Goal: Task Accomplishment & Management: Use online tool/utility

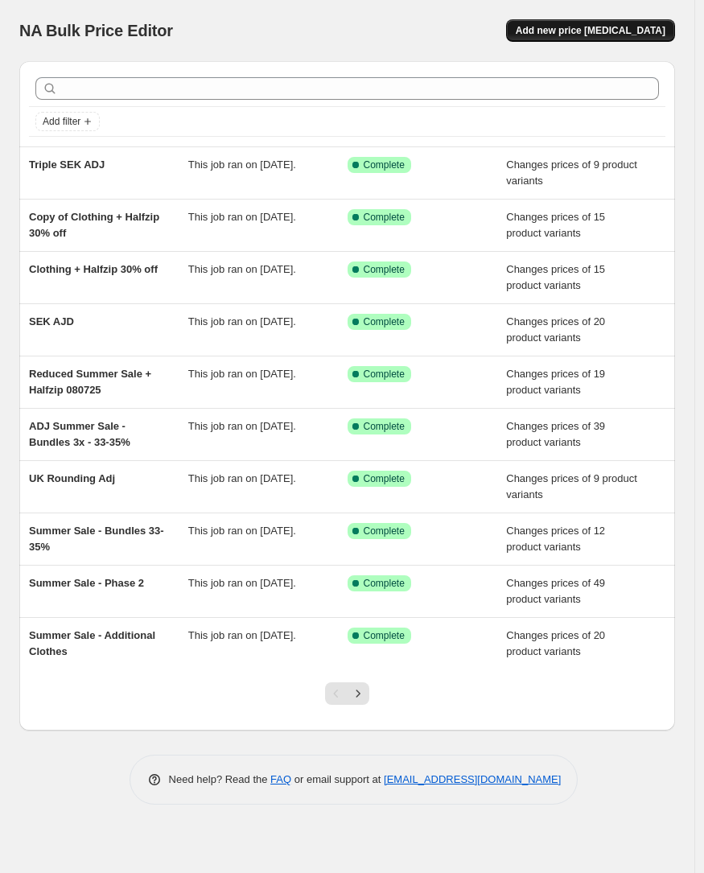
click at [608, 33] on span "Add new price [MEDICAL_DATA]" at bounding box center [591, 30] width 150 height 13
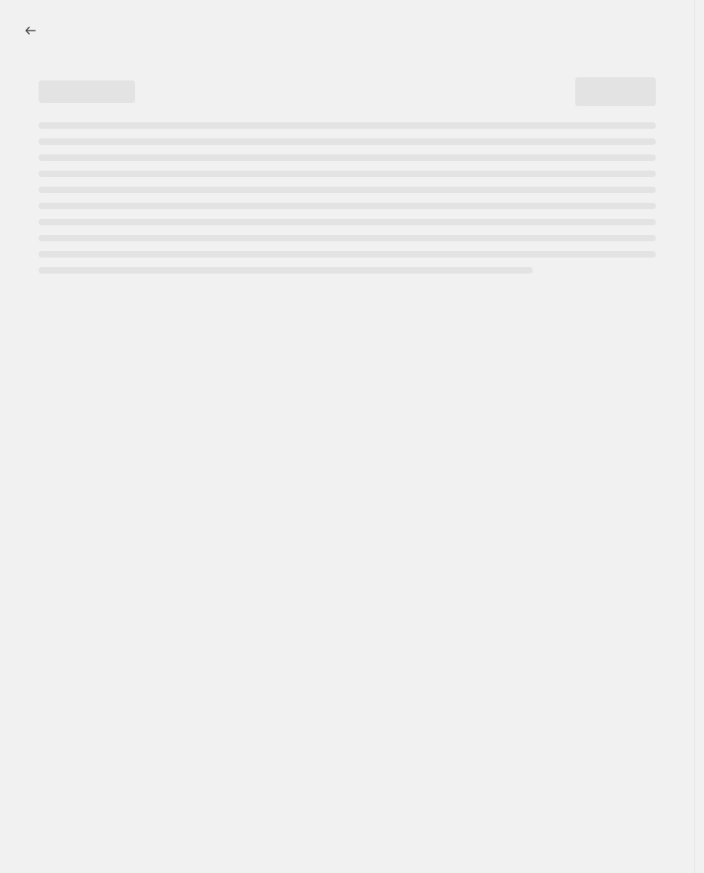
select select "percentage"
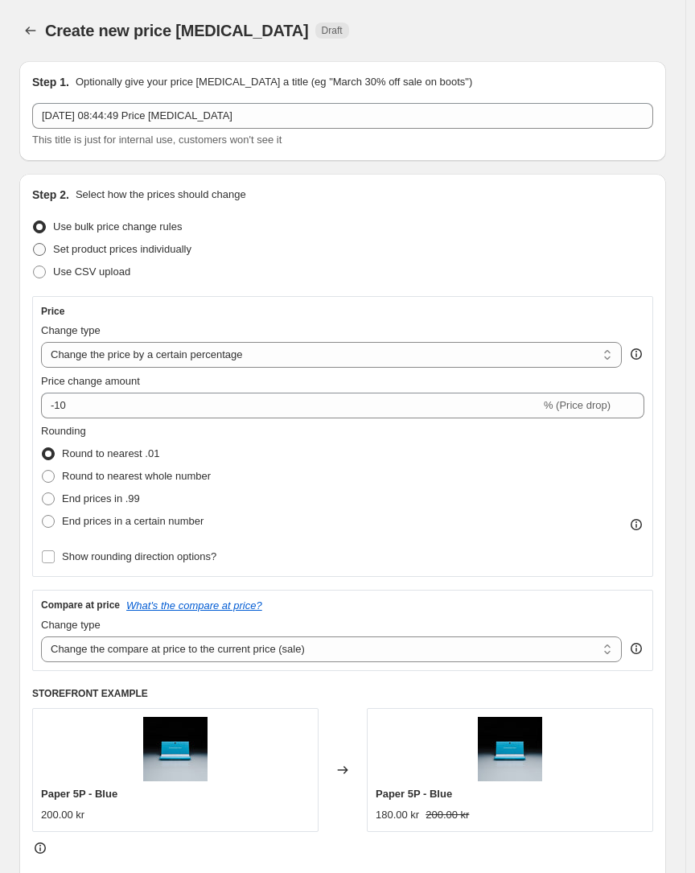
click at [97, 251] on span "Set product prices individually" at bounding box center [122, 249] width 138 height 12
click at [34, 244] on input "Set product prices individually" at bounding box center [33, 243] width 1 height 1
radio input "true"
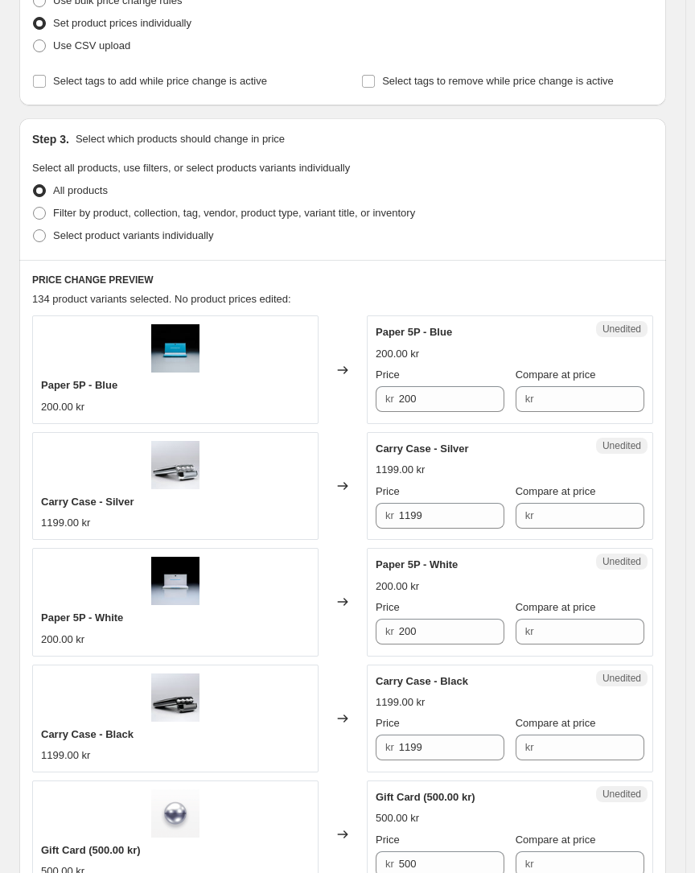
scroll to position [228, 0]
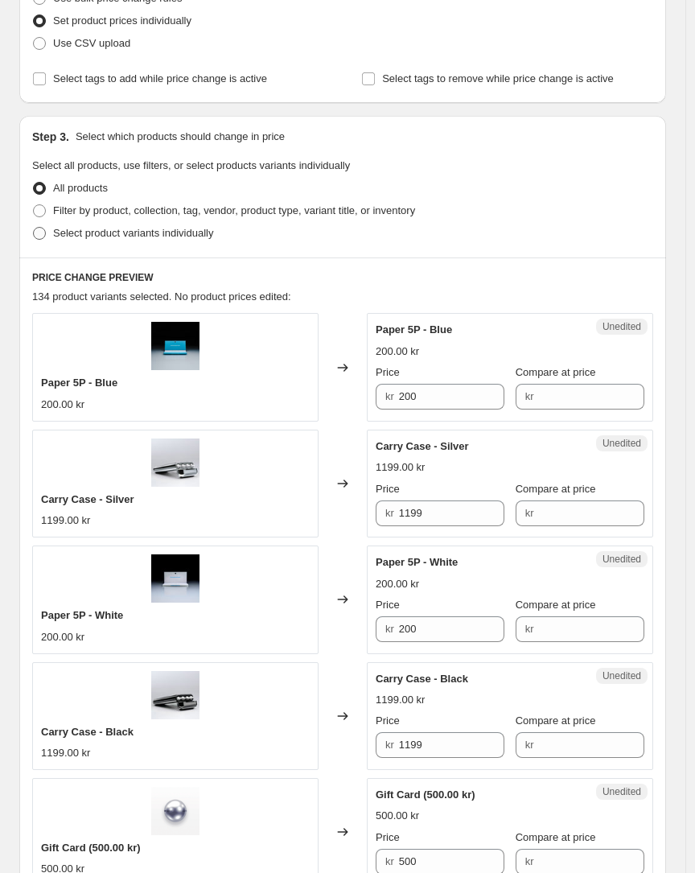
click at [154, 241] on label "Select product variants individually" at bounding box center [122, 233] width 181 height 23
click at [34, 228] on input "Select product variants individually" at bounding box center [33, 227] width 1 height 1
radio input "true"
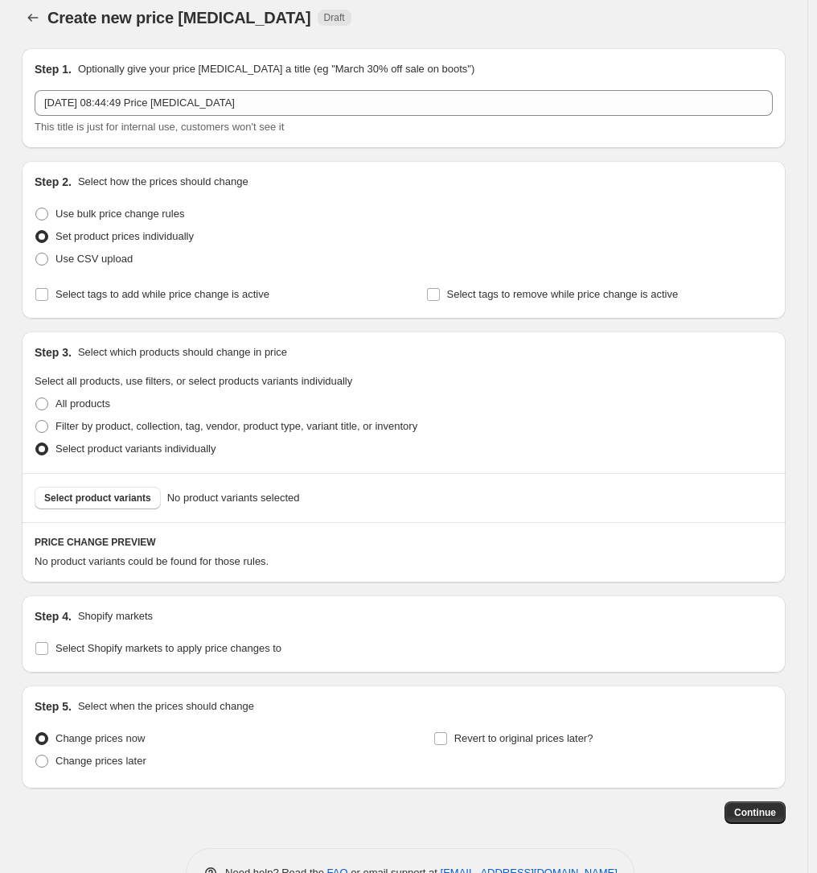
scroll to position [0, 0]
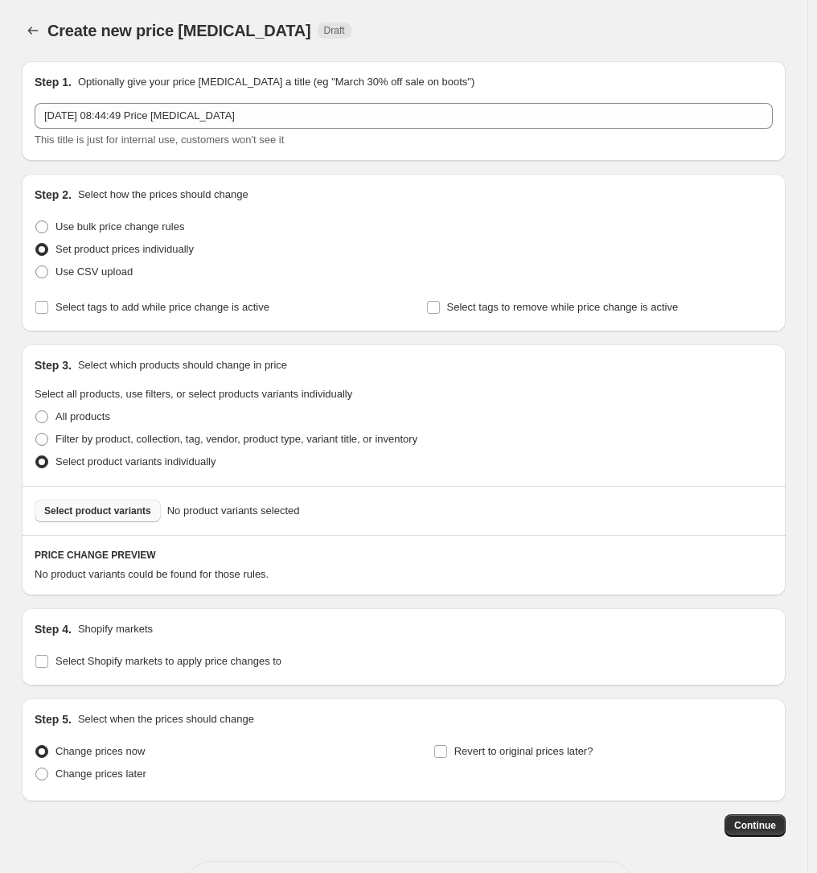
click at [133, 507] on span "Select product variants" at bounding box center [97, 510] width 107 height 13
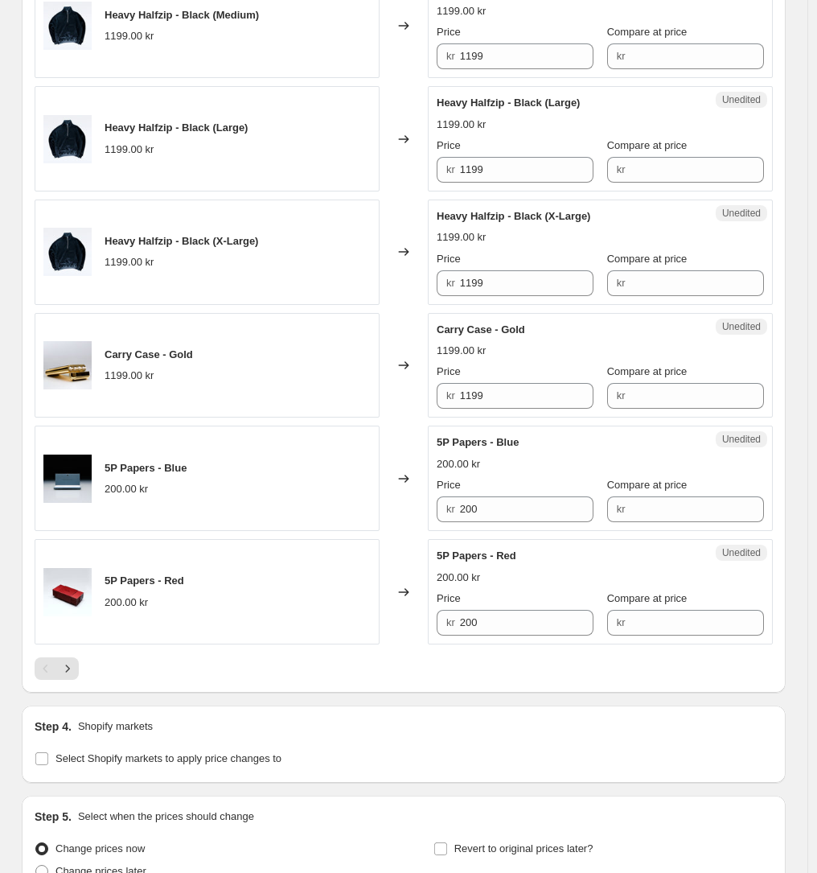
scroll to position [2179, 0]
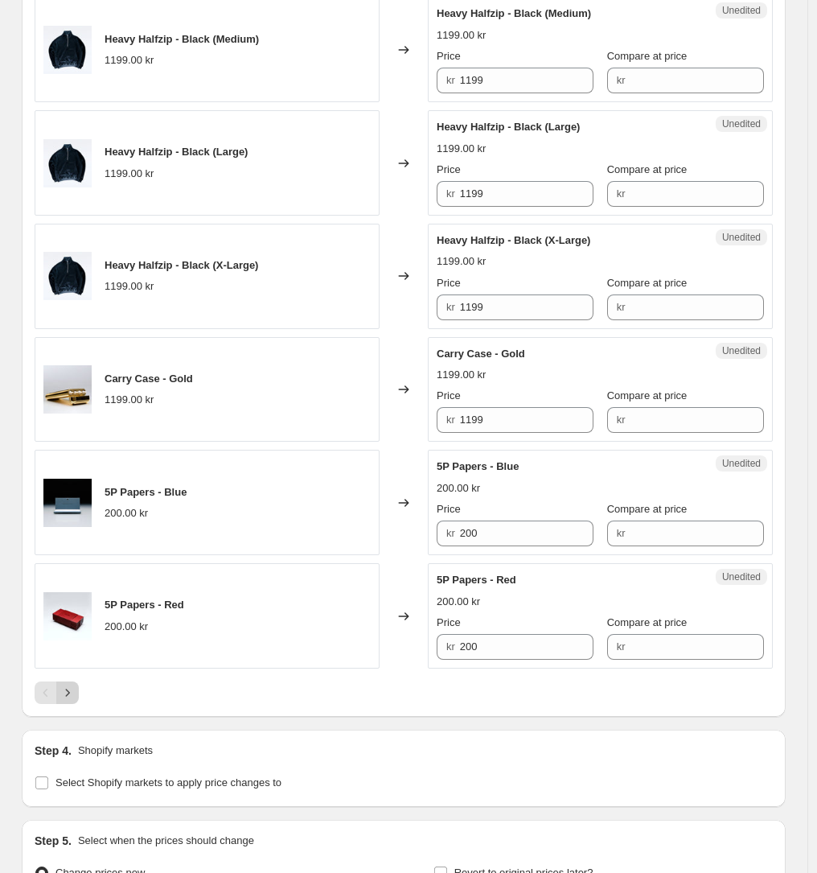
click at [76, 696] on icon "Next" at bounding box center [68, 693] width 16 height 16
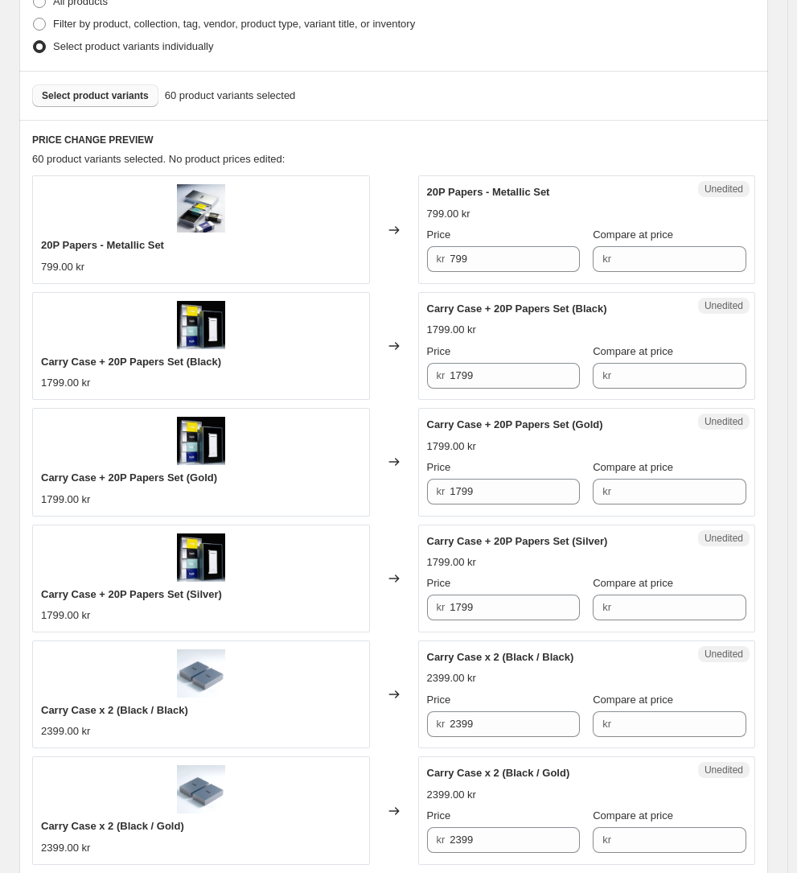
scroll to position [417, 0]
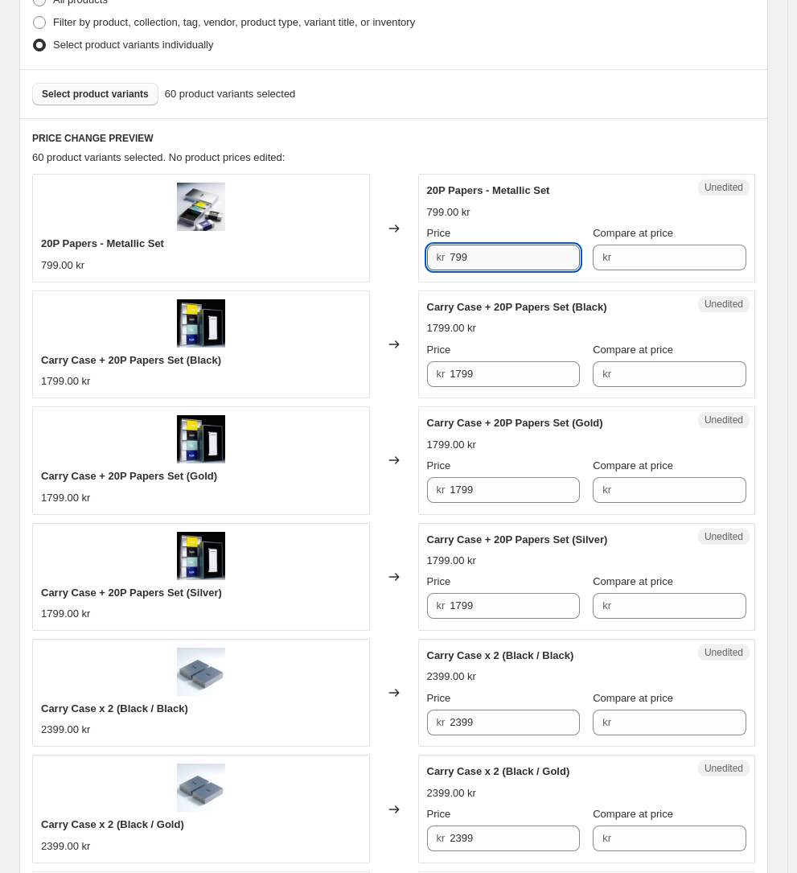
click at [516, 245] on input "799" at bounding box center [515, 258] width 130 height 26
click at [654, 257] on input "Compare at price" at bounding box center [681, 258] width 130 height 26
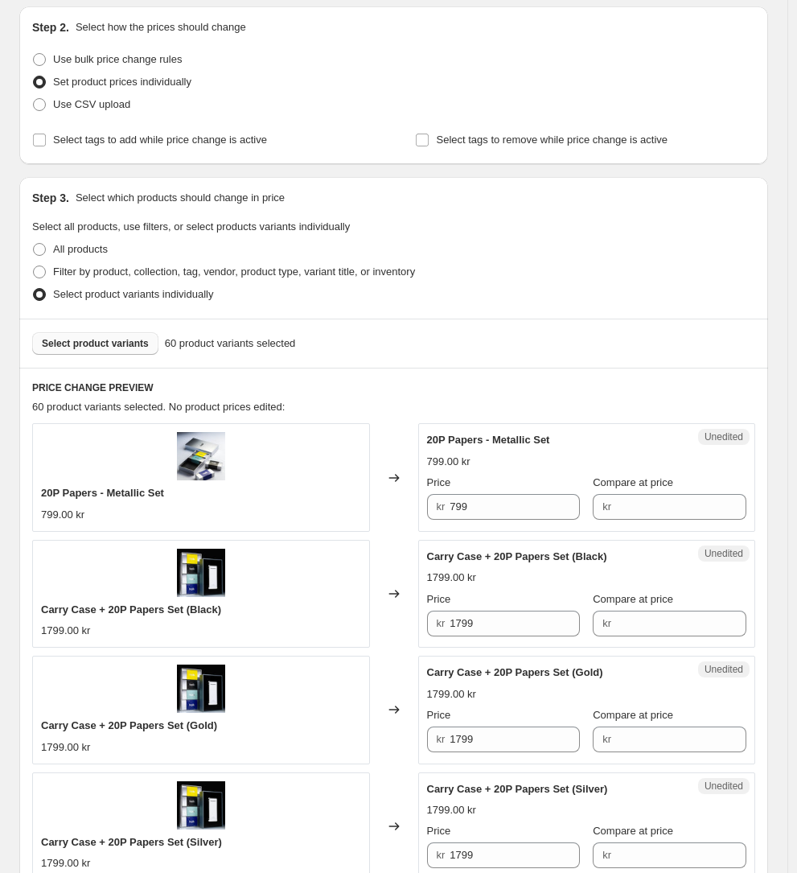
click at [559, 336] on div "Select product variants 60 product variants selected" at bounding box center [393, 343] width 723 height 23
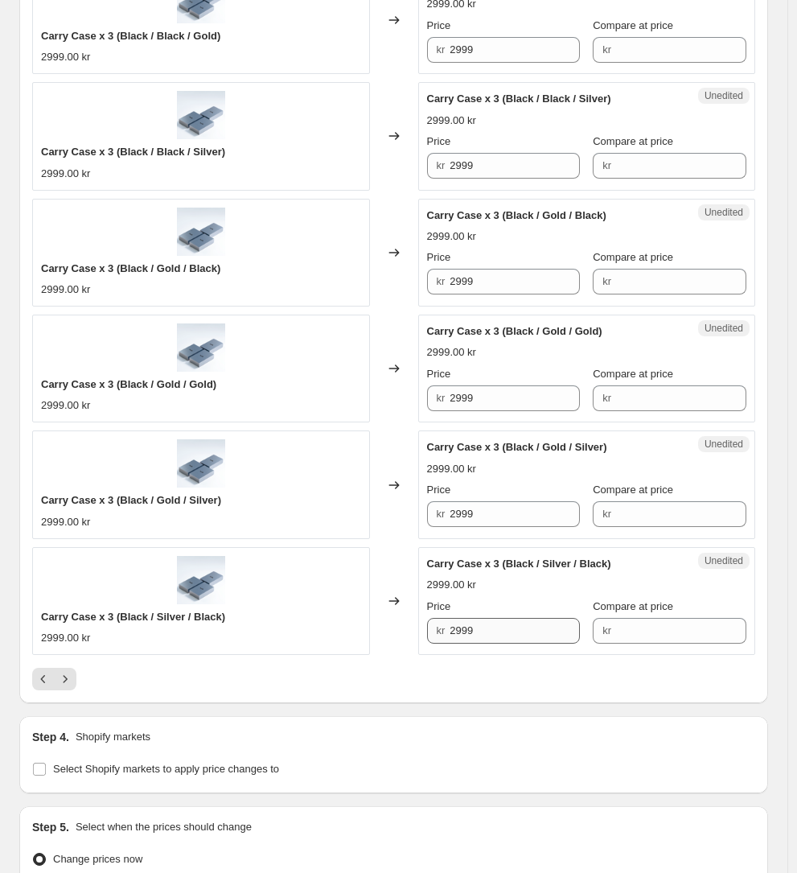
scroll to position [2363, 0]
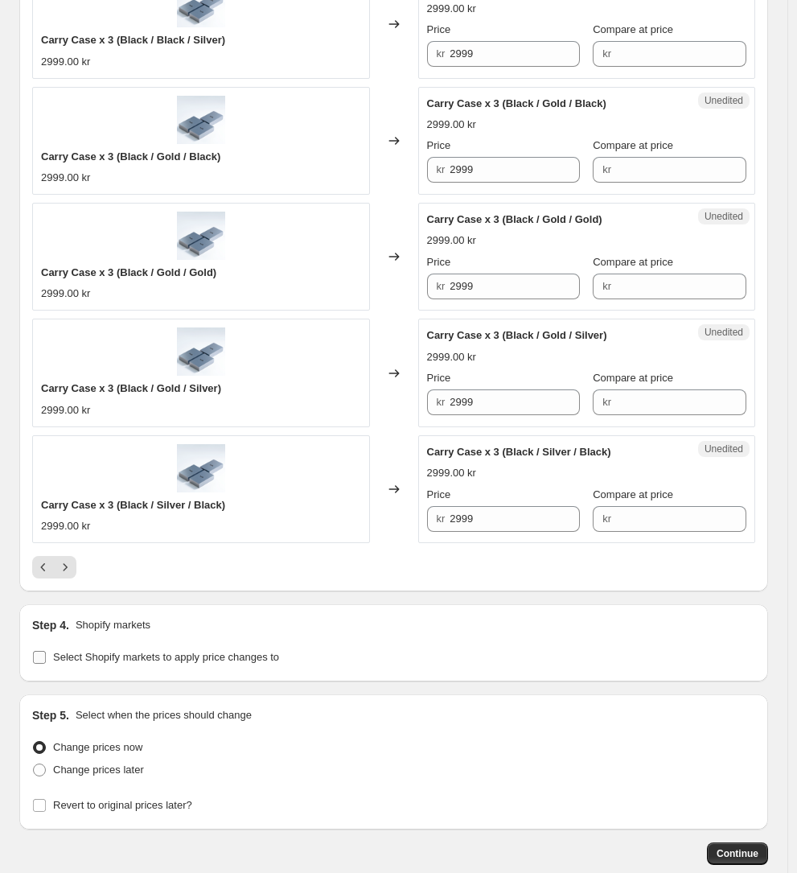
click at [187, 651] on span "Select Shopify markets to apply price changes to" at bounding box center [166, 657] width 226 height 12
click at [46, 651] on input "Select Shopify markets to apply price changes to" at bounding box center [39, 657] width 13 height 13
checkbox input "true"
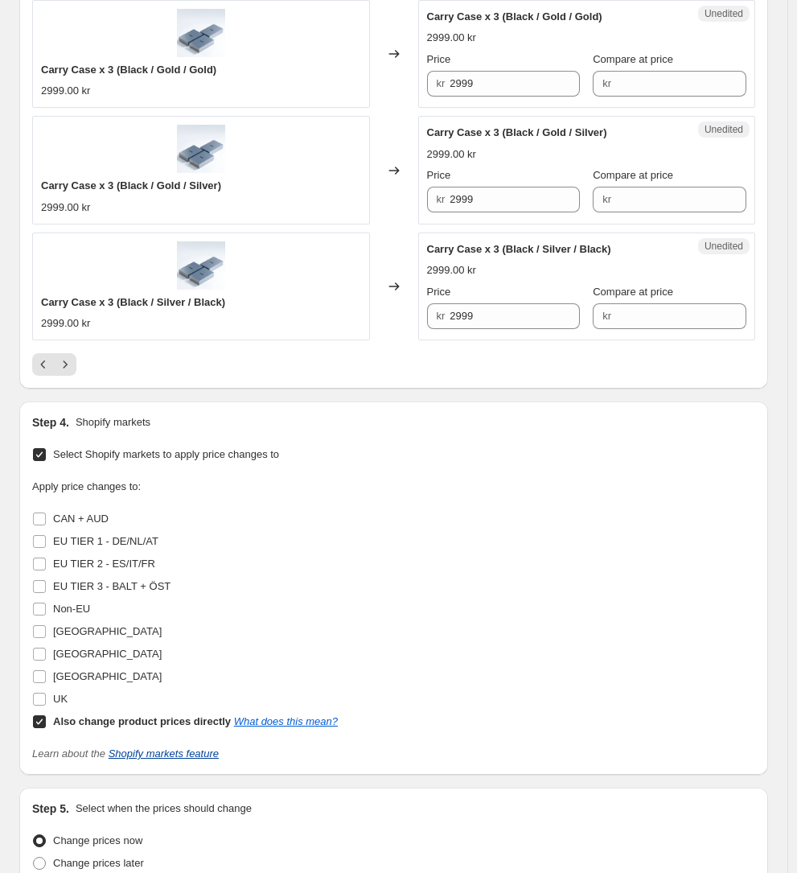
scroll to position [2659, 0]
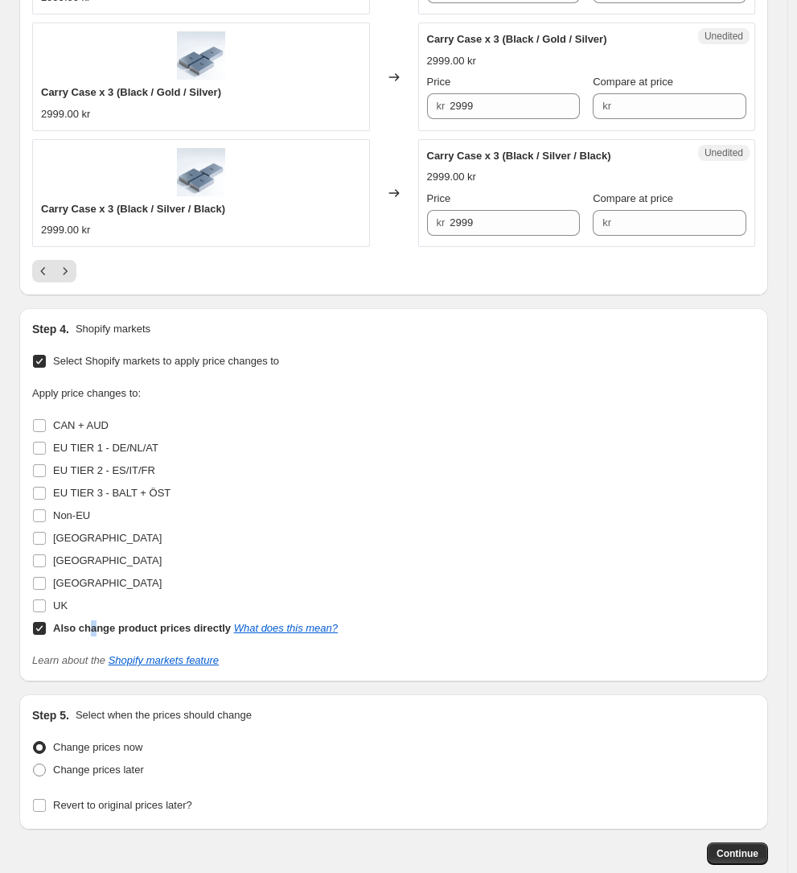
click at [94, 622] on b "Also change product prices directly" at bounding box center [142, 628] width 178 height 12
click at [37, 622] on input "Also change product prices directly What does this mean?" at bounding box center [39, 628] width 13 height 13
checkbox input "false"
click at [44, 599] on input "UK" at bounding box center [39, 605] width 13 height 13
checkbox input "true"
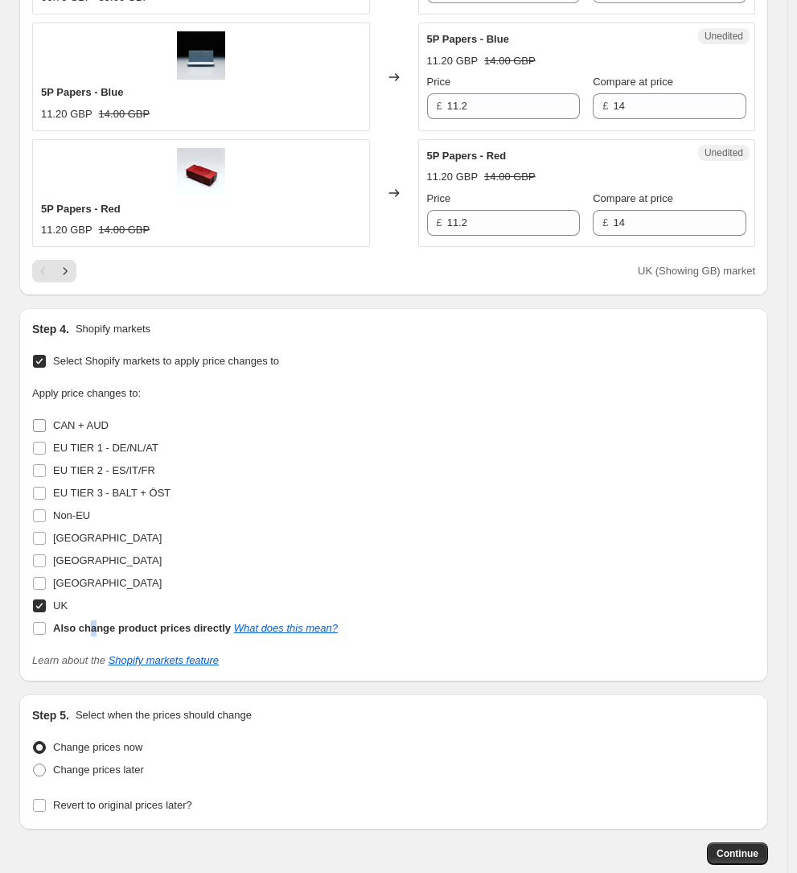
click at [43, 419] on input "CAN + AUD" at bounding box center [39, 425] width 13 height 13
checkbox input "true"
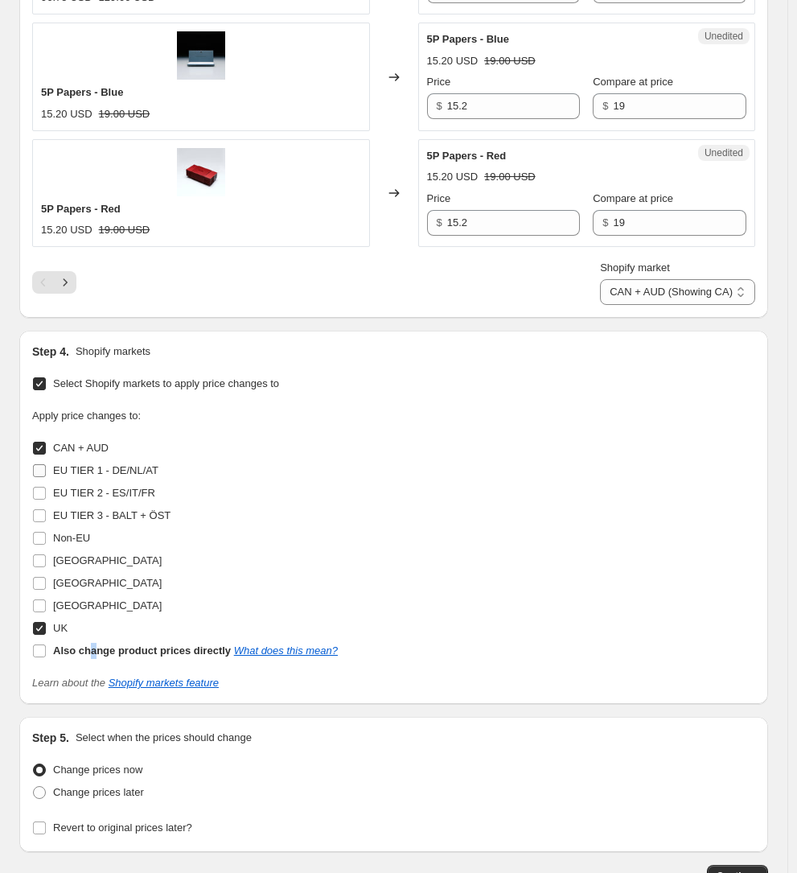
click at [42, 464] on input "EU TIER 1 - DE/NL/AT" at bounding box center [39, 470] width 13 height 13
checkbox input "true"
click at [43, 487] on input "EU TIER 2 - ES/IT/FR" at bounding box center [39, 493] width 13 height 13
checkbox input "true"
click at [39, 509] on input "EU TIER 3 - BALT + ÖST" at bounding box center [39, 515] width 13 height 13
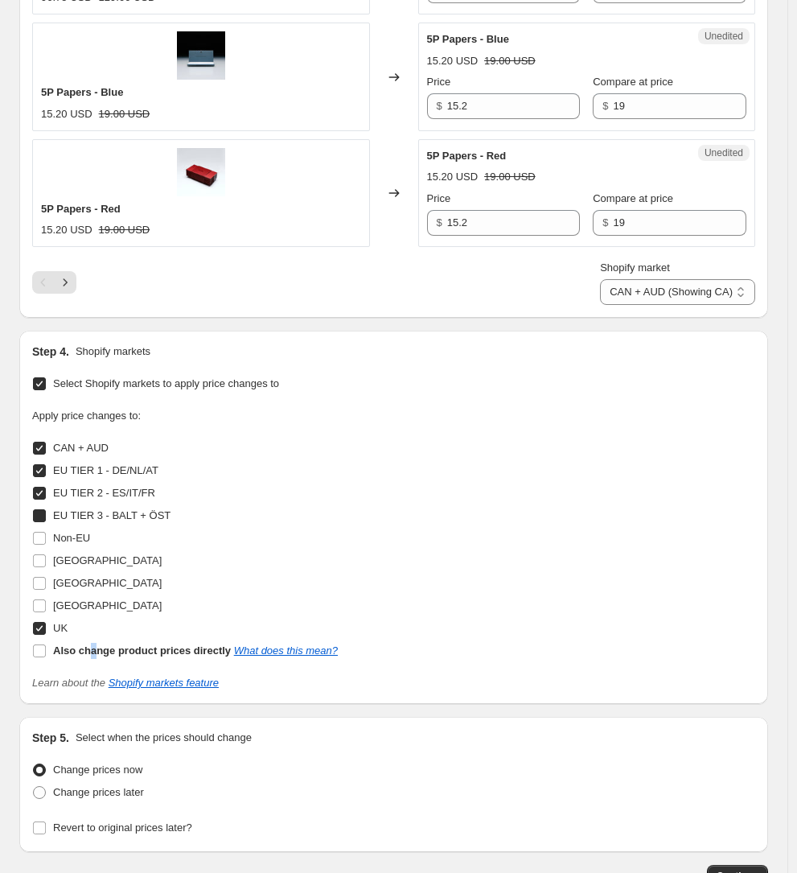
checkbox input "true"
drag, startPoint x: 39, startPoint y: 476, endPoint x: 41, endPoint y: 494, distance: 17.8
click at [40, 532] on input "Non-EU" at bounding box center [39, 538] width 13 height 13
checkbox input "true"
click at [43, 554] on input "North America" at bounding box center [39, 560] width 13 height 13
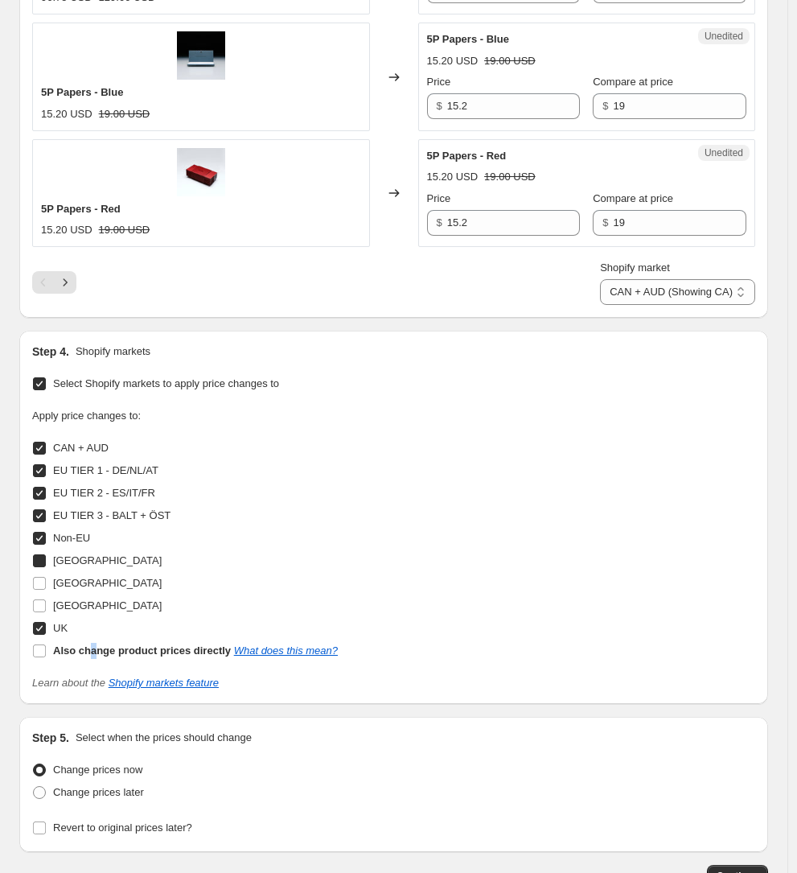
checkbox input "true"
click at [43, 577] on input "Sweden" at bounding box center [39, 583] width 13 height 13
checkbox input "true"
click at [41, 599] on input "Switzerland" at bounding box center [39, 605] width 13 height 13
checkbox input "true"
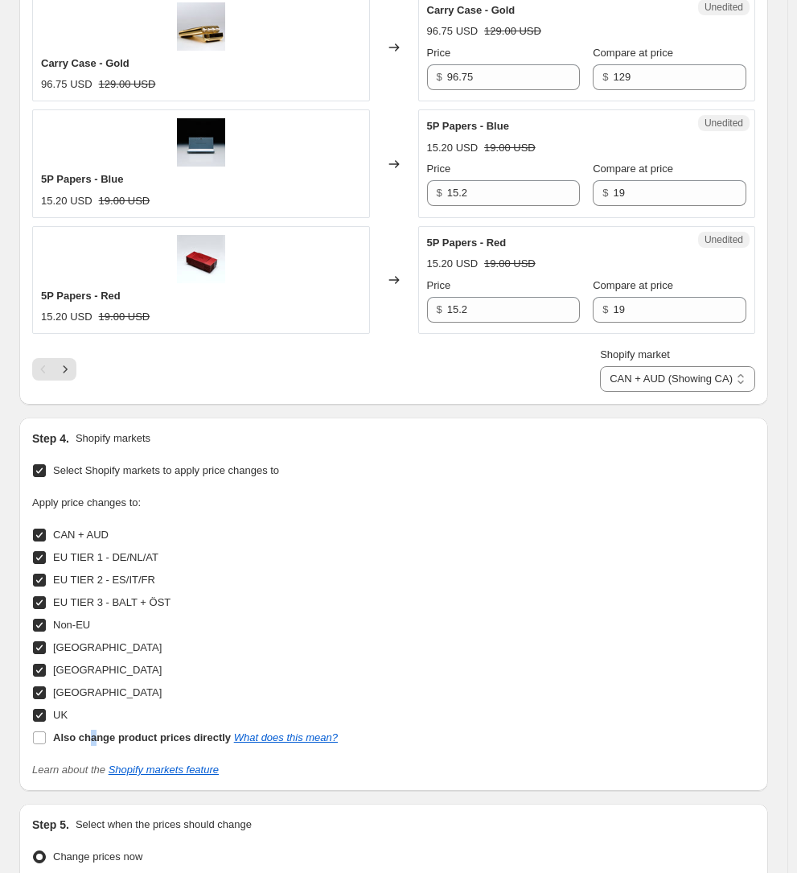
scroll to position [2569, 0]
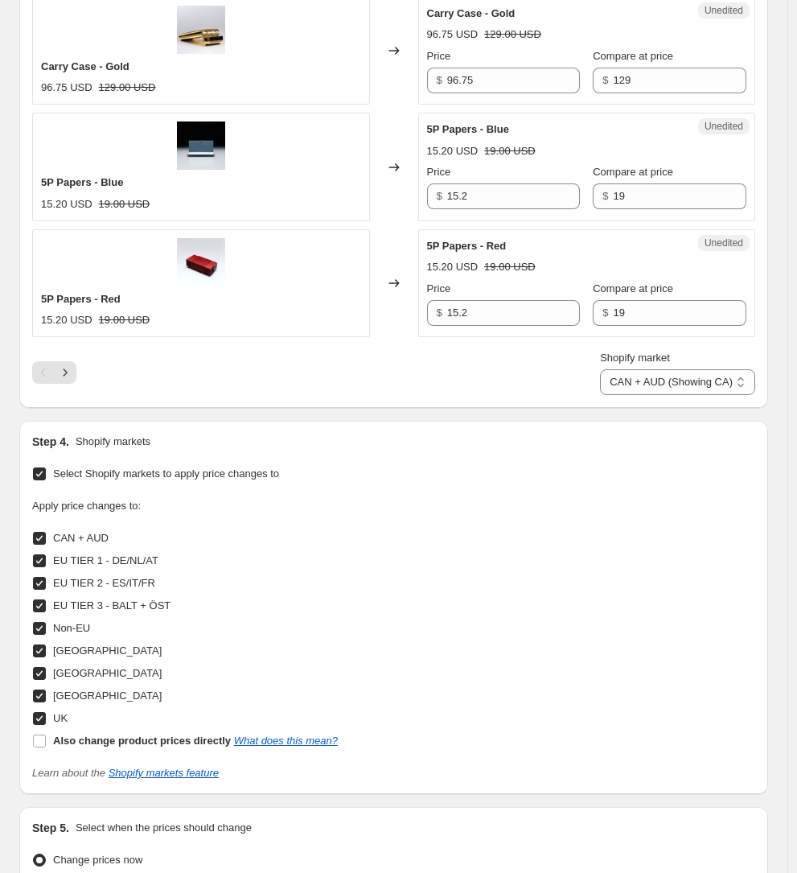
click at [105, 872] on span "Change prices later" at bounding box center [98, 882] width 91 height 12
click at [34, 872] on input "Change prices later" at bounding box center [33, 876] width 1 height 1
radio input "true"
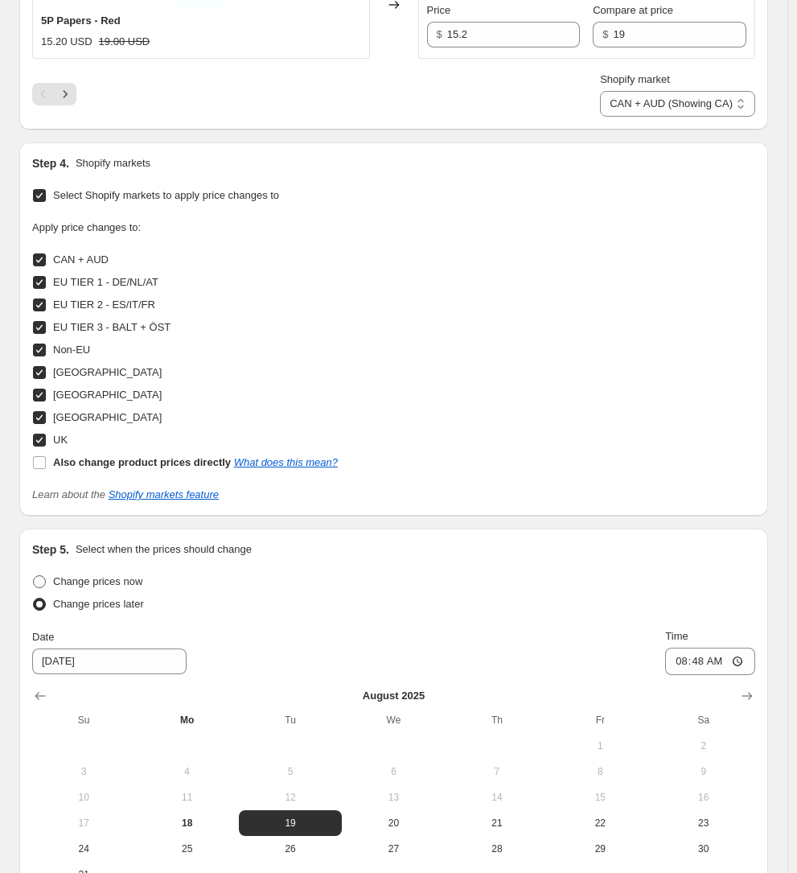
click at [60, 575] on span "Change prices now" at bounding box center [97, 581] width 89 height 12
click at [34, 575] on input "Change prices now" at bounding box center [33, 575] width 1 height 1
radio input "true"
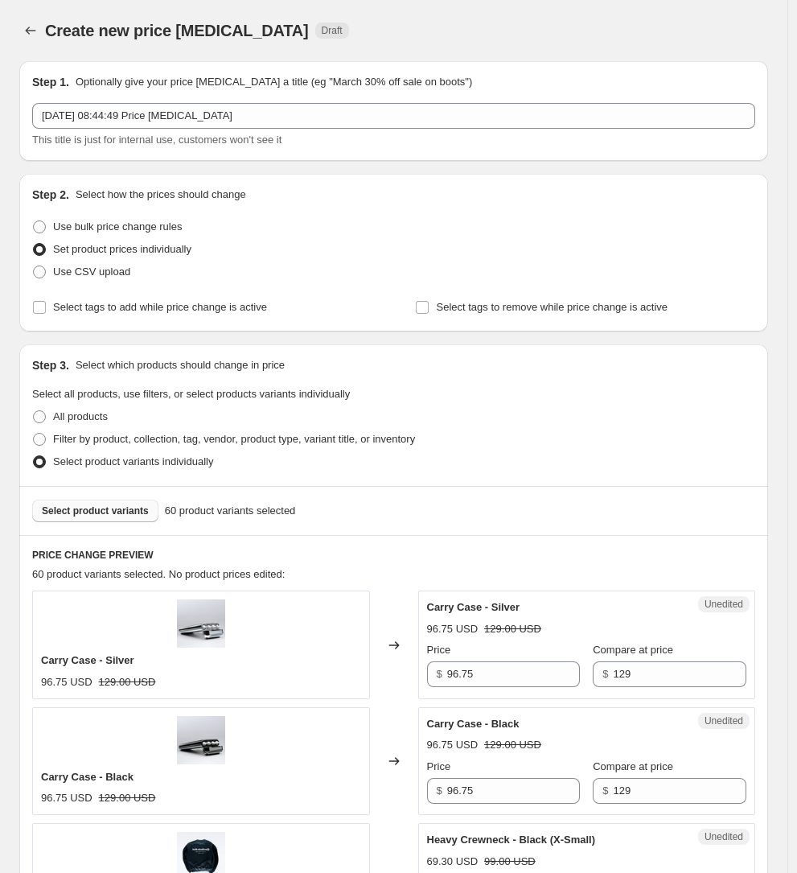
scroll to position [222, 0]
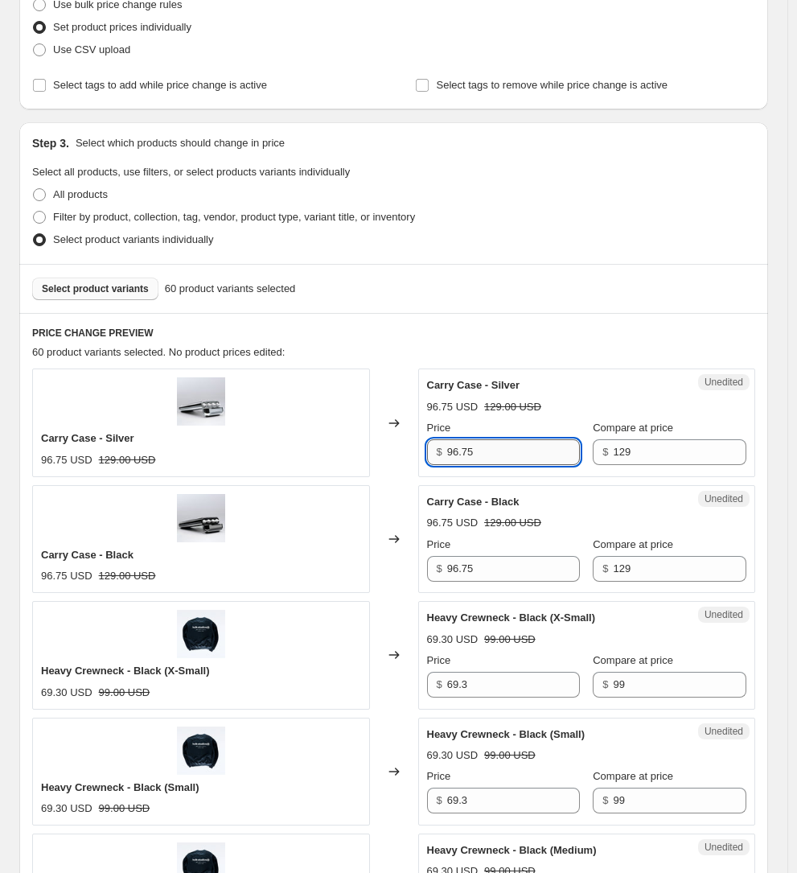
click at [530, 455] on input "96.75" at bounding box center [514, 452] width 134 height 26
click at [615, 455] on input "129" at bounding box center [680, 452] width 134 height 26
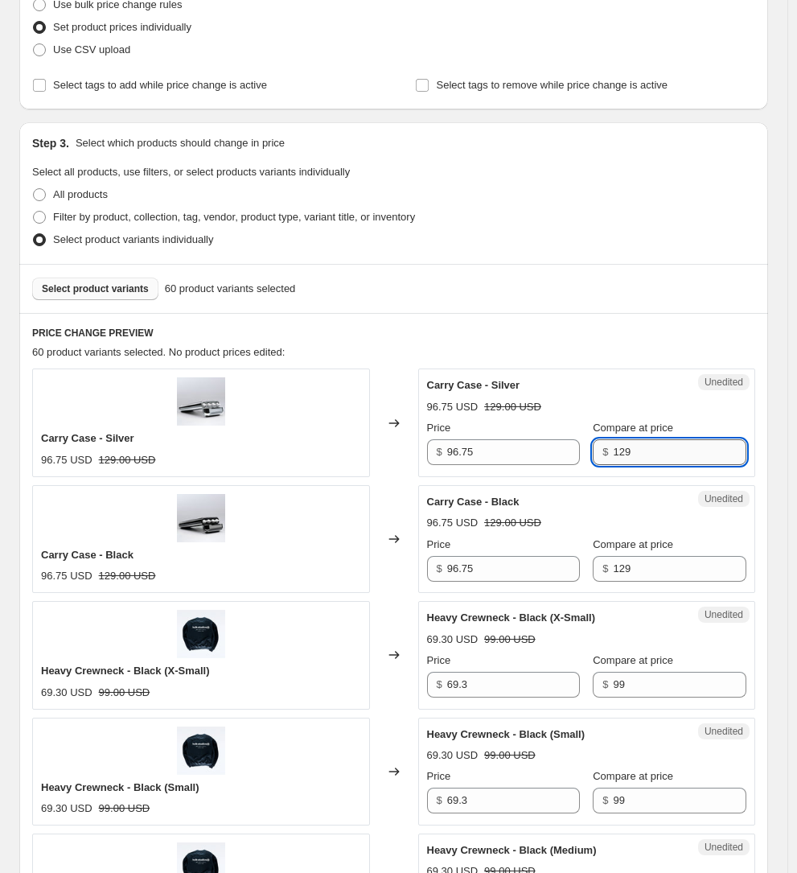
click at [615, 455] on input "129" at bounding box center [680, 452] width 134 height 26
click at [494, 453] on input "96.75" at bounding box center [514, 452] width 134 height 26
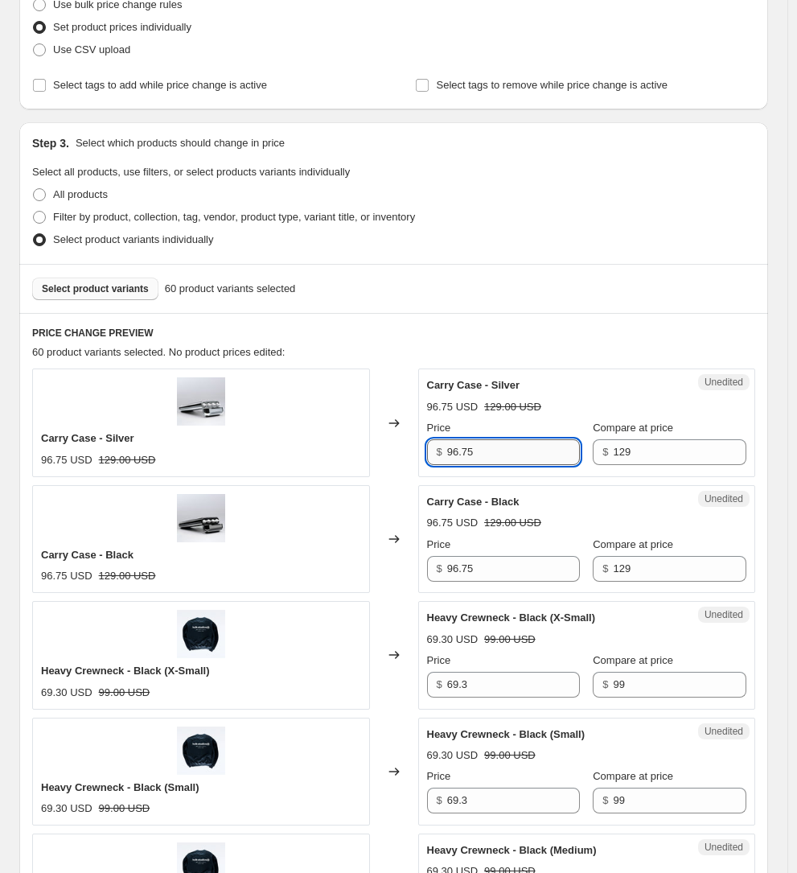
click at [494, 453] on input "96.75" at bounding box center [514, 452] width 134 height 26
paste input "129"
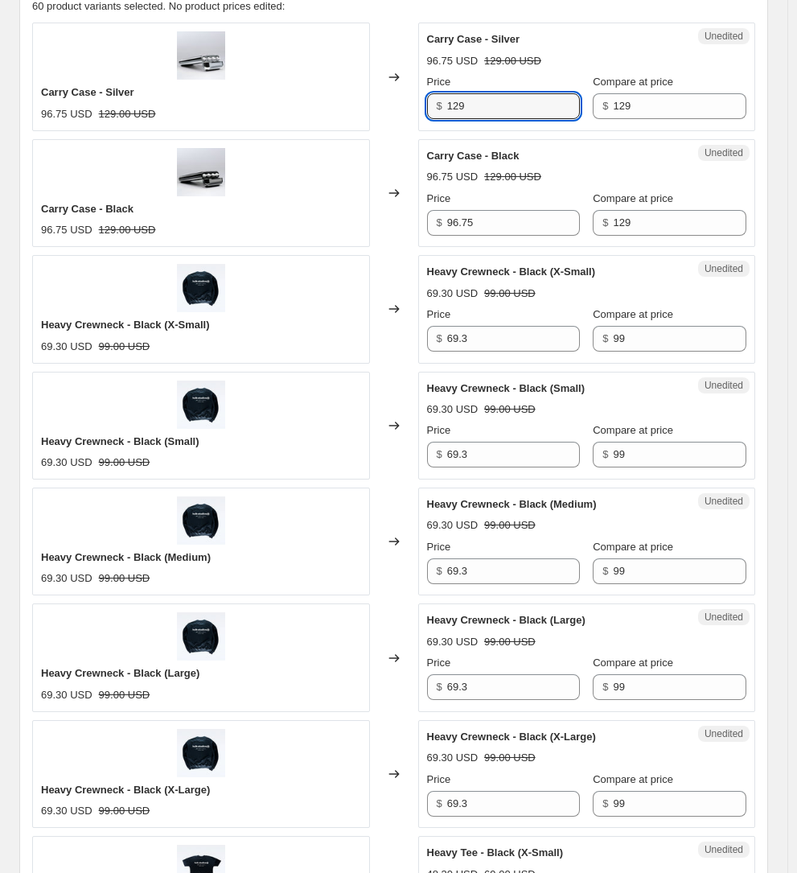
scroll to position [480, 0]
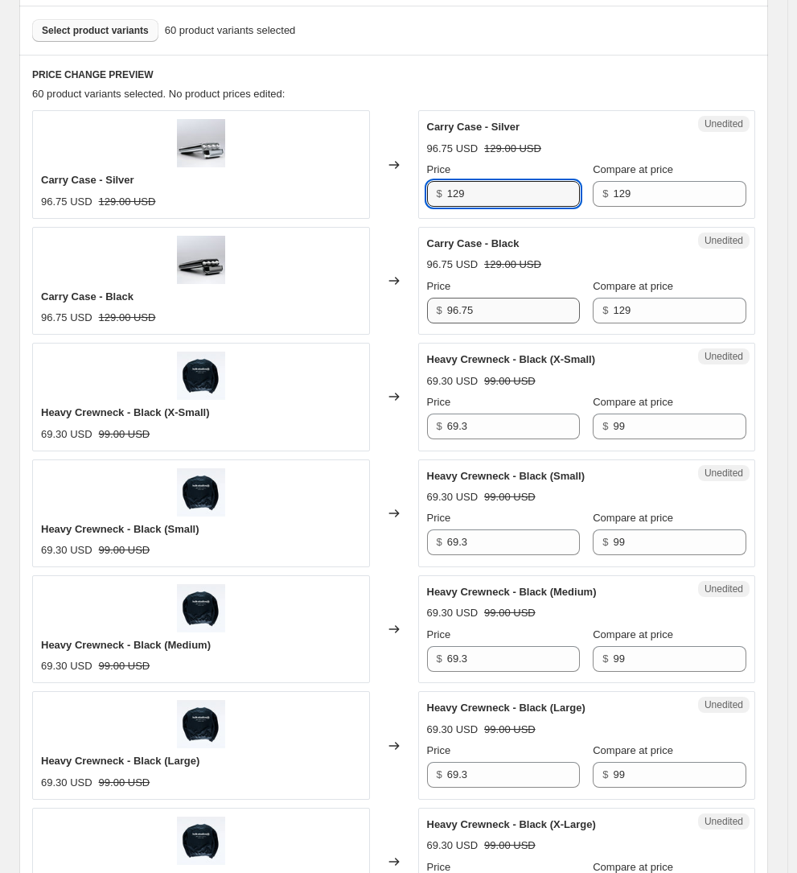
type input "129"
click at [530, 302] on input "96.75" at bounding box center [514, 311] width 134 height 26
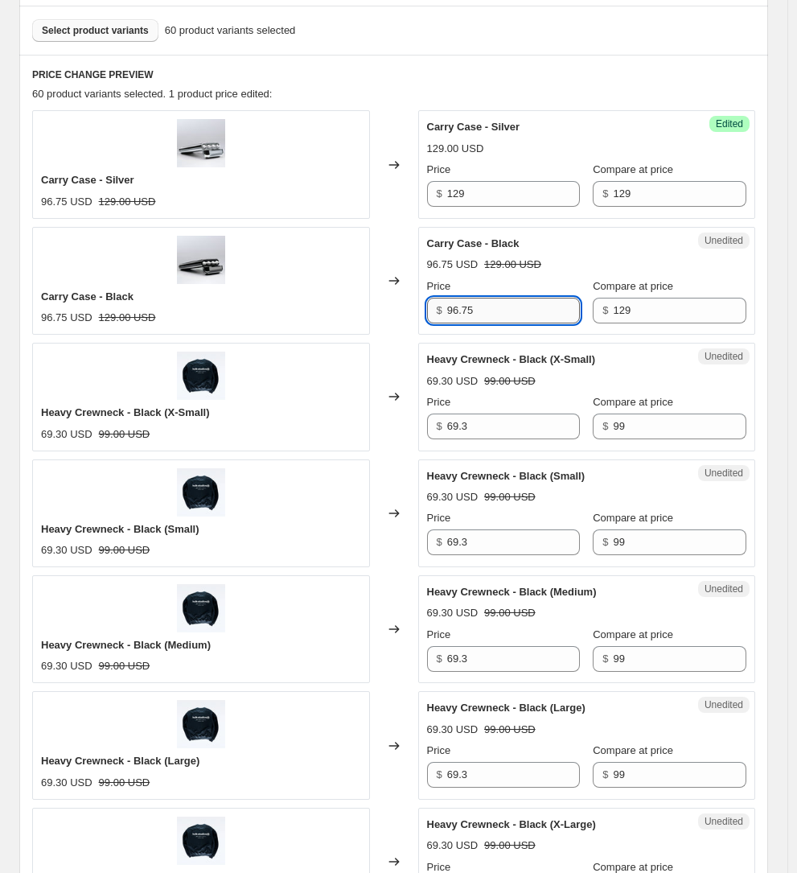
click at [530, 302] on input "96.75" at bounding box center [514, 311] width 134 height 26
paste input "129"
type input "129"
click at [485, 385] on div "Heavy Crewneck - Black (X-Small) 69.30 USD 99.00 USD Price $ 69.3 Compare at pr…" at bounding box center [587, 396] width 320 height 88
click at [652, 415] on input "99" at bounding box center [680, 427] width 134 height 26
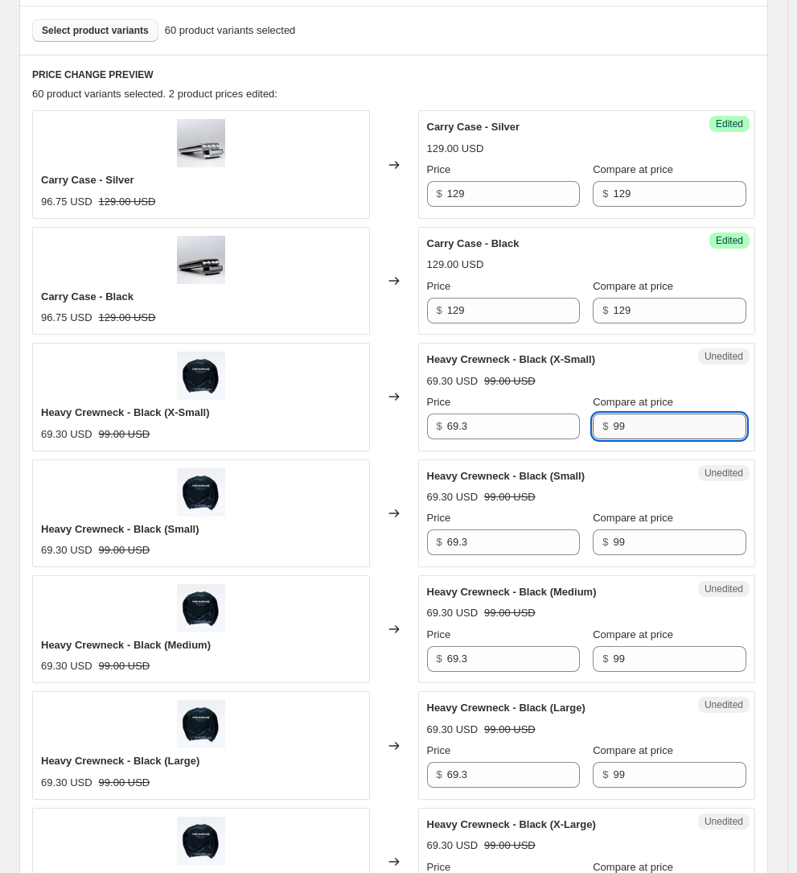
click at [652, 415] on input "99" at bounding box center [680, 427] width 134 height 26
click at [508, 426] on input "69.3" at bounding box center [514, 427] width 134 height 26
paste input "99"
type input "99"
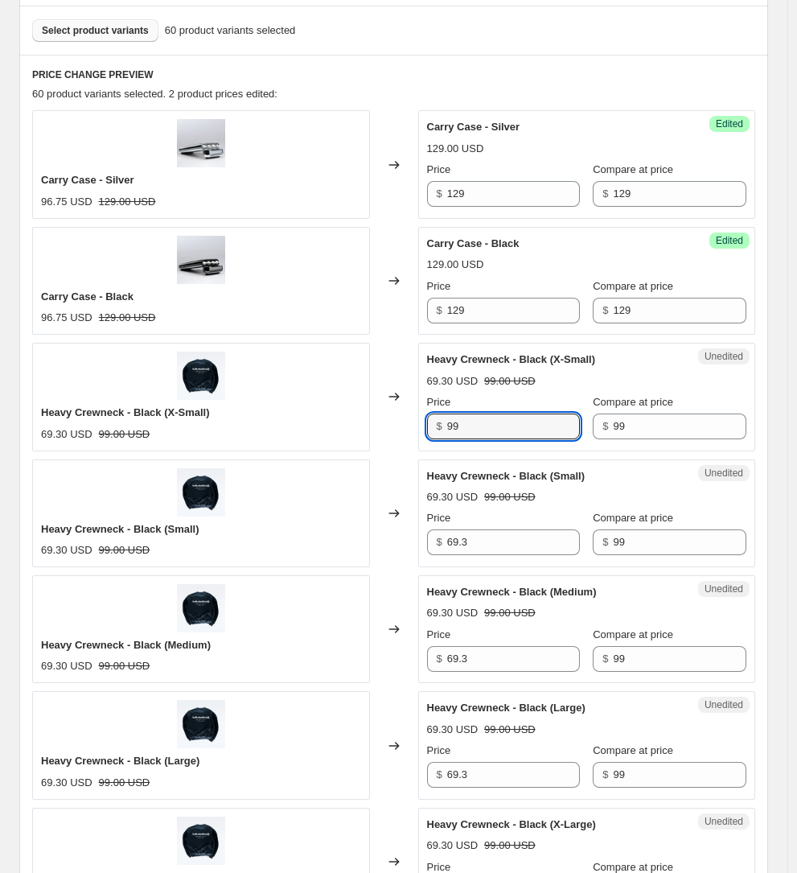
click at [506, 515] on div "Price" at bounding box center [504, 518] width 154 height 16
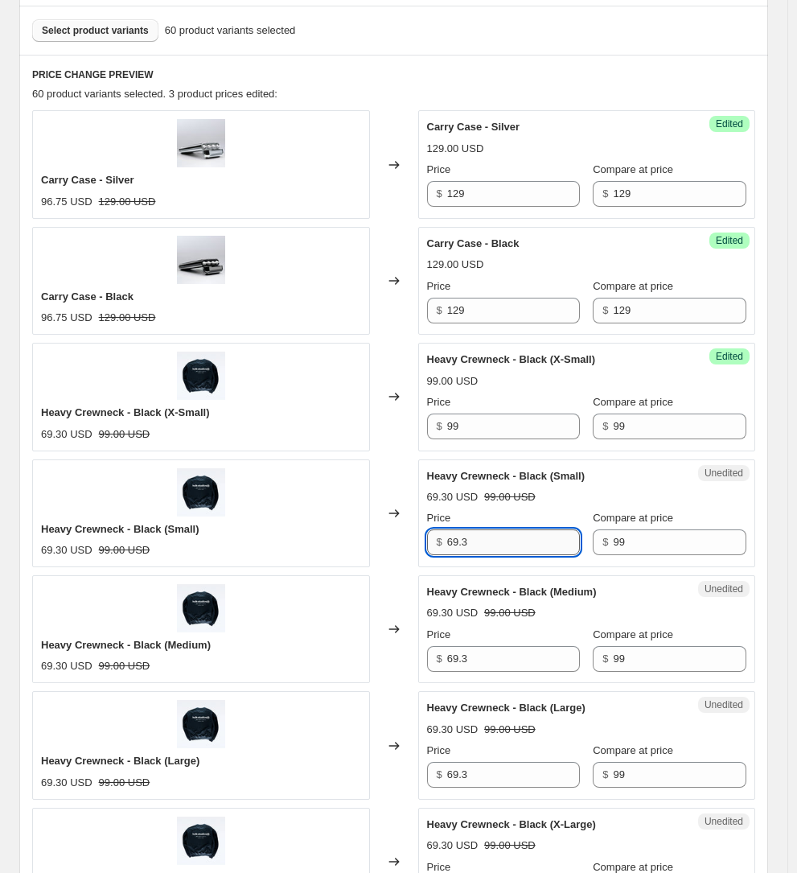
click at [504, 529] on input "69.3" at bounding box center [514, 542] width 134 height 26
paste input "99"
type input "99"
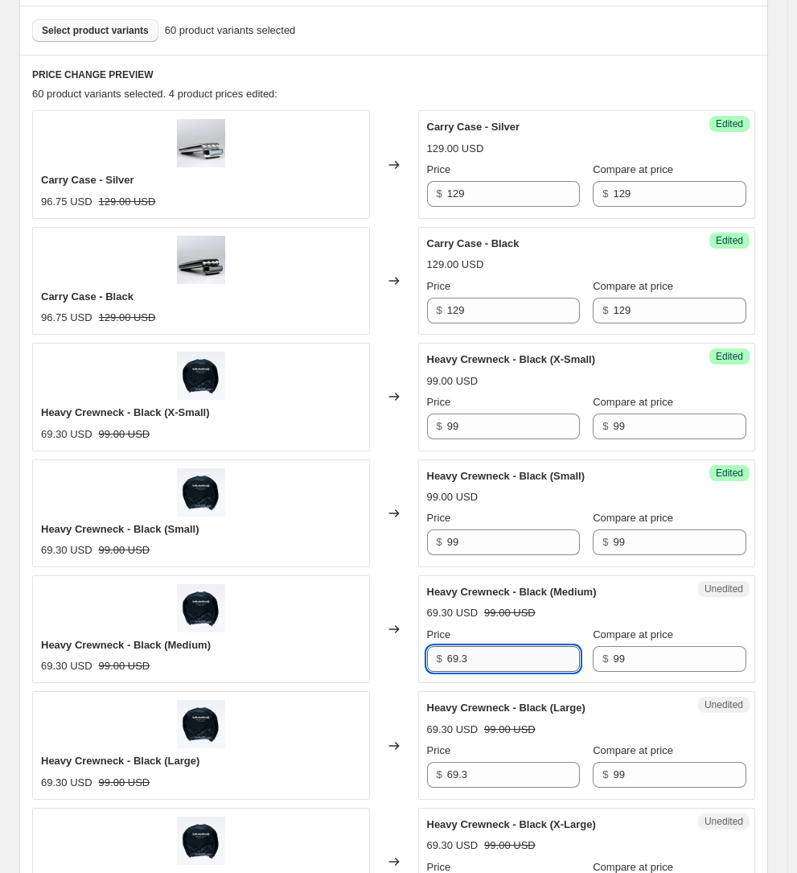
click at [508, 646] on input "69.3" at bounding box center [514, 659] width 134 height 26
paste input "99"
type input "99"
click at [508, 762] on input "69.3" at bounding box center [514, 775] width 134 height 26
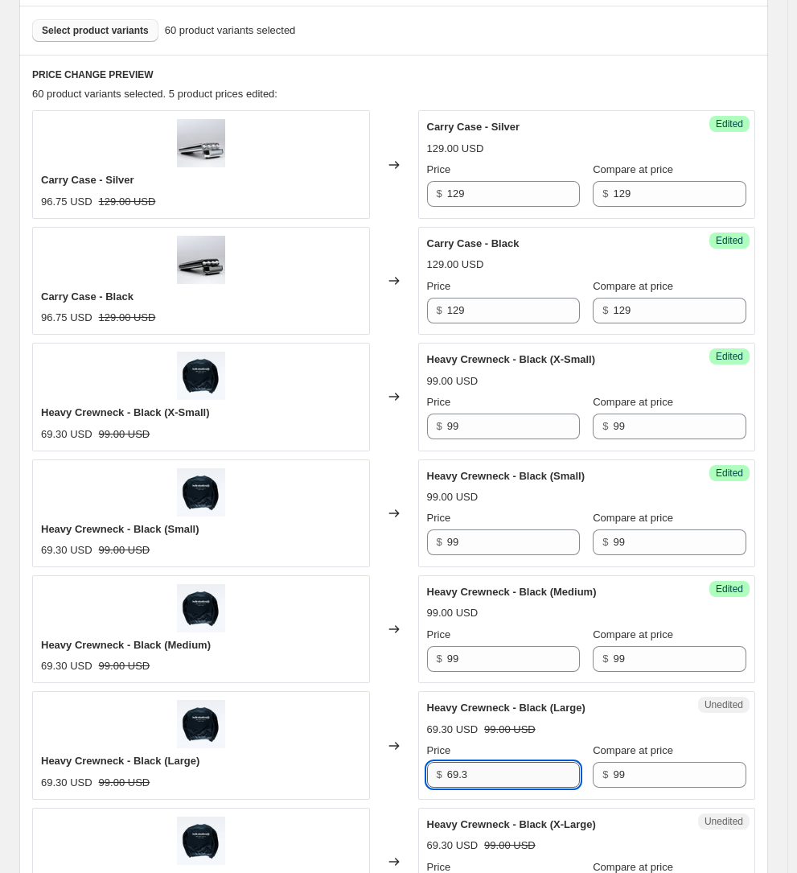
click at [508, 762] on input "69.3" at bounding box center [514, 775] width 134 height 26
paste input "99"
type input "99"
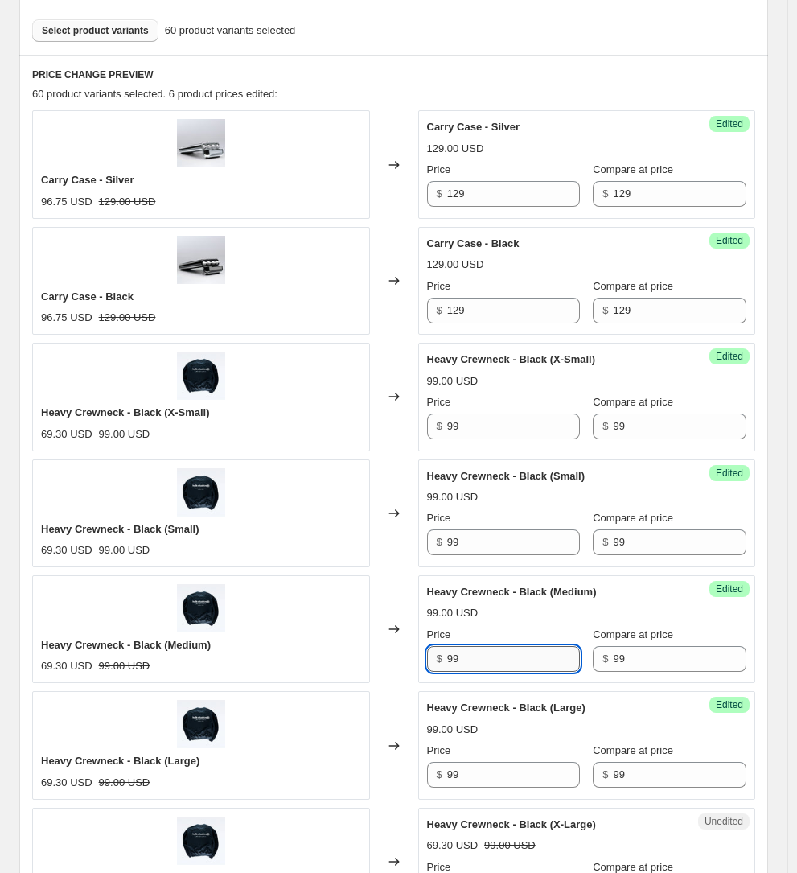
click at [500, 657] on input "99" at bounding box center [514, 659] width 134 height 26
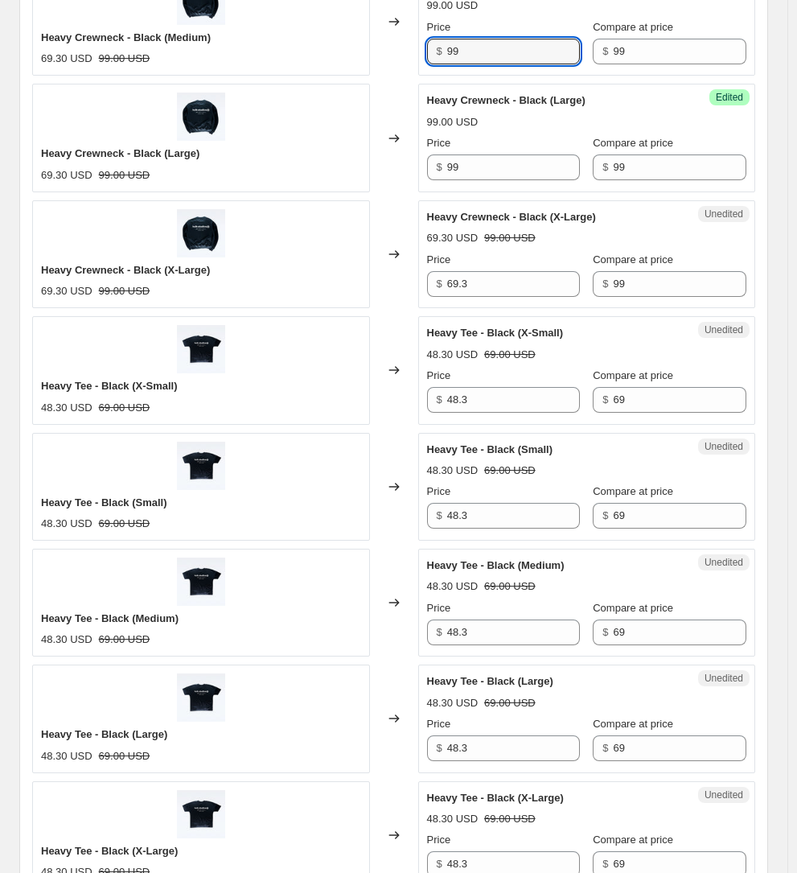
scroll to position [1086, 0]
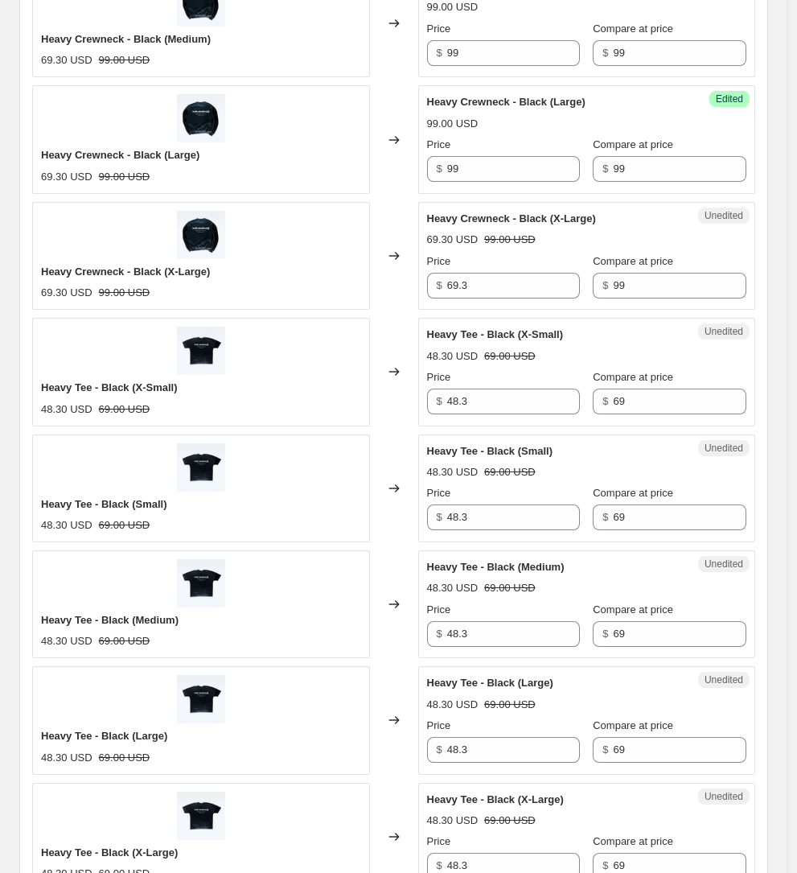
click at [665, 211] on div "Heavy Crewneck - Black (X-Large) 69.30 USD 99.00 USD Price $ 69.3 Compare at pr…" at bounding box center [587, 255] width 320 height 88
click at [648, 273] on input "99" at bounding box center [680, 286] width 134 height 26
click at [500, 289] on div "Unedited Heavy Crewneck - Black (X-Large) 69.30 USD 99.00 USD Price $ 69.3 Comp…" at bounding box center [587, 256] width 338 height 108
click at [501, 273] on input "69.3" at bounding box center [514, 286] width 134 height 26
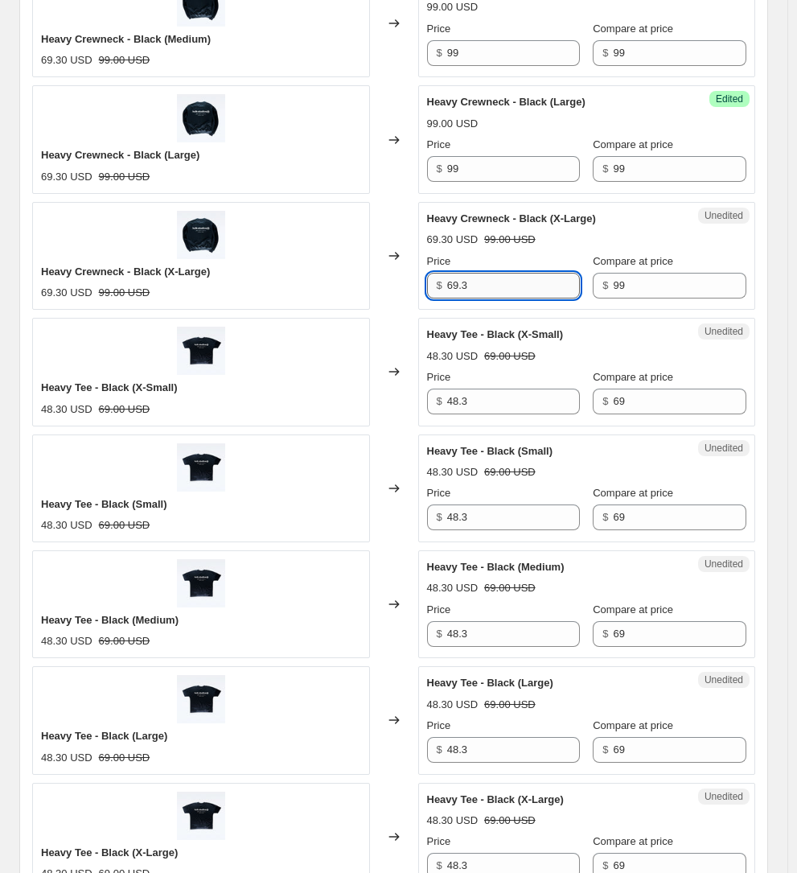
click at [501, 273] on input "69.3" at bounding box center [514, 286] width 134 height 26
paste input "99"
type input "99"
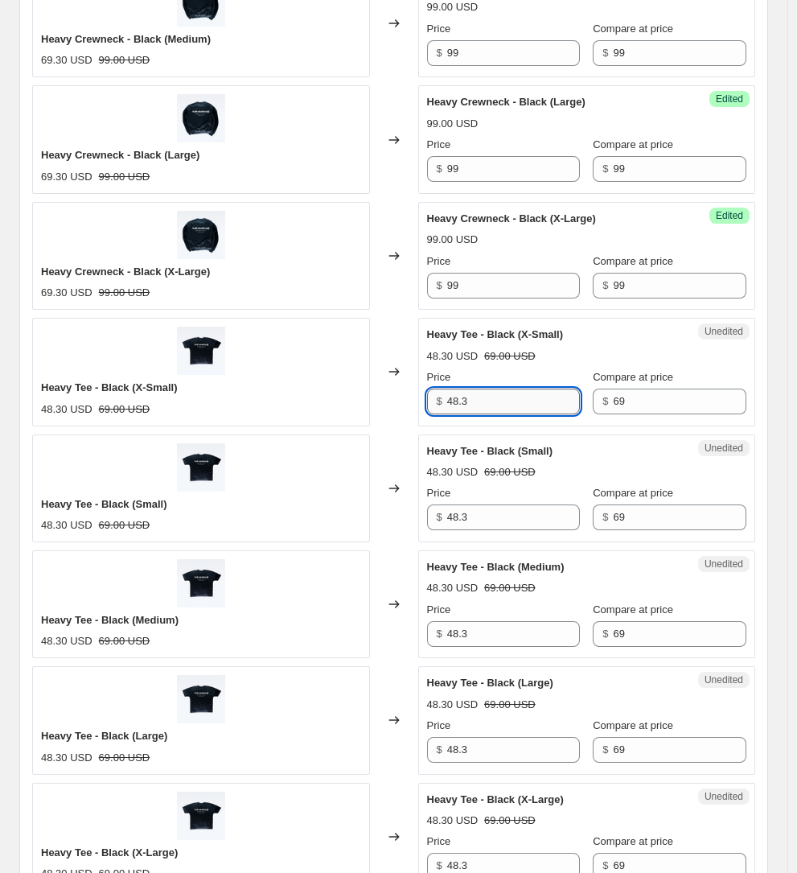
click at [504, 389] on input "48.3" at bounding box center [514, 402] width 134 height 26
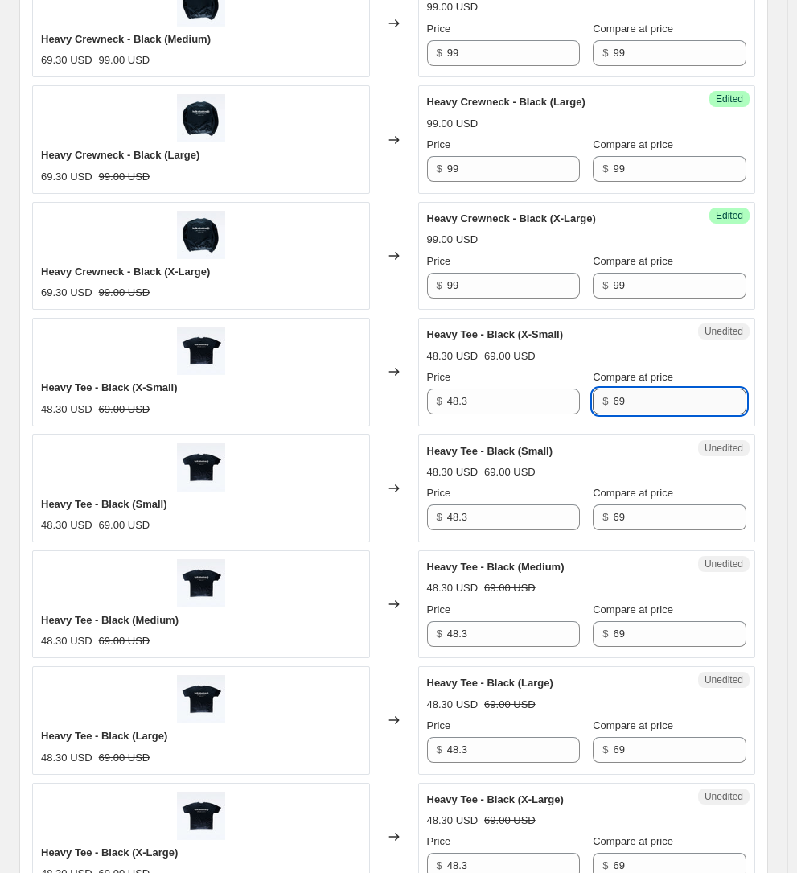
click at [679, 389] on input "69" at bounding box center [680, 402] width 134 height 26
click at [412, 385] on div "Changed to" at bounding box center [394, 372] width 48 height 108
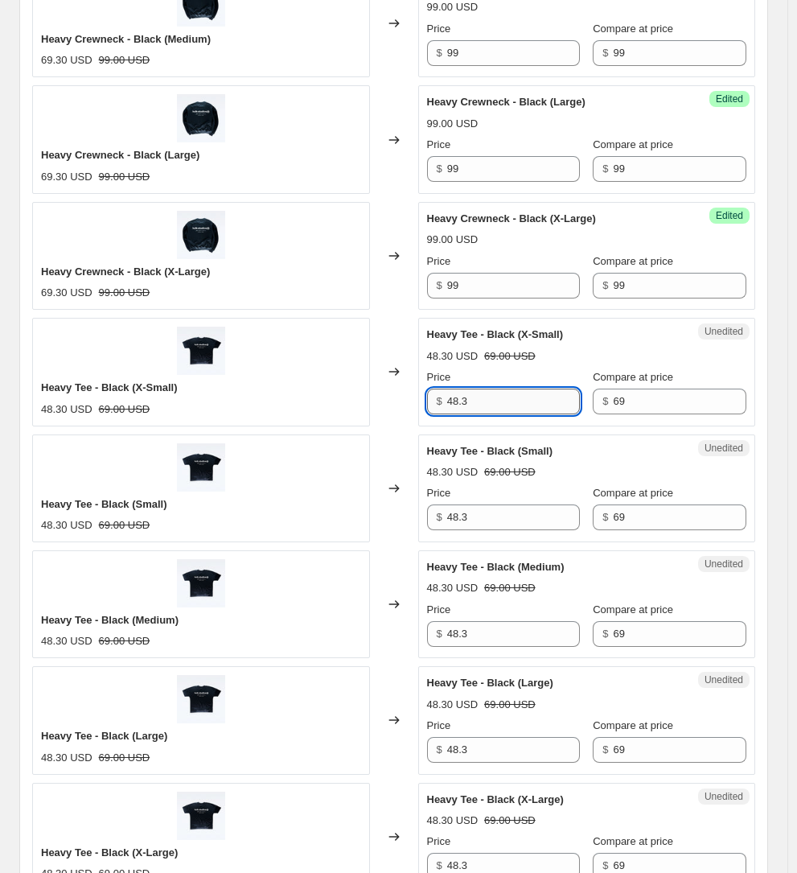
click at [553, 389] on input "48.3" at bounding box center [514, 402] width 134 height 26
paste input "69"
type input "69"
click at [529, 504] on input "48.3" at bounding box center [514, 517] width 134 height 26
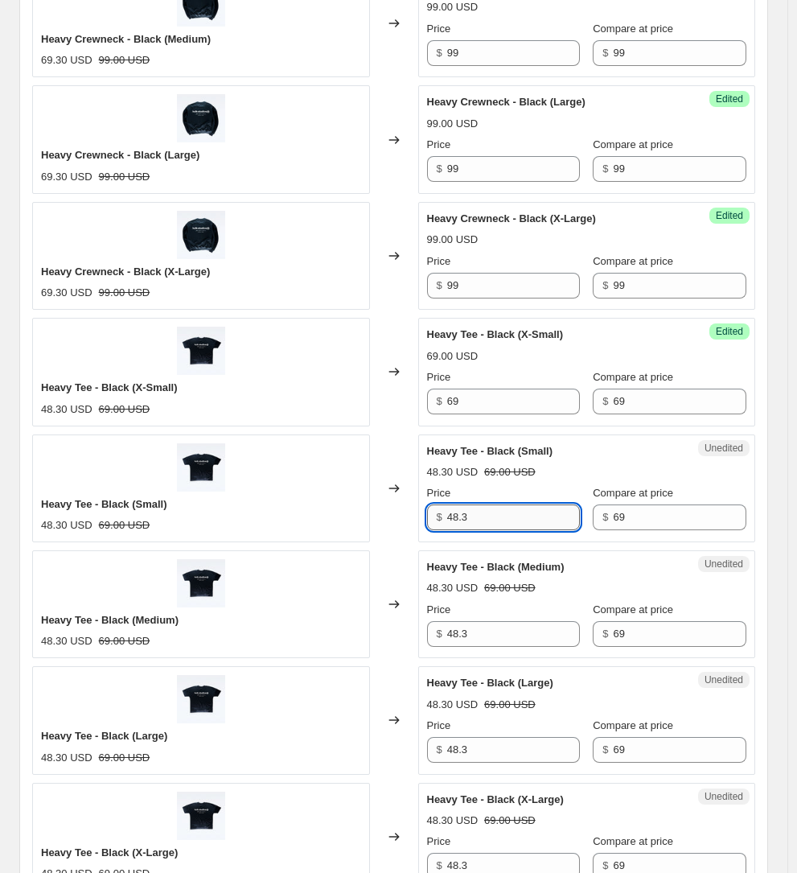
click at [529, 504] on input "48.3" at bounding box center [514, 517] width 134 height 26
paste input "69"
type input "69"
click at [513, 621] on input "48.3" at bounding box center [514, 634] width 134 height 26
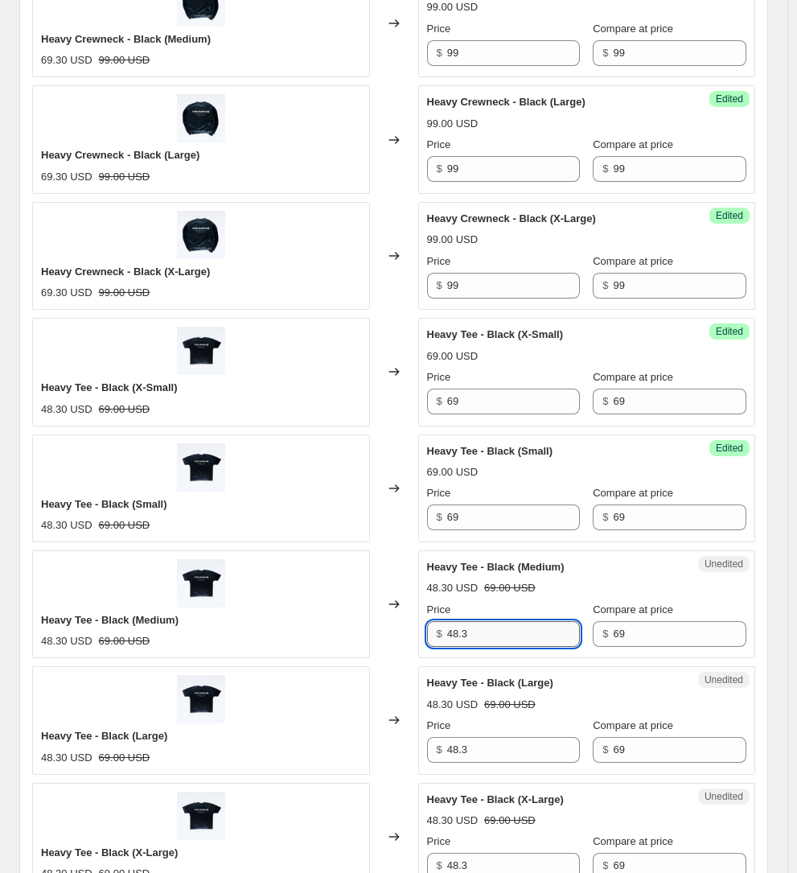
click at [513, 621] on input "48.3" at bounding box center [514, 634] width 134 height 26
paste input "69"
type input "69"
click at [521, 737] on input "48.3" at bounding box center [514, 750] width 134 height 26
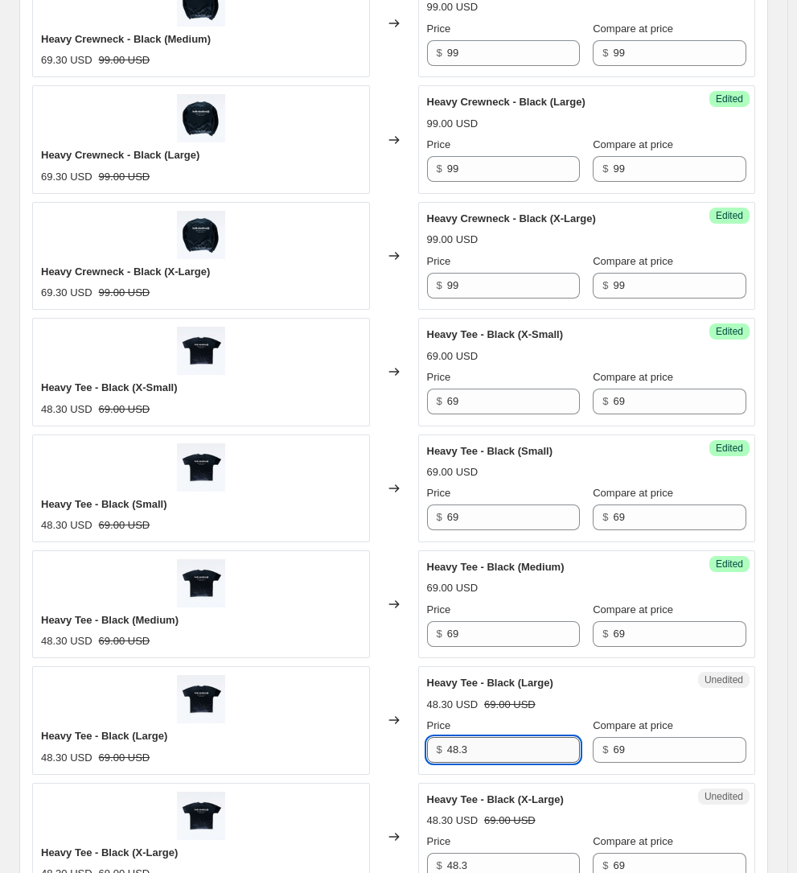
click at [521, 737] on input "48.3" at bounding box center [514, 750] width 134 height 26
paste input "69"
type input "69"
click at [528, 853] on input "48.3" at bounding box center [514, 866] width 134 height 26
click at [527, 853] on input "48.3" at bounding box center [514, 866] width 134 height 26
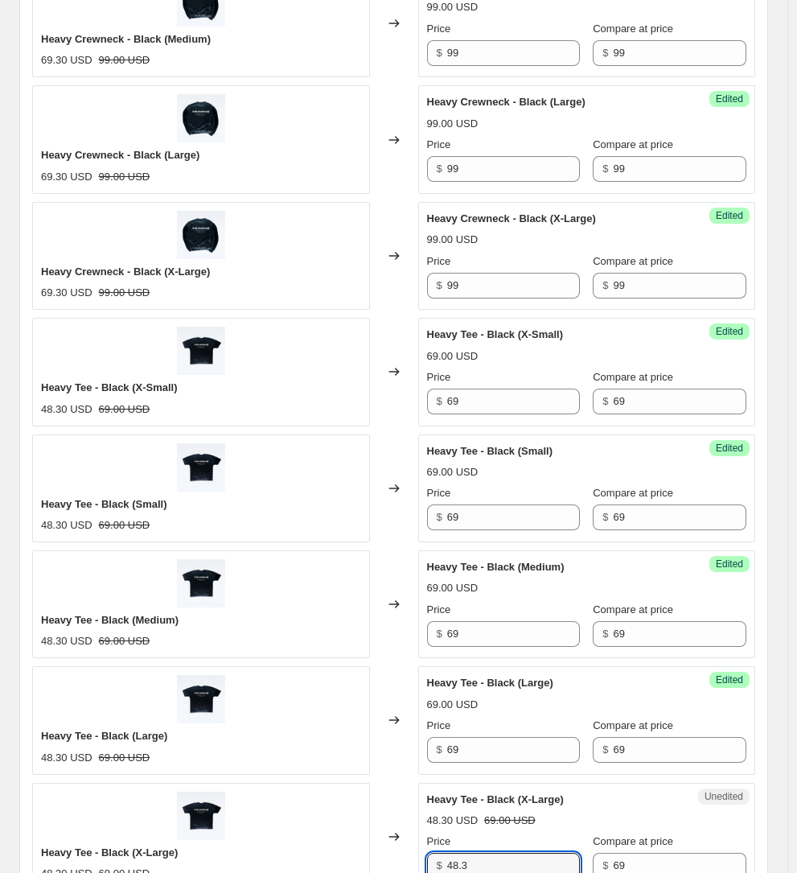
paste input "69"
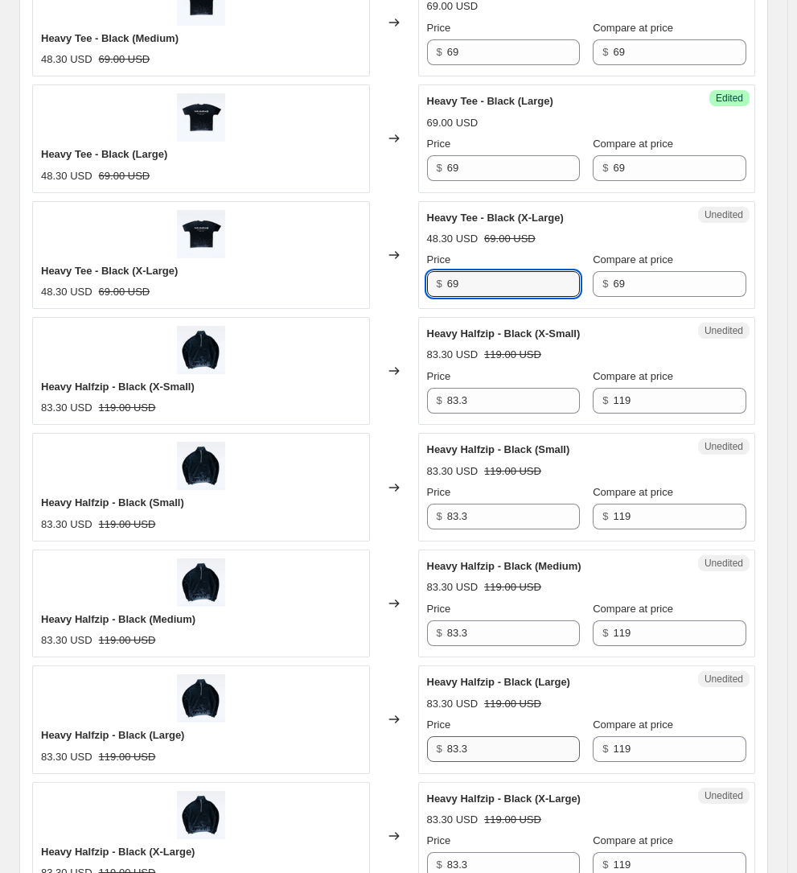
scroll to position [1841, 0]
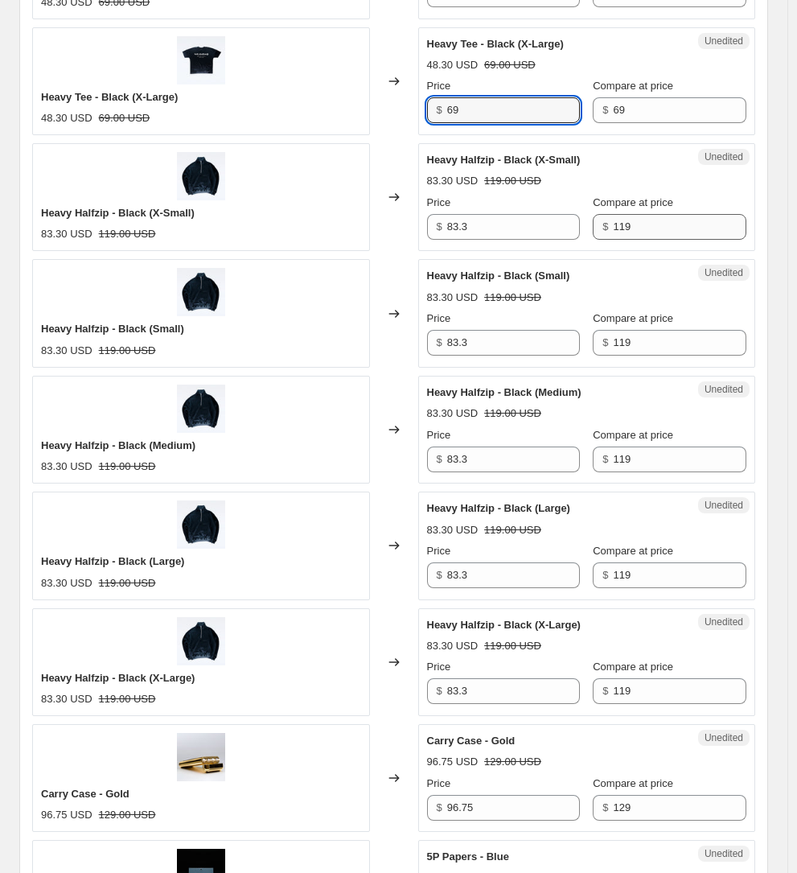
type input "69"
click at [616, 214] on input "119" at bounding box center [680, 227] width 134 height 26
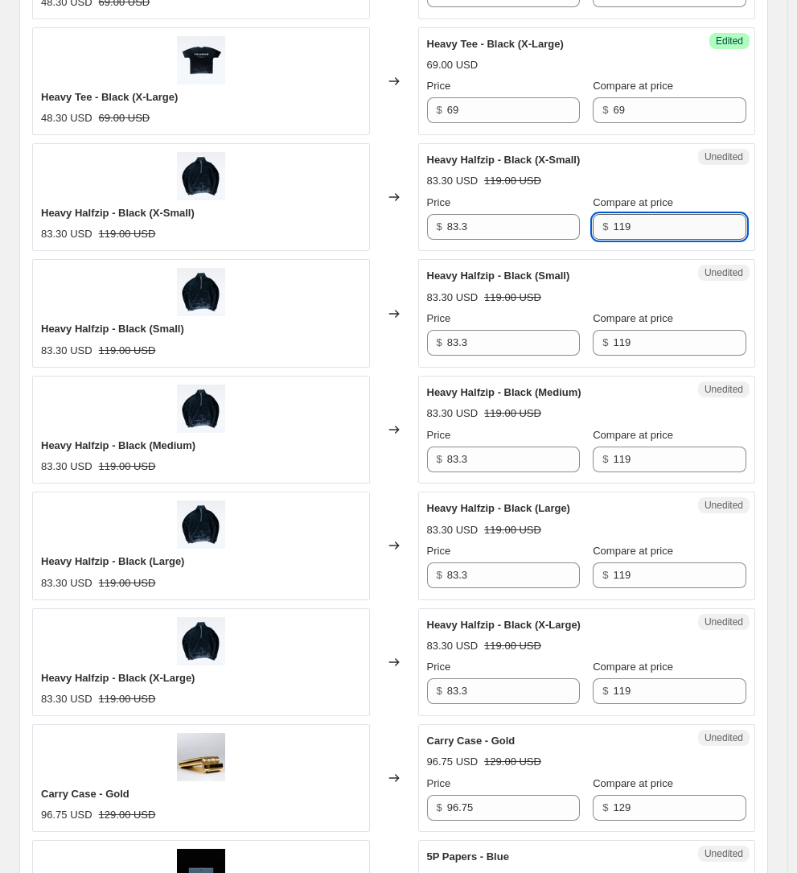
click at [616, 214] on input "119" at bounding box center [680, 227] width 134 height 26
click at [465, 214] on input "83.3" at bounding box center [514, 227] width 134 height 26
paste input "119"
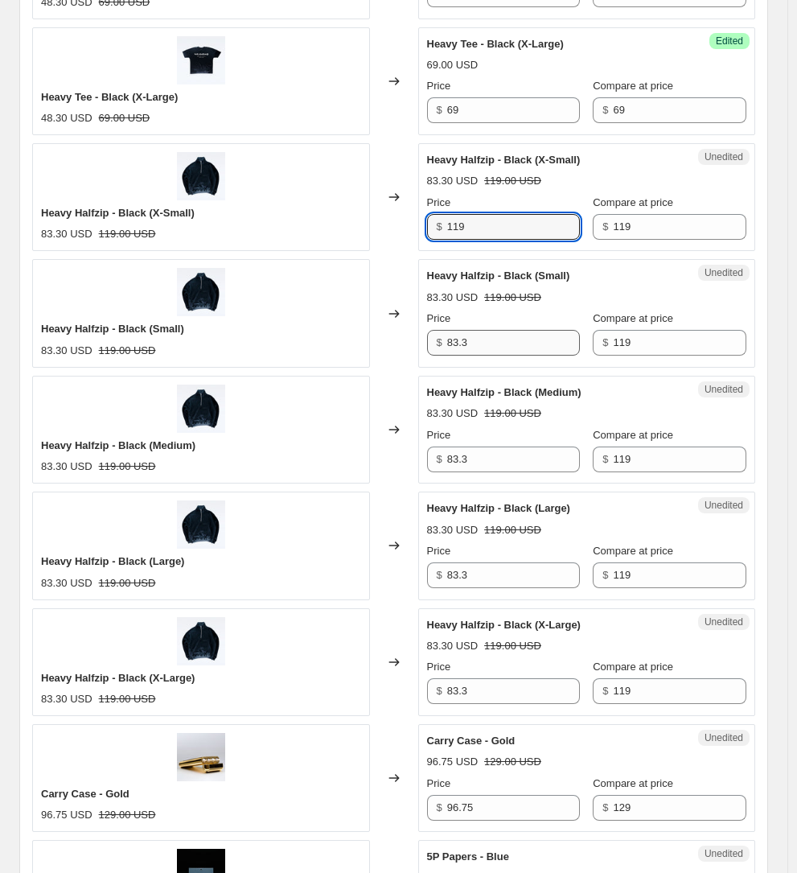
type input "119"
click at [476, 330] on input "83.3" at bounding box center [514, 343] width 134 height 26
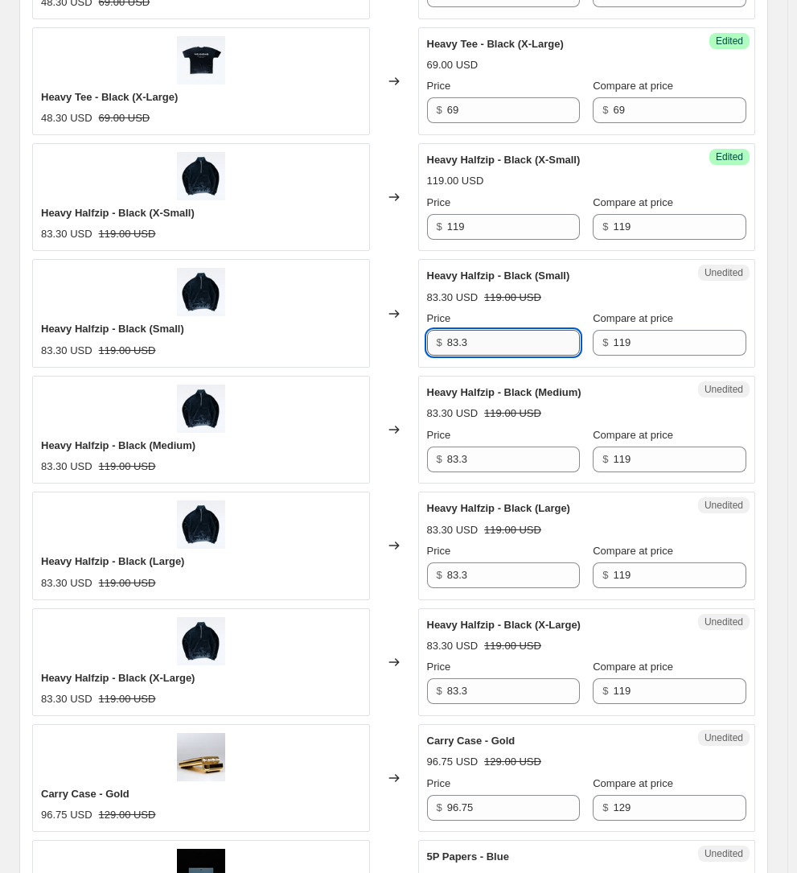
click at [476, 330] on input "83.3" at bounding box center [514, 343] width 134 height 26
paste input "119"
type input "119"
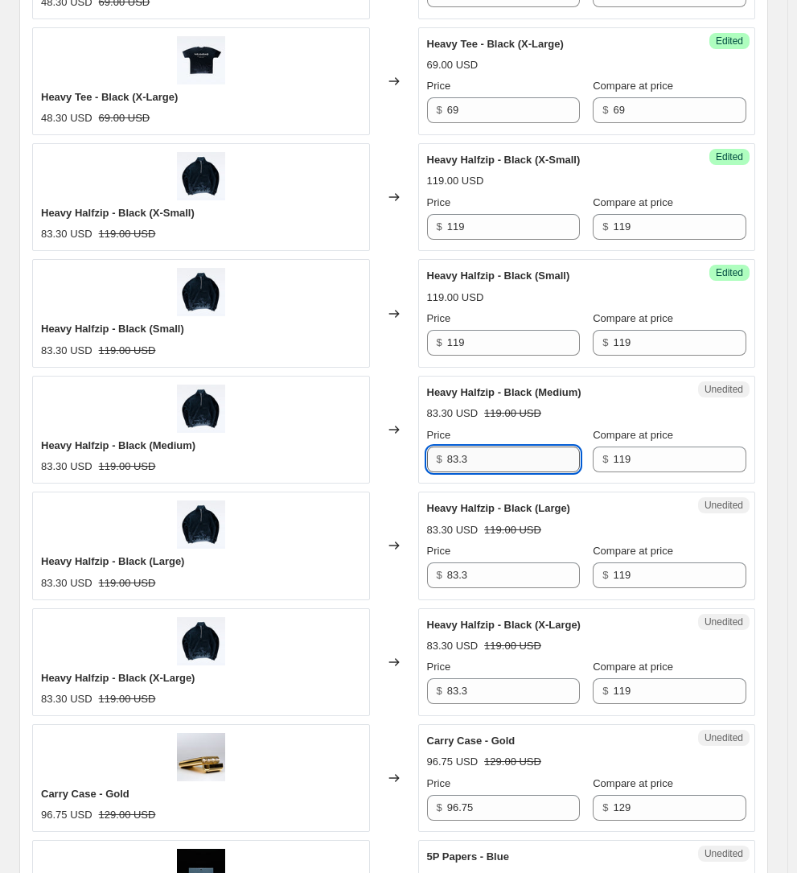
click at [498, 446] on input "83.3" at bounding box center [514, 459] width 134 height 26
paste input "119"
type input "119"
click at [492, 562] on input "83.3" at bounding box center [514, 575] width 134 height 26
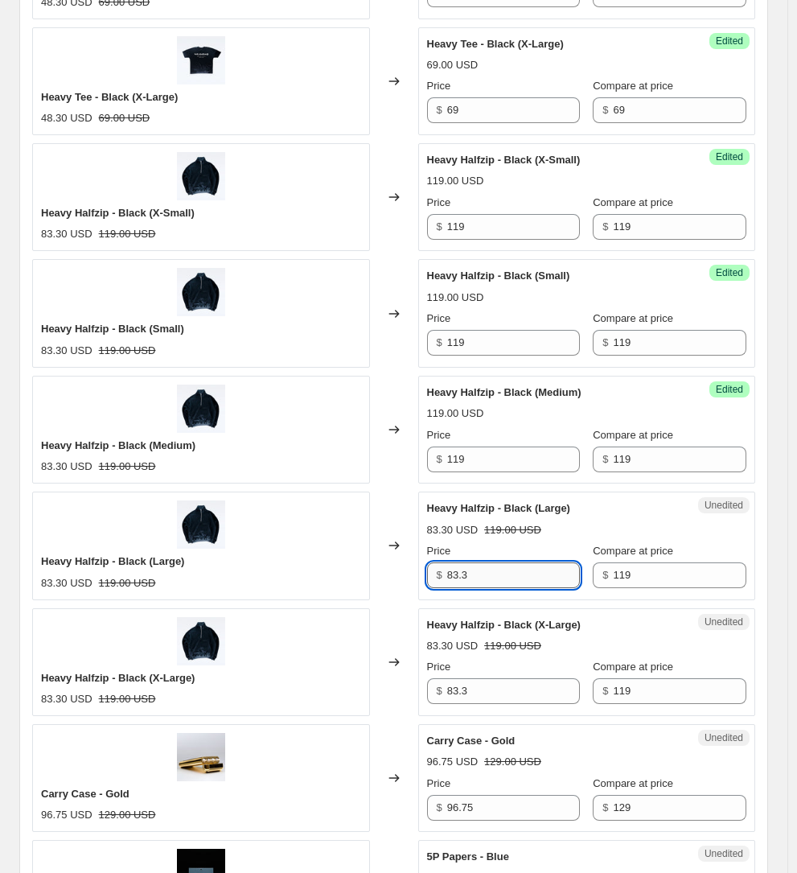
click at [492, 562] on input "83.3" at bounding box center [514, 575] width 134 height 26
paste input "119"
type input "119"
click at [496, 678] on input "83.3" at bounding box center [514, 691] width 134 height 26
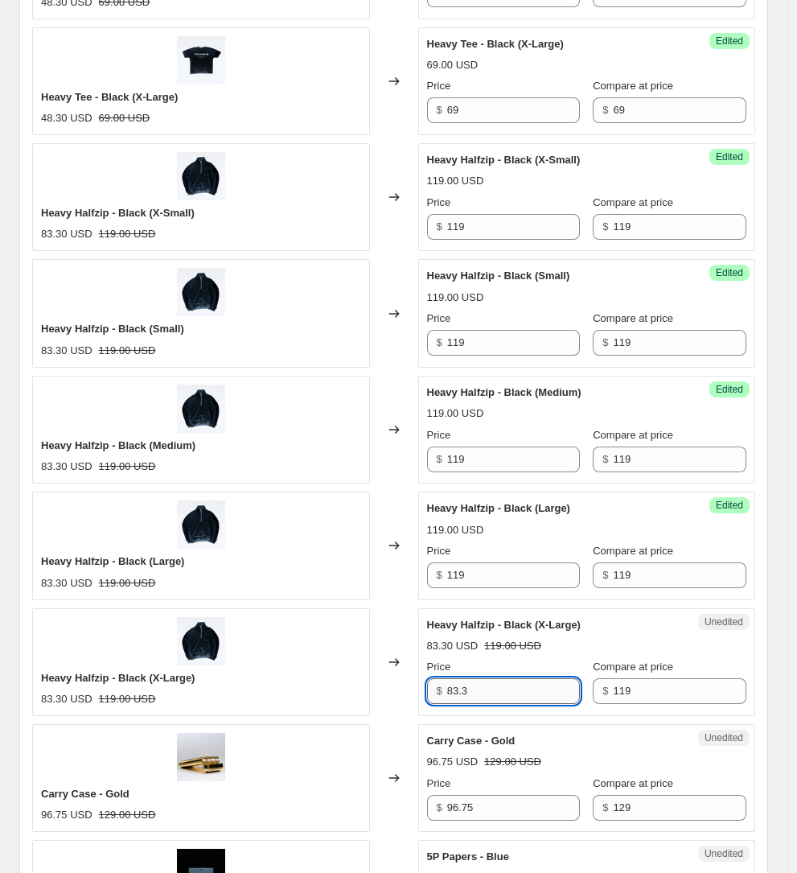
paste input "119"
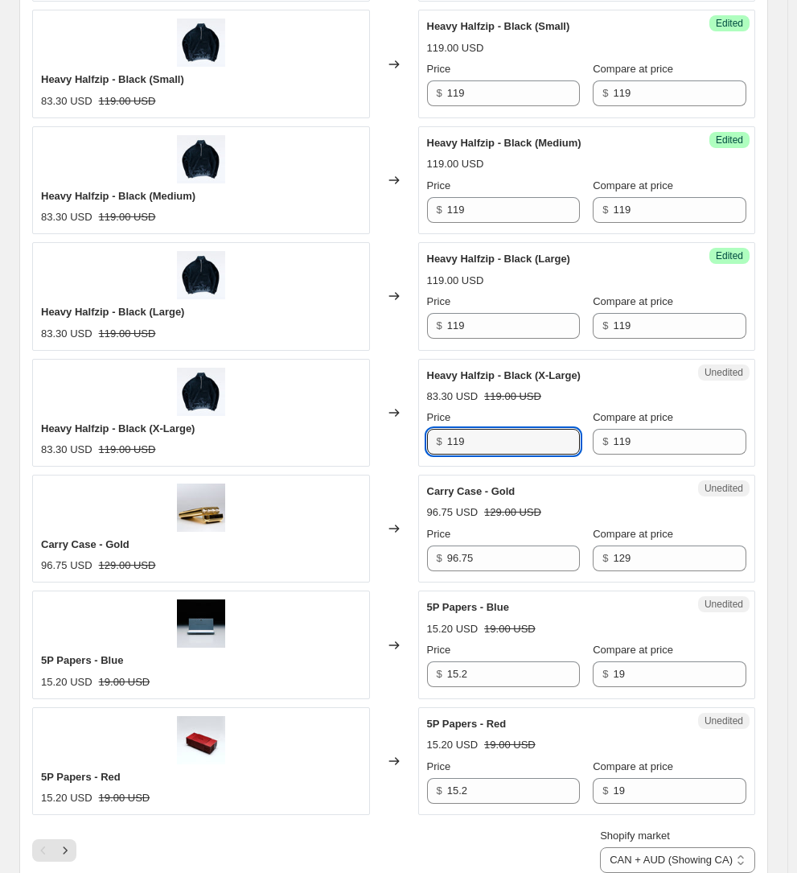
type input "119"
click at [605, 545] on div "$ 129" at bounding box center [670, 558] width 154 height 26
click at [593, 545] on div "$ 129" at bounding box center [670, 558] width 154 height 26
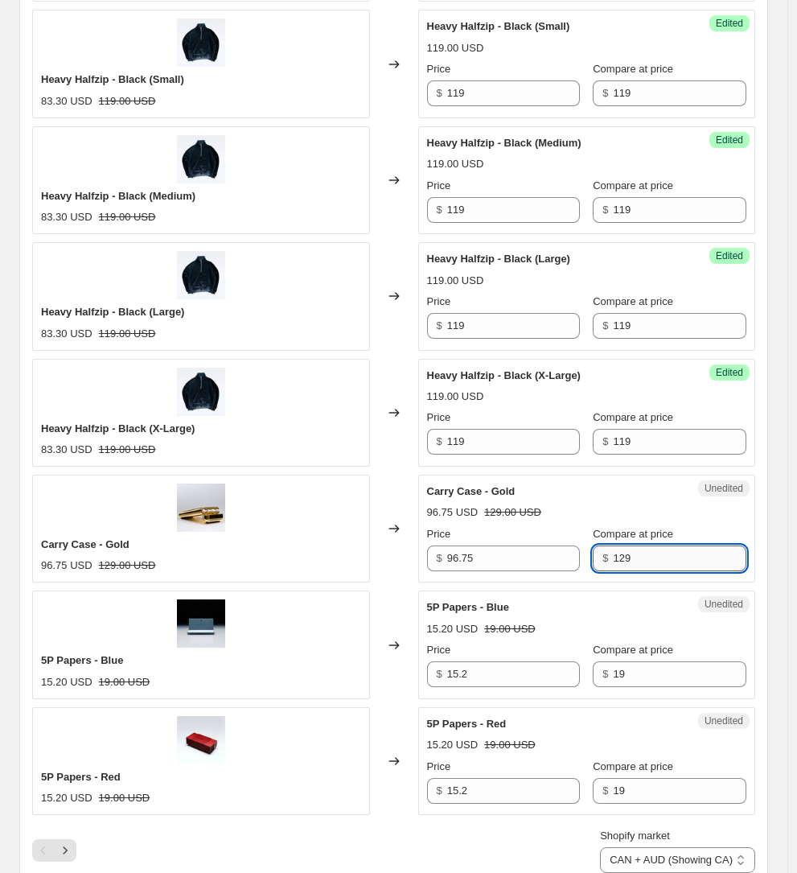
click at [621, 545] on input "129" at bounding box center [680, 558] width 134 height 26
click at [450, 545] on div "$ 96.75" at bounding box center [504, 558] width 154 height 26
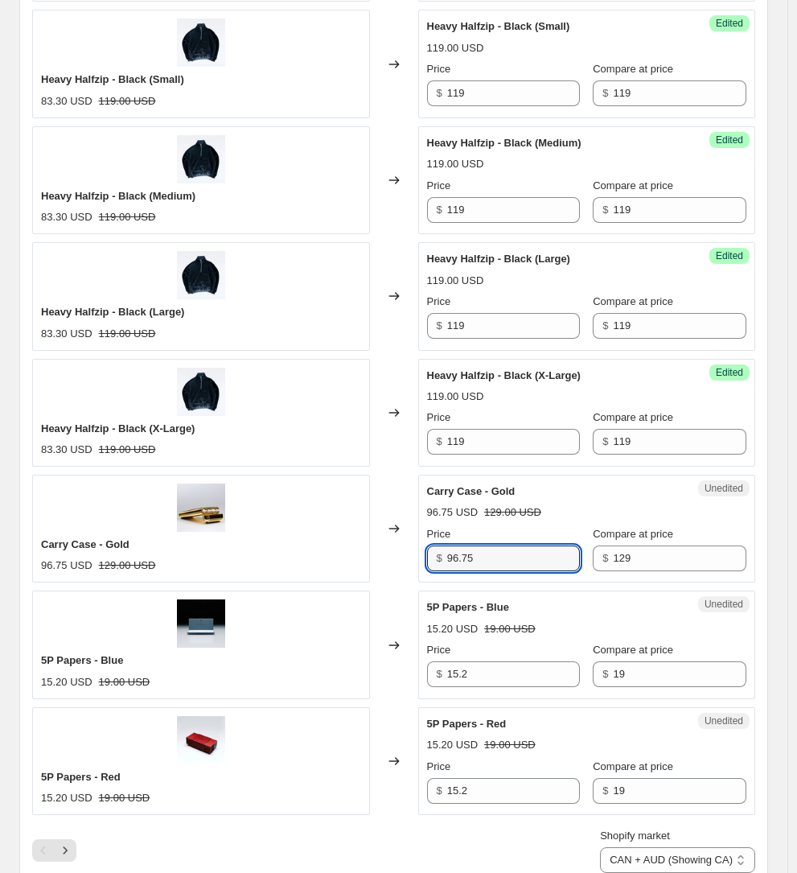
click at [450, 545] on div "$ 96.75" at bounding box center [504, 558] width 154 height 26
paste input "129"
click at [504, 545] on input "96.75129" at bounding box center [514, 558] width 134 height 26
paste input "text"
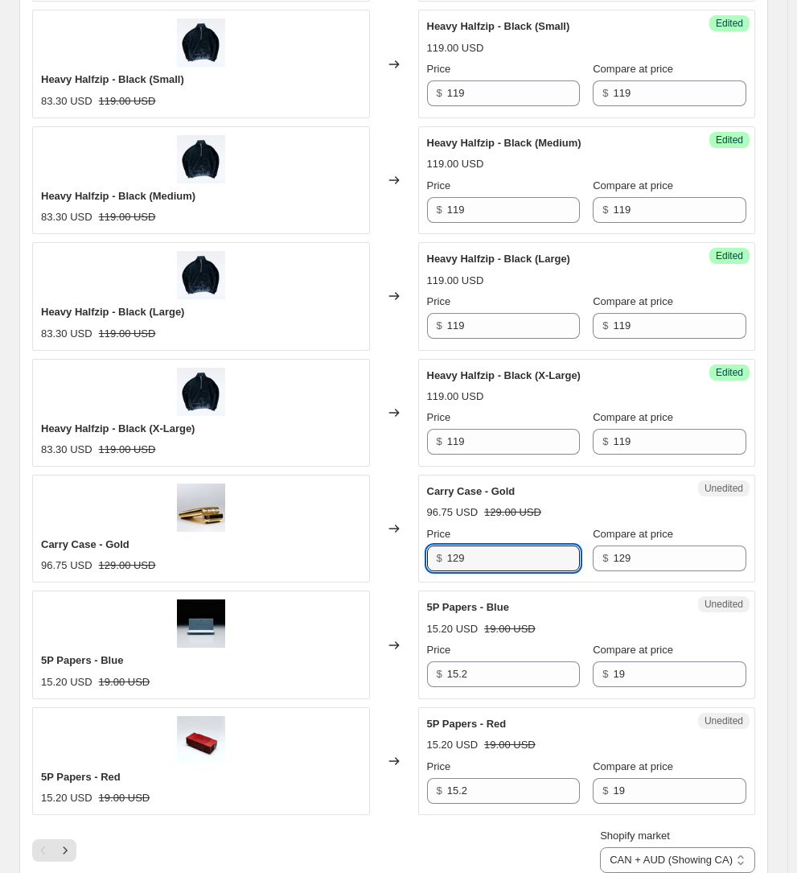
type input "129"
click at [533, 590] on div "Unedited 5P Papers - Blue 15.20 USD 19.00 USD Price $ 15.2 Compare at price $ 19" at bounding box center [587, 644] width 338 height 108
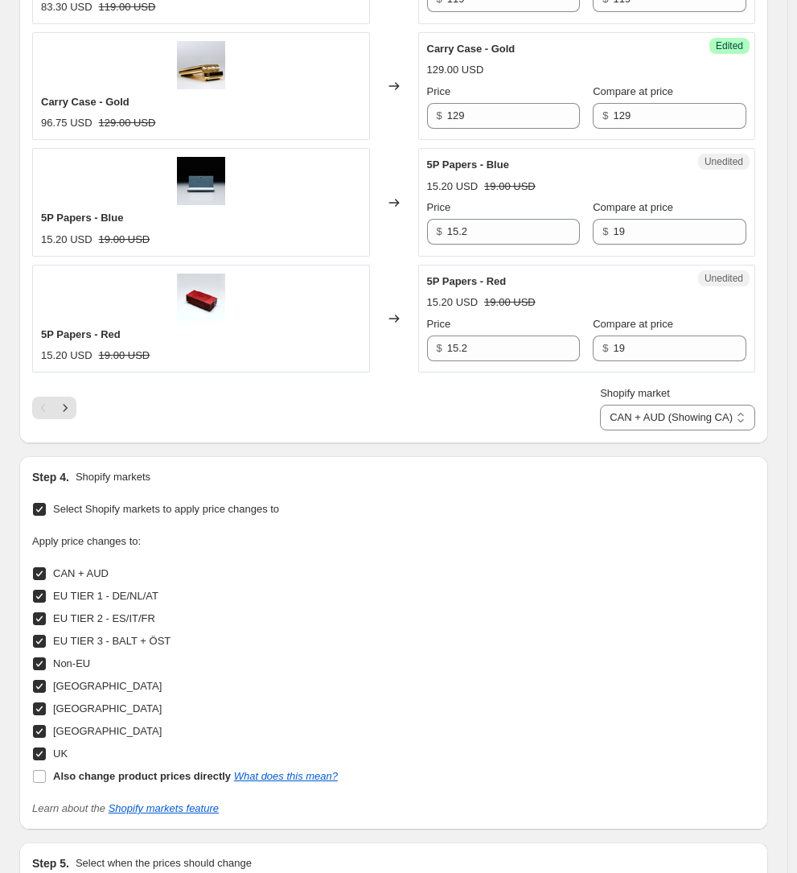
scroll to position [2503, 0]
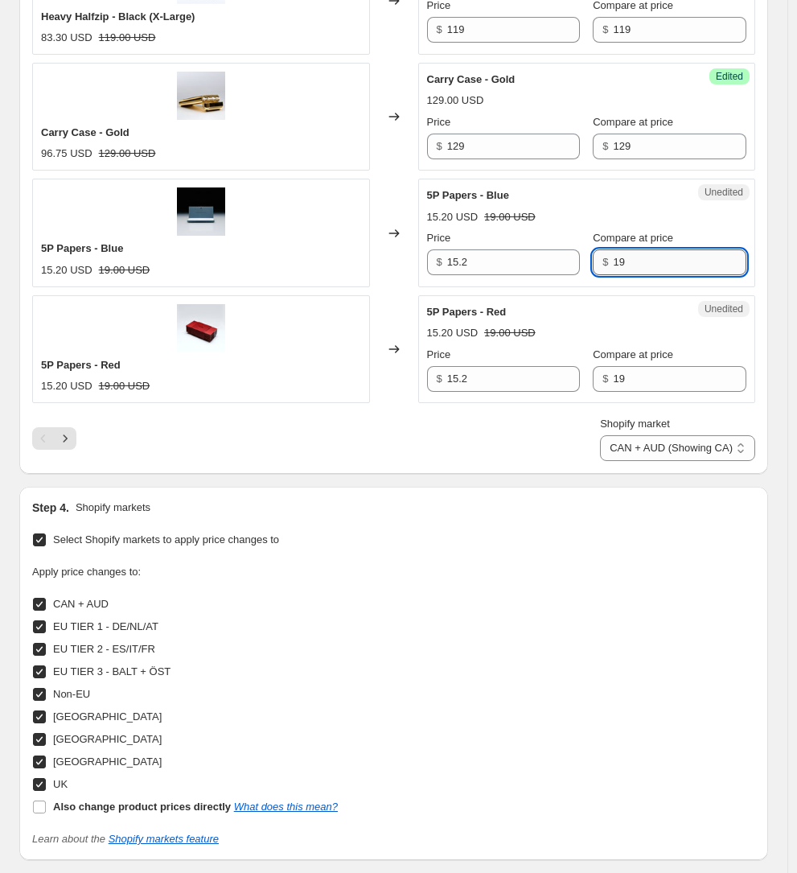
click at [631, 249] on input "19" at bounding box center [680, 262] width 134 height 26
click at [442, 256] on span "$" at bounding box center [440, 262] width 6 height 12
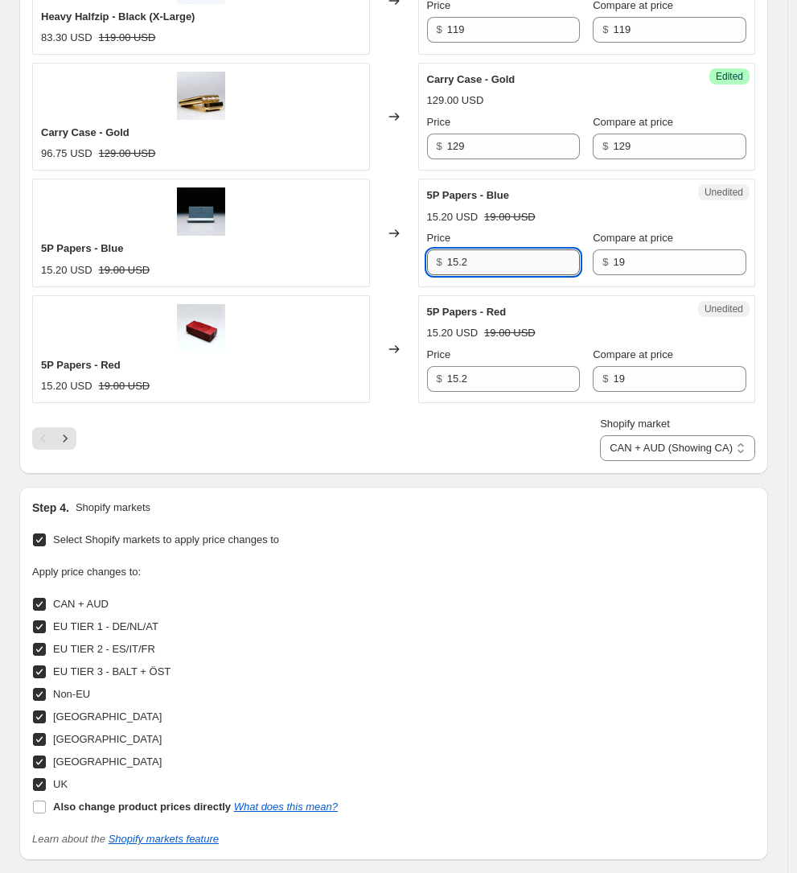
click at [488, 249] on input "15.2" at bounding box center [514, 262] width 134 height 26
paste input "9"
type input "19"
click at [613, 366] on input "19" at bounding box center [680, 379] width 134 height 26
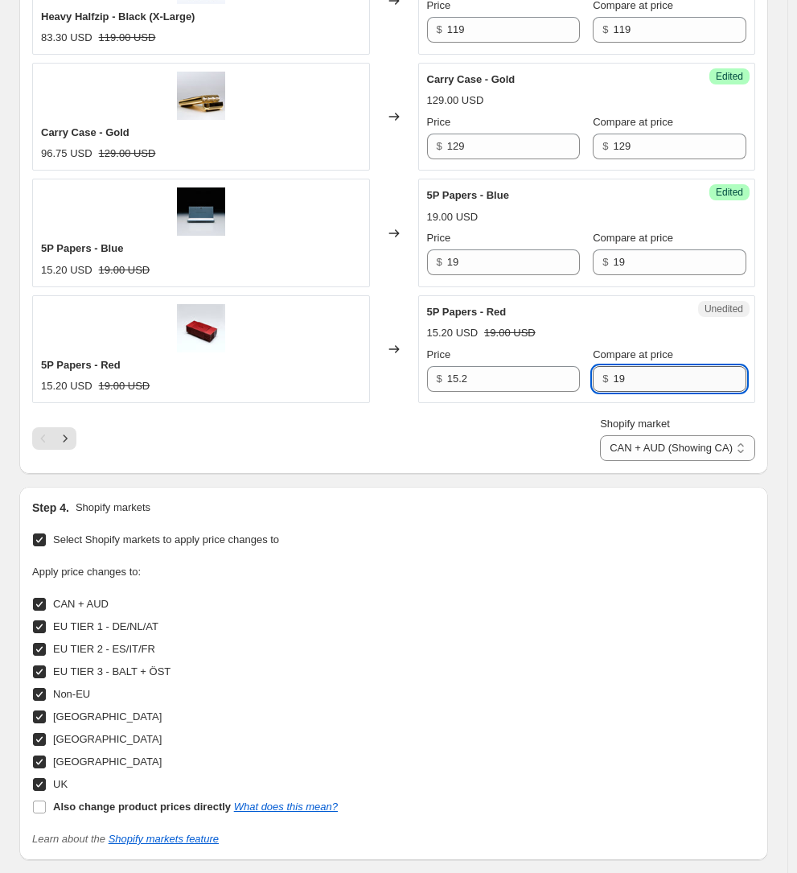
click at [613, 366] on input "19" at bounding box center [680, 379] width 134 height 26
click at [507, 366] on input "15.2" at bounding box center [514, 379] width 134 height 26
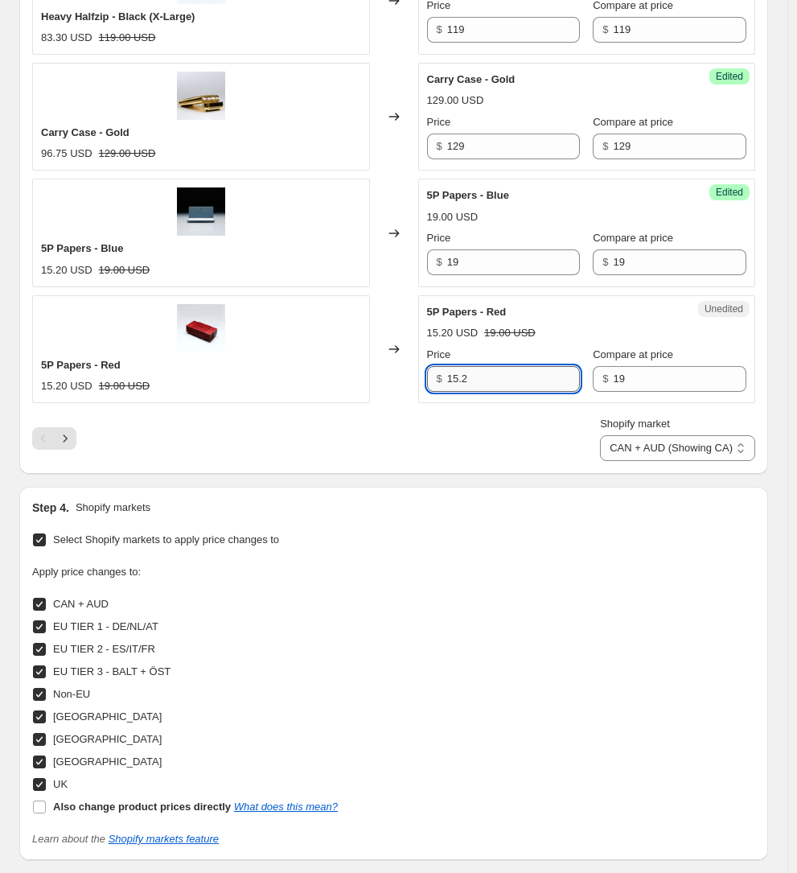
click at [507, 366] on input "15.2" at bounding box center [514, 379] width 134 height 26
paste input "9"
type input "19"
click at [499, 416] on div "Shopify market CAN + AUD (Showing CA) EU TIER 1 - DE/NL/AT EU TIER 2 - ES/IT/FR…" at bounding box center [393, 438] width 723 height 45
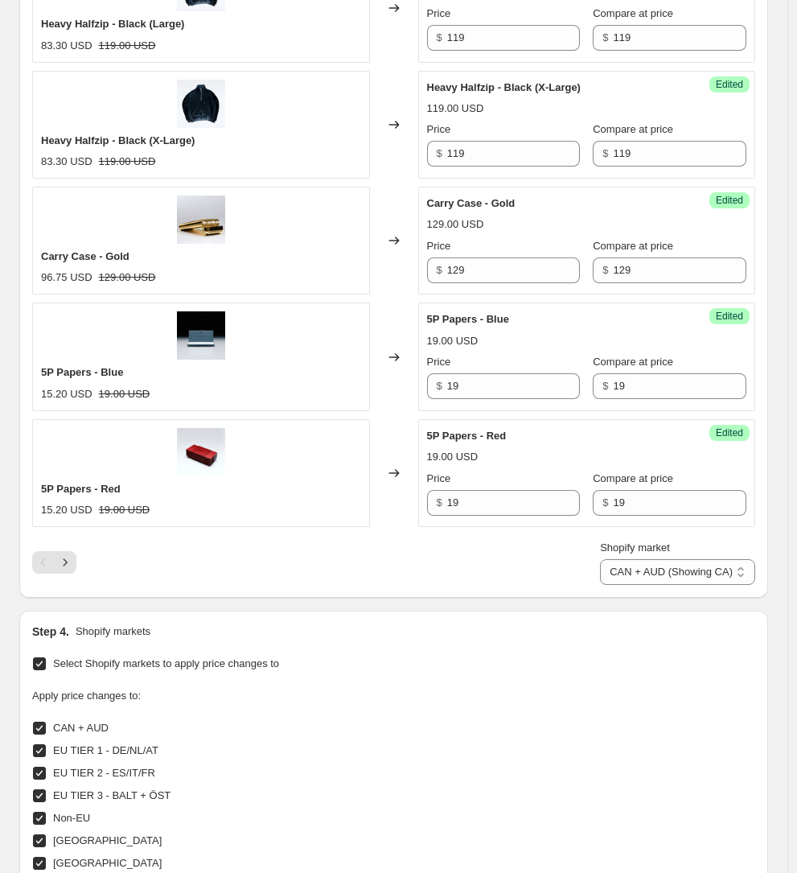
scroll to position [2368, 0]
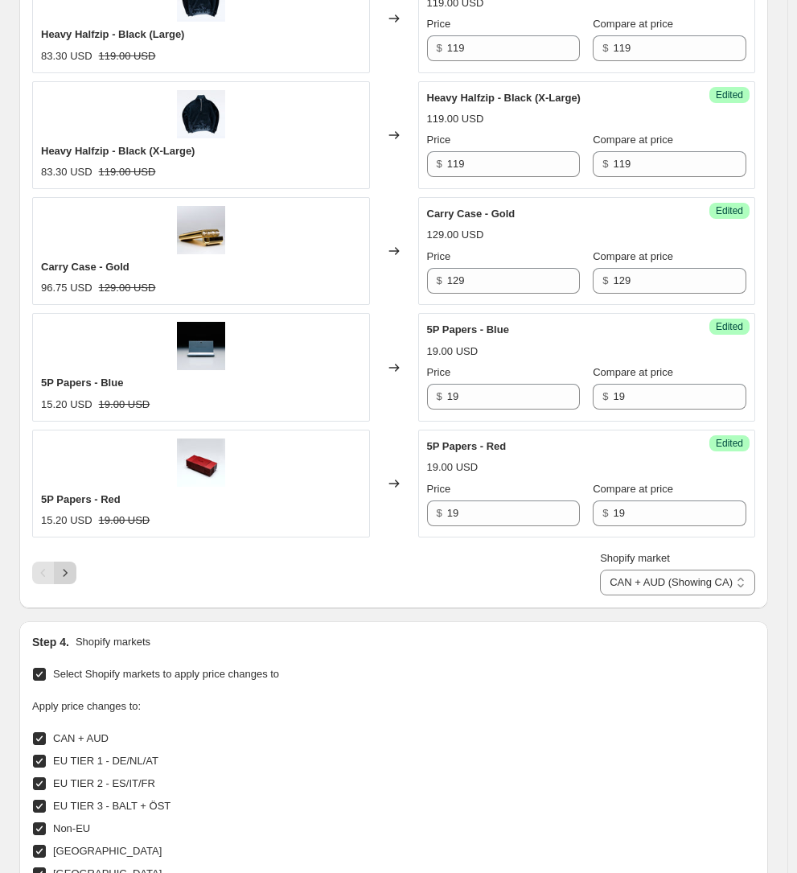
click at [65, 565] on icon "Next" at bounding box center [65, 573] width 16 height 16
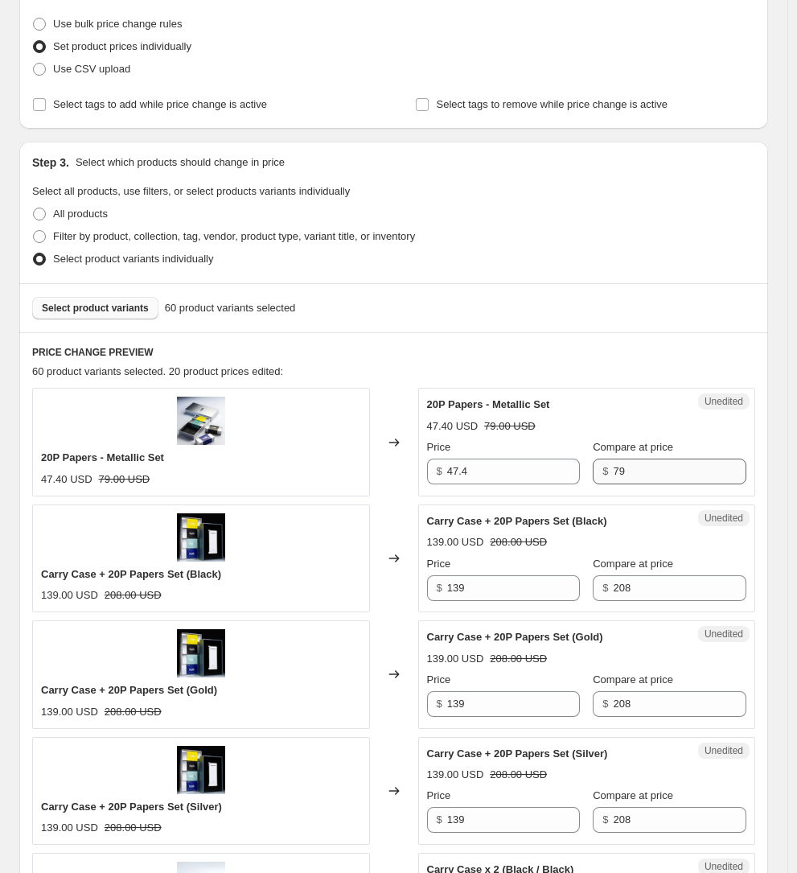
scroll to position [204, 0]
click at [644, 472] on input "79" at bounding box center [680, 471] width 134 height 26
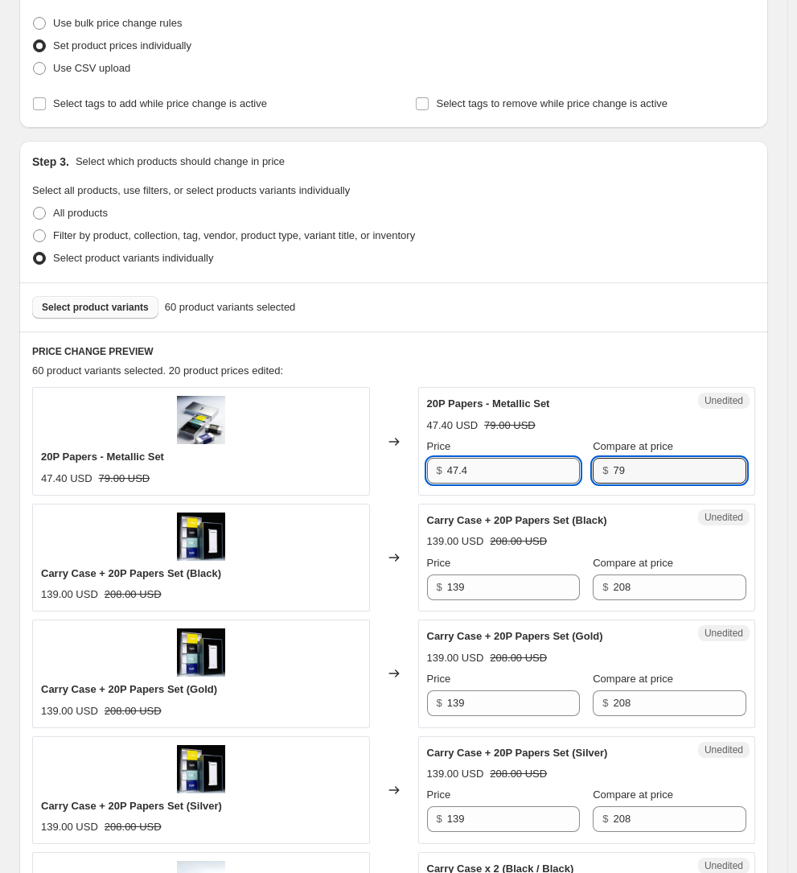
click at [502, 473] on input "47.4" at bounding box center [514, 471] width 134 height 26
paste input "79"
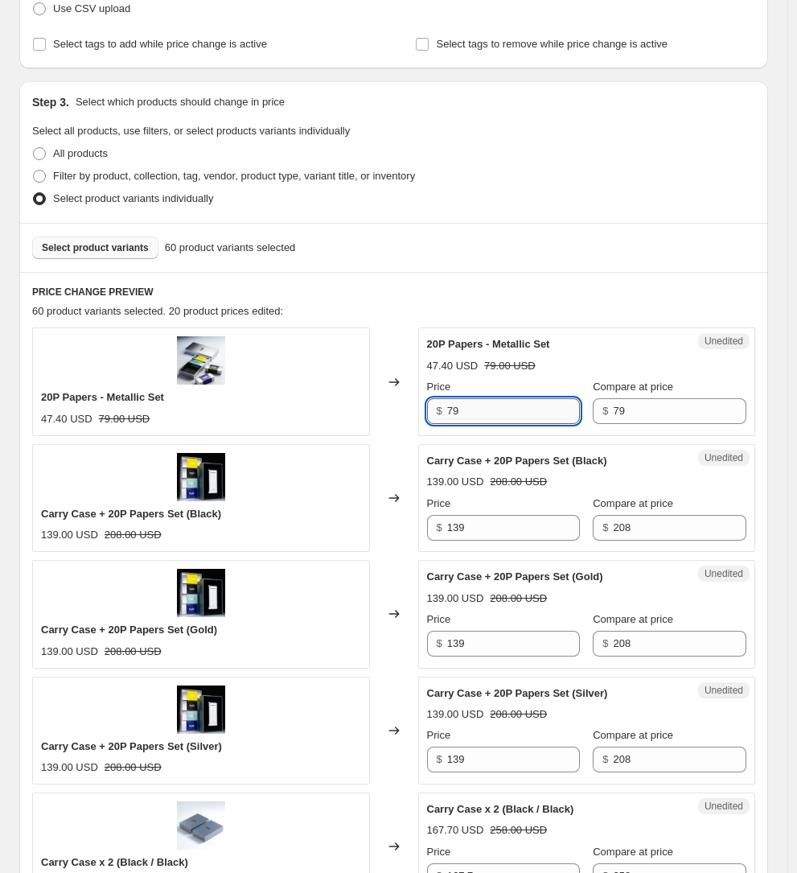
scroll to position [465, 0]
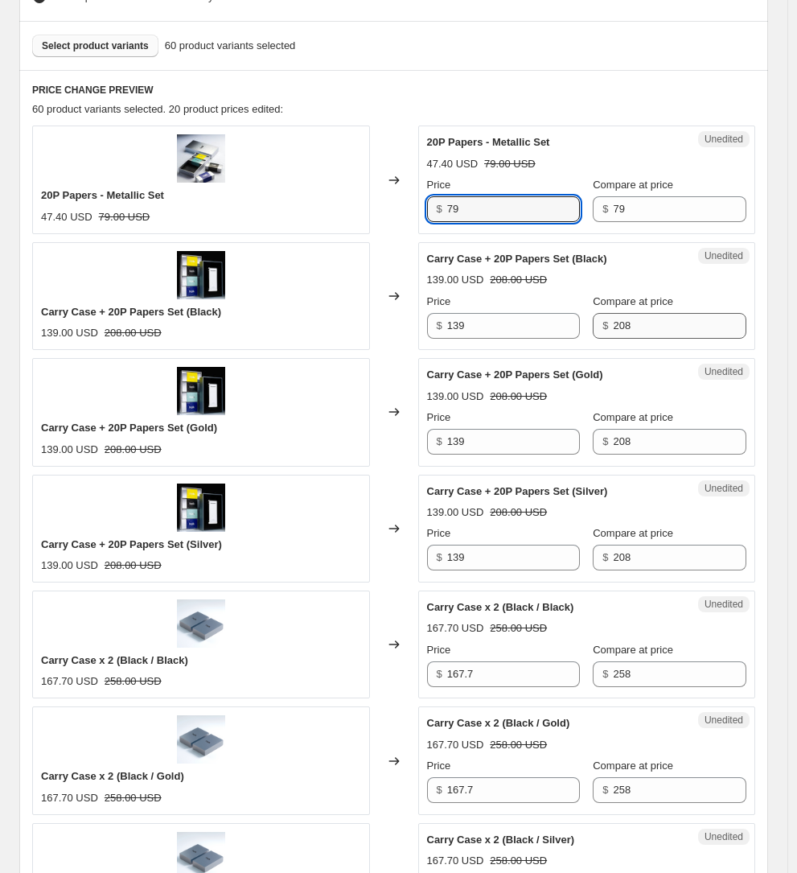
type input "79"
click at [622, 318] on input "208" at bounding box center [680, 326] width 134 height 26
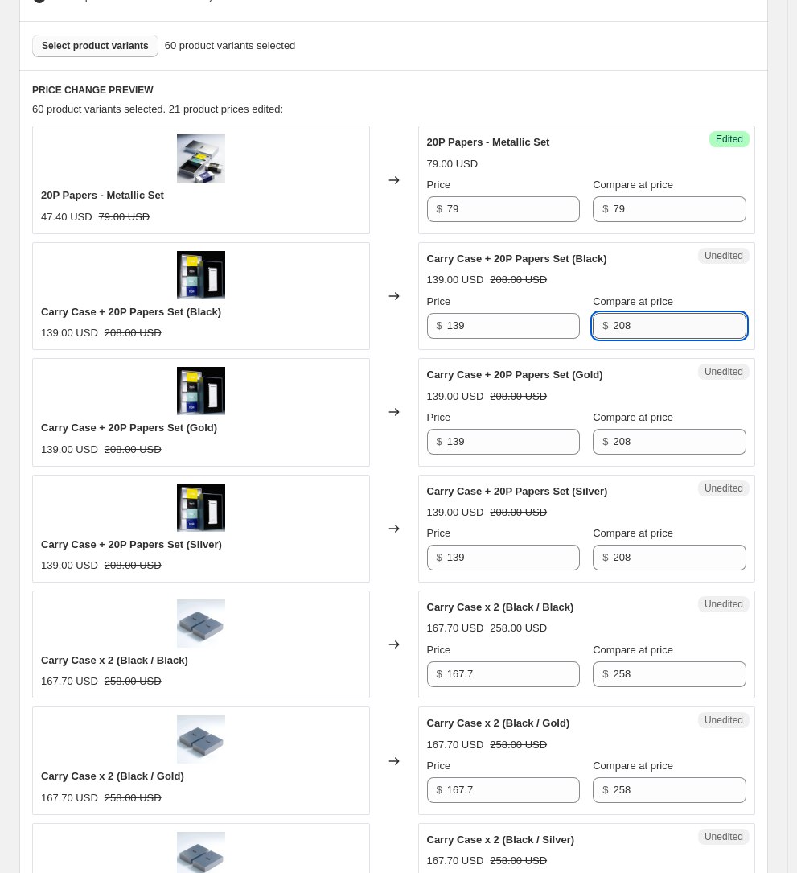
click at [622, 318] on input "208" at bounding box center [680, 326] width 134 height 26
click at [504, 327] on input "139" at bounding box center [514, 326] width 134 height 26
paste input "66.4"
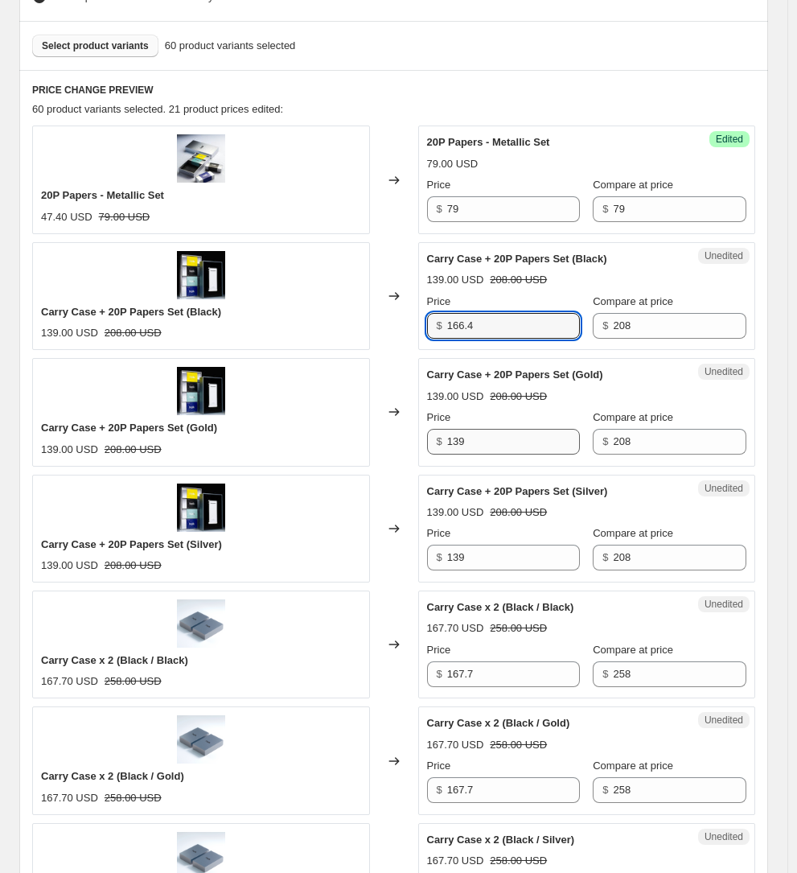
type input "166.4"
click at [502, 446] on input "139" at bounding box center [514, 442] width 134 height 26
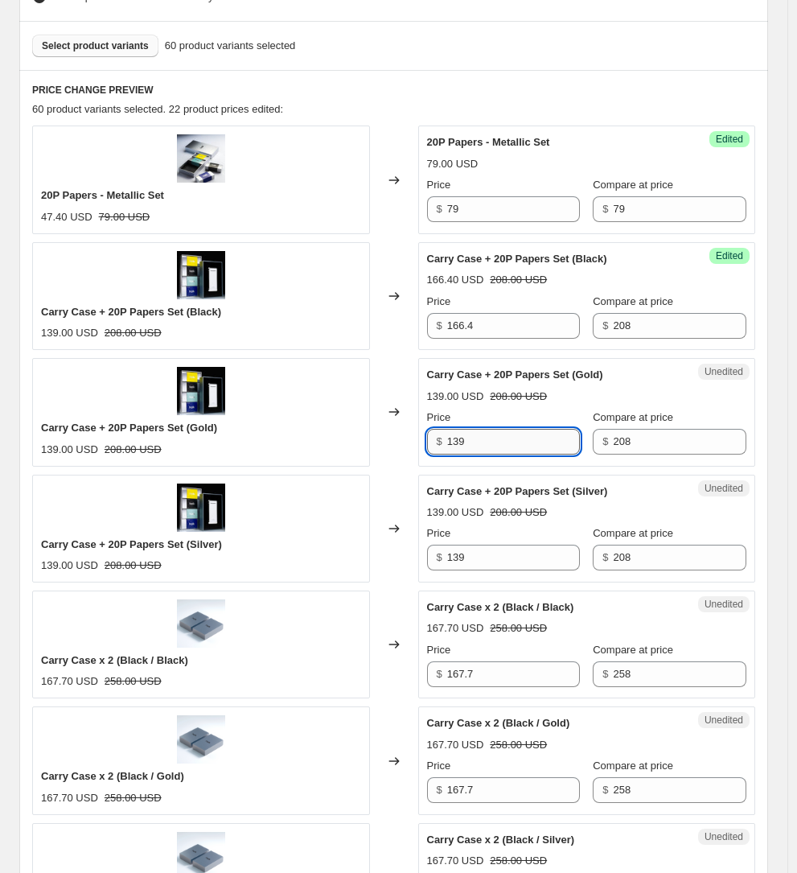
click at [502, 446] on input "139" at bounding box center [514, 442] width 134 height 26
paste input "66.4"
type input "166.4"
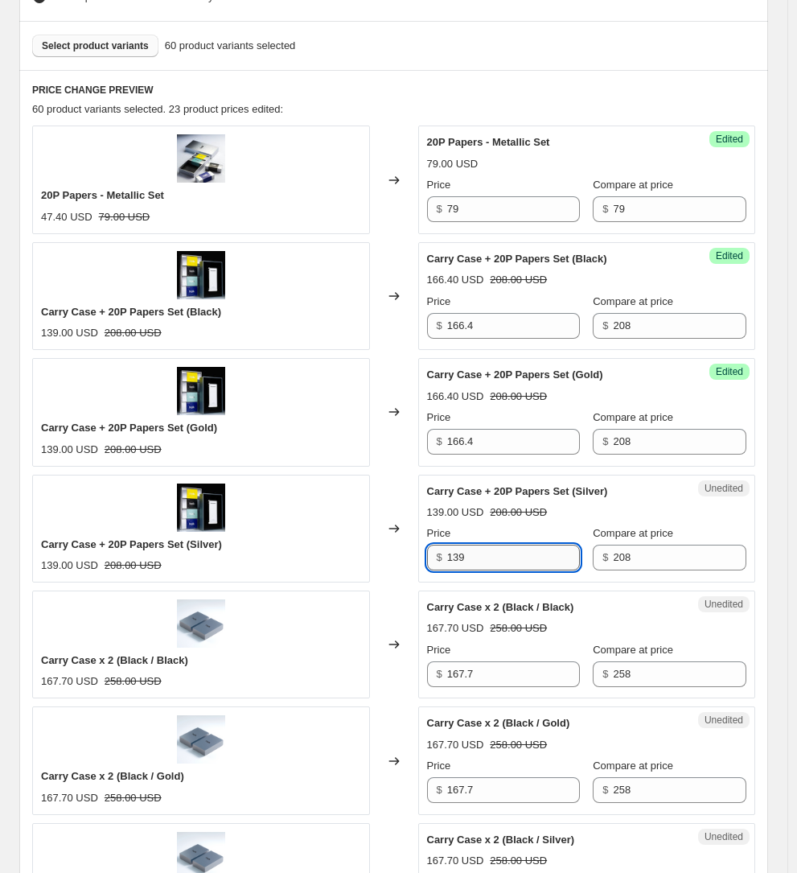
click at [500, 550] on input "139" at bounding box center [514, 558] width 134 height 26
paste input "66.4"
type input "166.4"
click at [518, 504] on strike "208.00 USD" at bounding box center [518, 512] width 57 height 16
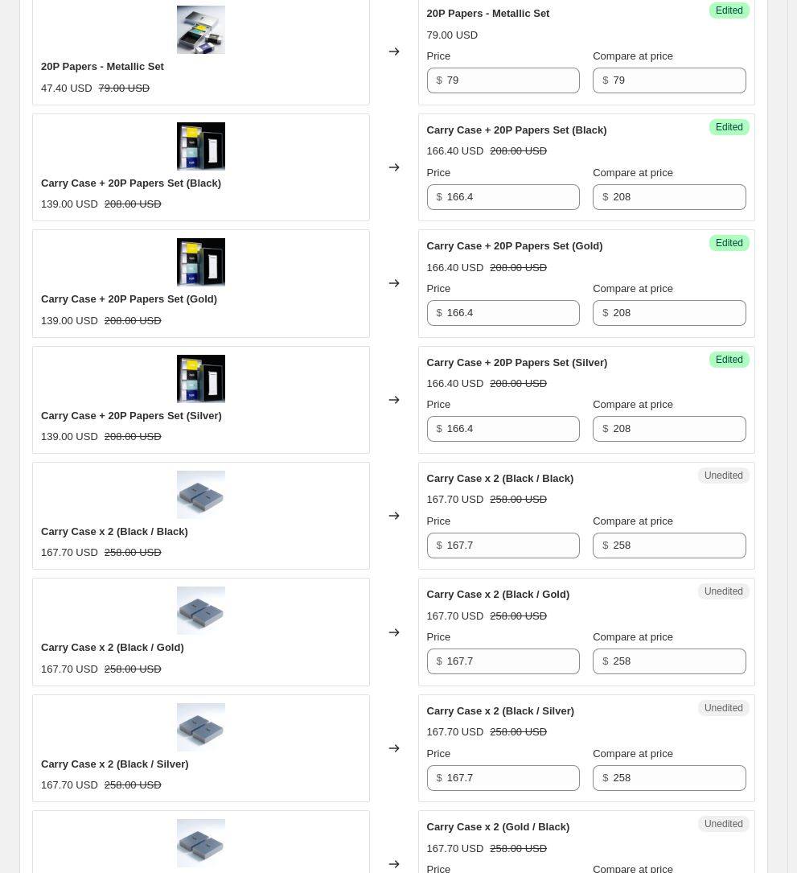
scroll to position [603, 0]
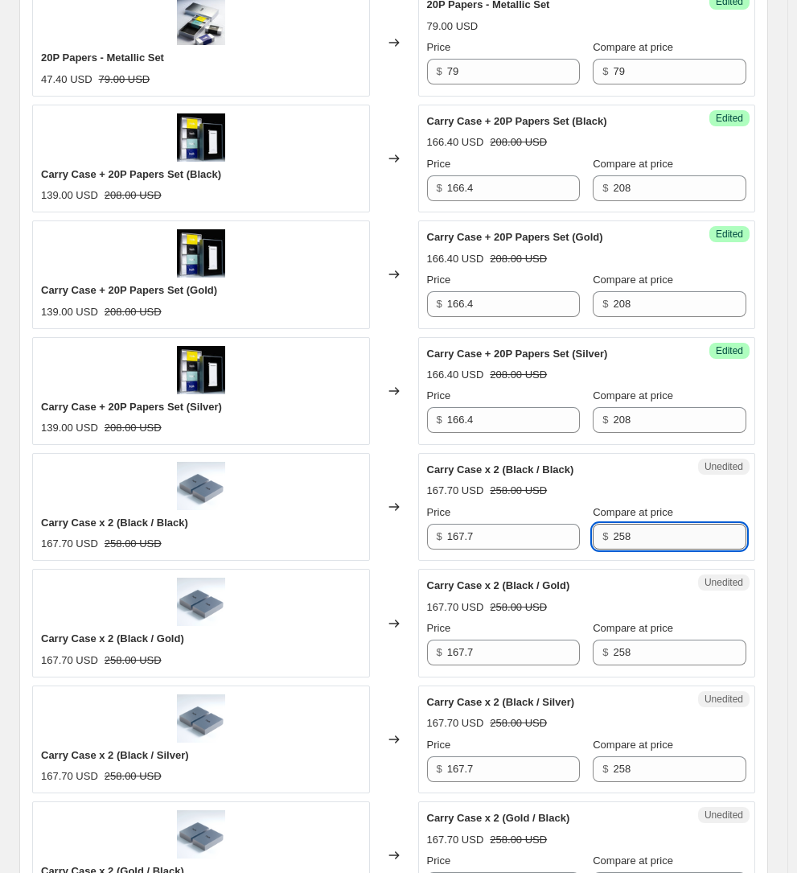
click at [627, 529] on input "258" at bounding box center [680, 537] width 134 height 26
click at [507, 524] on input "167.7" at bounding box center [514, 537] width 134 height 26
paste input "93.5"
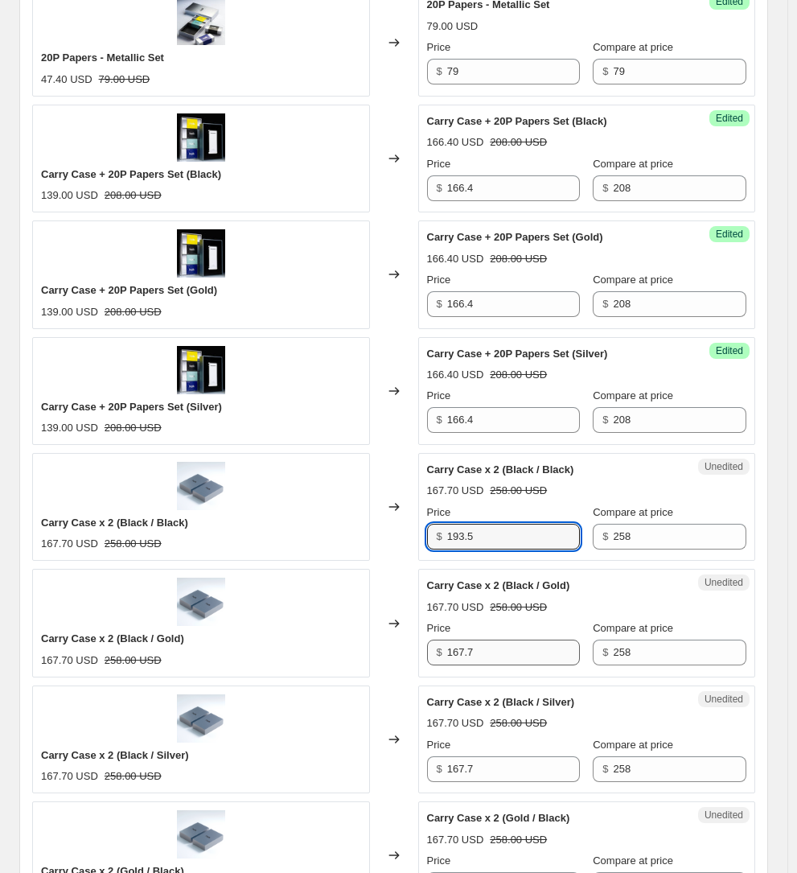
type input "193.5"
click at [501, 650] on input "167.7" at bounding box center [514, 653] width 134 height 26
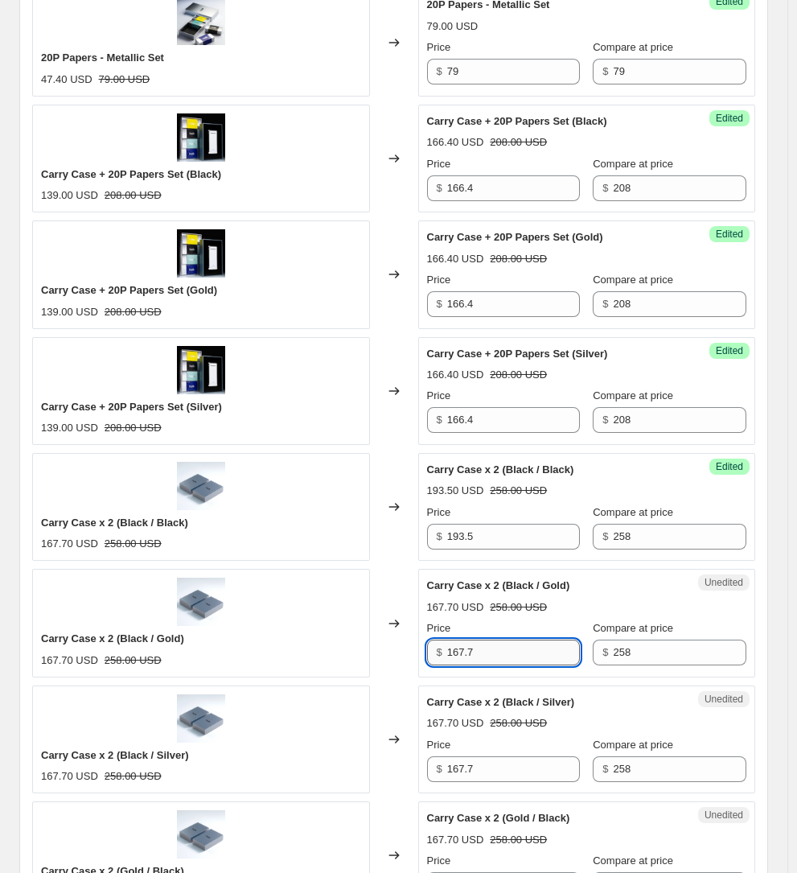
click at [501, 650] on input "167.7" at bounding box center [514, 653] width 134 height 26
paste input "93.5"
type input "193.5"
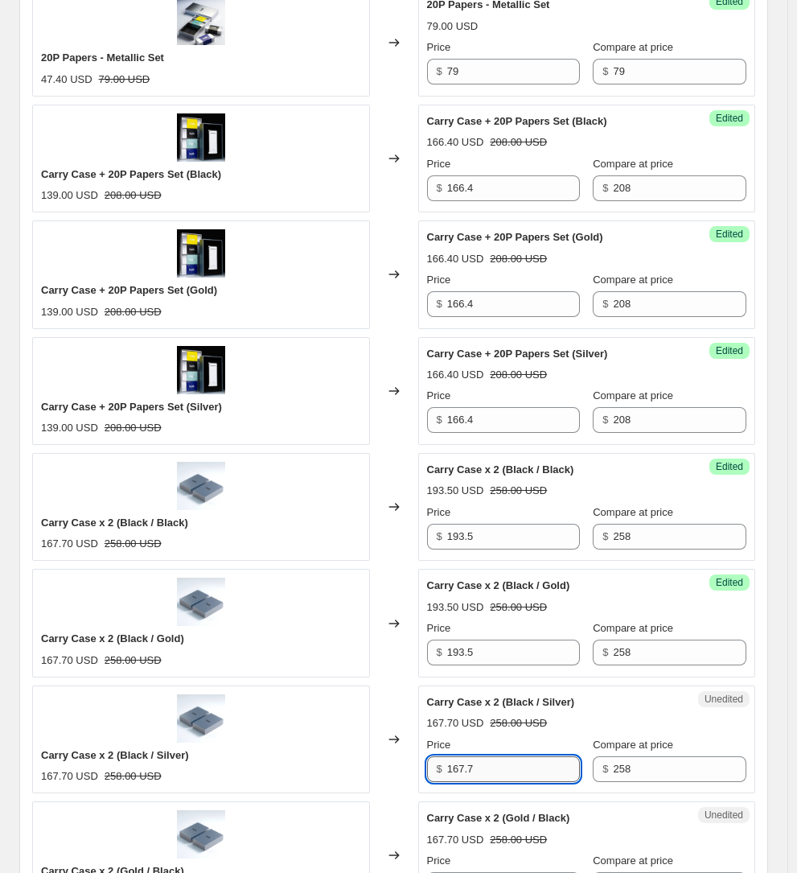
click at [518, 756] on input "167.7" at bounding box center [514, 769] width 134 height 26
paste input "93.5"
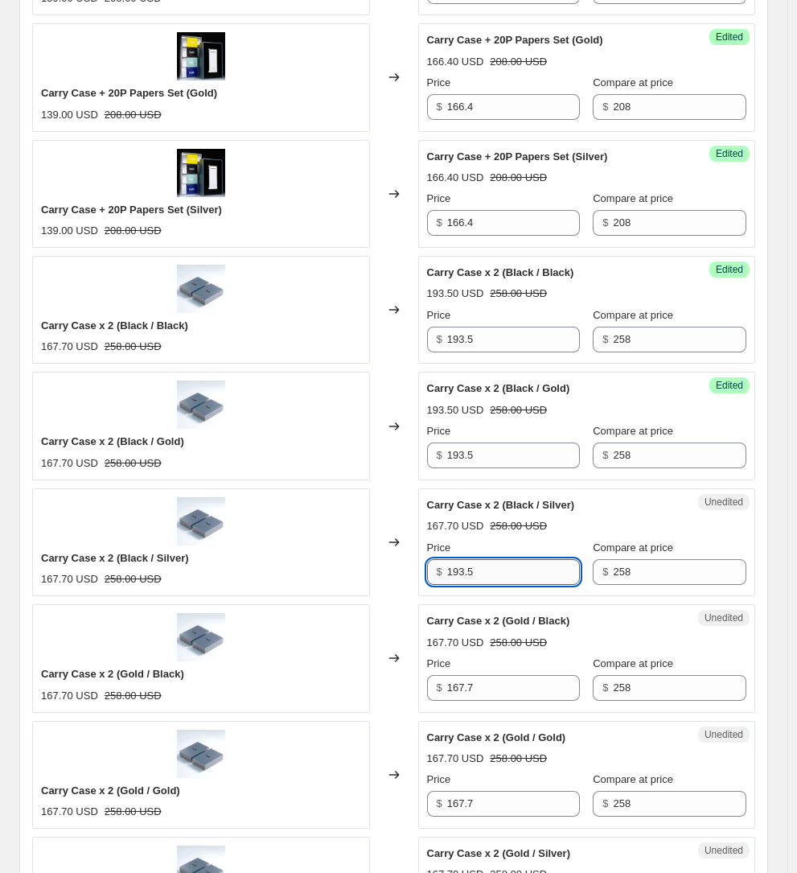
scroll to position [801, 0]
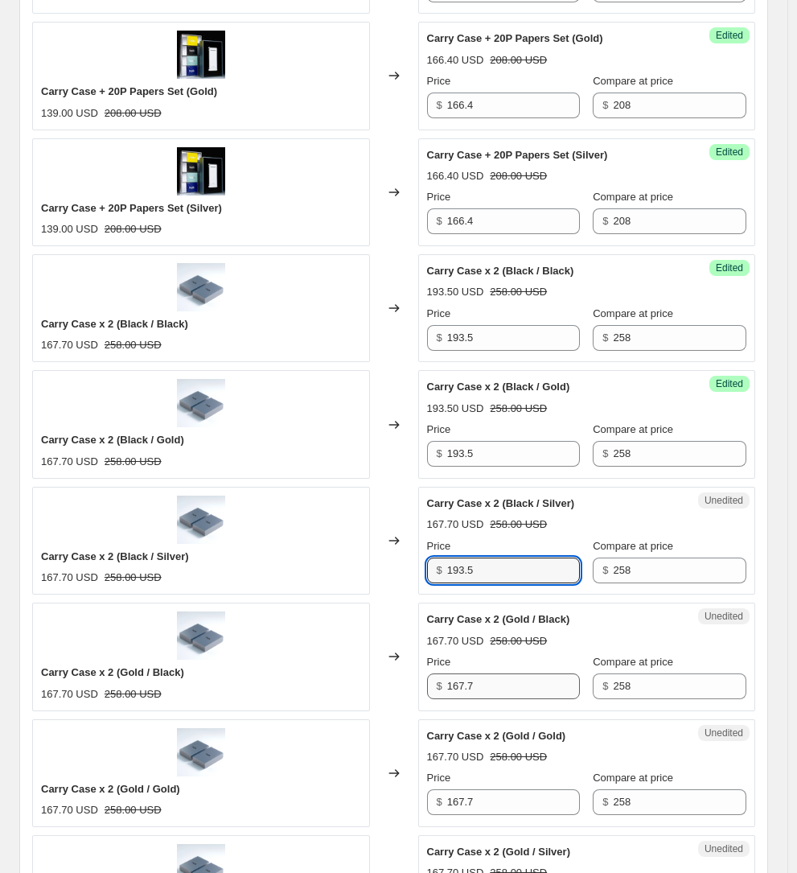
type input "193.5"
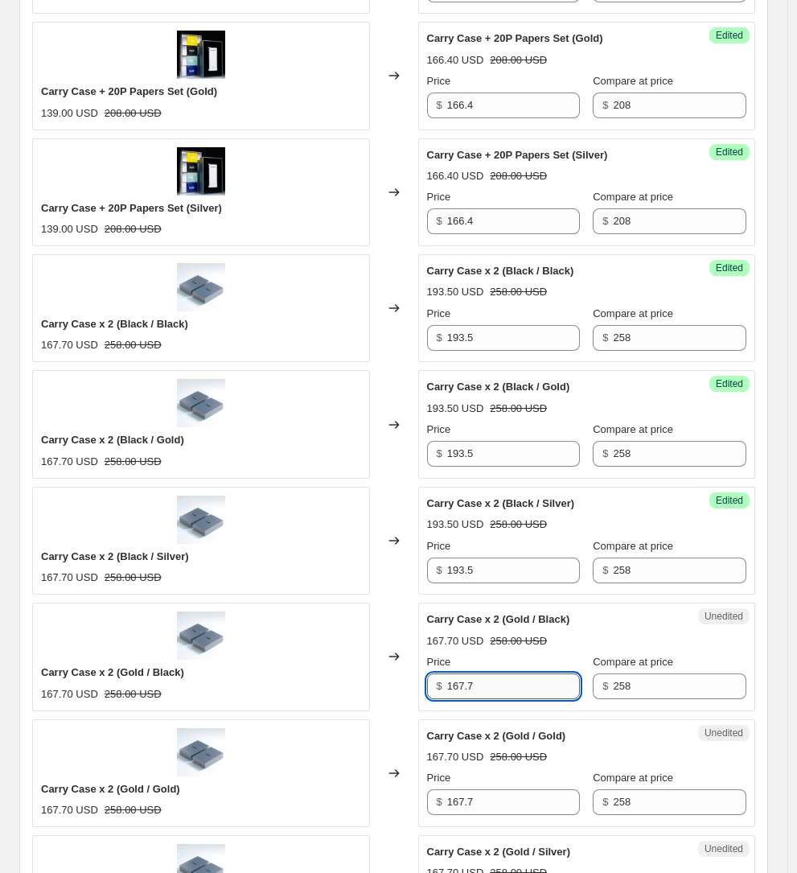
click at [500, 673] on input "167.7" at bounding box center [514, 686] width 134 height 26
paste input "93.5"
type input "193.5"
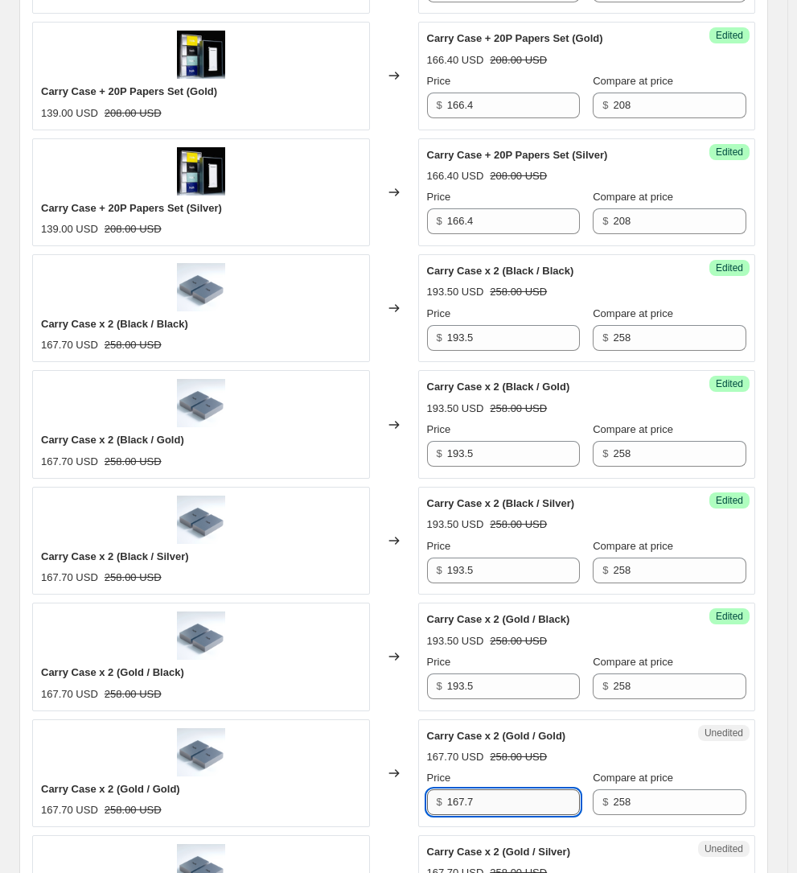
click at [502, 789] on input "167.7" at bounding box center [514, 802] width 134 height 26
paste input "93.5"
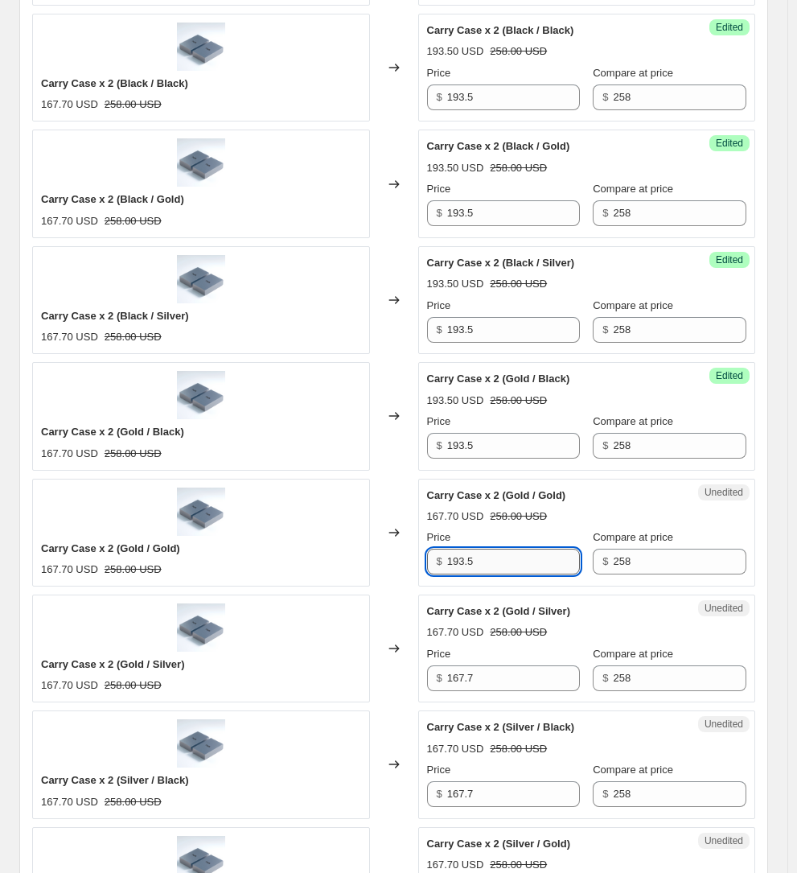
scroll to position [1079, 0]
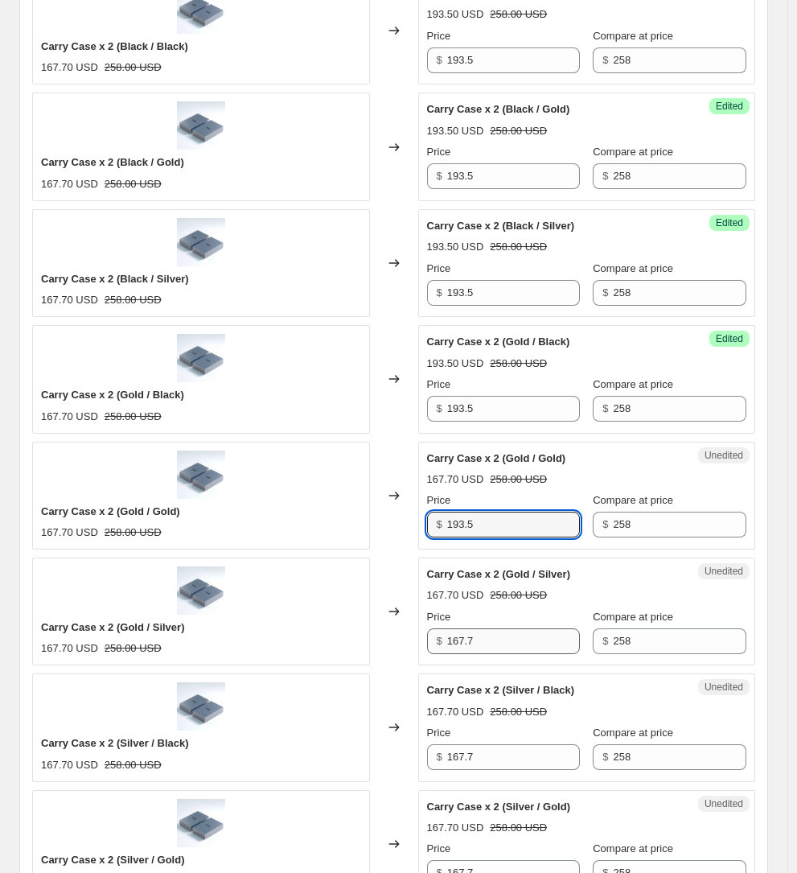
type input "193.5"
click at [494, 628] on input "167.7" at bounding box center [514, 641] width 134 height 26
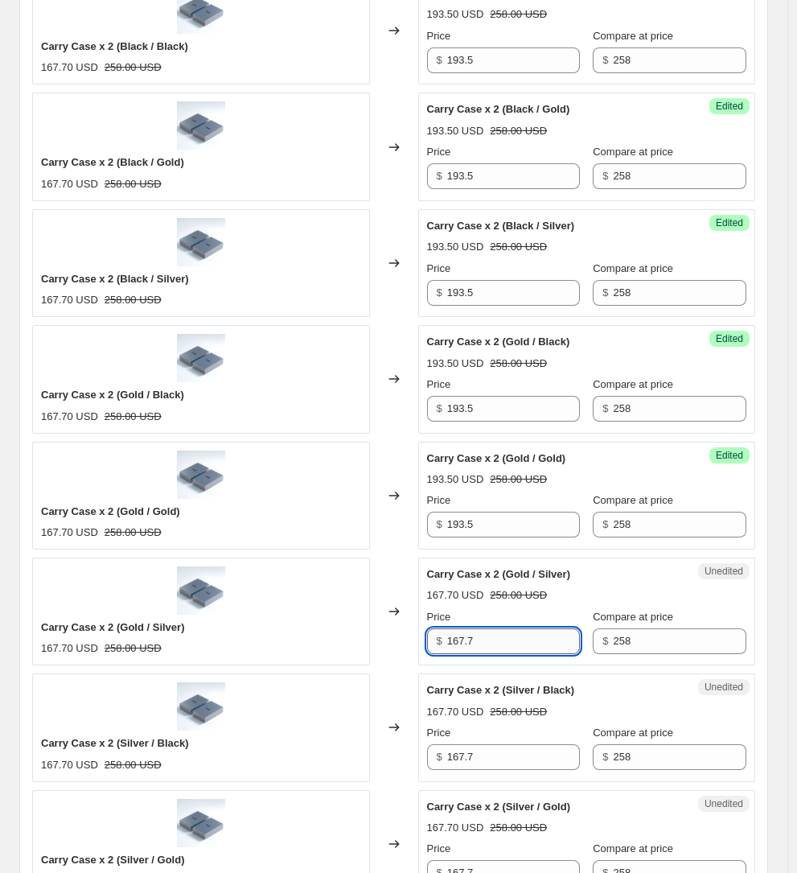
click at [494, 628] on input "167.7" at bounding box center [514, 641] width 134 height 26
paste input "93.5"
type input "193.5"
click at [494, 744] on input "167.7" at bounding box center [514, 757] width 134 height 26
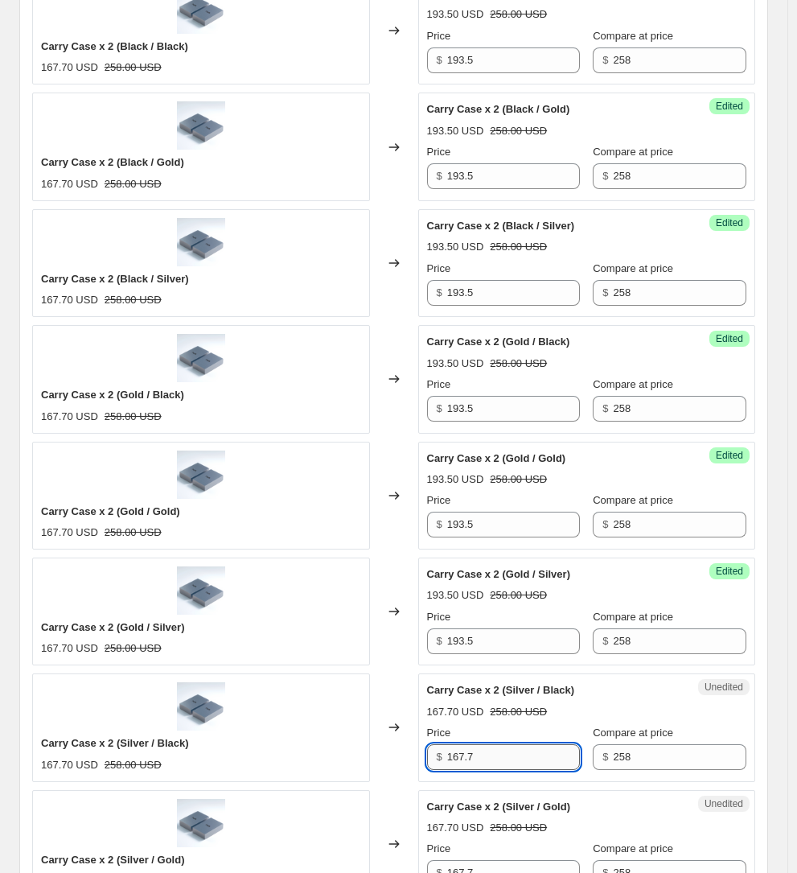
click at [494, 744] on input "167.7" at bounding box center [514, 757] width 134 height 26
paste input "93.5"
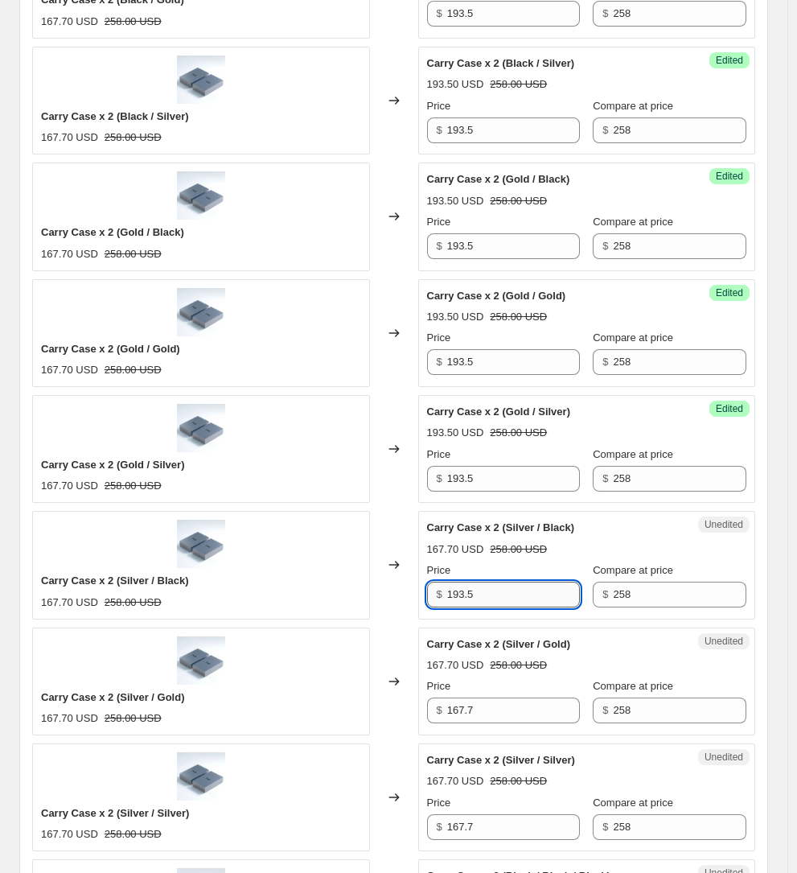
scroll to position [1257, 0]
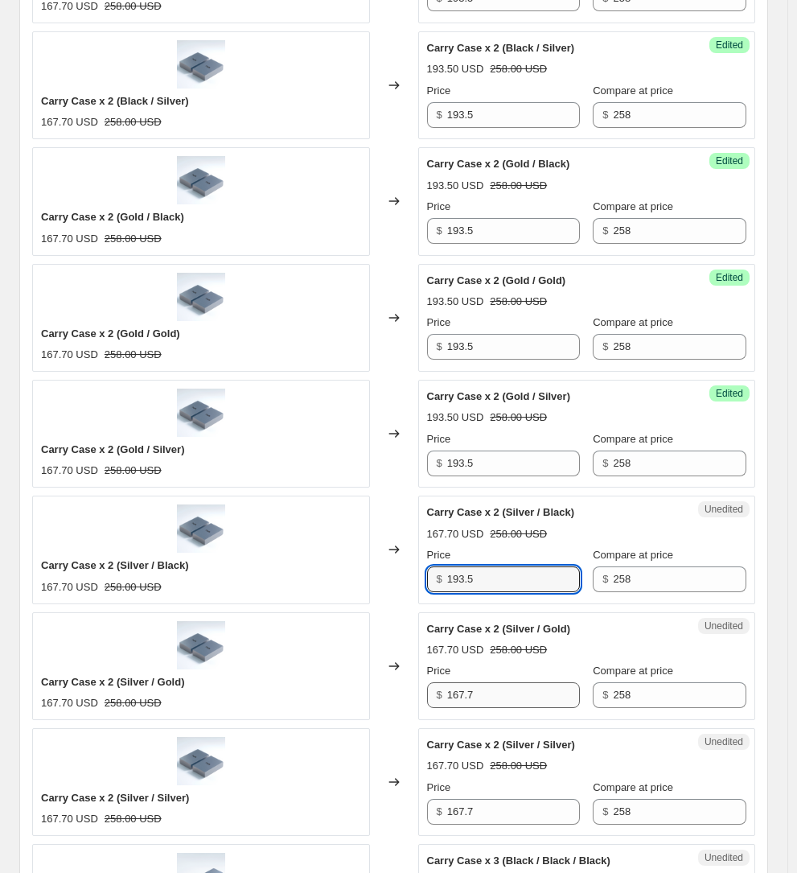
type input "193.5"
click at [497, 682] on input "167.7" at bounding box center [514, 695] width 134 height 26
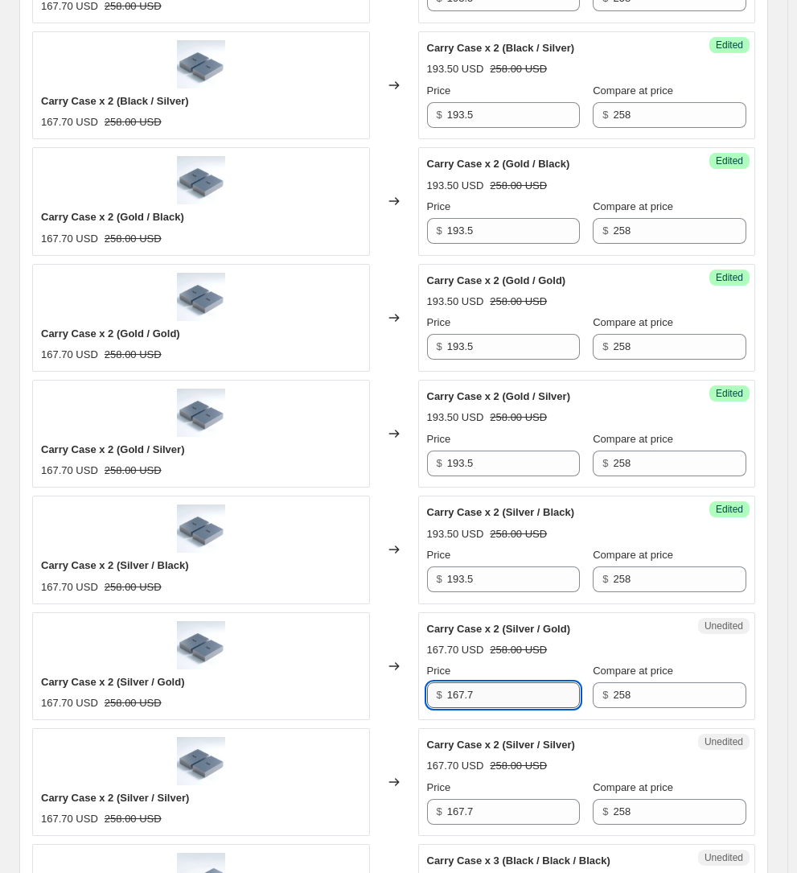
click at [497, 682] on input "167.7" at bounding box center [514, 695] width 134 height 26
paste input "93.5"
type input "193.5"
click at [494, 799] on input "167.7" at bounding box center [514, 812] width 134 height 26
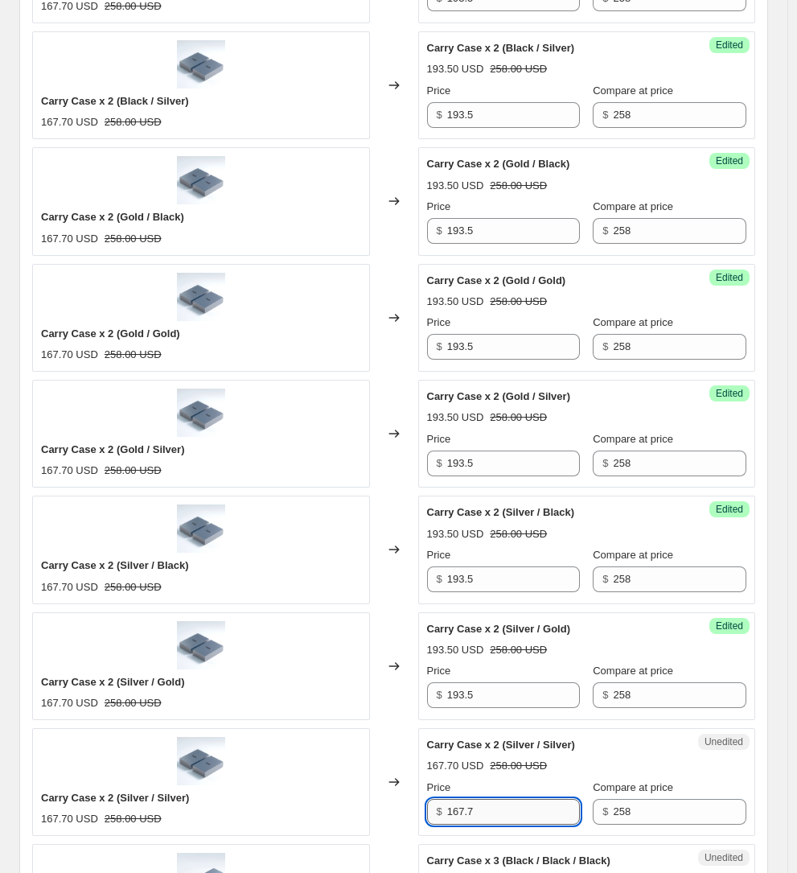
click at [494, 799] on input "167.7" at bounding box center [514, 812] width 134 height 26
paste input "93.5"
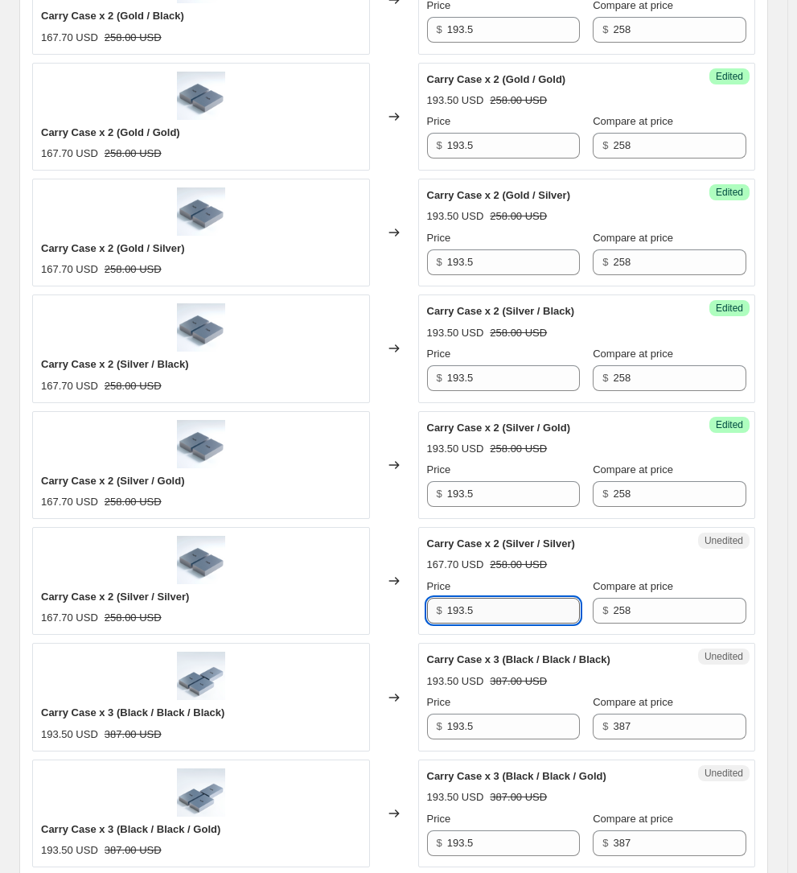
scroll to position [1522, 0]
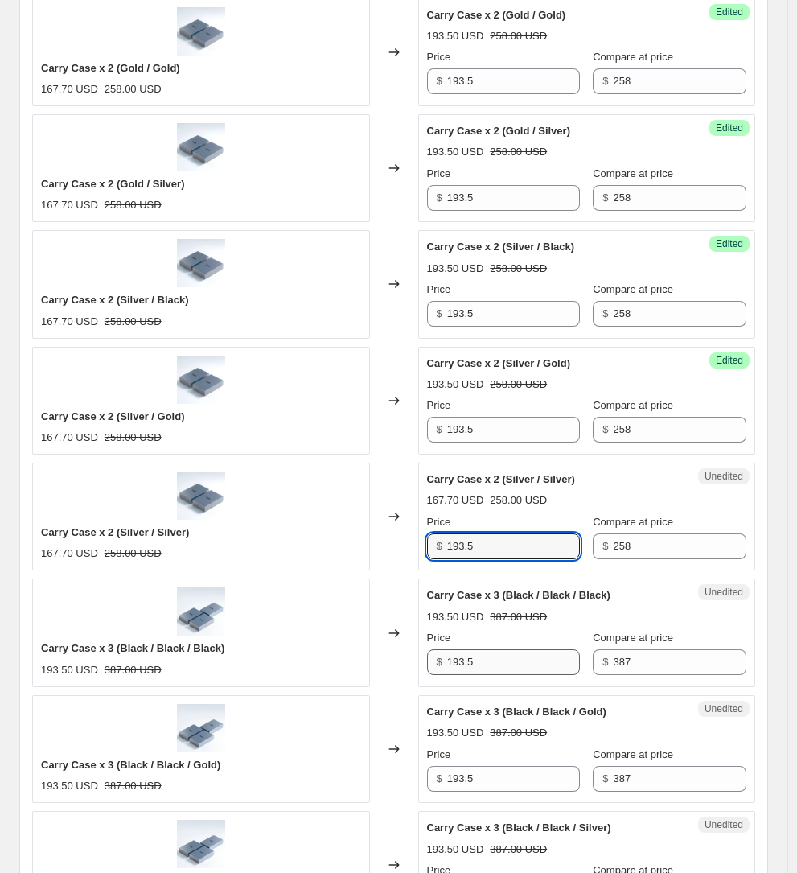
type input "193.5"
click at [496, 649] on input "193.5" at bounding box center [514, 662] width 134 height 26
click at [506, 609] on strike "387.00 USD" at bounding box center [518, 617] width 57 height 16
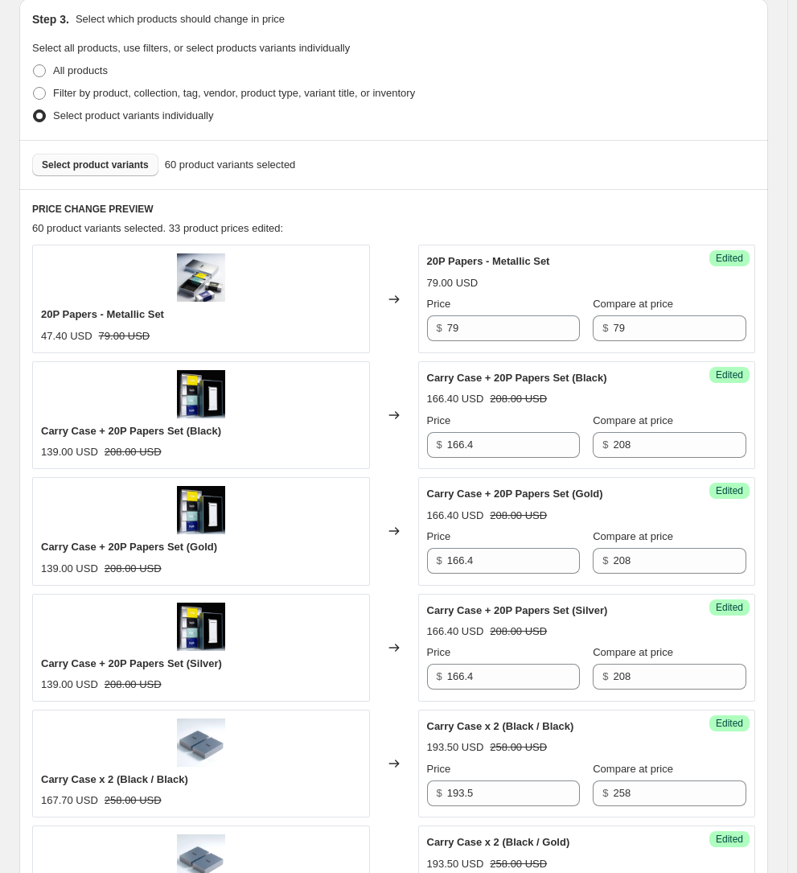
scroll to position [605, 0]
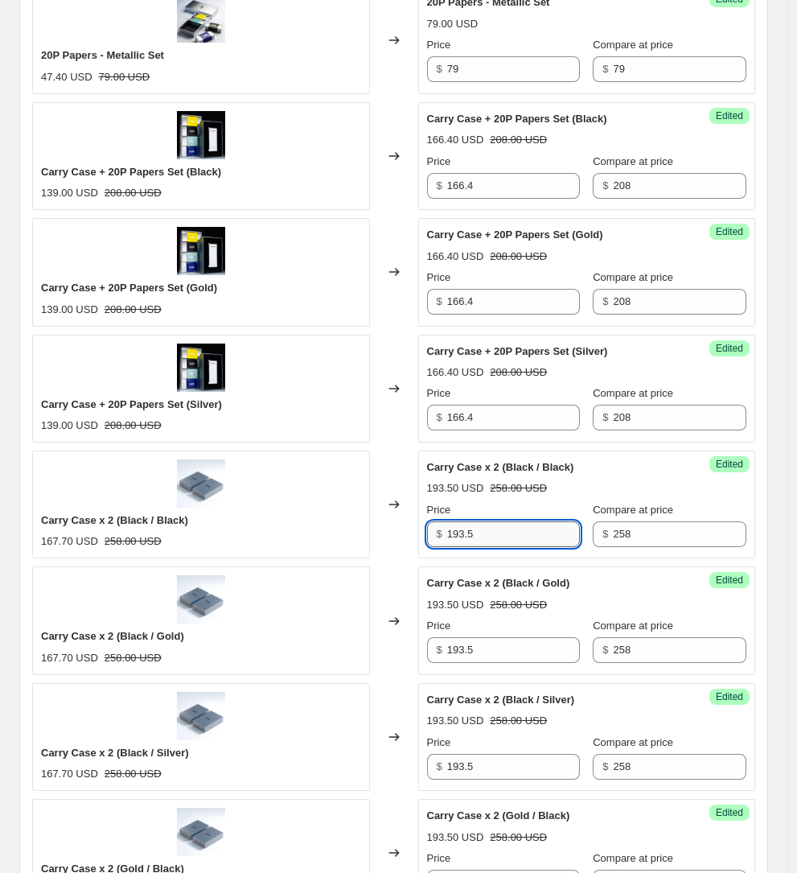
click at [508, 521] on input "193.5" at bounding box center [514, 534] width 134 height 26
paste input "206.4"
type input "206.4"
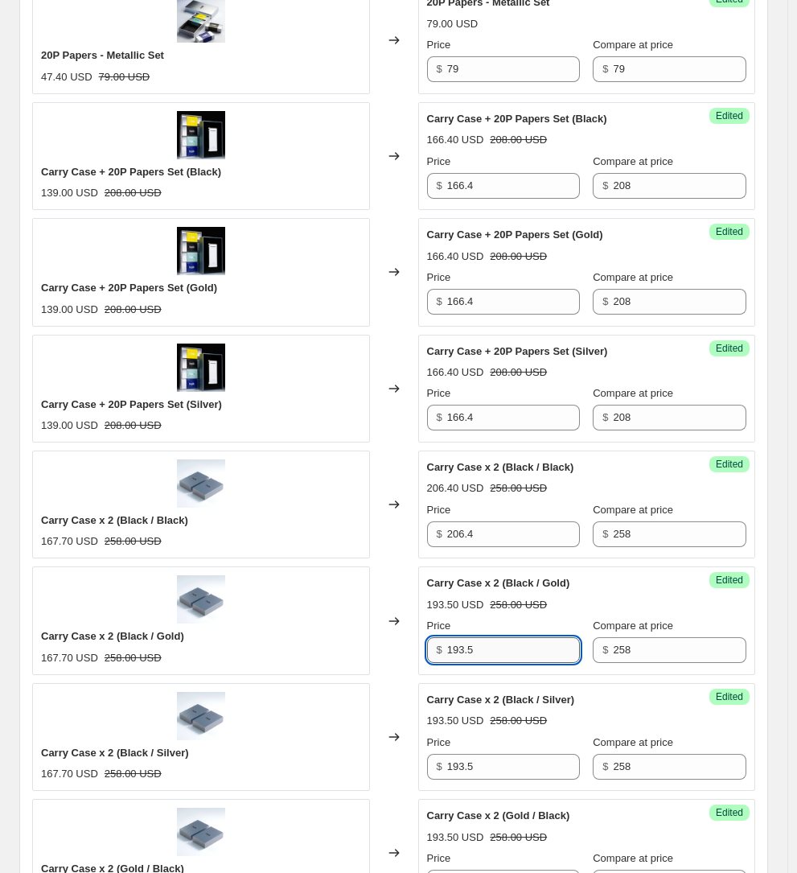
click at [508, 637] on input "193.5" at bounding box center [514, 650] width 134 height 26
paste input "206.4"
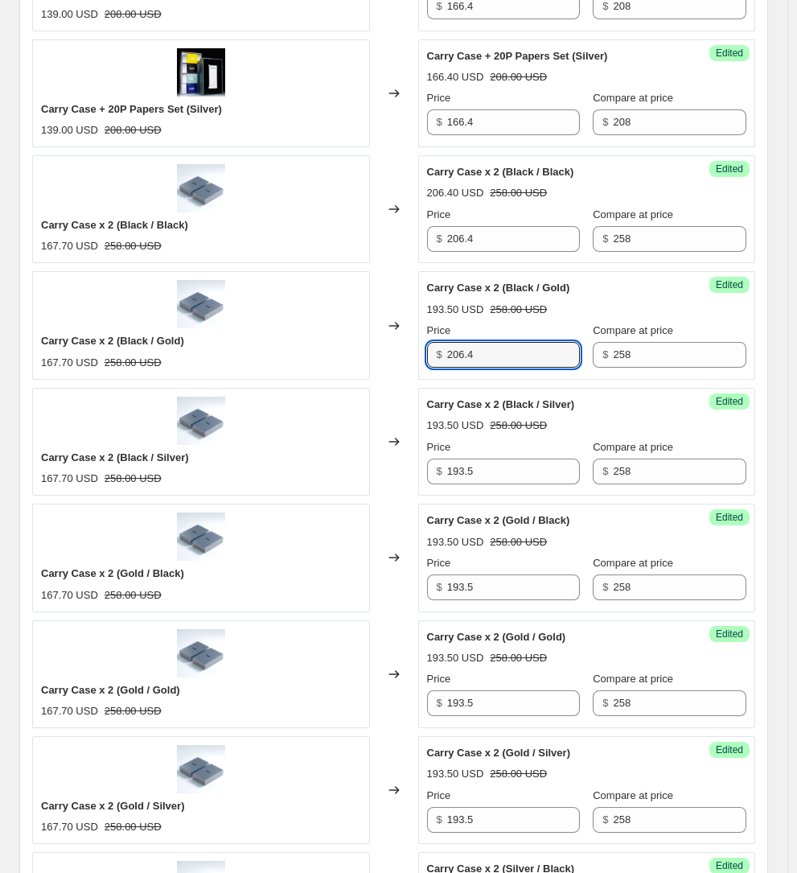
scroll to position [991, 0]
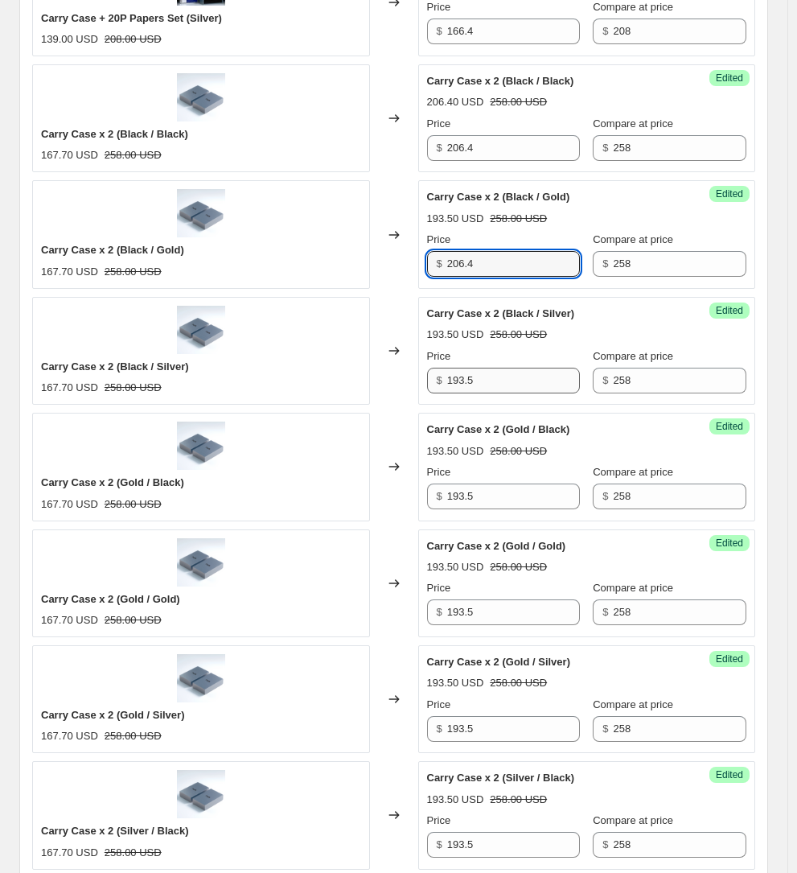
type input "206.4"
click at [505, 368] on input "193.5" at bounding box center [514, 381] width 134 height 26
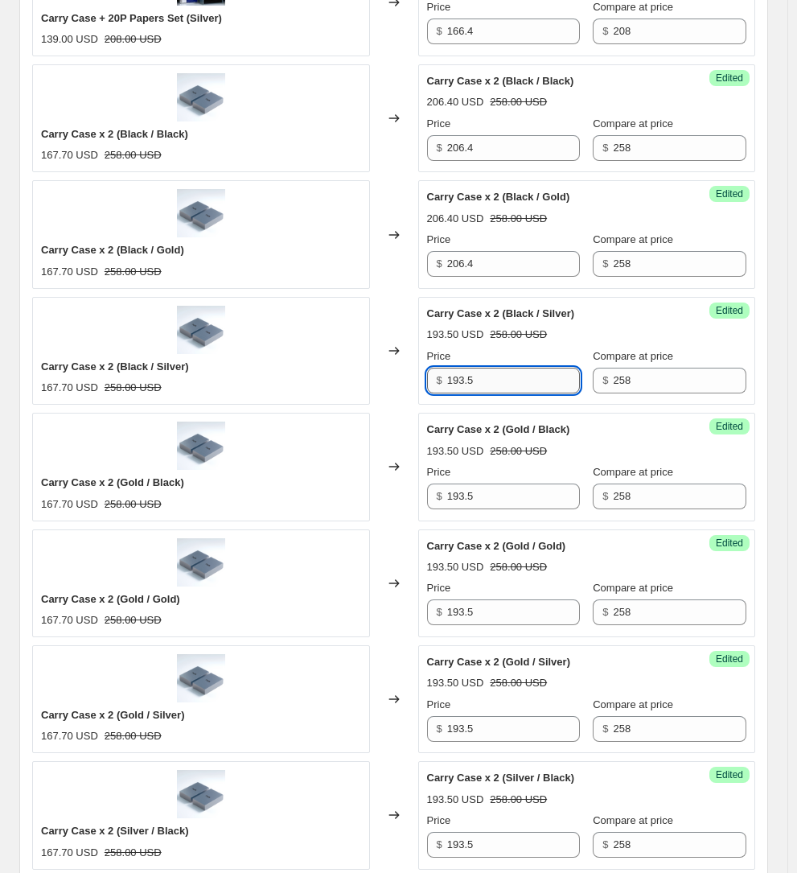
click at [505, 368] on input "193.5" at bounding box center [514, 381] width 134 height 26
paste input "206.4"
type input "206.4"
click at [518, 483] on input "193.5" at bounding box center [514, 496] width 134 height 26
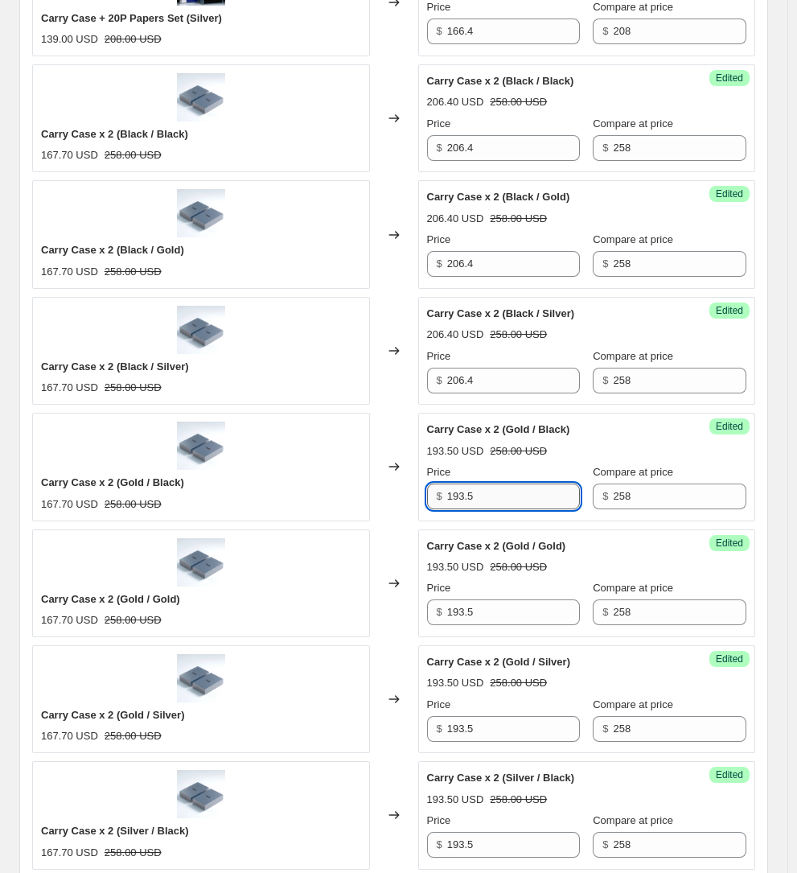
click at [518, 483] on input "193.5" at bounding box center [514, 496] width 134 height 26
paste input "206.4"
type input "206.4"
click at [528, 599] on input "193.5" at bounding box center [514, 612] width 134 height 26
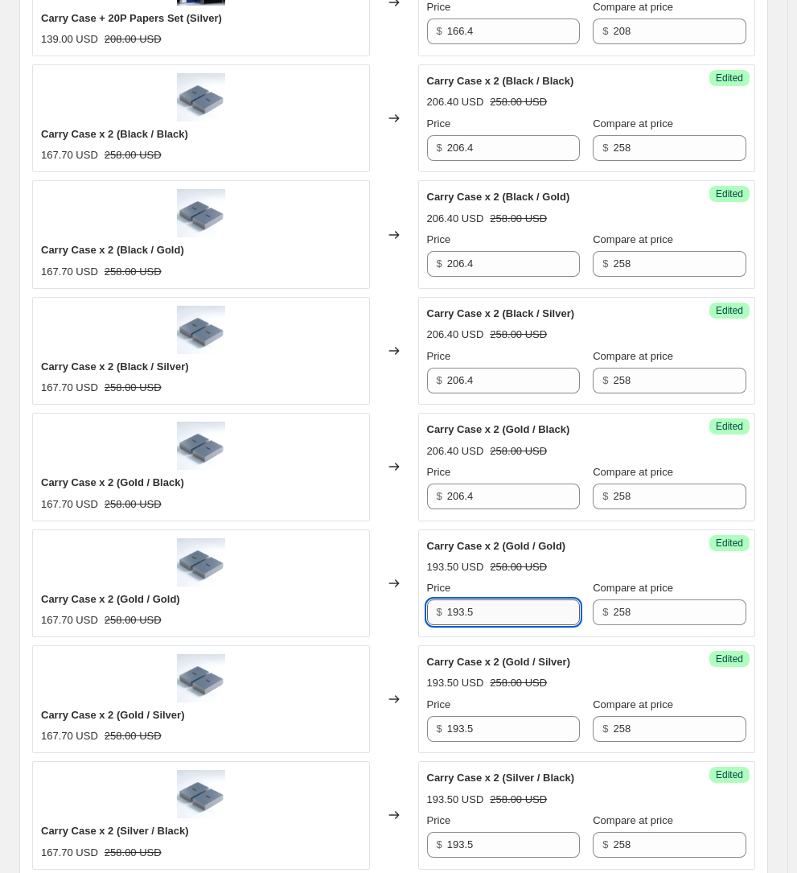
click at [528, 599] on input "193.5" at bounding box center [514, 612] width 134 height 26
paste input "206.4"
type input "206.4"
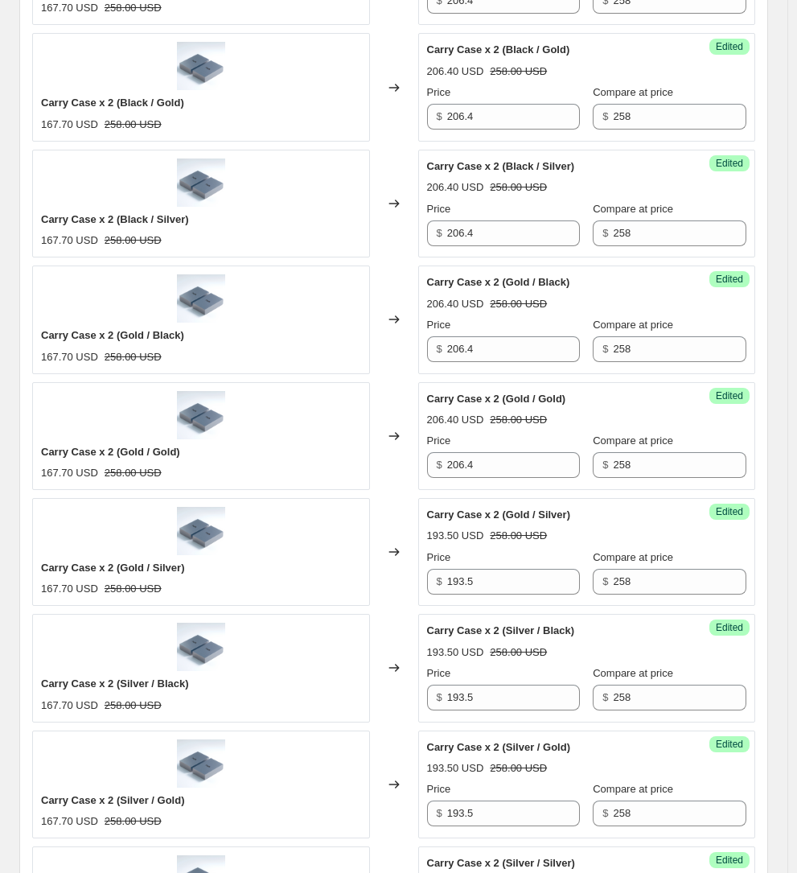
scroll to position [1176, 0]
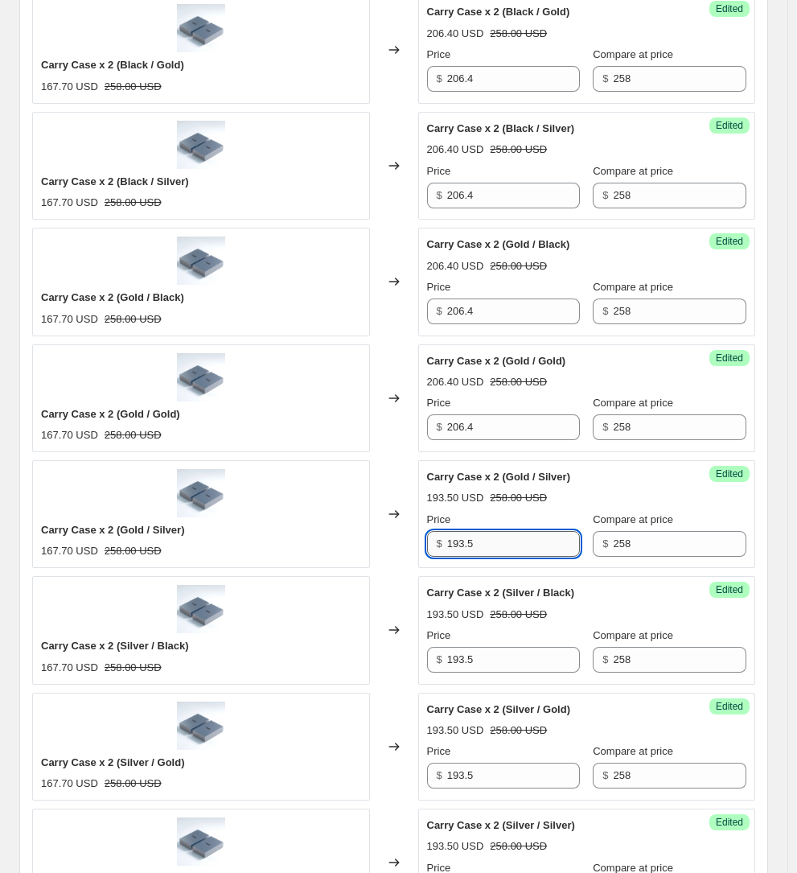
click at [508, 531] on input "193.5" at bounding box center [514, 544] width 134 height 26
paste input "206.4"
type input "206.4"
click at [496, 647] on input "193.5" at bounding box center [514, 660] width 134 height 26
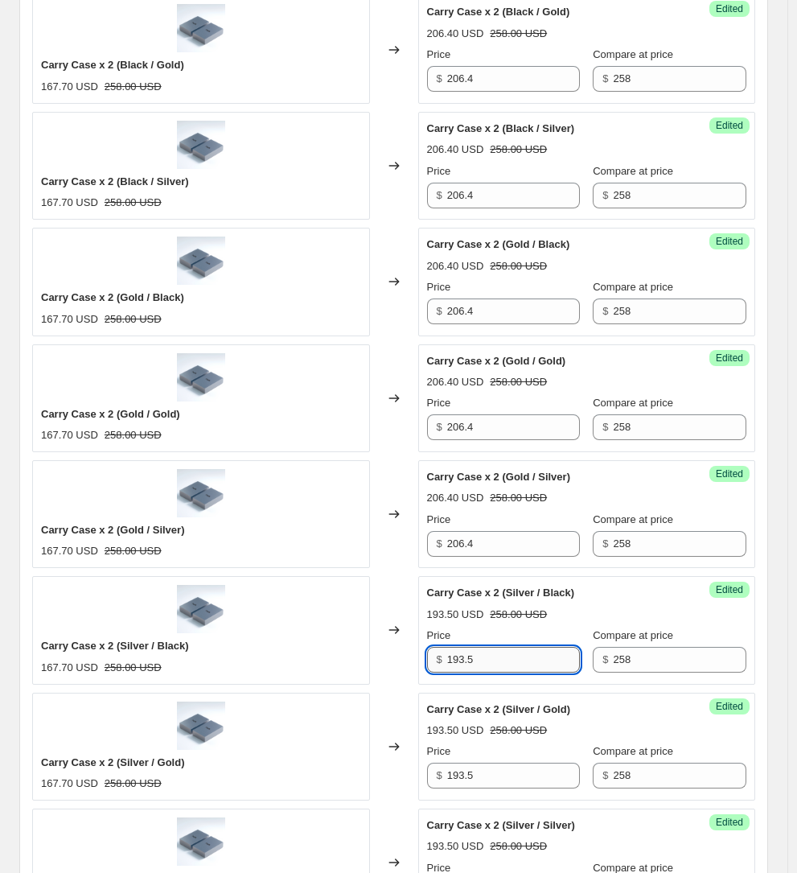
click at [496, 647] on input "193.5" at bounding box center [514, 660] width 134 height 26
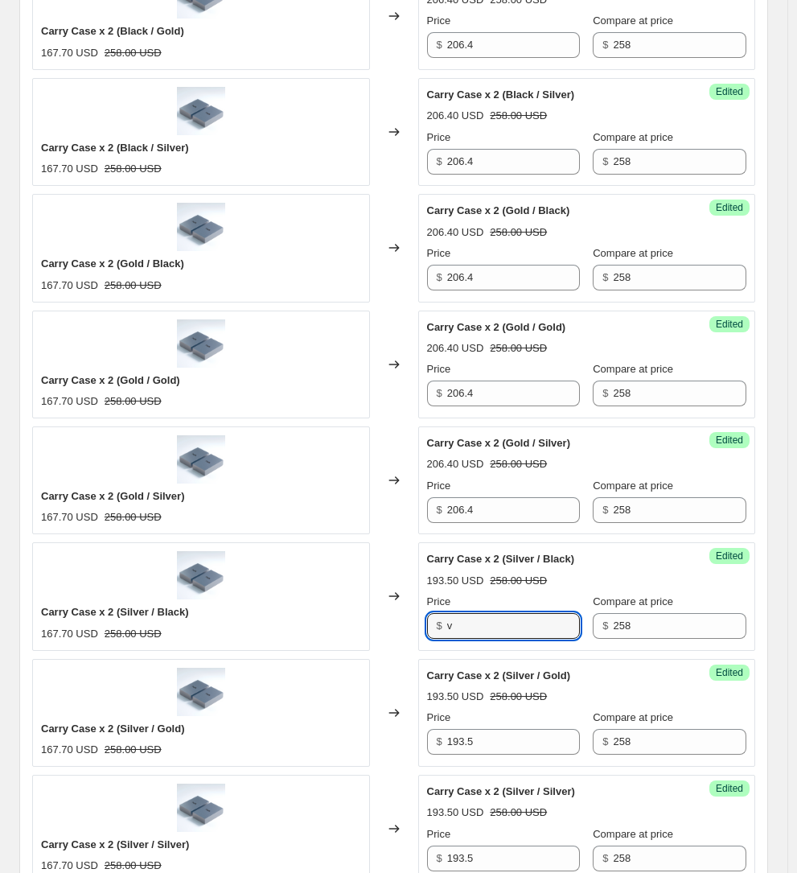
drag, startPoint x: 485, startPoint y: 599, endPoint x: 366, endPoint y: 590, distance: 119.5
click at [366, 590] on div "Carry Case x 2 (Silver / Black) 167.70 USD 258.00 USD Changed to Success Edited…" at bounding box center [393, 596] width 723 height 108
paste input "206.4"
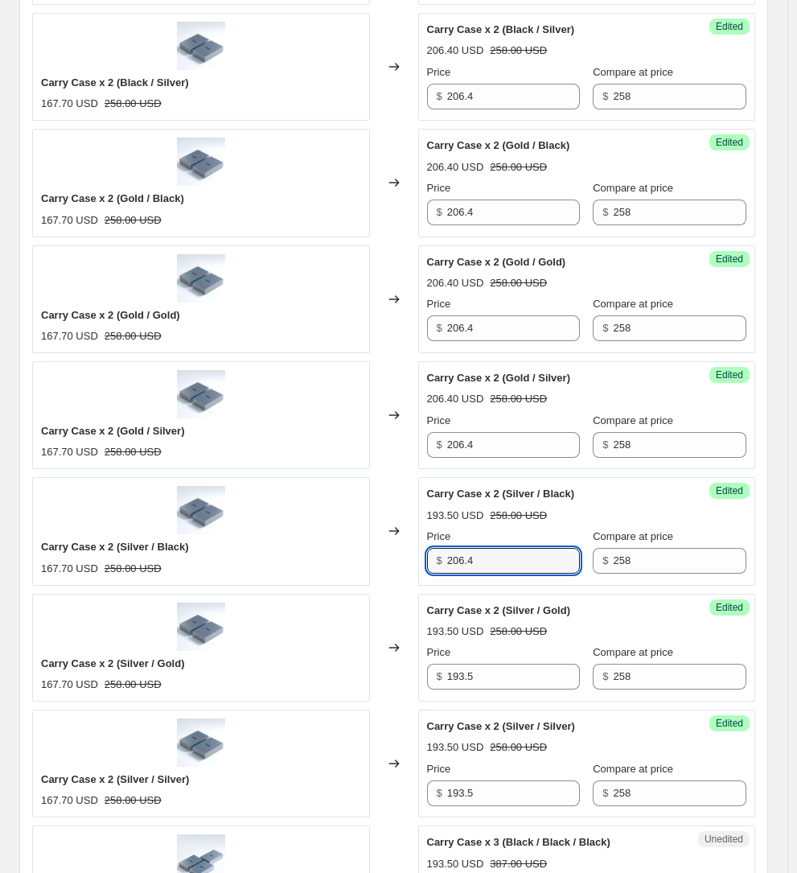
scroll to position [1426, 0]
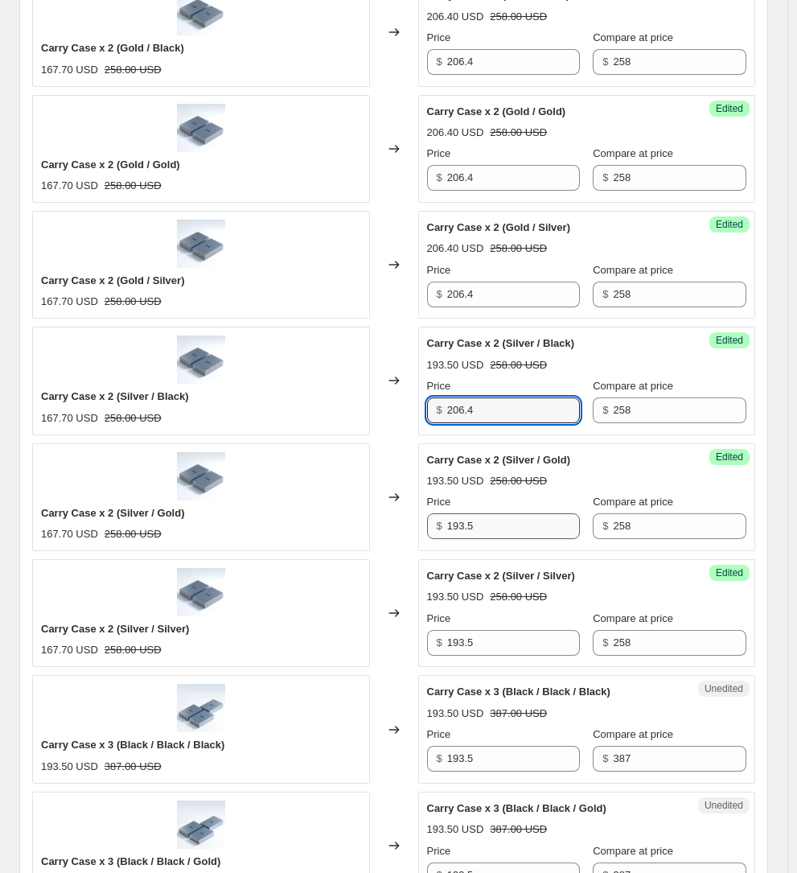
type input "206.4"
click at [505, 513] on input "193.5" at bounding box center [514, 526] width 134 height 26
paste input "206.4"
type input "206.4"
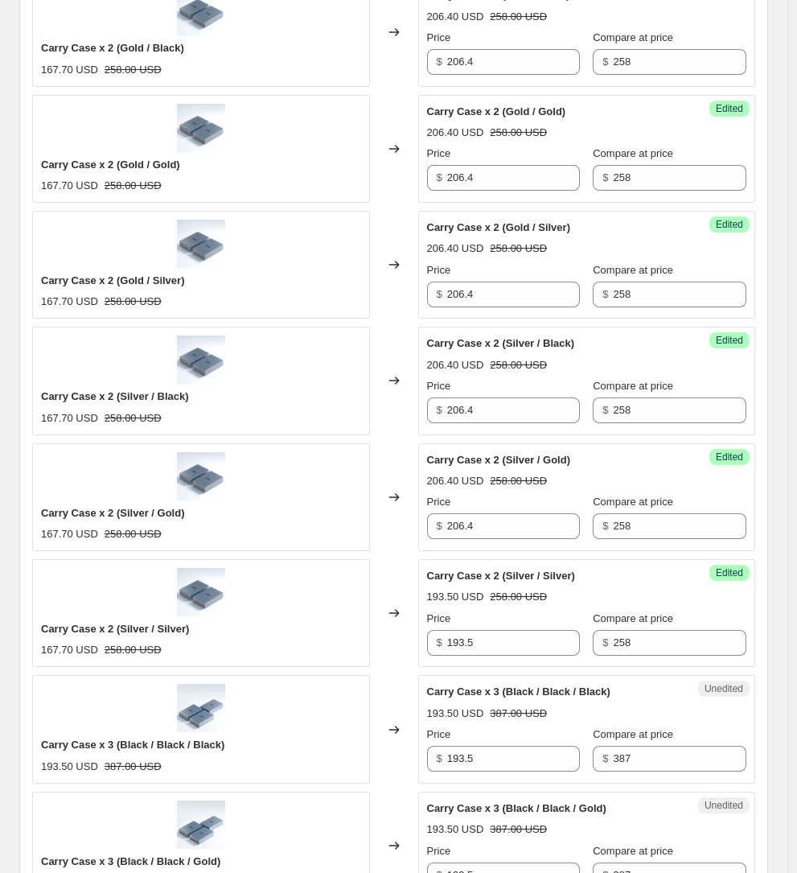
click at [493, 611] on div "Price $ 193.5" at bounding box center [504, 633] width 154 height 45
click at [503, 630] on input "193.5" at bounding box center [514, 643] width 134 height 26
paste input "206.4"
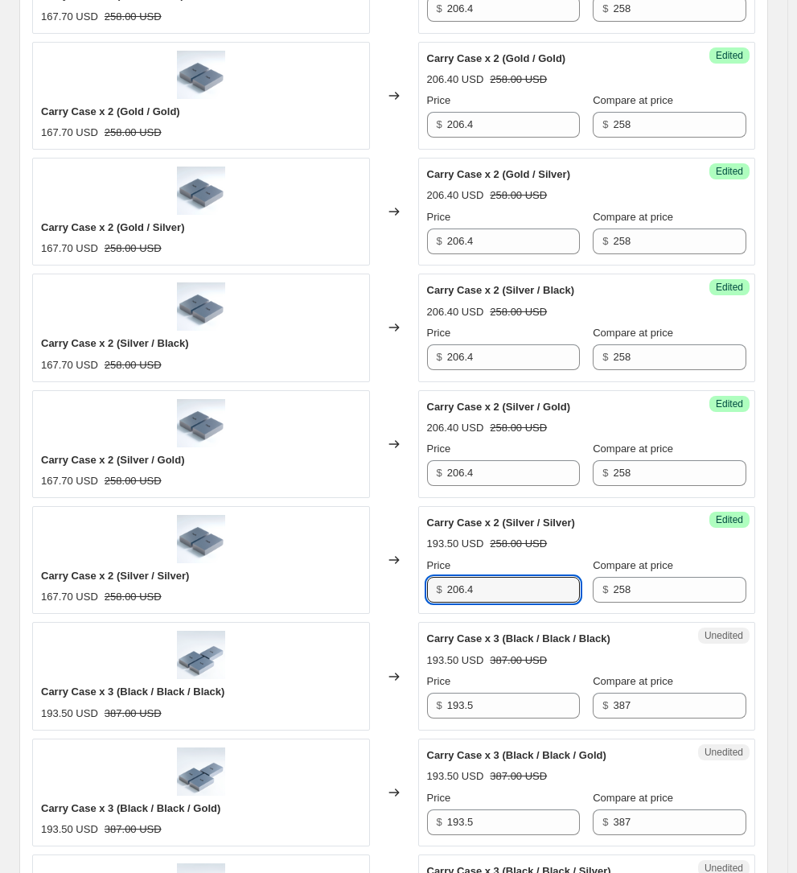
scroll to position [1537, 0]
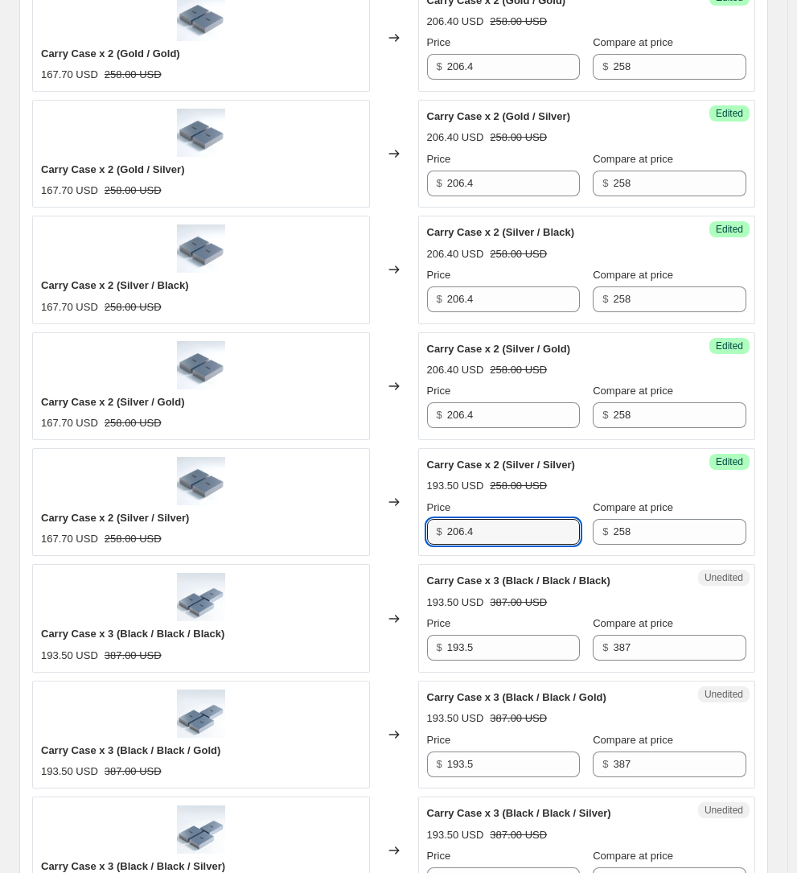
type input "206.4"
click at [500, 635] on input "193.5" at bounding box center [514, 648] width 134 height 26
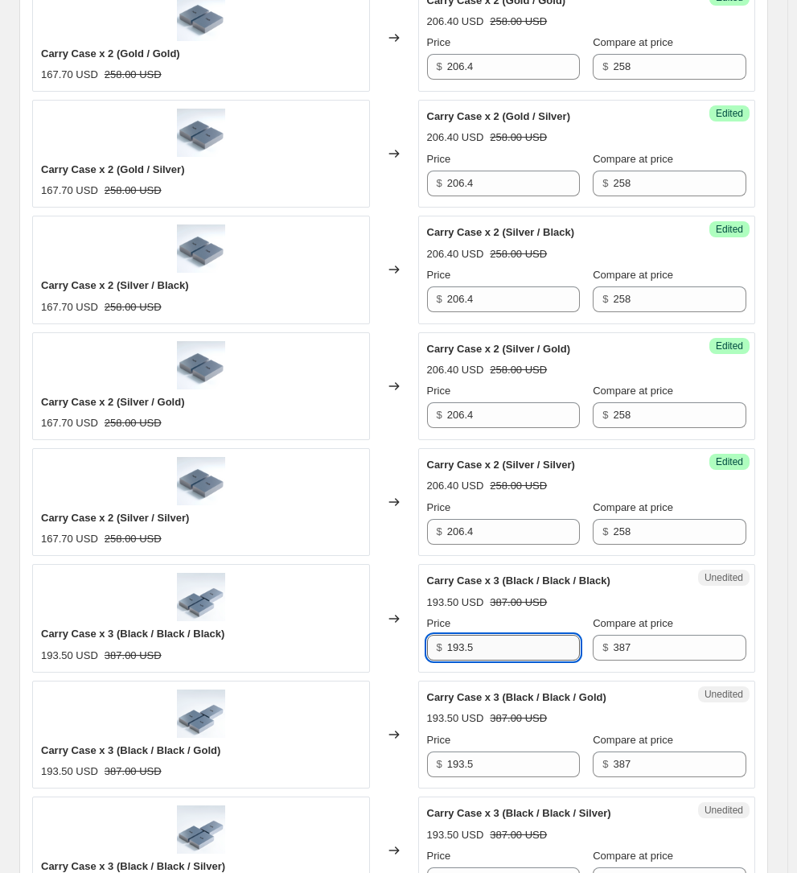
click at [500, 635] on input "193.5" at bounding box center [514, 648] width 134 height 26
paste input "270.9"
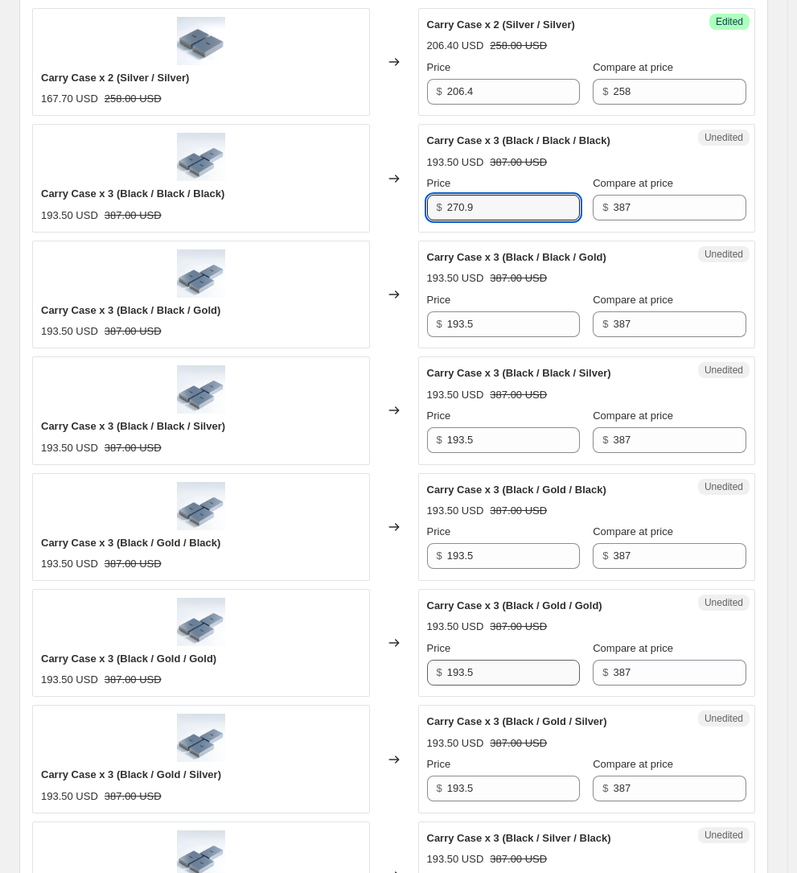
scroll to position [2026, 0]
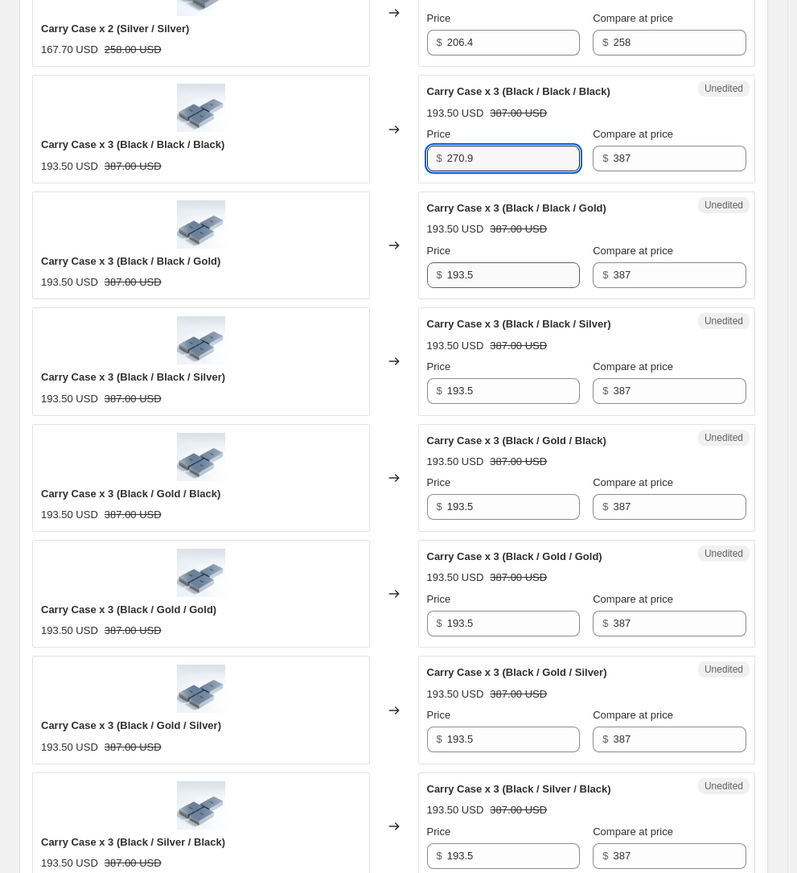
type input "270.9"
click at [490, 262] on input "193.5" at bounding box center [514, 275] width 134 height 26
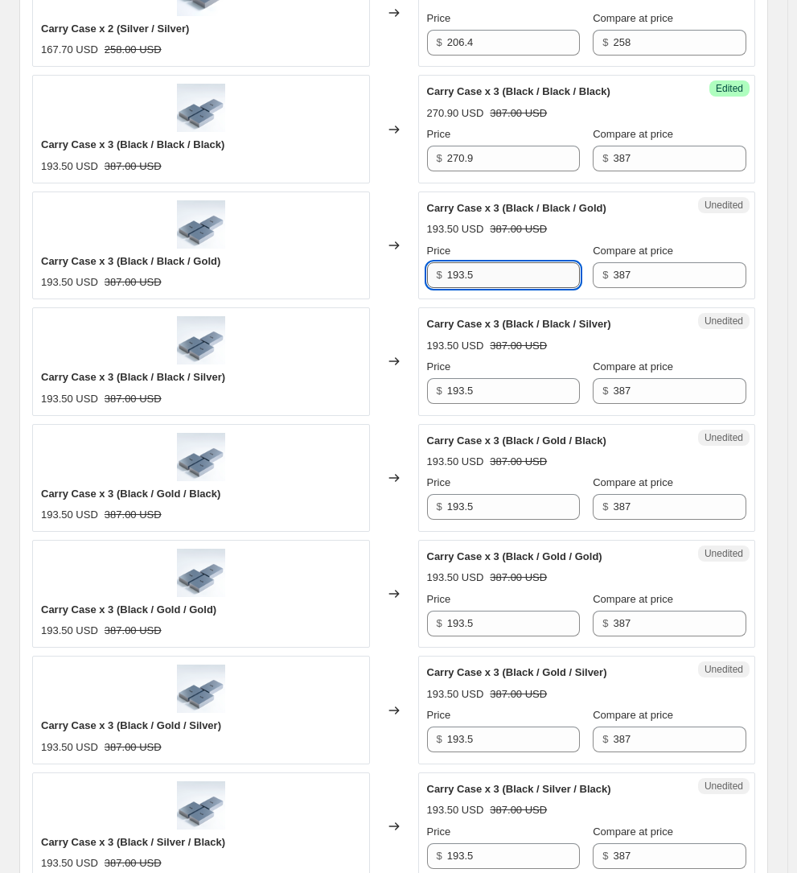
click at [490, 262] on input "193.5" at bounding box center [514, 275] width 134 height 26
paste input "270.9"
type input "270.9"
click at [508, 378] on input "193.5" at bounding box center [514, 391] width 134 height 26
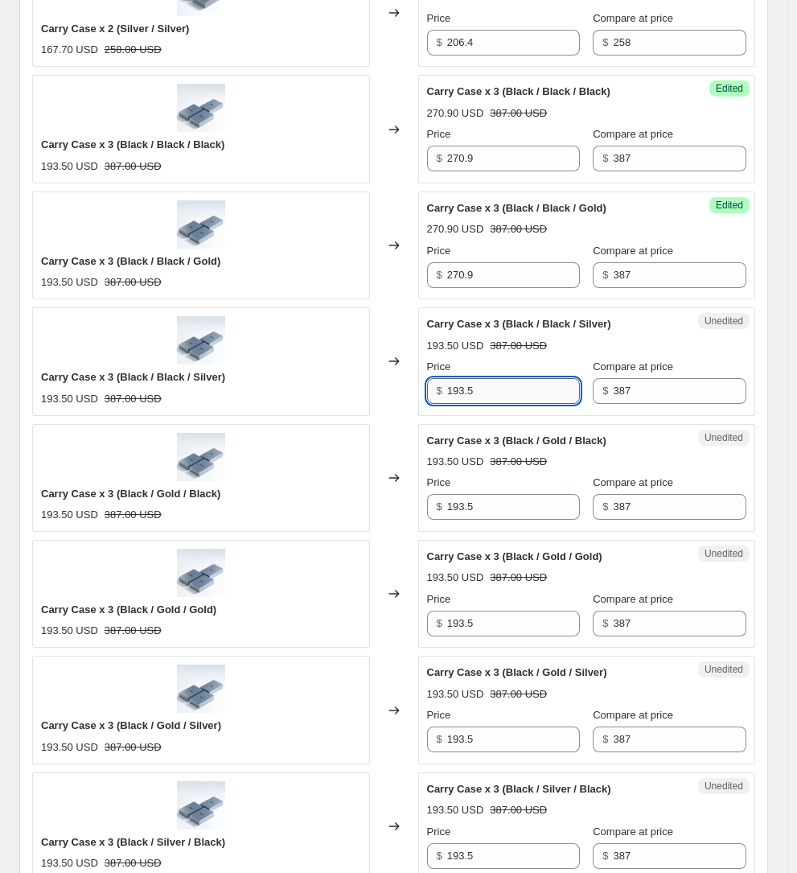
paste input "270.9"
type input "270.9"
click at [500, 494] on input "193.5" at bounding box center [514, 507] width 134 height 26
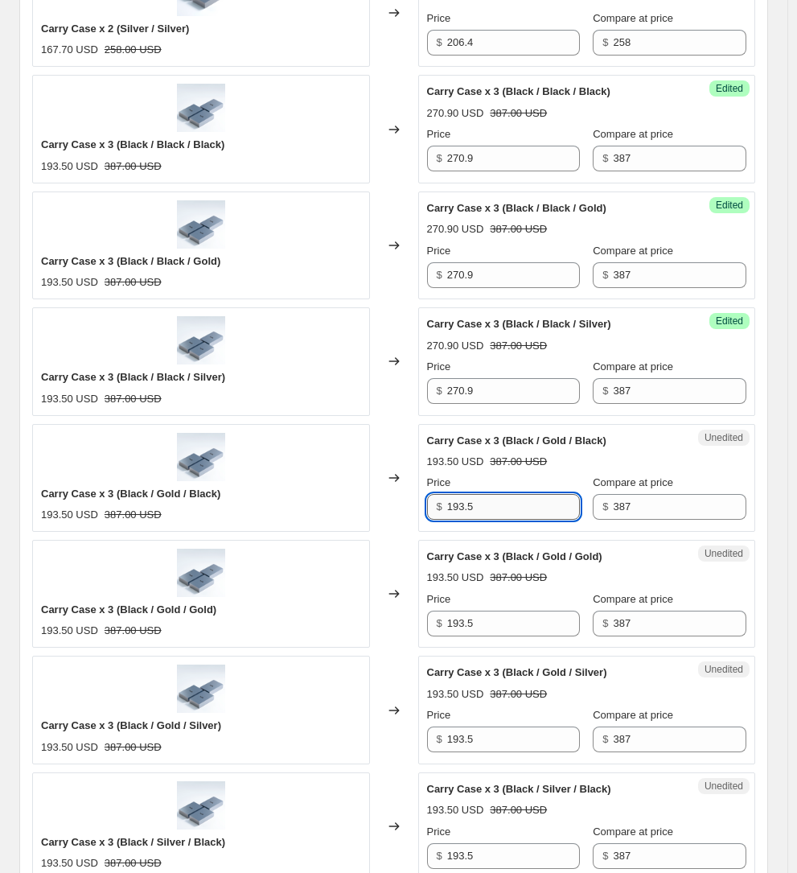
click at [500, 494] on input "193.5" at bounding box center [514, 507] width 134 height 26
paste input "270.9"
type input "270.9"
click at [513, 611] on input "193.5" at bounding box center [514, 624] width 134 height 26
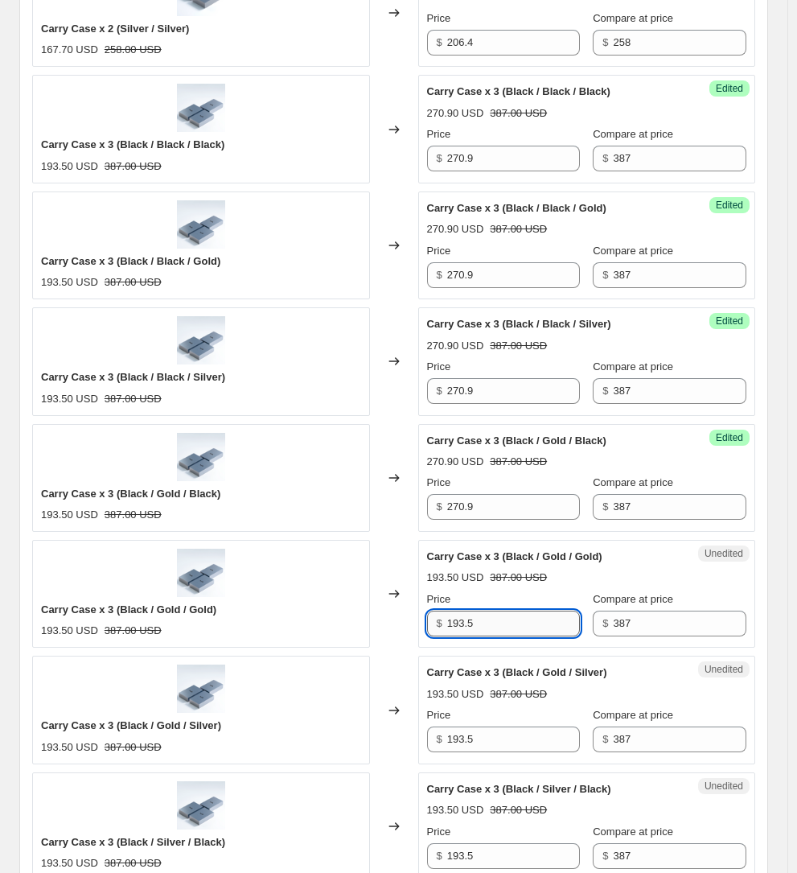
click at [513, 611] on input "193.5" at bounding box center [514, 624] width 134 height 26
paste input "270.9"
type input "270.9"
click at [510, 726] on input "193.5" at bounding box center [514, 739] width 134 height 26
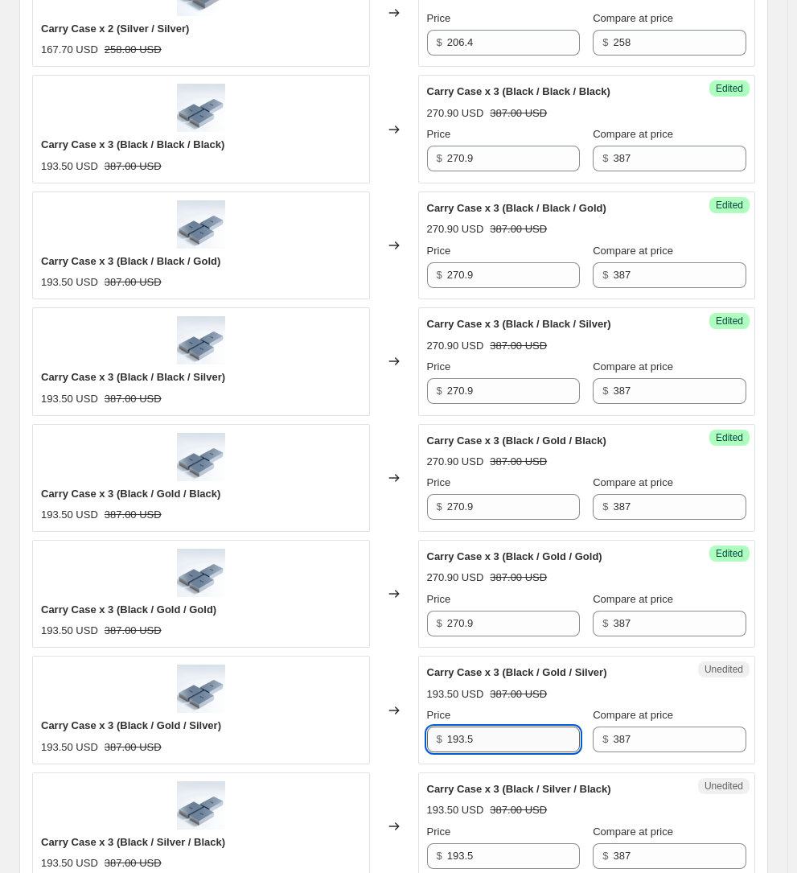
click at [510, 726] on input "193.5" at bounding box center [514, 739] width 134 height 26
paste input "270.9"
type input "270.9"
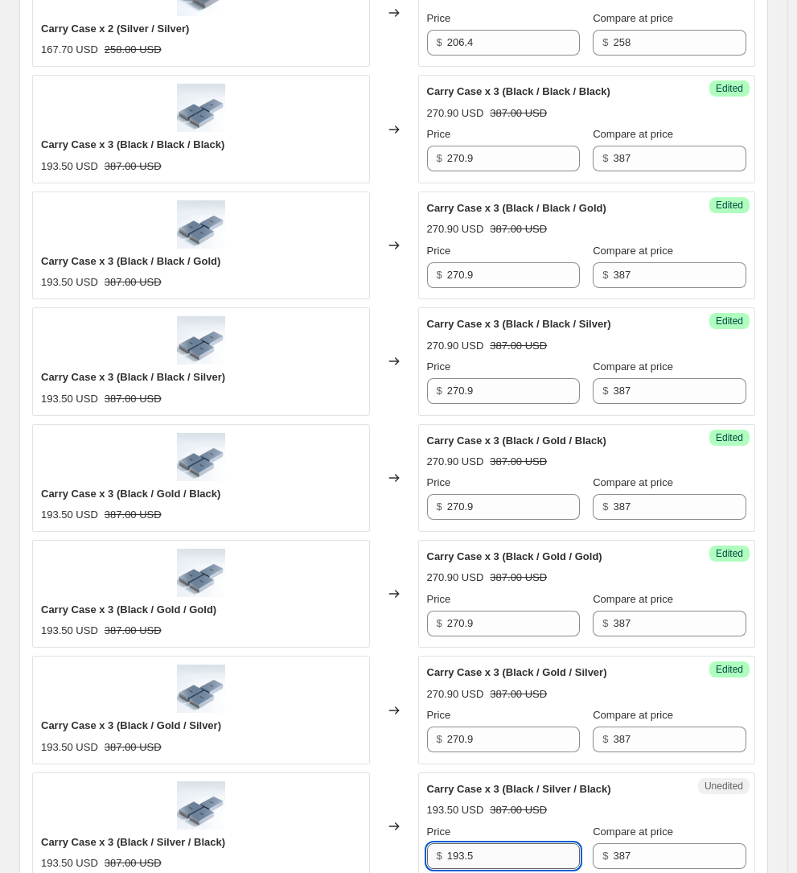
click at [502, 843] on input "193.5" at bounding box center [514, 856] width 134 height 26
paste input "270.9"
type input "270.9"
click at [450, 802] on div "193.50 USD" at bounding box center [455, 810] width 57 height 16
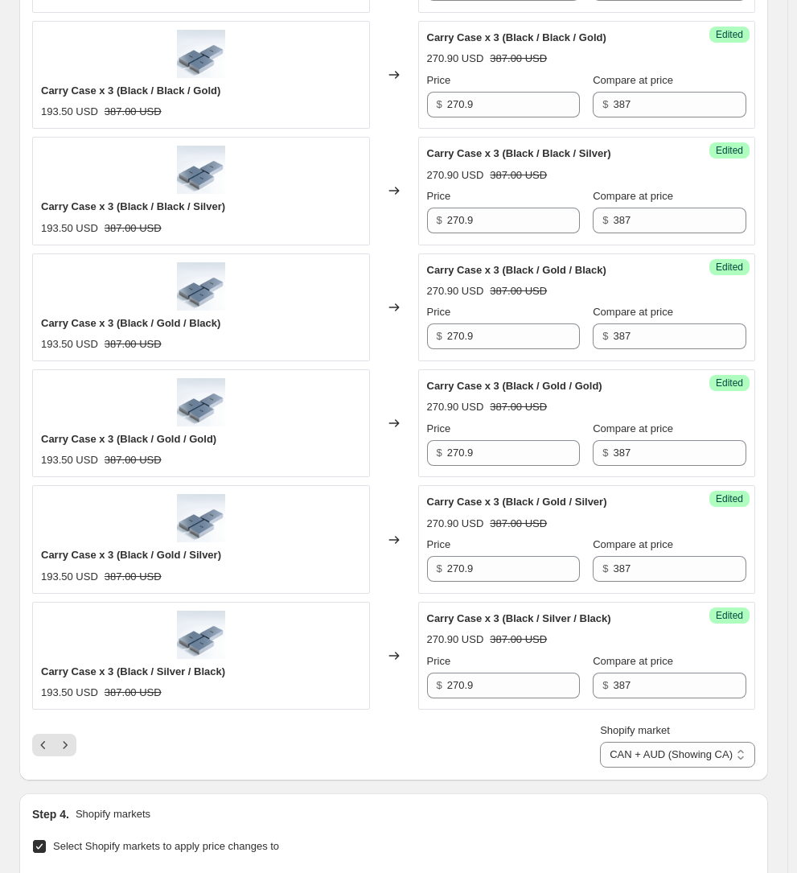
scroll to position [2585, 0]
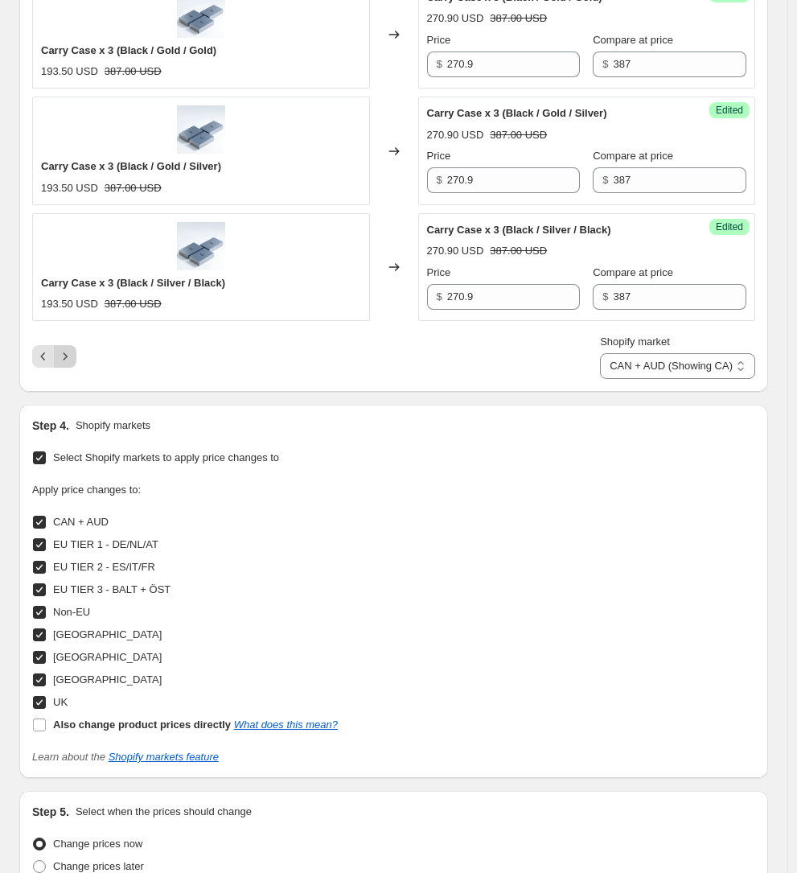
click at [68, 348] on icon "Next" at bounding box center [65, 356] width 16 height 16
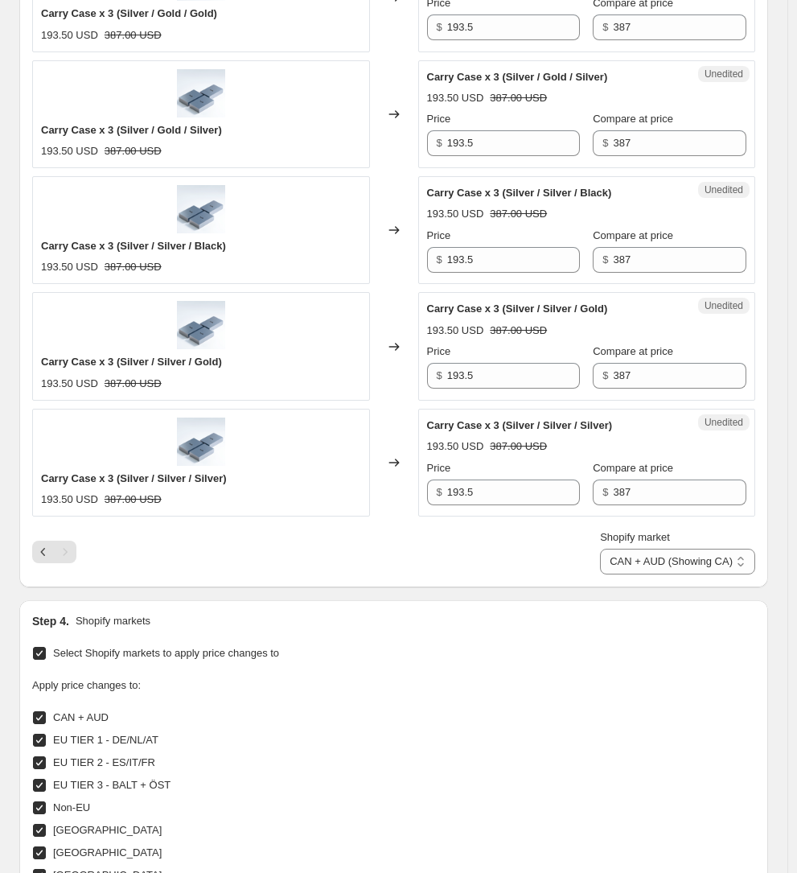
scroll to position [2390, 0]
click at [498, 479] on input "193.5" at bounding box center [514, 492] width 134 height 26
paste input "270.9"
type input "270.9"
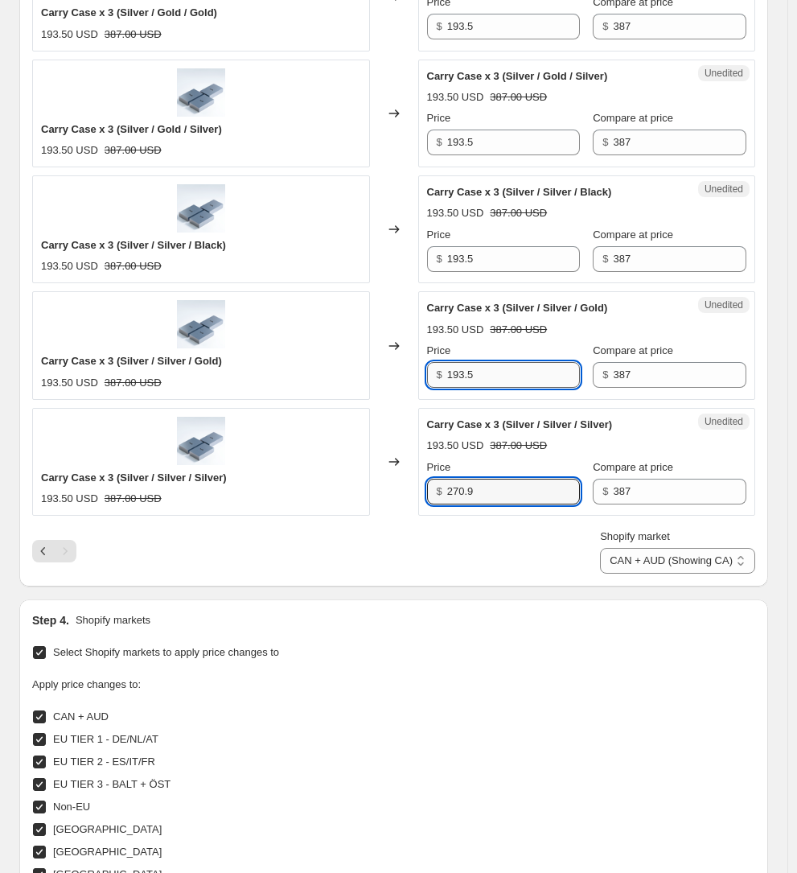
click at [498, 362] on input "193.5" at bounding box center [514, 375] width 134 height 26
paste input "270.9"
type input "270.9"
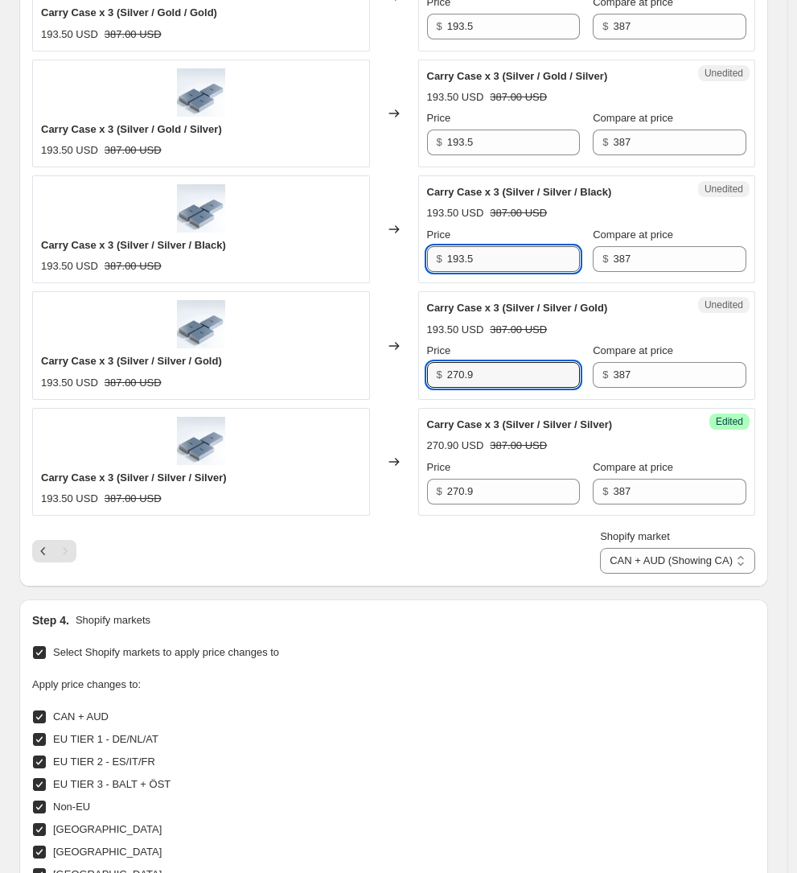
click at [492, 246] on input "193.5" at bounding box center [514, 259] width 134 height 26
paste input "270.9"
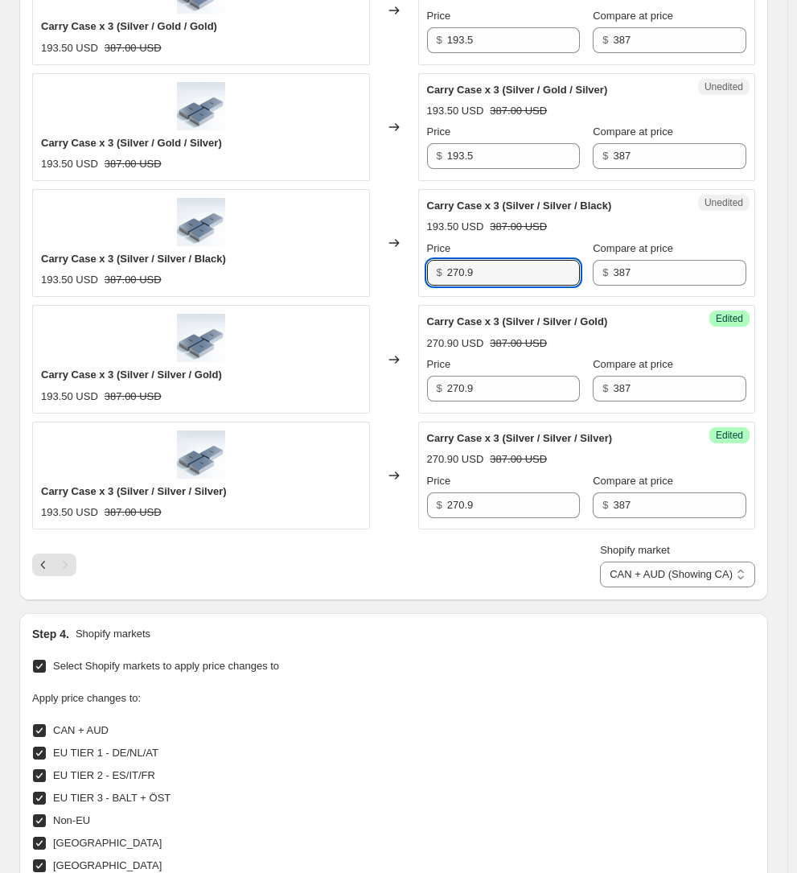
scroll to position [2353, 0]
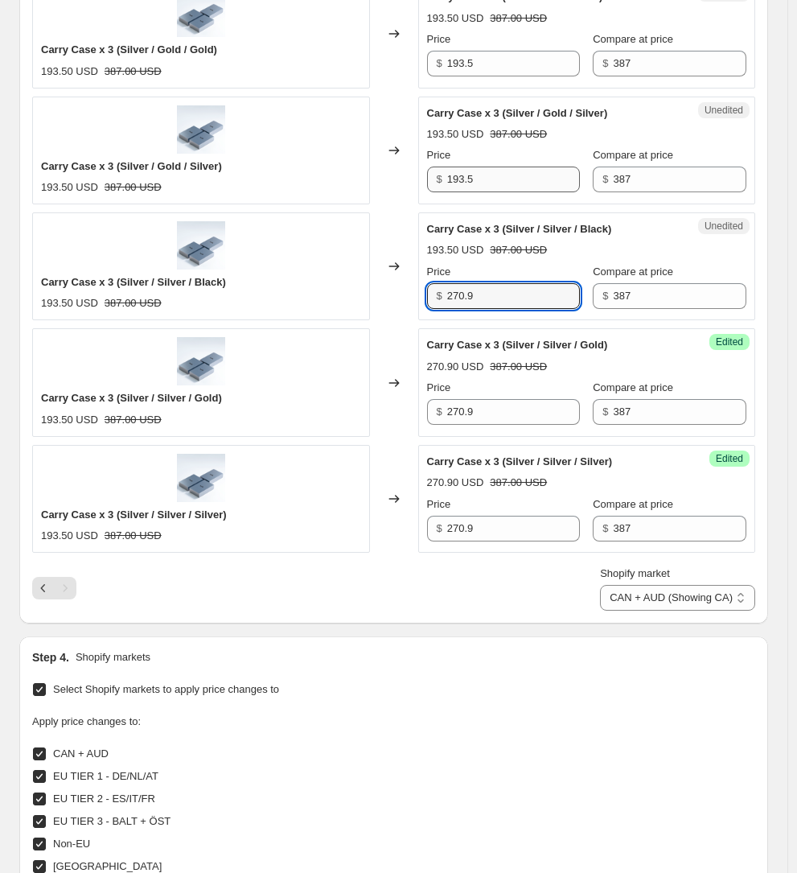
type input "270.9"
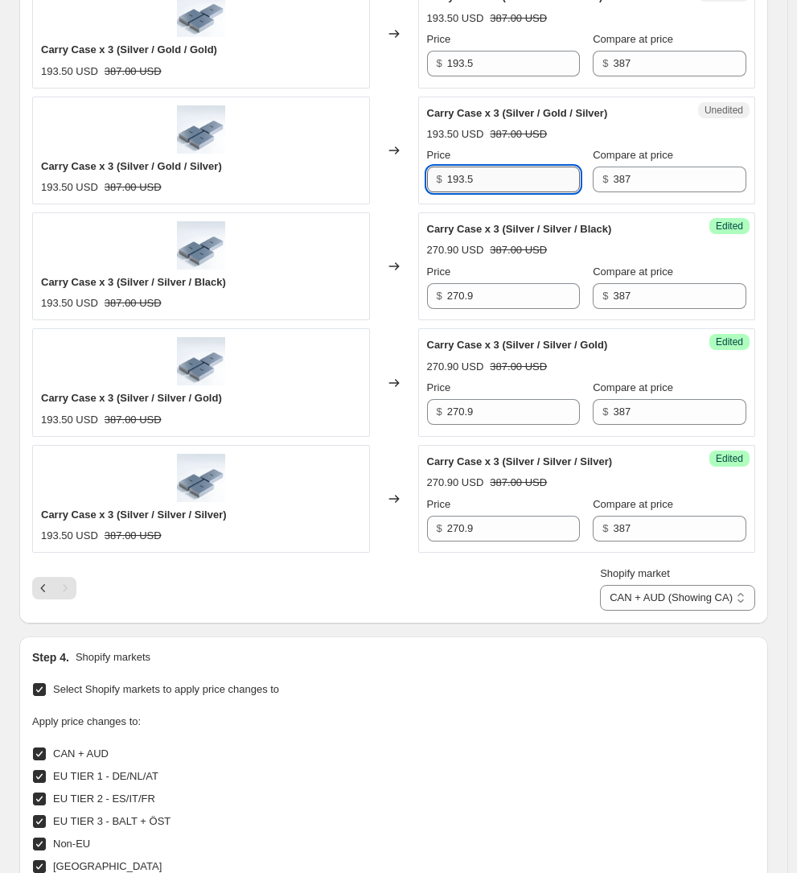
click at [501, 167] on input "193.5" at bounding box center [514, 180] width 134 height 26
paste input "270.9"
click at [501, 167] on input "193.5270.9" at bounding box center [514, 180] width 134 height 26
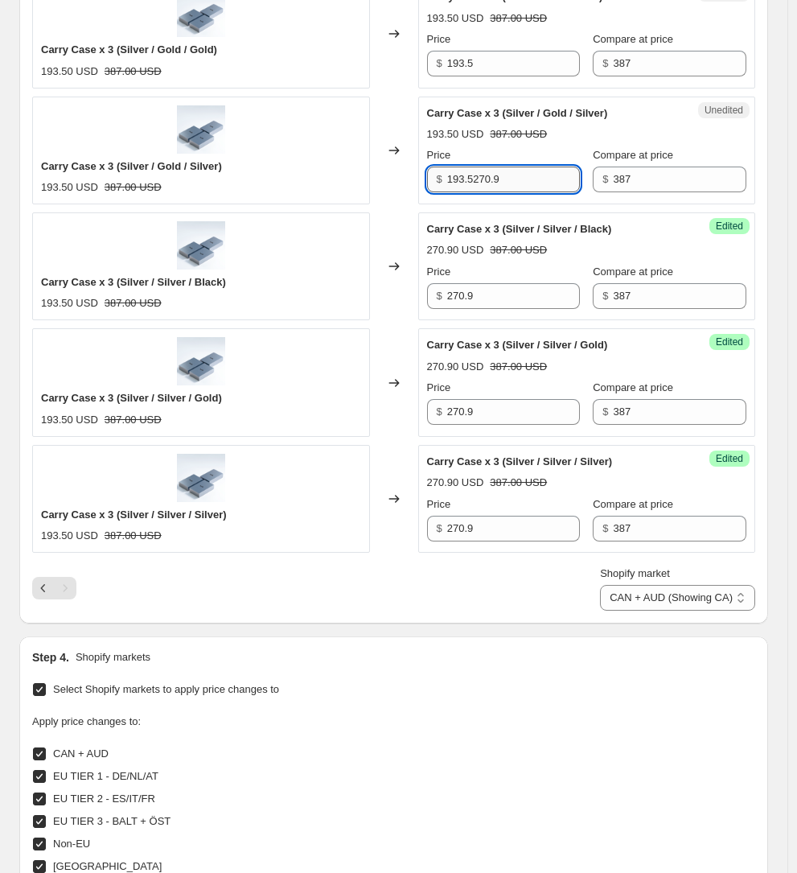
paste input "text"
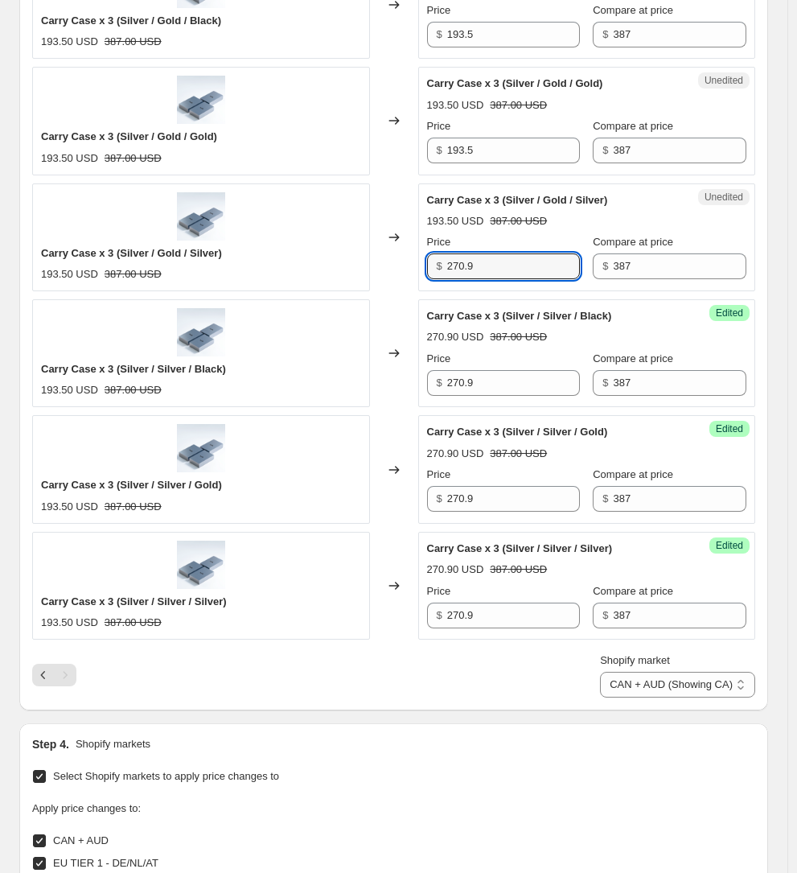
scroll to position [2220, 0]
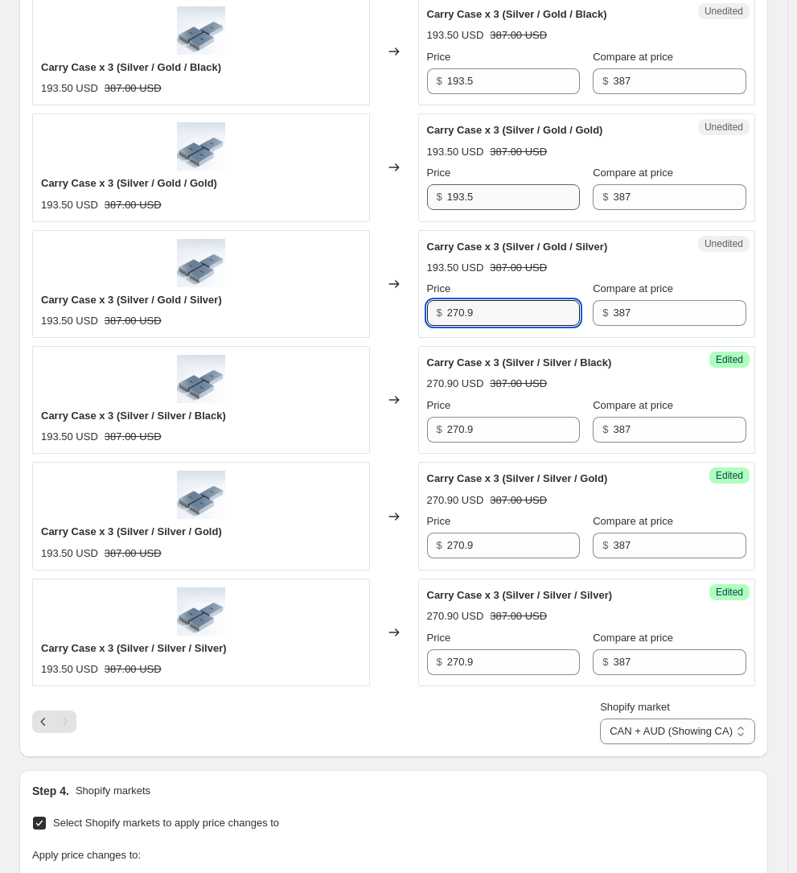
type input "270.9"
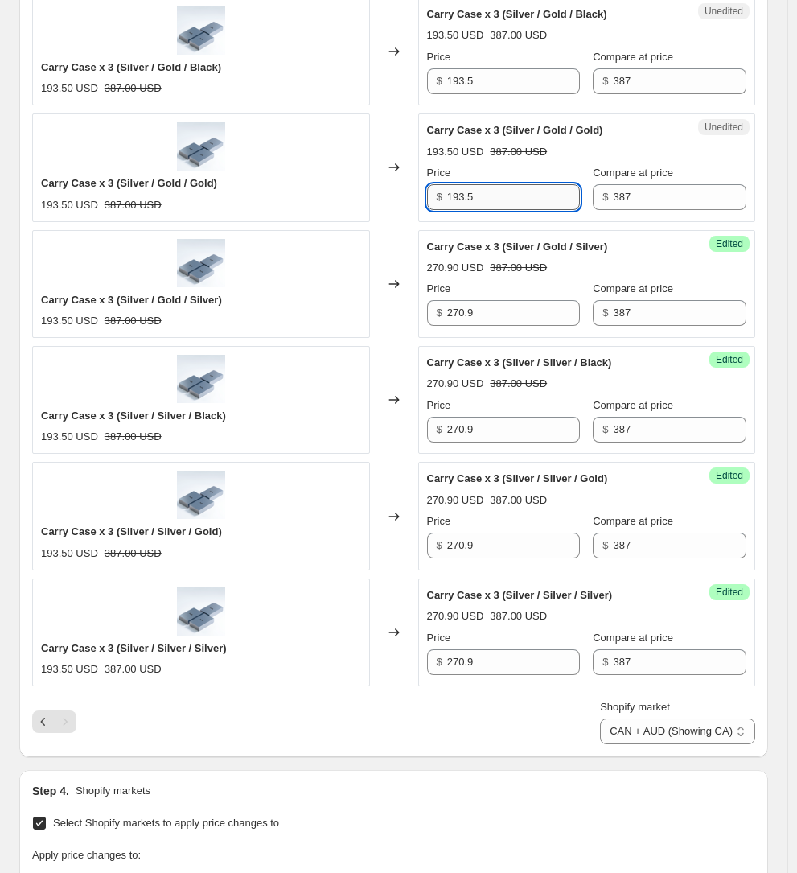
click at [507, 184] on input "193.5" at bounding box center [514, 197] width 134 height 26
paste input "270.9"
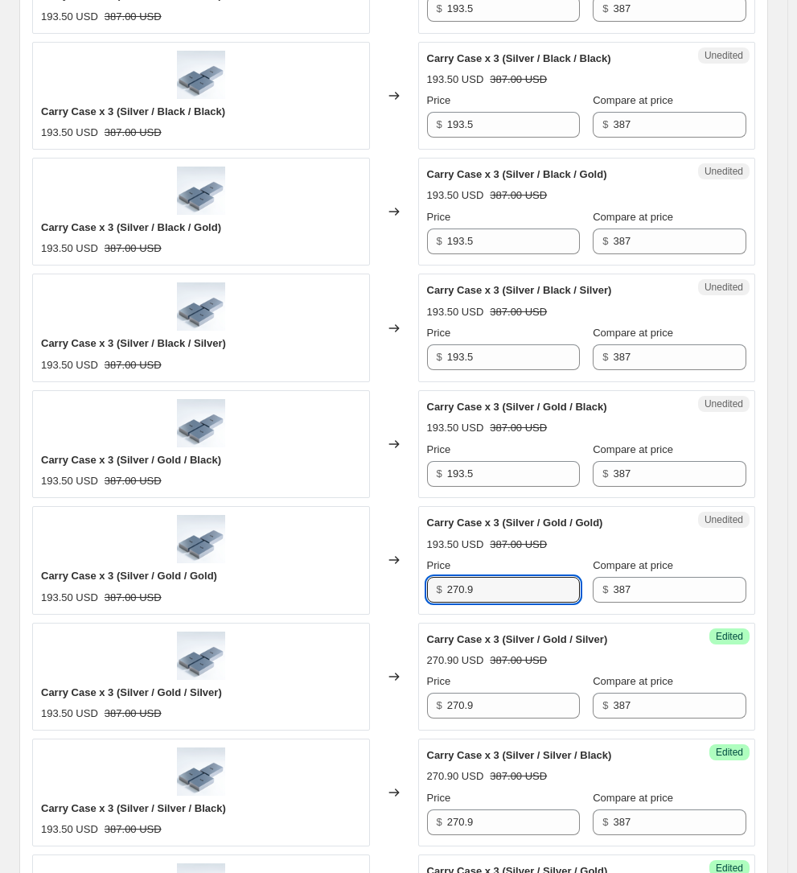
scroll to position [1726, 0]
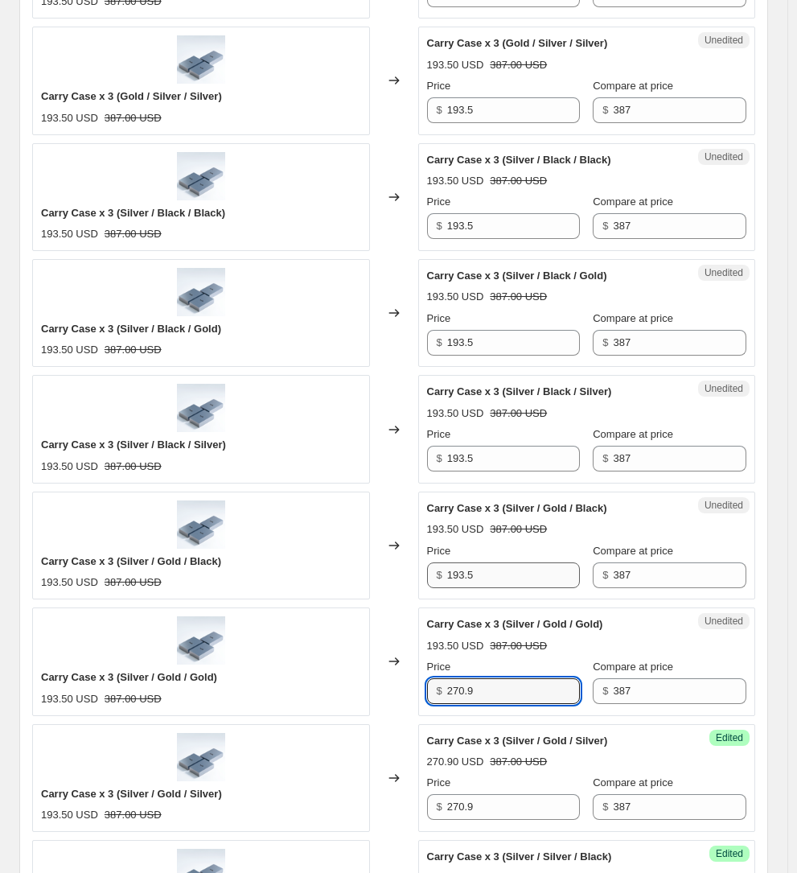
type input "270.9"
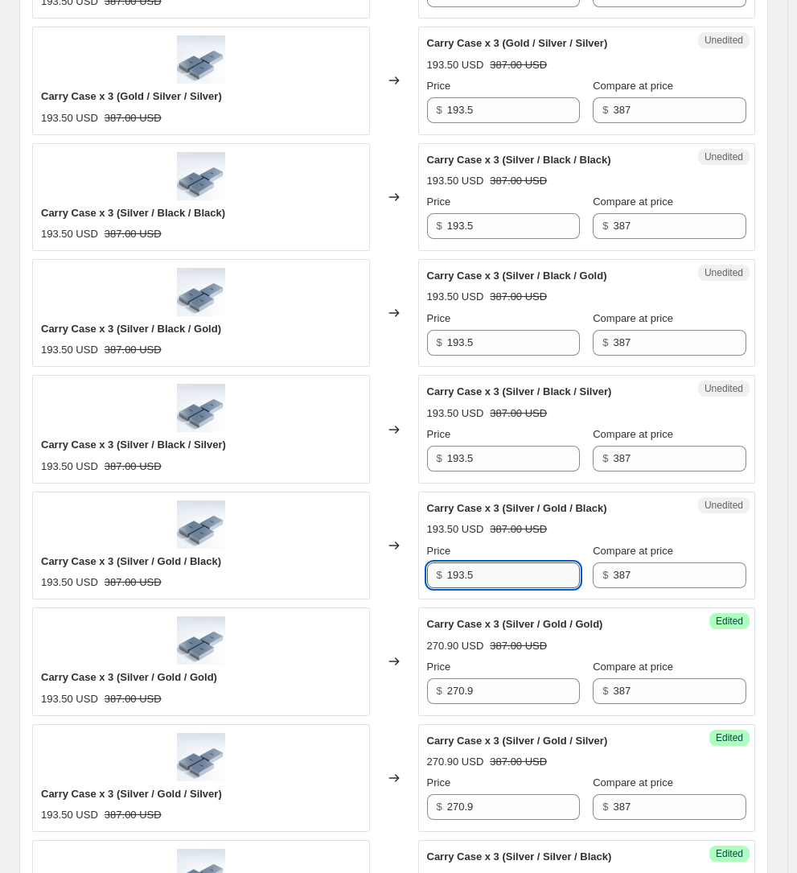
click at [497, 562] on input "193.5" at bounding box center [514, 575] width 134 height 26
paste input "270.9"
type input "270.9"
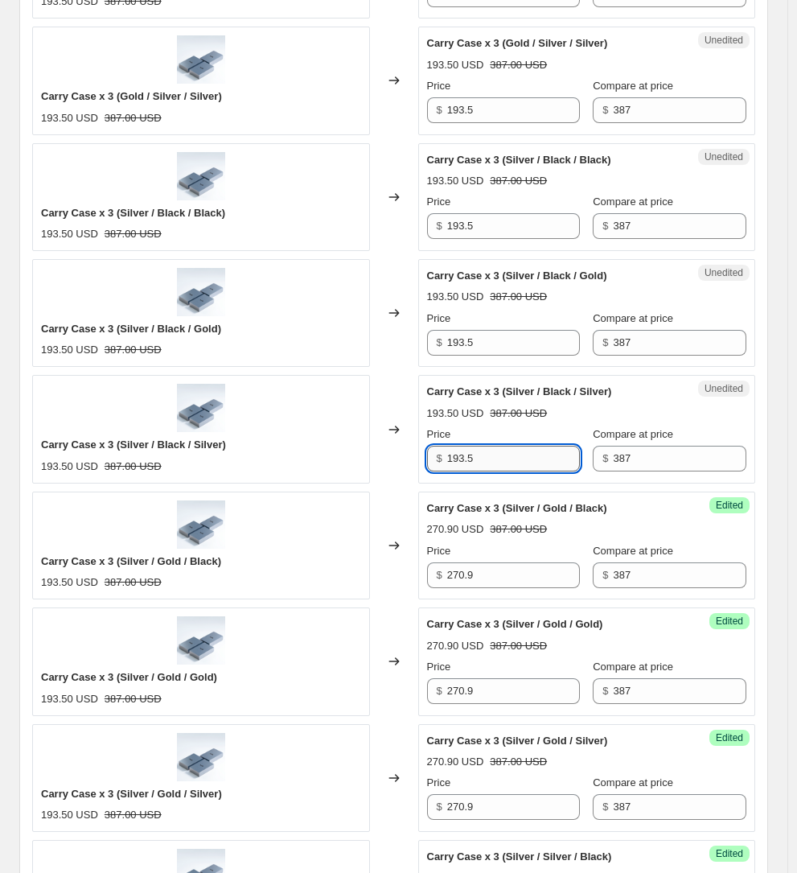
click at [492, 446] on input "193.5" at bounding box center [514, 459] width 134 height 26
paste input "270.9"
type input "270.9"
click at [492, 330] on input "193.5" at bounding box center [514, 343] width 134 height 26
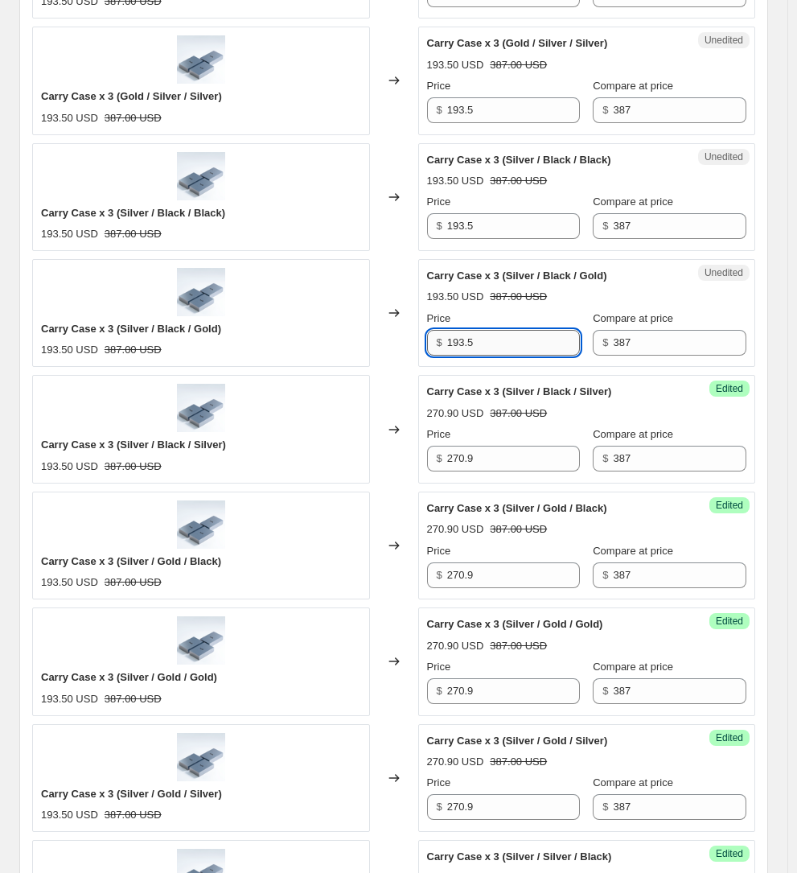
click at [492, 330] on input "193.5" at bounding box center [514, 343] width 134 height 26
paste input "270.9"
click at [489, 330] on input "193.5270.9" at bounding box center [514, 343] width 134 height 26
paste input "text"
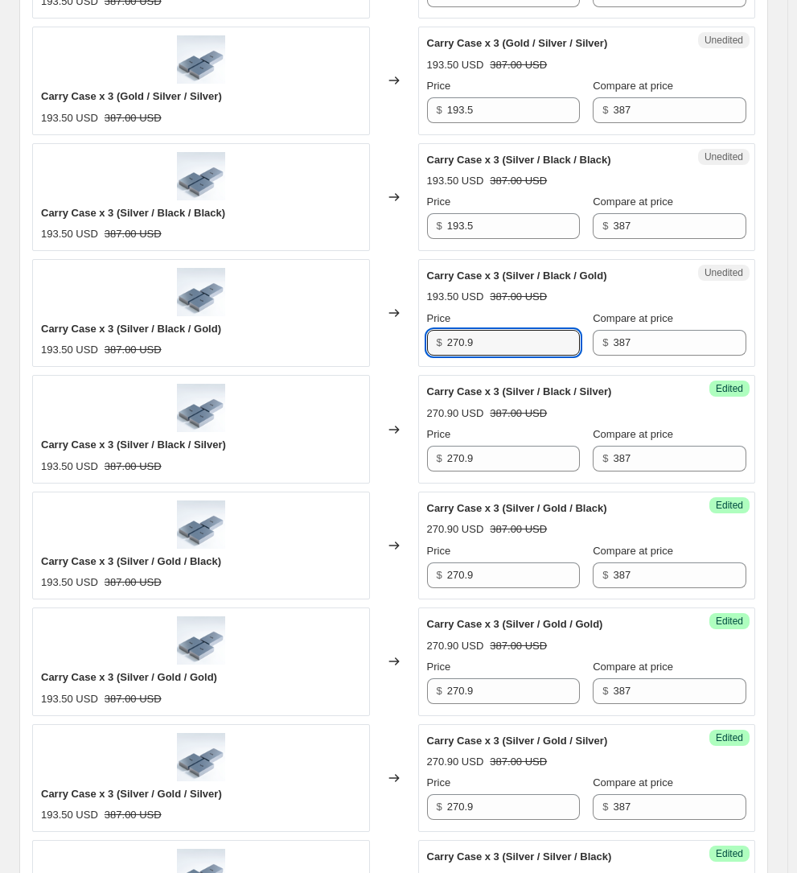
type input "270.9"
click at [484, 194] on div "Price" at bounding box center [504, 202] width 154 height 16
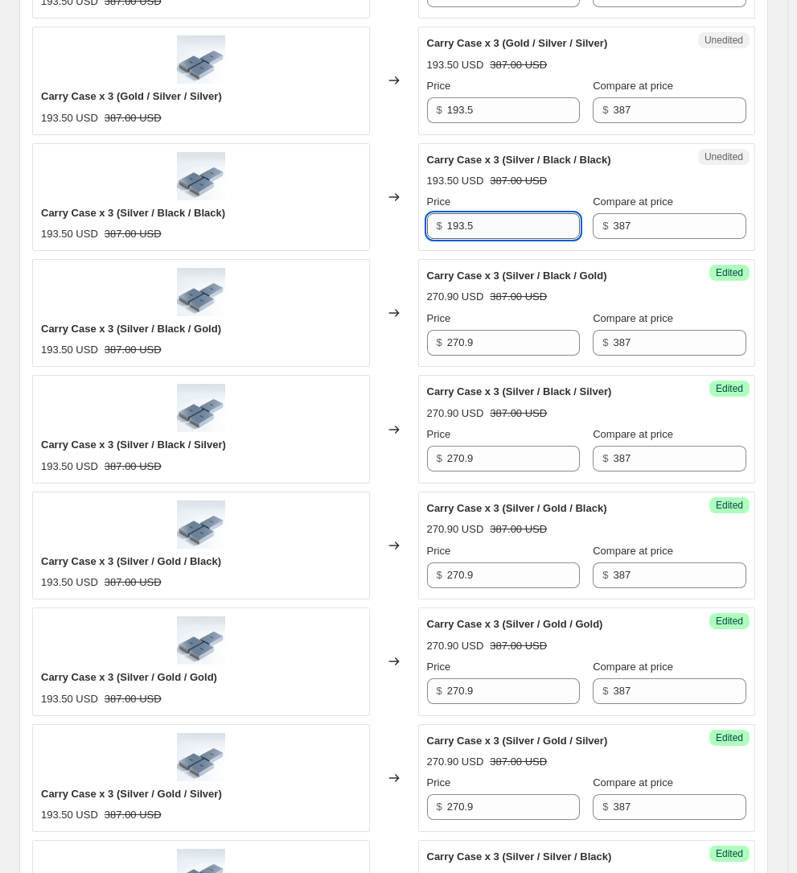
click at [472, 213] on input "193.5" at bounding box center [514, 226] width 134 height 26
paste input "270.9"
type input "270.9"
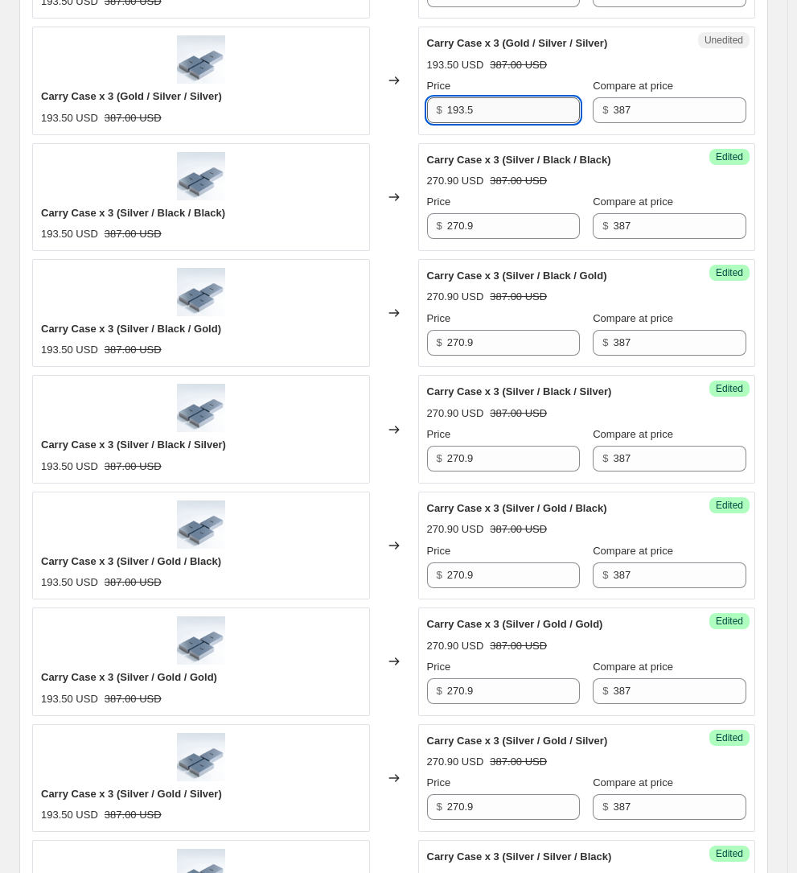
click at [496, 97] on input "193.5" at bounding box center [514, 110] width 134 height 26
paste input "270.9"
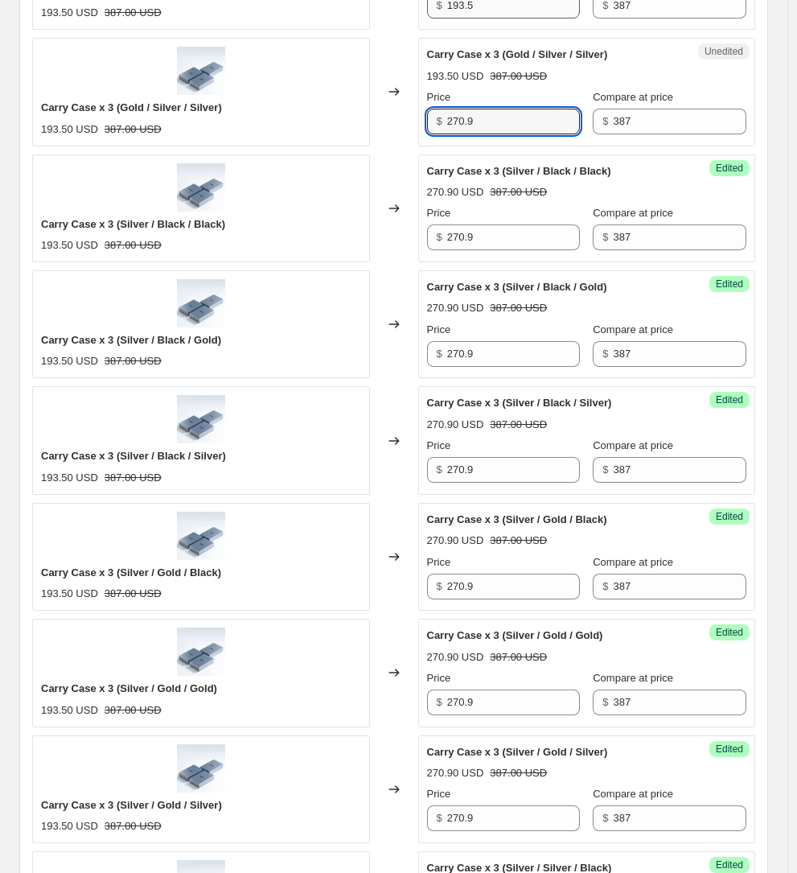
scroll to position [1515, 0]
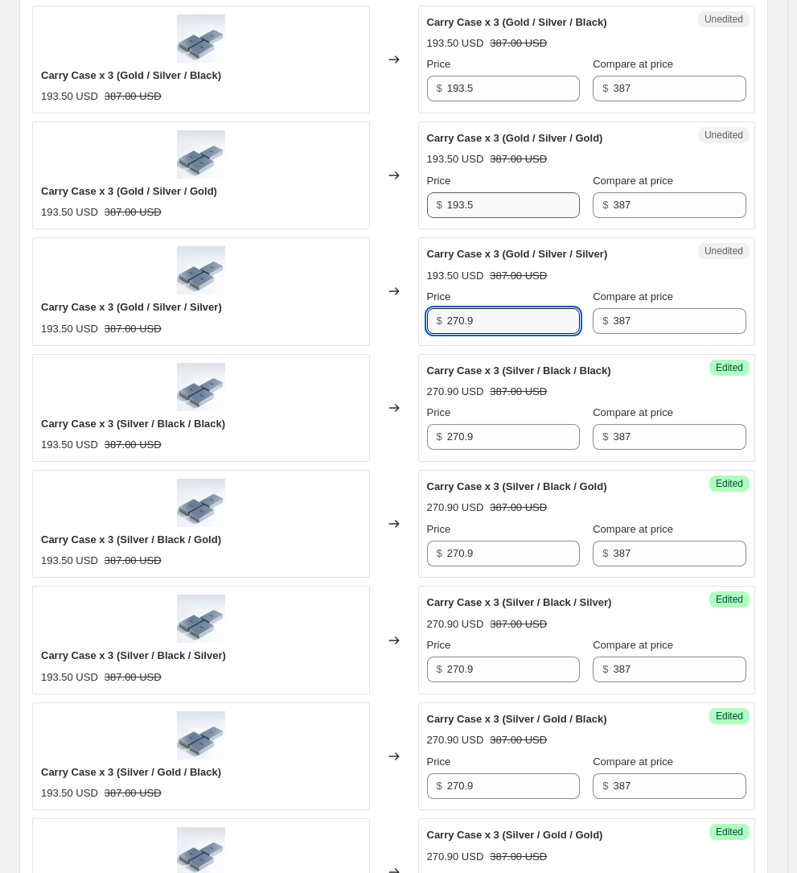
type input "270.9"
click at [500, 192] on input "193.5" at bounding box center [514, 205] width 134 height 26
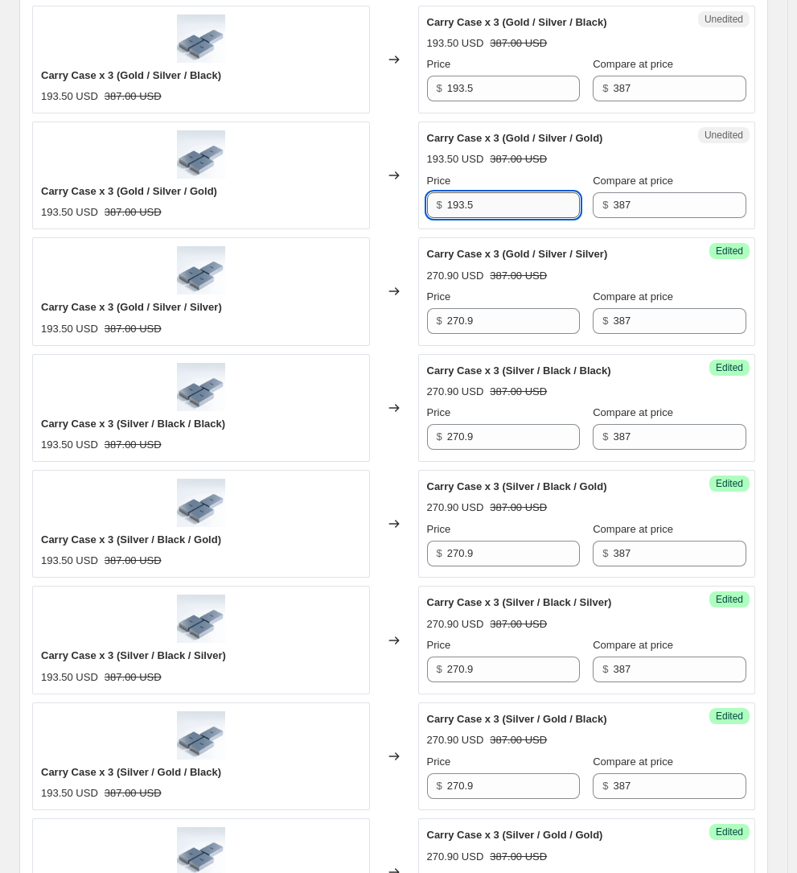
click at [500, 192] on input "193.5" at bounding box center [514, 205] width 134 height 26
paste input "270.9"
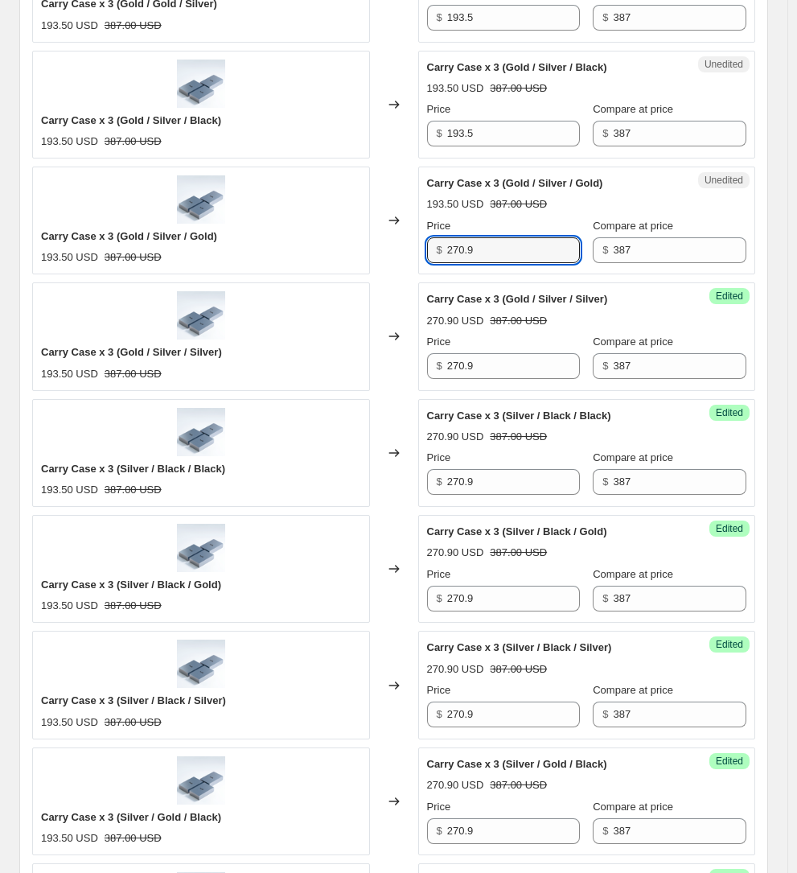
type input "270.9"
click at [490, 130] on div "Unedited Carry Case x 3 (Gold / Silver / Black) 193.50 USD 387.00 USD Price $ 1…" at bounding box center [587, 105] width 338 height 108
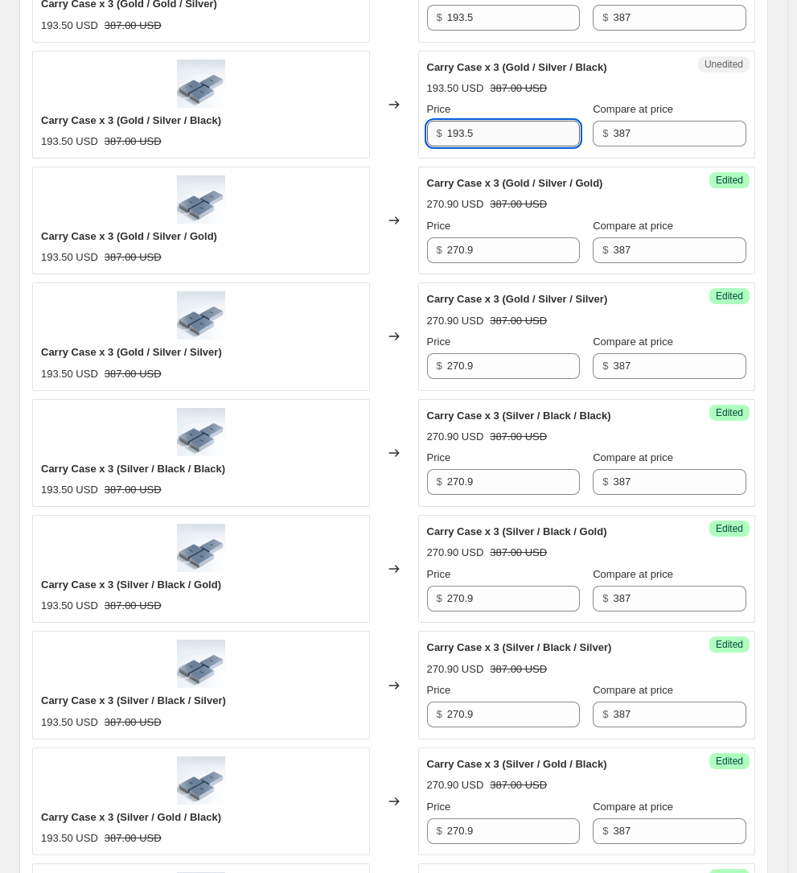
click at [476, 121] on input "193.5" at bounding box center [514, 134] width 134 height 26
paste input "270.9"
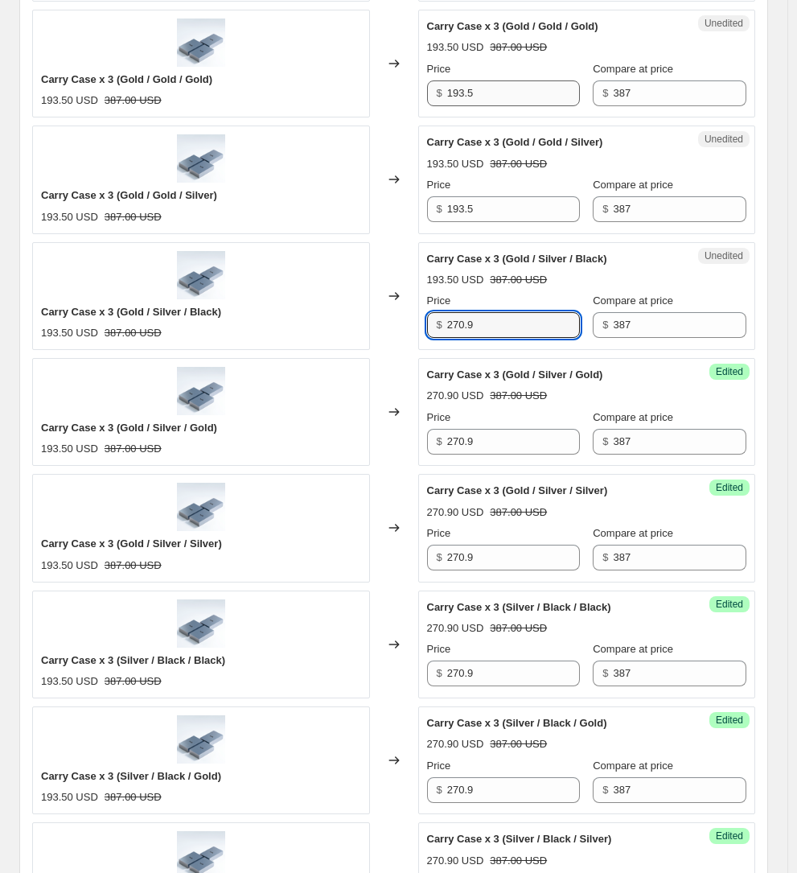
scroll to position [1058, 0]
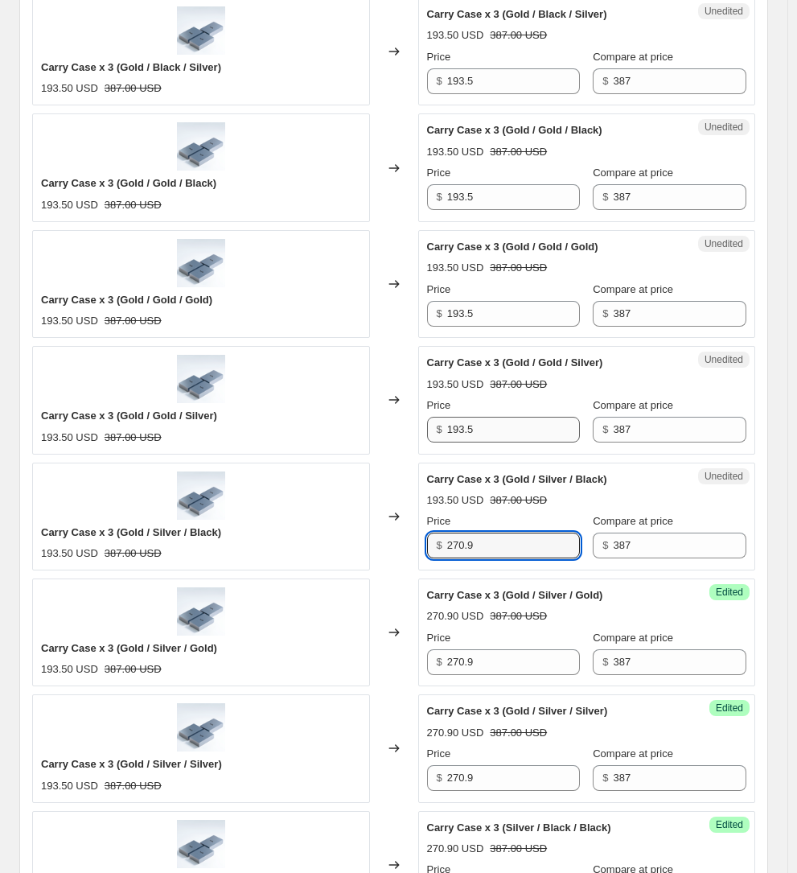
type input "270.9"
click at [465, 417] on input "193.5" at bounding box center [514, 430] width 134 height 26
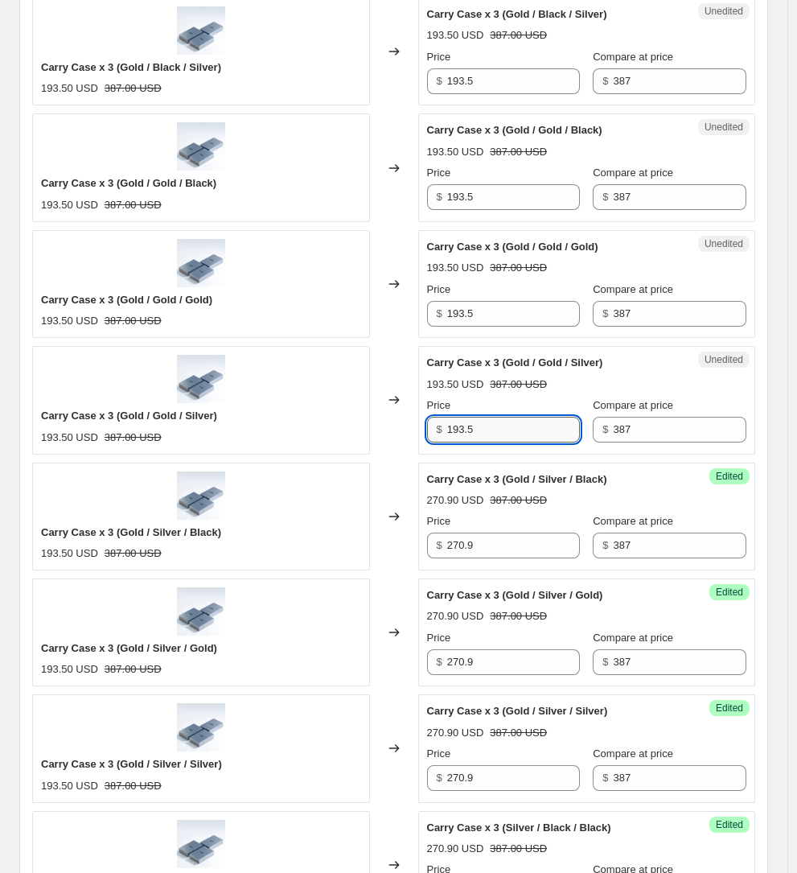
click at [465, 417] on input "193.5" at bounding box center [514, 430] width 134 height 26
paste
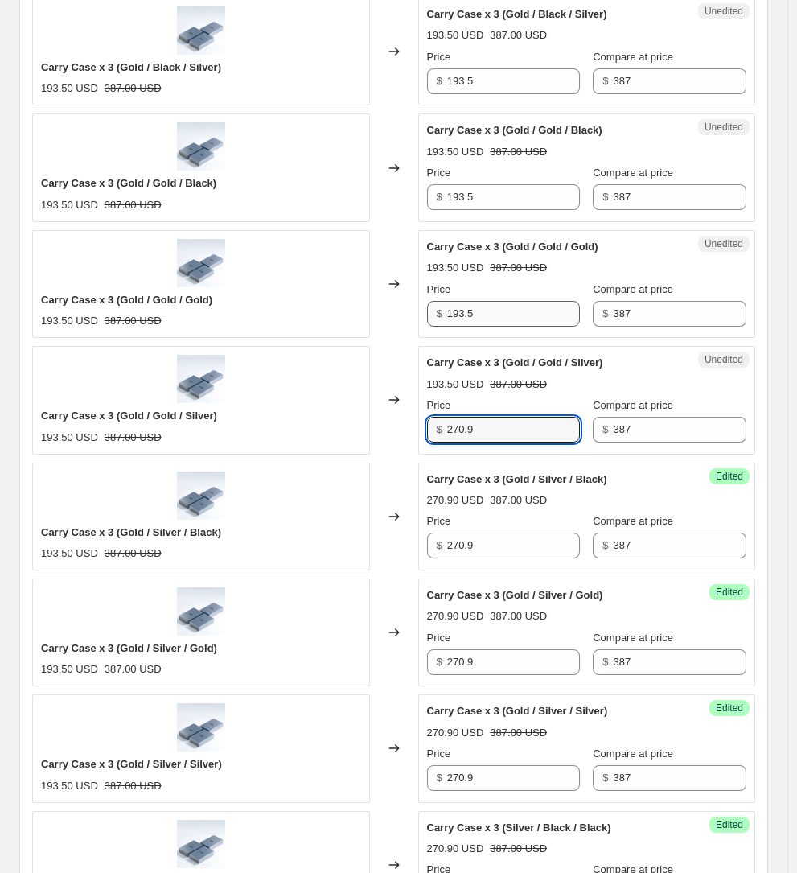
type input "270.9"
click at [474, 301] on input "193.5" at bounding box center [514, 314] width 134 height 26
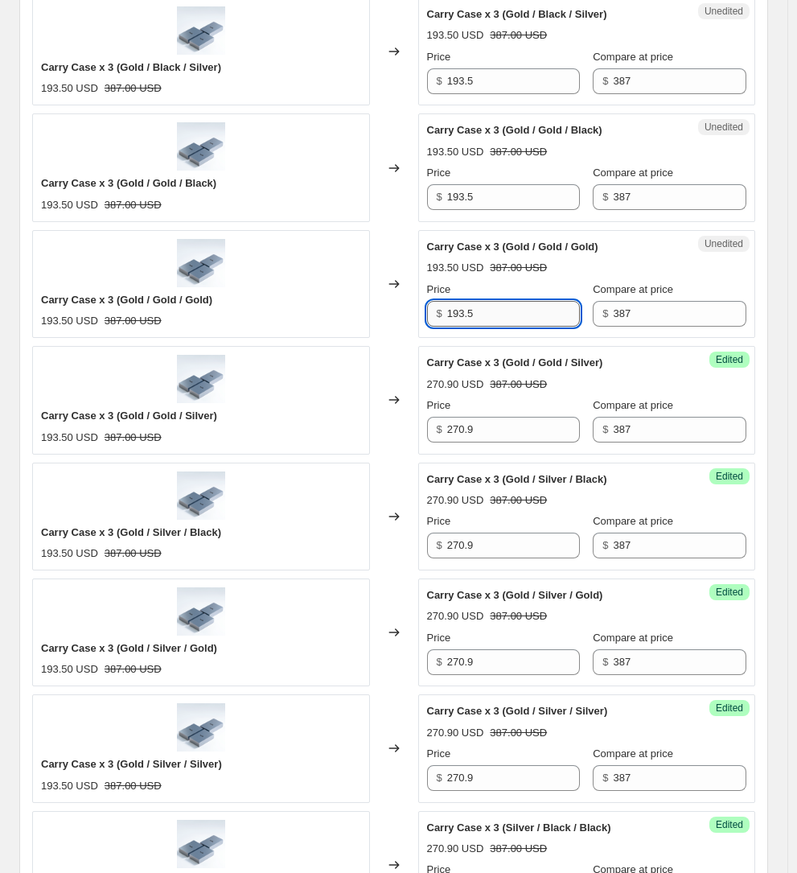
click at [474, 301] on input "193.5" at bounding box center [514, 314] width 134 height 26
type input "270.9"
click at [462, 184] on input "193.5" at bounding box center [514, 197] width 134 height 26
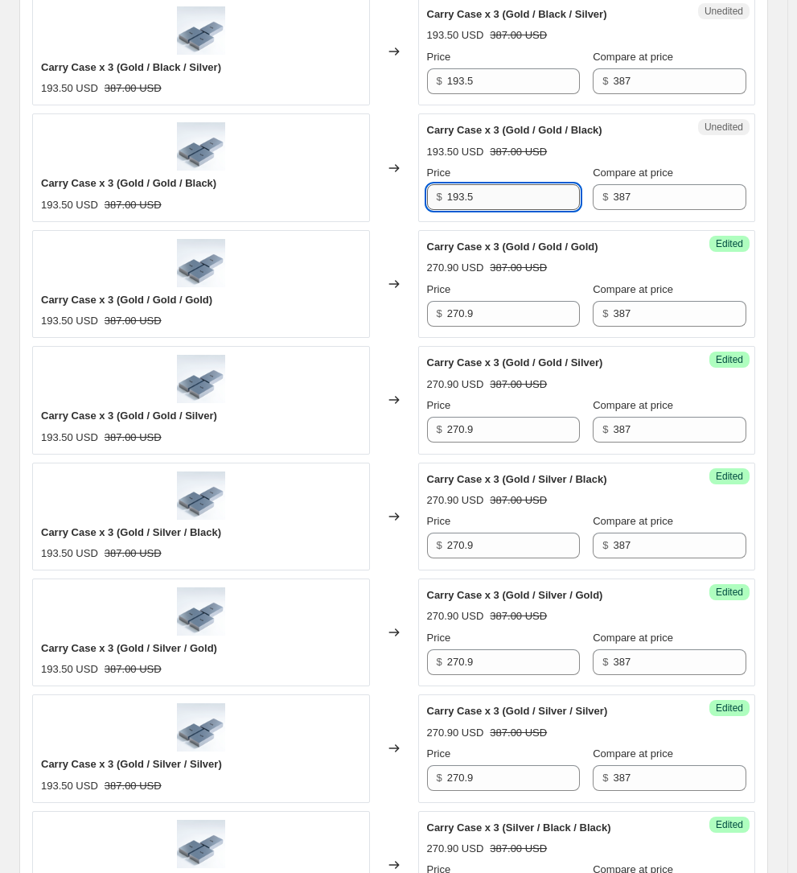
click at [462, 184] on input "193.5" at bounding box center [514, 197] width 134 height 26
type input "270.9"
click at [454, 75] on input "193.5" at bounding box center [514, 81] width 134 height 26
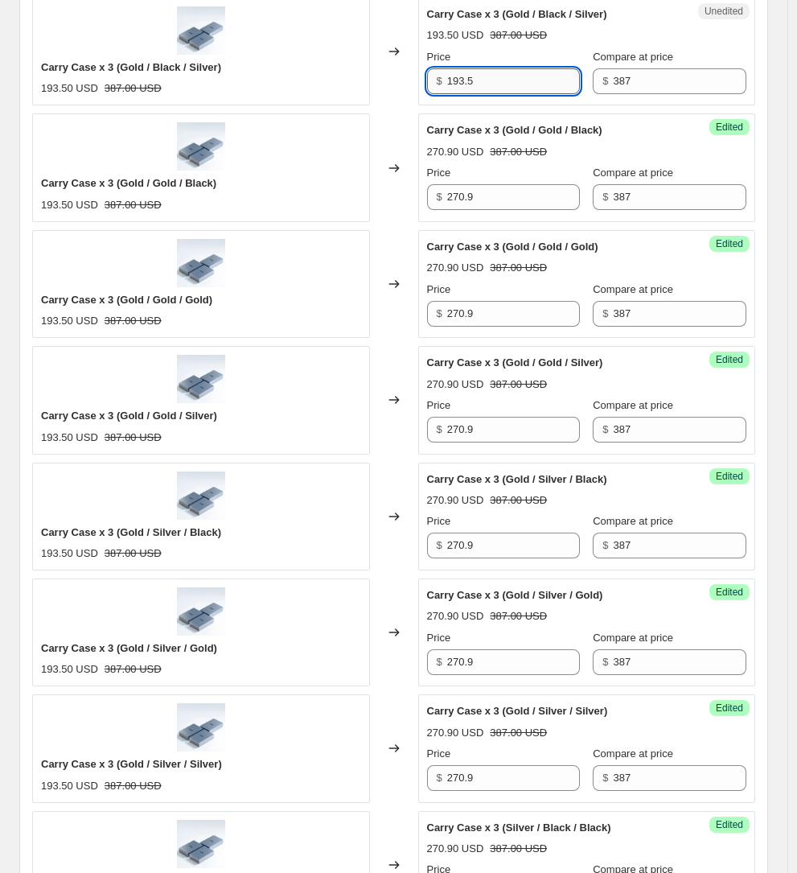
click at [453, 74] on input "193.5" at bounding box center [514, 81] width 134 height 26
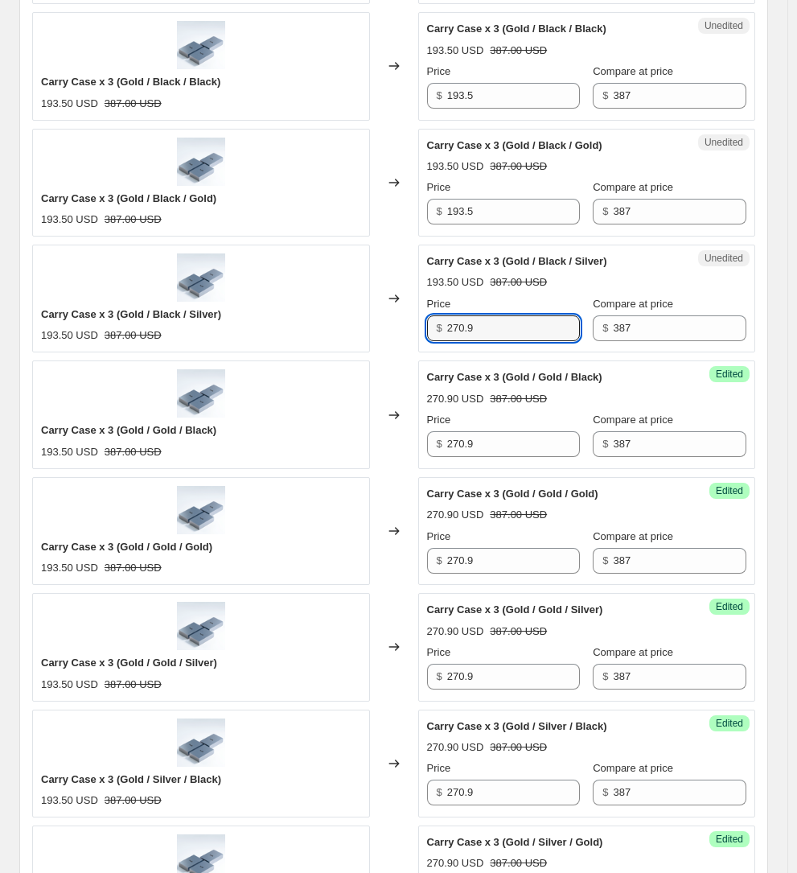
scroll to position [581, 0]
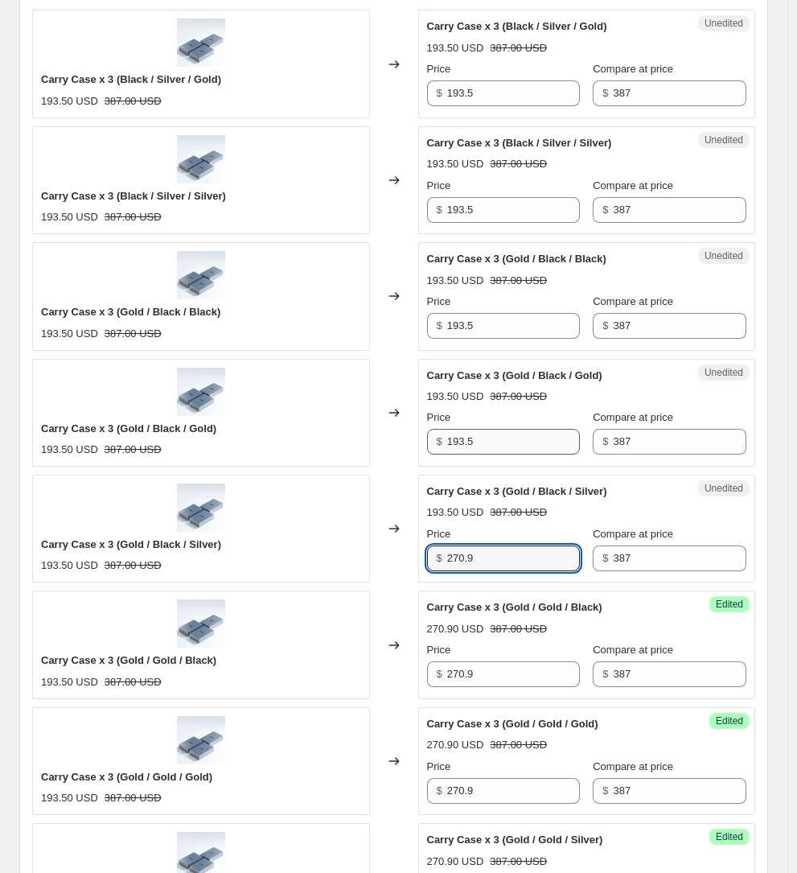
type input "270.9"
click at [457, 430] on input "193.5" at bounding box center [514, 442] width 134 height 26
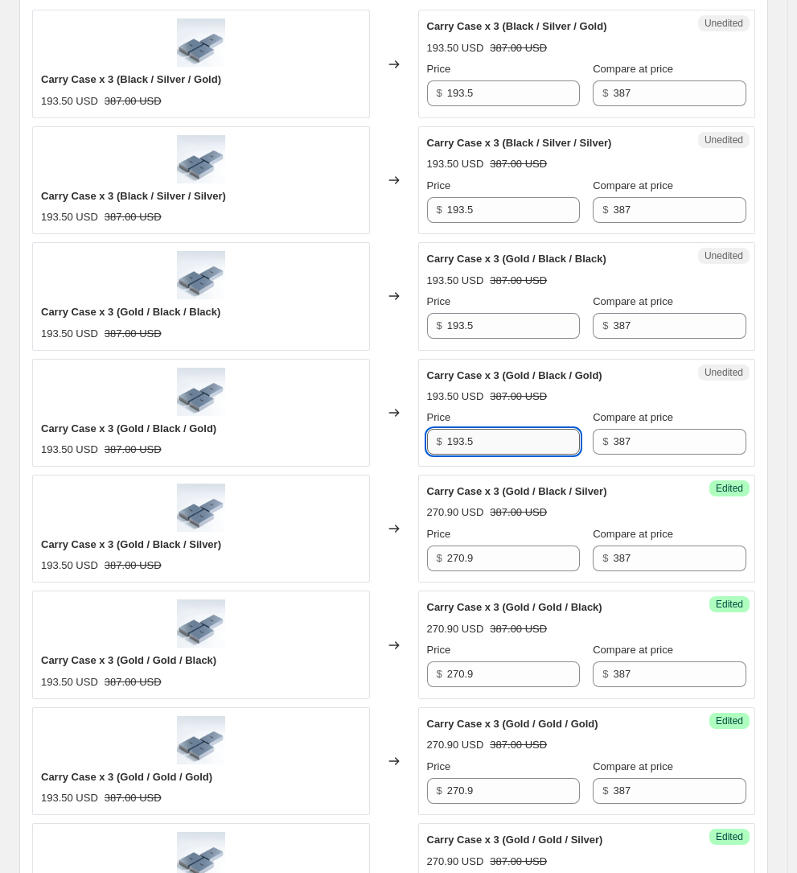
click at [457, 430] on input "193.5" at bounding box center [514, 442] width 134 height 26
type input "270.9"
click at [474, 316] on input "193.5" at bounding box center [514, 326] width 134 height 26
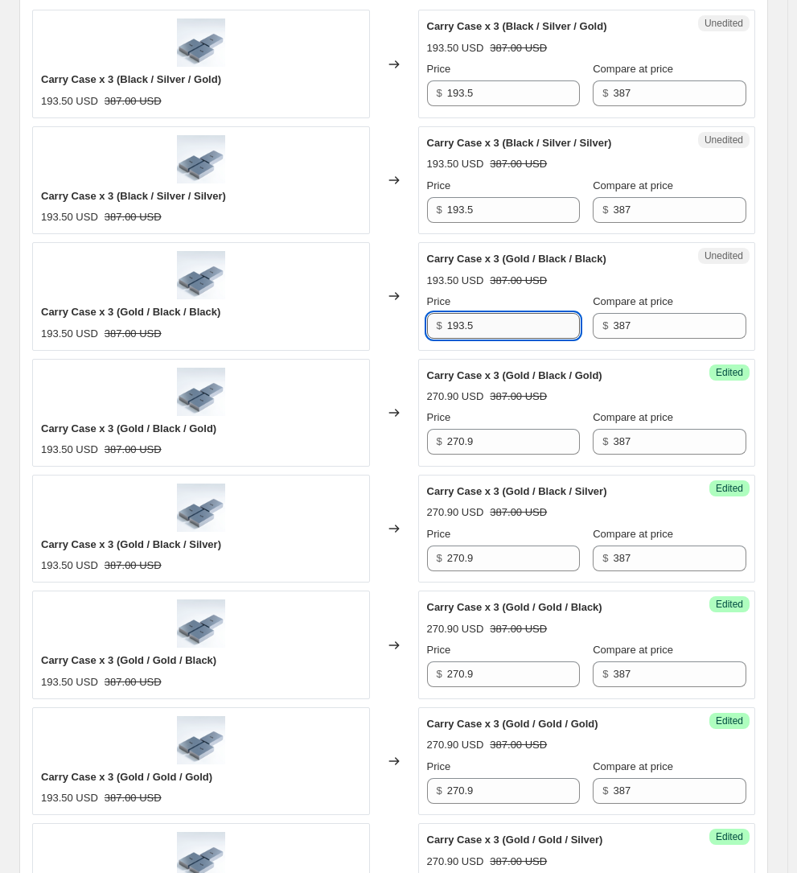
click at [474, 316] on input "193.5" at bounding box center [514, 326] width 134 height 26
type input "270.9"
click at [464, 200] on input "193.5" at bounding box center [514, 210] width 134 height 26
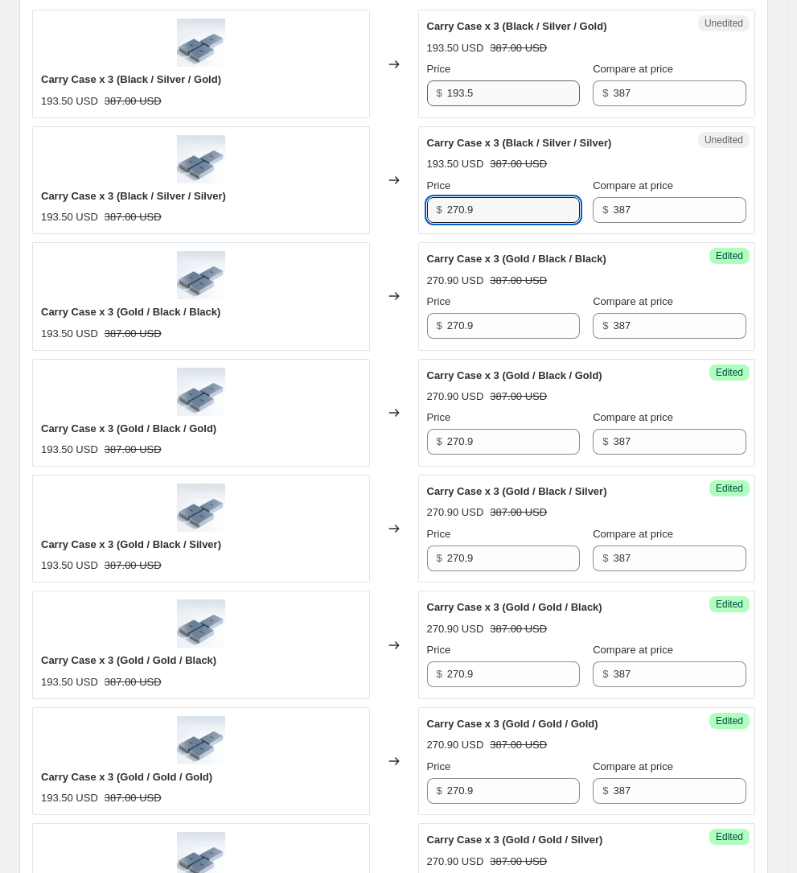
type input "270.9"
click at [458, 80] on div "Price $ 193.5" at bounding box center [504, 83] width 154 height 45
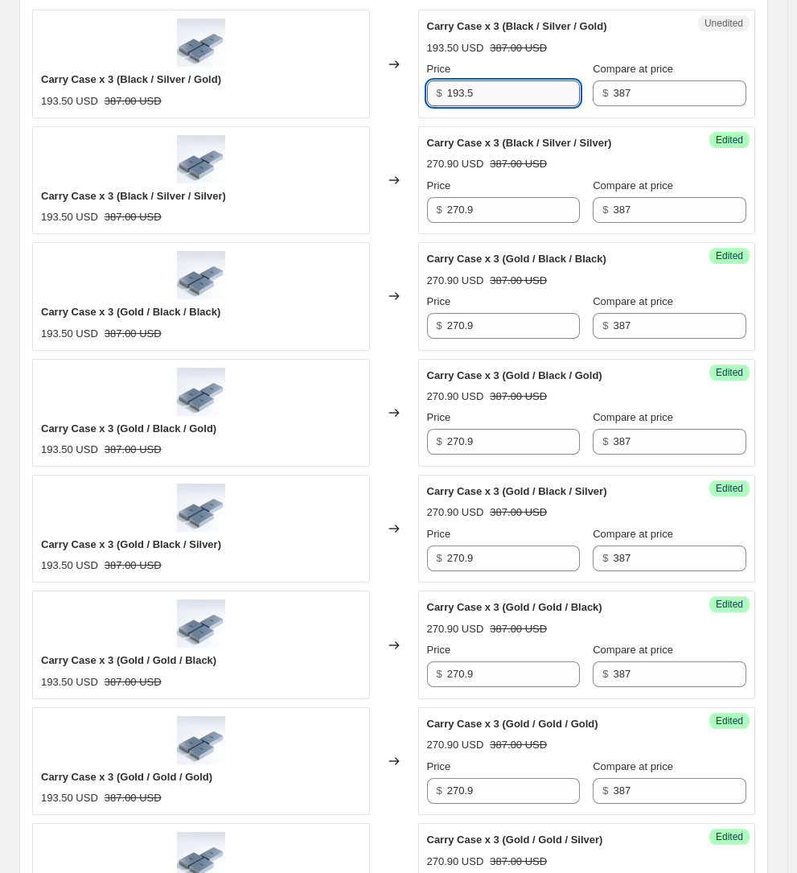
click at [460, 93] on input "193.5" at bounding box center [514, 93] width 134 height 26
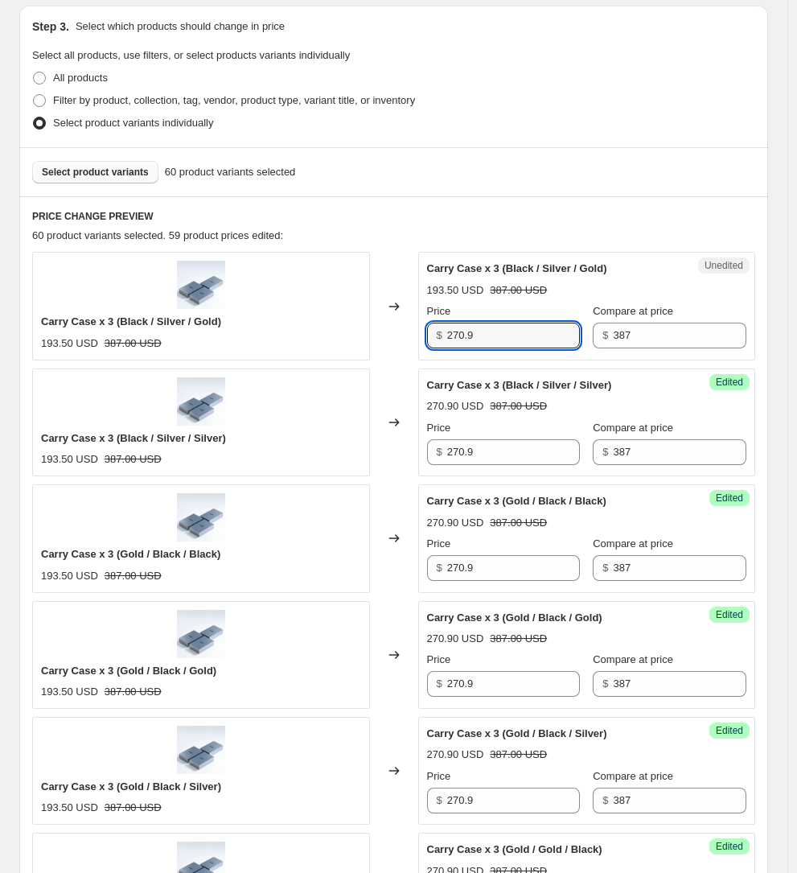
type input "270.9"
click at [509, 275] on div "Carry Case x 3 (Black / Silver / Gold)" at bounding box center [555, 269] width 256 height 16
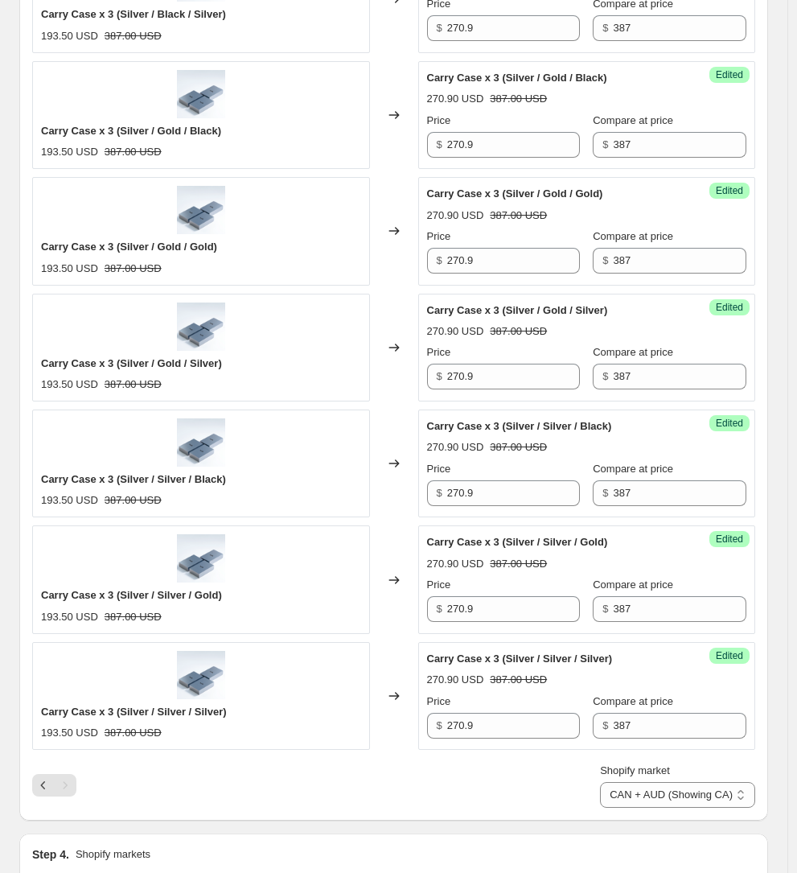
scroll to position [2306, 0]
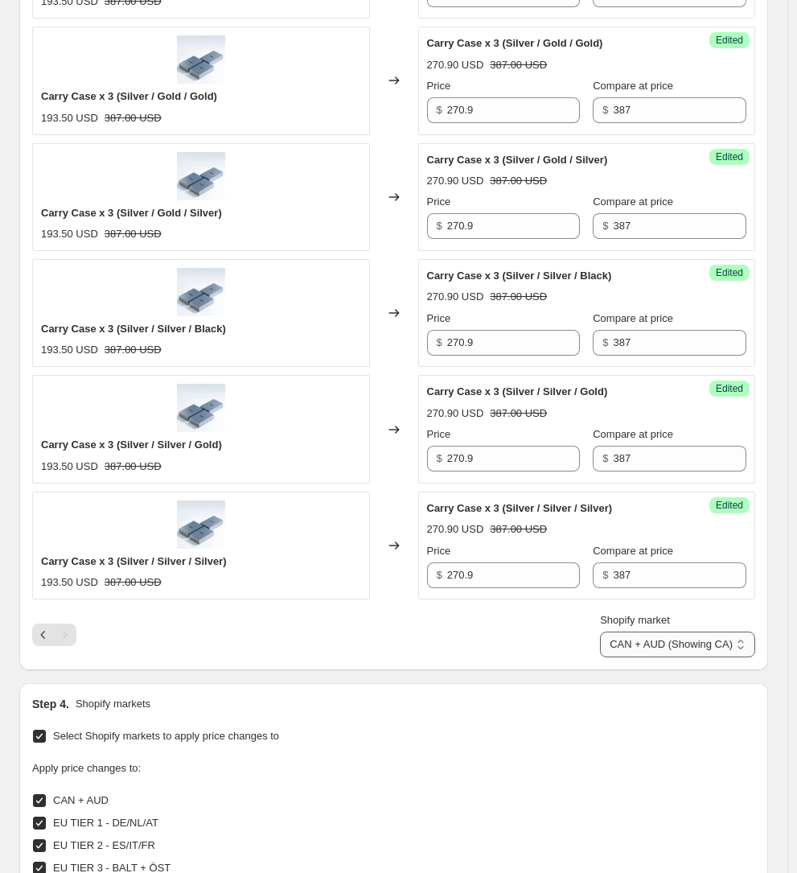
click at [687, 632] on select "CAN + AUD (Showing CA) EU TIER 1 - DE/NL/AT EU TIER 2 - ES/IT/FR EU TIER 3 - BA…" at bounding box center [677, 645] width 155 height 26
select select "14690943225"
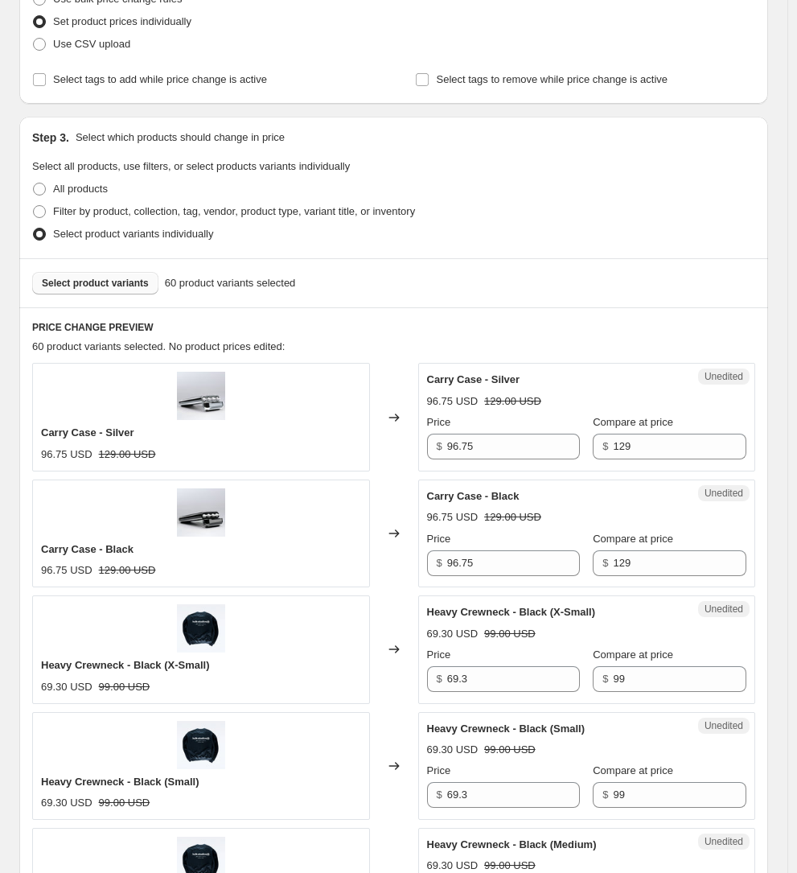
scroll to position [311, 0]
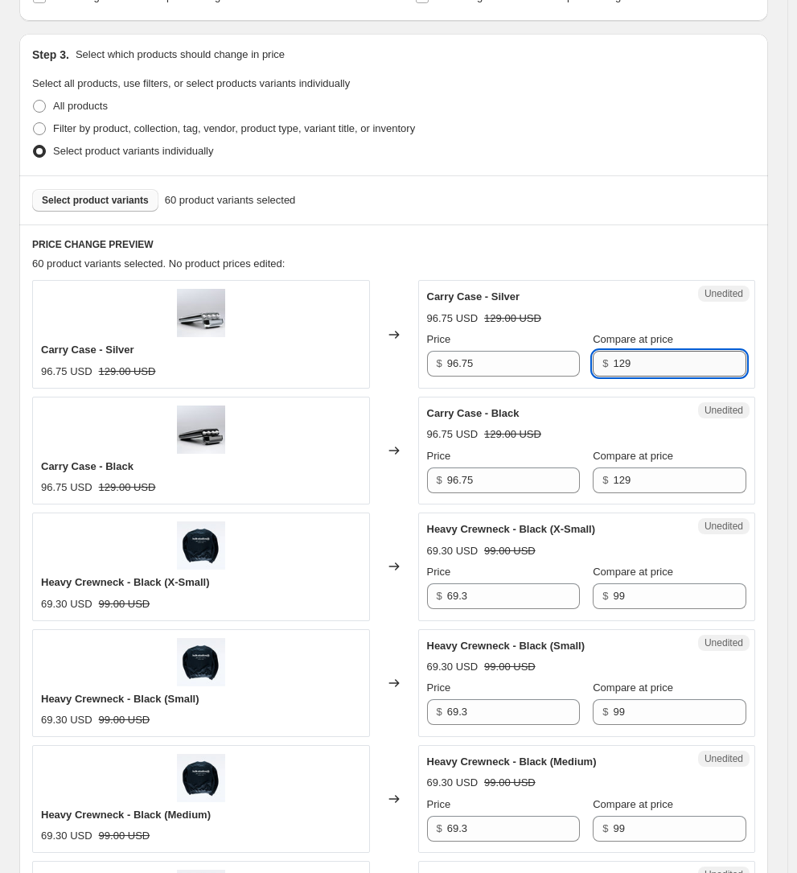
click at [641, 373] on input "129" at bounding box center [680, 364] width 134 height 26
click at [538, 364] on input "96.75" at bounding box center [514, 364] width 134 height 26
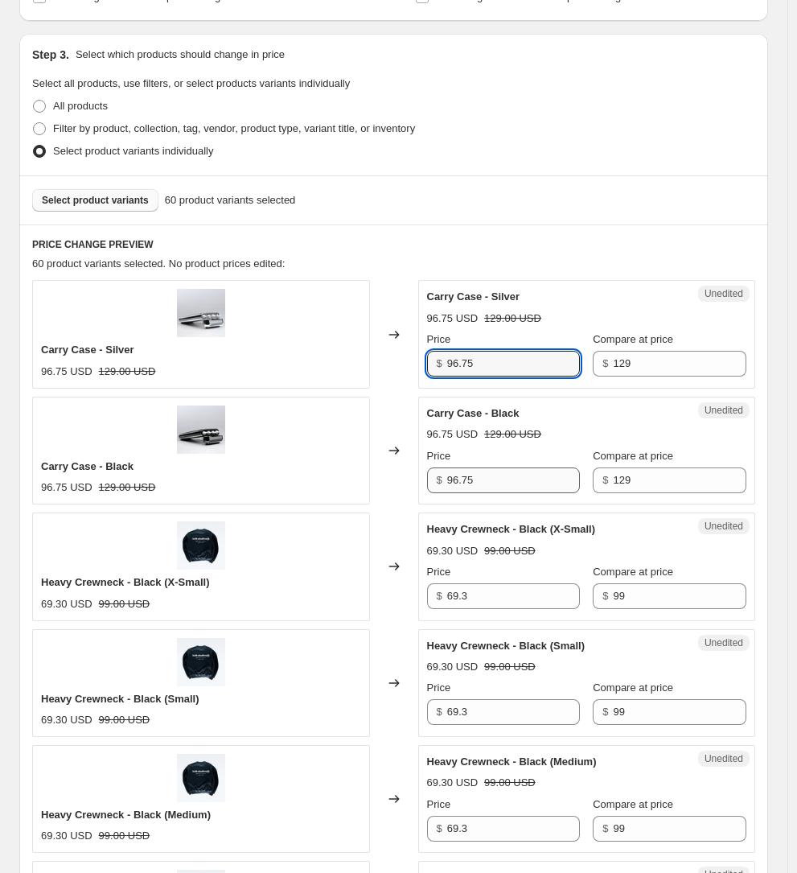
paste input "129"
type input "129"
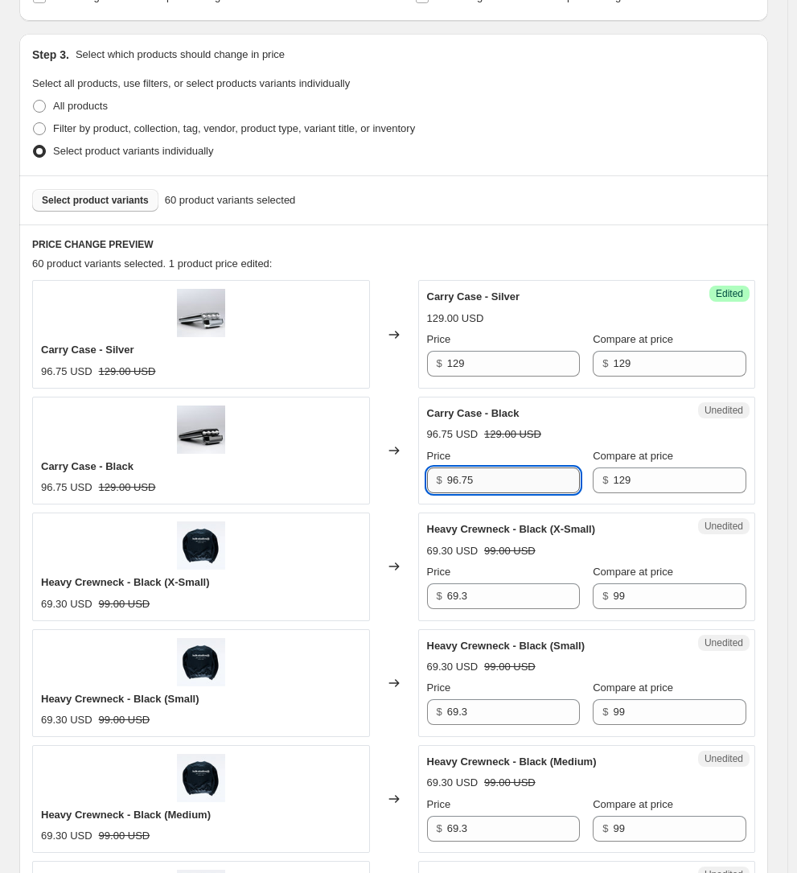
click at [534, 472] on input "96.75" at bounding box center [514, 480] width 134 height 26
paste input "129"
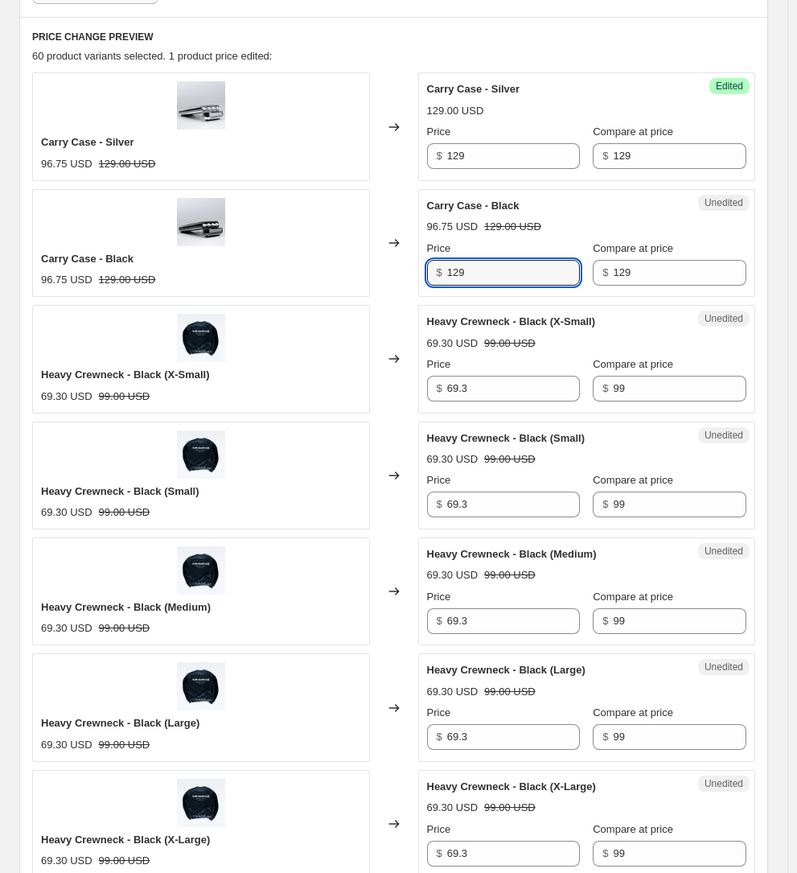
type input "129"
click at [517, 361] on div "Price" at bounding box center [504, 364] width 154 height 16
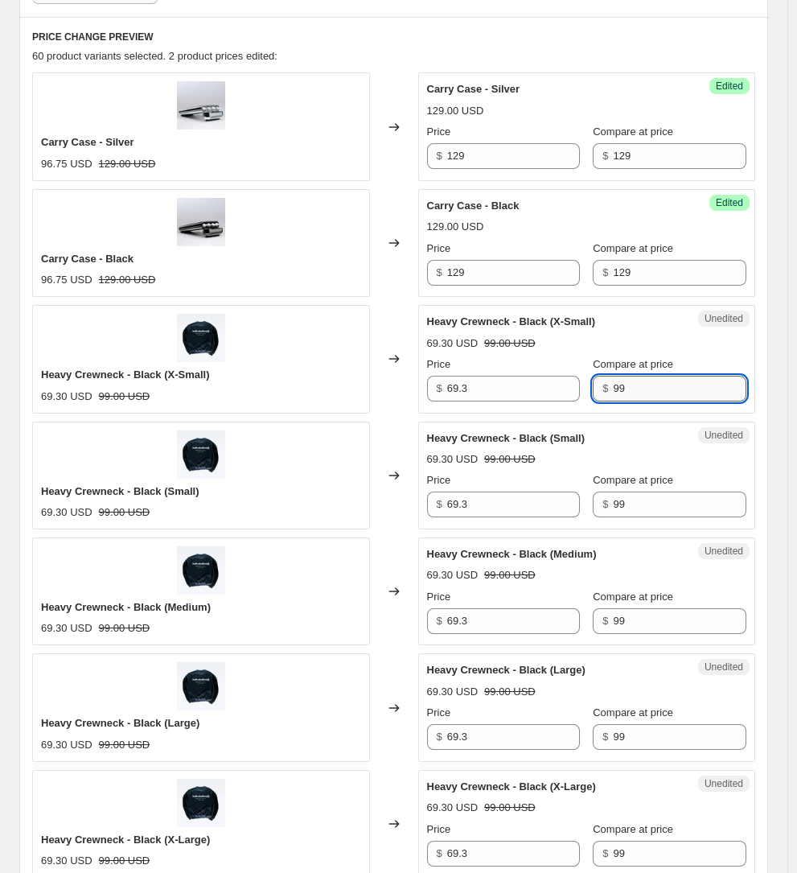
click at [703, 392] on input "99" at bounding box center [680, 389] width 134 height 26
click at [508, 395] on div "Unedited Heavy Crewneck - Black (X-Small) 69.30 USD 99.00 USD Price $ 69.3 Comp…" at bounding box center [587, 359] width 338 height 108
click at [508, 381] on input "69.3" at bounding box center [514, 389] width 134 height 26
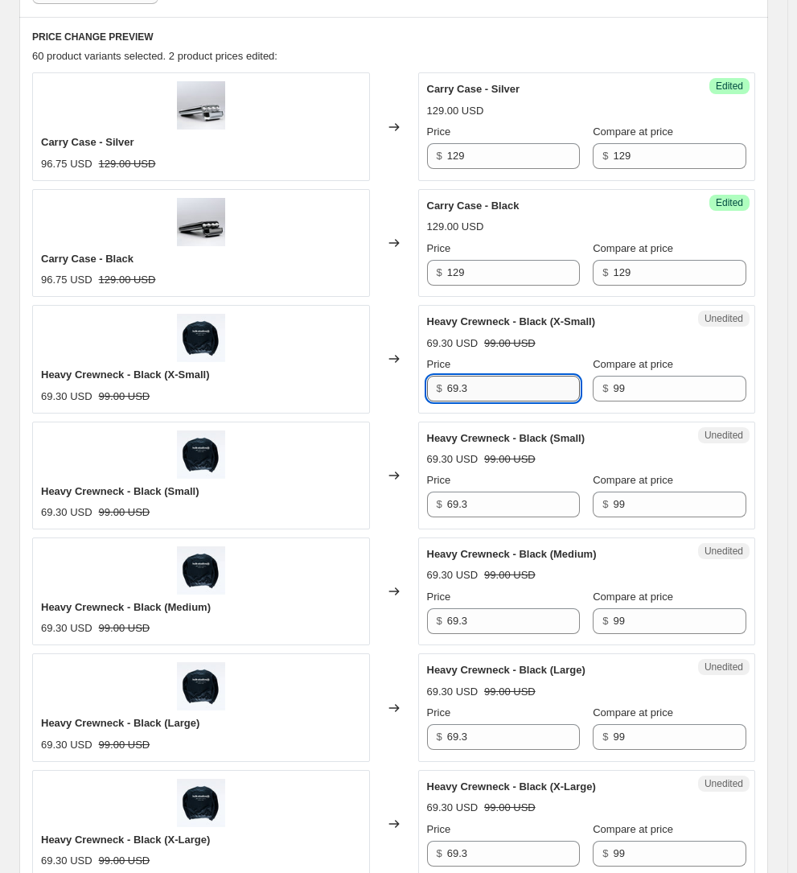
paste input "99"
type input "99"
click at [509, 492] on input "69.3" at bounding box center [514, 505] width 134 height 26
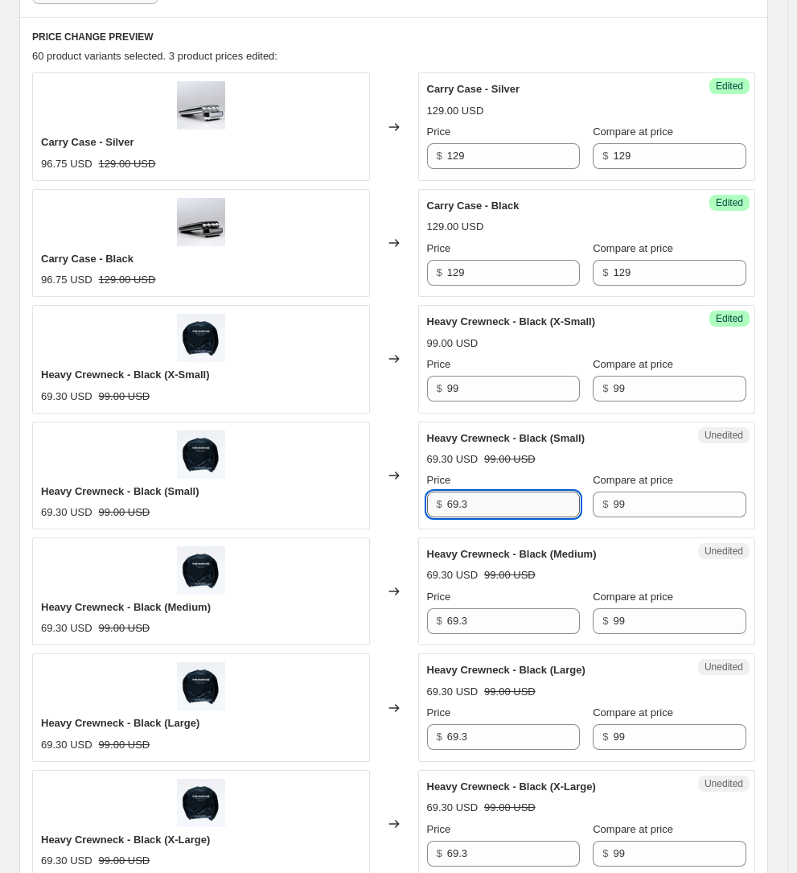
paste input "99"
type input "99"
click at [507, 608] on input "69.3" at bounding box center [514, 621] width 134 height 26
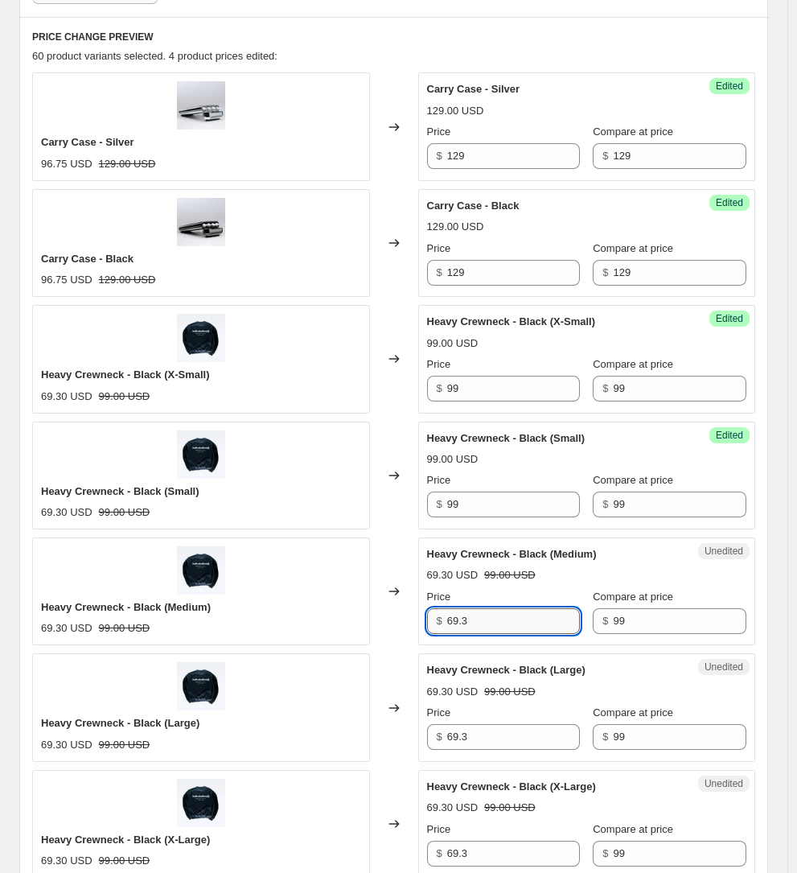
click at [507, 608] on input "69.3" at bounding box center [514, 621] width 134 height 26
paste input "99"
type input "99"
click at [514, 724] on input "69.3" at bounding box center [514, 737] width 134 height 26
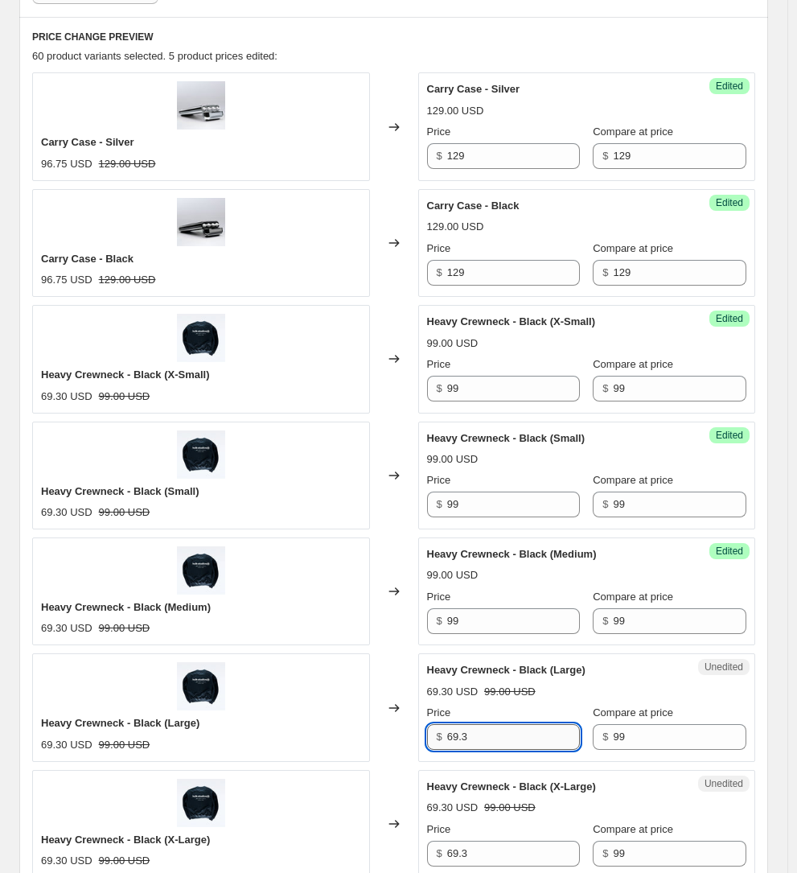
paste input "99"
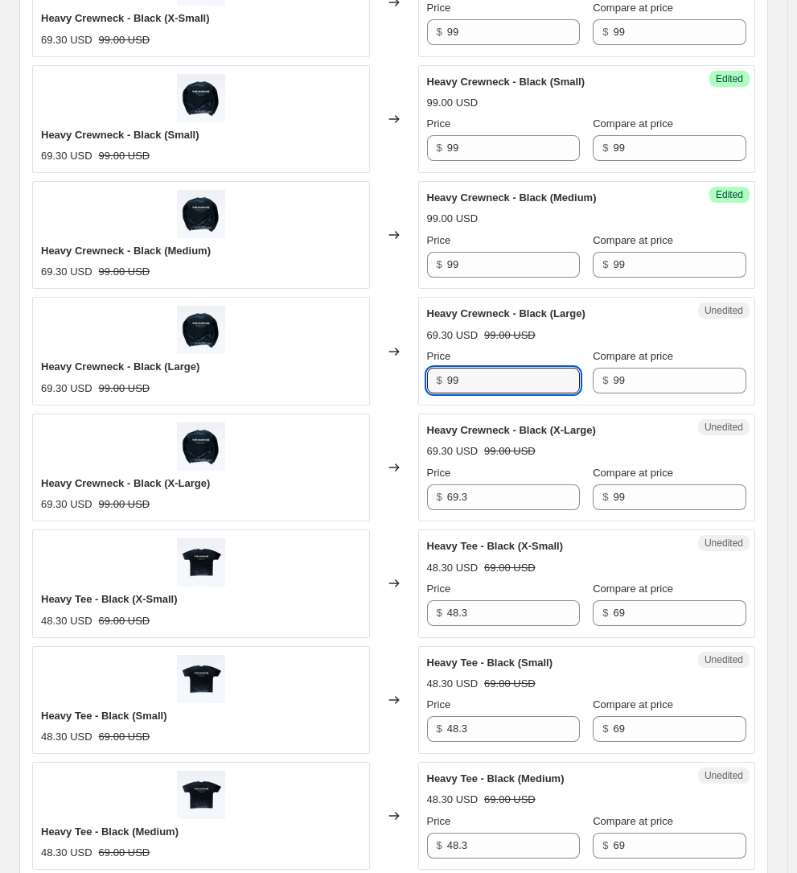
scroll to position [953, 0]
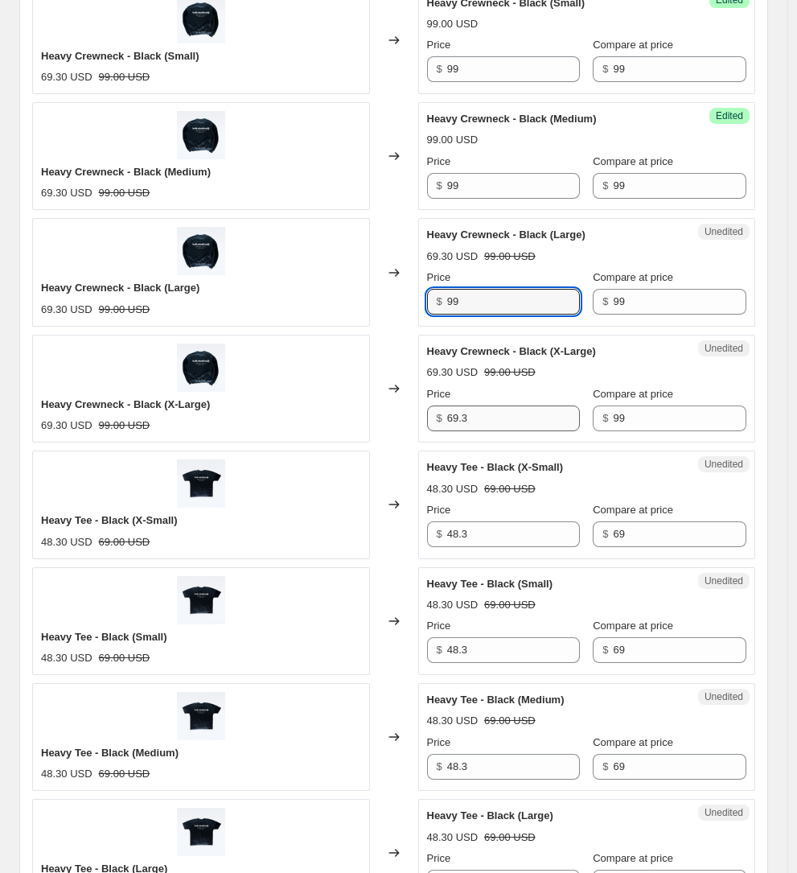
type input "99"
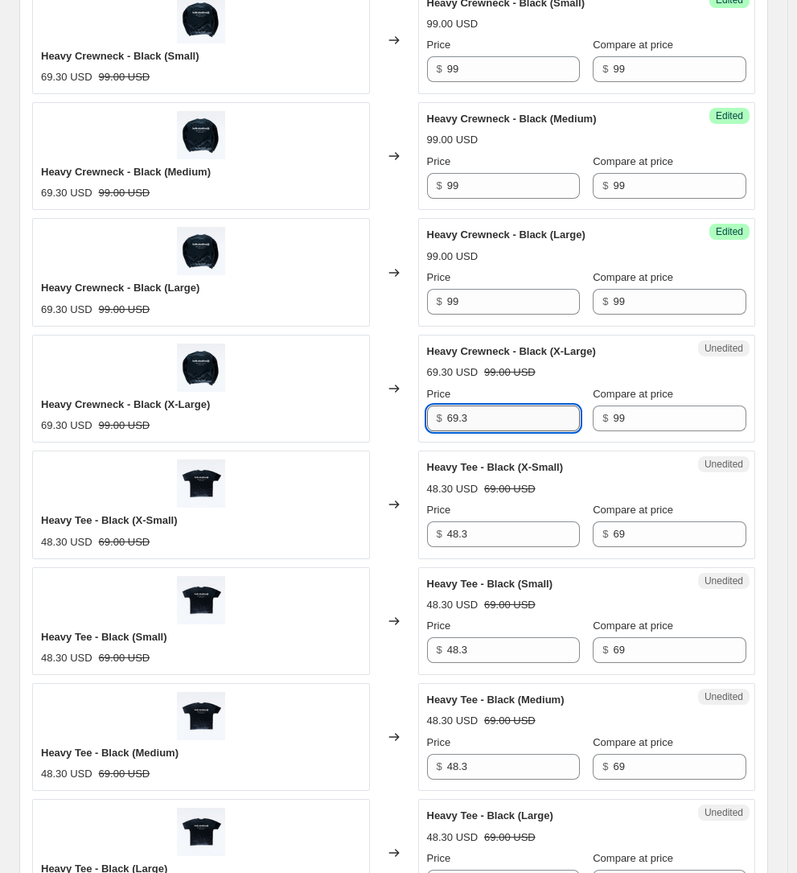
click at [504, 405] on input "69.3" at bounding box center [514, 418] width 134 height 26
paste input "99"
type input "99"
click at [615, 502] on label "Compare at price" at bounding box center [633, 510] width 80 height 16
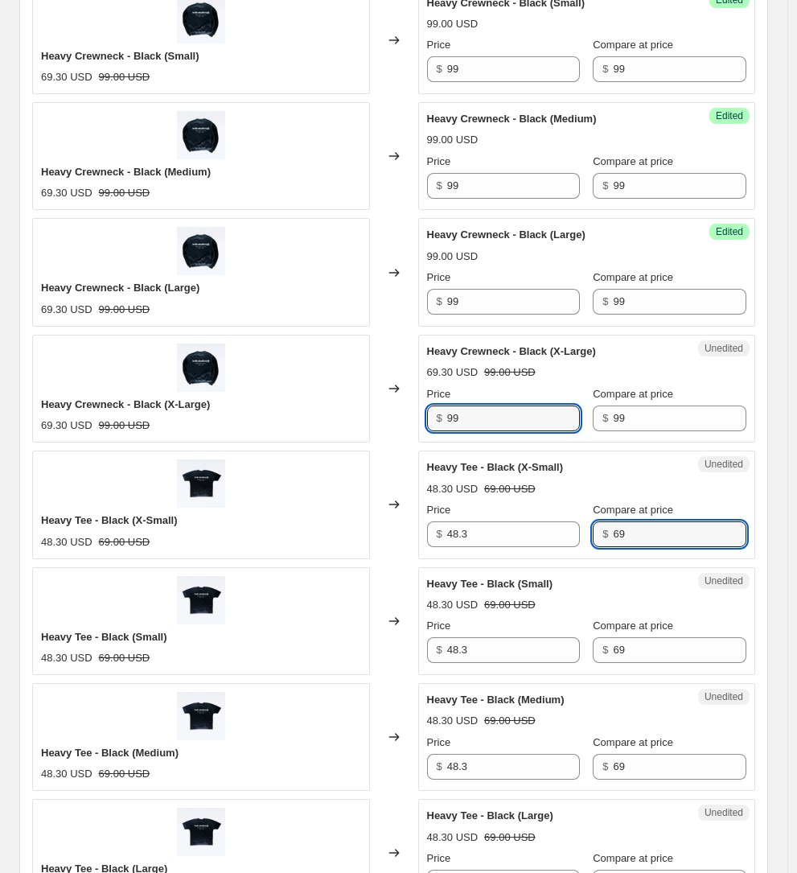
click at [615, 521] on input "69" at bounding box center [680, 534] width 134 height 26
click at [615, 502] on label "Compare at price" at bounding box center [633, 510] width 80 height 16
click at [615, 521] on input "69" at bounding box center [680, 534] width 134 height 26
click at [617, 521] on input "69" at bounding box center [680, 534] width 134 height 26
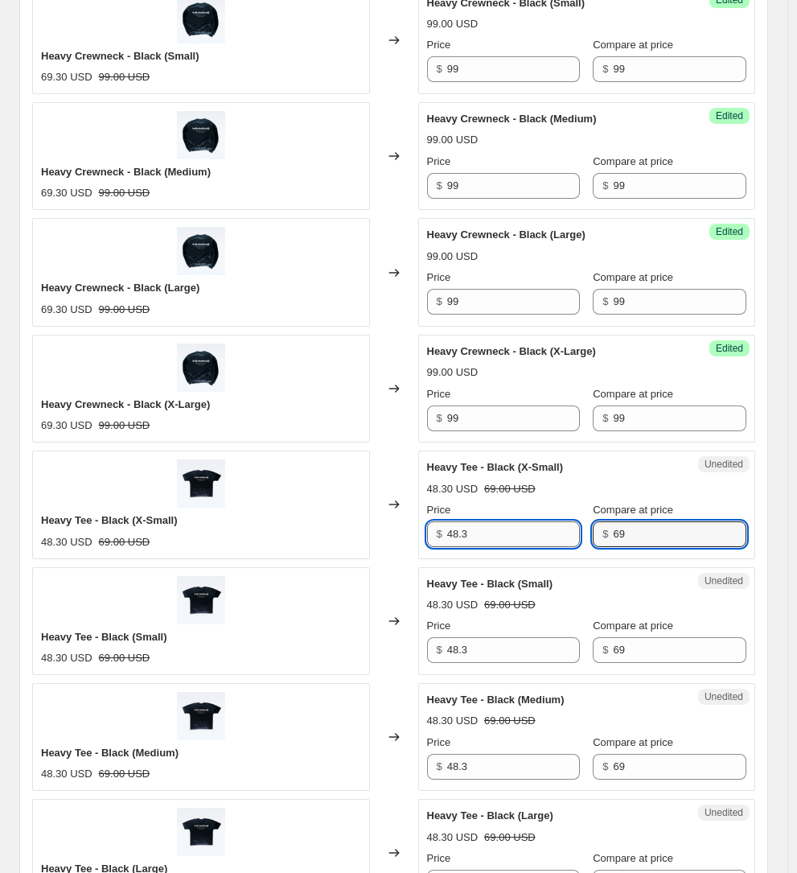
click at [471, 521] on input "48.3" at bounding box center [514, 534] width 134 height 26
paste input "69"
type input "69"
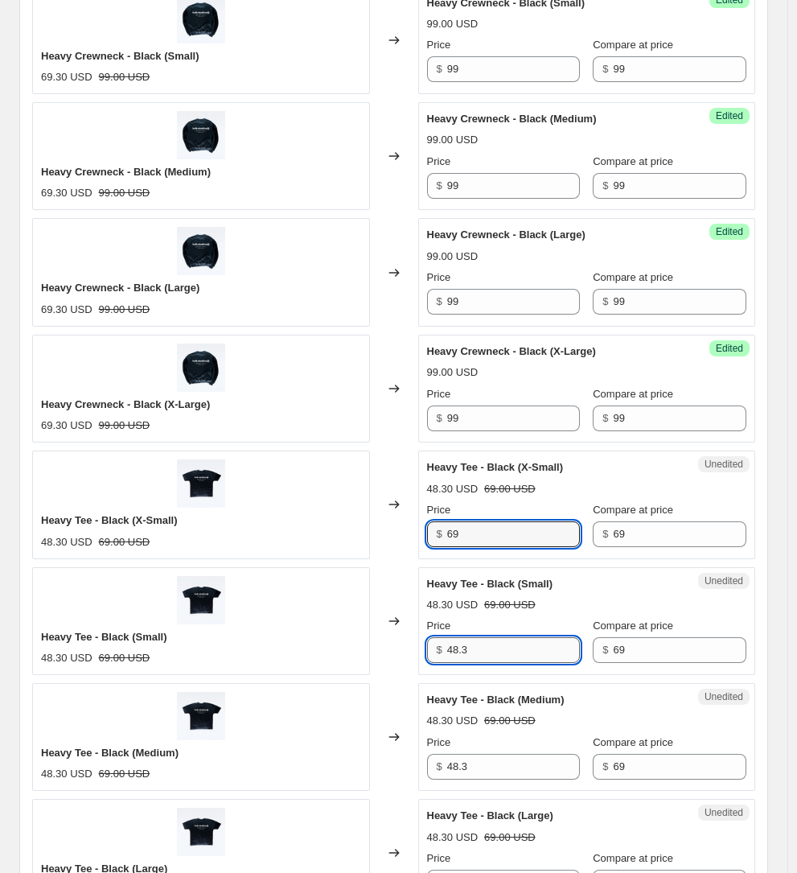
click at [525, 637] on input "48.3" at bounding box center [514, 650] width 134 height 26
type input "69"
click at [524, 734] on div "Price" at bounding box center [504, 742] width 154 height 16
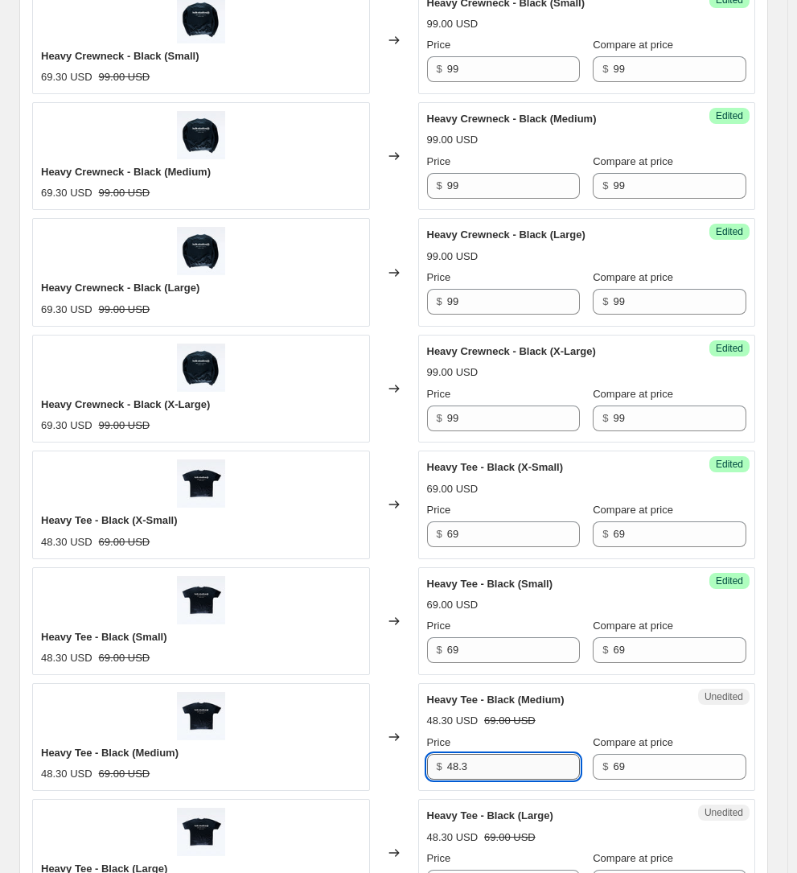
click at [517, 754] on input "48.3" at bounding box center [514, 767] width 134 height 26
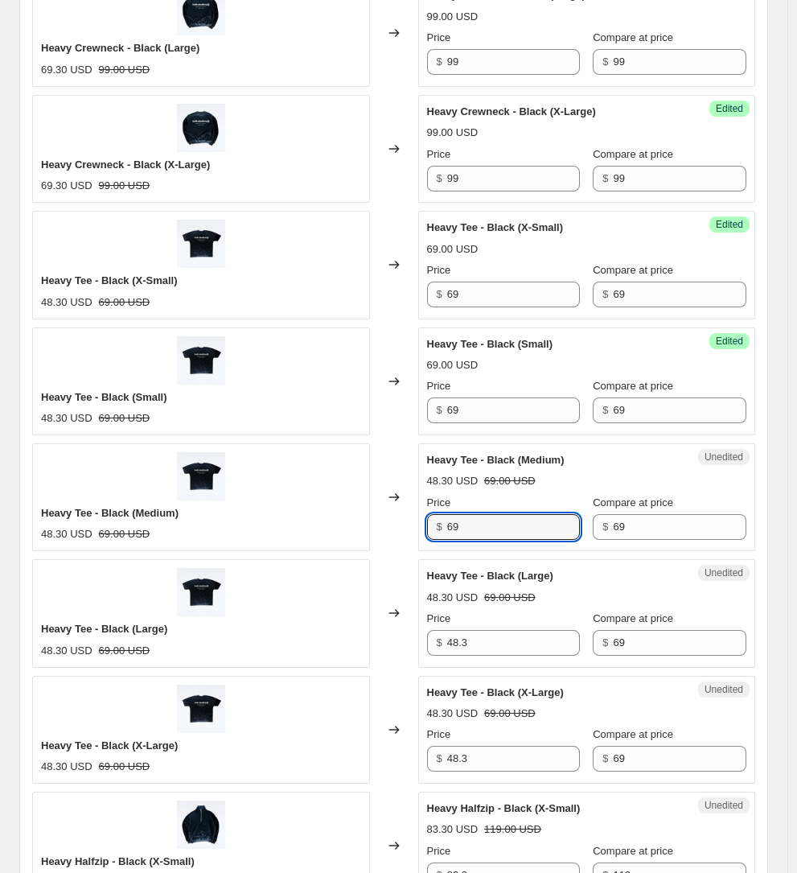
scroll to position [1195, 0]
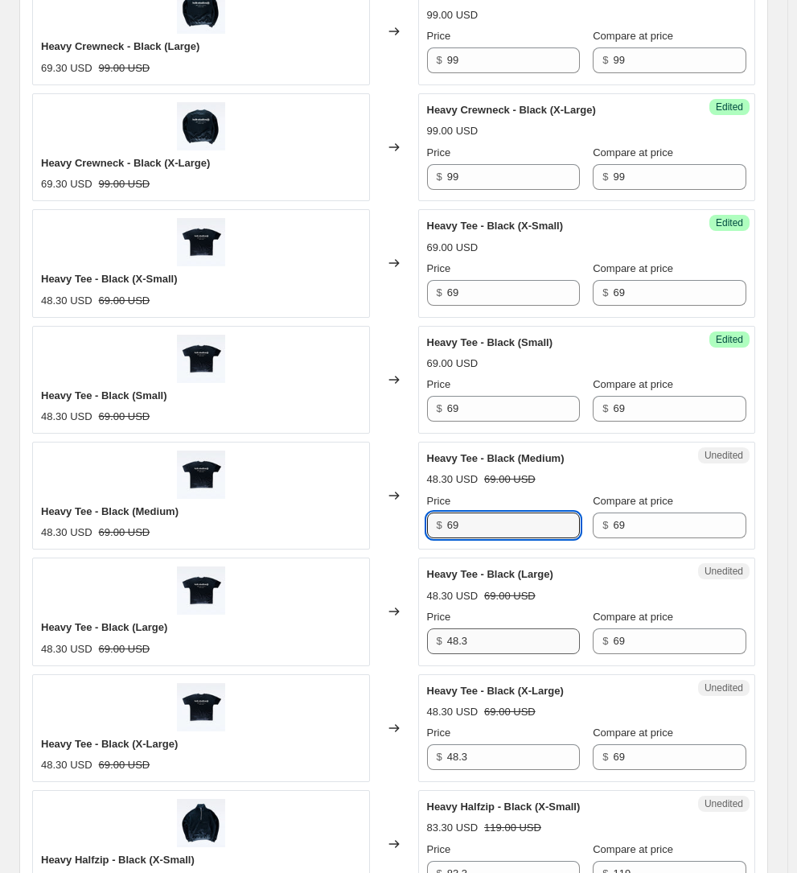
type input "69"
click at [491, 628] on input "48.3" at bounding box center [514, 641] width 134 height 26
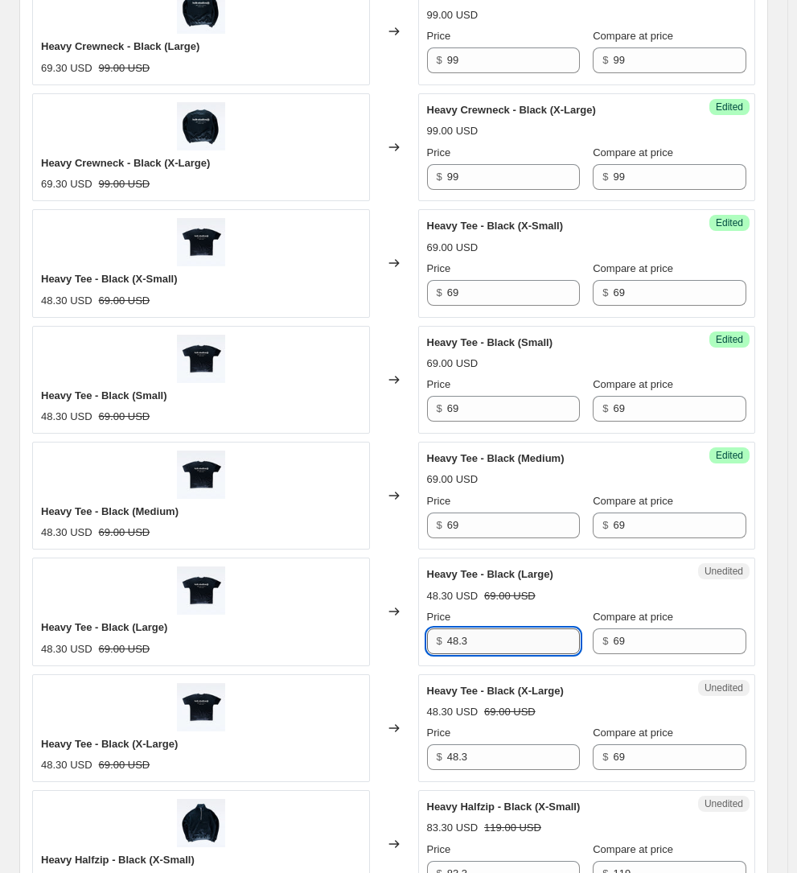
click at [491, 628] on input "48.3" at bounding box center [514, 641] width 134 height 26
click at [483, 628] on input "6969" at bounding box center [514, 641] width 134 height 26
type input "69"
click at [492, 744] on input "48.3" at bounding box center [514, 757] width 134 height 26
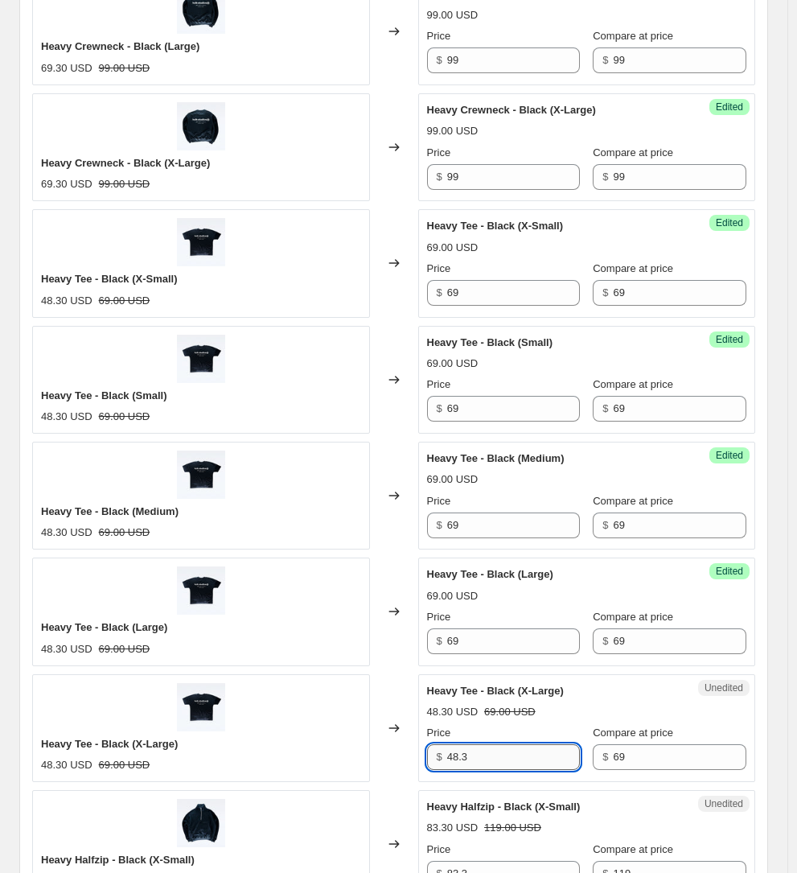
click at [492, 744] on input "48.3" at bounding box center [514, 757] width 134 height 26
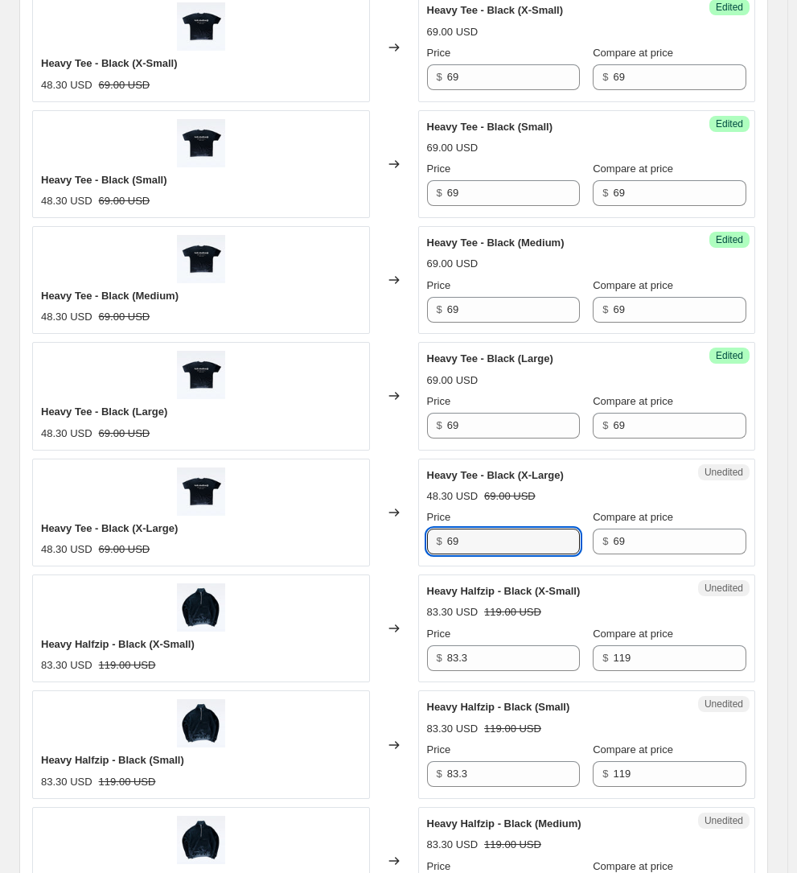
scroll to position [1412, 0]
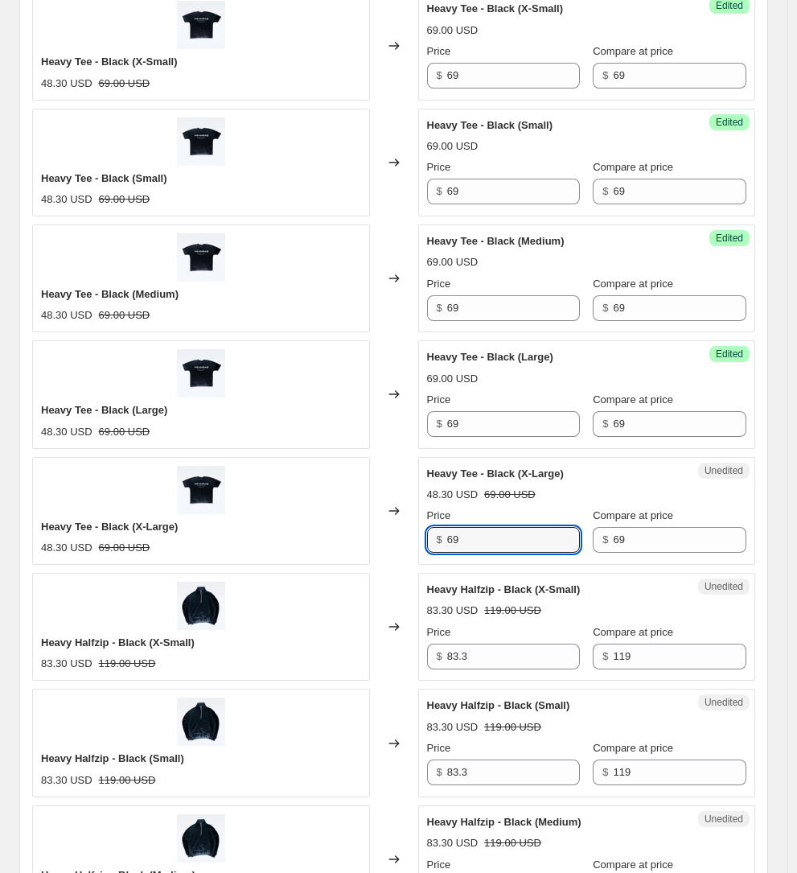
type input "69"
click at [506, 603] on strike "119.00 USD" at bounding box center [512, 611] width 57 height 16
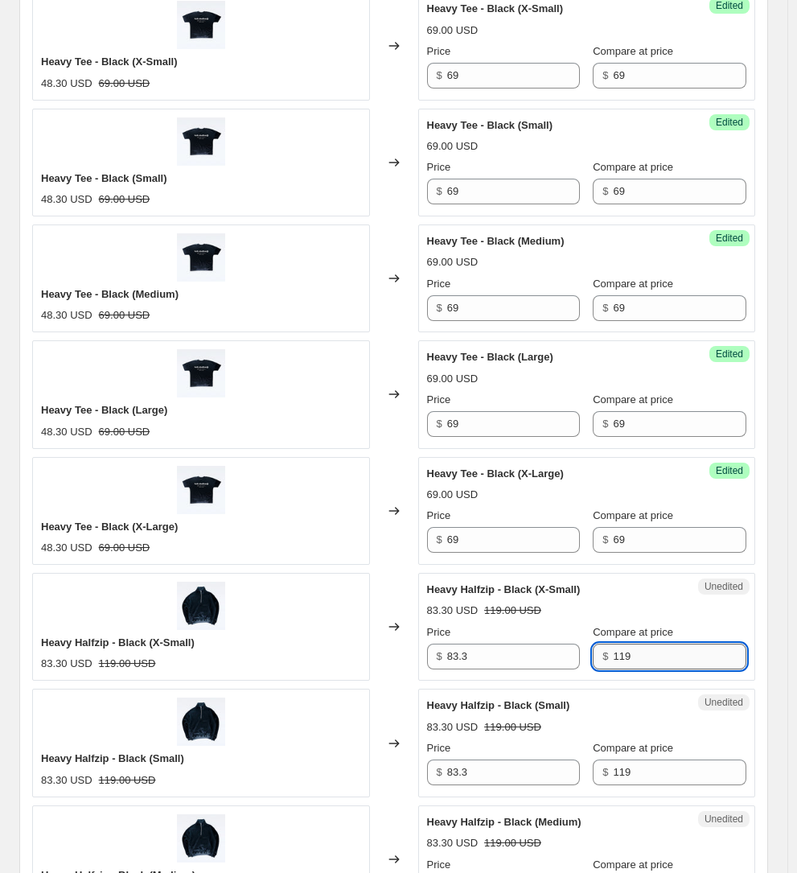
click at [638, 644] on input "119" at bounding box center [680, 657] width 134 height 26
click at [473, 644] on input "83.3" at bounding box center [514, 657] width 134 height 26
type input "119"
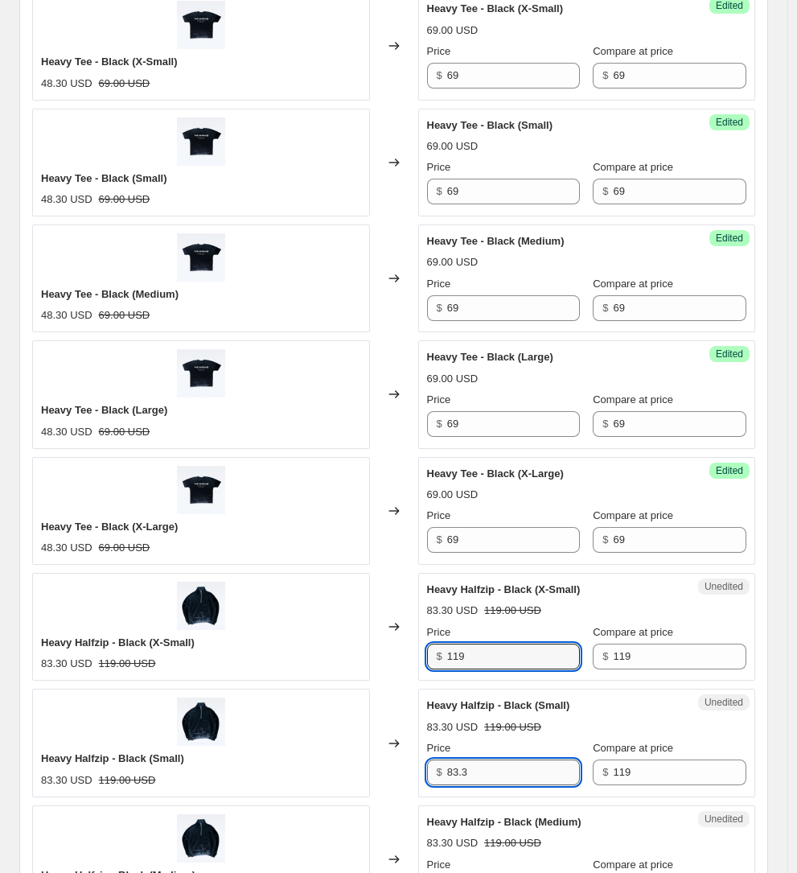
click at [480, 759] on input "83.3" at bounding box center [514, 772] width 134 height 26
type input "119"
click at [488, 857] on div "Price" at bounding box center [504, 865] width 154 height 16
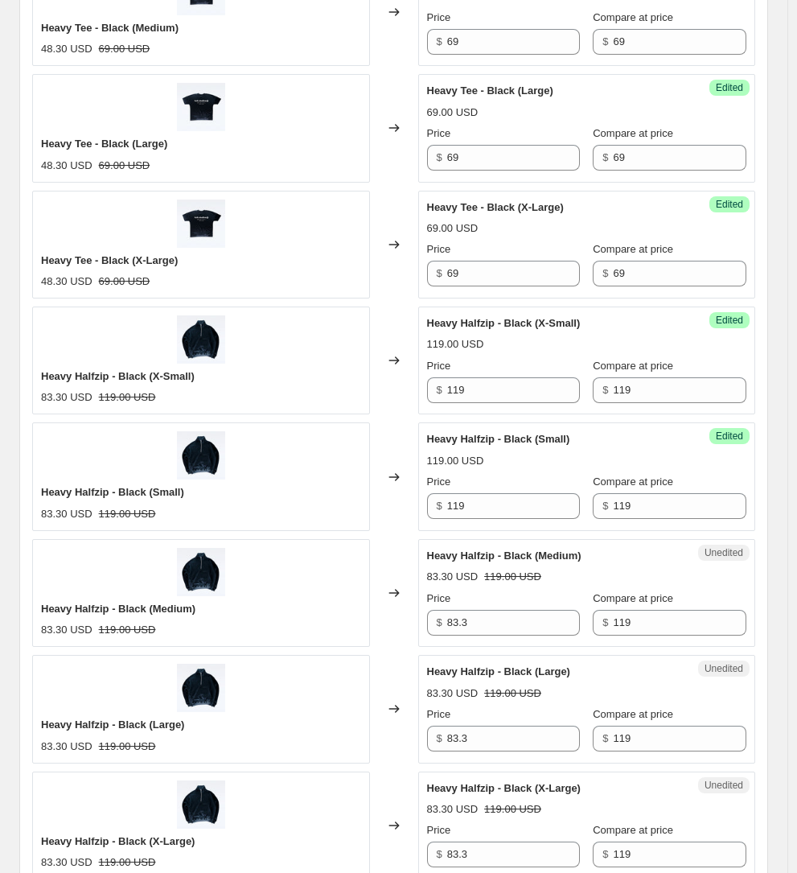
scroll to position [1928, 0]
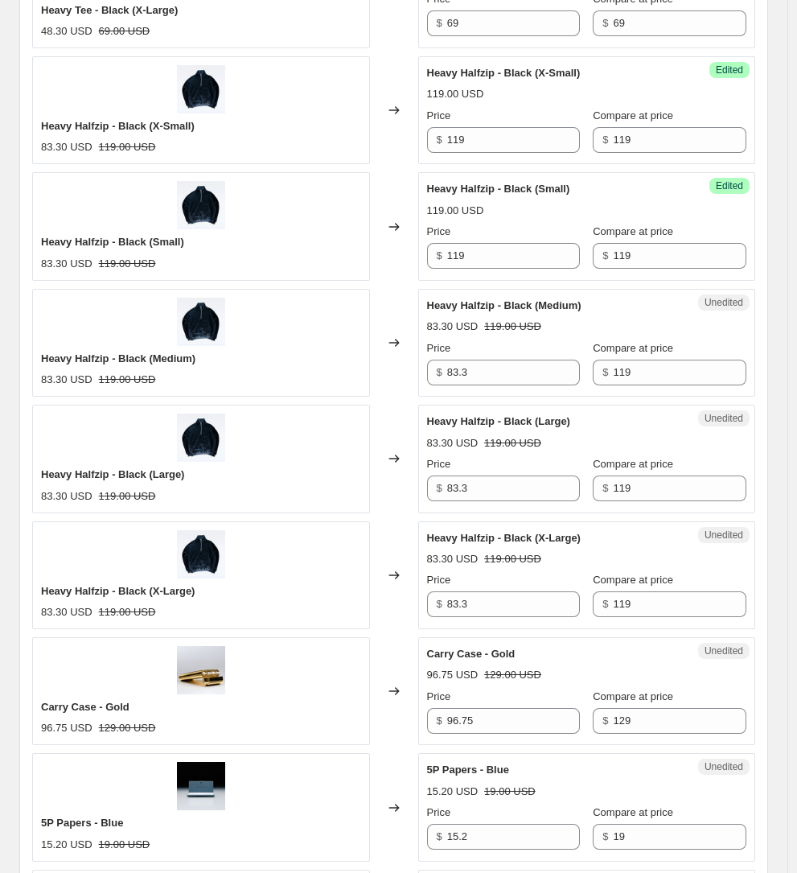
click at [489, 461] on div "Unedited Heavy Halfzip - Black (Large) 83.30 USD 119.00 USD Price $ 83.3 Compar…" at bounding box center [587, 459] width 338 height 108
click at [499, 475] on input "83.3" at bounding box center [514, 488] width 134 height 26
type input "119"
click at [487, 360] on input "83.3" at bounding box center [514, 373] width 134 height 26
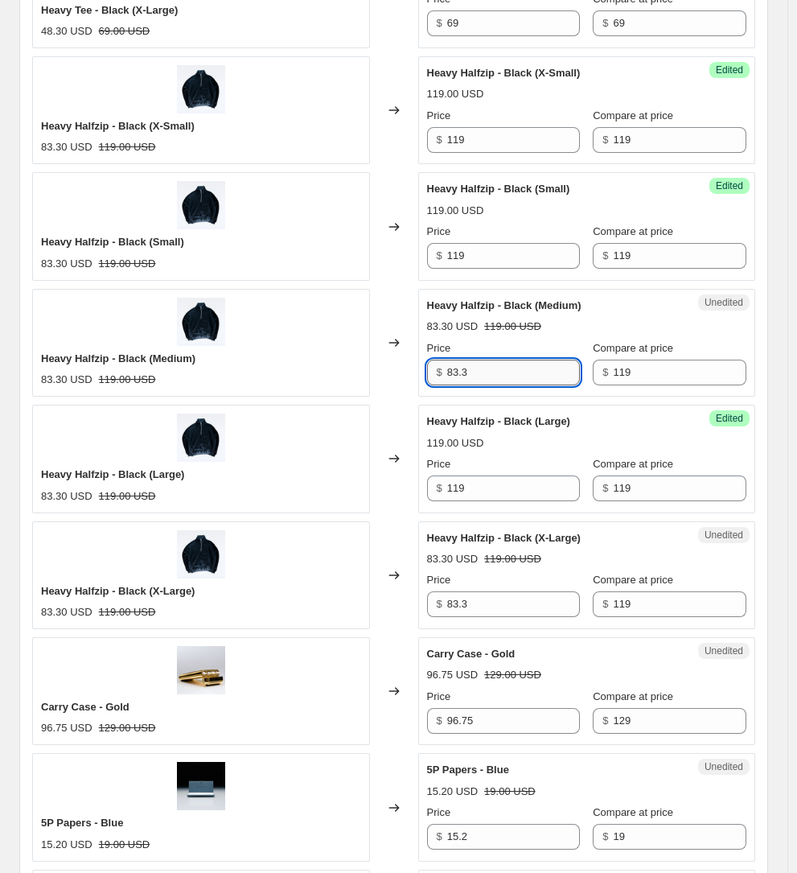
click at [487, 360] on input "83.3" at bounding box center [514, 373] width 134 height 26
type input "119"
click at [652, 414] on div "Heavy Halfzip - Black (Large)" at bounding box center [555, 422] width 256 height 16
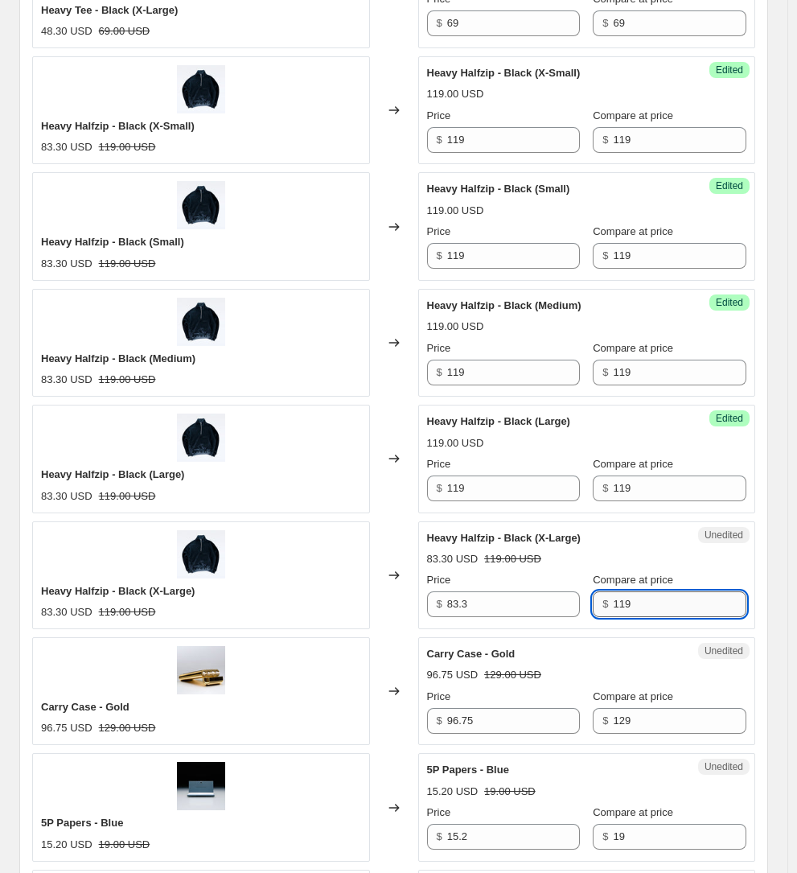
click at [635, 591] on input "119" at bounding box center [680, 604] width 134 height 26
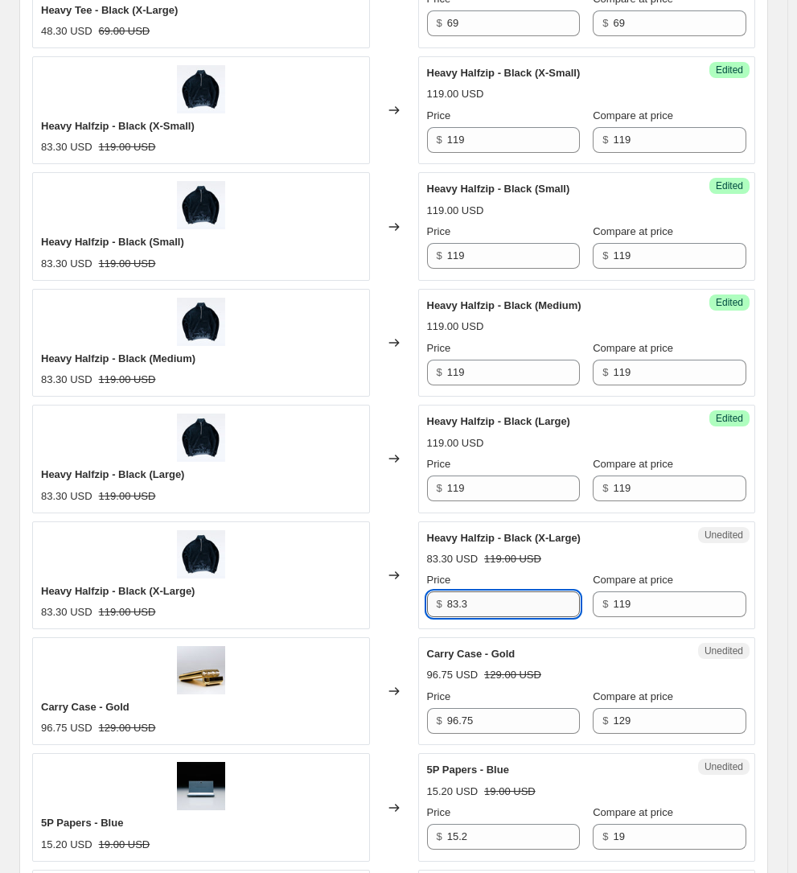
click at [486, 591] on input "83.3" at bounding box center [514, 604] width 134 height 26
click at [486, 591] on input "83.3119" at bounding box center [514, 604] width 134 height 26
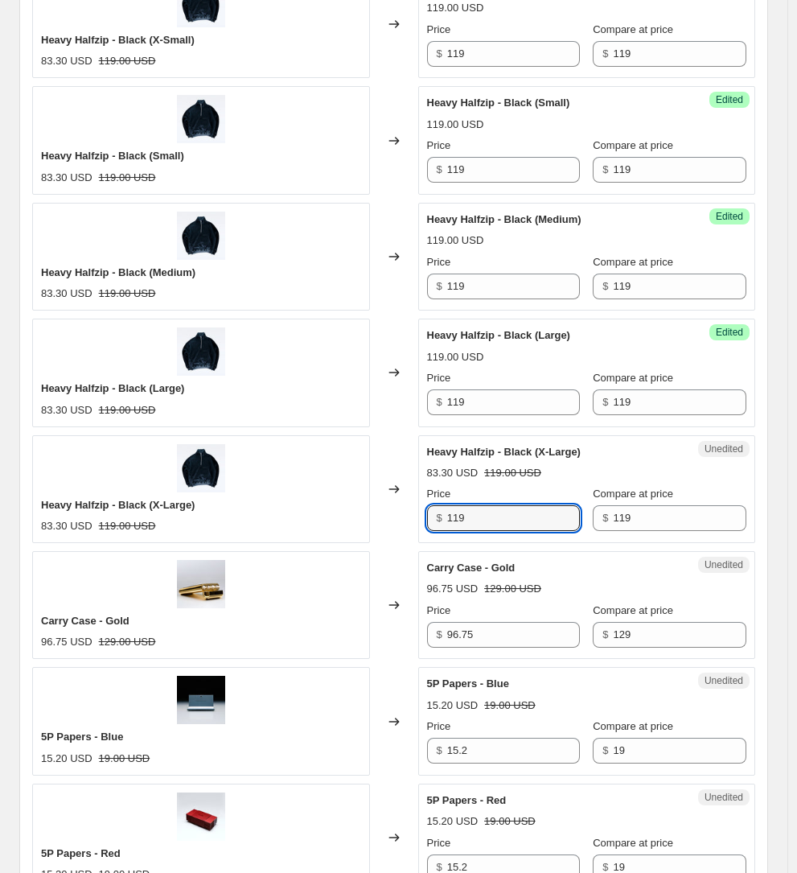
scroll to position [2031, 0]
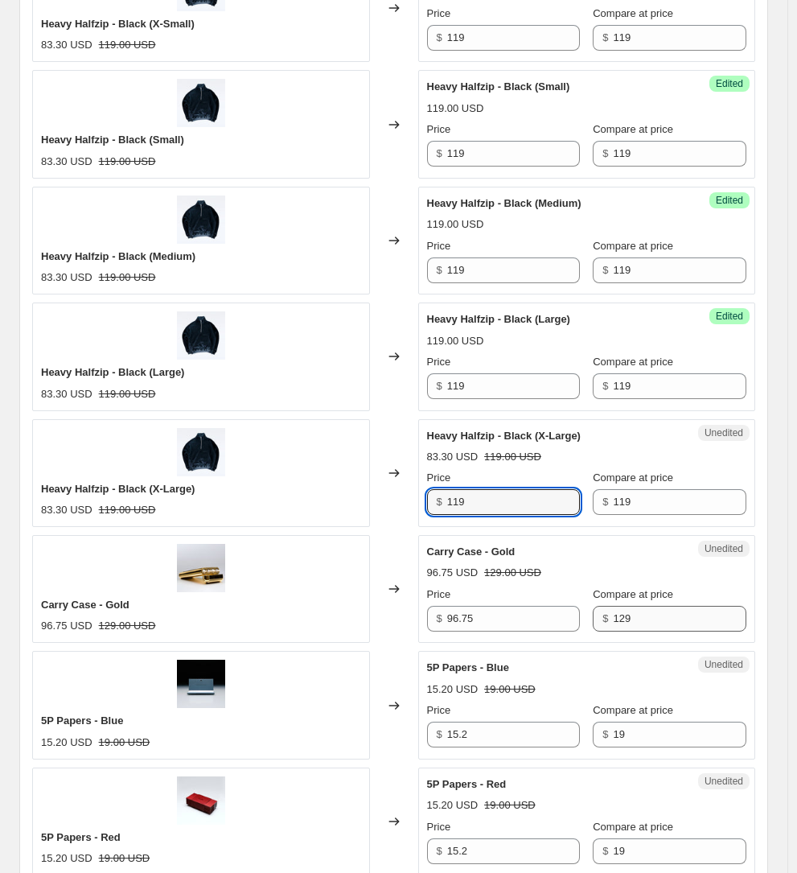
type input "119"
click at [617, 606] on input "129" at bounding box center [680, 619] width 134 height 26
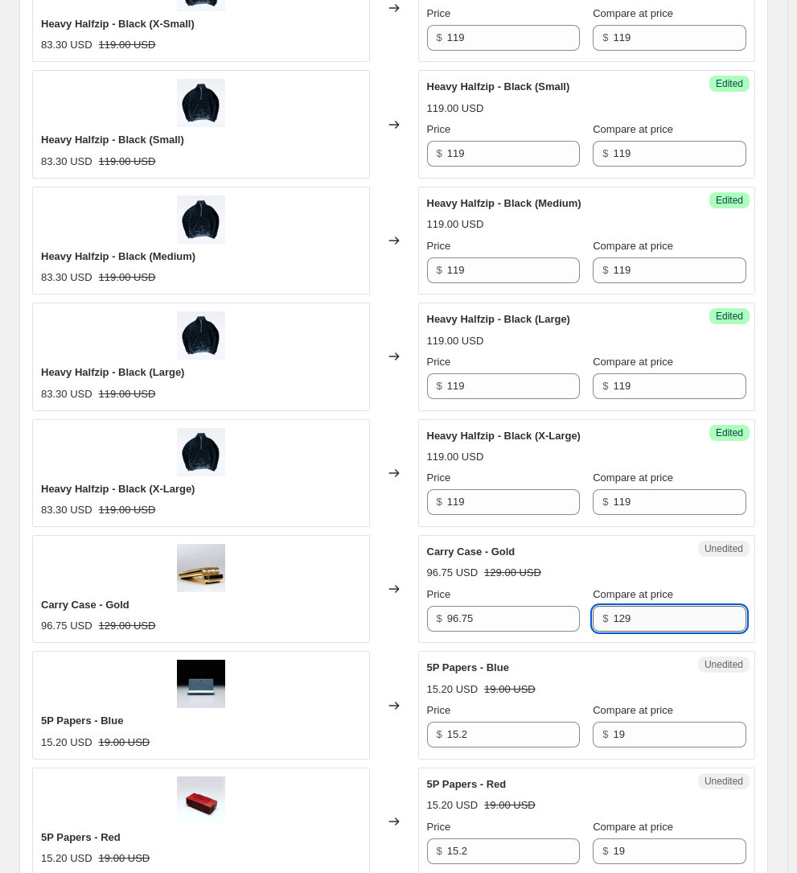
click at [617, 606] on input "129" at bounding box center [680, 619] width 134 height 26
click at [459, 606] on input "96.75" at bounding box center [514, 619] width 134 height 26
type input "129"
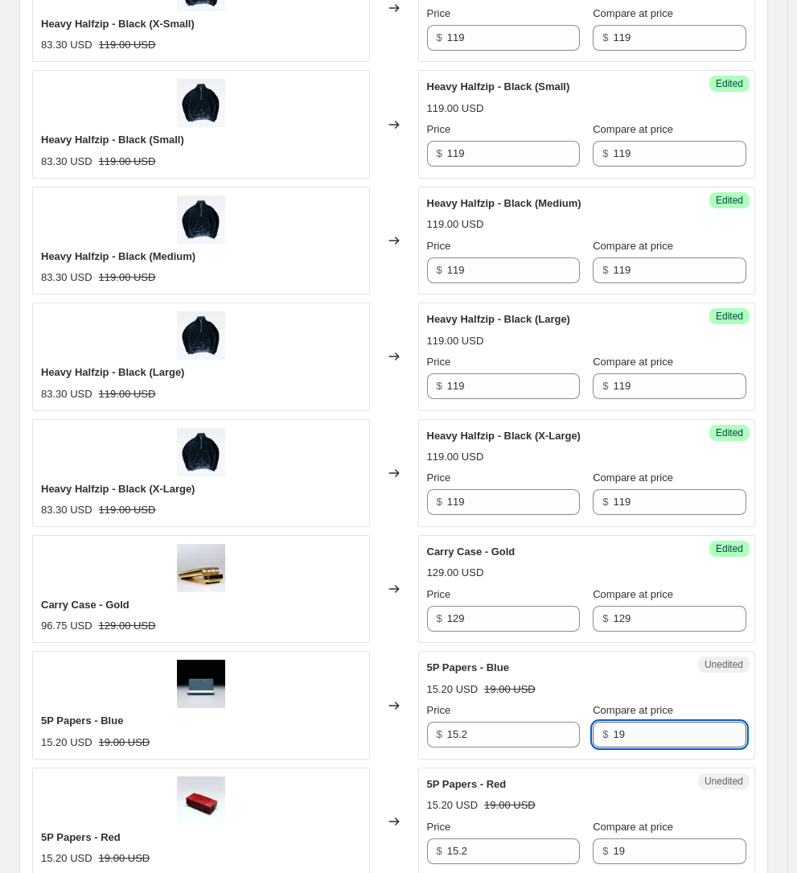
click at [621, 722] on input "19" at bounding box center [680, 735] width 134 height 26
click at [438, 722] on div "$ 15.2" at bounding box center [504, 735] width 154 height 26
click at [492, 722] on input "15.219" at bounding box center [514, 735] width 134 height 26
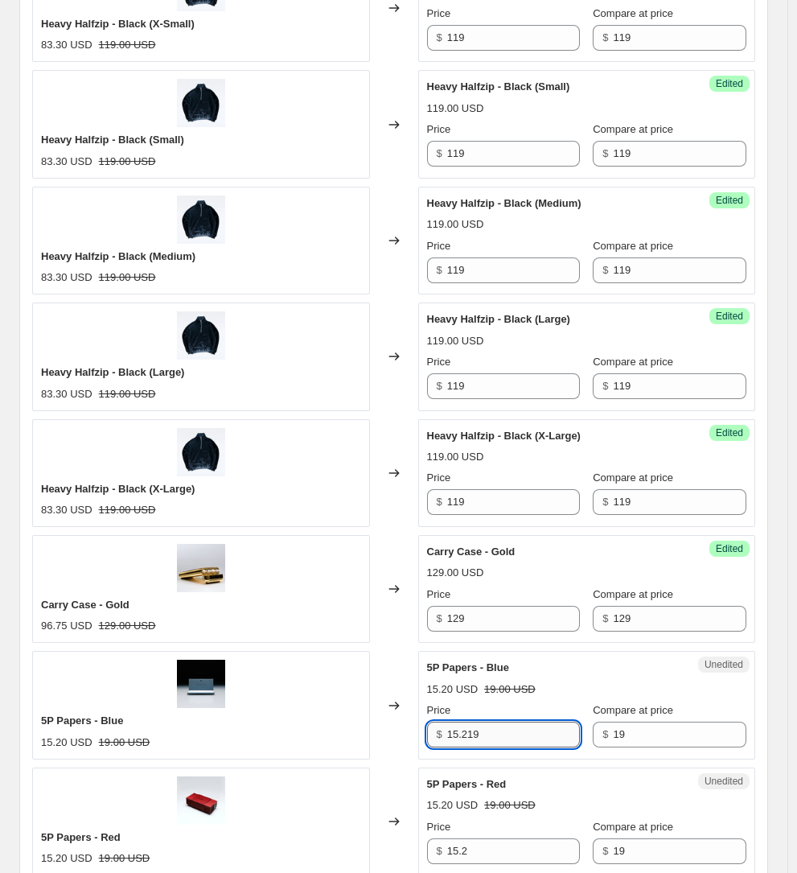
click at [492, 722] on input "15.219" at bounding box center [514, 735] width 134 height 26
type input "19"
click at [496, 838] on input "15.2" at bounding box center [514, 851] width 134 height 26
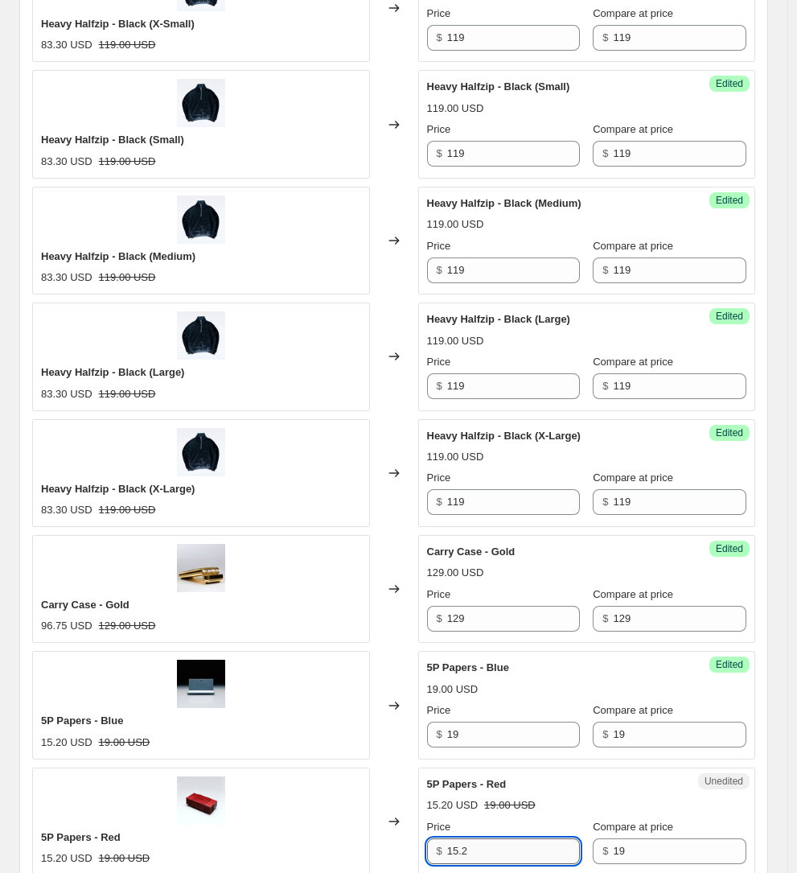
click at [496, 838] on input "15.2" at bounding box center [514, 851] width 134 height 26
type input "19"
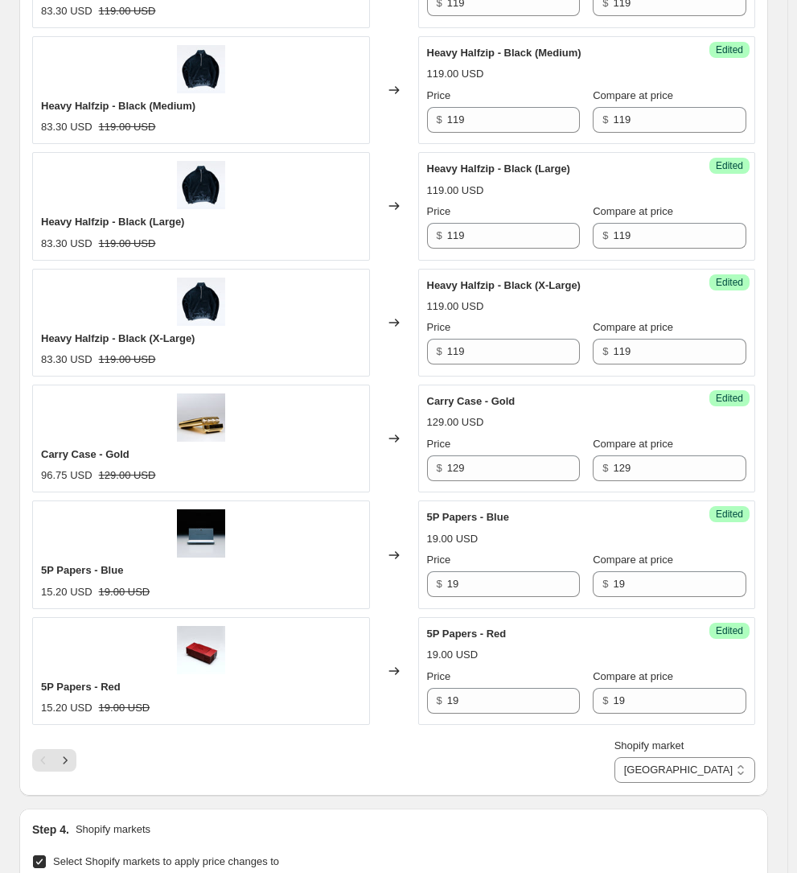
scroll to position [2222, 0]
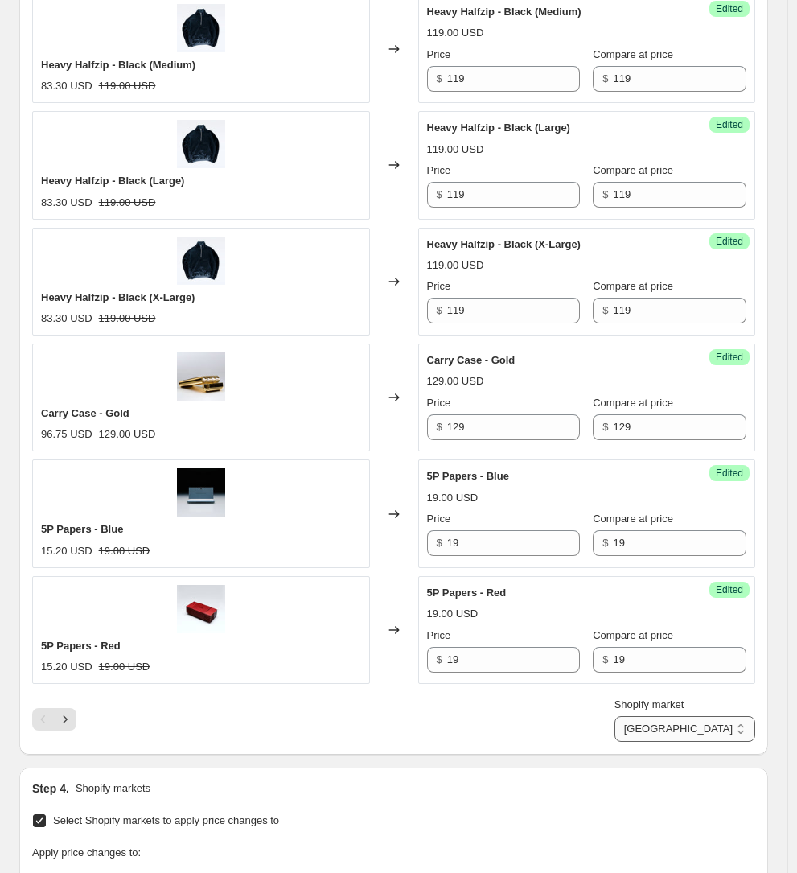
click at [699, 716] on select "CAN + AUD EU TIER 1 - DE/NL/AT EU TIER 2 - ES/IT/FR EU TIER 3 - BALT + ÖST Non-…" at bounding box center [685, 729] width 141 height 26
click at [68, 711] on icon "Next" at bounding box center [65, 719] width 16 height 16
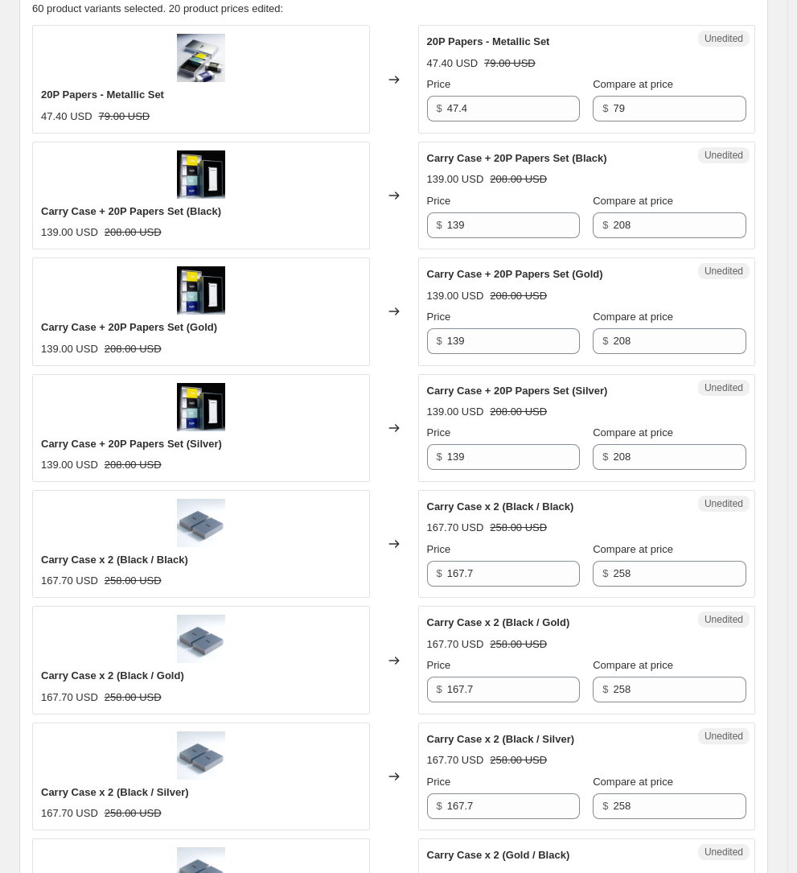
scroll to position [438, 0]
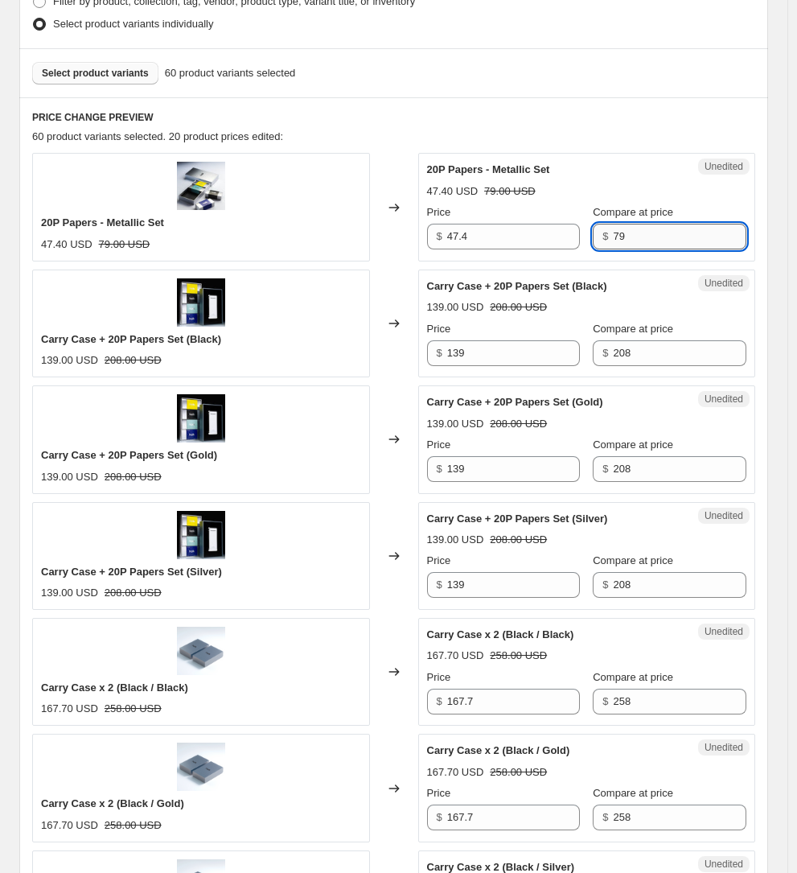
click at [654, 228] on input "79" at bounding box center [680, 237] width 134 height 26
click at [654, 231] on input "79" at bounding box center [680, 237] width 134 height 26
click at [483, 252] on div "Unedited 20P Papers - Metallic Set 47.40 USD 79.00 USD Price $ 47.4 Compare at …" at bounding box center [587, 207] width 338 height 108
click at [484, 243] on input "47.4" at bounding box center [514, 237] width 134 height 26
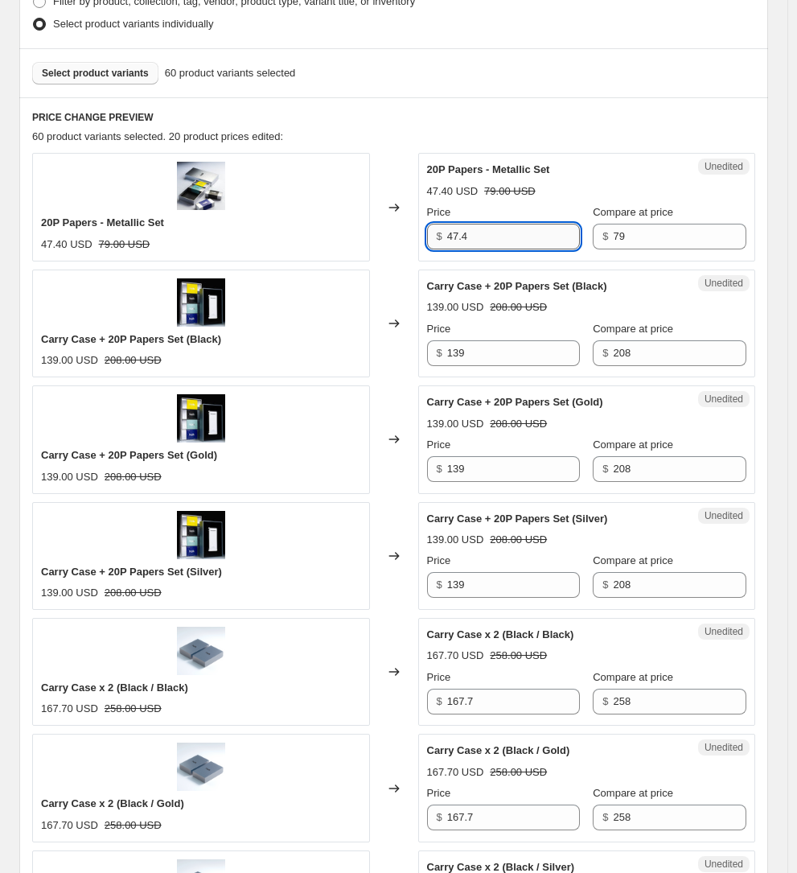
click at [484, 243] on input "47.4" at bounding box center [514, 237] width 134 height 26
paste input "79"
type input "79"
click at [673, 366] on div "Unedited Carry Case + 20P Papers Set (Black) 139.00 USD 208.00 USD Price $ 139 …" at bounding box center [587, 324] width 338 height 108
click at [500, 356] on input "139" at bounding box center [514, 353] width 134 height 26
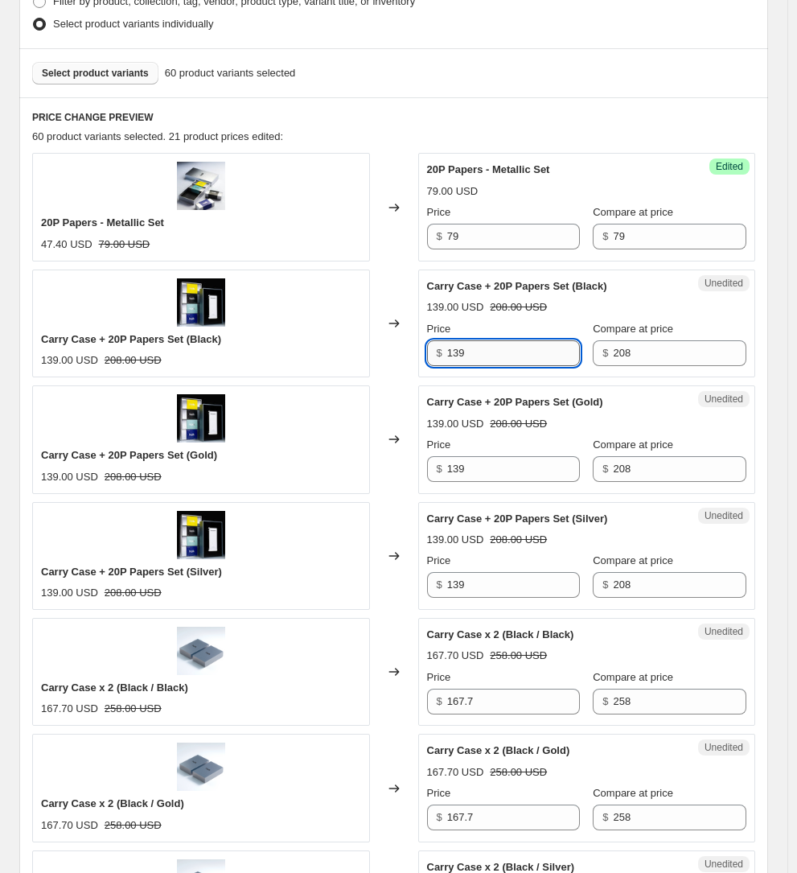
click at [500, 356] on input "139" at bounding box center [514, 353] width 134 height 26
paste input "66.4"
type input "166.4"
click at [519, 469] on input "139" at bounding box center [514, 469] width 134 height 26
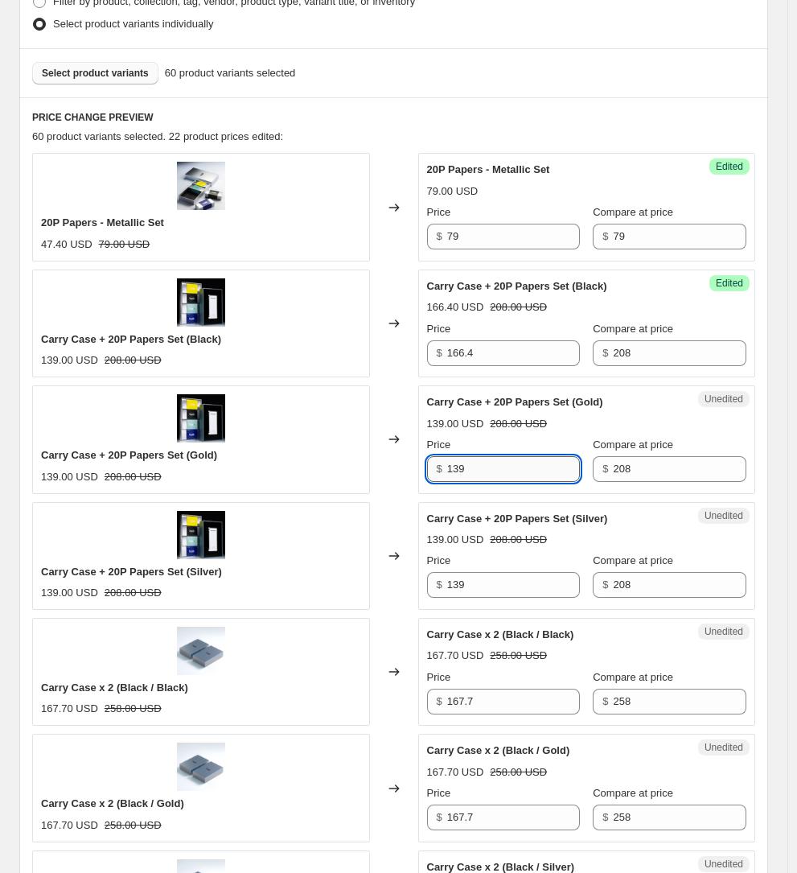
click at [519, 469] on input "139" at bounding box center [514, 469] width 134 height 26
paste input "66.4"
type input "166.4"
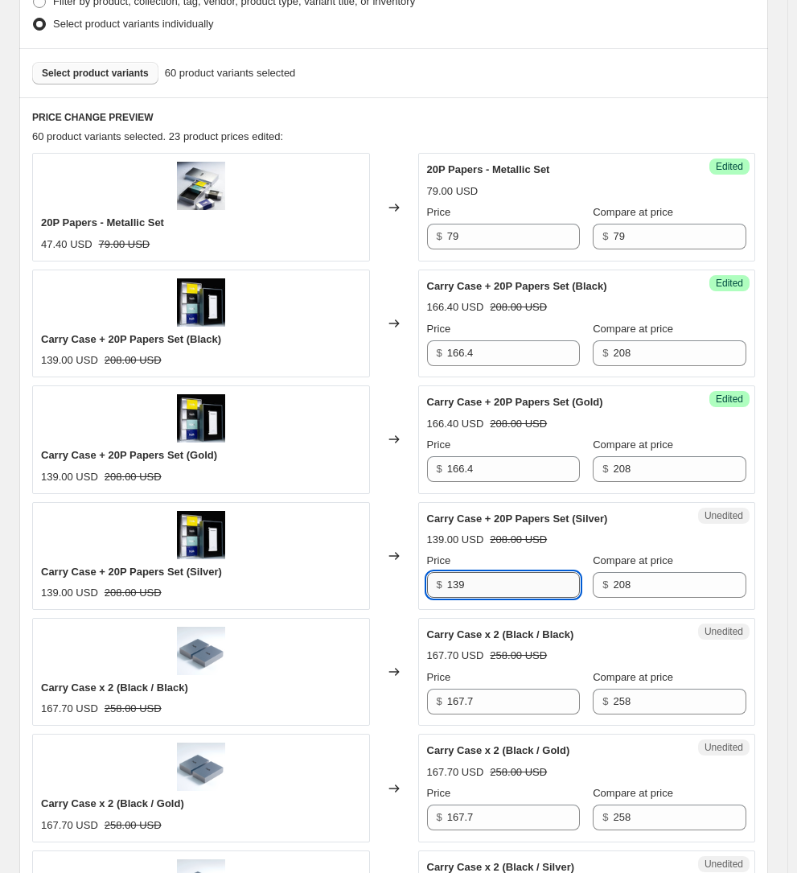
click at [519, 572] on input "139" at bounding box center [514, 585] width 134 height 26
paste input "66.4"
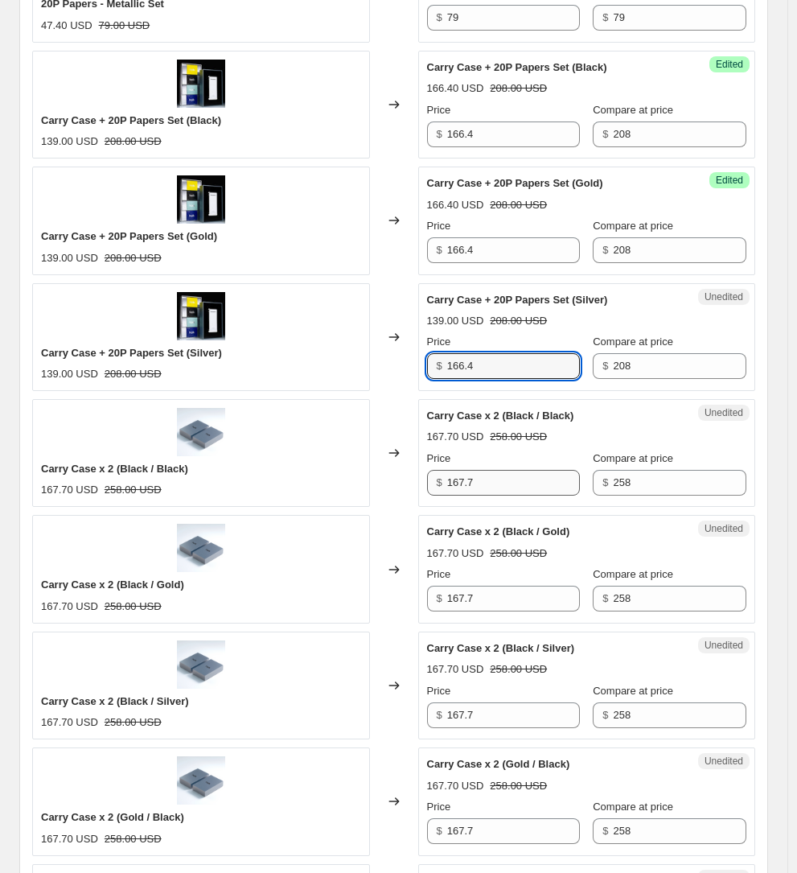
type input "166.4"
click at [514, 476] on input "167.7" at bounding box center [514, 483] width 134 height 26
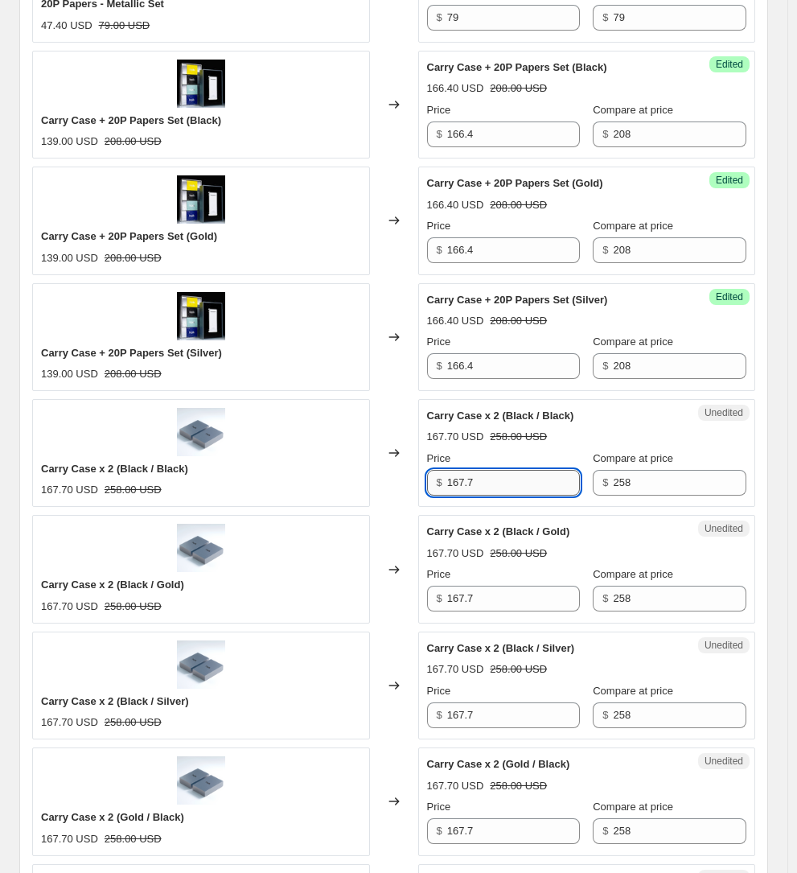
click at [509, 470] on input "167.7" at bounding box center [514, 483] width 134 height 26
type input "206.4"
click at [512, 586] on input "167.7" at bounding box center [514, 599] width 134 height 26
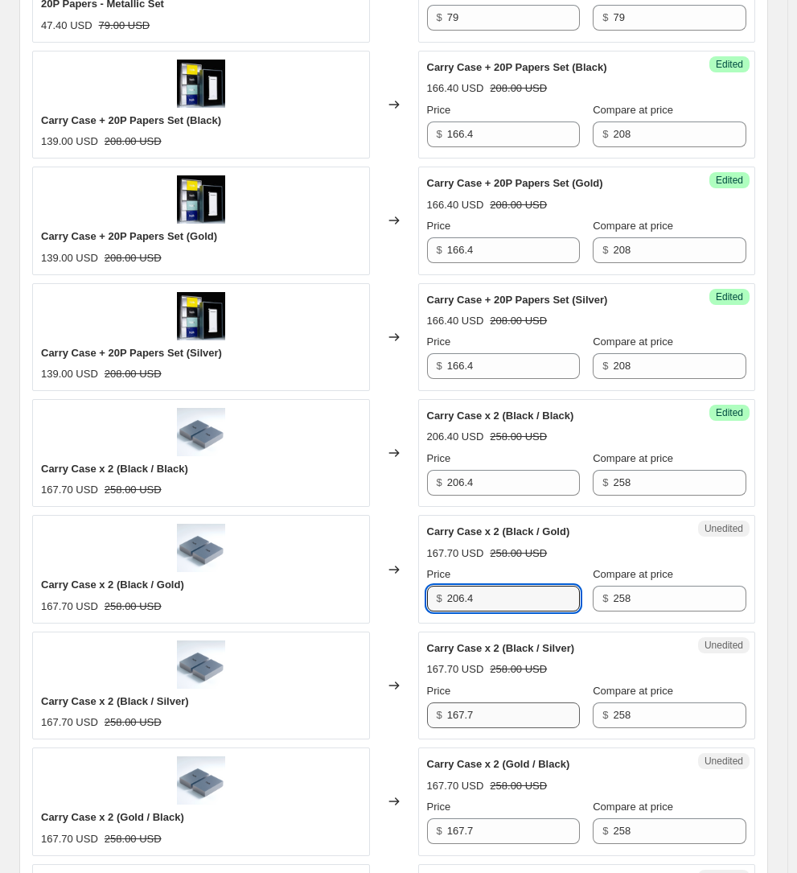
type input "206.4"
click at [504, 702] on input "167.7" at bounding box center [514, 715] width 134 height 26
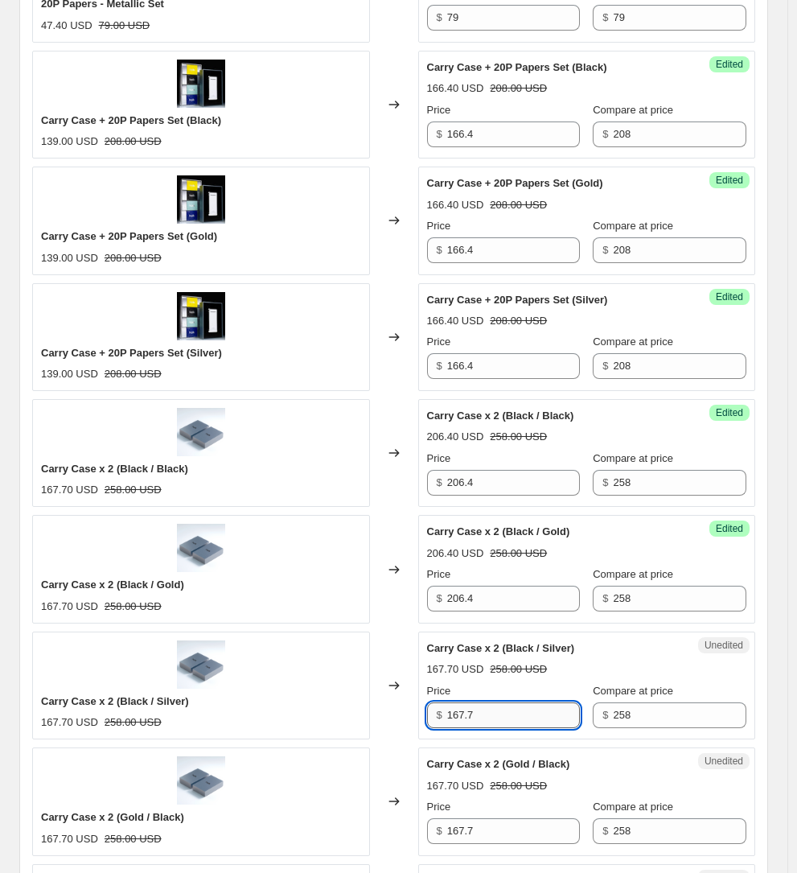
click at [504, 702] on input "167.7" at bounding box center [514, 715] width 134 height 26
type input "206.4"
click at [503, 826] on div "Unedited Carry Case x 2 (Gold / Black) 167.70 USD 258.00 USD Price $ 167.7 Comp…" at bounding box center [587, 801] width 338 height 108
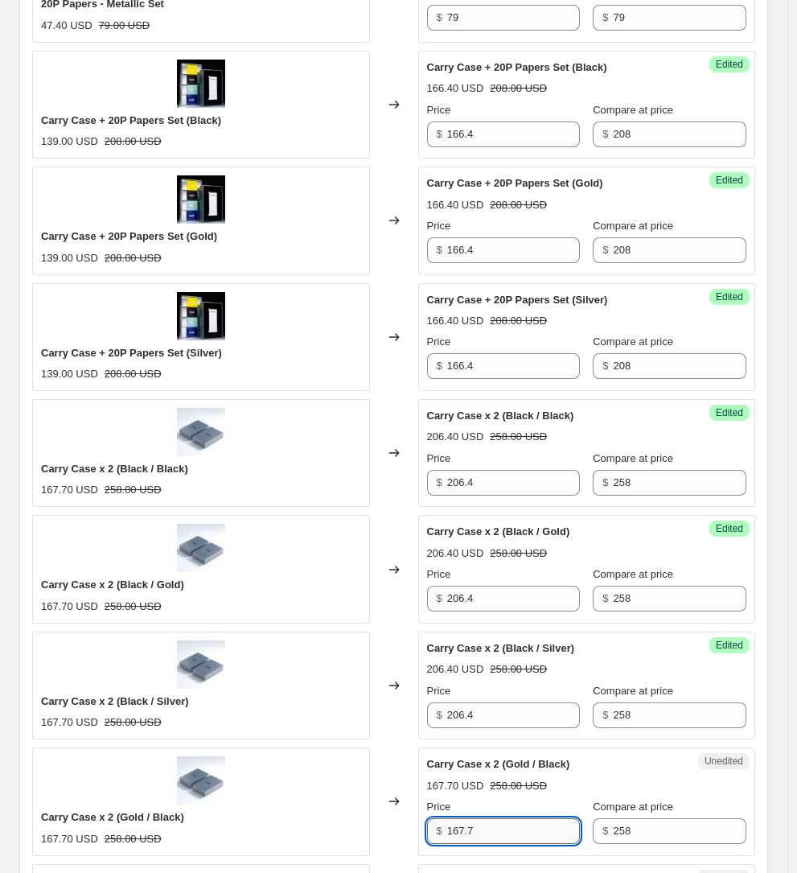
click at [504, 818] on input "167.7" at bounding box center [514, 831] width 134 height 26
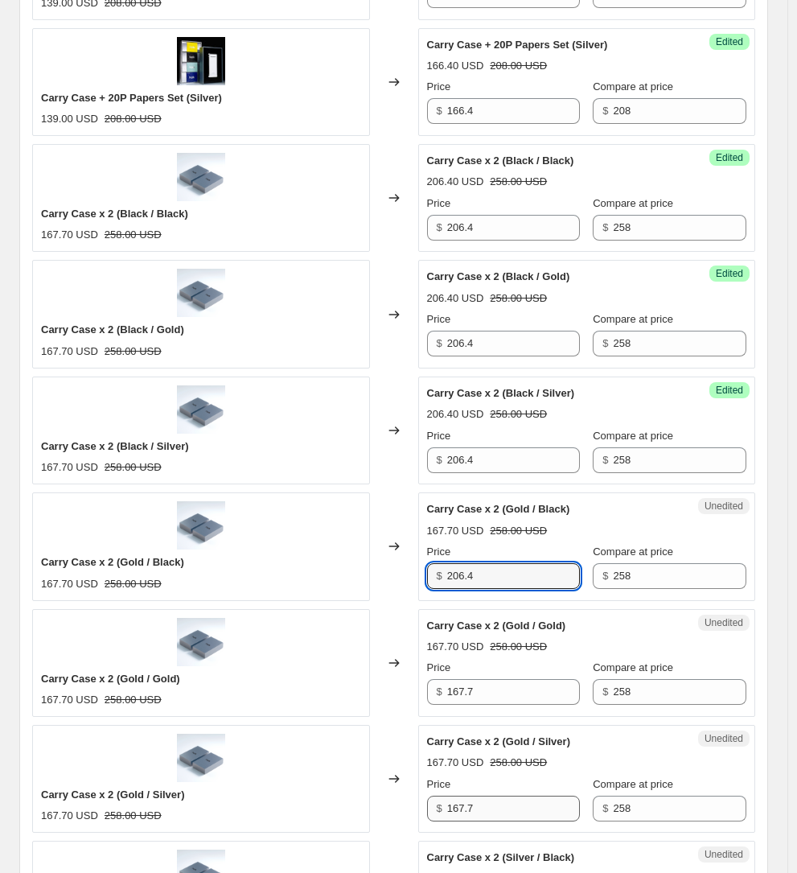
scroll to position [1150, 0]
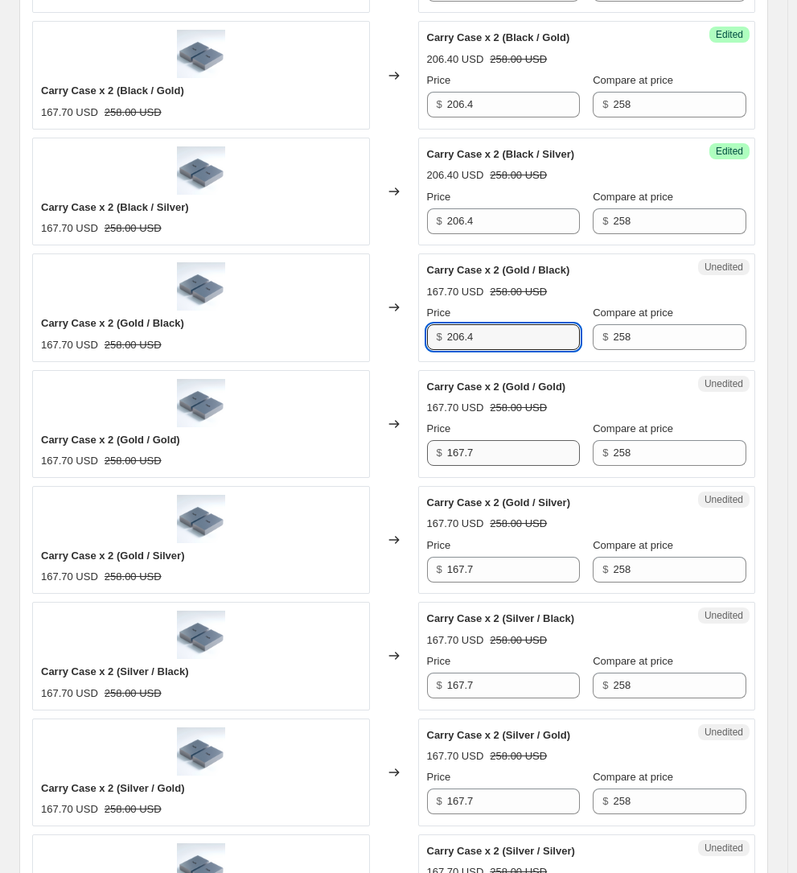
type input "206.4"
click at [493, 440] on input "167.7" at bounding box center [514, 453] width 134 height 26
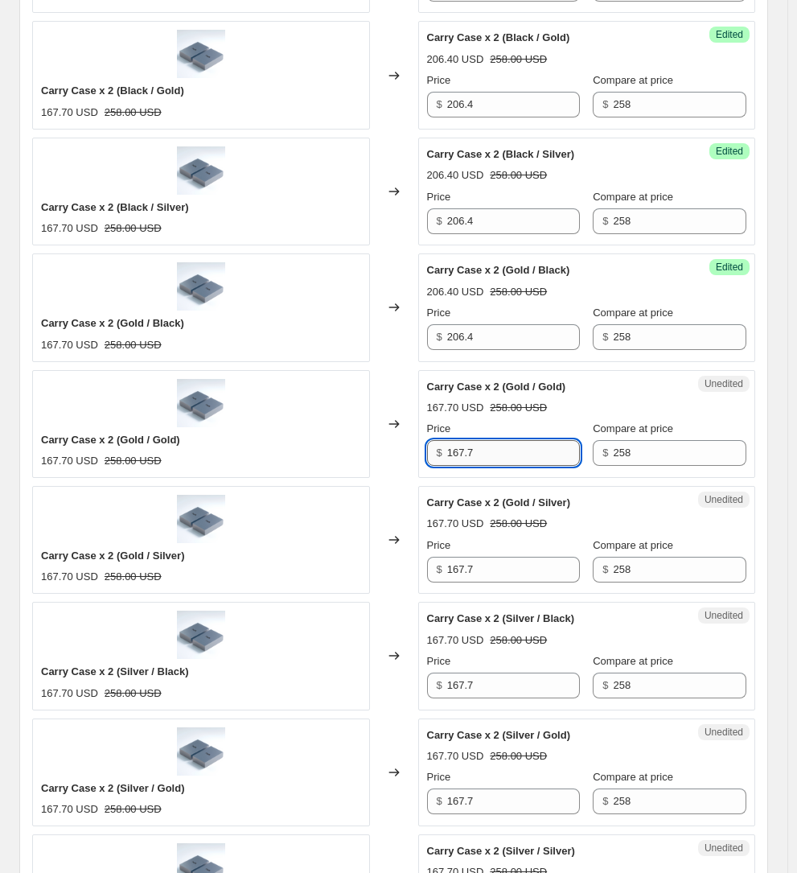
click at [493, 440] on input "167.7" at bounding box center [514, 453] width 134 height 26
type input "206.4"
click at [503, 557] on input "167.7" at bounding box center [514, 570] width 134 height 26
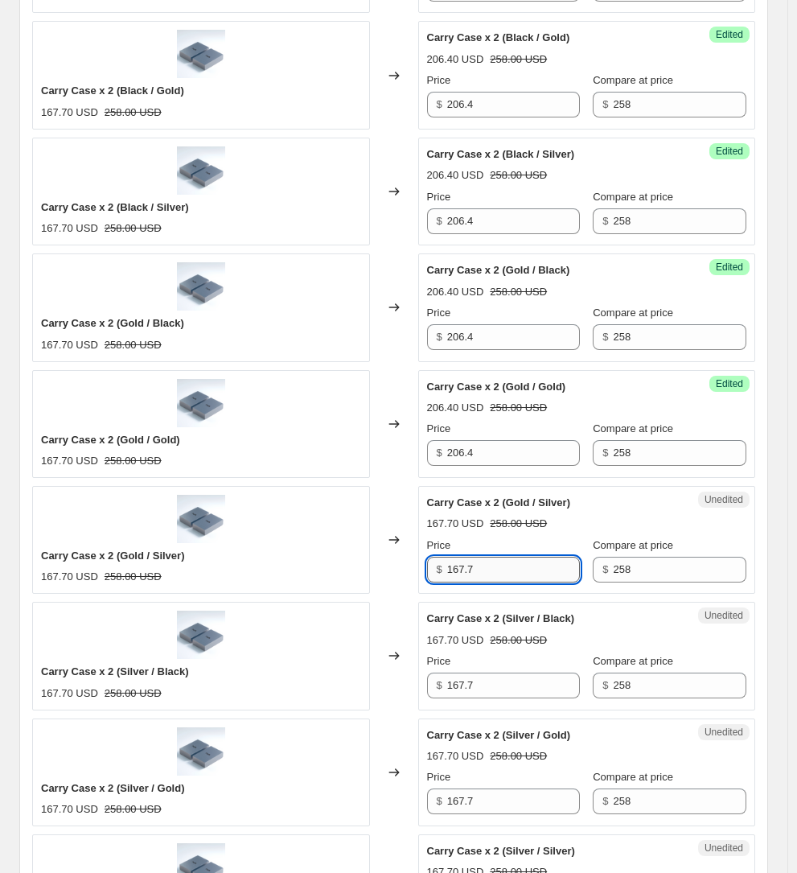
click at [503, 557] on input "167.7" at bounding box center [514, 570] width 134 height 26
type input "206.4"
click at [508, 673] on input "167.7" at bounding box center [514, 686] width 134 height 26
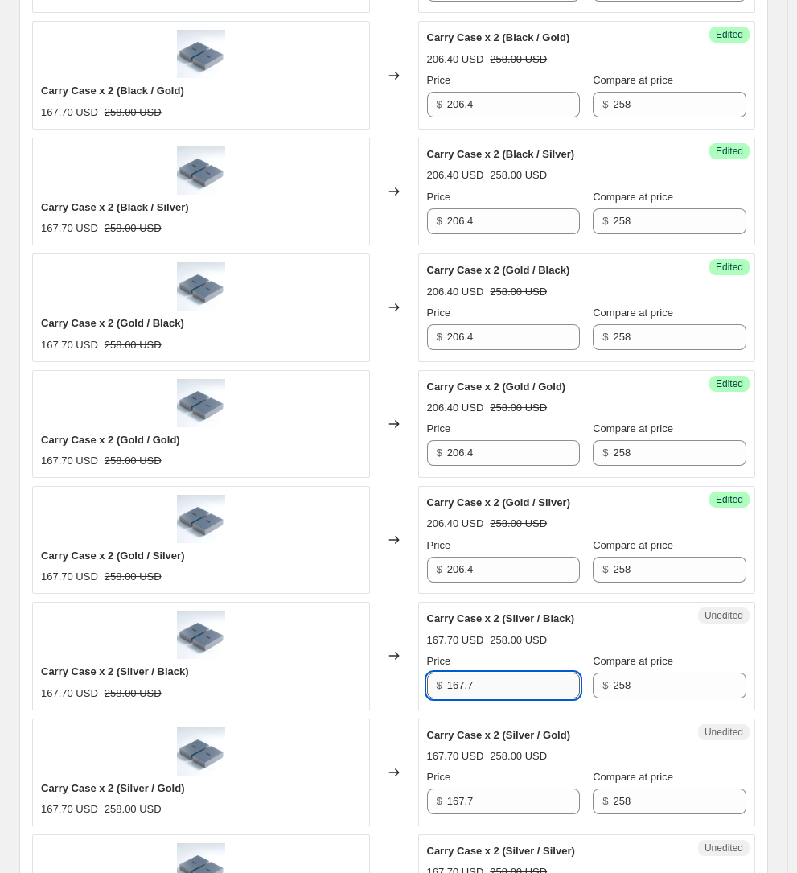
click at [508, 673] on input "167.7" at bounding box center [514, 686] width 134 height 26
type input "206.4"
click at [508, 788] on input "167.7" at bounding box center [514, 801] width 134 height 26
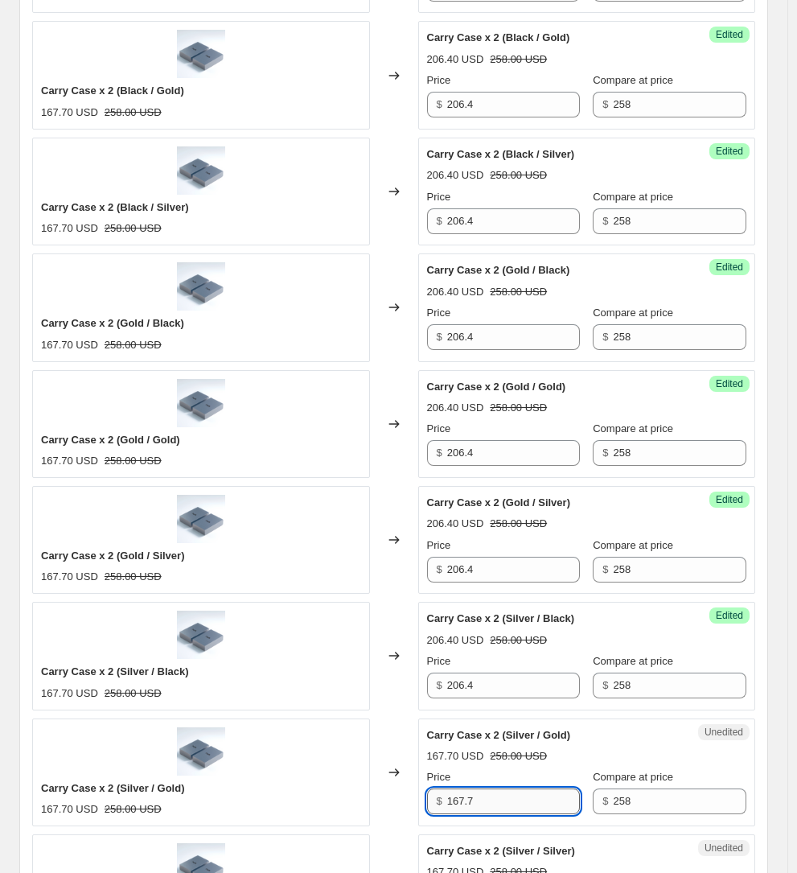
click at [508, 788] on input "167.7" at bounding box center [514, 801] width 134 height 26
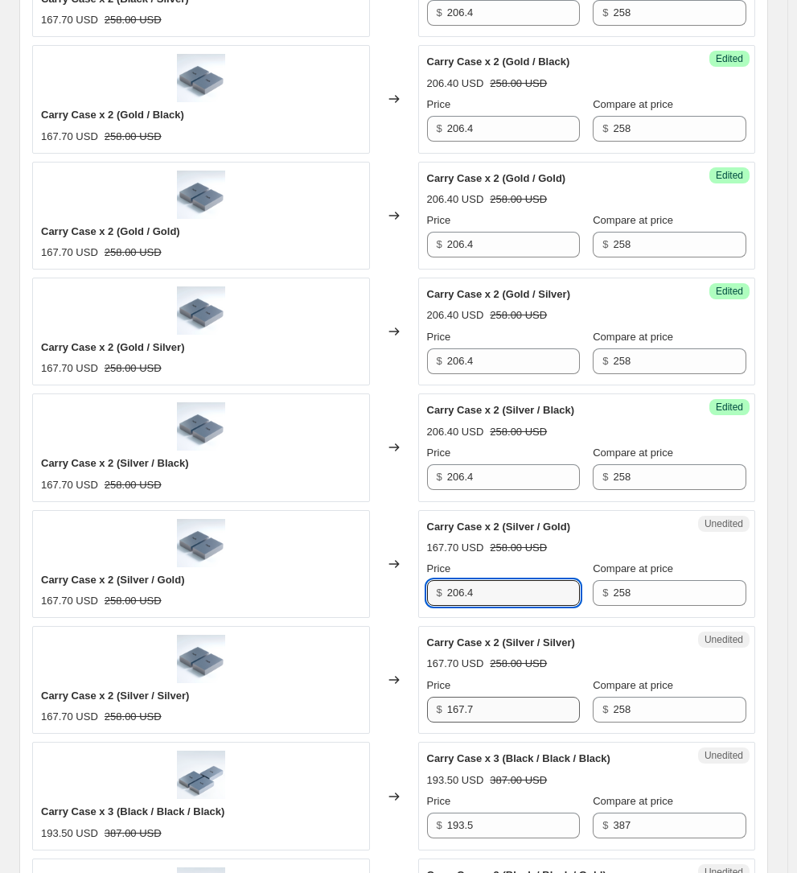
type input "206.4"
click at [488, 697] on input "167.7" at bounding box center [514, 710] width 134 height 26
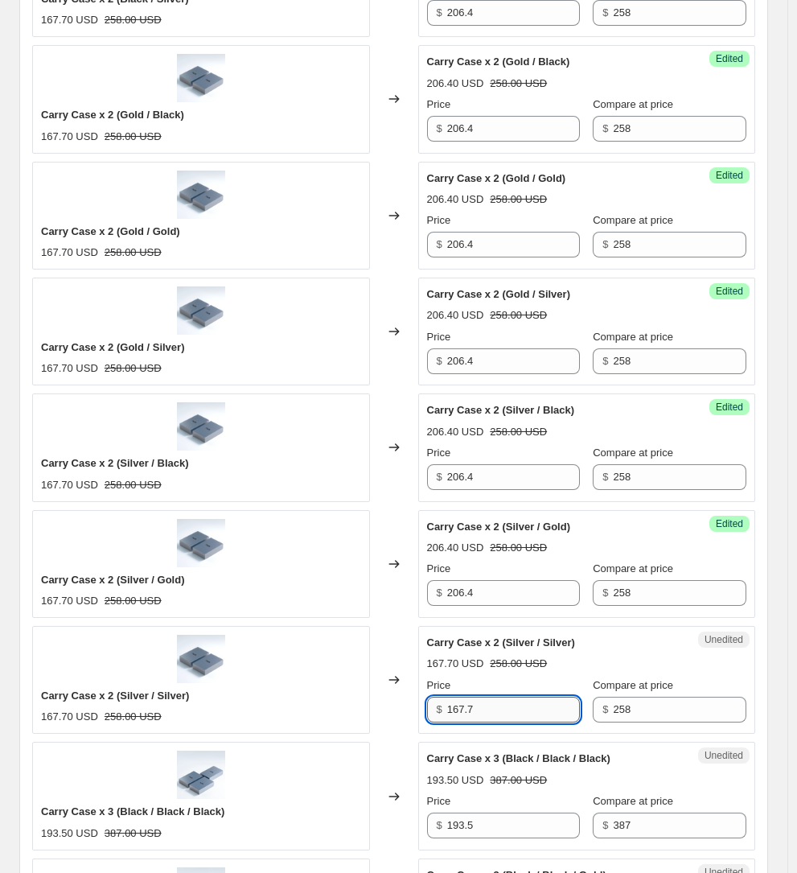
click at [488, 697] on input "167.7" at bounding box center [514, 710] width 134 height 26
type input "206.4"
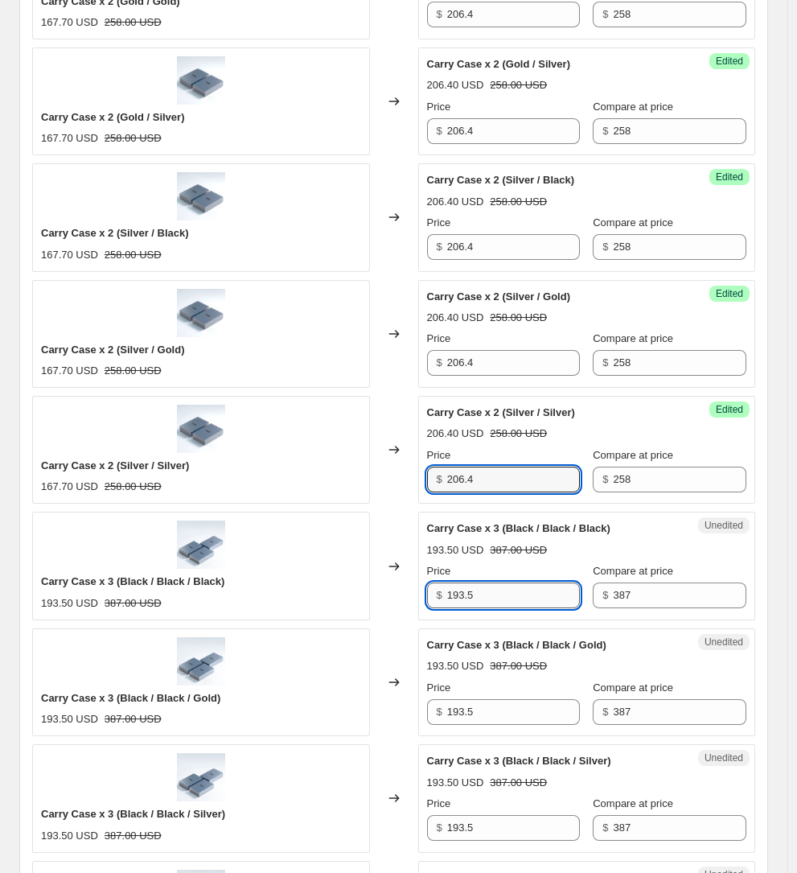
click at [508, 582] on input "193.5" at bounding box center [514, 595] width 134 height 26
type input "270.9"
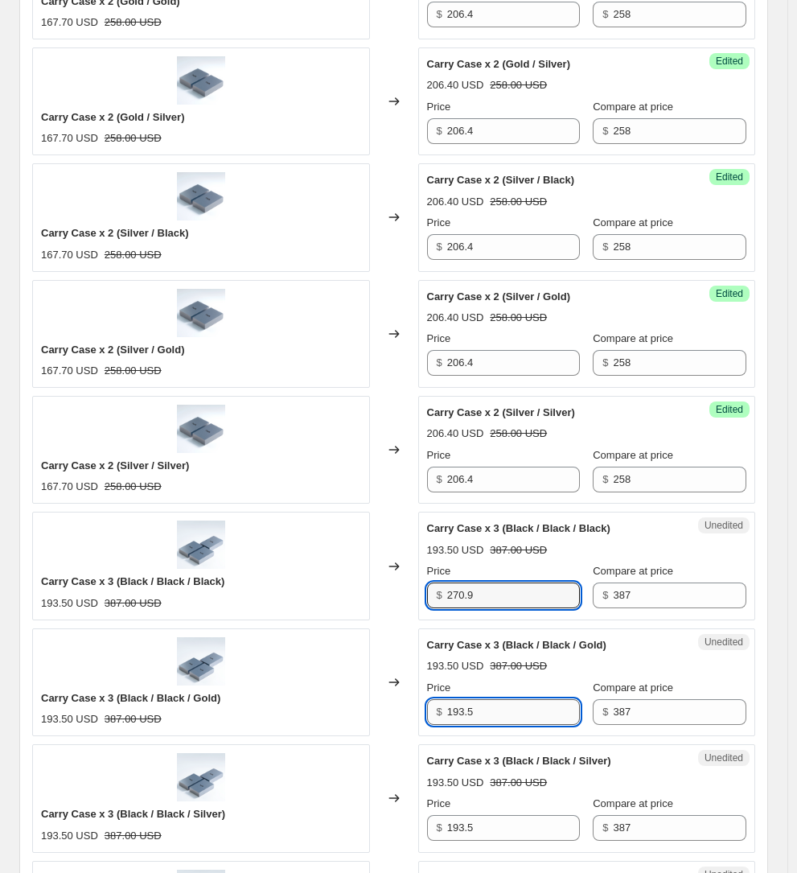
click at [504, 699] on input "193.5" at bounding box center [514, 712] width 134 height 26
type input "270.9"
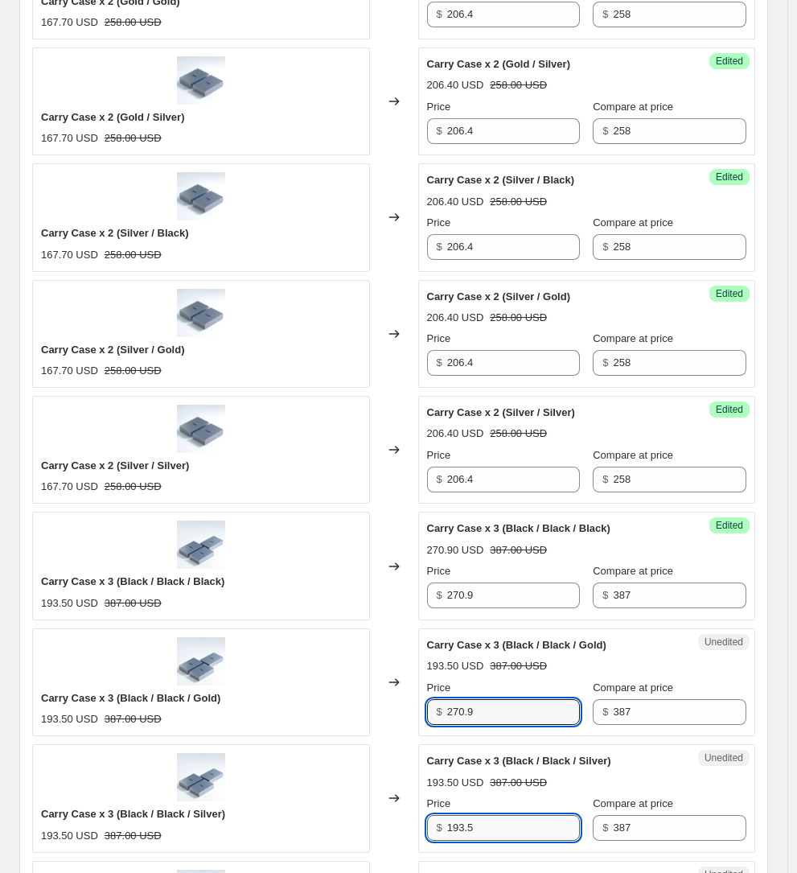
click at [511, 815] on input "193.5" at bounding box center [514, 828] width 134 height 26
type input "270.9"
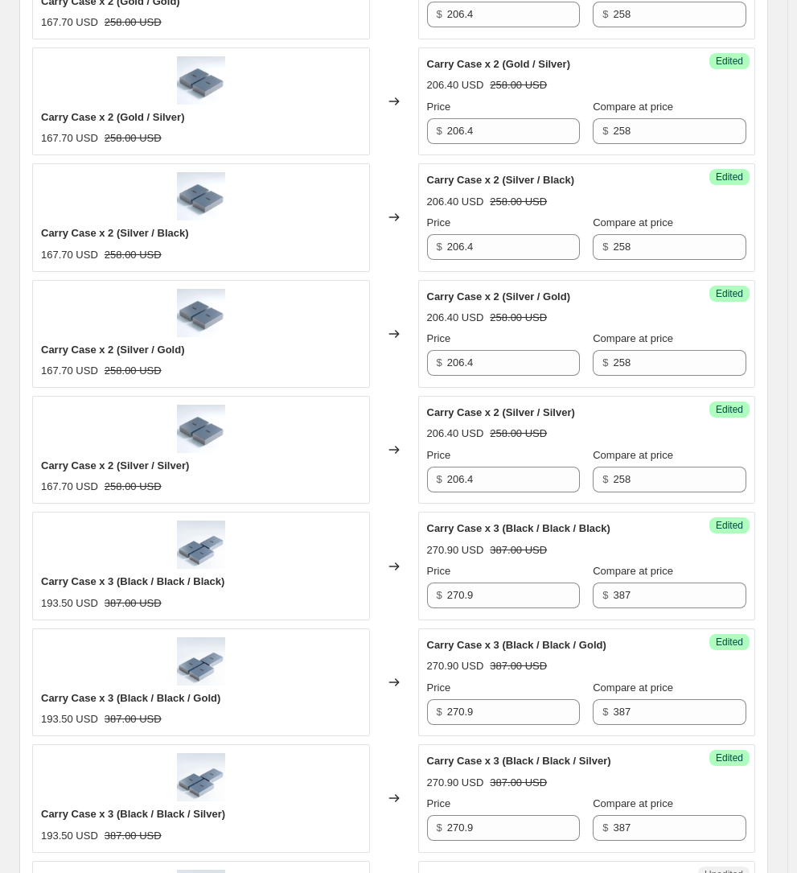
scroll to position [1828, 0]
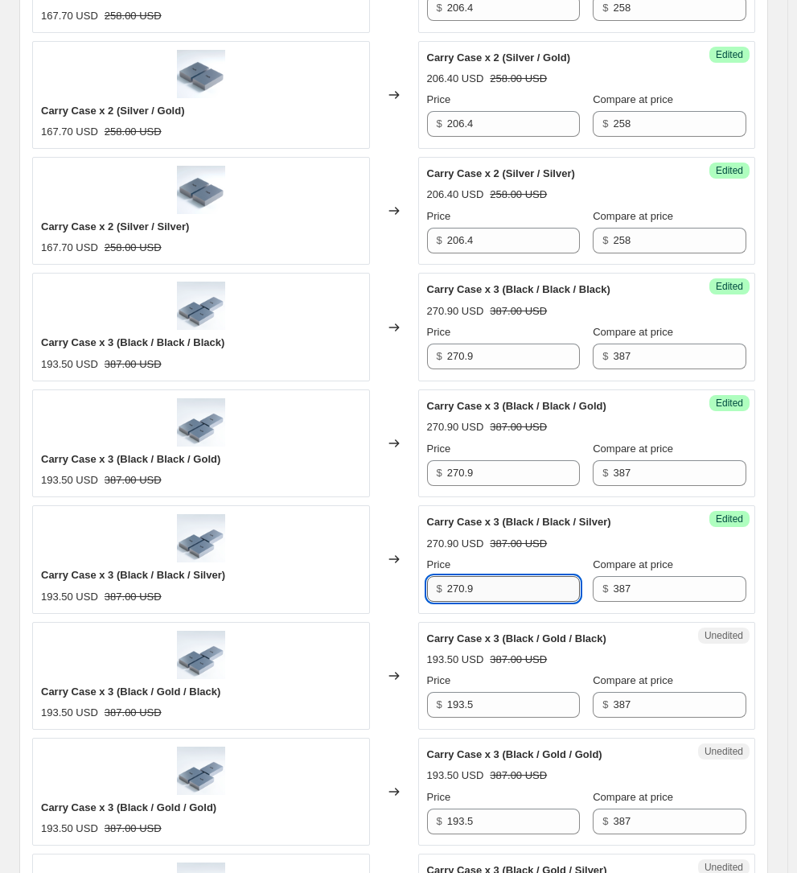
click at [508, 576] on input "270.9" at bounding box center [514, 589] width 134 height 26
click at [514, 692] on input "193.5" at bounding box center [514, 705] width 134 height 26
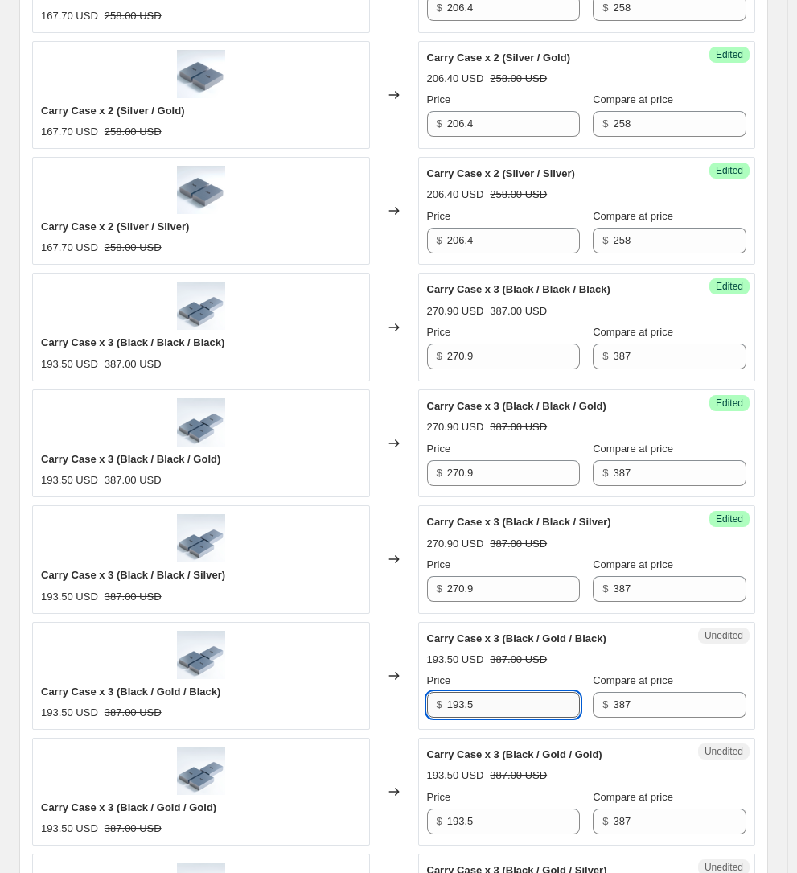
click at [514, 692] on input "193.5" at bounding box center [514, 705] width 134 height 26
type input "270.9"
click at [526, 809] on input "193.5" at bounding box center [514, 822] width 134 height 26
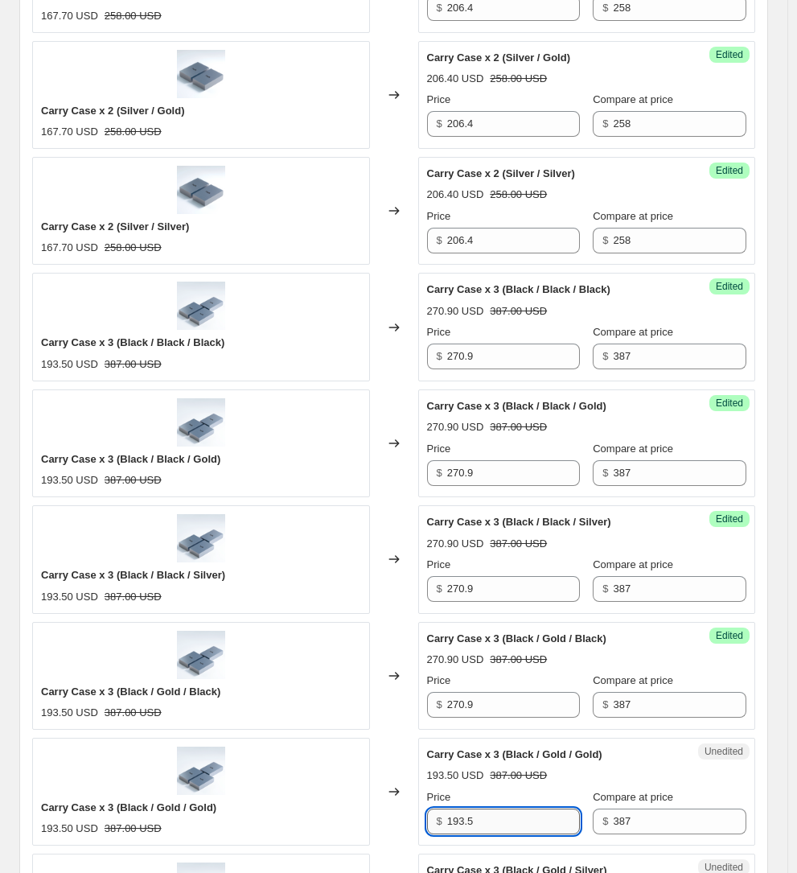
click at [526, 809] on input "193.5" at bounding box center [514, 822] width 134 height 26
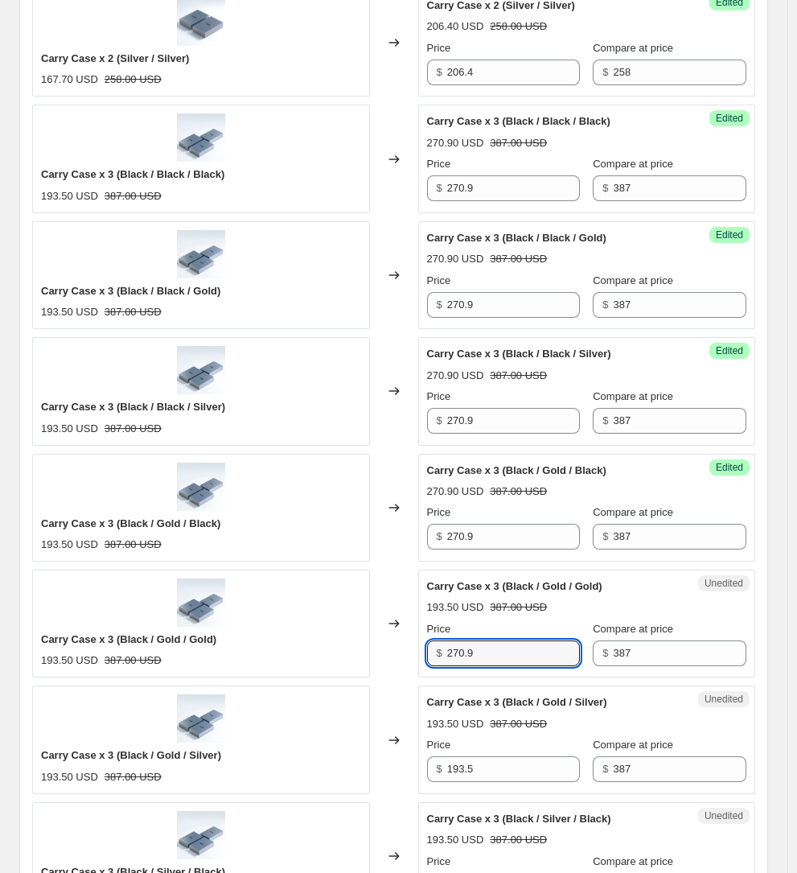
scroll to position [2023, 0]
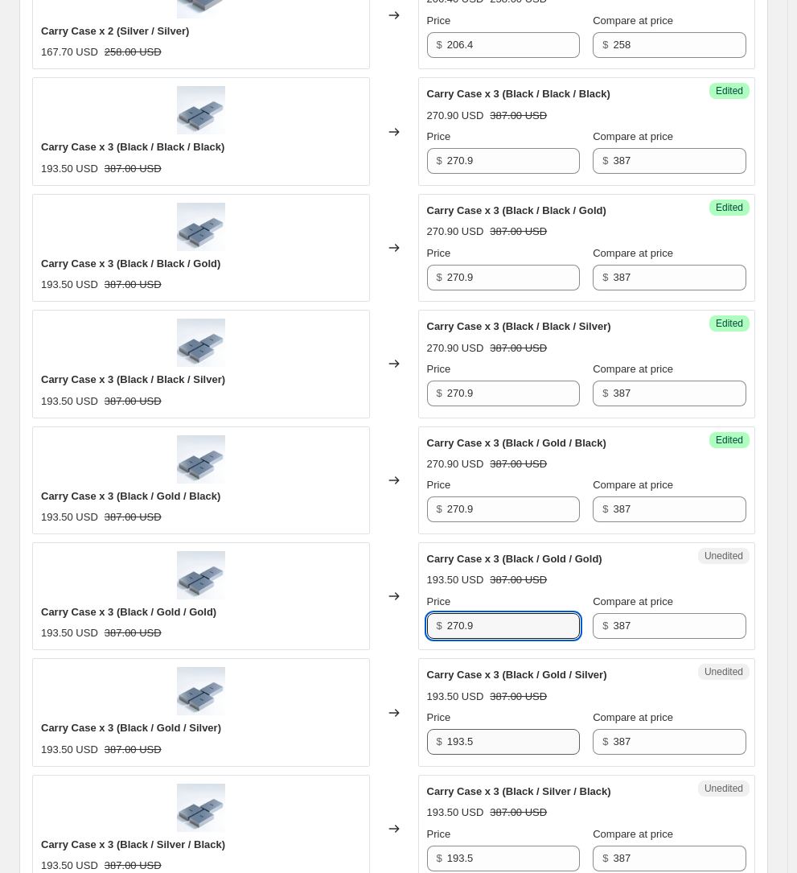
type input "270.9"
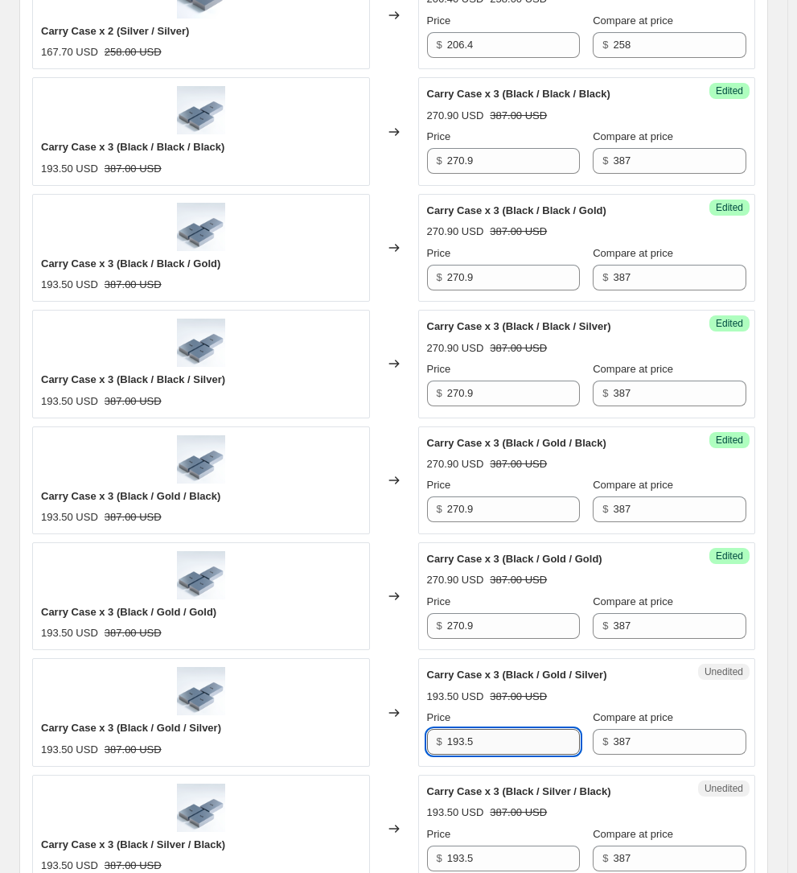
click at [523, 729] on input "193.5" at bounding box center [514, 742] width 134 height 26
type input "270.9"
click at [510, 846] on input "193.5" at bounding box center [514, 859] width 134 height 26
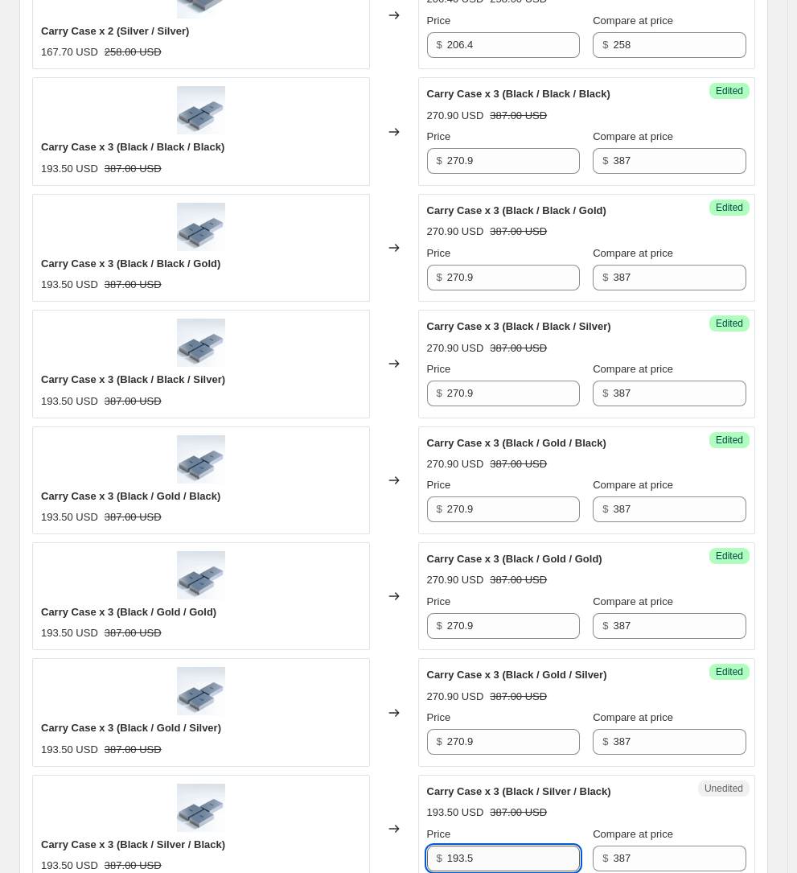
click at [510, 846] on input "193.5" at bounding box center [514, 859] width 134 height 26
type input "270.9"
click at [517, 804] on strike "387.00 USD" at bounding box center [518, 812] width 57 height 16
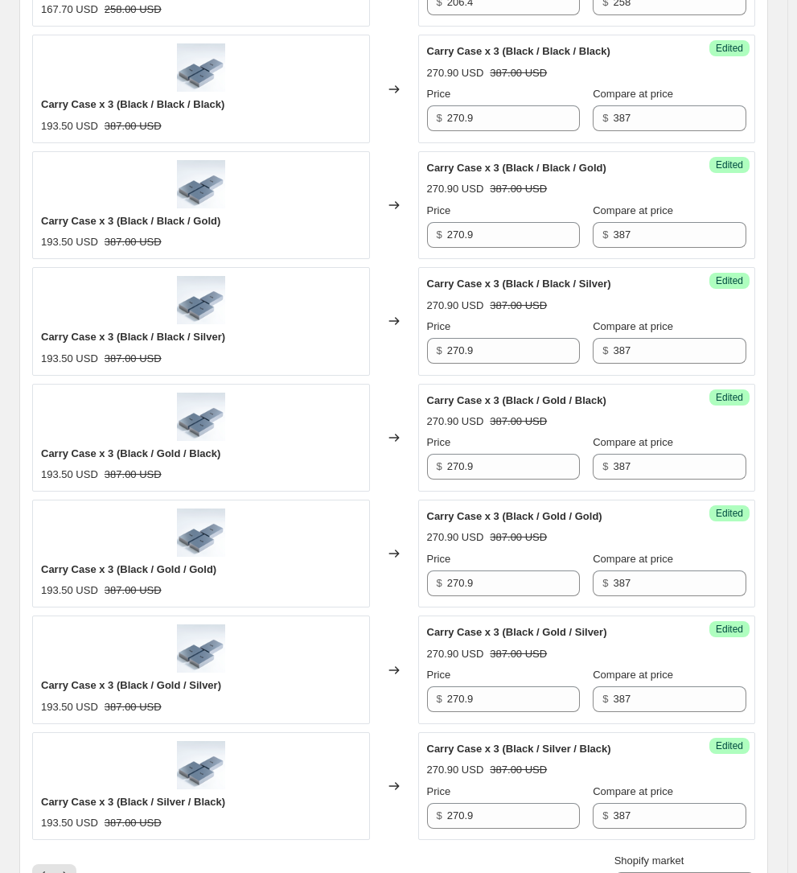
scroll to position [2068, 0]
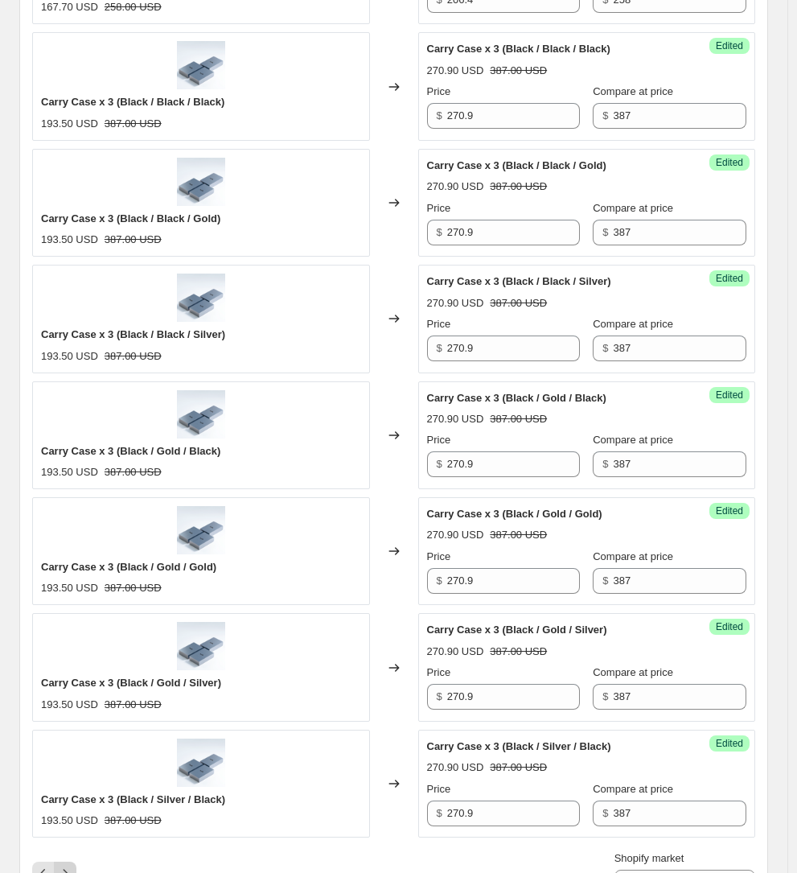
click at [72, 865] on icon "Next" at bounding box center [65, 873] width 16 height 16
click at [500, 781] on div "Price" at bounding box center [504, 789] width 154 height 16
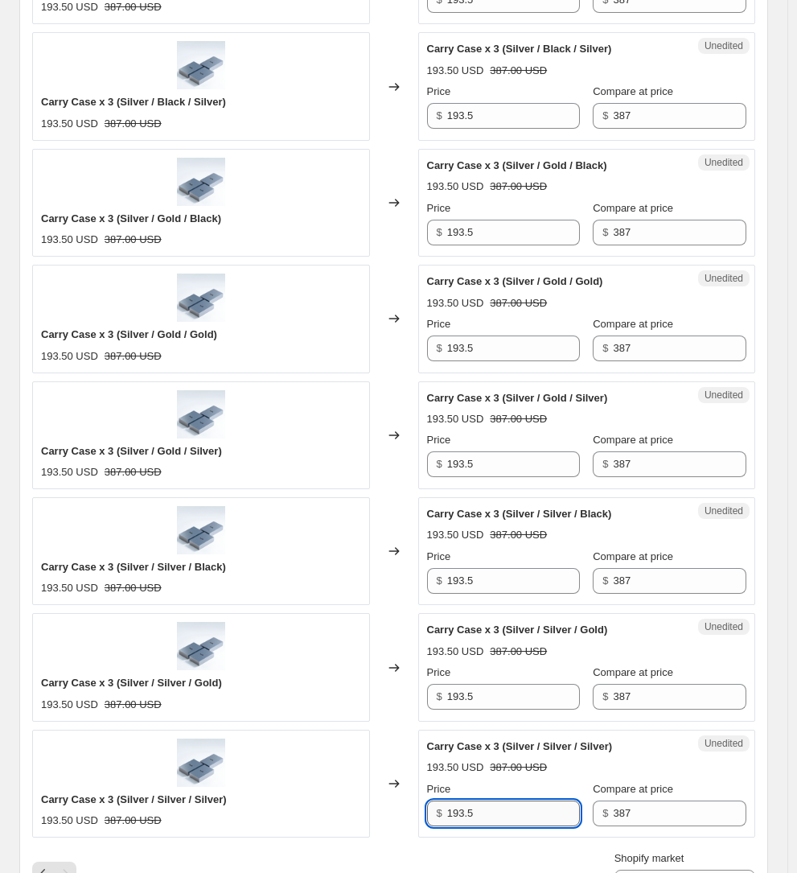
click at [495, 800] on input "193.5" at bounding box center [514, 813] width 134 height 26
type input "270.9"
click at [495, 684] on input "193.5" at bounding box center [514, 697] width 134 height 26
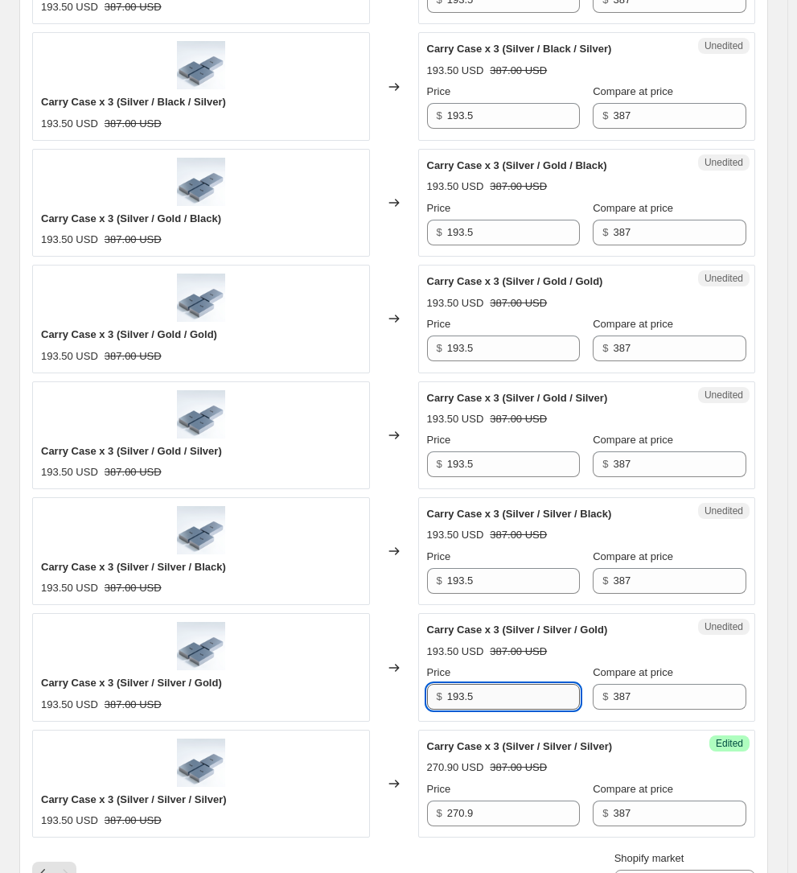
click at [495, 684] on input "193.5" at bounding box center [514, 697] width 134 height 26
type input "270.9"
click at [494, 568] on input "193.5" at bounding box center [514, 581] width 134 height 26
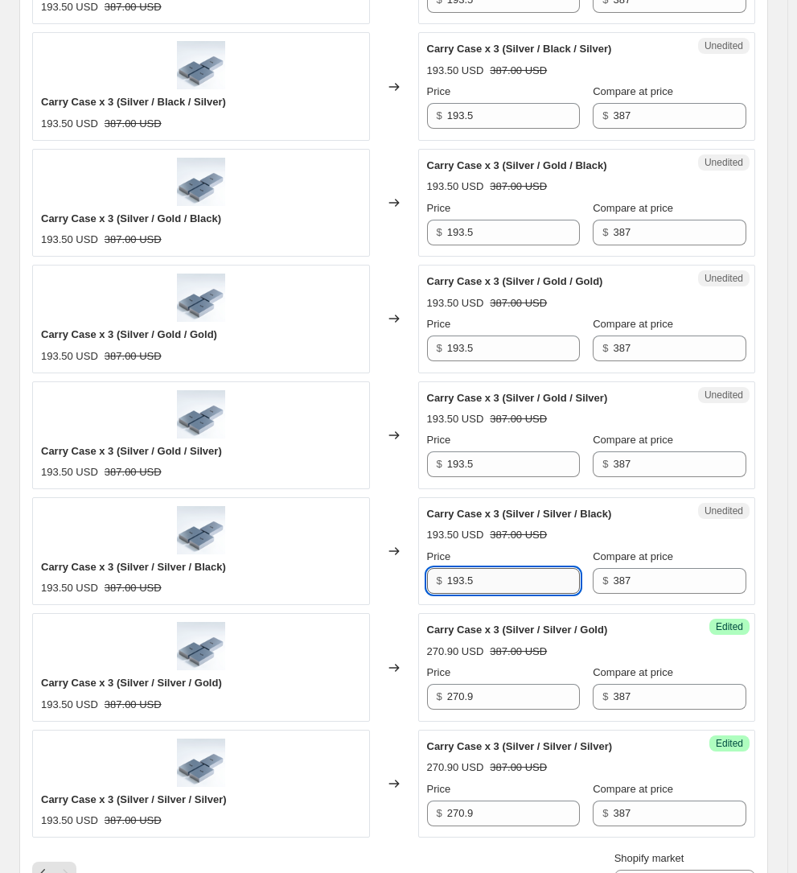
click at [494, 568] on input "193.5" at bounding box center [514, 581] width 134 height 26
type input "270.9"
click at [488, 451] on input "193.5" at bounding box center [514, 464] width 134 height 26
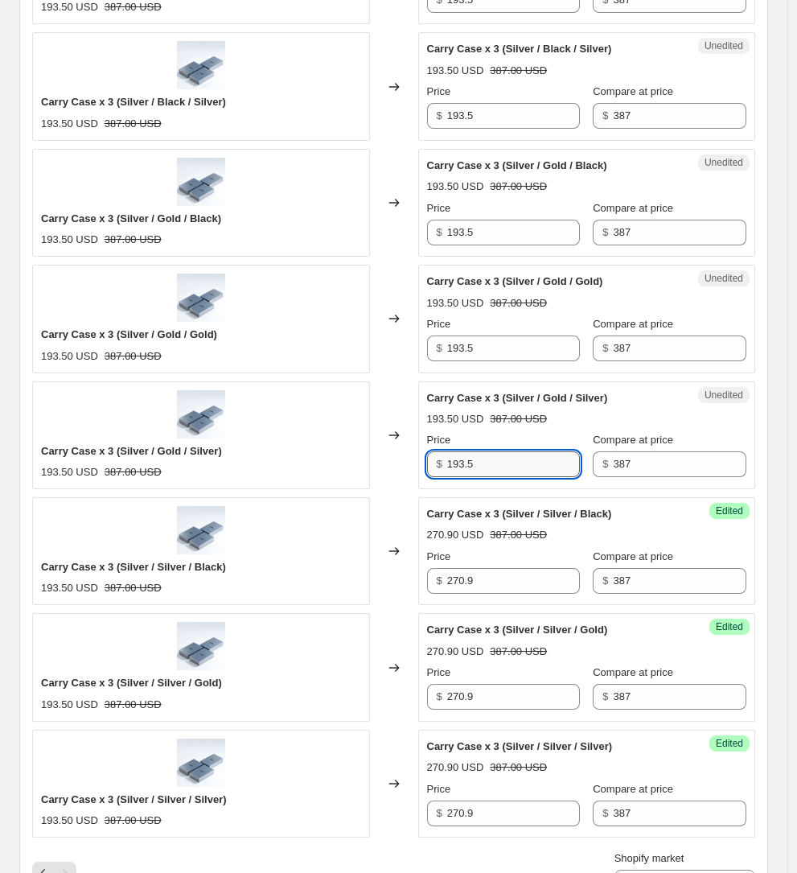
click at [488, 451] on input "193.5" at bounding box center [514, 464] width 134 height 26
type input "270.9"
click at [478, 316] on div "Price" at bounding box center [504, 324] width 154 height 16
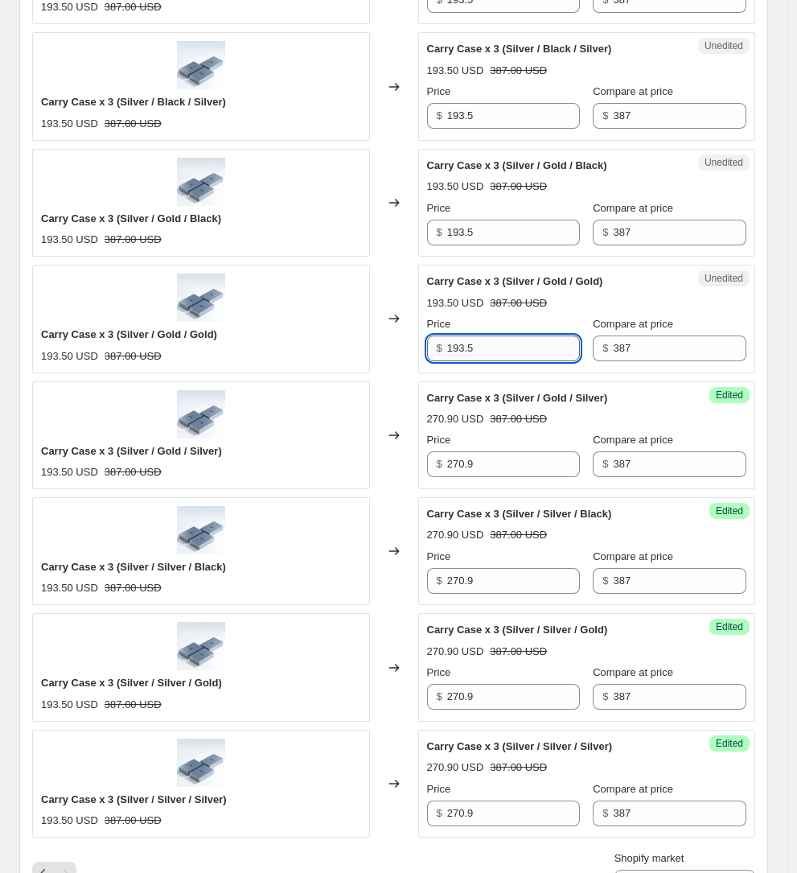
click at [483, 335] on input "193.5" at bounding box center [514, 348] width 134 height 26
type input "270.9"
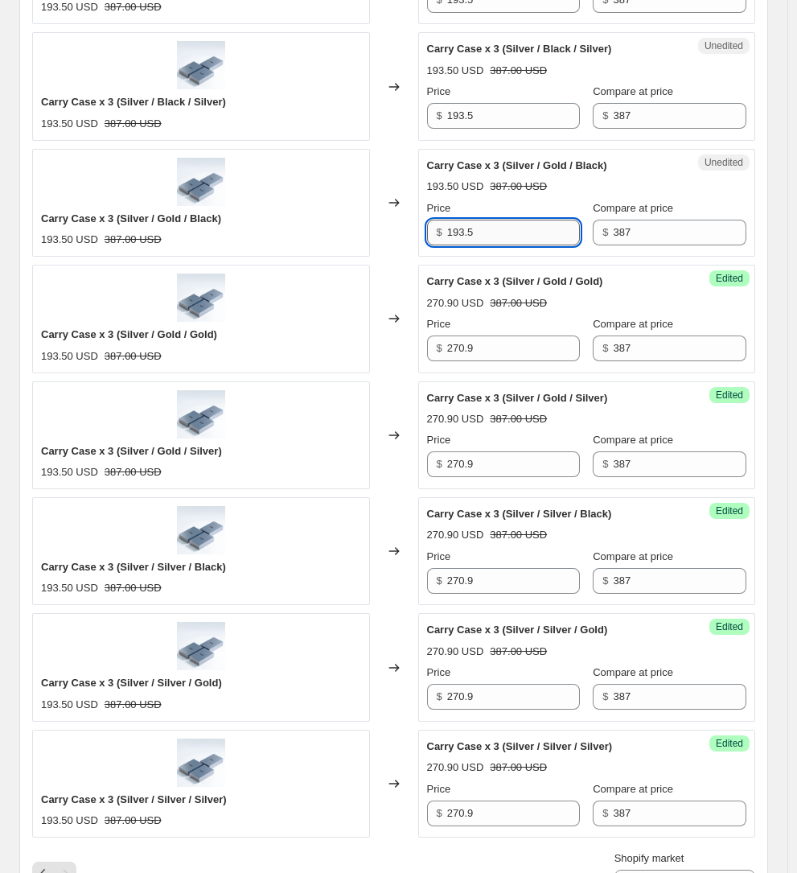
click at [494, 220] on input "193.5" at bounding box center [514, 233] width 134 height 26
click at [495, 220] on input "193.5" at bounding box center [514, 233] width 134 height 26
type input "270.9"
drag, startPoint x: 493, startPoint y: 41, endPoint x: 500, endPoint y: 51, distance: 11.6
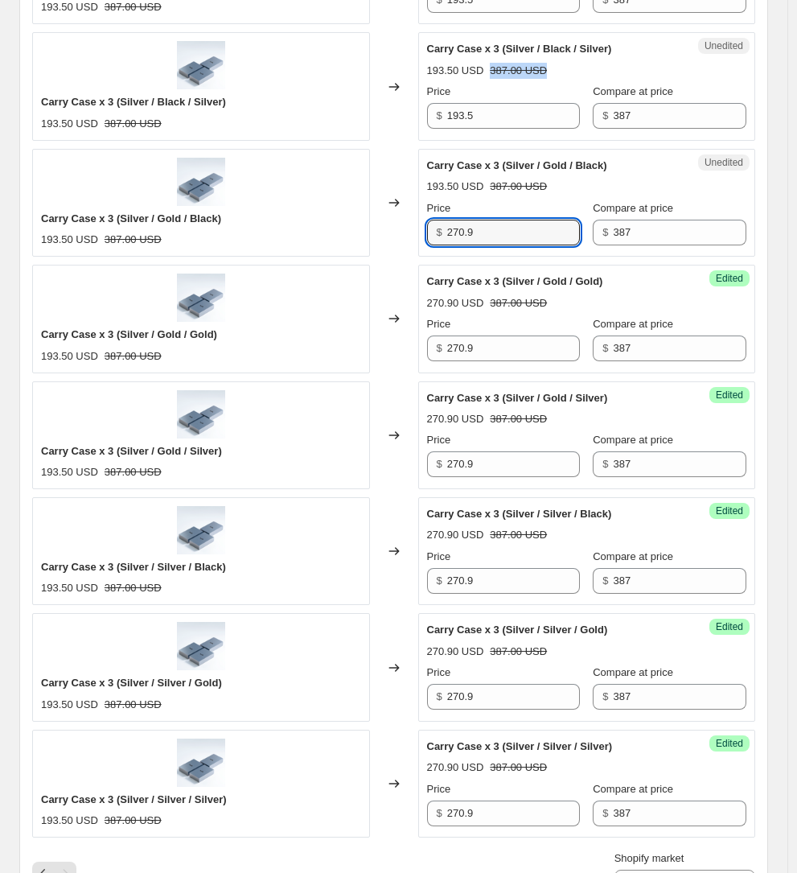
click at [496, 45] on div "Carry Case x 3 (Silver / Black / Silver) 193.50 USD 387.00 USD Price $ 193.5 Co…" at bounding box center [587, 85] width 320 height 88
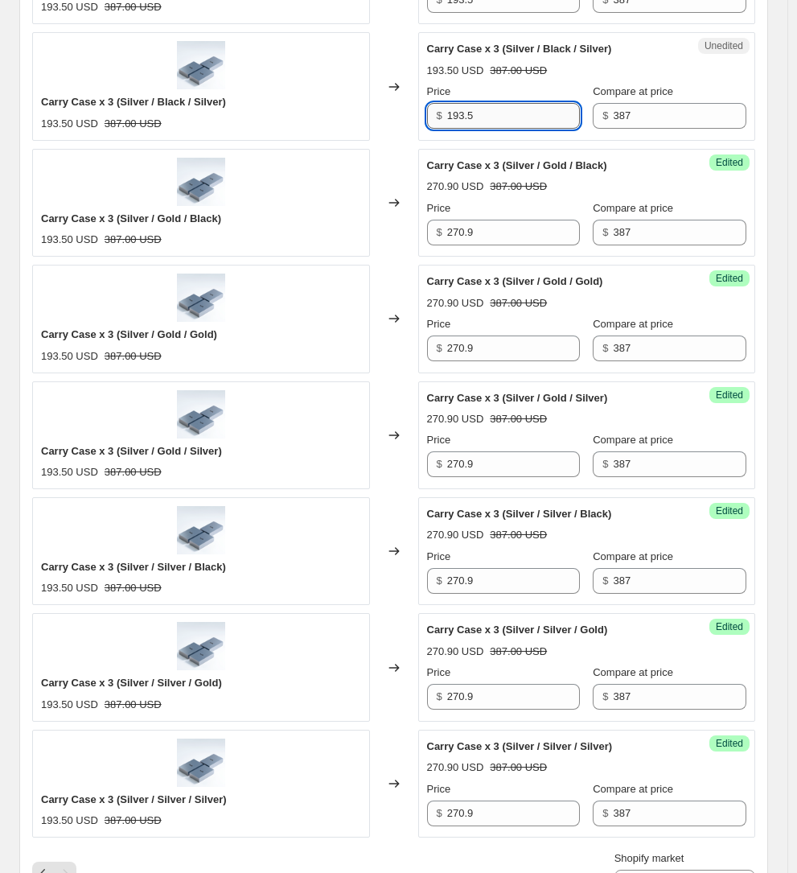
click at [493, 103] on input "193.5" at bounding box center [514, 116] width 134 height 26
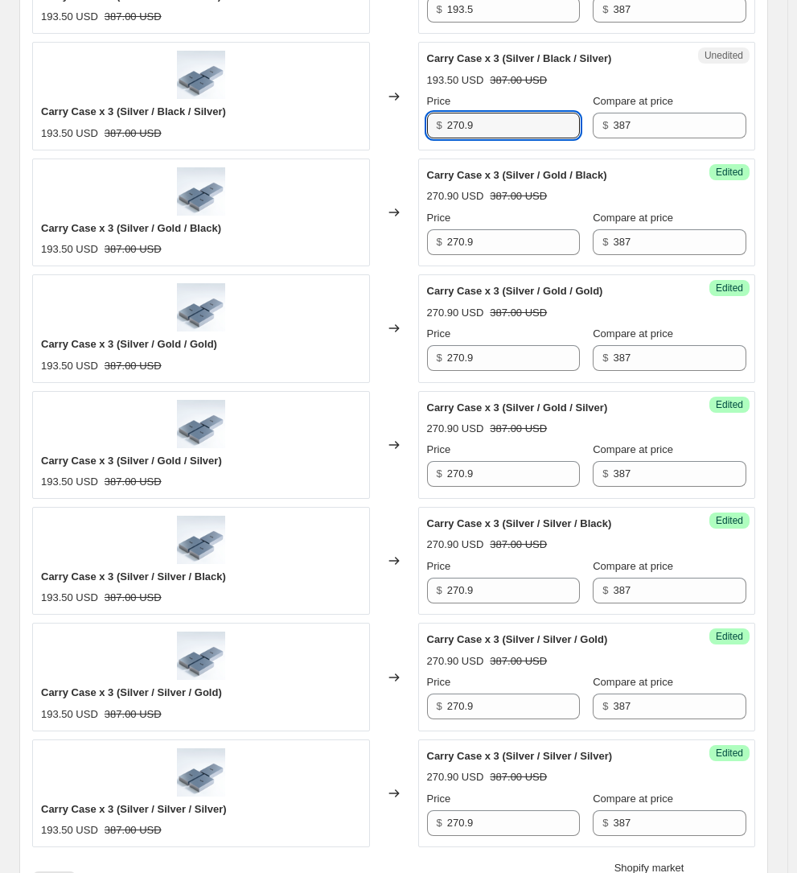
scroll to position [1905, 0]
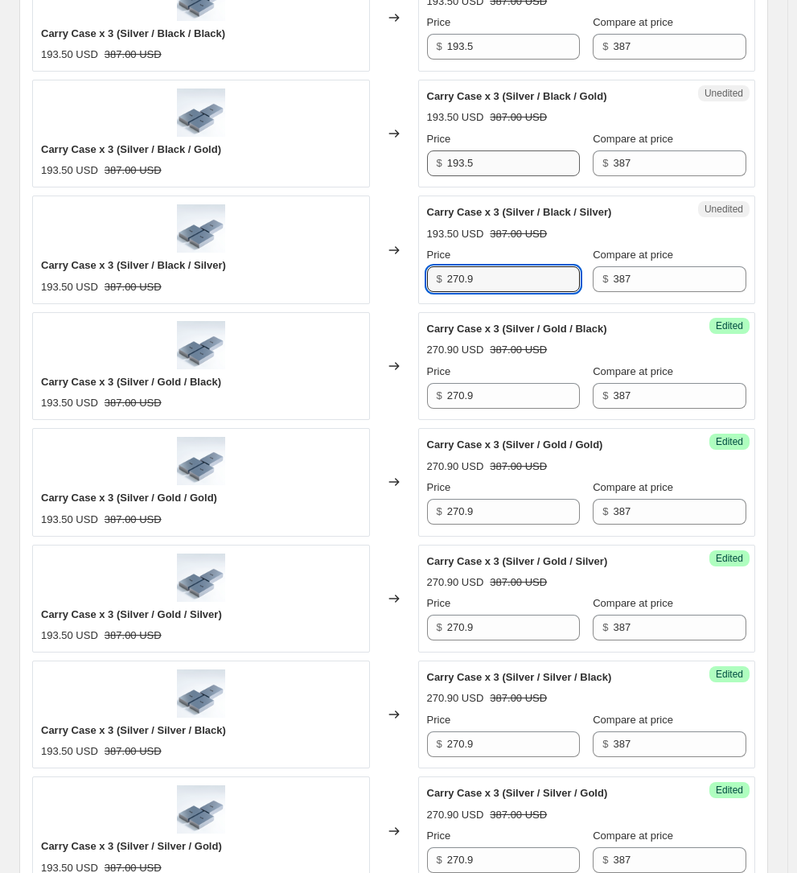
type input "270.9"
click at [508, 150] on input "193.5" at bounding box center [514, 163] width 134 height 26
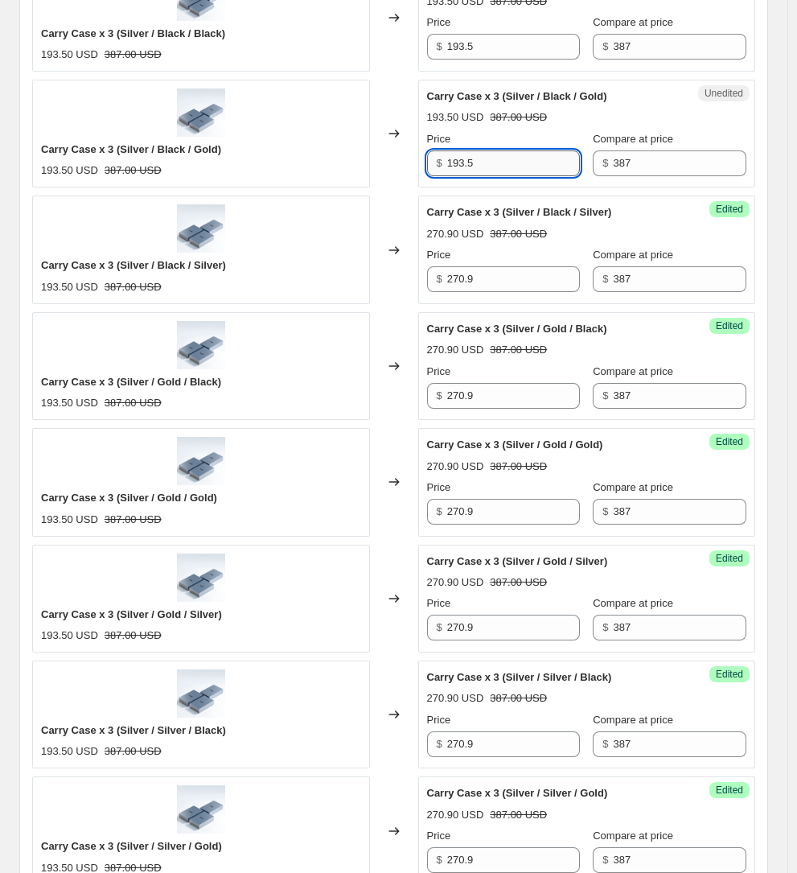
click at [508, 150] on input "193.5" at bounding box center [514, 163] width 134 height 26
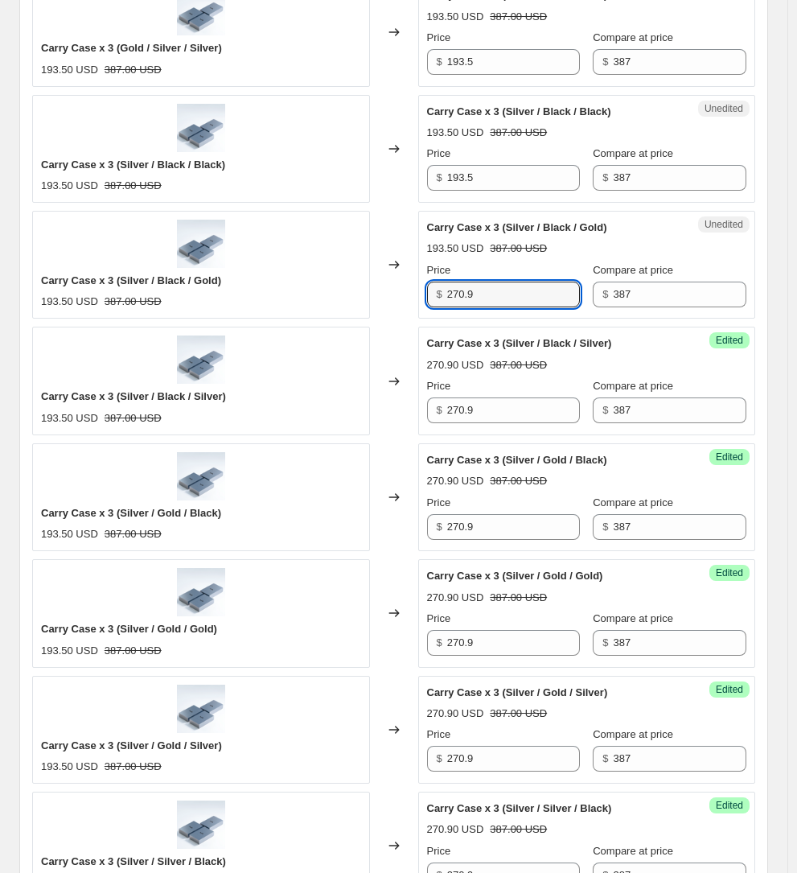
scroll to position [1667, 0]
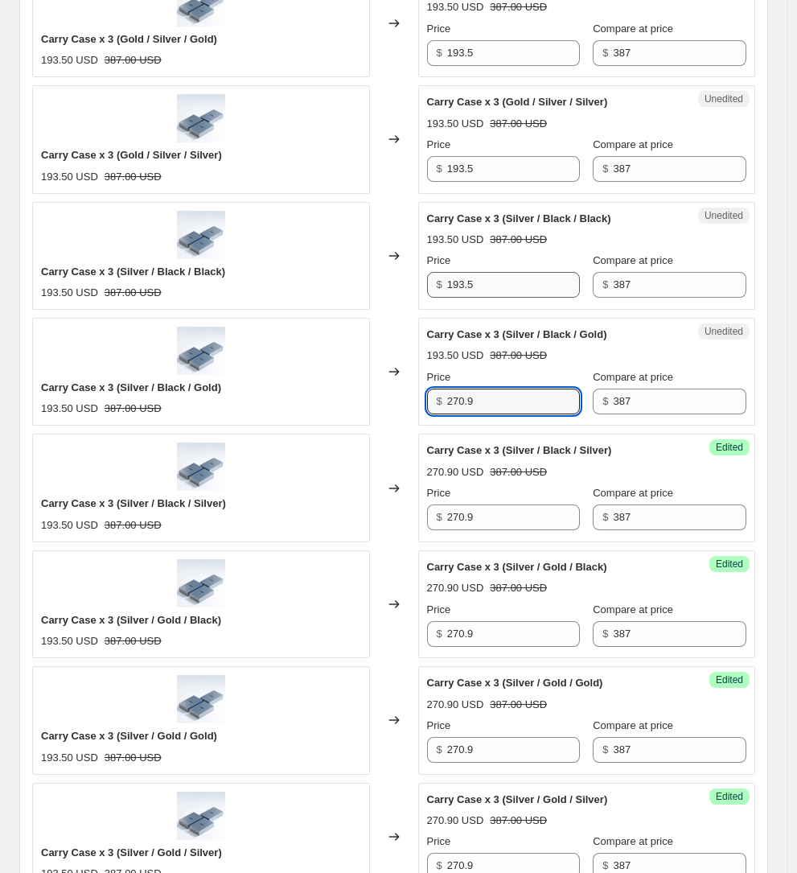
type input "270.9"
click at [500, 272] on input "193.5" at bounding box center [514, 285] width 134 height 26
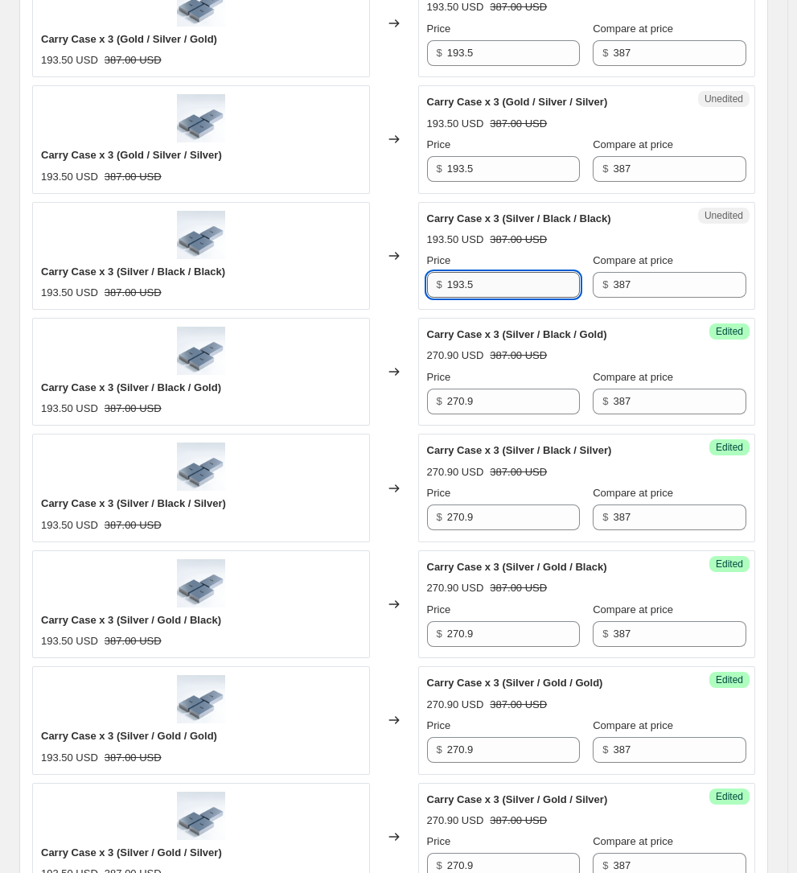
click at [500, 272] on input "193.5" at bounding box center [514, 285] width 134 height 26
type input "270.9"
click at [484, 156] on input "193.5" at bounding box center [514, 169] width 134 height 26
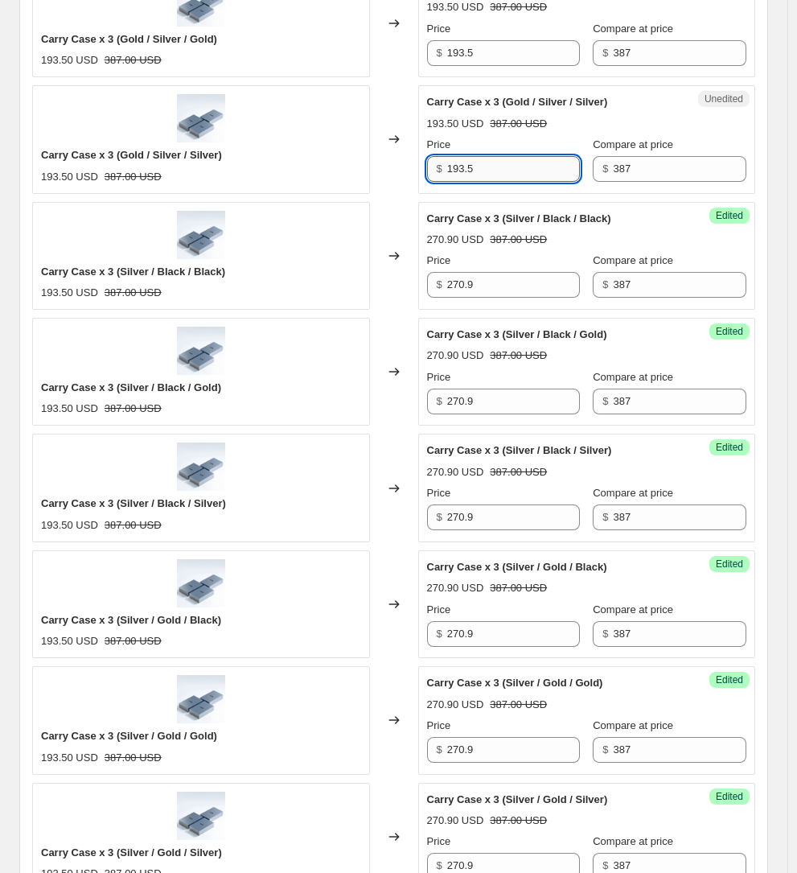
click at [470, 156] on input "193.5" at bounding box center [514, 169] width 134 height 26
click at [467, 156] on input "193.5" at bounding box center [514, 169] width 134 height 26
click at [466, 156] on input "193.5" at bounding box center [514, 169] width 134 height 26
type input "270.9"
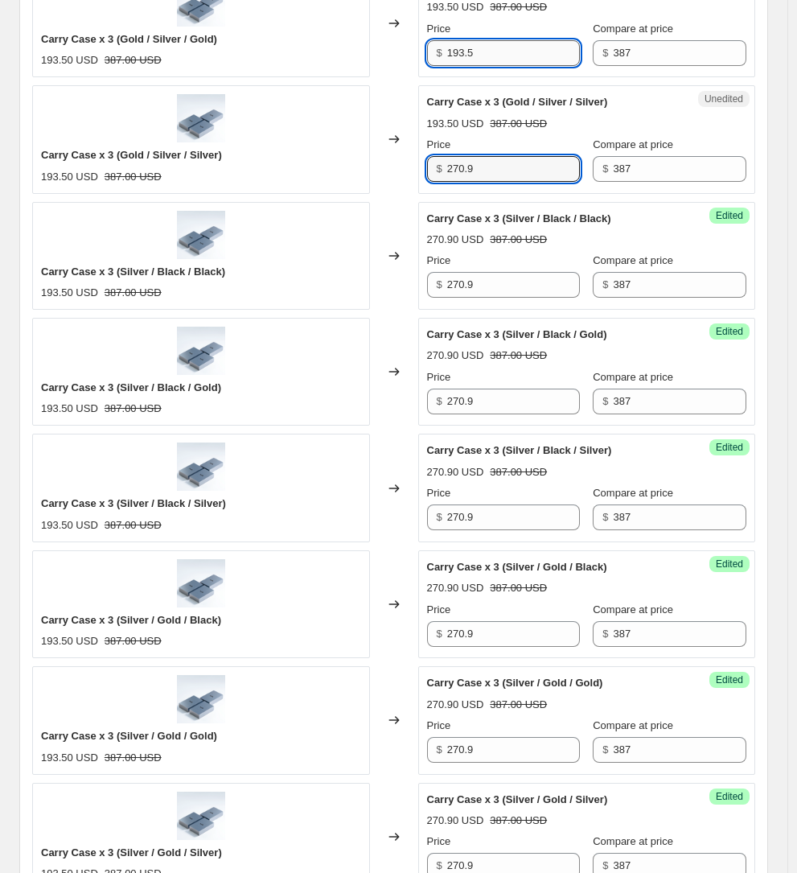
click at [477, 40] on input "193.5" at bounding box center [514, 53] width 134 height 26
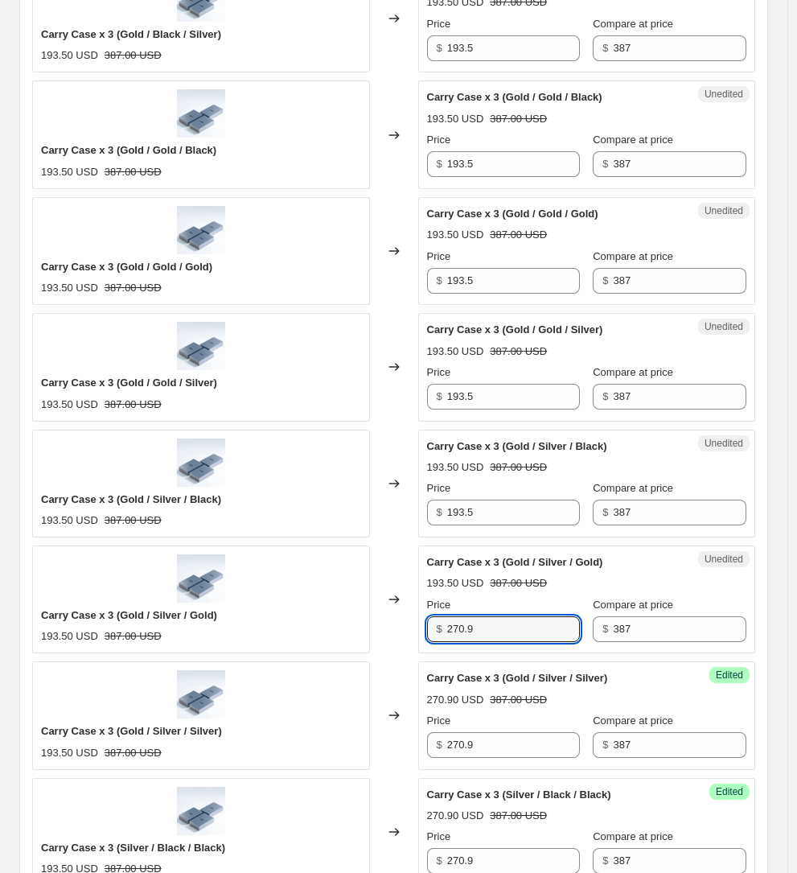
scroll to position [1092, 0]
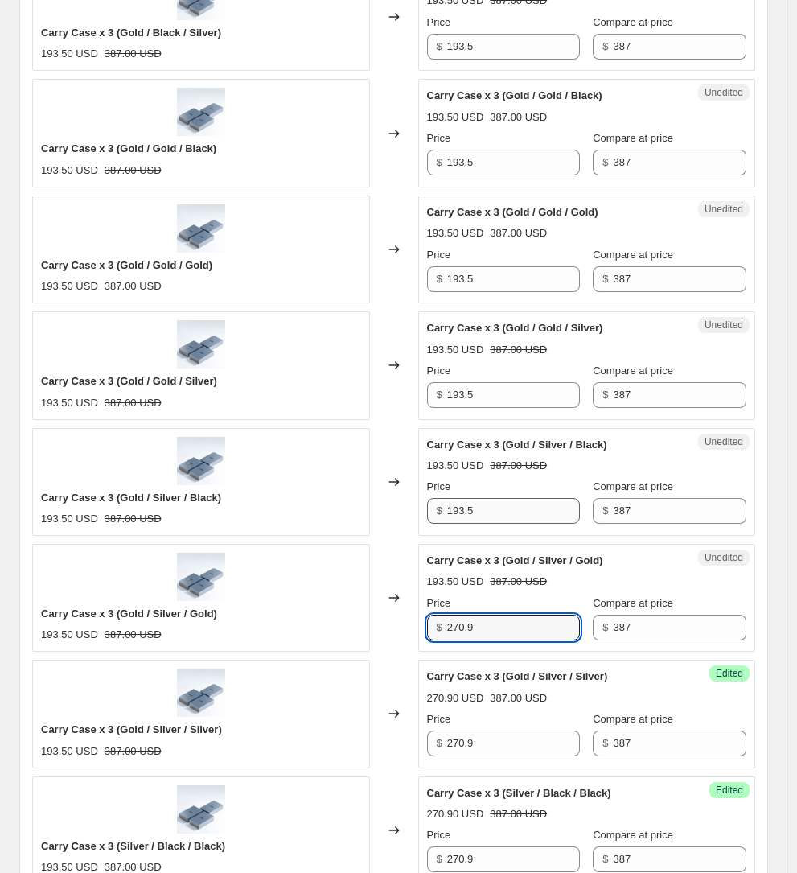
type input "270.9"
click at [478, 498] on input "193.5" at bounding box center [514, 511] width 134 height 26
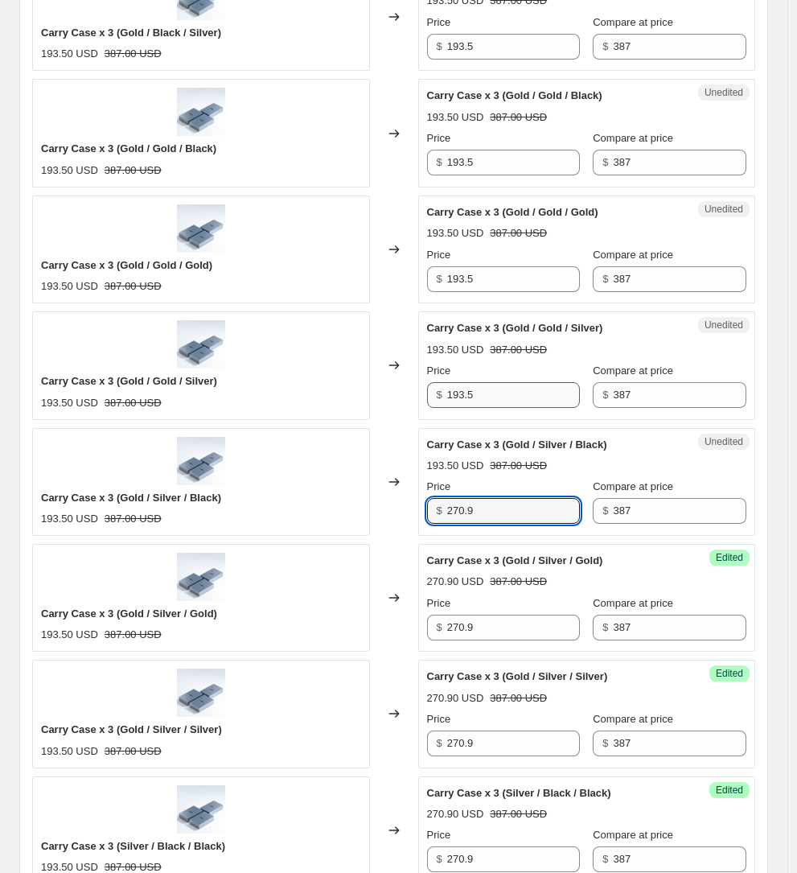
type input "270.9"
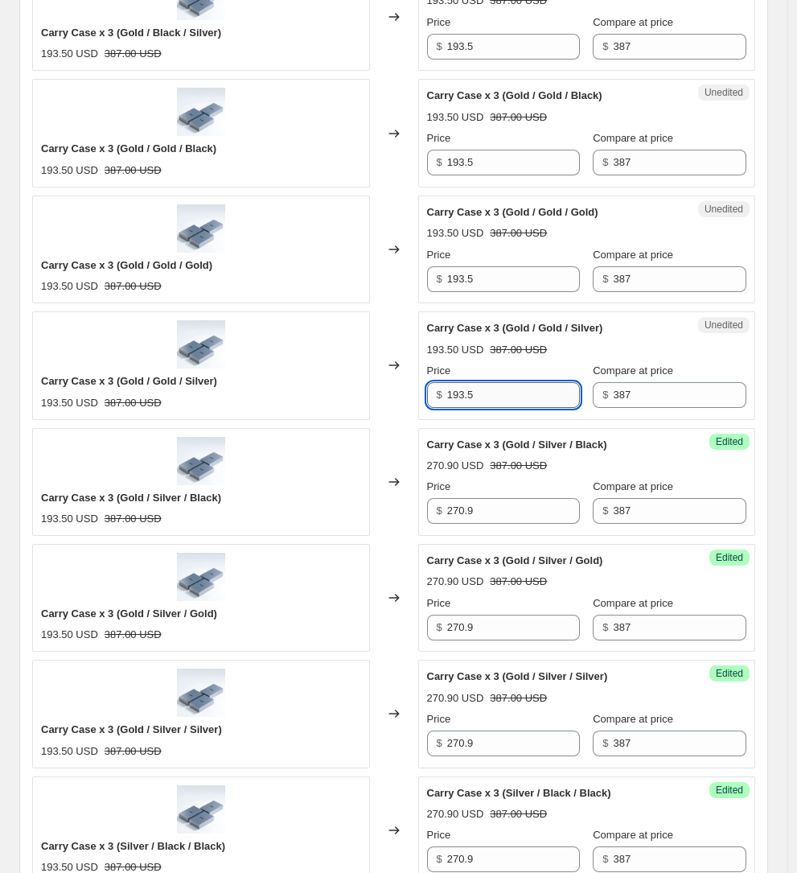
click at [467, 382] on input "193.5" at bounding box center [514, 395] width 134 height 26
type input "270.9"
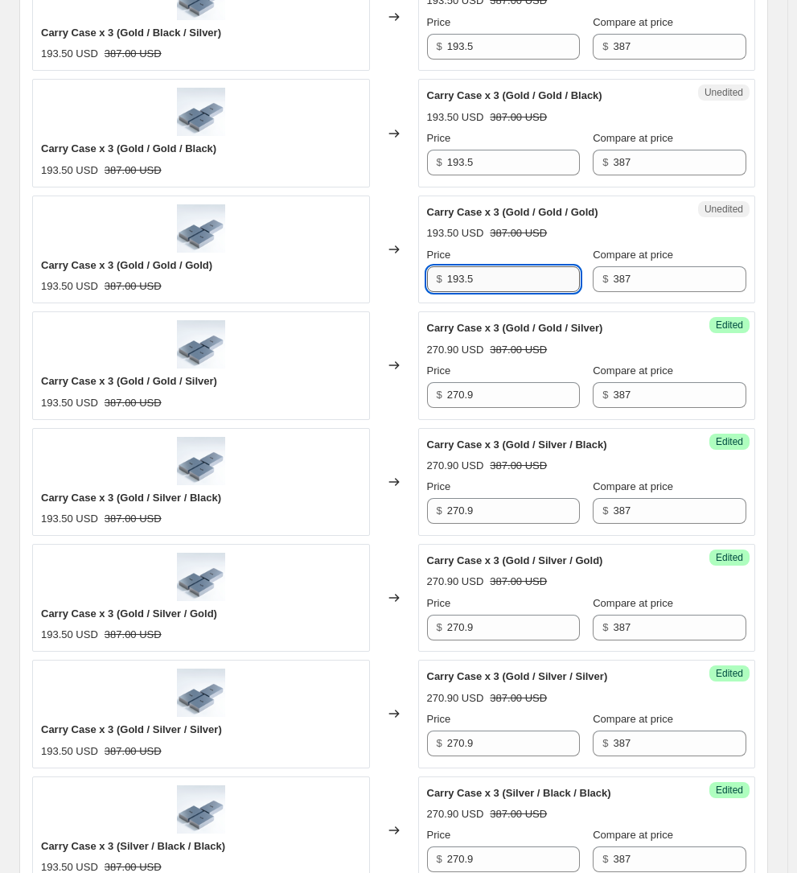
click at [470, 266] on input "193.5" at bounding box center [514, 279] width 134 height 26
type input "270.9"
click at [465, 154] on input "193.5" at bounding box center [514, 163] width 134 height 26
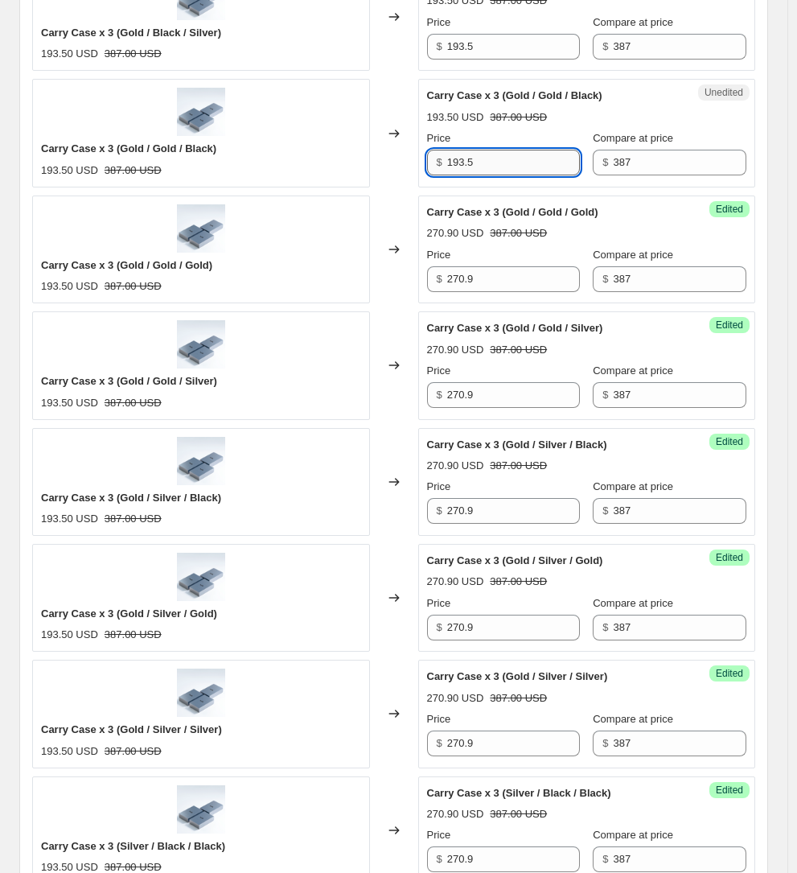
click at [465, 154] on input "193.5" at bounding box center [514, 163] width 134 height 26
type input "270.9"
click at [463, 41] on input "193.5" at bounding box center [514, 47] width 134 height 26
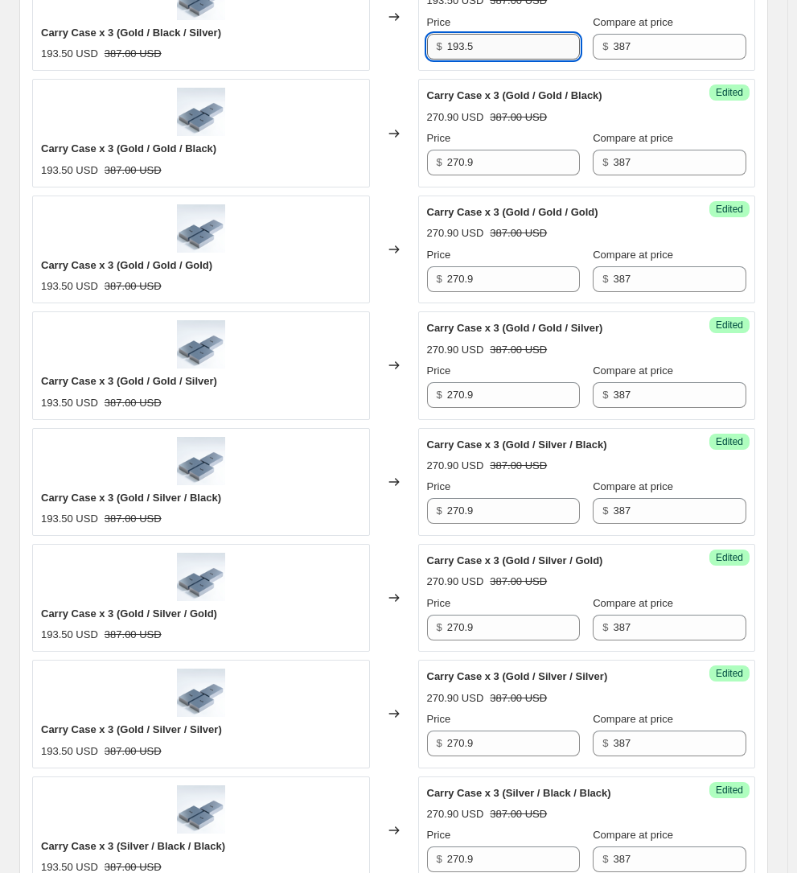
click at [463, 41] on input "193.5" at bounding box center [514, 47] width 134 height 26
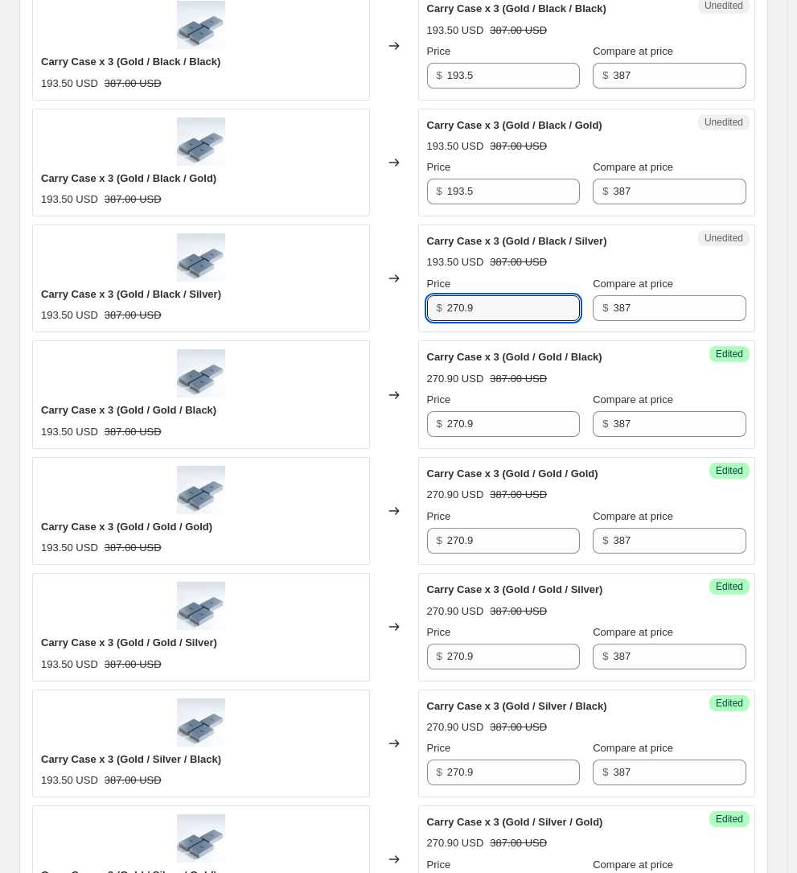
scroll to position [481, 0]
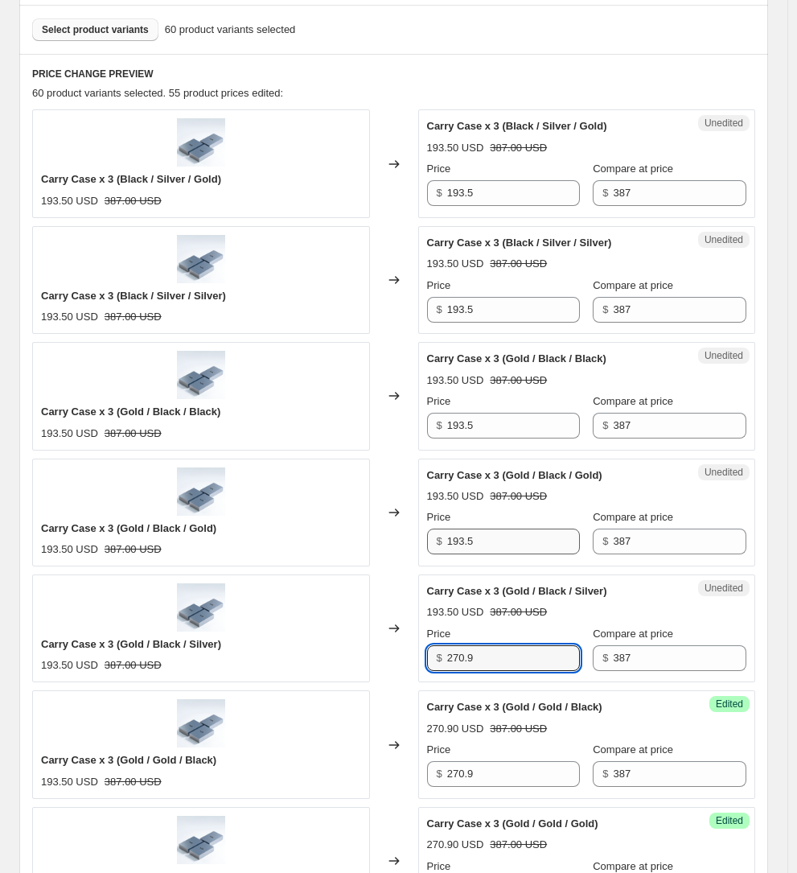
type input "270.9"
click at [476, 537] on input "193.5" at bounding box center [514, 542] width 134 height 26
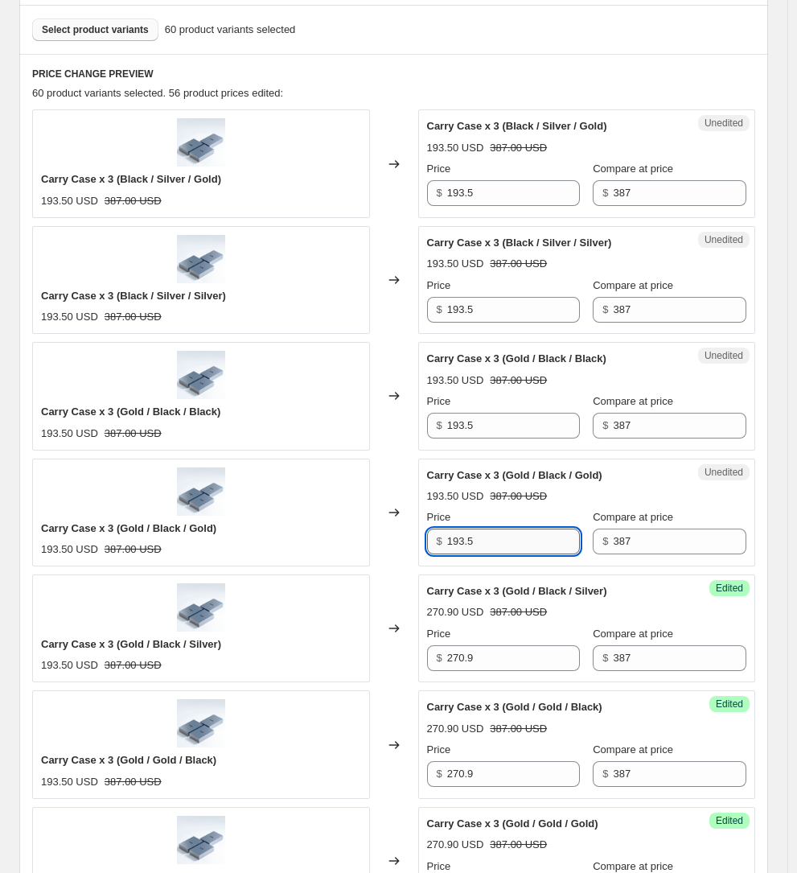
click at [476, 537] on input "193.5" at bounding box center [514, 542] width 134 height 26
type input "270.9"
click at [462, 414] on input "193.5" at bounding box center [514, 426] width 134 height 26
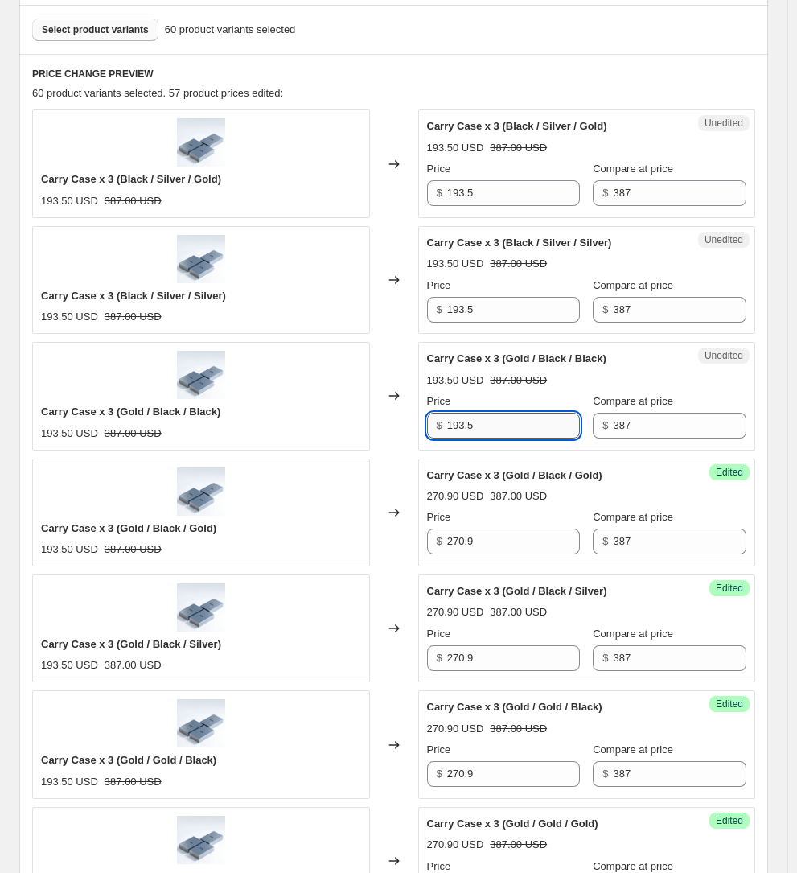
click at [462, 414] on input "193.5" at bounding box center [514, 426] width 134 height 26
type input "270.9"
click at [461, 298] on input "193.5" at bounding box center [514, 310] width 134 height 26
type input "270.9"
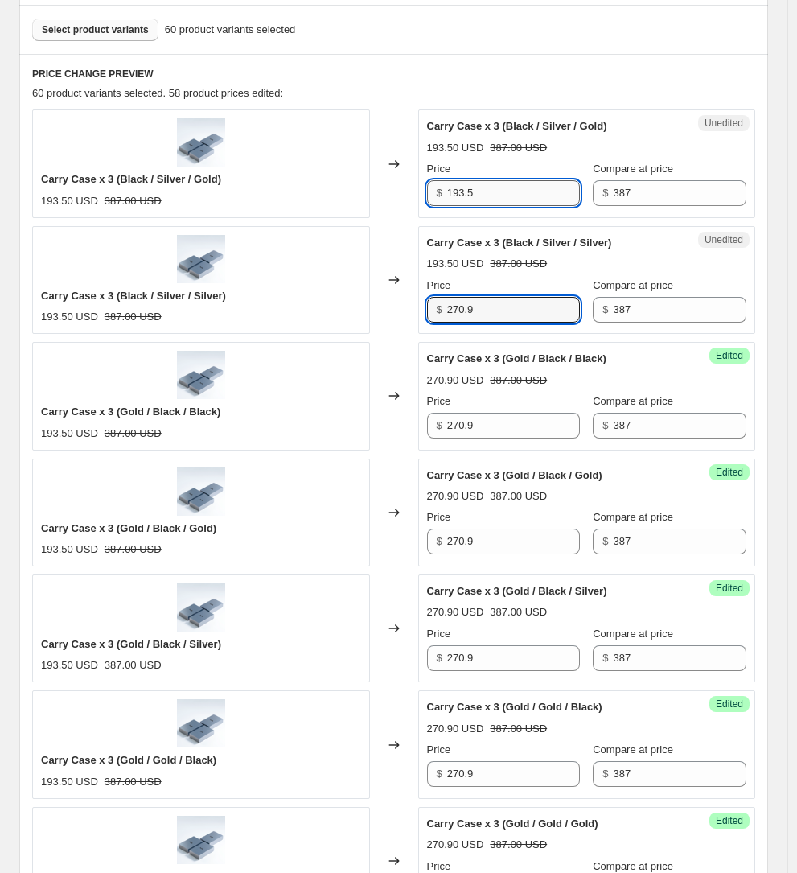
click at [465, 200] on input "193.5" at bounding box center [514, 193] width 134 height 26
drag, startPoint x: 465, startPoint y: 200, endPoint x: 470, endPoint y: 143, distance: 56.5
click at [465, 199] on input "193.5" at bounding box center [514, 193] width 134 height 26
type input "270.9"
click at [476, 99] on div "60 product variants selected. 59 product prices edited:" at bounding box center [393, 93] width 723 height 16
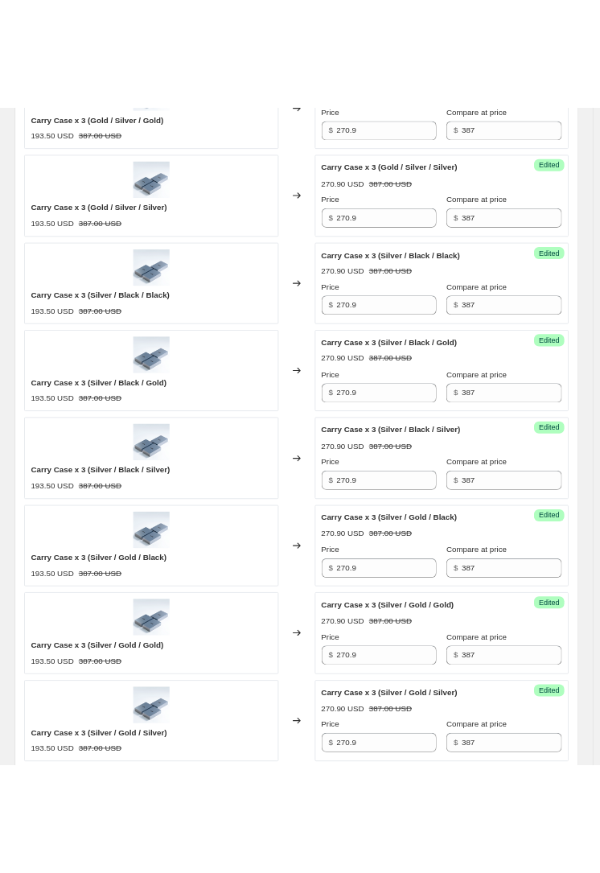
scroll to position [2206, 0]
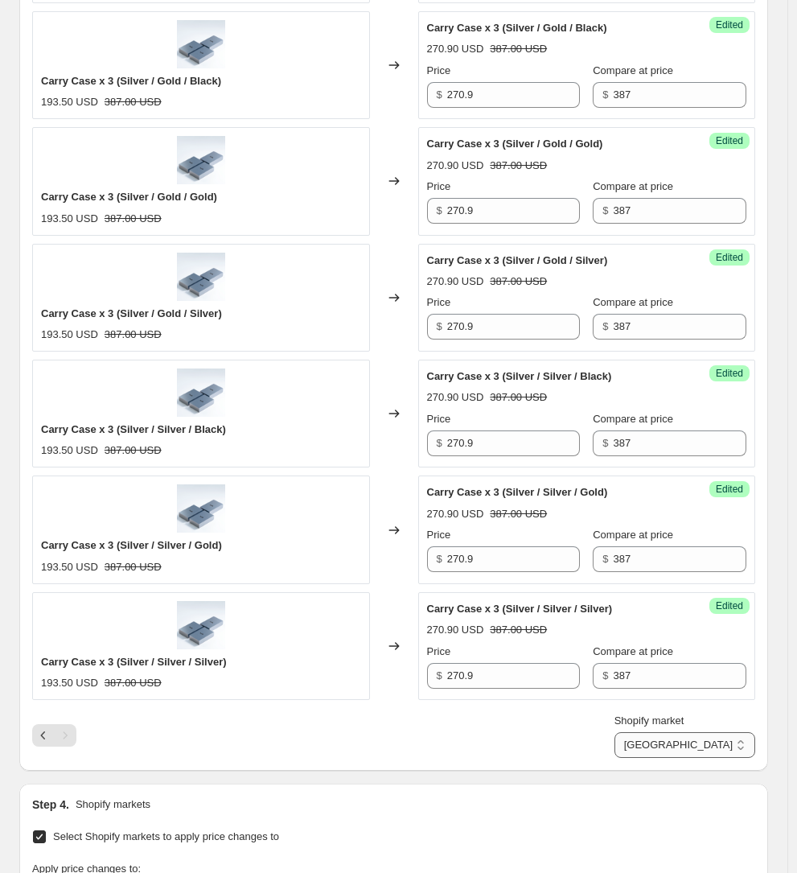
click at [703, 732] on select "CAN + AUD EU TIER 1 - DE/NL/AT EU TIER 2 - ES/IT/FR EU TIER 3 - BALT + ÖST Non-…" at bounding box center [685, 745] width 141 height 26
select select "13263175929"
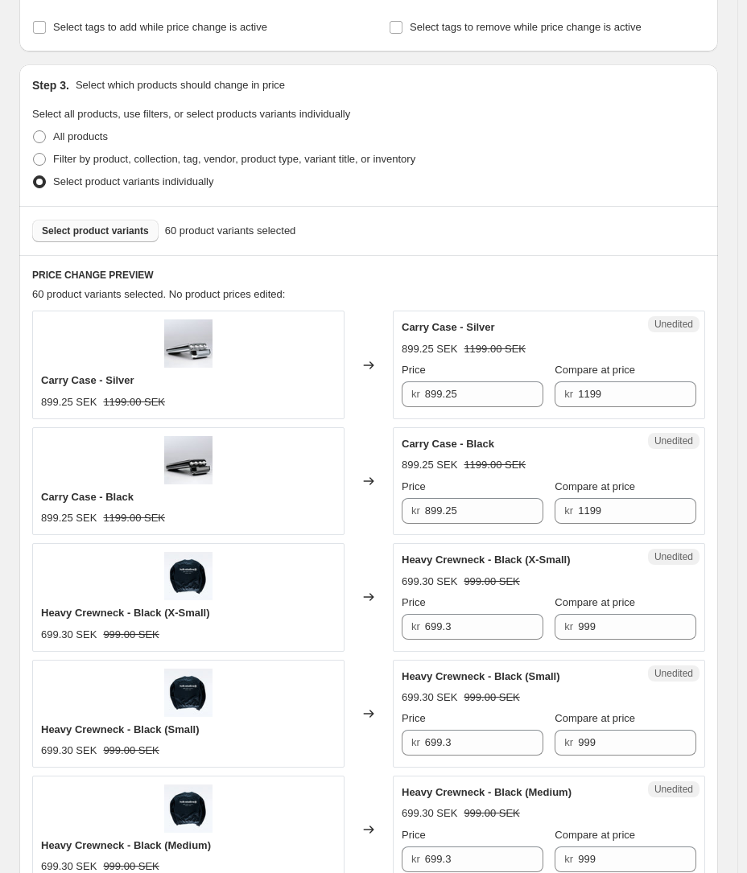
scroll to position [282, 0]
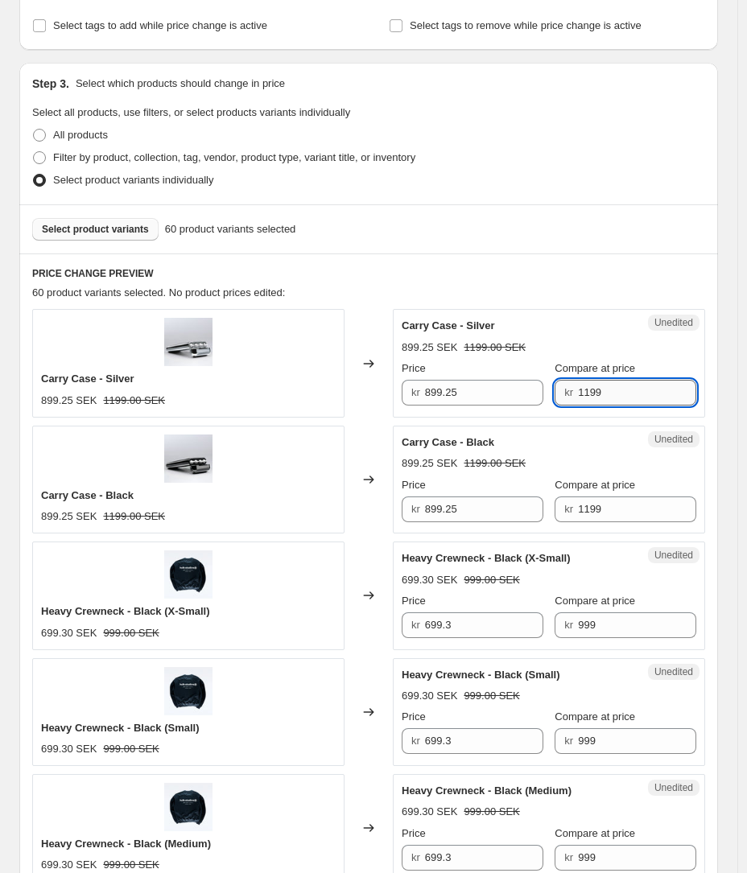
click at [633, 396] on input "1199" at bounding box center [637, 393] width 118 height 26
click at [475, 393] on input "899.25" at bounding box center [484, 393] width 118 height 26
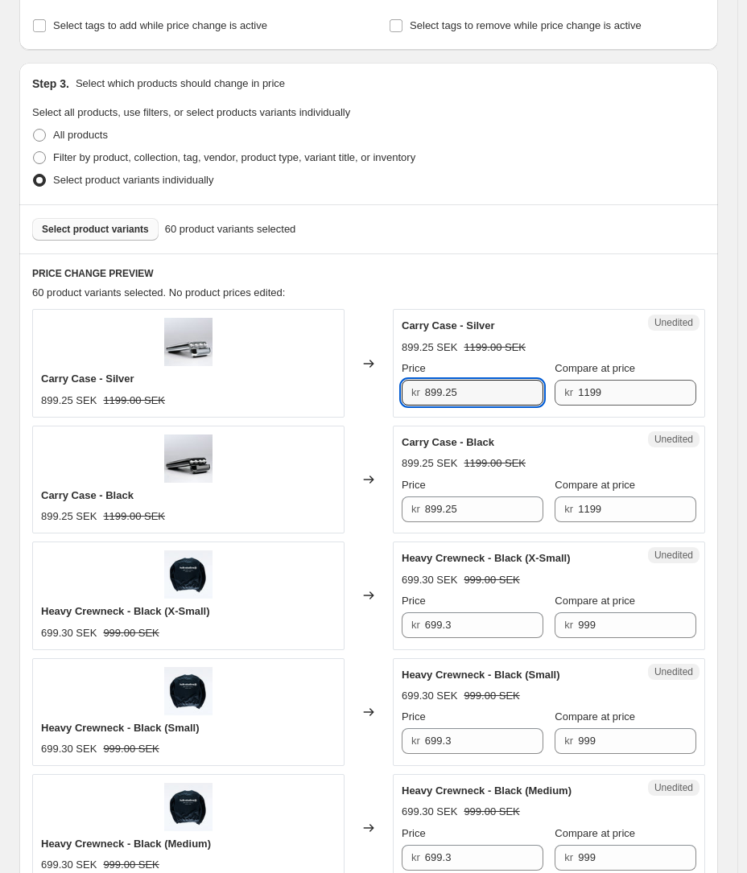
click at [475, 393] on input "899.25" at bounding box center [484, 393] width 118 height 26
type input "1199"
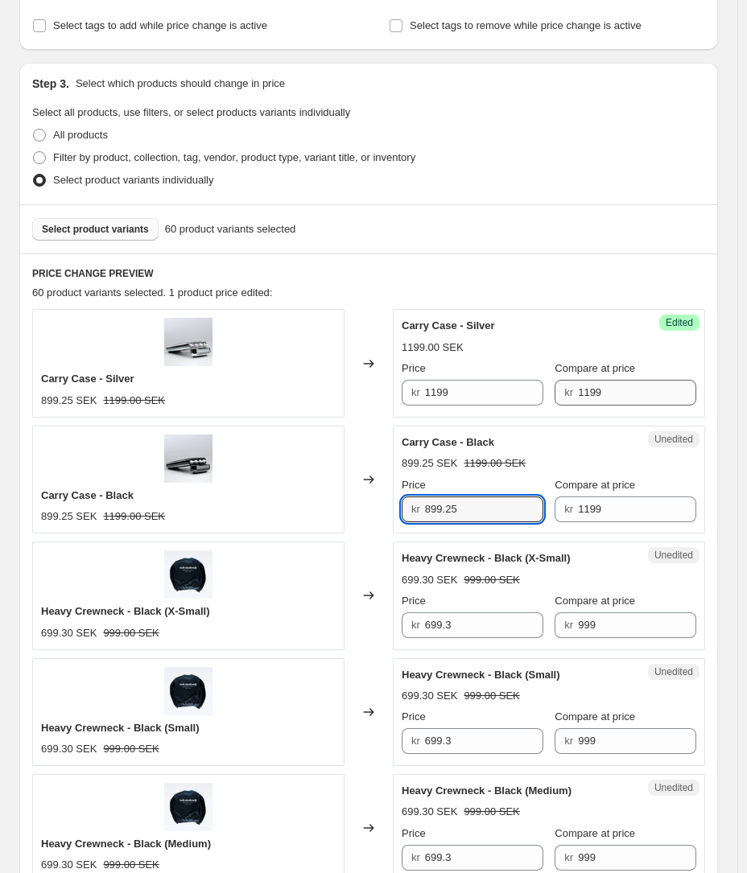
click at [484, 510] on input "899.25" at bounding box center [484, 509] width 118 height 26
type input "1199"
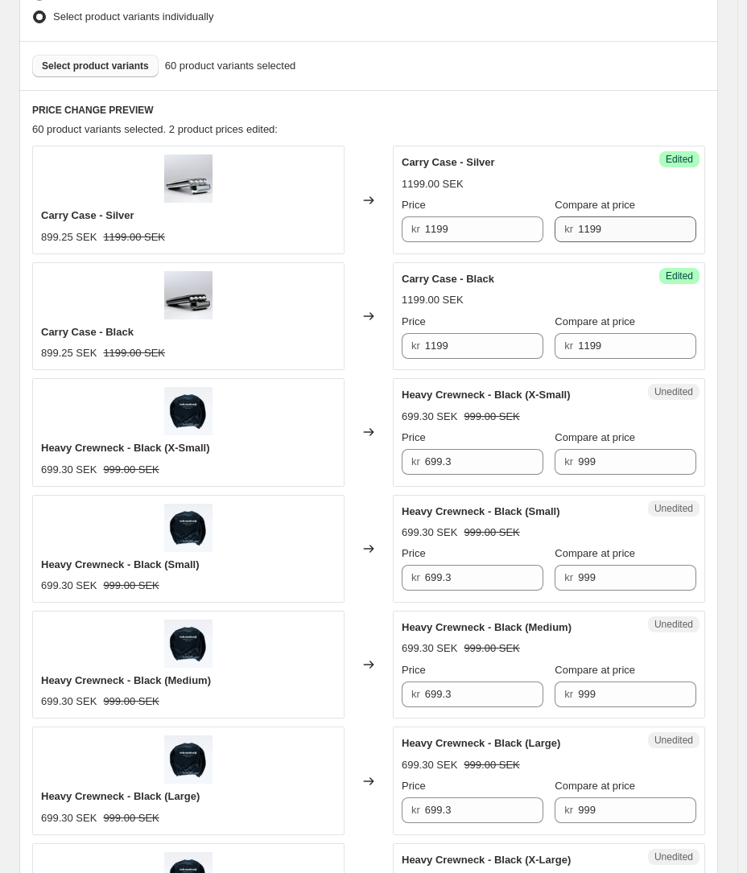
scroll to position [455, 0]
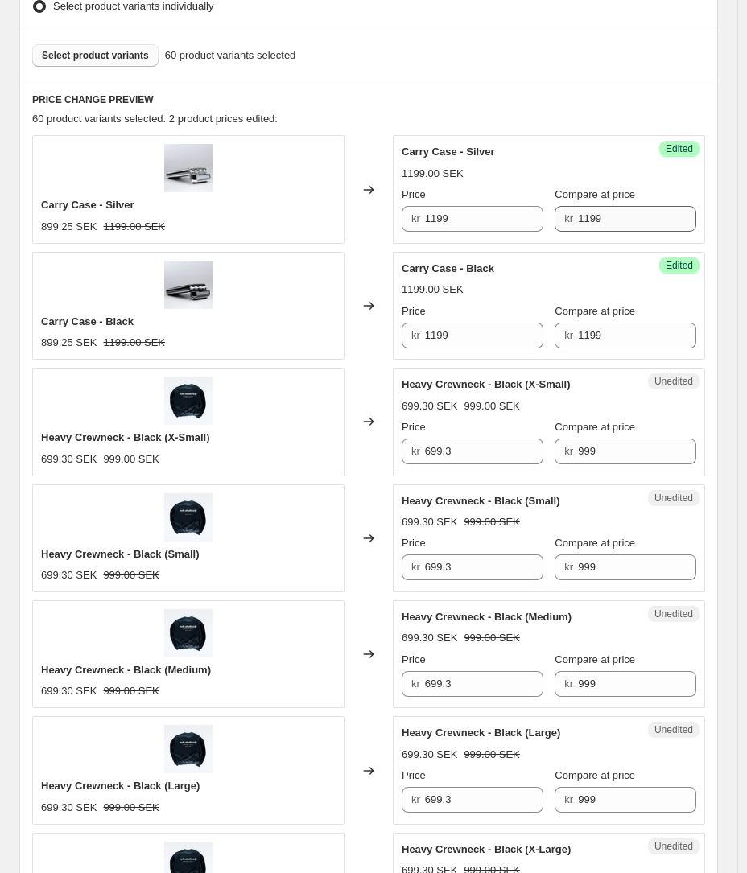
click at [627, 434] on div "Compare at price kr 999" at bounding box center [625, 441] width 142 height 45
click at [626, 449] on input "999" at bounding box center [637, 451] width 118 height 26
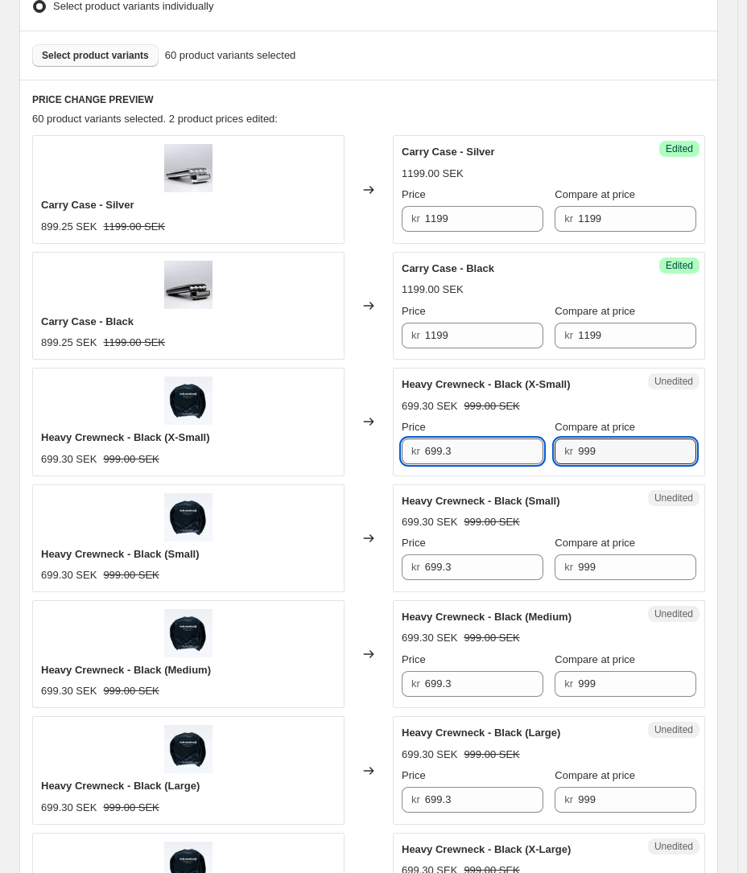
drag, startPoint x: 633, startPoint y: 396, endPoint x: 459, endPoint y: 455, distance: 184.4
click at [459, 455] on input "699.3" at bounding box center [484, 451] width 118 height 26
type input "999"
drag, startPoint x: 459, startPoint y: 455, endPoint x: 489, endPoint y: 586, distance: 133.9
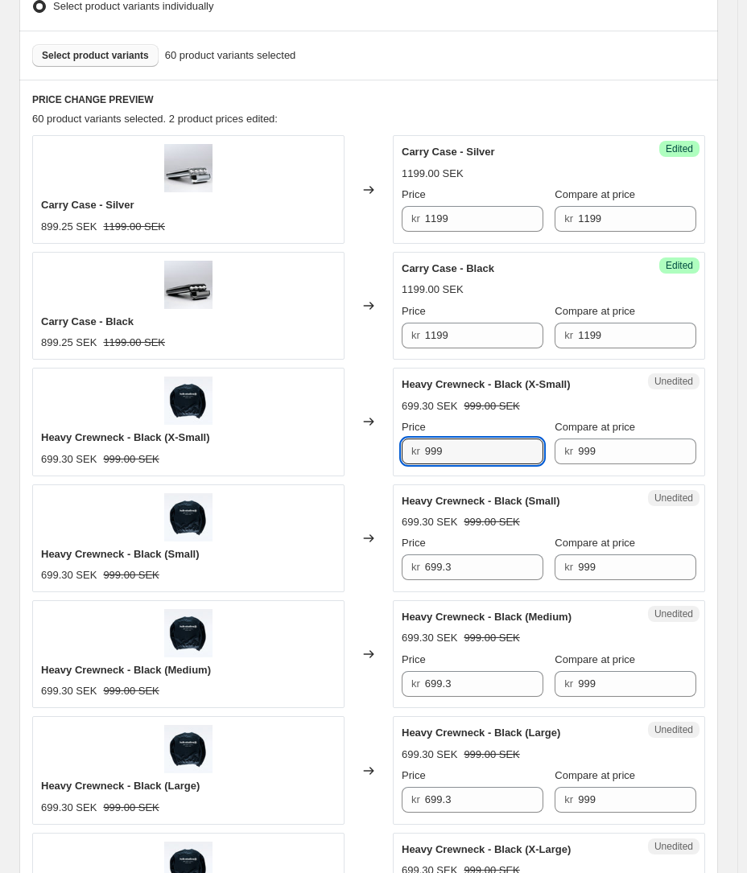
click at [489, 586] on div "Unedited Heavy Crewneck - Black (Small) 699.30 SEK 999.00 SEK Price kr 699.3 Co…" at bounding box center [549, 538] width 312 height 108
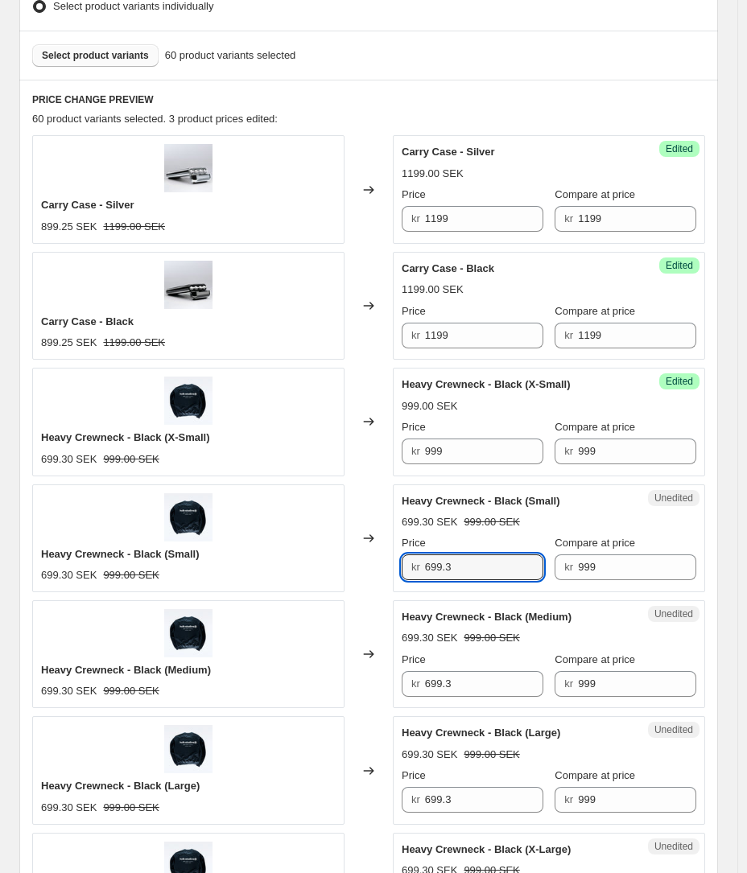
click at [478, 563] on input "699.3" at bounding box center [484, 567] width 118 height 26
type input "999"
click at [483, 678] on input "699.3" at bounding box center [484, 684] width 118 height 26
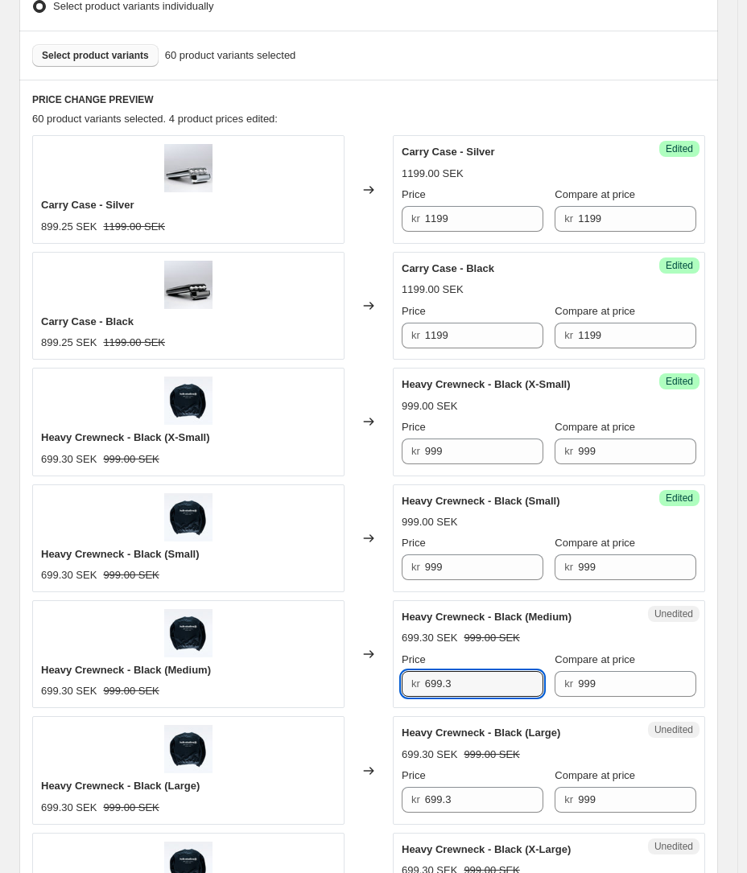
click at [483, 678] on input "699.3" at bounding box center [484, 684] width 118 height 26
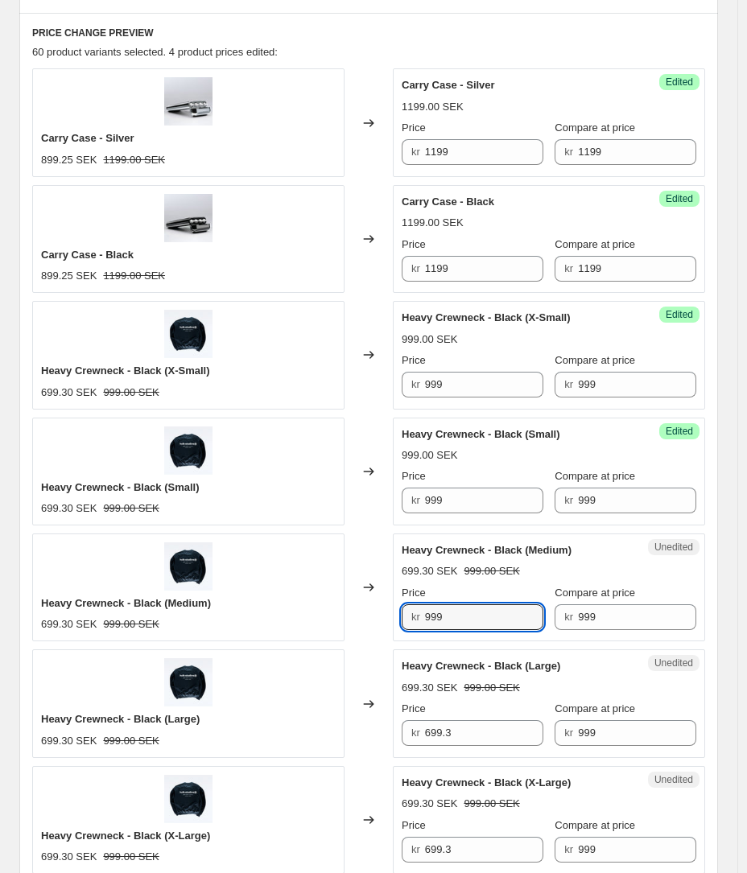
scroll to position [646, 0]
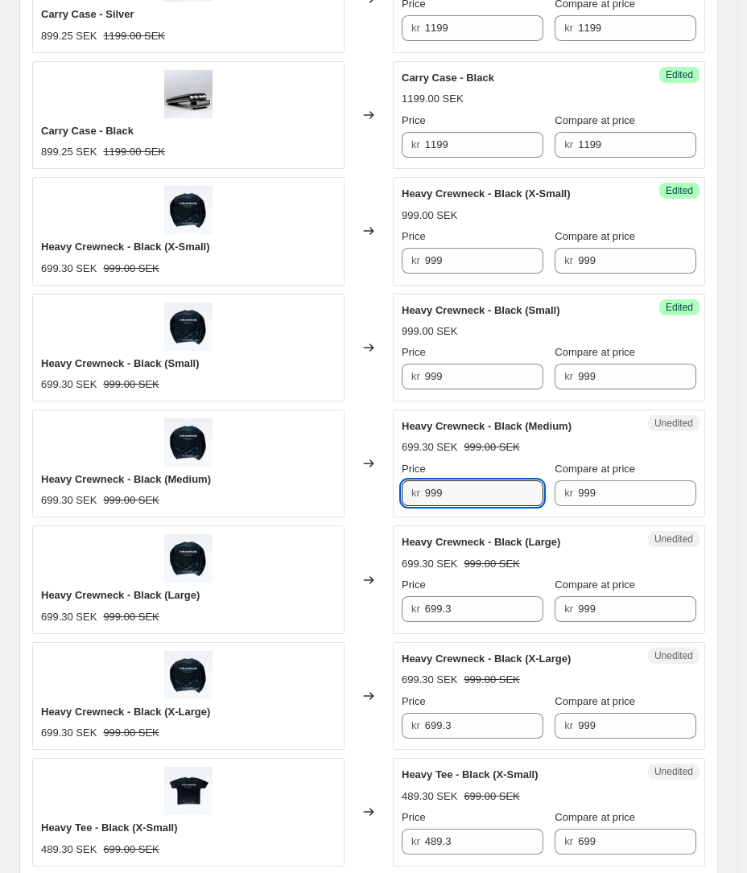
type input "999"
click at [461, 610] on input "699.3" at bounding box center [484, 609] width 118 height 26
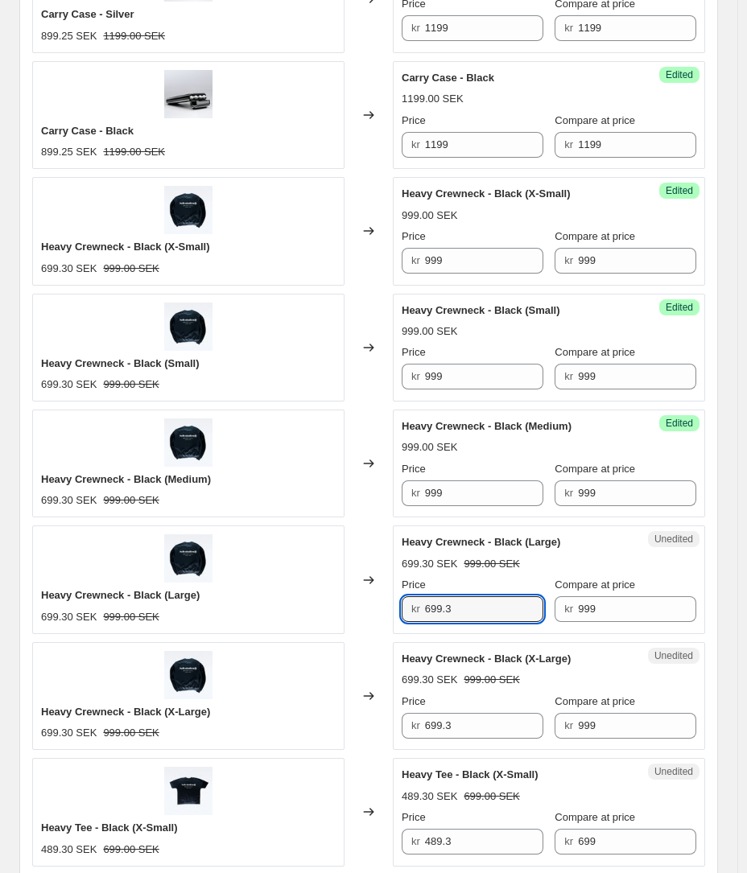
click at [461, 610] on input "699.3" at bounding box center [484, 609] width 118 height 26
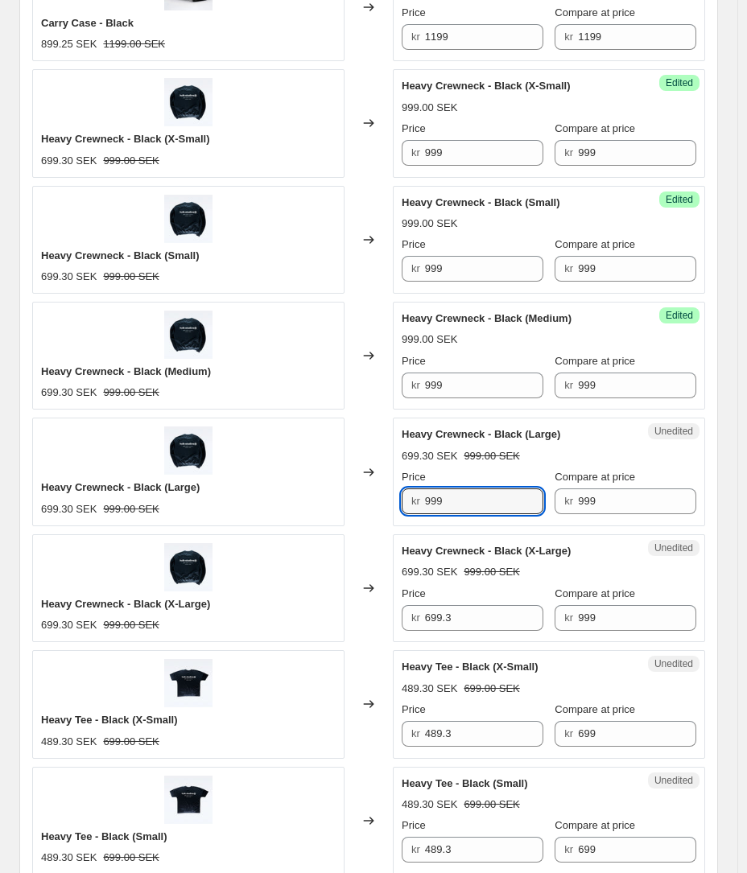
scroll to position [826, 0]
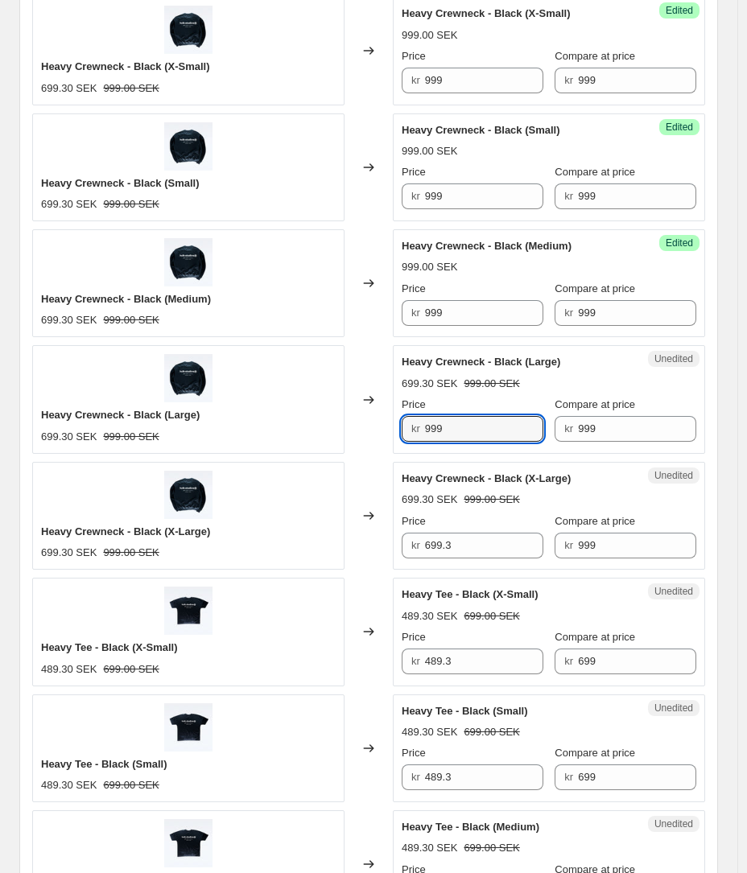
type input "999"
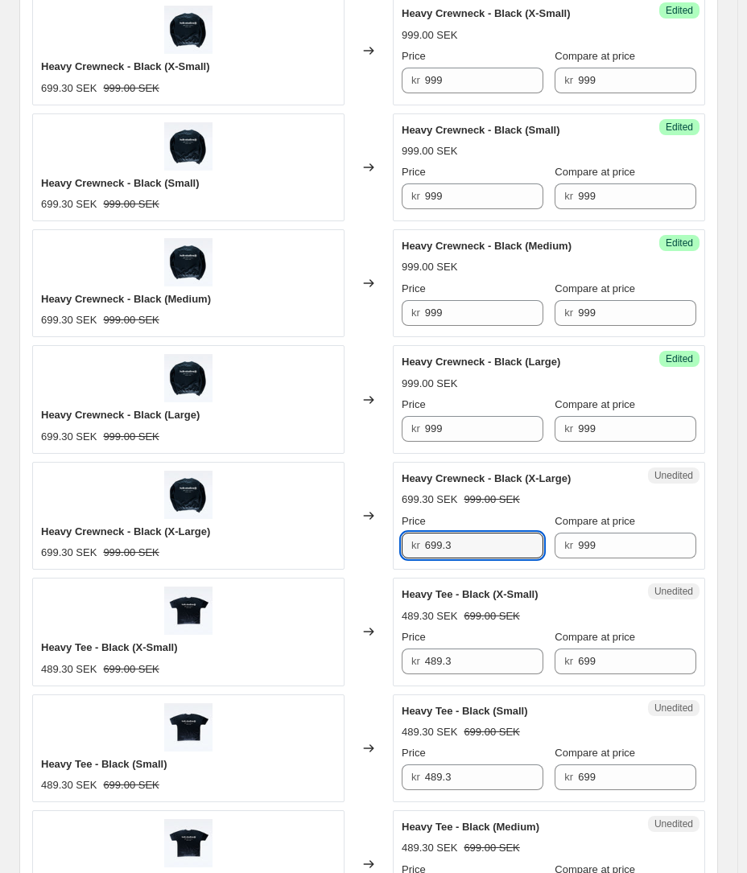
click at [449, 552] on input "699.3" at bounding box center [484, 546] width 118 height 26
type input "999"
click at [648, 677] on div "Unedited Heavy Tee - Black (X-Small) 489.30 SEK 699.00 SEK Price kr 489.3 Compa…" at bounding box center [549, 632] width 312 height 108
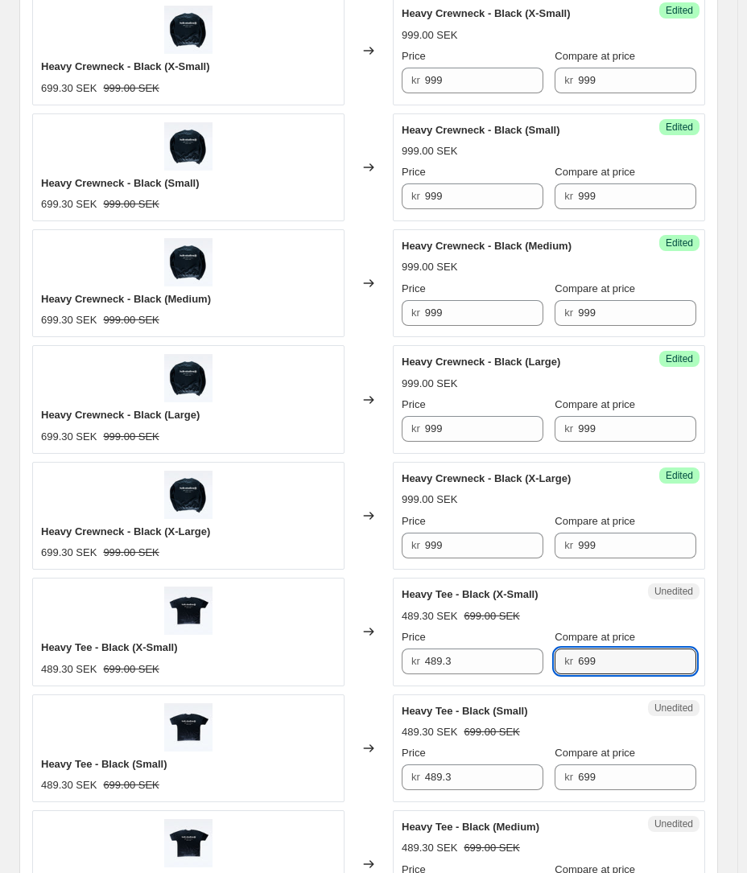
click at [641, 671] on input "699" at bounding box center [637, 661] width 118 height 26
drag, startPoint x: 489, startPoint y: 586, endPoint x: 640, endPoint y: 670, distance: 172.5
click at [640, 670] on input "699" at bounding box center [637, 661] width 118 height 26
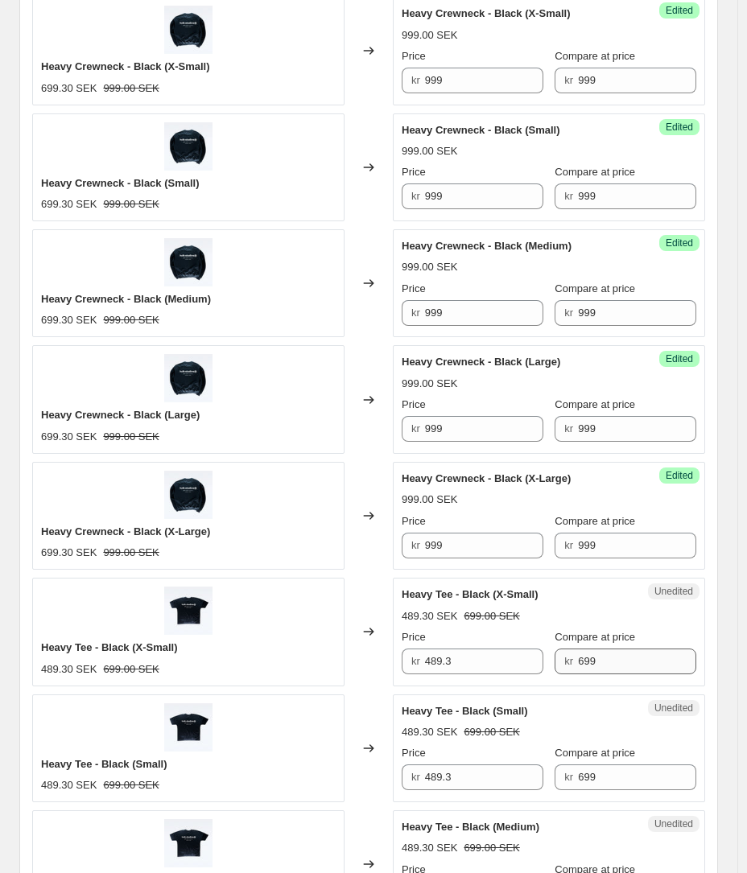
click at [381, 663] on div "Changed to" at bounding box center [368, 632] width 48 height 108
click at [425, 657] on div "kr 489.3" at bounding box center [472, 661] width 142 height 26
drag, startPoint x: 640, startPoint y: 670, endPoint x: 438, endPoint y: 659, distance: 202.2
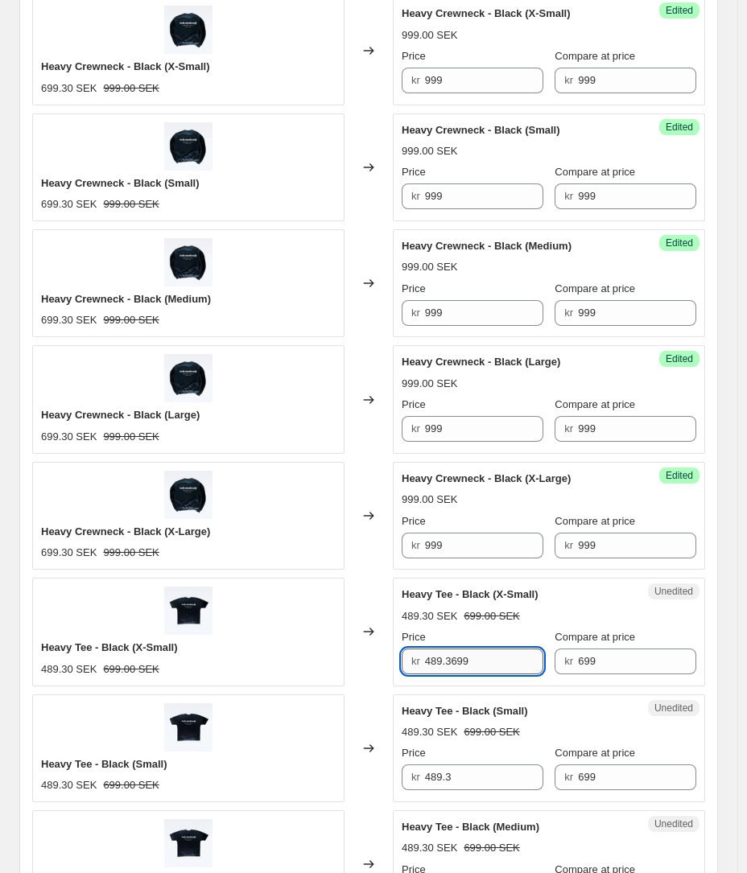
click at [438, 659] on input "489.3699" at bounding box center [484, 661] width 118 height 26
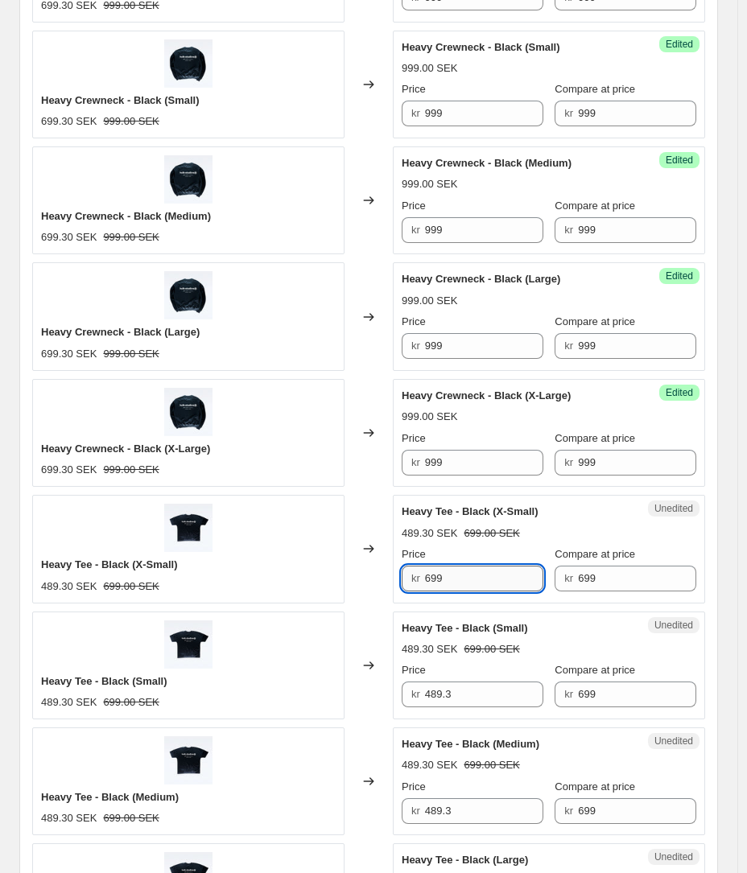
scroll to position [1056, 0]
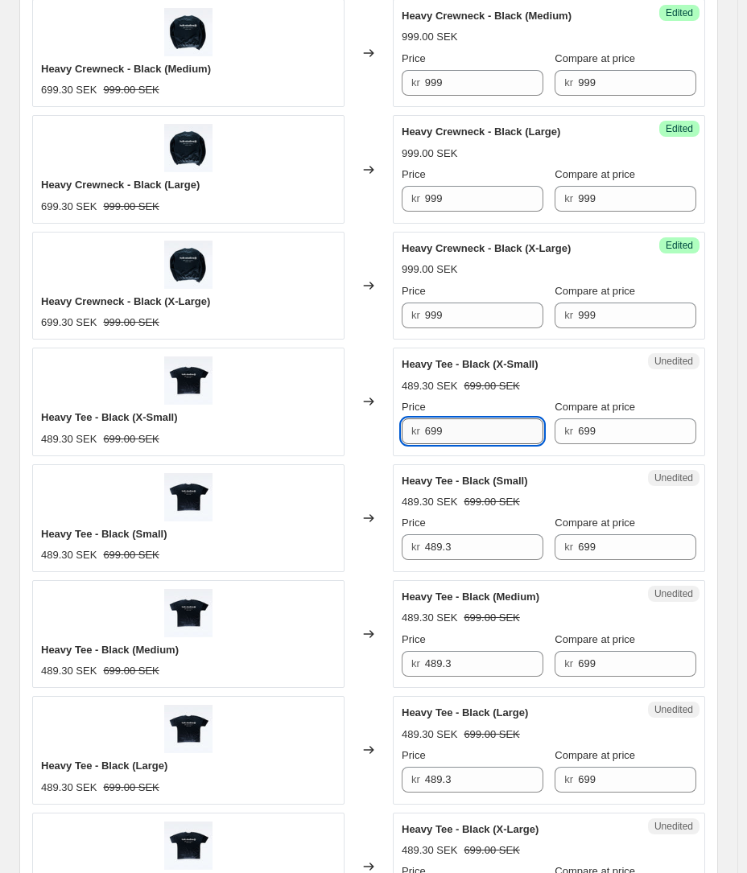
type input "699"
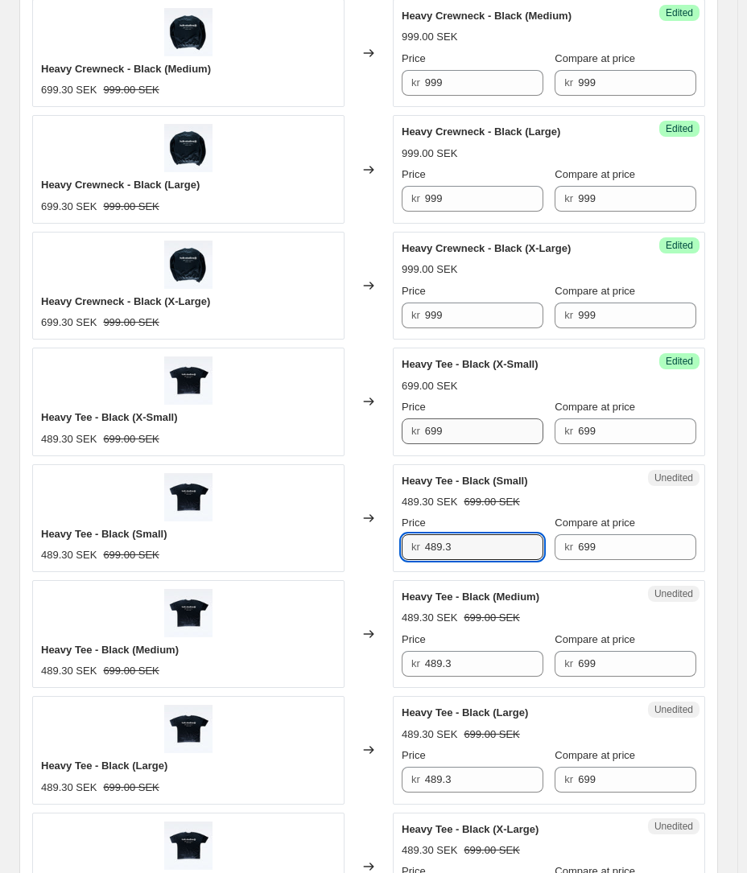
click at [444, 541] on input "489.3" at bounding box center [484, 547] width 118 height 26
type input "699"
drag, startPoint x: 438, startPoint y: 659, endPoint x: 457, endPoint y: 671, distance: 22.8
click at [457, 671] on input "489.3" at bounding box center [484, 664] width 118 height 26
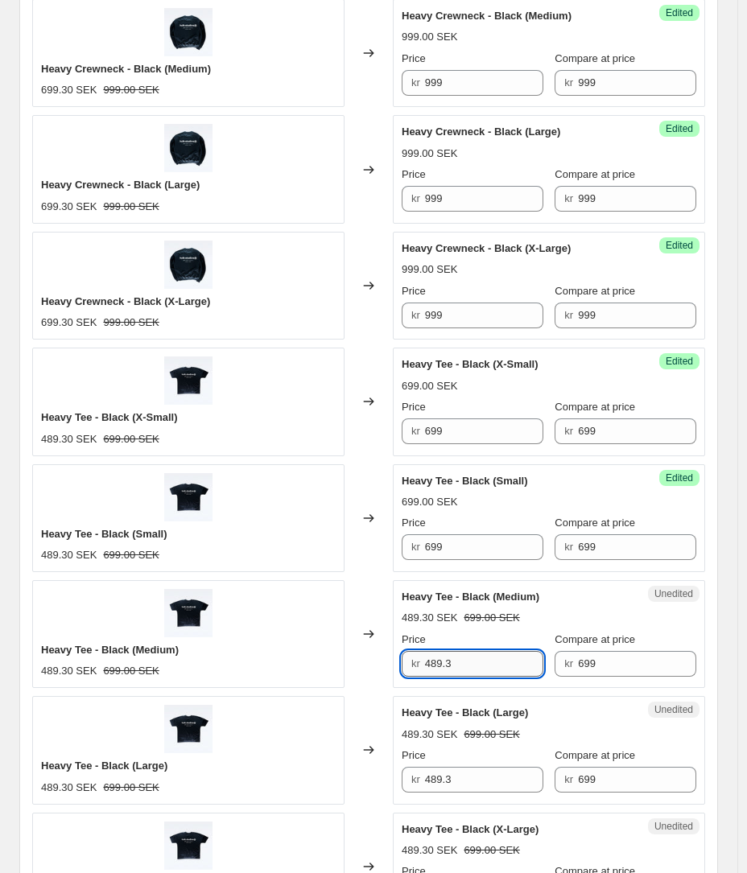
click at [456, 670] on input "489.3" at bounding box center [484, 664] width 118 height 26
type input "699"
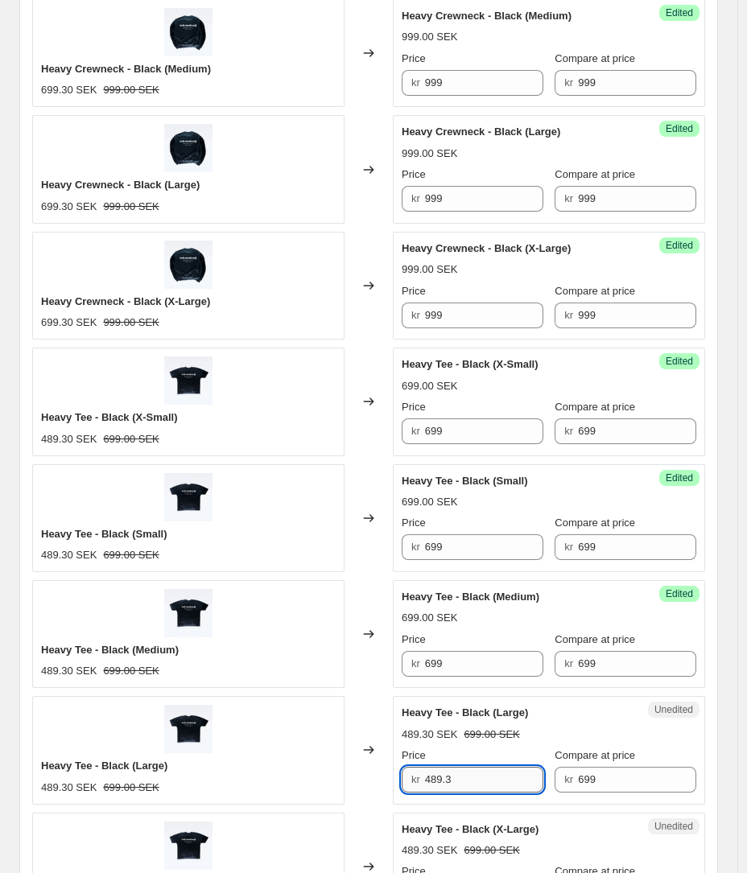
drag, startPoint x: 456, startPoint y: 670, endPoint x: 469, endPoint y: 786, distance: 116.6
click at [469, 786] on input "489.3" at bounding box center [484, 780] width 118 height 26
click at [470, 785] on input "489.3" at bounding box center [484, 780] width 118 height 26
click at [455, 779] on input "489.3699" at bounding box center [484, 780] width 118 height 26
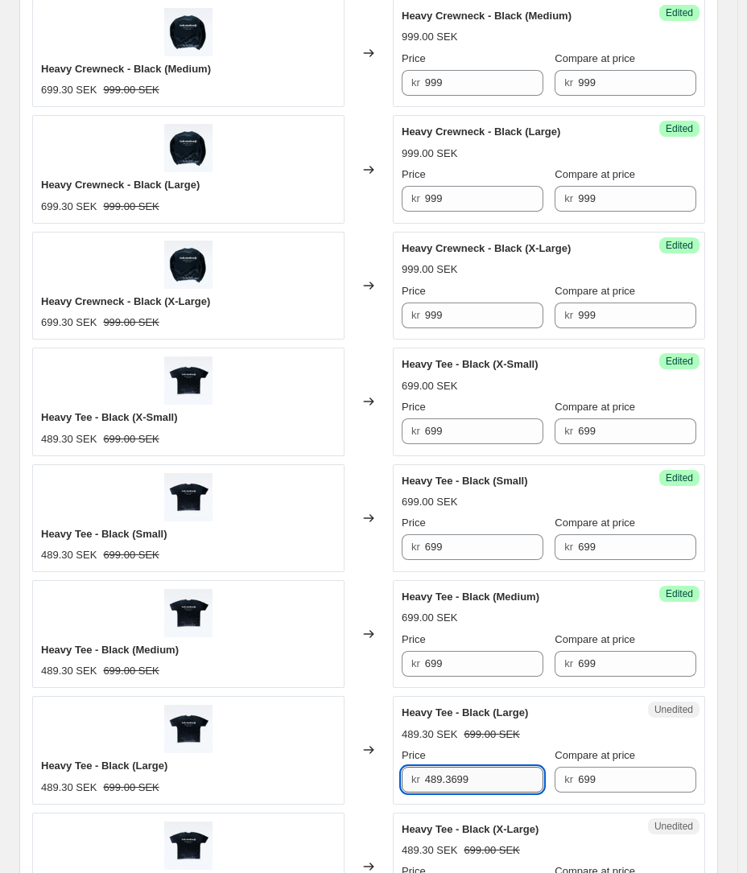
click at [455, 779] on input "489.3699" at bounding box center [484, 780] width 118 height 26
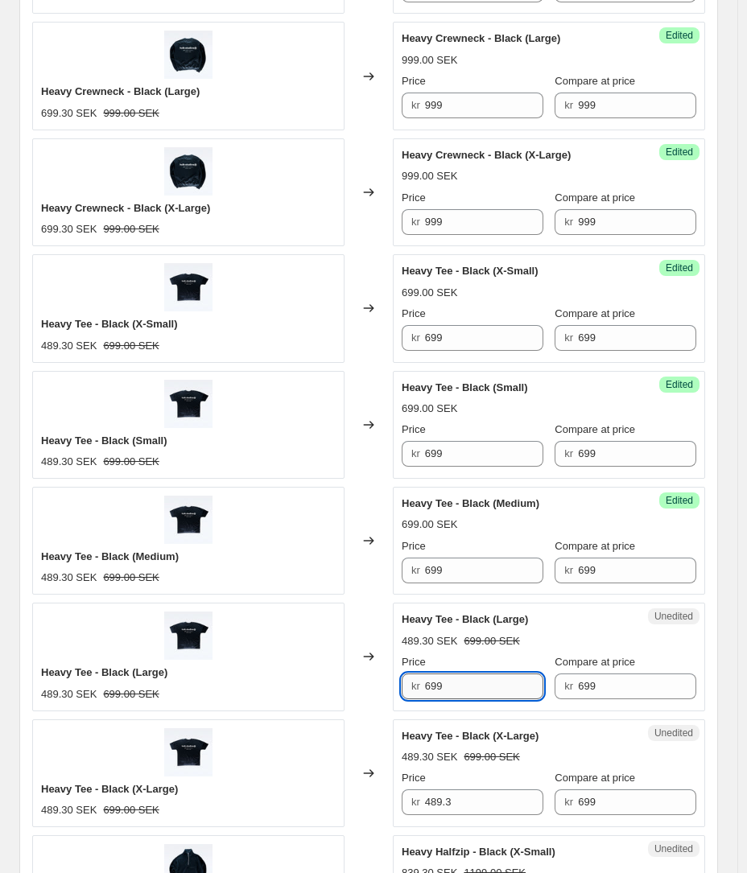
scroll to position [1415, 0]
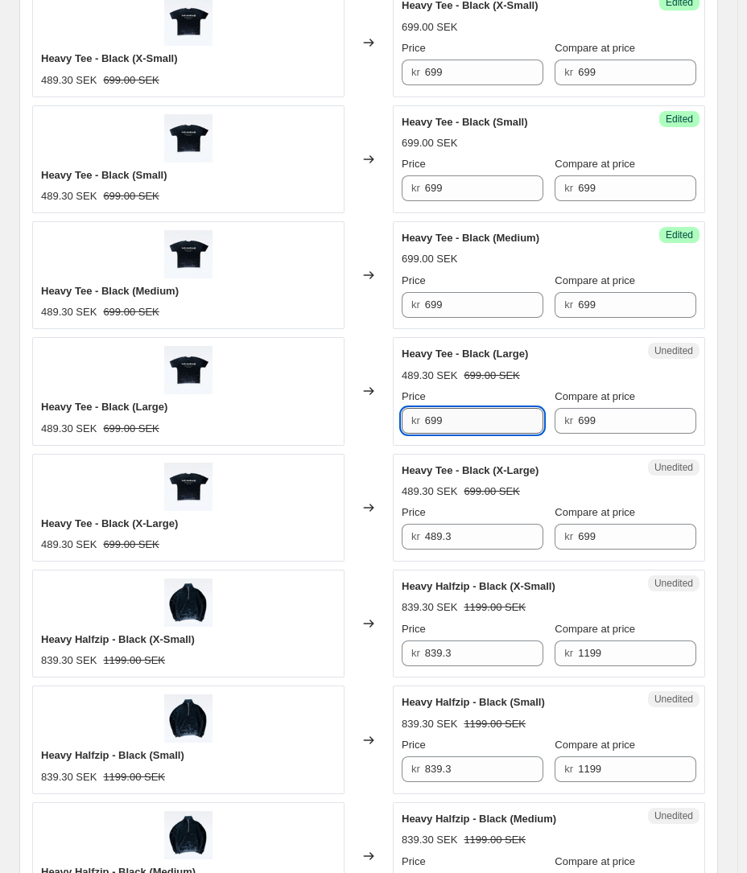
type input "699"
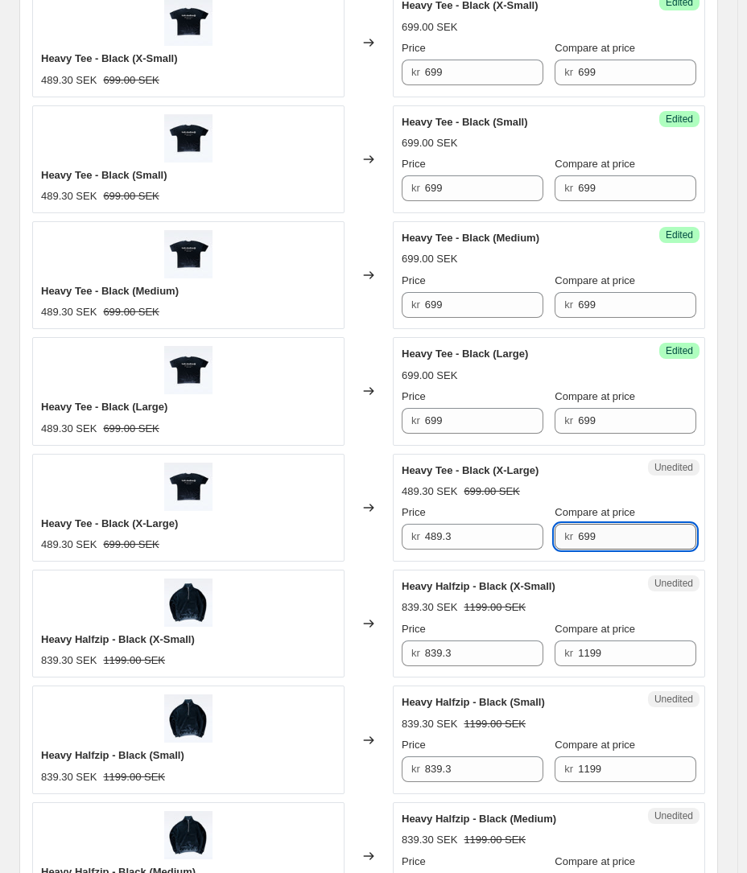
drag, startPoint x: 470, startPoint y: 785, endPoint x: 590, endPoint y: 533, distance: 279.6
click at [590, 533] on input "699" at bounding box center [637, 537] width 118 height 26
drag, startPoint x: 590, startPoint y: 533, endPoint x: 434, endPoint y: 530, distance: 156.1
click at [434, 530] on input "489.3" at bounding box center [484, 537] width 118 height 26
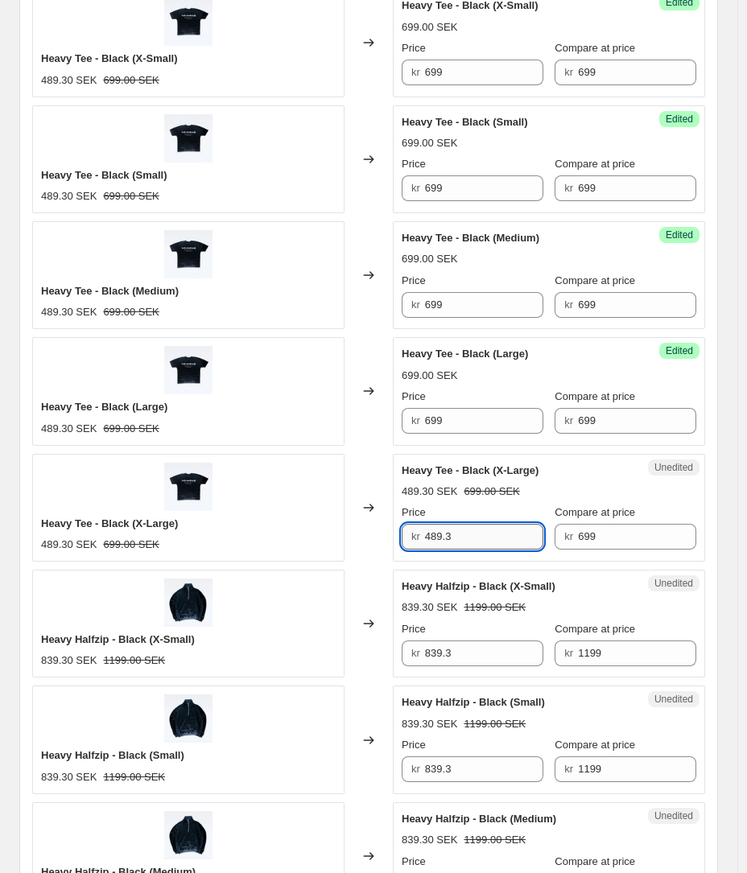
click at [434, 530] on input "489.3" at bounding box center [484, 537] width 118 height 26
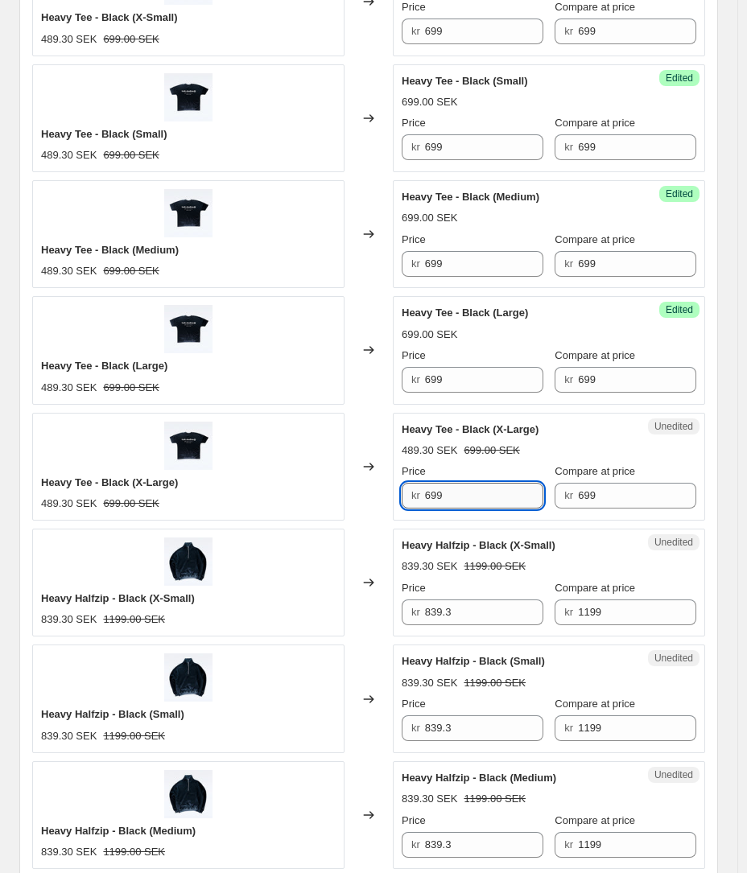
scroll to position [1637, 0]
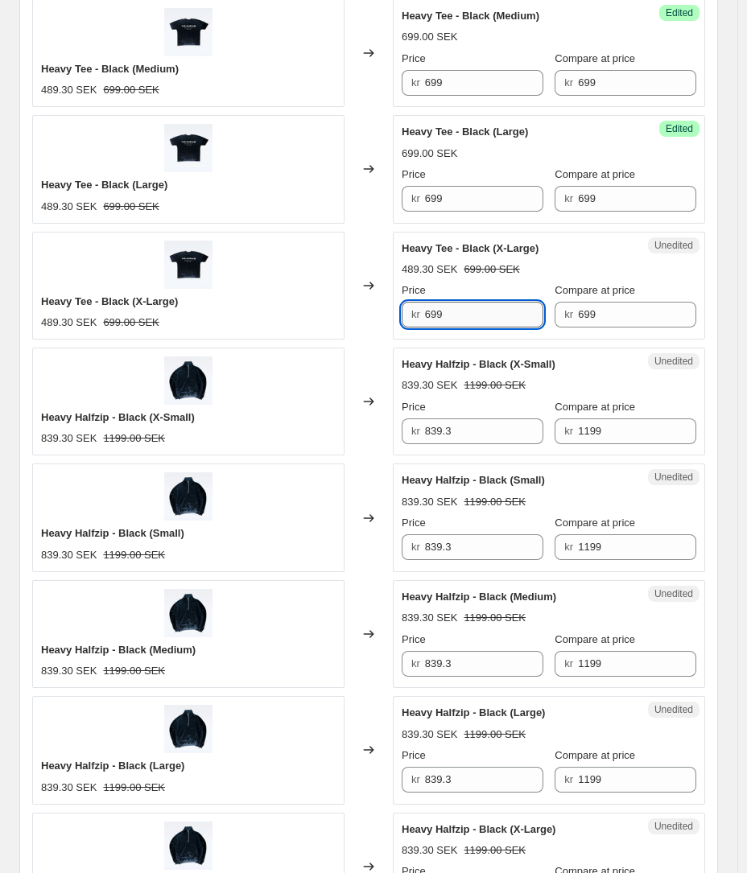
type input "699"
click at [614, 424] on input "1199" at bounding box center [637, 431] width 118 height 26
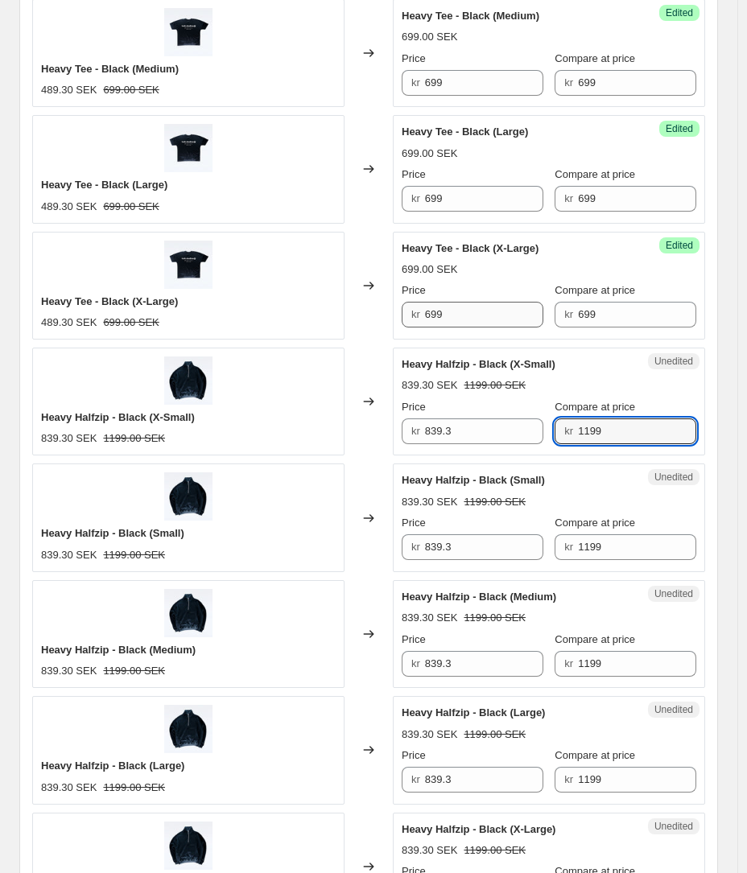
click at [614, 424] on input "1199" at bounding box center [637, 431] width 118 height 26
click at [487, 434] on input "839.3" at bounding box center [484, 431] width 118 height 26
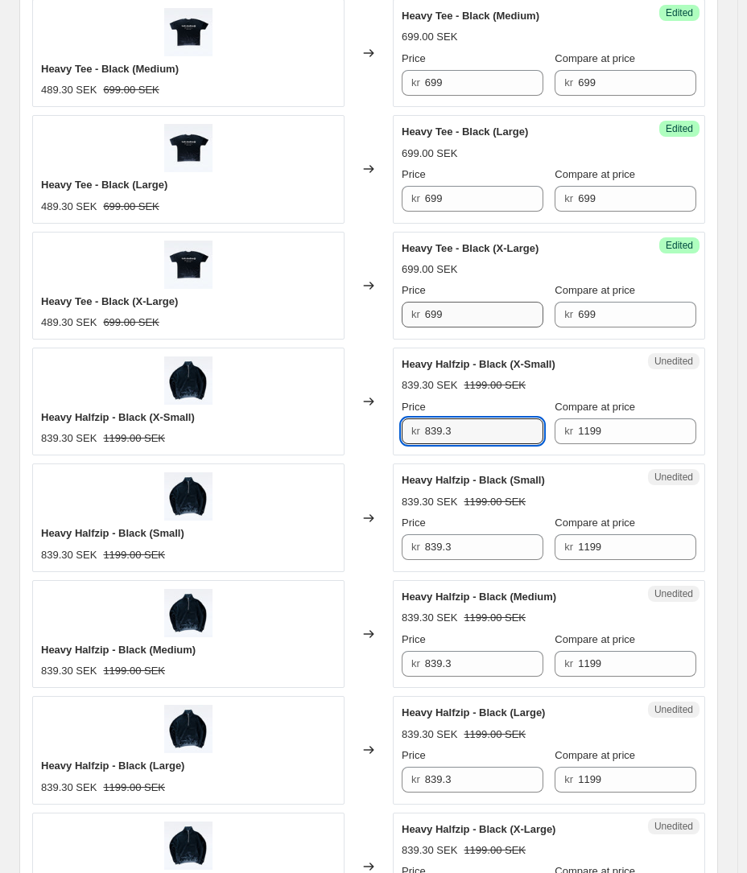
click at [487, 434] on input "839.3" at bounding box center [484, 431] width 118 height 26
type input "1199"
drag, startPoint x: 434, startPoint y: 530, endPoint x: 480, endPoint y: 562, distance: 56.2
click at [480, 562] on div "Unedited Heavy Halfzip - Black (Small) 839.30 SEK 1199.00 SEK Price kr 839.3 Co…" at bounding box center [549, 517] width 312 height 108
click at [480, 558] on div "Unedited Heavy Halfzip - Black (Small) 839.30 SEK 1199.00 SEK Price kr 839.3 Co…" at bounding box center [549, 517] width 312 height 108
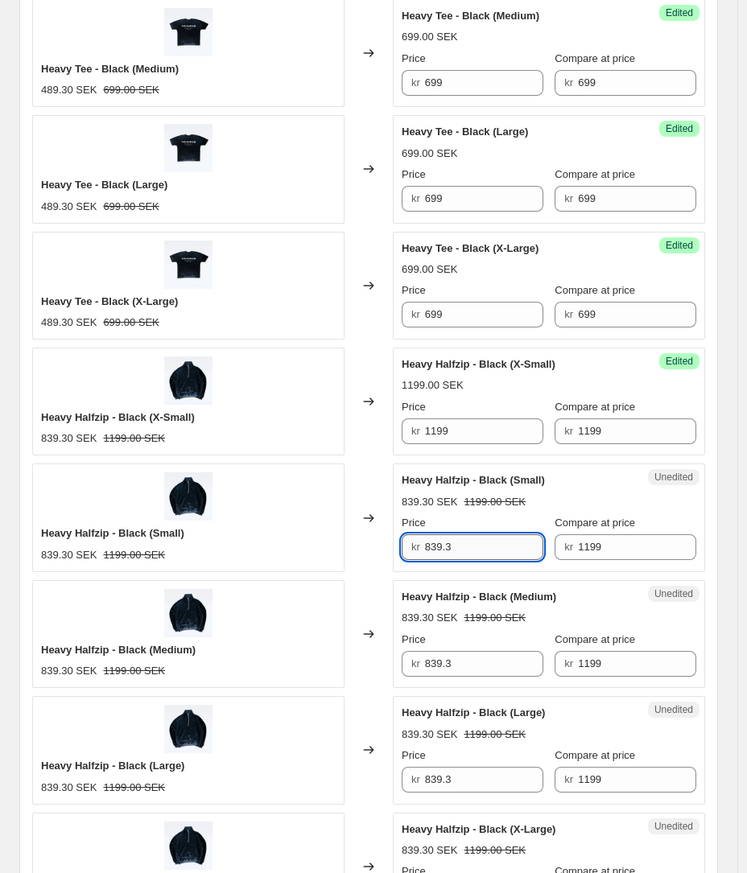
click at [480, 547] on input "839.3" at bounding box center [484, 547] width 118 height 26
type input "1199"
click at [465, 675] on input "839.3" at bounding box center [484, 664] width 118 height 26
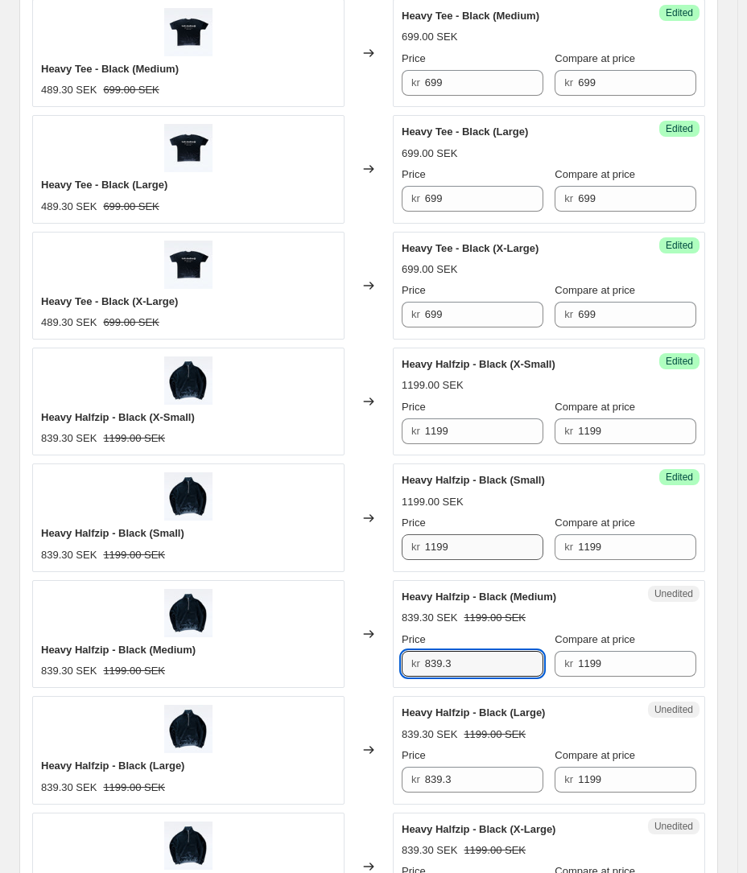
click at [465, 675] on input "839.3" at bounding box center [484, 664] width 118 height 26
type input "1199"
click at [466, 778] on input "839.3" at bounding box center [484, 780] width 118 height 26
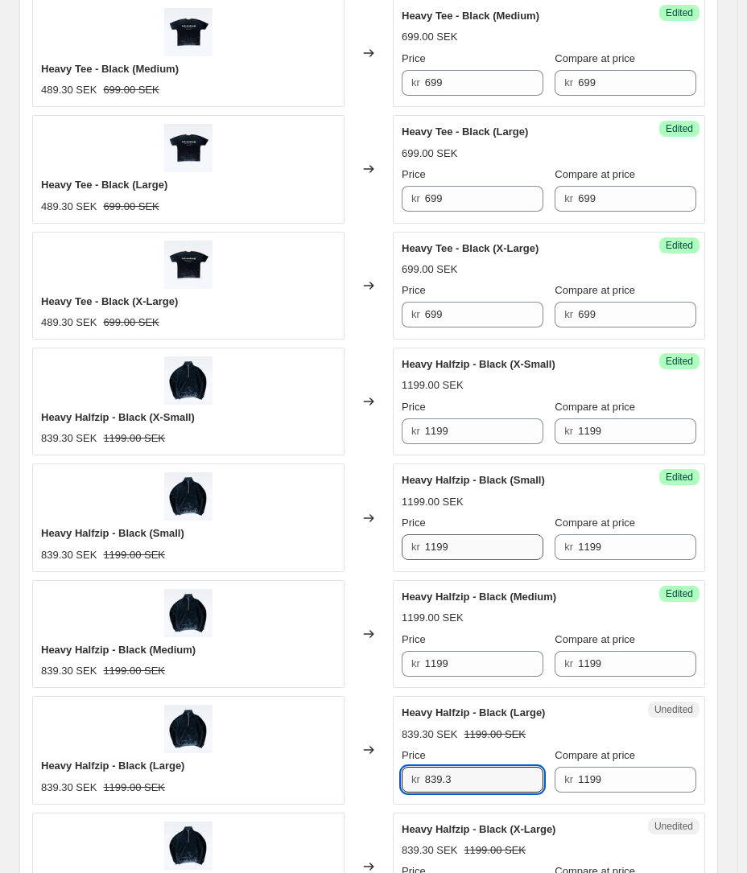
click at [466, 778] on input "839.3" at bounding box center [484, 780] width 118 height 26
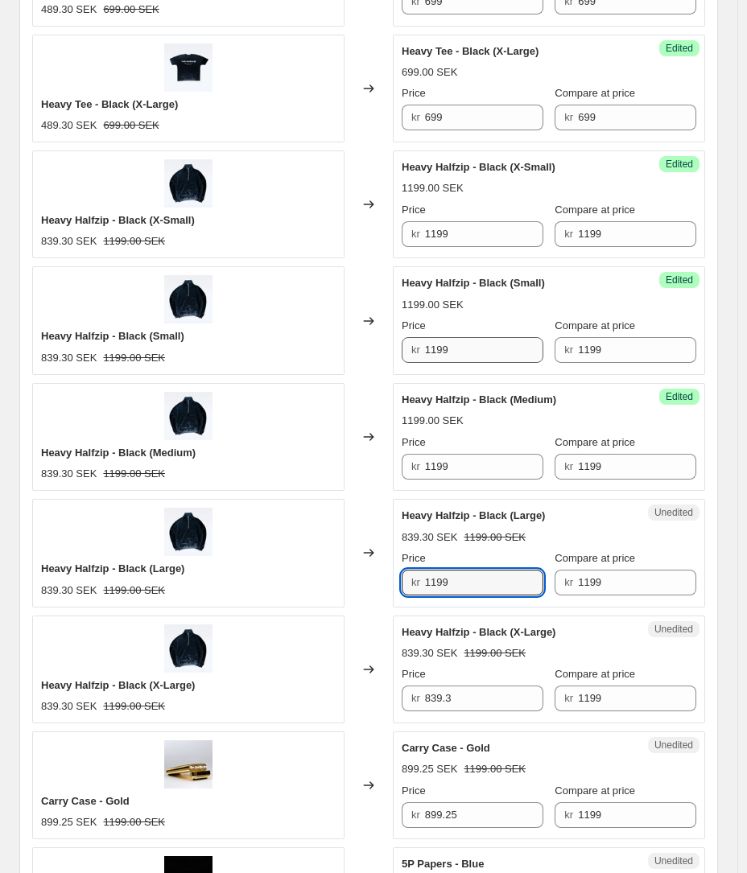
type input "1199"
drag, startPoint x: 480, startPoint y: 558, endPoint x: 456, endPoint y: 702, distance: 145.2
click at [456, 702] on input "839.3" at bounding box center [484, 698] width 118 height 26
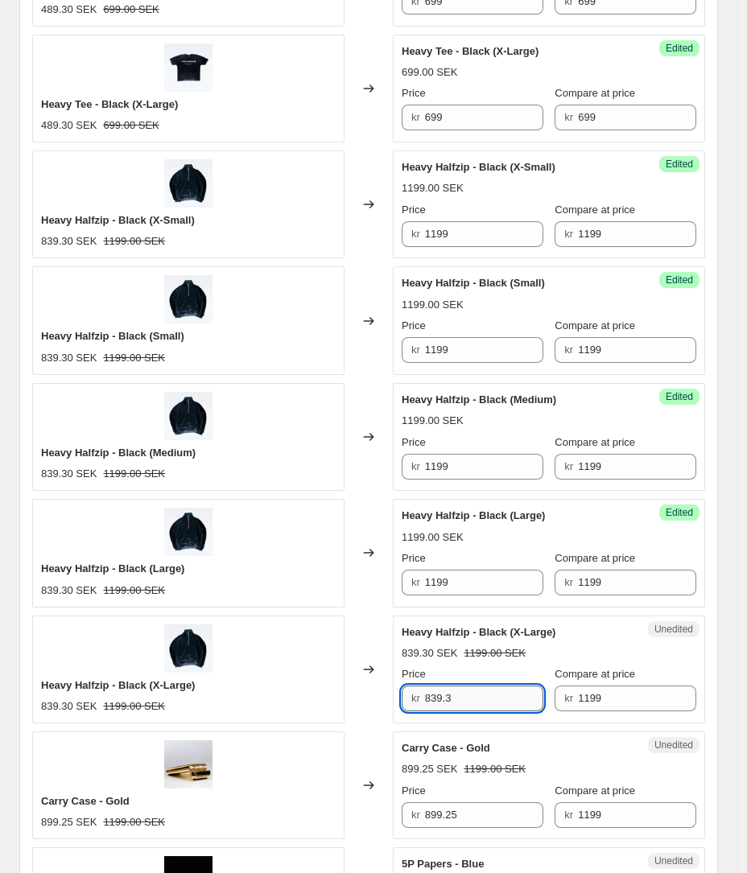
click at [456, 702] on input "839.3" at bounding box center [484, 698] width 118 height 26
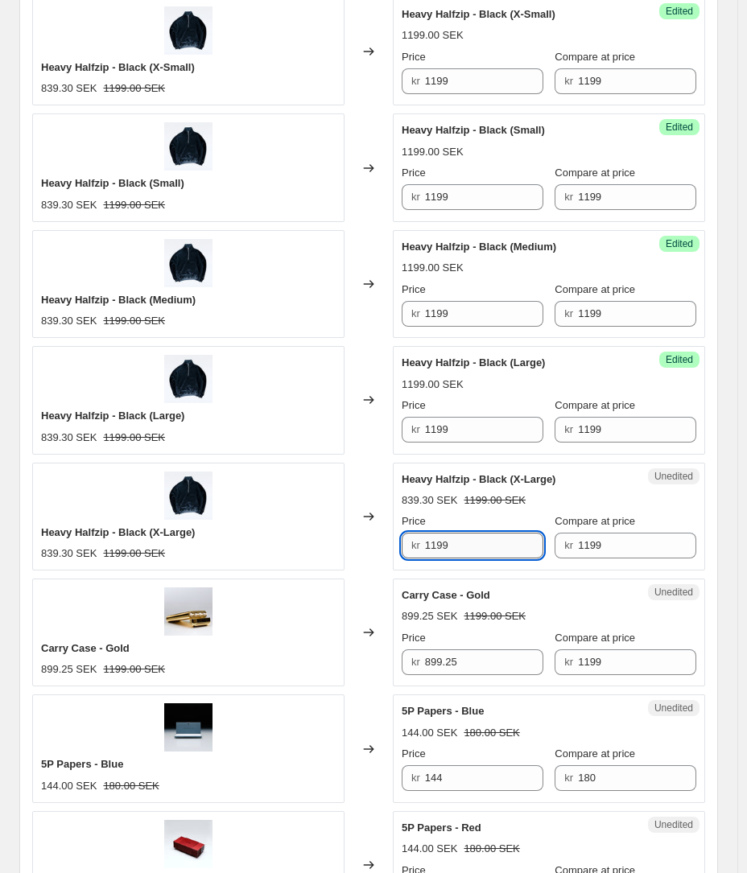
scroll to position [1992, 0]
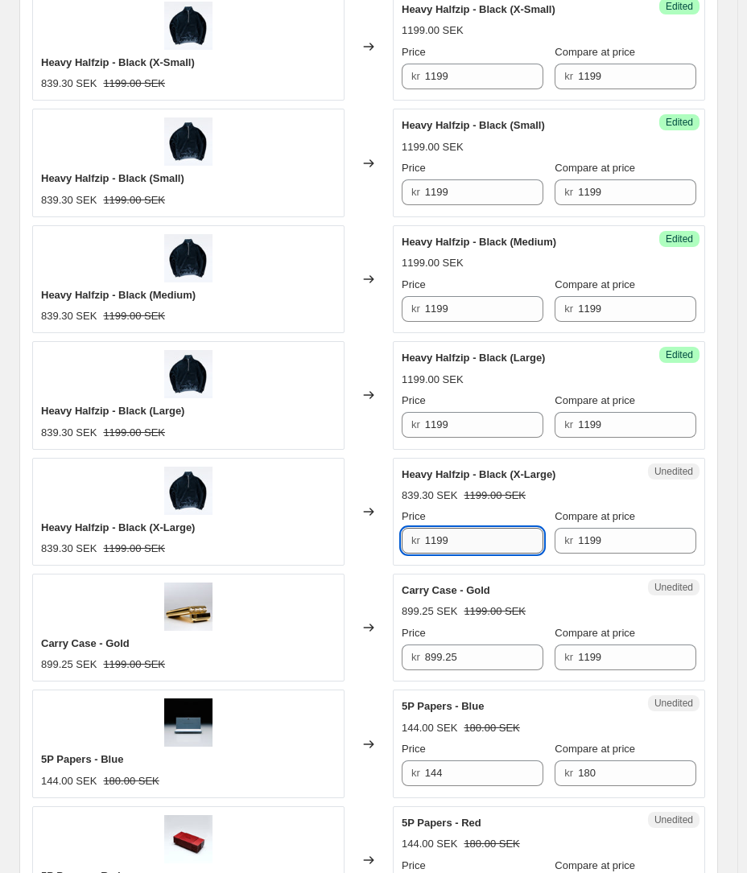
click at [475, 545] on input "1199" at bounding box center [484, 541] width 118 height 26
type input "1199"
click at [472, 464] on div "Unedited Heavy Halfzip - Black (X-Large) 839.30 SEK 1199.00 SEK Price kr 1199 C…" at bounding box center [549, 512] width 312 height 108
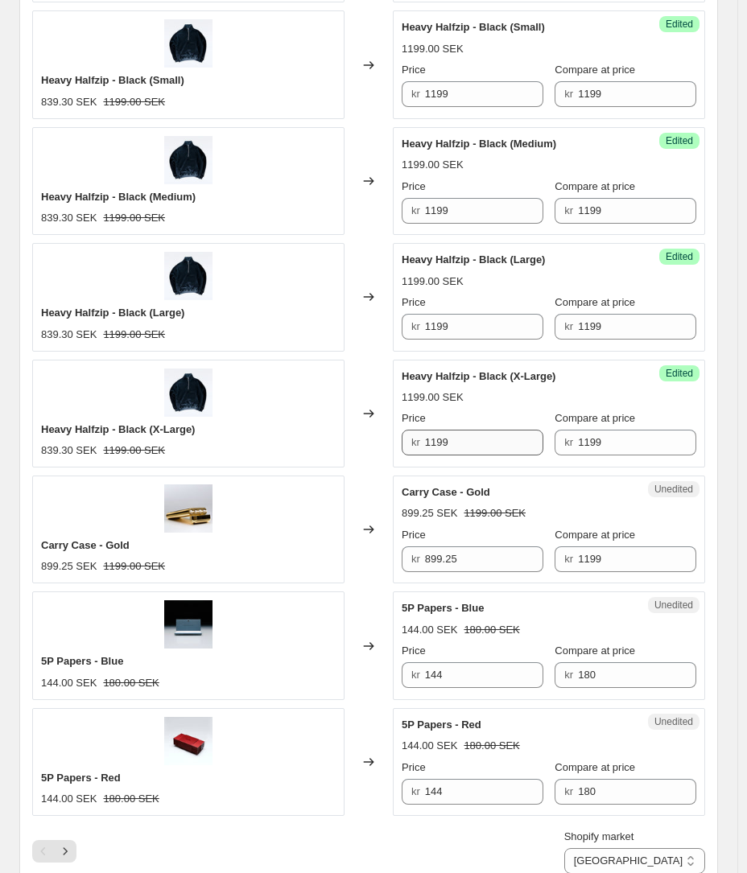
scroll to position [2240, 0]
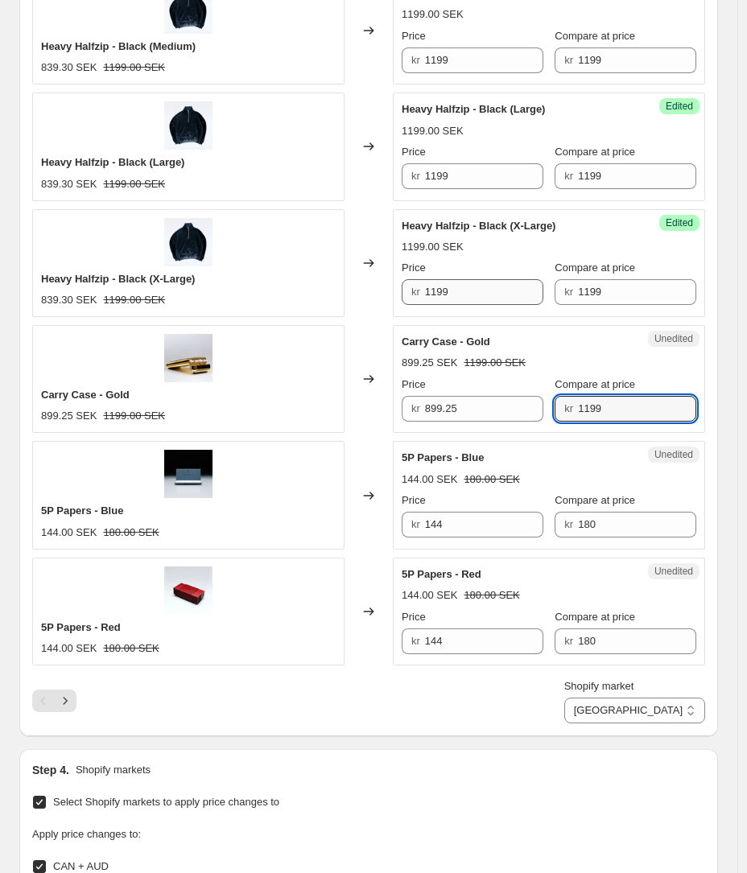
click at [619, 404] on input "1199" at bounding box center [637, 409] width 118 height 26
click at [427, 415] on div "kr 899.25" at bounding box center [472, 409] width 142 height 26
click at [471, 413] on input "899.251199" at bounding box center [484, 409] width 118 height 26
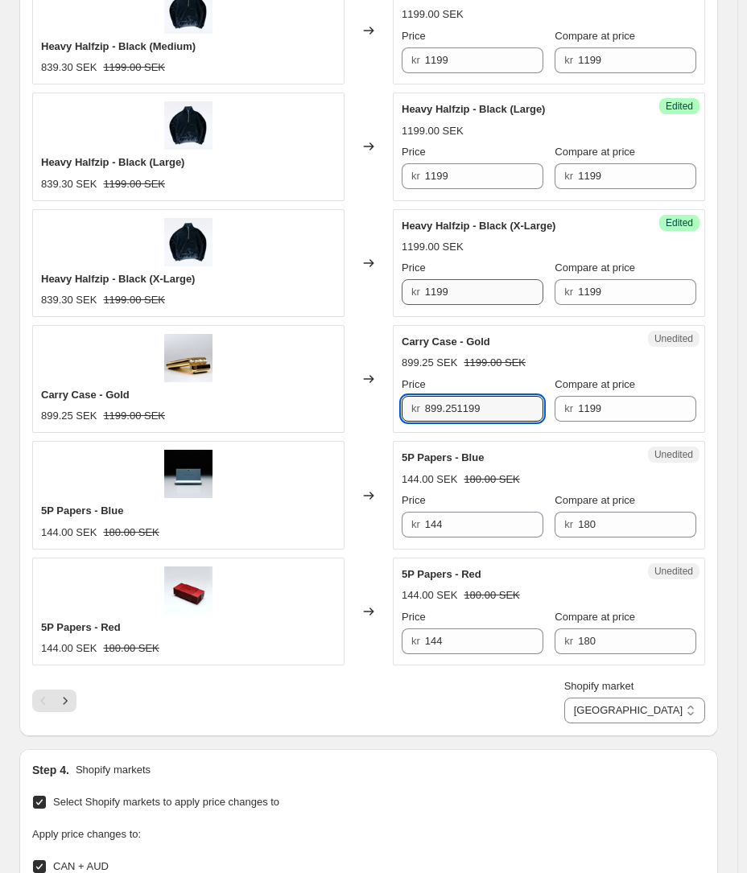
click at [471, 413] on input "899.251199" at bounding box center [484, 409] width 118 height 26
type input "1199"
click at [648, 516] on input "180" at bounding box center [637, 525] width 118 height 26
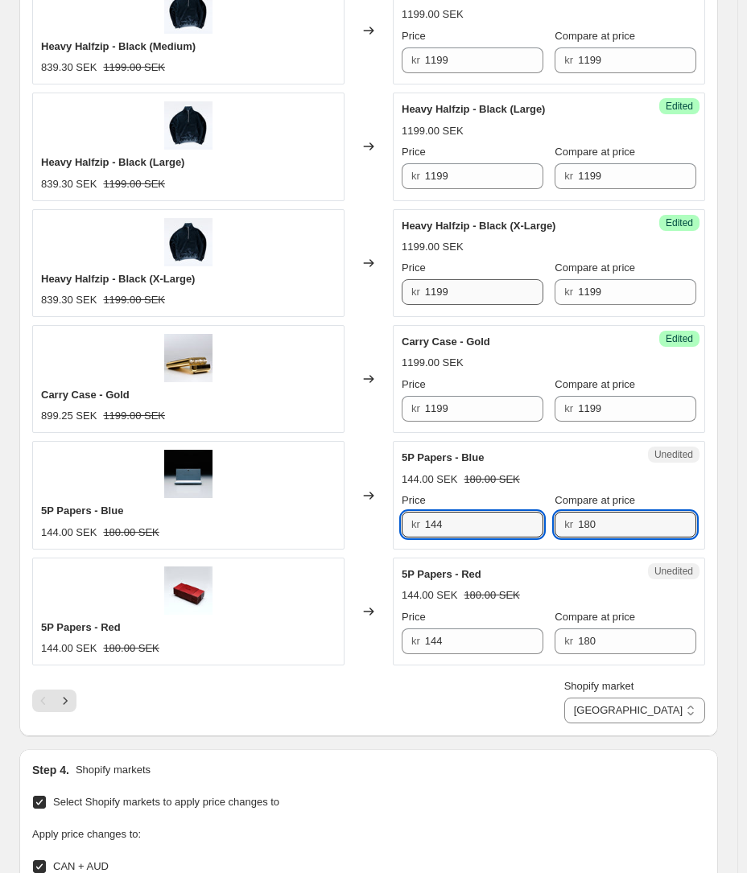
click at [476, 512] on input "144" at bounding box center [484, 525] width 118 height 26
drag, startPoint x: 456, startPoint y: 702, endPoint x: 476, endPoint y: 512, distance: 190.1
click at [476, 512] on input "144" at bounding box center [484, 525] width 118 height 26
type input "180"
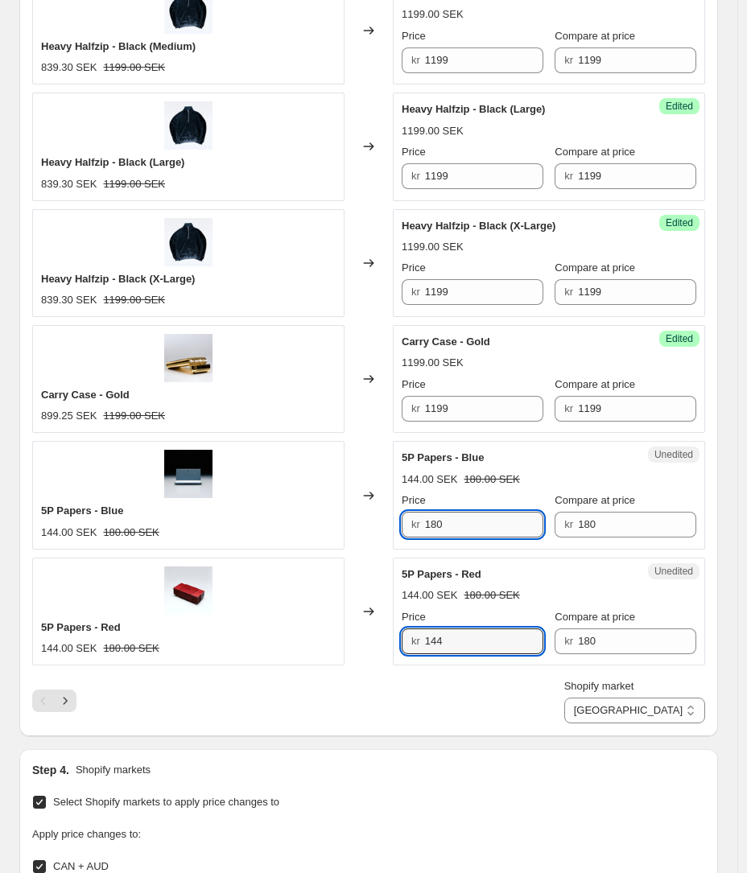
click at [486, 642] on input "144" at bounding box center [484, 641] width 118 height 26
type input "180"
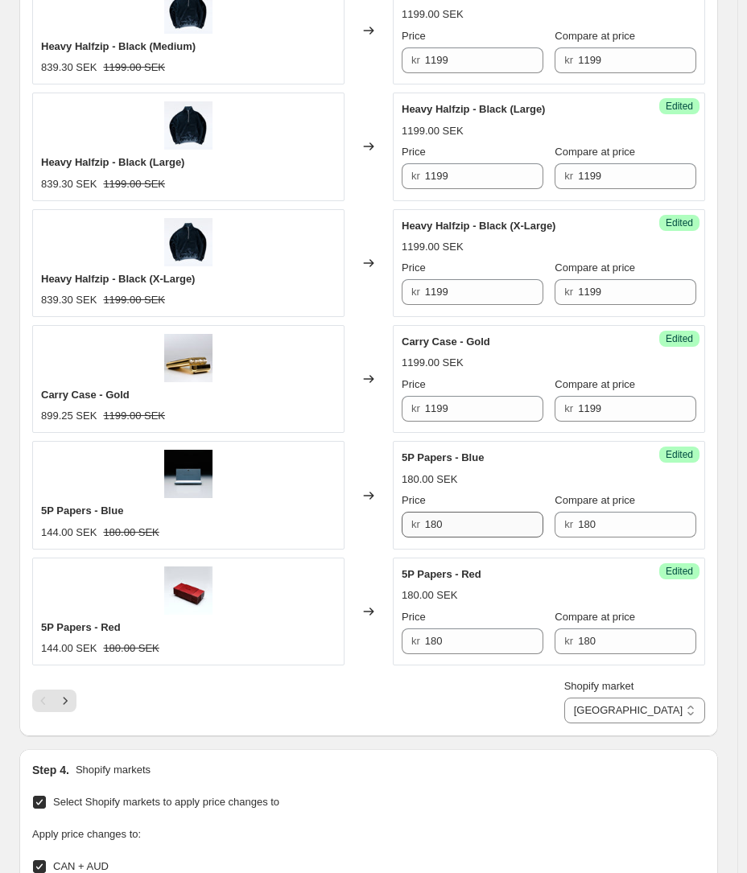
click at [541, 589] on div "180.00 SEK" at bounding box center [548, 595] width 294 height 16
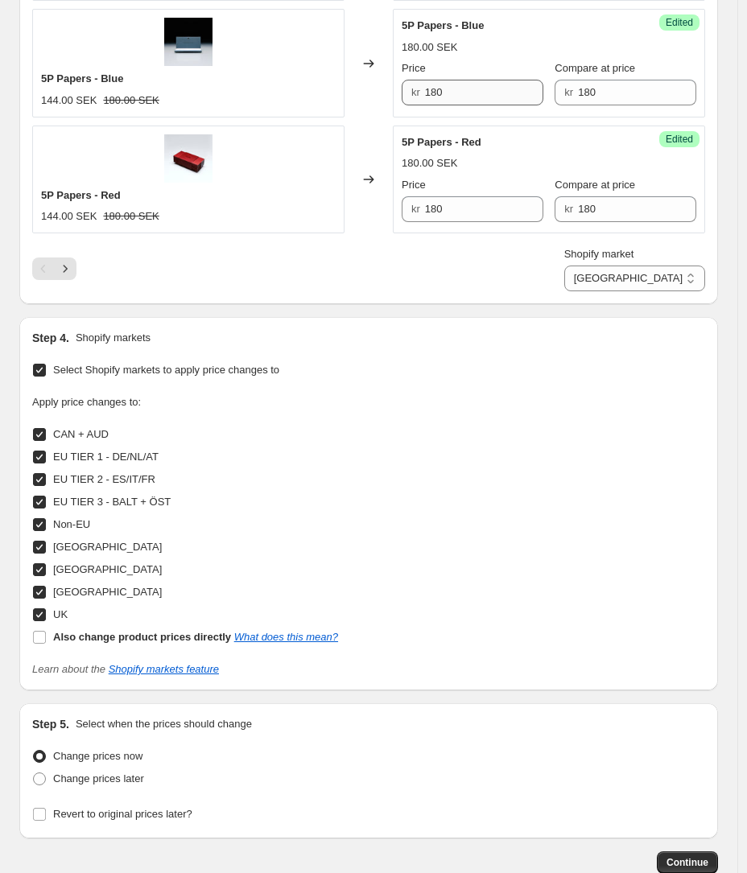
scroll to position [2435, 0]
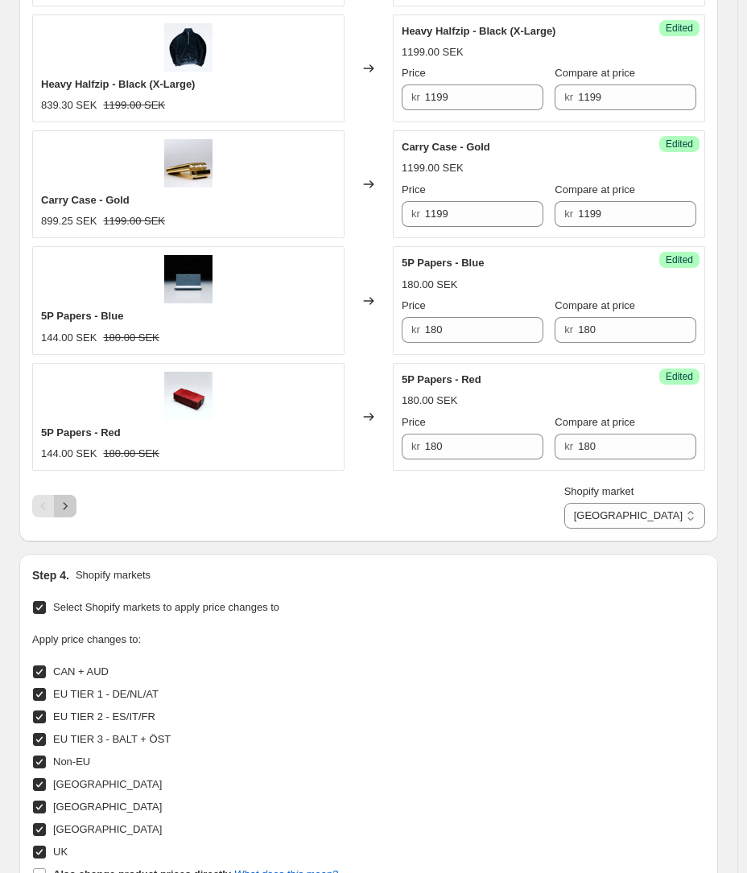
drag, startPoint x: 476, startPoint y: 512, endPoint x: 70, endPoint y: 505, distance: 406.3
click at [70, 505] on icon "Next" at bounding box center [65, 506] width 16 height 16
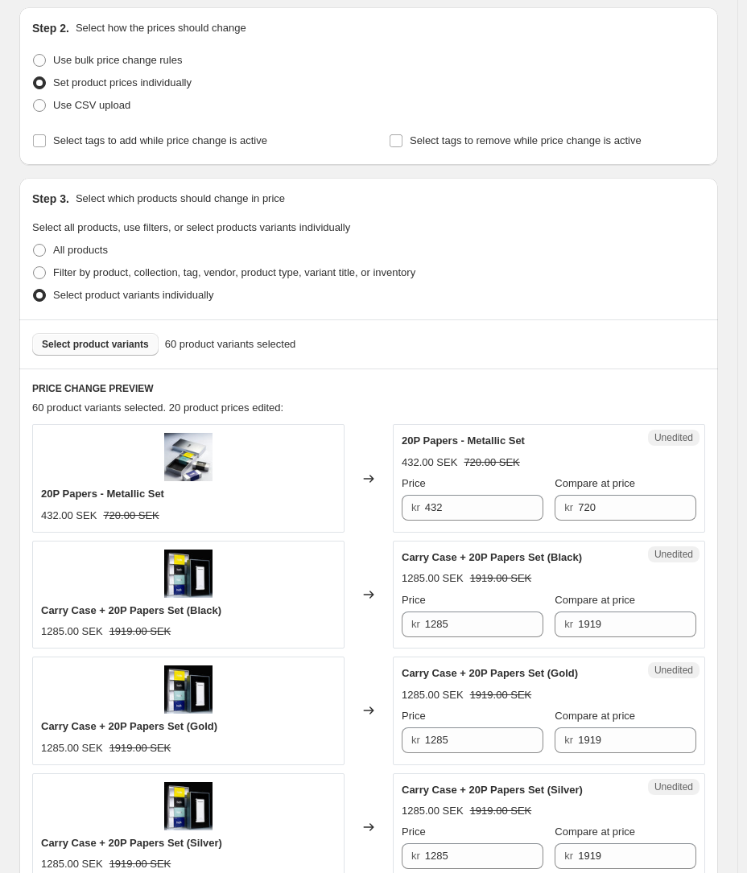
scroll to position [579, 0]
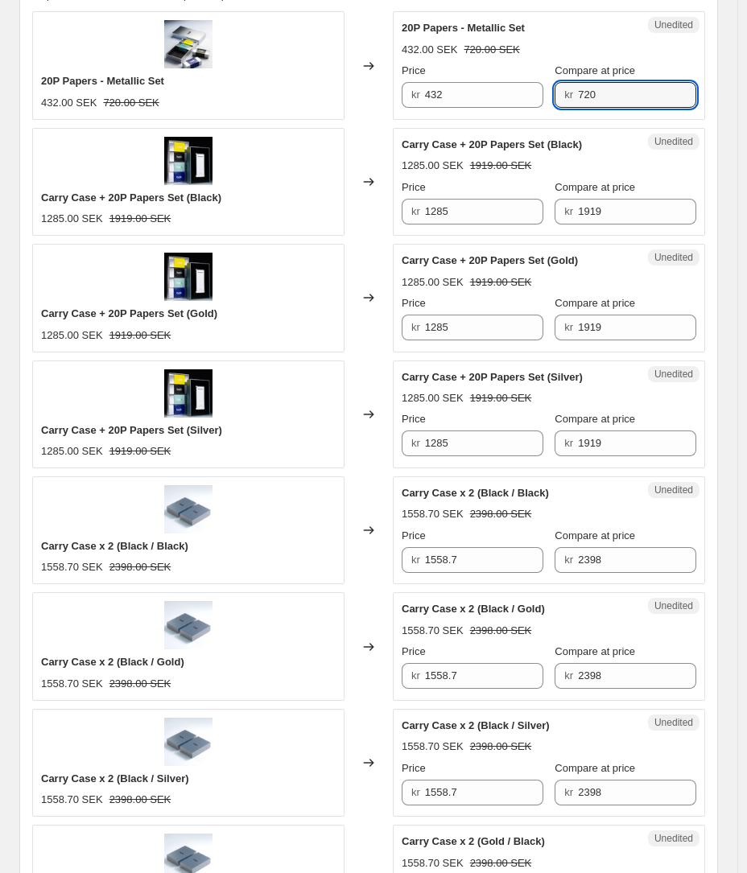
click at [632, 105] on input "720" at bounding box center [637, 95] width 118 height 26
click at [632, 97] on input "720" at bounding box center [637, 95] width 118 height 26
click at [483, 102] on input "432" at bounding box center [484, 95] width 118 height 26
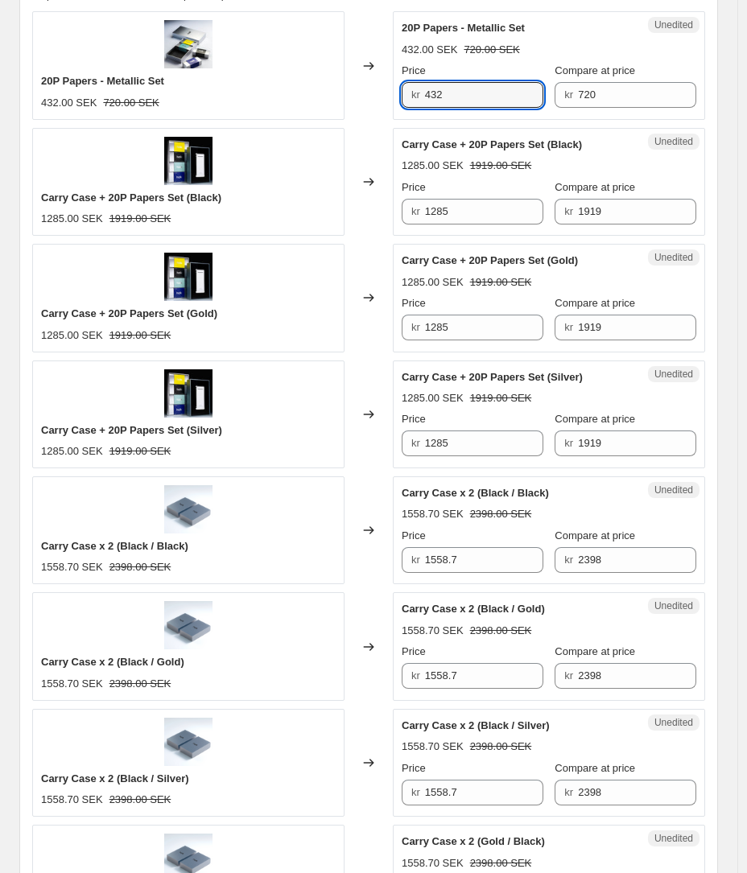
click at [483, 102] on input "432" at bounding box center [484, 95] width 118 height 26
type input "720"
click at [615, 212] on input "1919" at bounding box center [637, 212] width 118 height 26
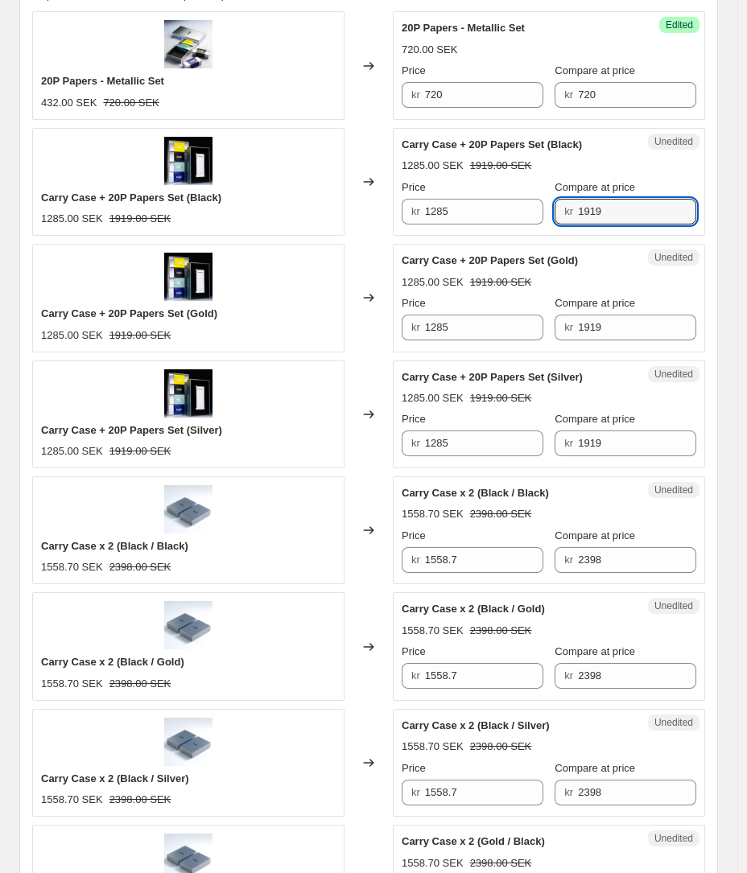
click at [615, 212] on input "1919" at bounding box center [637, 212] width 118 height 26
click at [479, 219] on input "1285" at bounding box center [484, 212] width 118 height 26
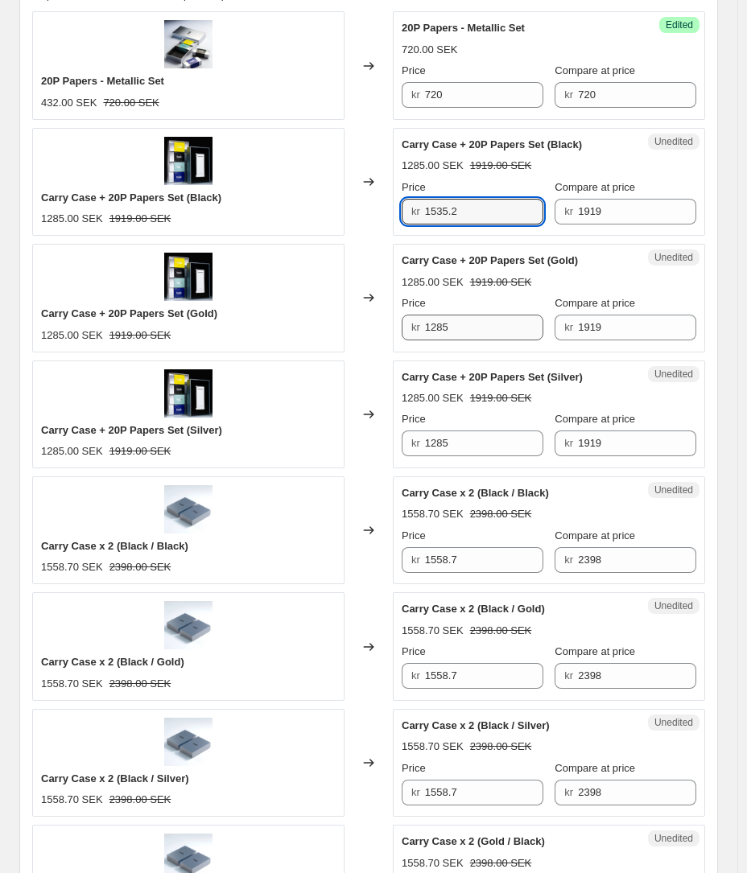
type input "1535.2"
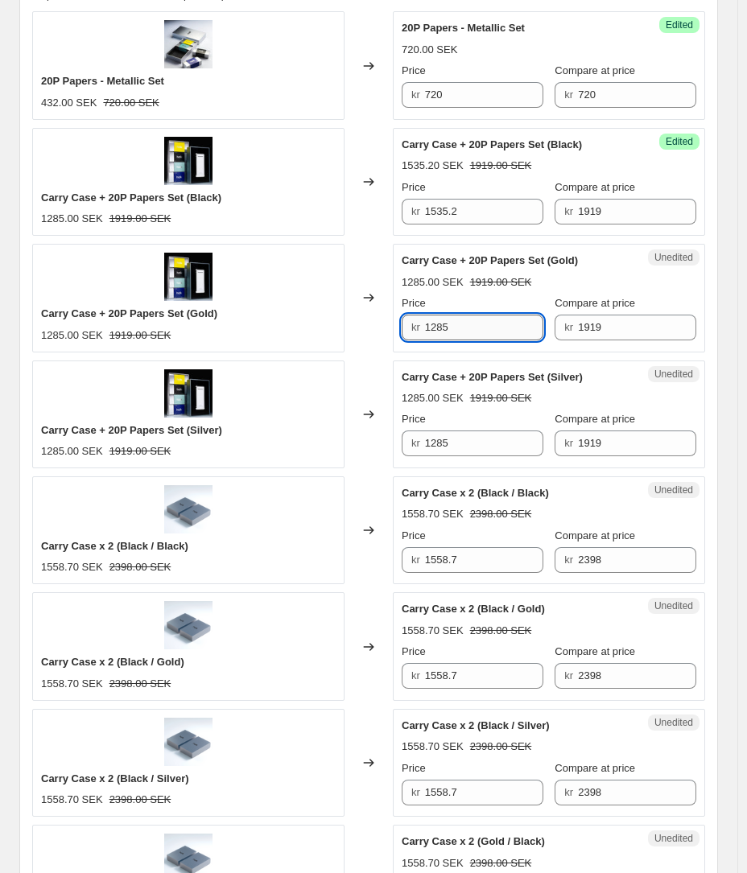
click at [483, 315] on input "1285" at bounding box center [484, 328] width 118 height 26
click at [483, 318] on input "1285" at bounding box center [484, 328] width 118 height 26
type input "1535.2"
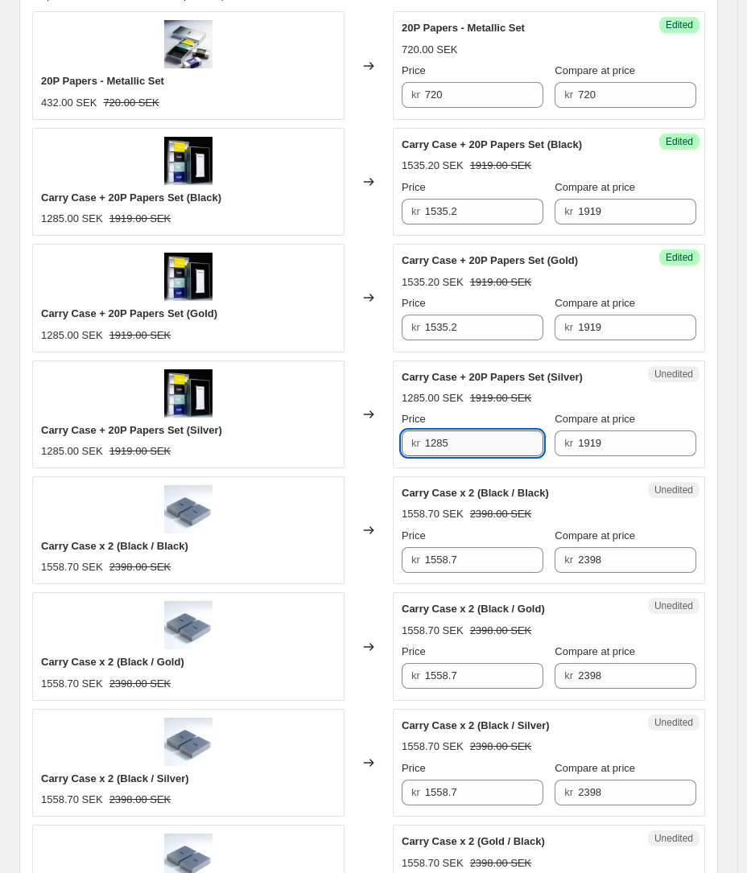
click at [479, 445] on input "1285" at bounding box center [484, 443] width 118 height 26
type input "1535.2"
click at [483, 397] on strike "1919.00 SEK" at bounding box center [501, 398] width 62 height 16
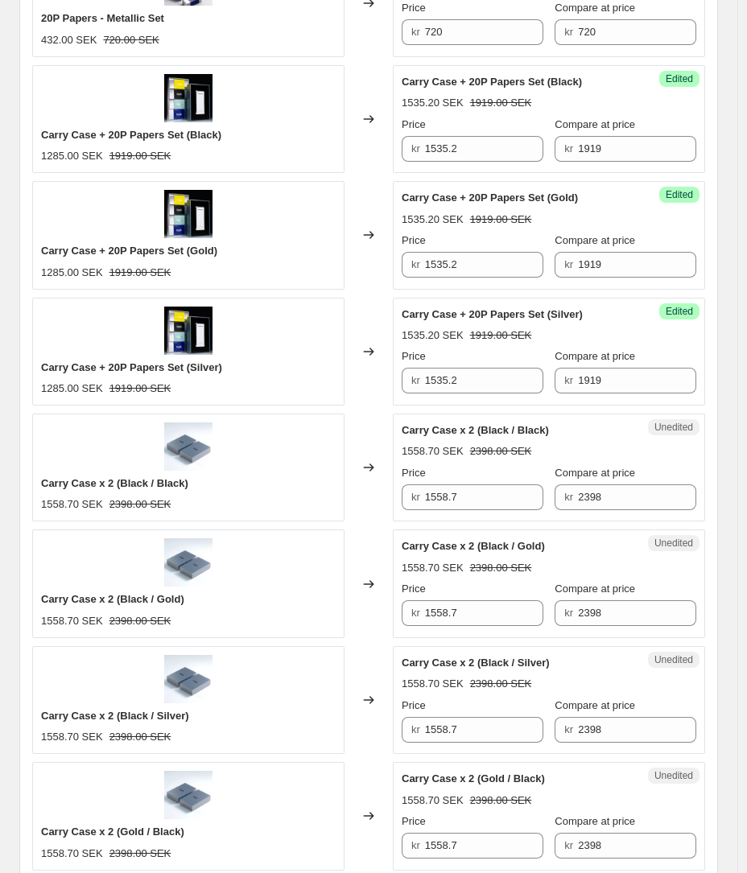
scroll to position [670, 0]
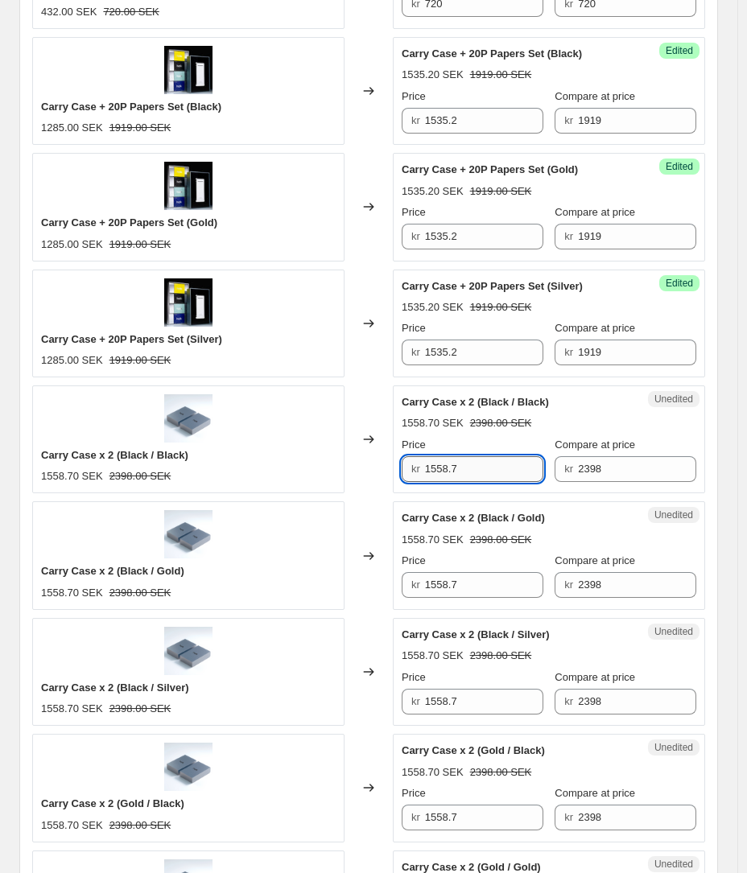
click at [458, 466] on input "1558.7" at bounding box center [484, 469] width 118 height 26
type input "1918.4"
click at [471, 580] on input "1558.7" at bounding box center [484, 585] width 118 height 26
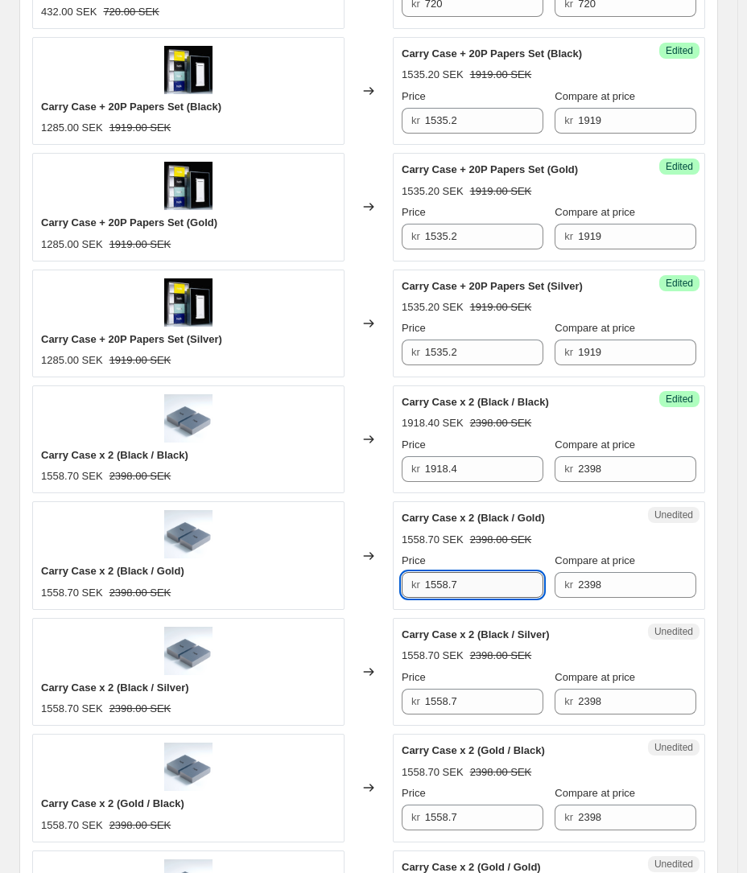
click at [471, 580] on input "1558.7" at bounding box center [484, 585] width 118 height 26
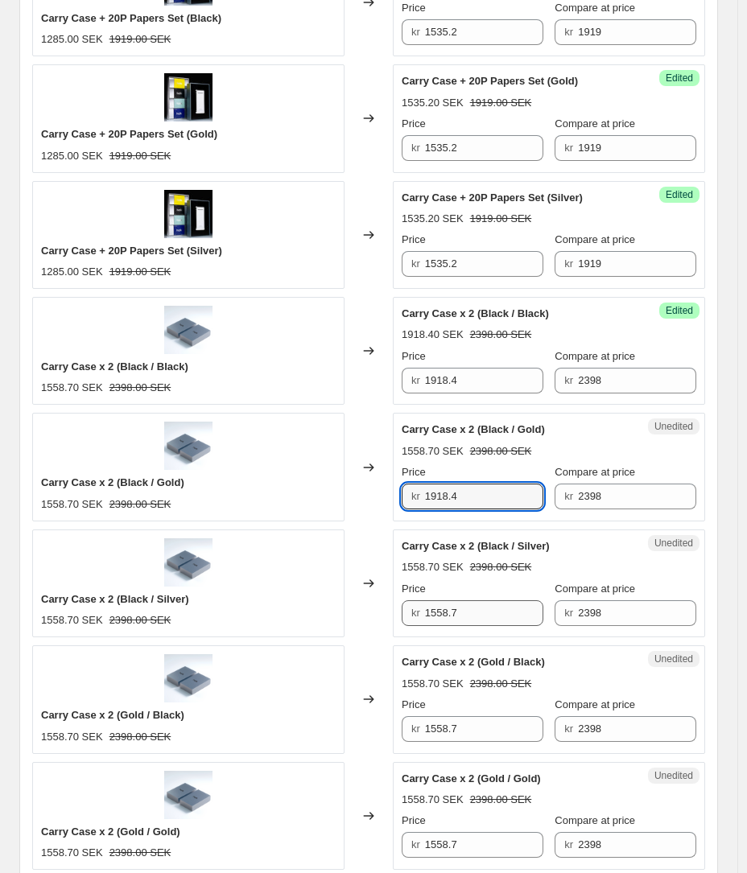
scroll to position [822, 0]
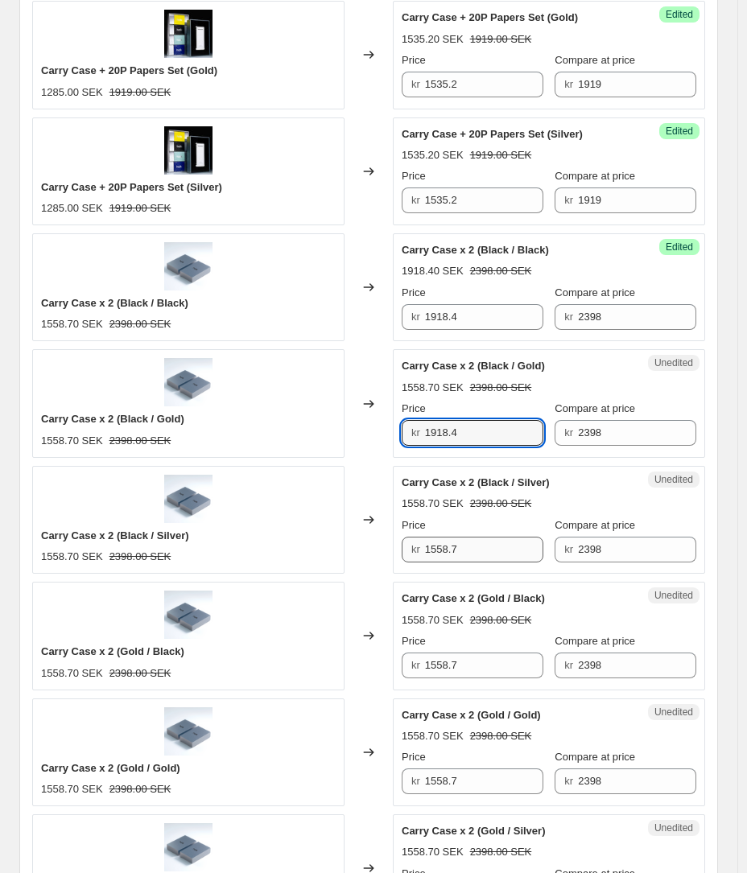
type input "1918.4"
click at [464, 550] on input "1558.7" at bounding box center [484, 550] width 118 height 26
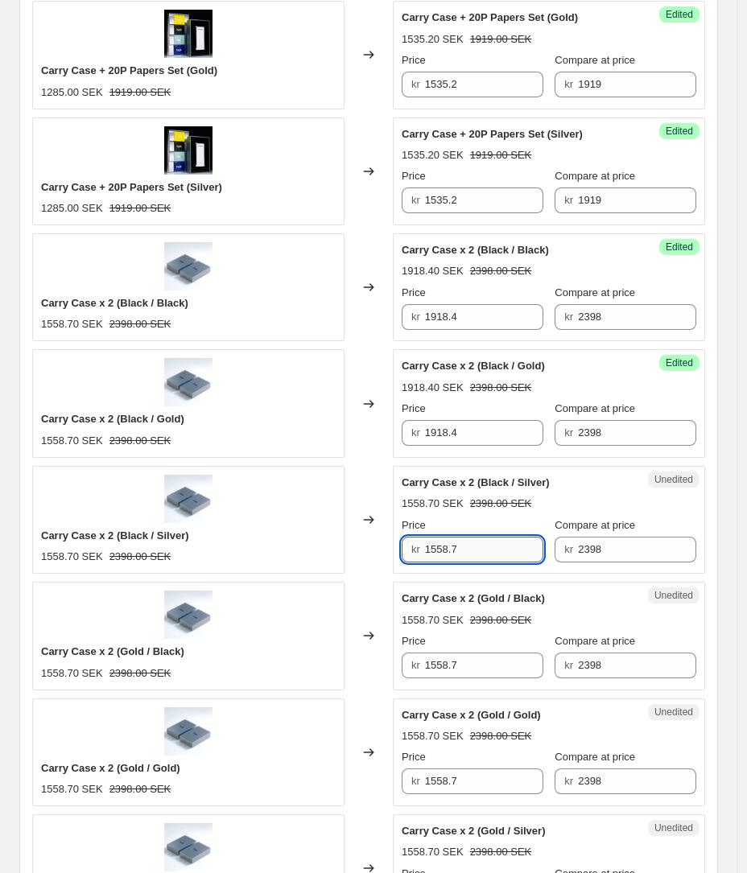
click at [464, 550] on input "1558.7" at bounding box center [484, 550] width 118 height 26
type input "1918.4"
click at [487, 665] on input "1558.7" at bounding box center [484, 665] width 118 height 26
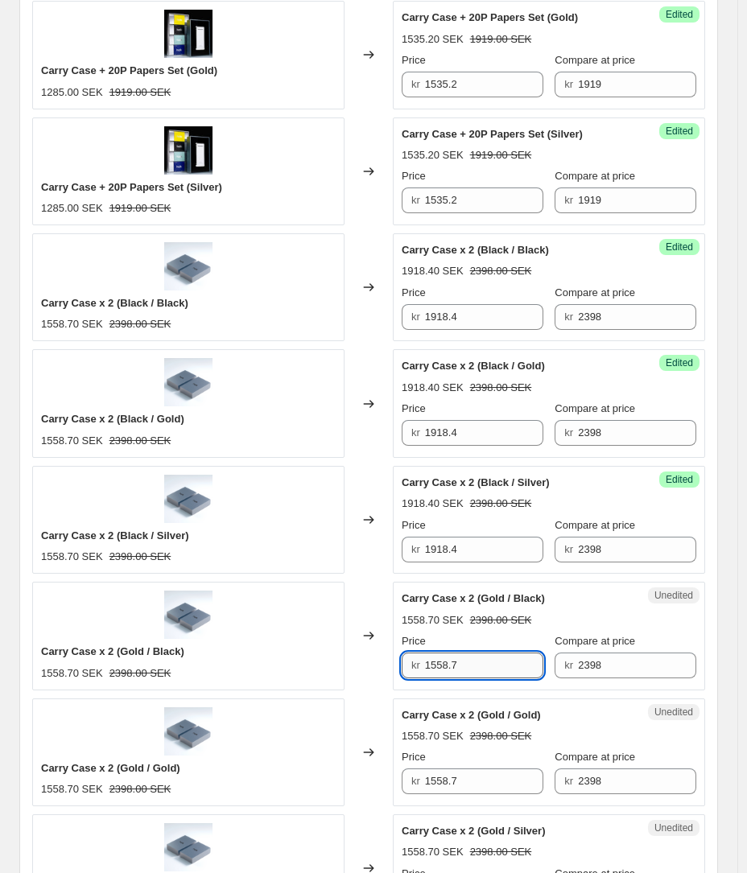
click at [487, 665] on input "1558.7" at bounding box center [484, 665] width 118 height 26
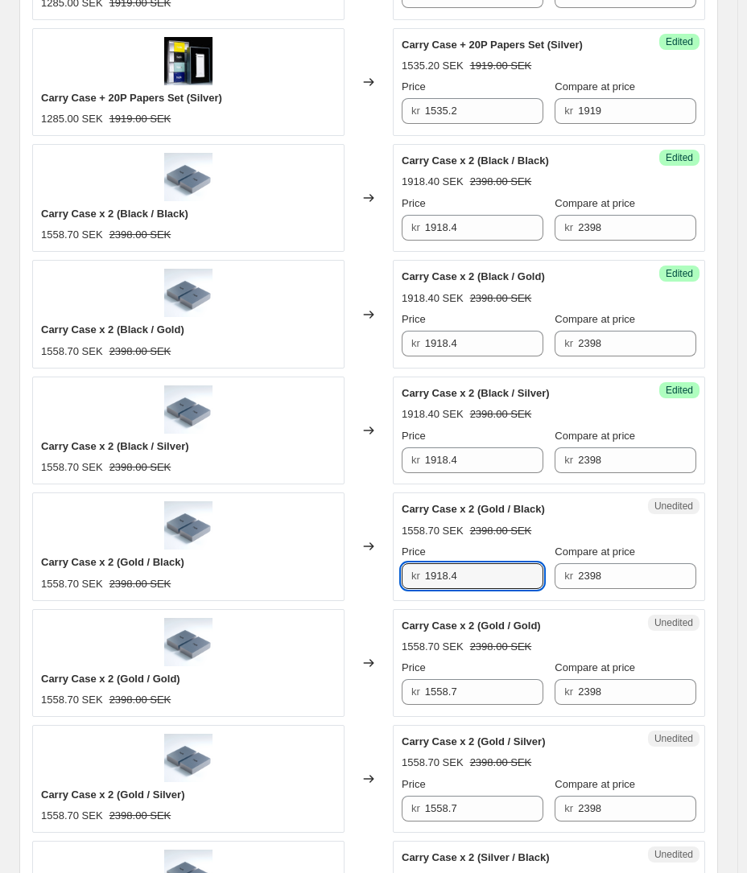
scroll to position [1044, 0]
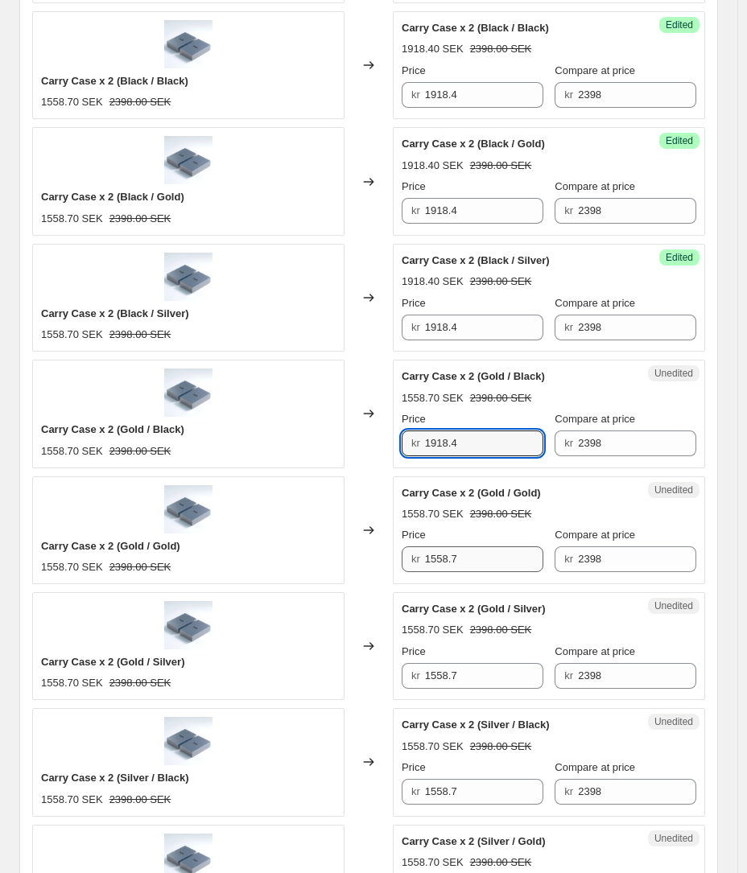
type input "1918.4"
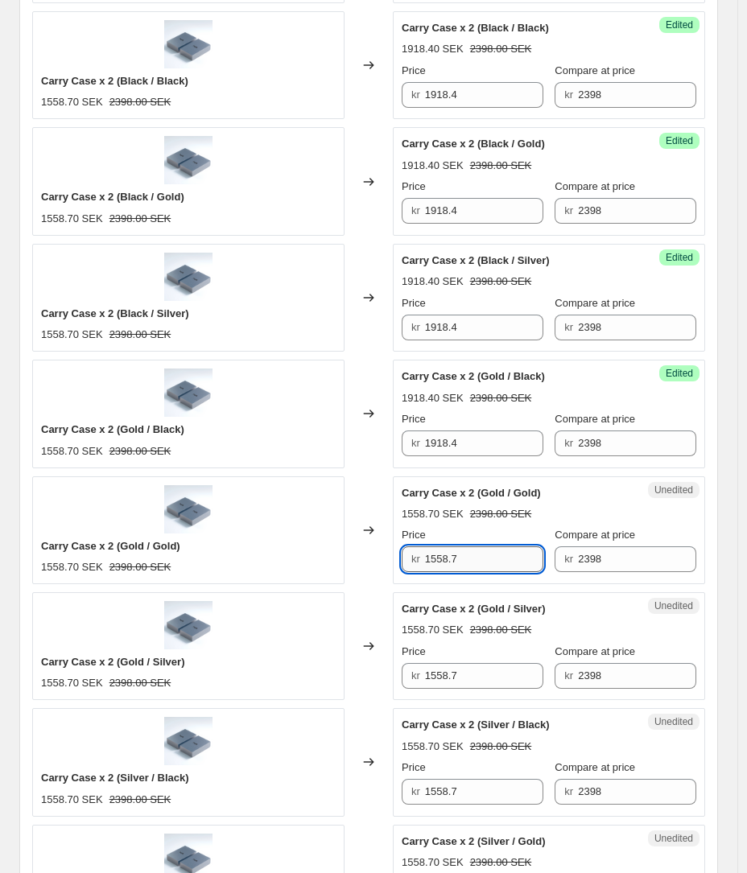
click at [462, 553] on input "1558.7" at bounding box center [484, 559] width 118 height 26
type input "1918.4"
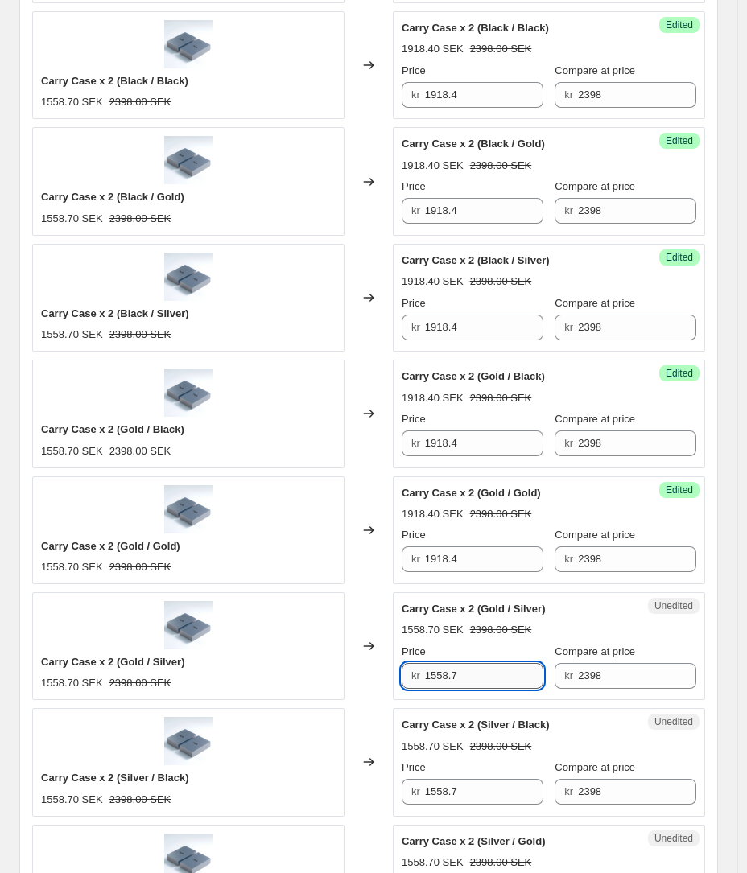
click at [472, 673] on input "1558.7" at bounding box center [484, 676] width 118 height 26
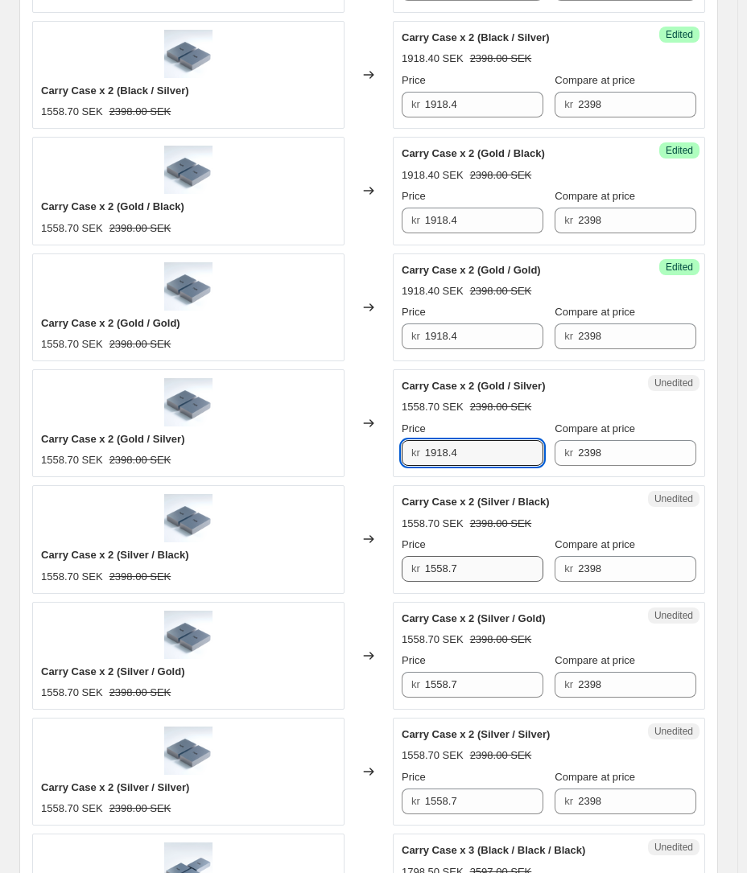
type input "1918.4"
click at [463, 569] on input "1558.7" at bounding box center [484, 569] width 118 height 26
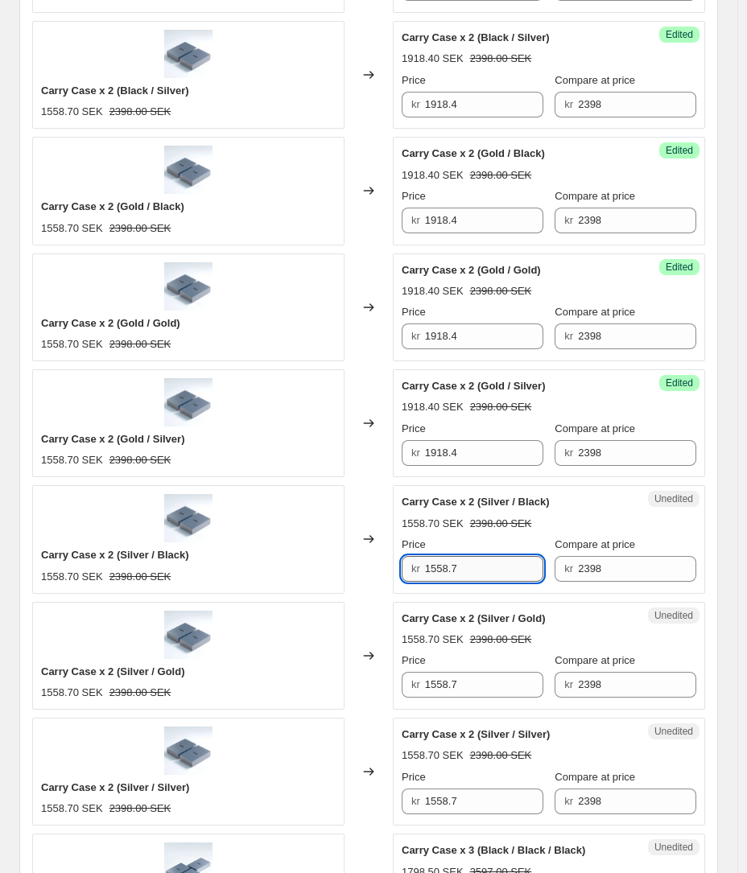
click at [463, 569] on input "1558.7" at bounding box center [484, 569] width 118 height 26
type input "1918.4"
click at [463, 685] on input "1558.7" at bounding box center [484, 685] width 118 height 26
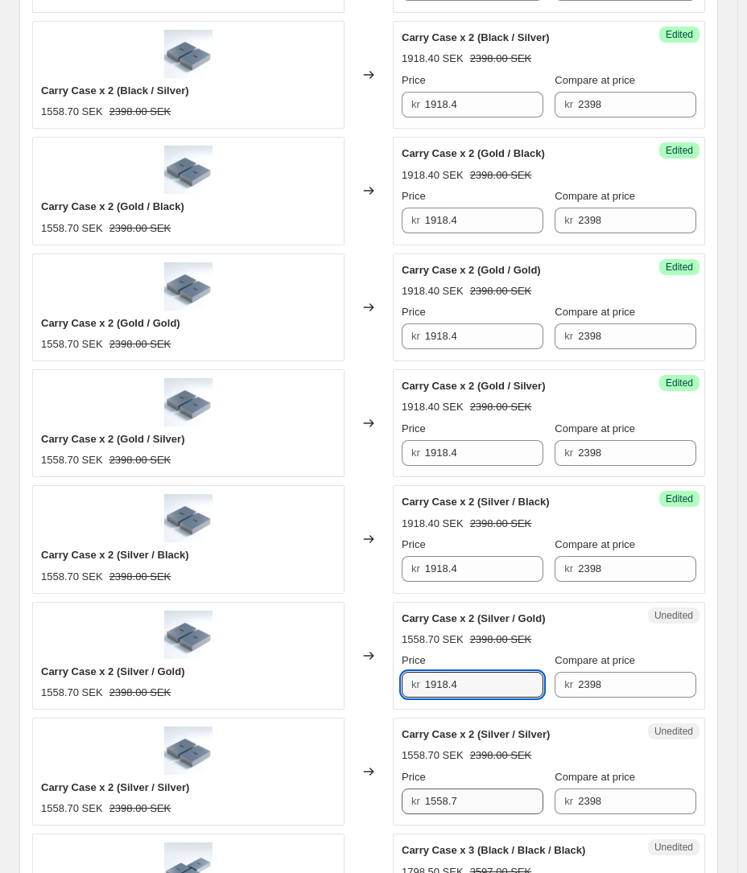
type input "1918.4"
click at [467, 804] on input "1558.7" at bounding box center [484, 801] width 118 height 26
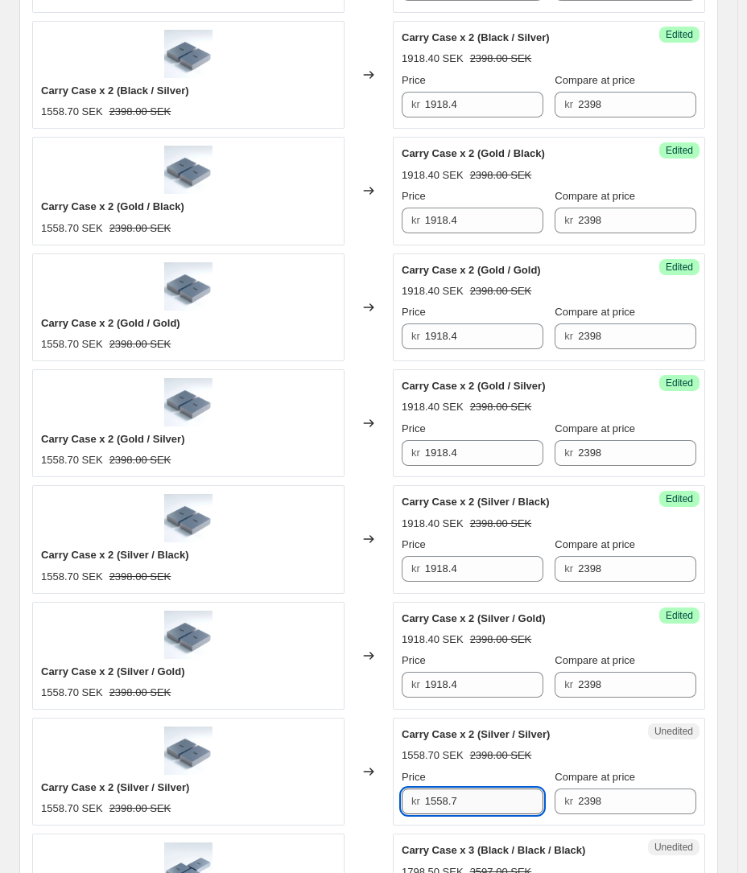
click at [467, 804] on input "1558.7" at bounding box center [484, 801] width 118 height 26
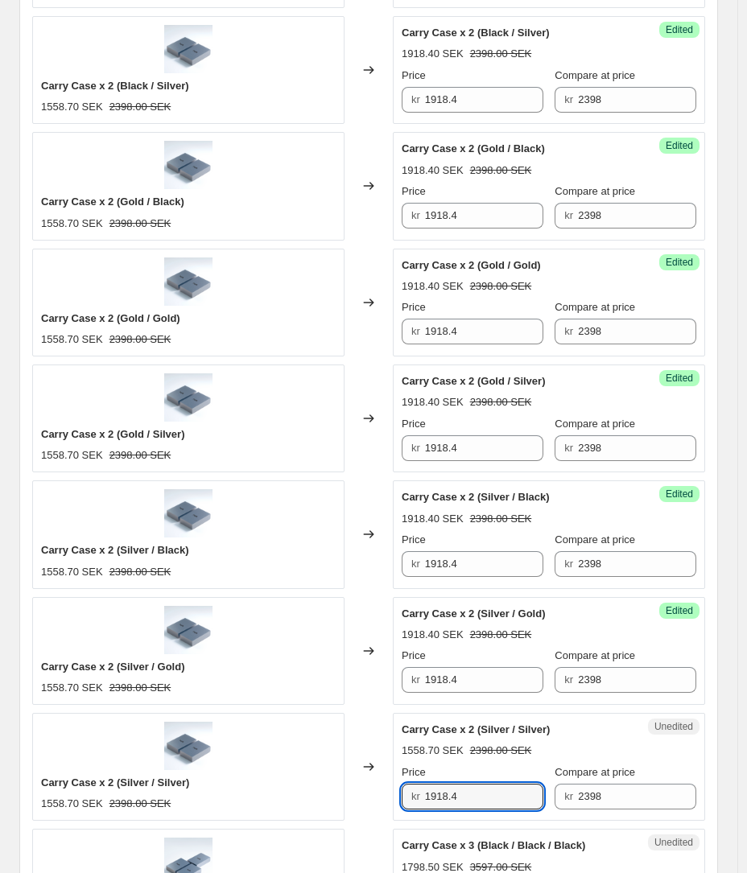
scroll to position [1502, 0]
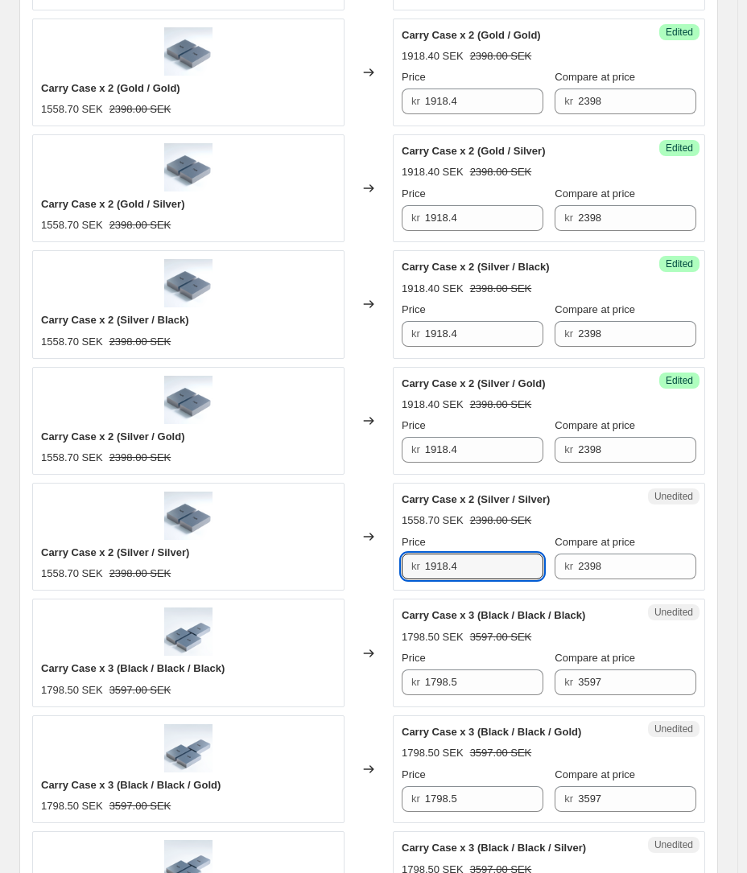
type input "1918.4"
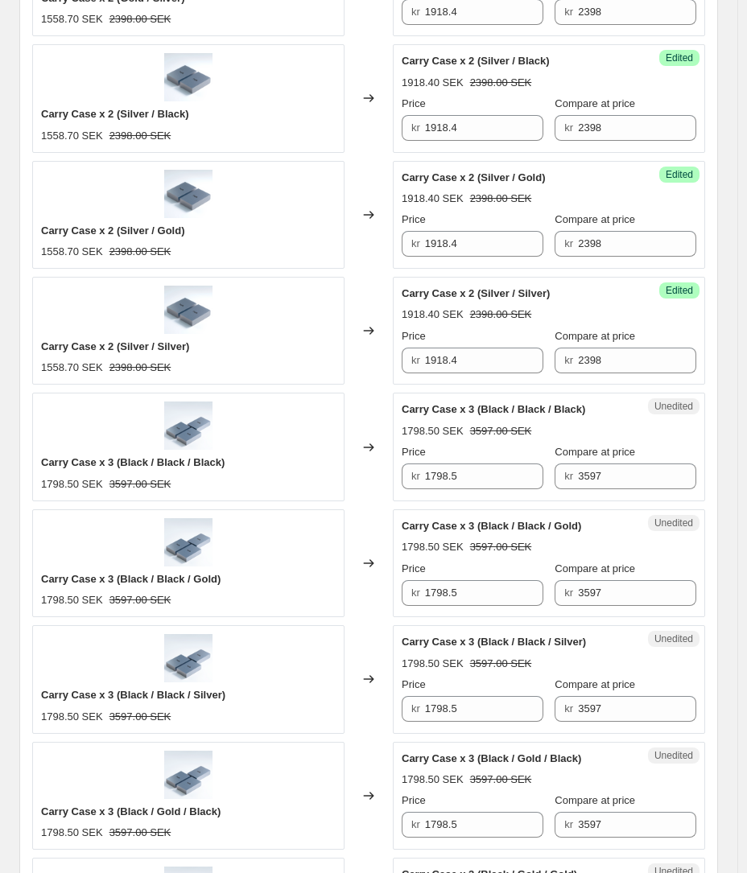
scroll to position [1710, 0]
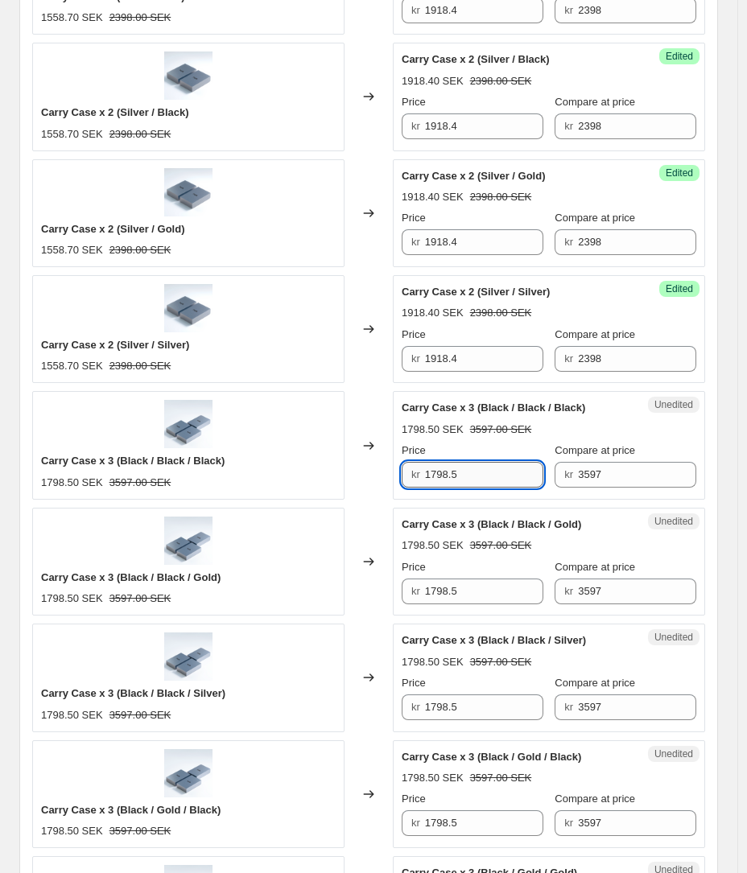
click at [451, 483] on input "1798.5" at bounding box center [484, 475] width 118 height 26
type input "2517.9"
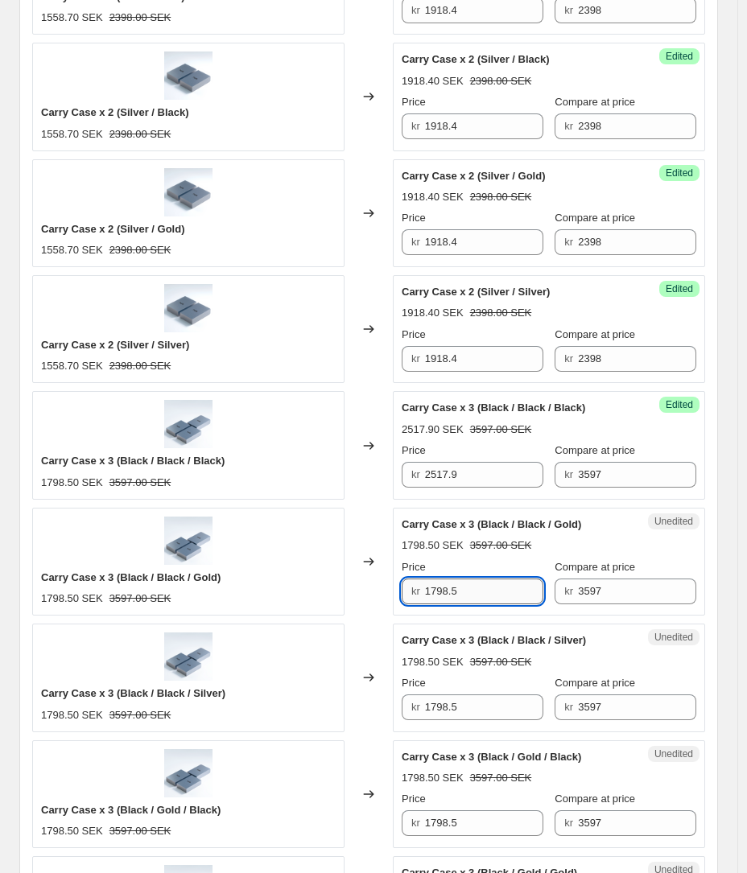
click at [466, 586] on input "1798.5" at bounding box center [484, 591] width 118 height 26
type input "2517.9"
click at [475, 696] on input "1798.5" at bounding box center [484, 707] width 118 height 26
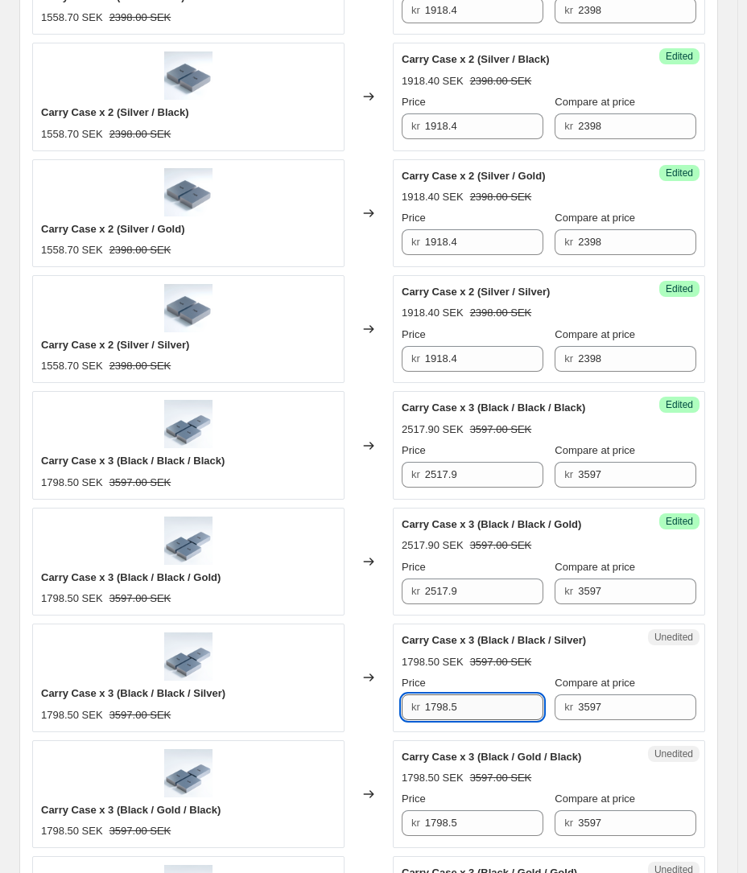
click at [475, 696] on input "1798.5" at bounding box center [484, 707] width 118 height 26
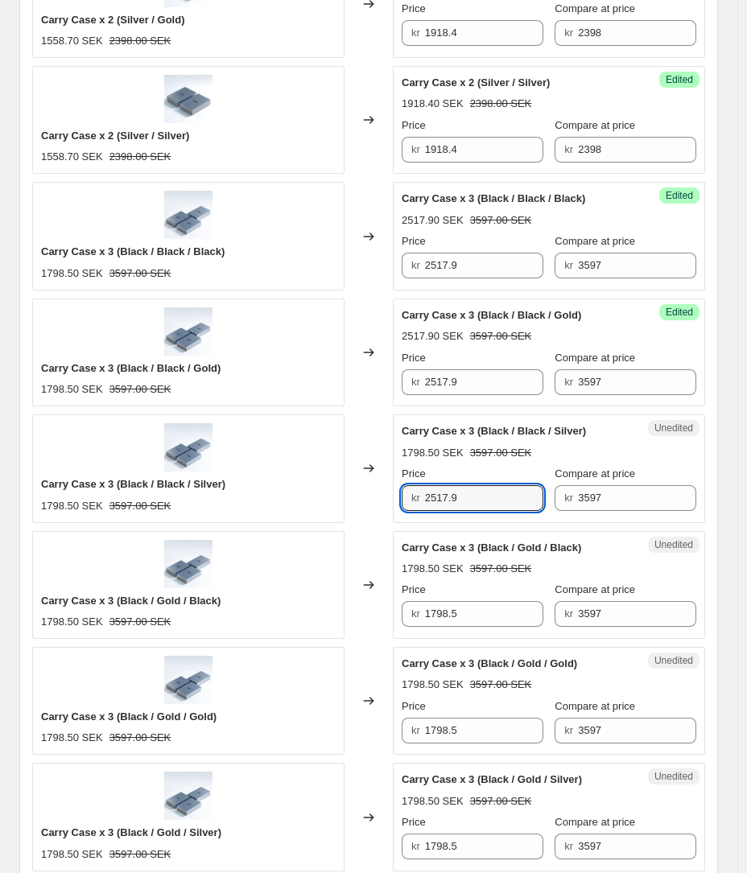
scroll to position [1920, 0]
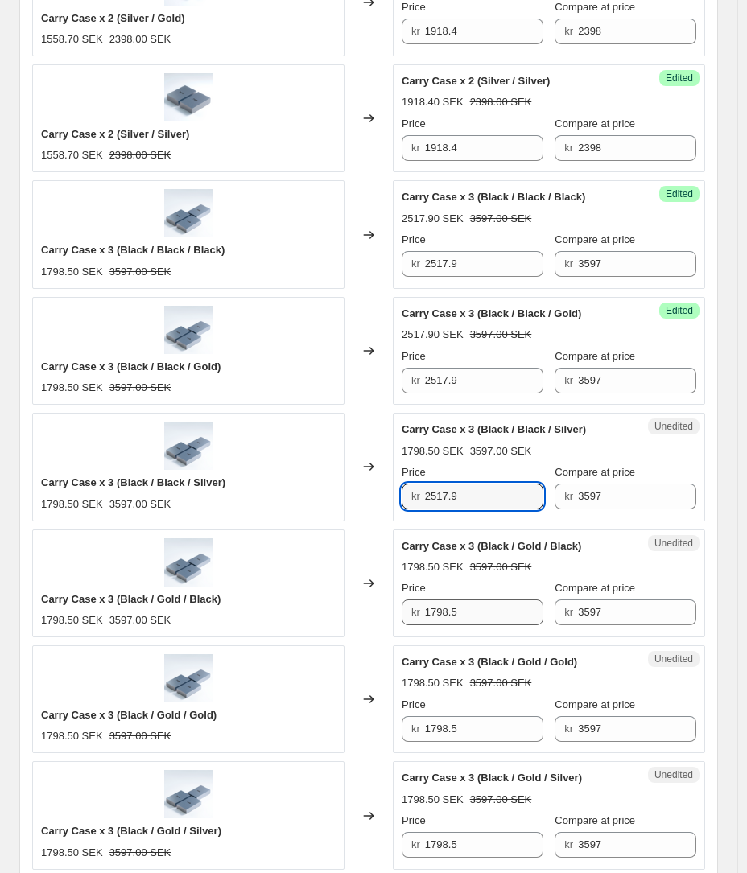
type input "2517.9"
click at [456, 608] on input "1798.5" at bounding box center [484, 612] width 118 height 26
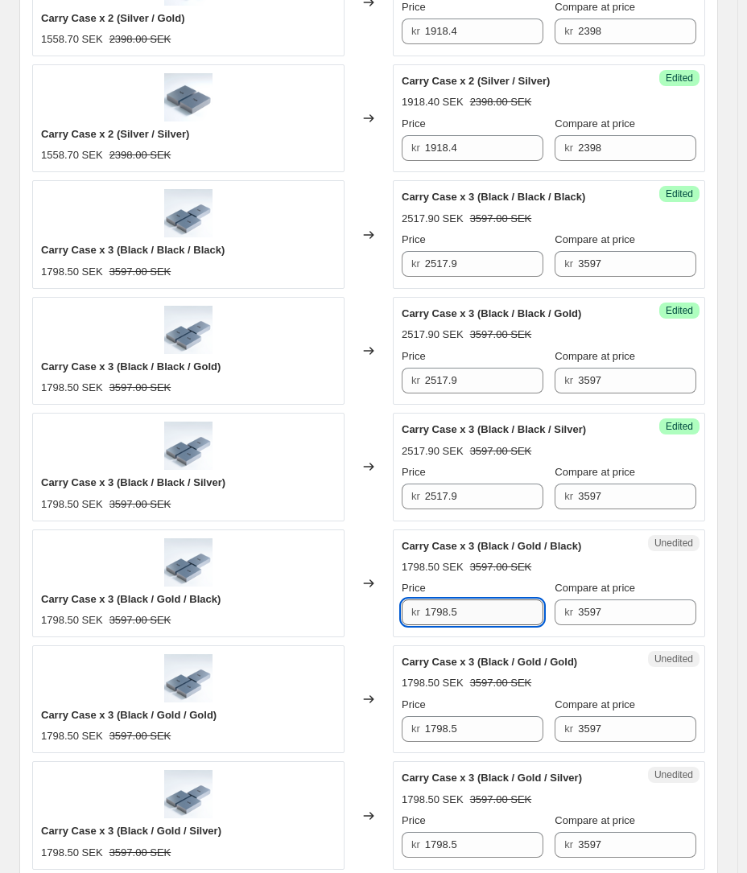
click at [456, 608] on input "1798.5" at bounding box center [484, 612] width 118 height 26
type input "2517.9"
click at [470, 727] on input "1798.5" at bounding box center [484, 729] width 118 height 26
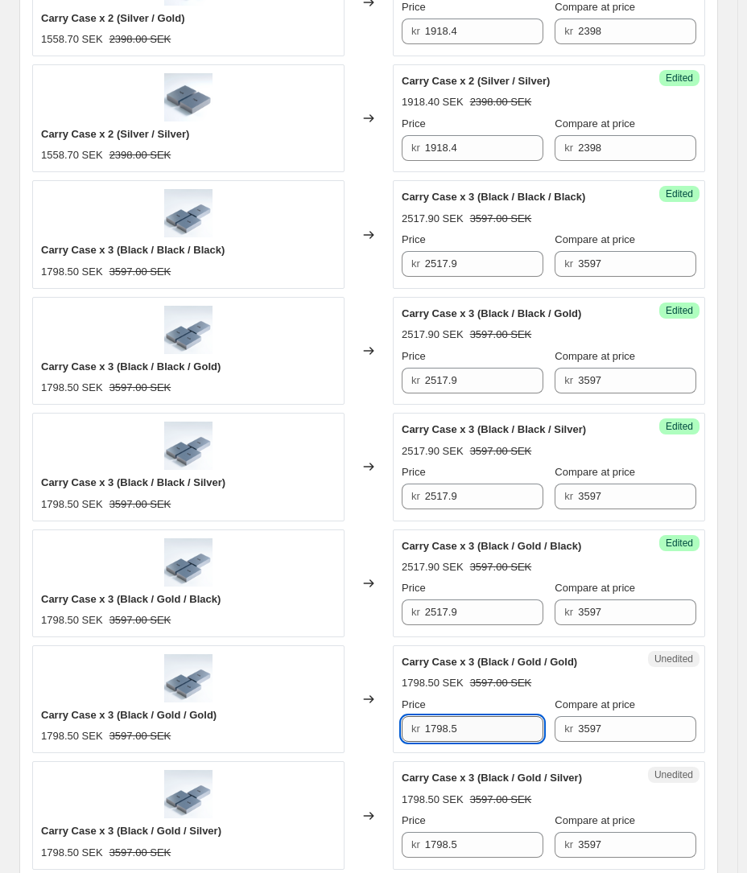
click at [470, 727] on input "1798.5" at bounding box center [484, 729] width 118 height 26
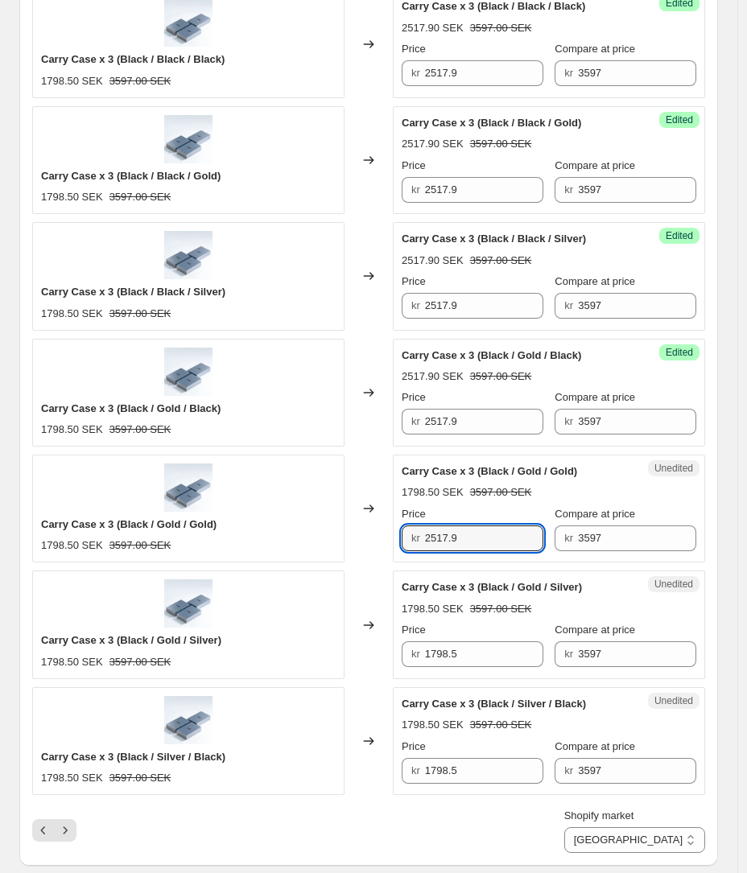
scroll to position [2112, 0]
type input "2517.9"
click at [445, 658] on input "1798.5" at bounding box center [484, 653] width 118 height 26
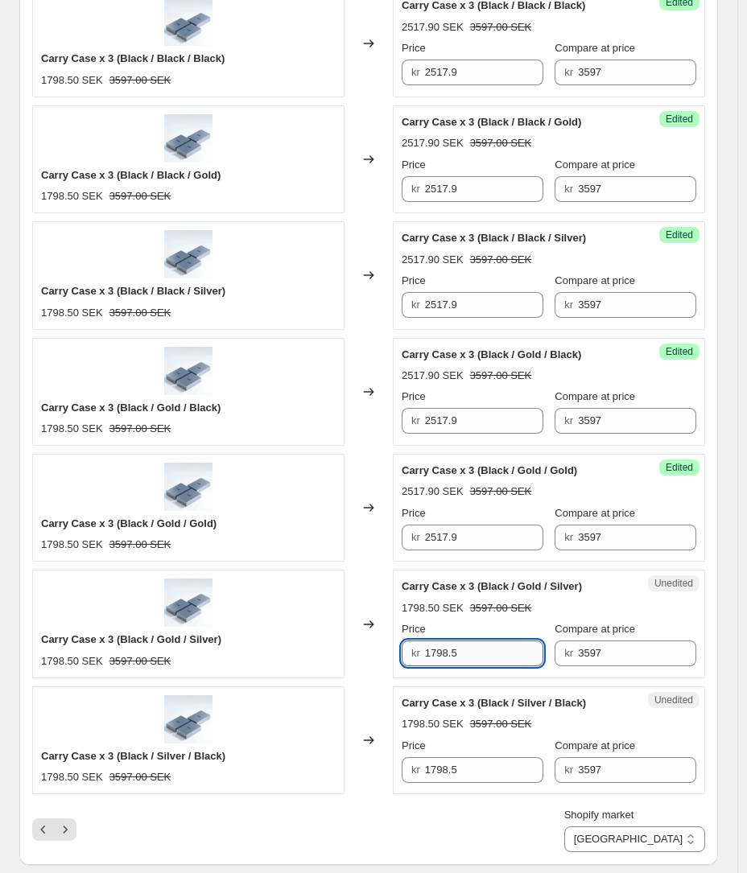
click at [445, 658] on input "1798.5" at bounding box center [484, 653] width 118 height 26
type input "2517.9"
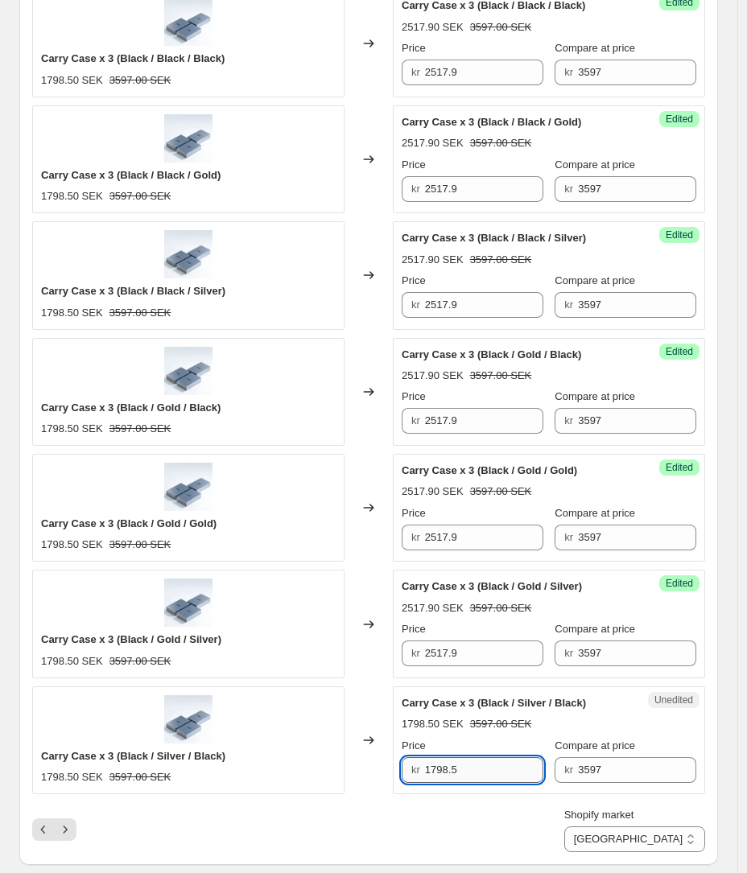
click at [448, 777] on input "1798.5" at bounding box center [484, 770] width 118 height 26
click at [459, 771] on input "1792517.9" at bounding box center [484, 770] width 118 height 26
type input "2517.9"
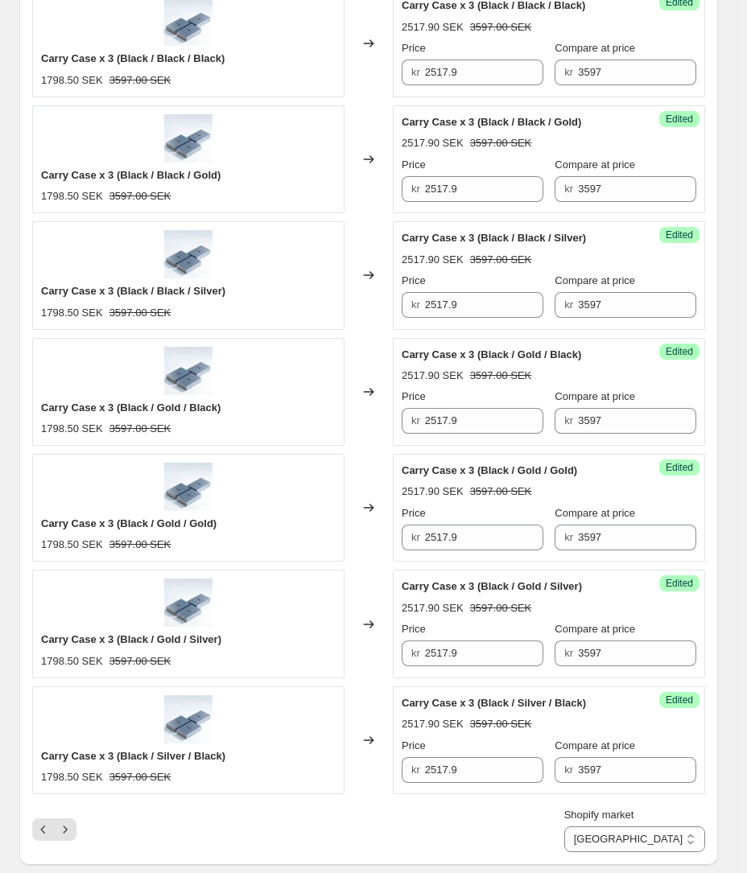
click at [242, 821] on div "Shopify market CAN + AUD EU TIER 1 - DE/NL/AT EU TIER 2 - ES/IT/FR EU TIER 3 - …" at bounding box center [368, 829] width 673 height 45
click at [64, 826] on icon "Next" at bounding box center [66, 828] width 4 height 7
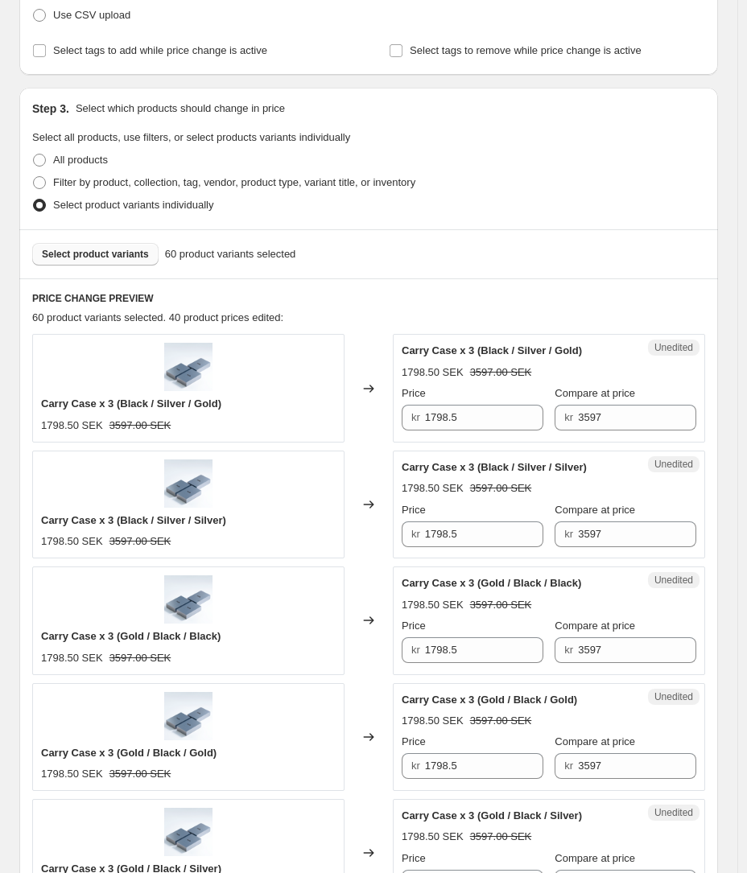
scroll to position [326, 0]
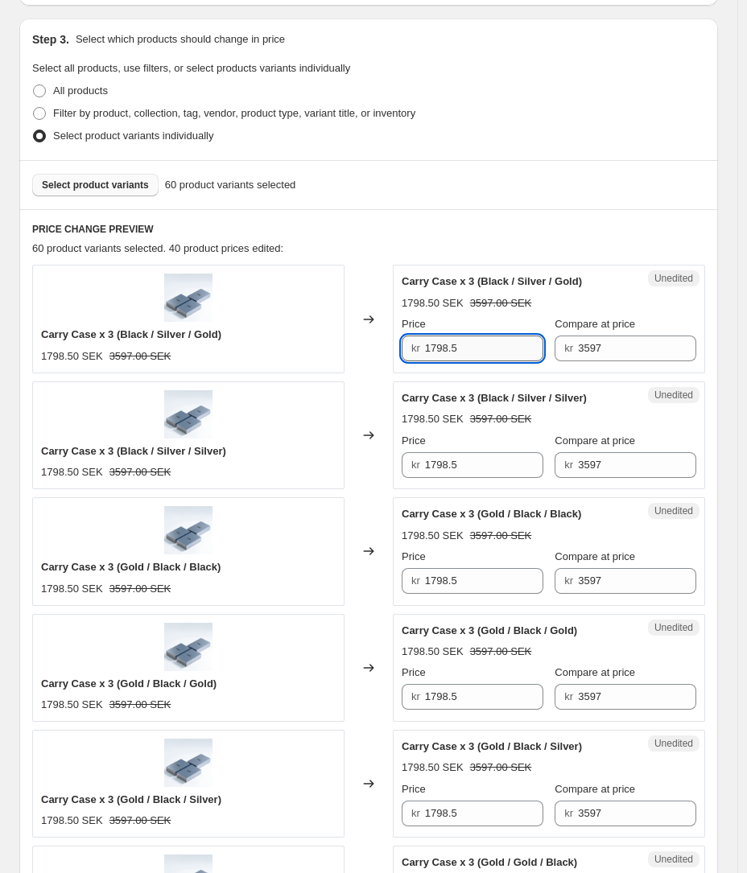
click at [438, 345] on input "1798.5" at bounding box center [484, 348] width 118 height 26
type input "2517.9"
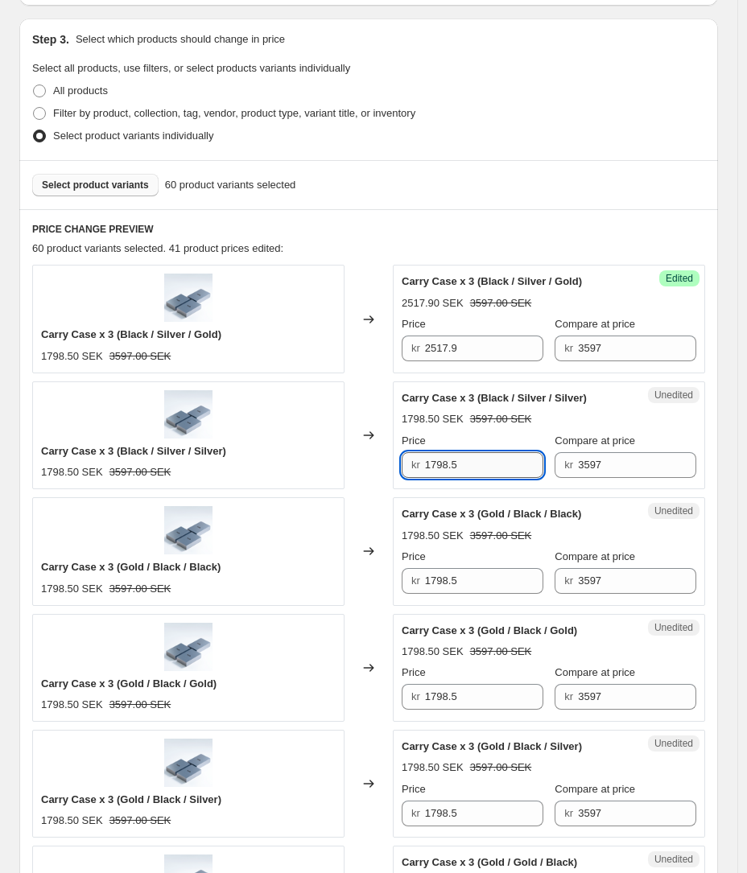
click at [452, 475] on input "1798.5" at bounding box center [484, 465] width 118 height 26
type input "2517.9"
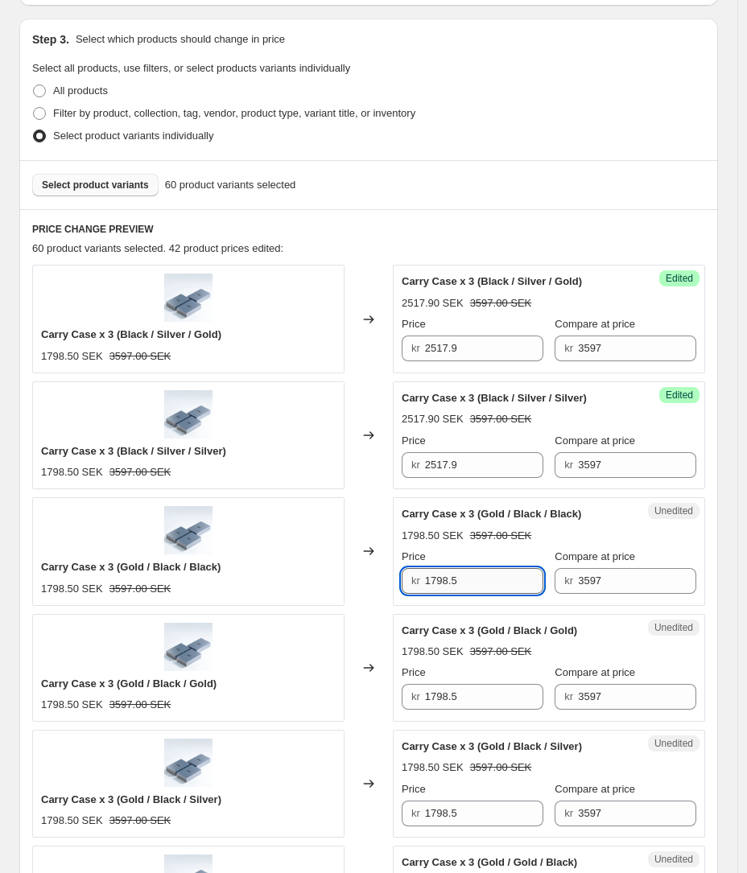
click at [438, 586] on input "1798.5" at bounding box center [484, 581] width 118 height 26
type input "2517.9"
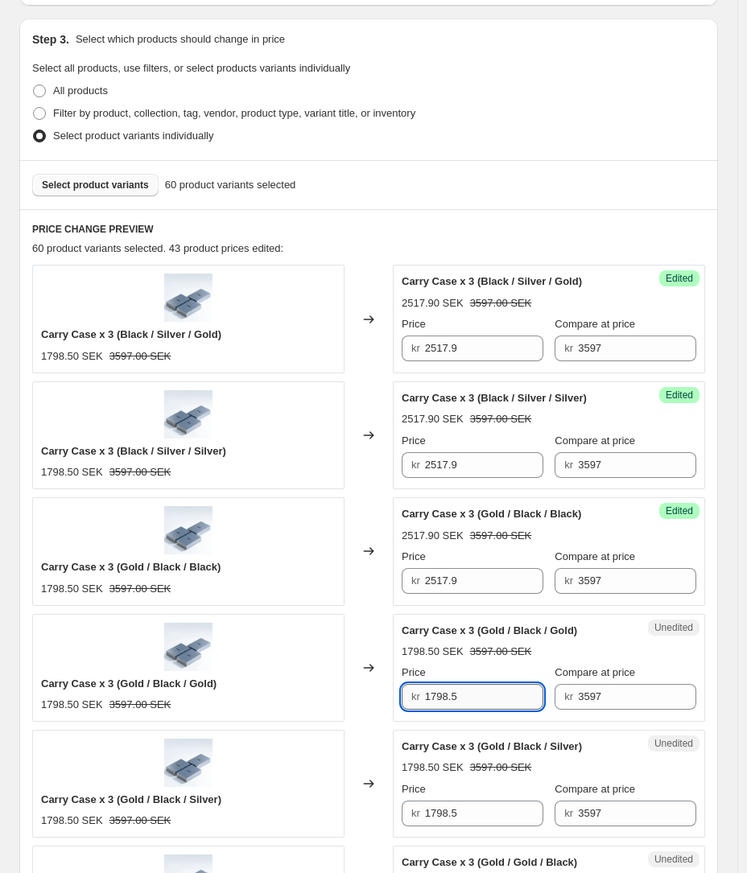
click at [451, 699] on input "1798.5" at bounding box center [484, 697] width 118 height 26
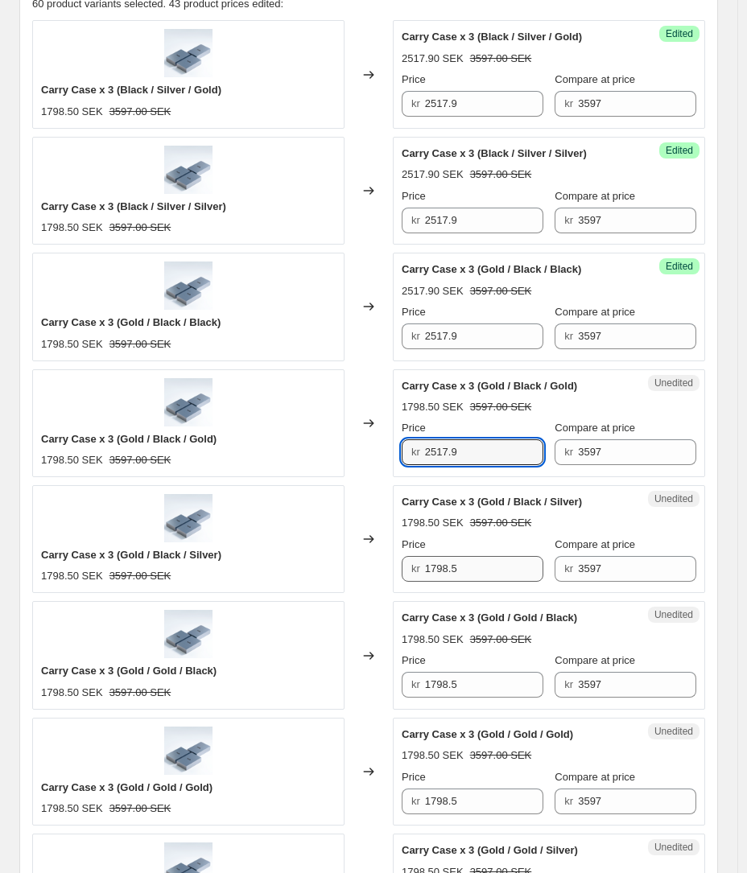
type input "2517.9"
click at [443, 574] on input "1798.5" at bounding box center [484, 569] width 118 height 26
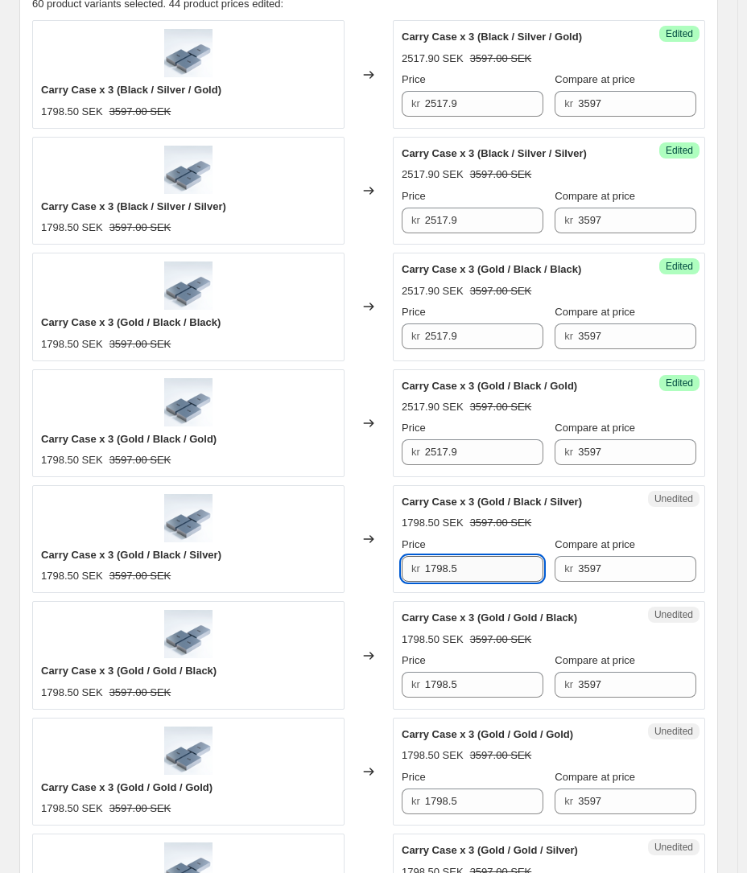
click at [443, 574] on input "1798.5" at bounding box center [484, 569] width 118 height 26
type input "2517.9"
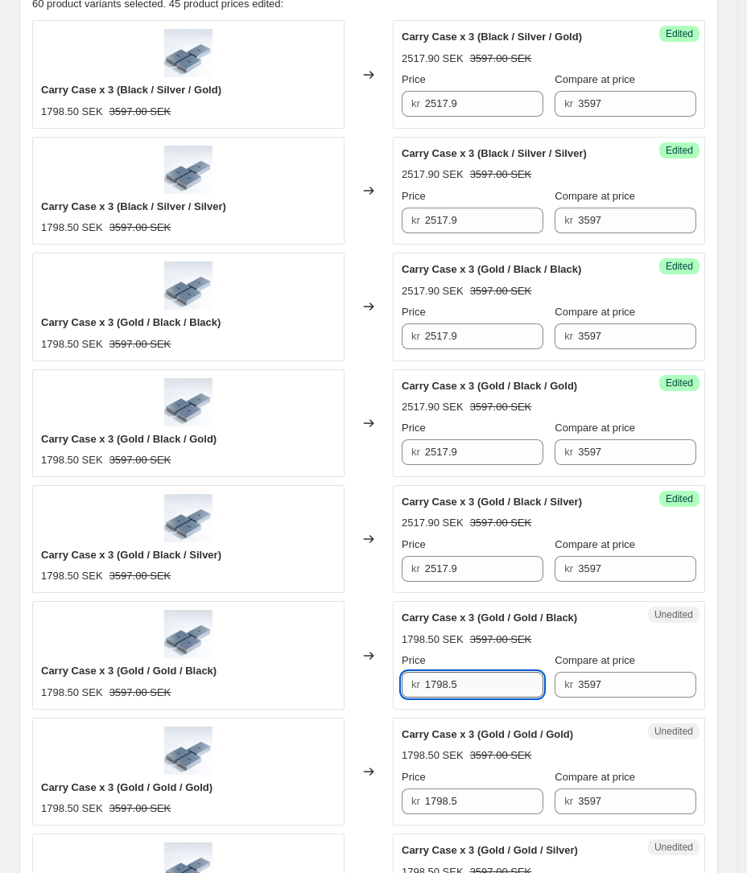
click at [441, 678] on input "1798.5" at bounding box center [484, 685] width 118 height 26
type input "2517.9"
click at [453, 804] on input "1798.5" at bounding box center [484, 801] width 118 height 26
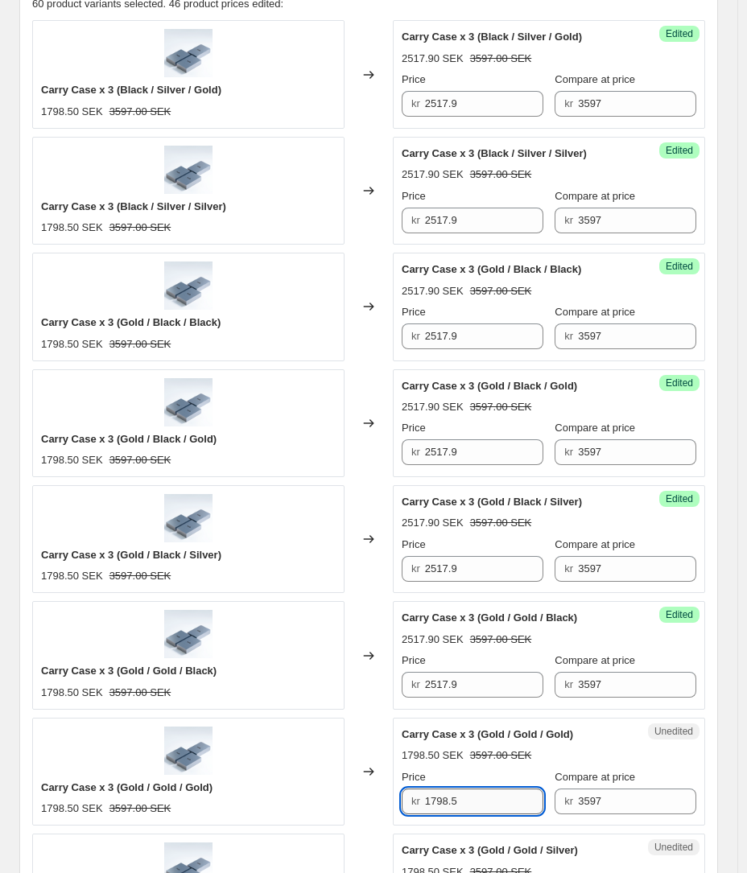
click at [453, 804] on input "1798.5" at bounding box center [484, 801] width 118 height 26
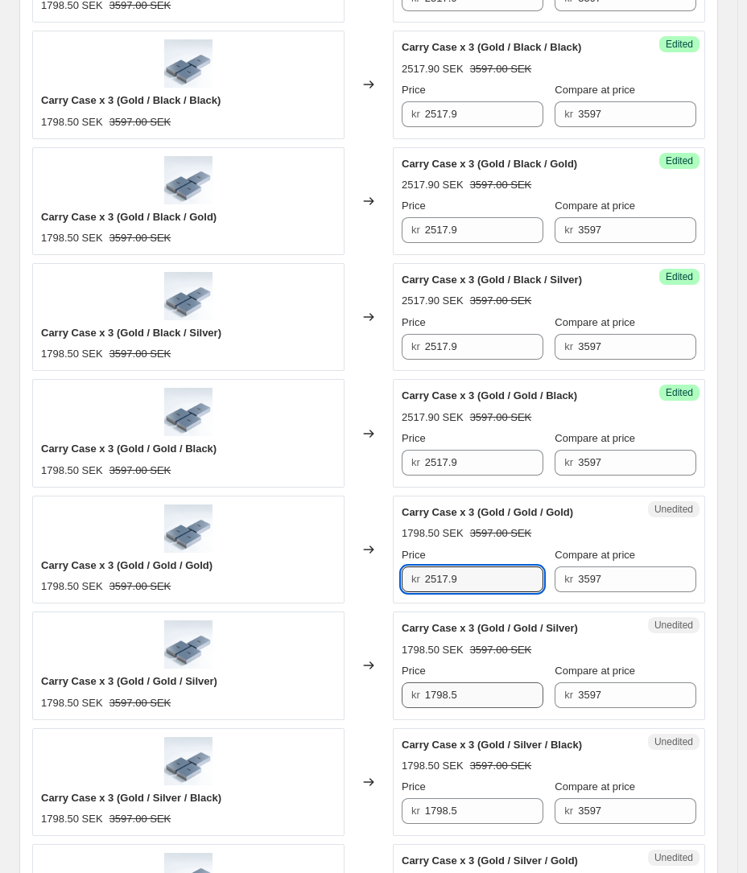
type input "2517.9"
click at [448, 693] on input "1798.5" at bounding box center [484, 695] width 118 height 26
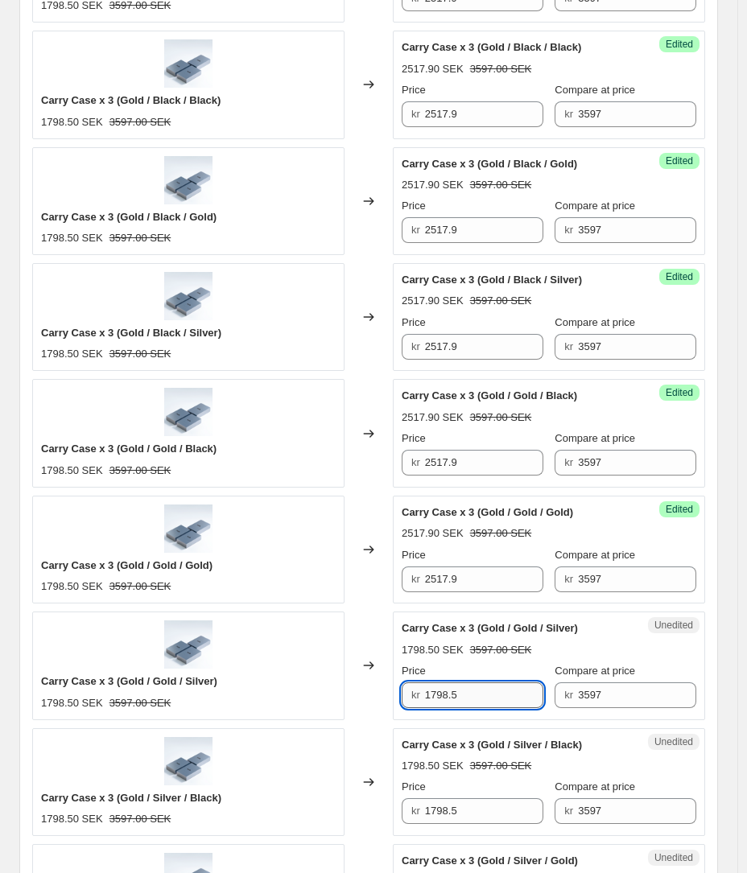
click at [448, 693] on input "1798.5" at bounding box center [484, 695] width 118 height 26
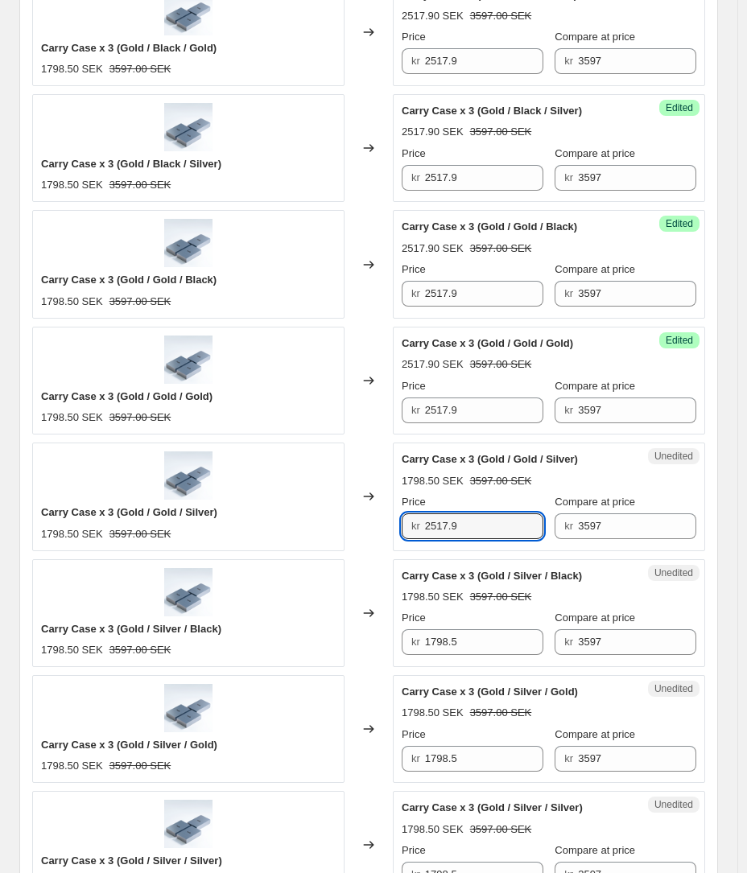
scroll to position [963, 0]
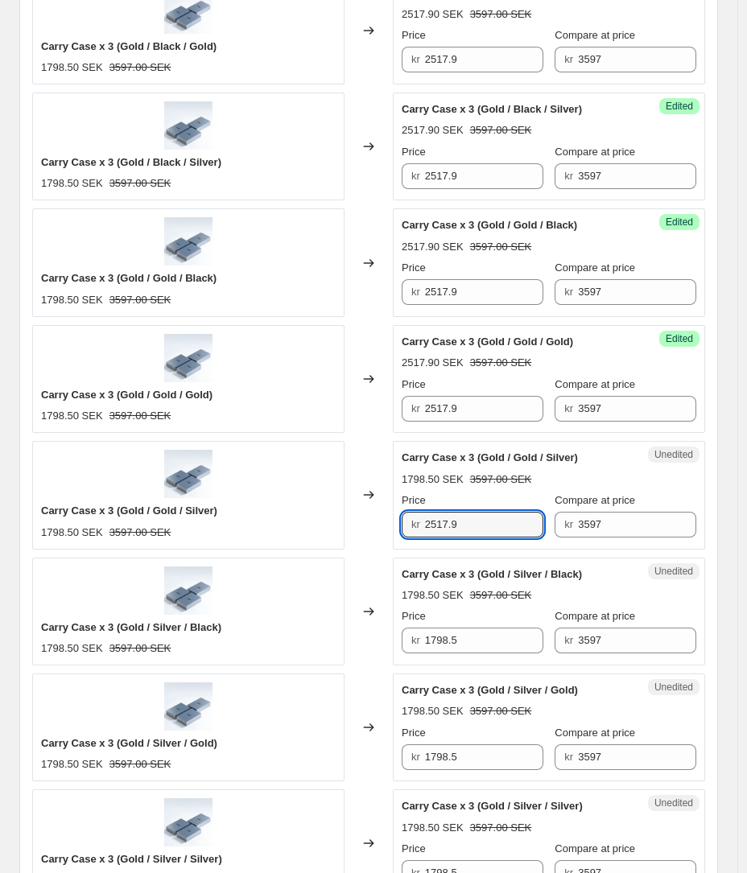
type input "2517.9"
click at [446, 660] on div "Unedited Carry Case x 3 (Gold / Silver / Black) 1798.50 SEK 3597.00 SEK Price k…" at bounding box center [549, 612] width 312 height 108
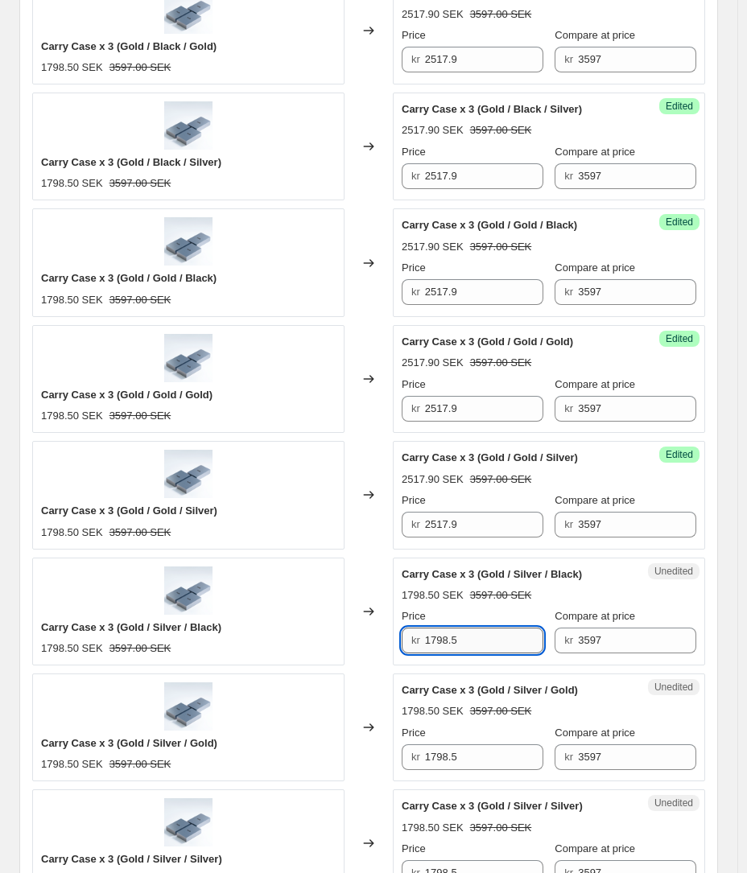
click at [444, 644] on input "1798.5" at bounding box center [484, 640] width 118 height 26
type input "2517.9"
click at [453, 752] on input "1798.5" at bounding box center [484, 757] width 118 height 26
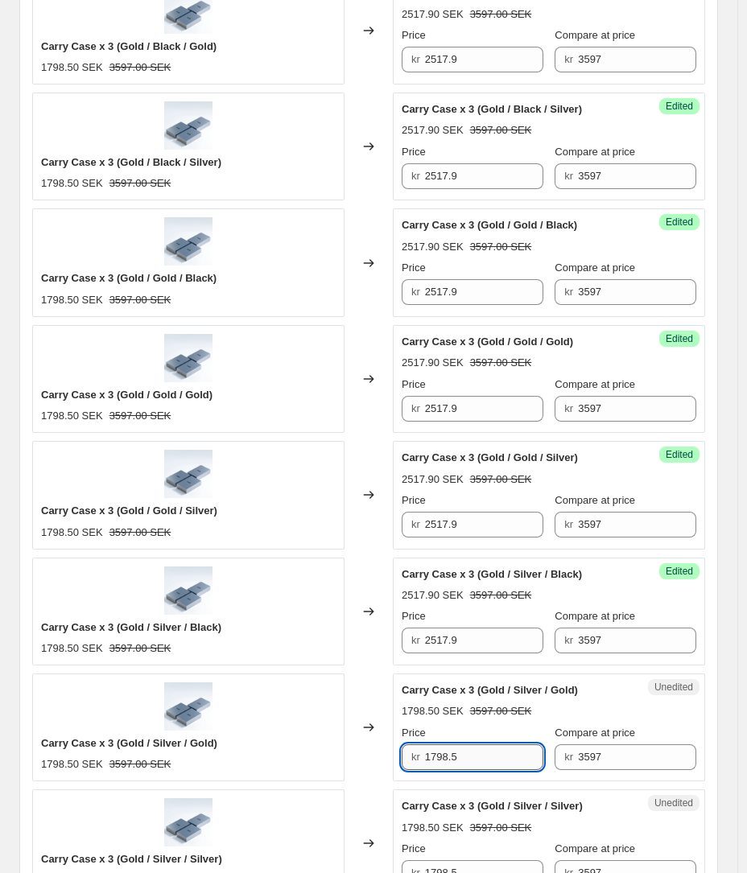
click at [453, 752] on input "1798.5" at bounding box center [484, 757] width 118 height 26
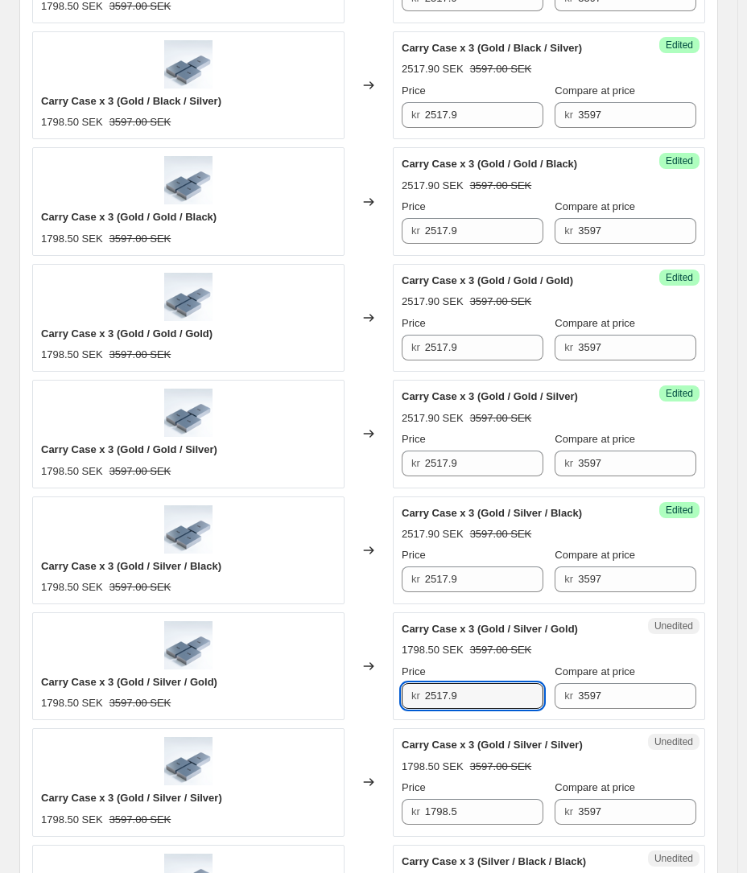
scroll to position [1094, 0]
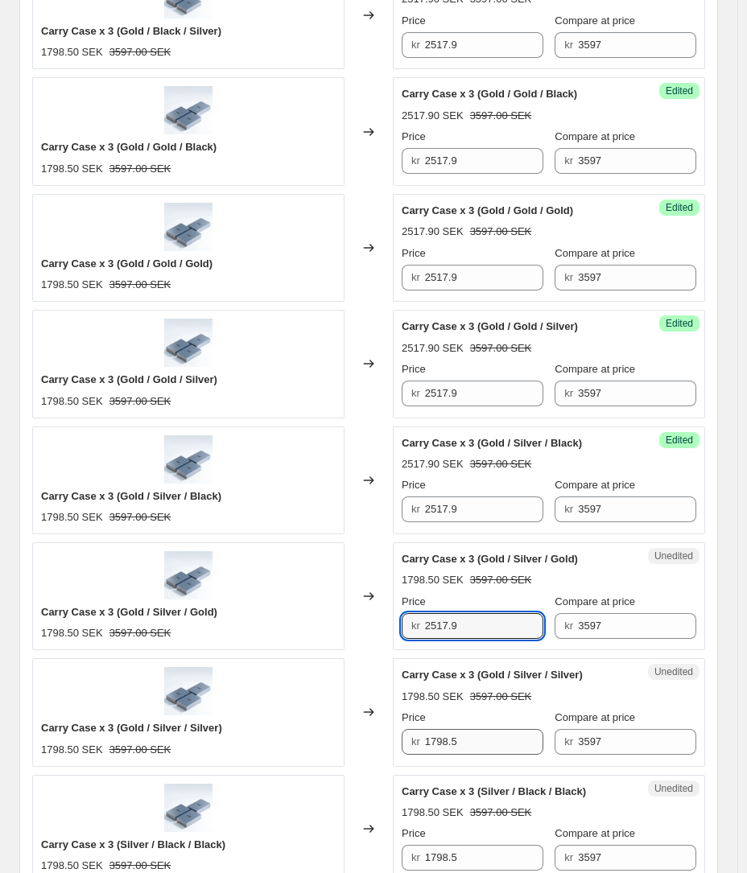
type input "2517.9"
click at [439, 732] on input "1798.5" at bounding box center [484, 742] width 118 height 26
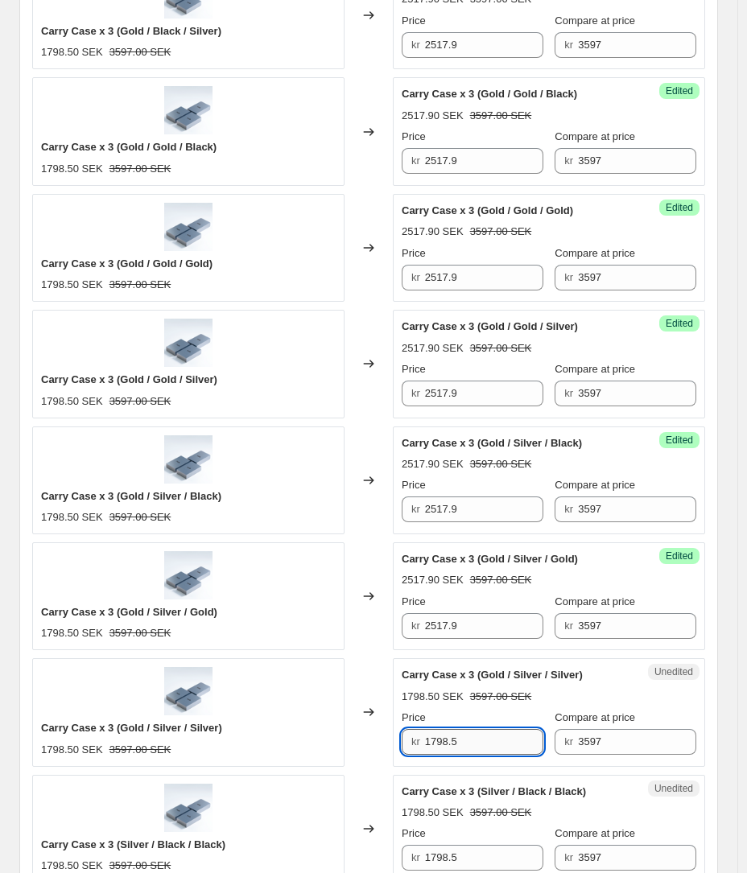
click at [439, 732] on input "1798.5" at bounding box center [484, 742] width 118 height 26
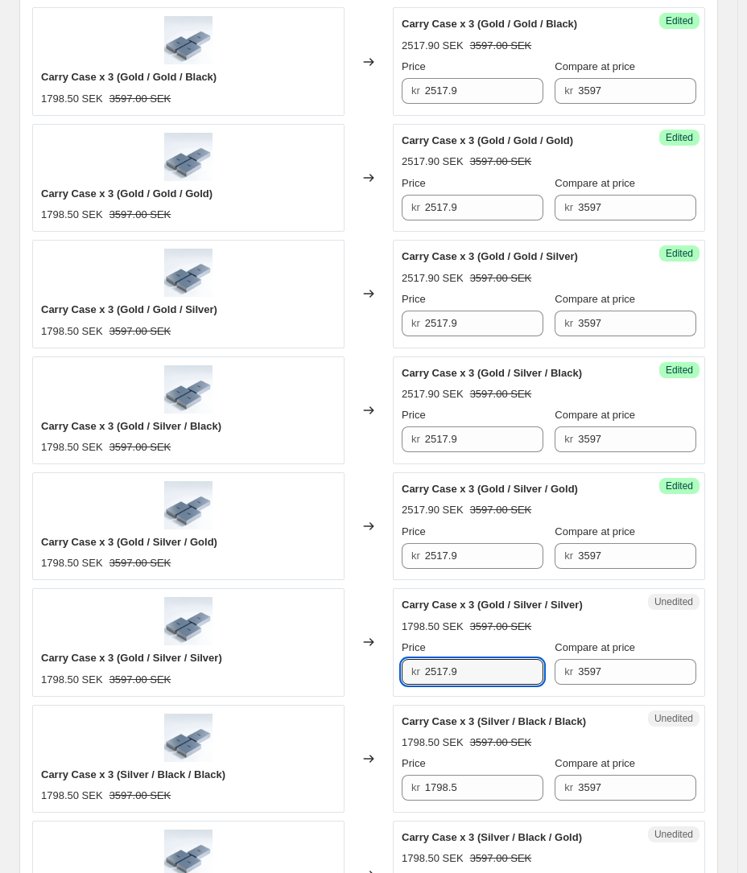
scroll to position [1346, 0]
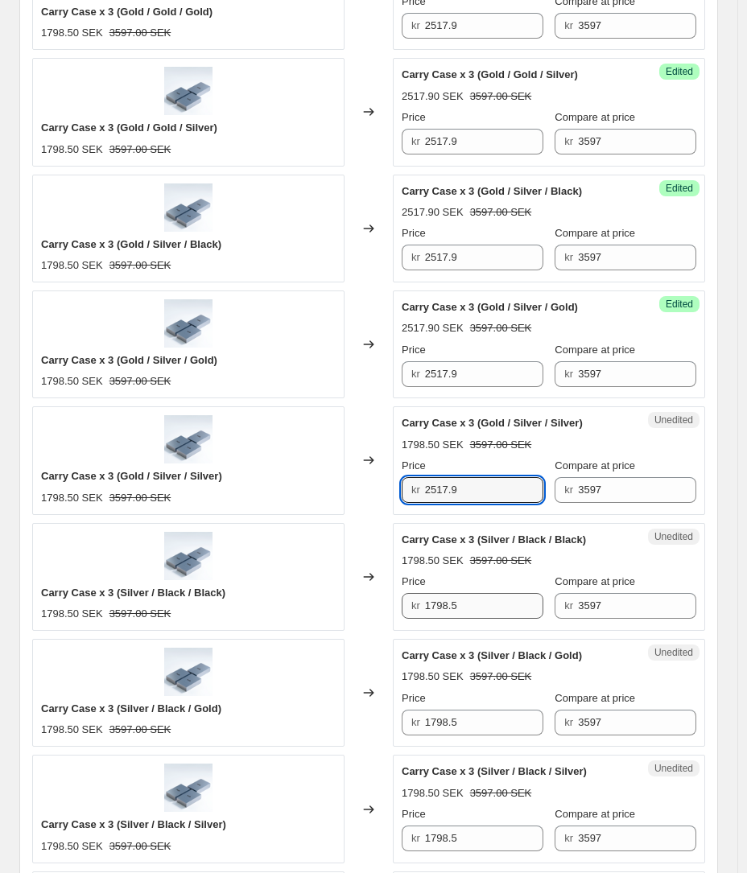
type input "2517.9"
click at [448, 603] on input "1798.5" at bounding box center [484, 606] width 118 height 26
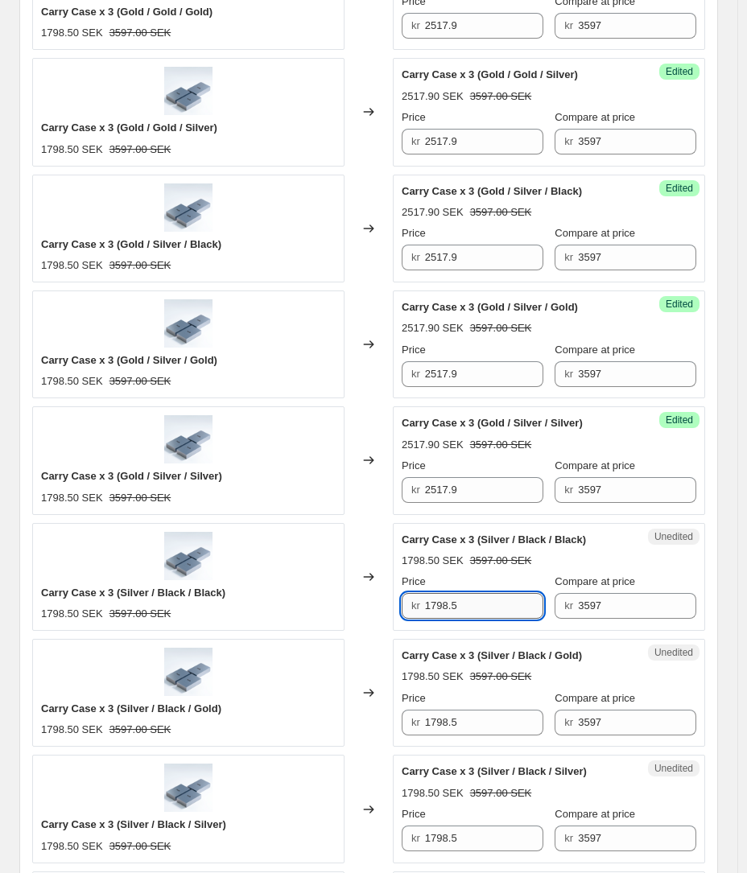
click at [448, 603] on input "1798.5" at bounding box center [484, 606] width 118 height 26
type input "2517.9"
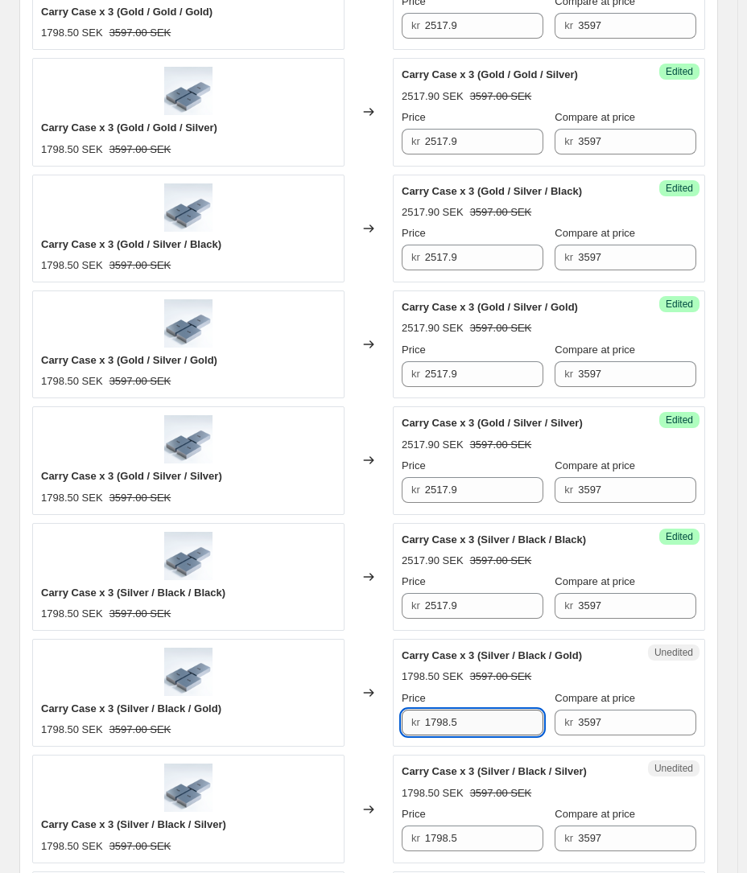
click at [450, 726] on input "1798.5" at bounding box center [484, 723] width 118 height 26
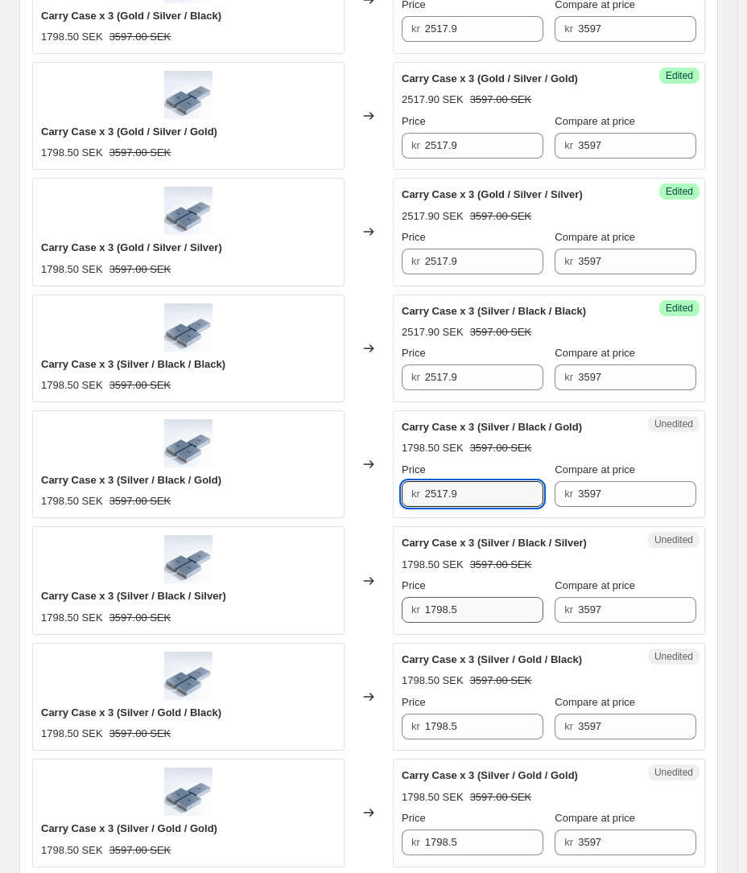
type input "2517.9"
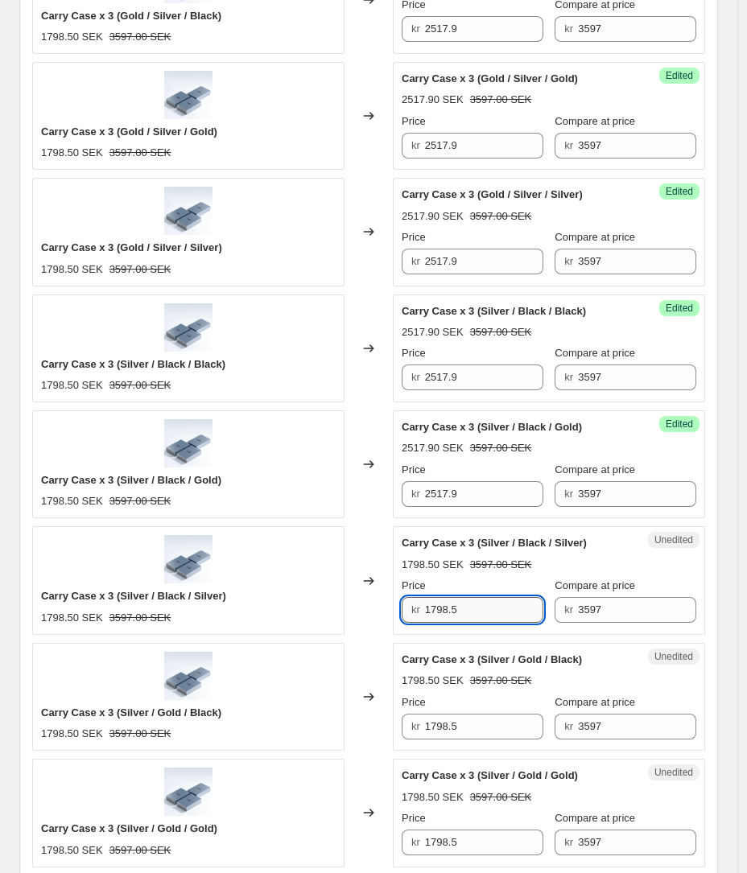
click at [438, 611] on input "1798.5" at bounding box center [484, 610] width 118 height 26
click at [451, 726] on input "1798.5" at bounding box center [484, 727] width 118 height 26
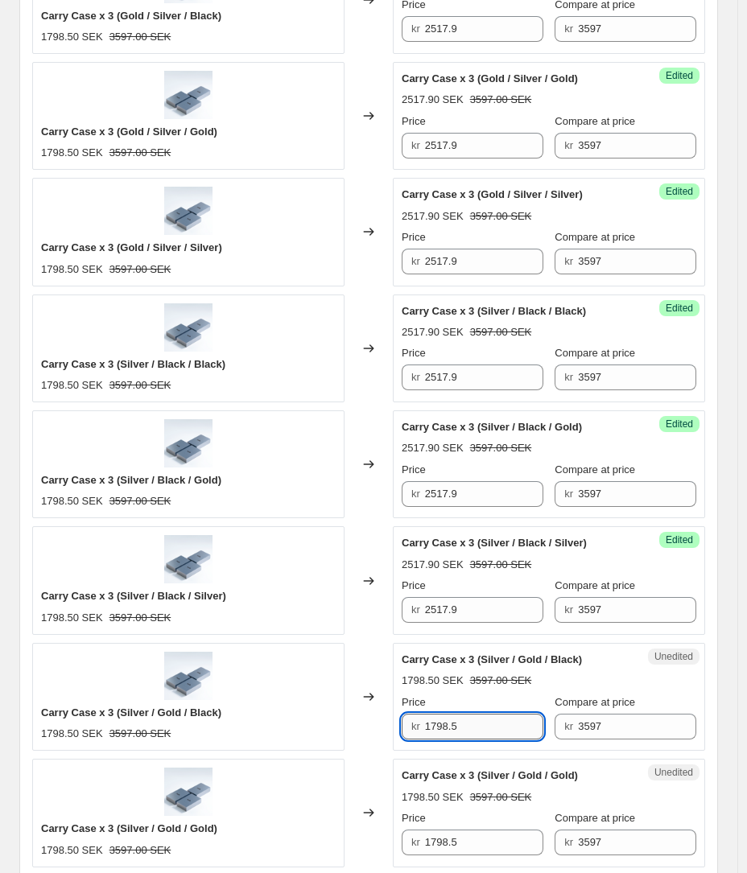
click at [451, 726] on input "1798.5" at bounding box center [484, 727] width 118 height 26
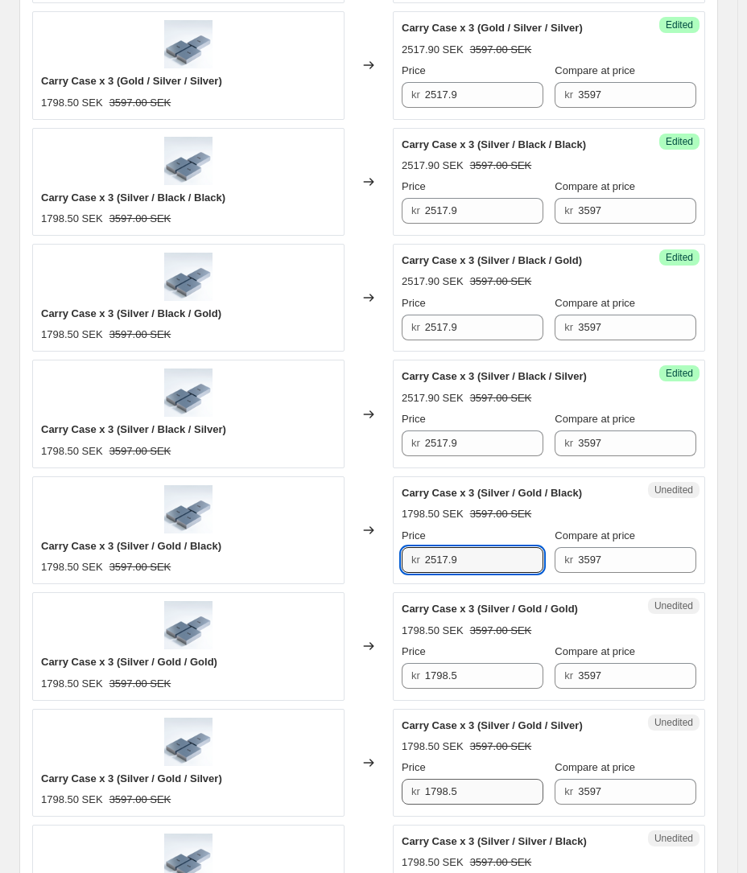
scroll to position [1825, 0]
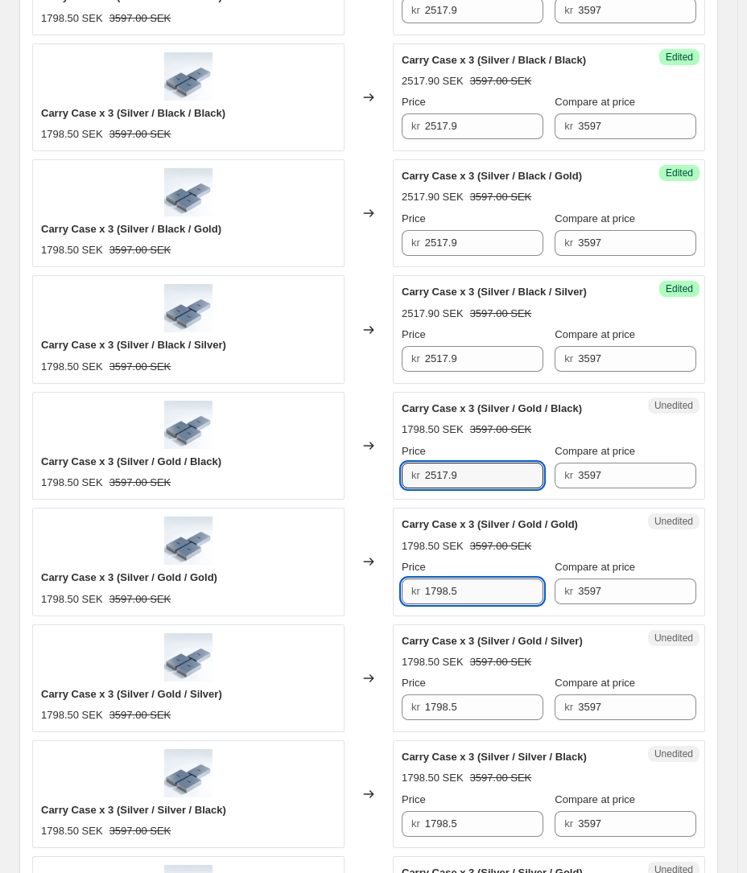
click at [439, 594] on input "1798.5" at bounding box center [484, 591] width 118 height 26
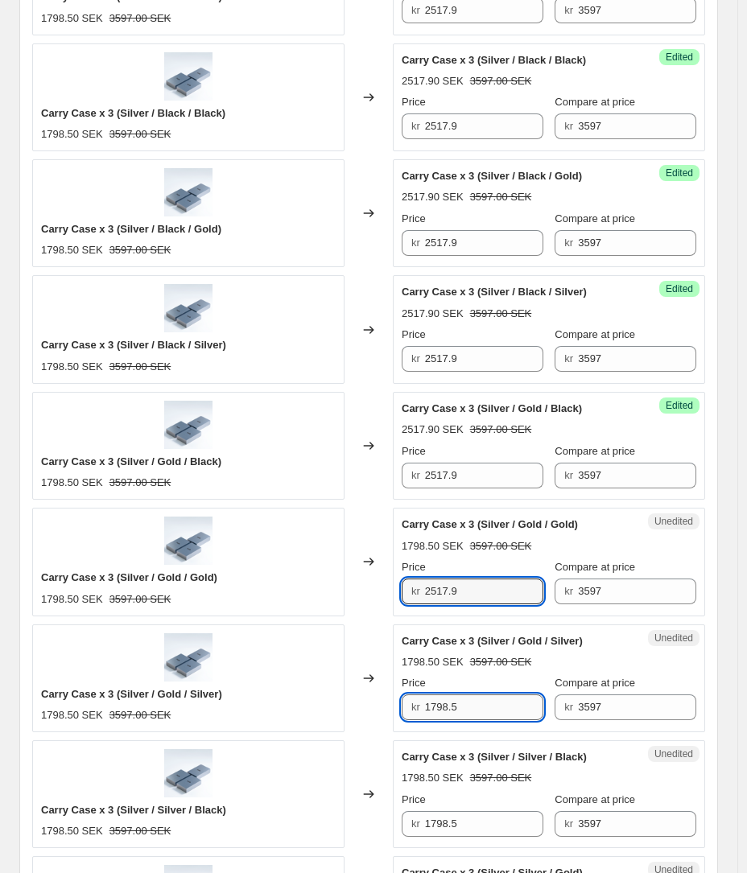
click at [449, 718] on input "1798.5" at bounding box center [484, 707] width 118 height 26
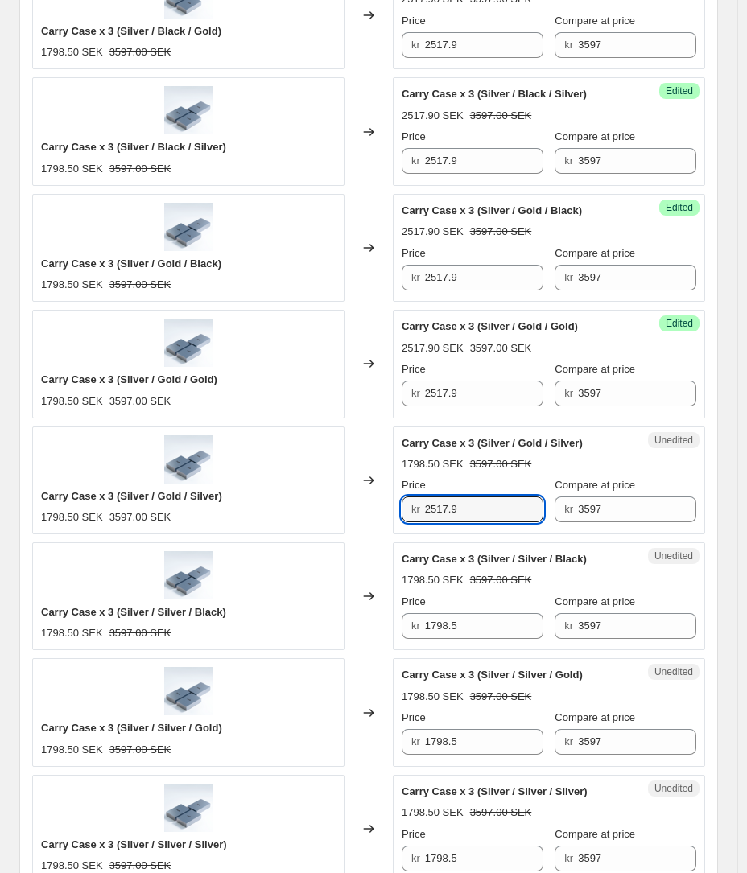
scroll to position [2024, 0]
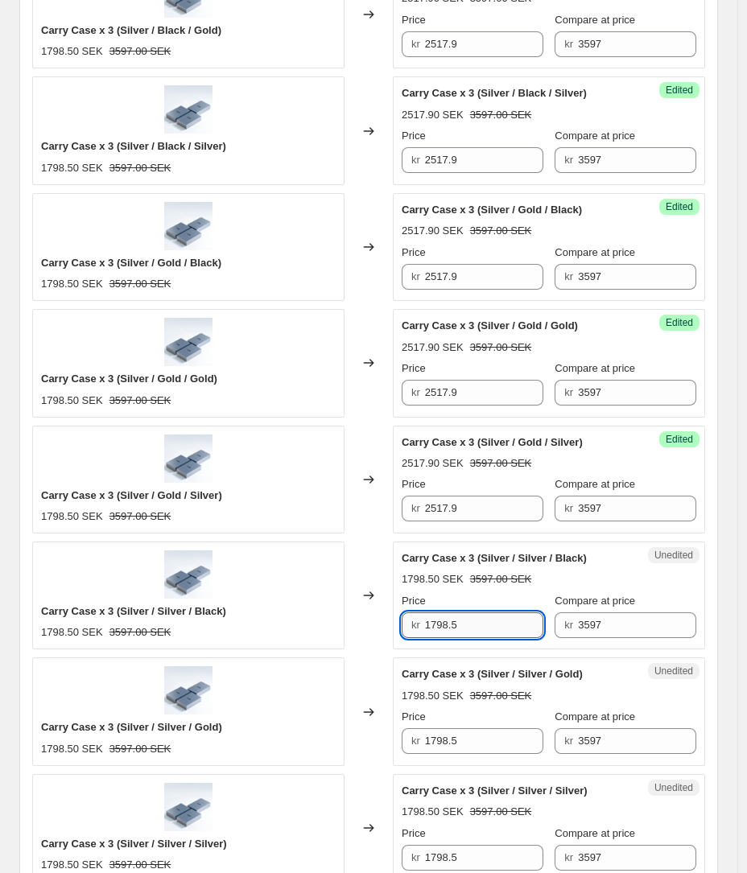
click at [440, 630] on input "1798.5" at bounding box center [484, 625] width 118 height 26
click at [447, 734] on input "1798.5" at bounding box center [484, 741] width 118 height 26
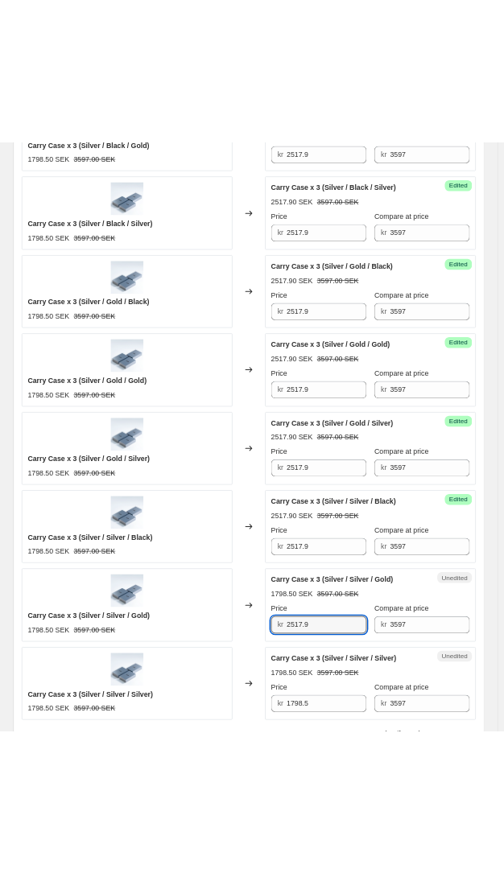
scroll to position [2255, 0]
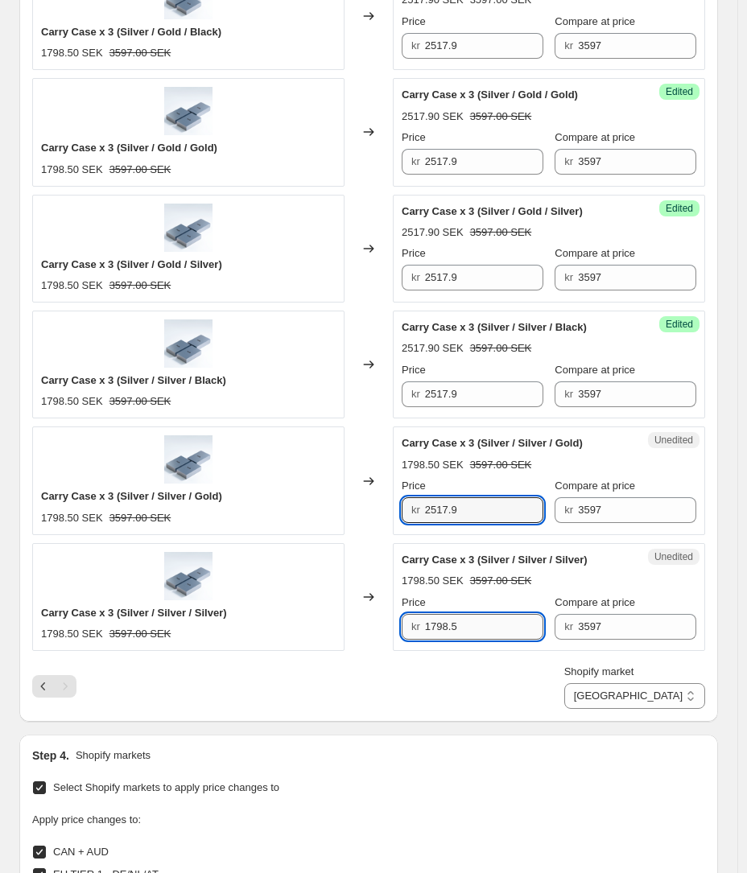
click at [440, 614] on input "1798.5" at bounding box center [484, 627] width 118 height 26
click at [442, 616] on input "1798.5" at bounding box center [484, 627] width 118 height 26
click at [469, 694] on div "Shopify market CAN + AUD EU TIER 1 - DE/NL/AT EU TIER 2 - ES/IT/FR EU TIER 3 - …" at bounding box center [368, 686] width 673 height 45
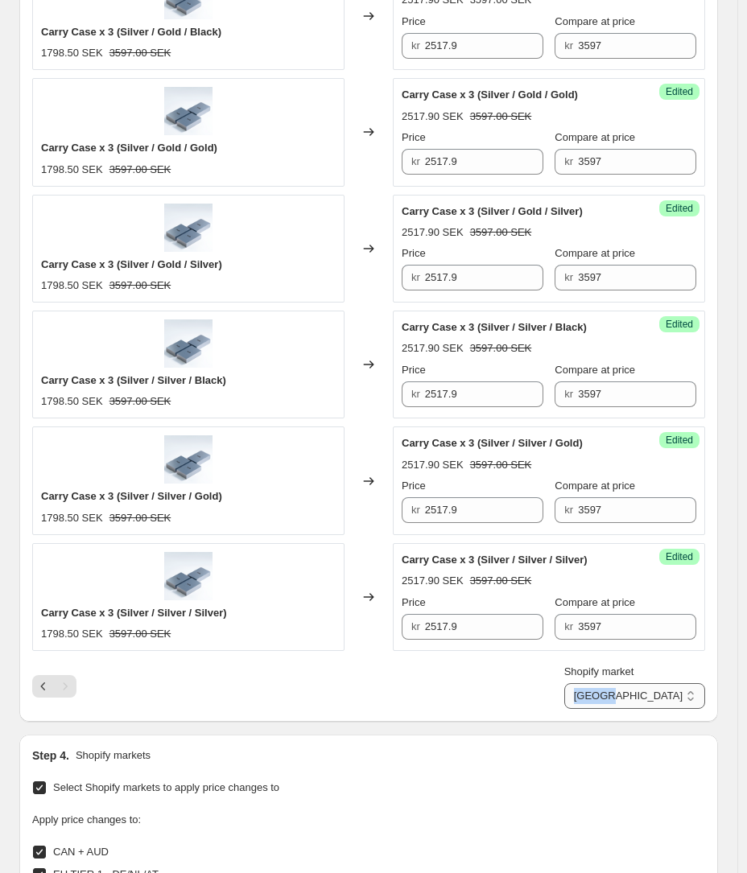
click at [692, 700] on select "CAN + AUD EU TIER 1 - DE/NL/AT EU TIER 2 - ES/IT/FR EU TIER 3 - BALT + ÖST Non-…" at bounding box center [634, 696] width 141 height 26
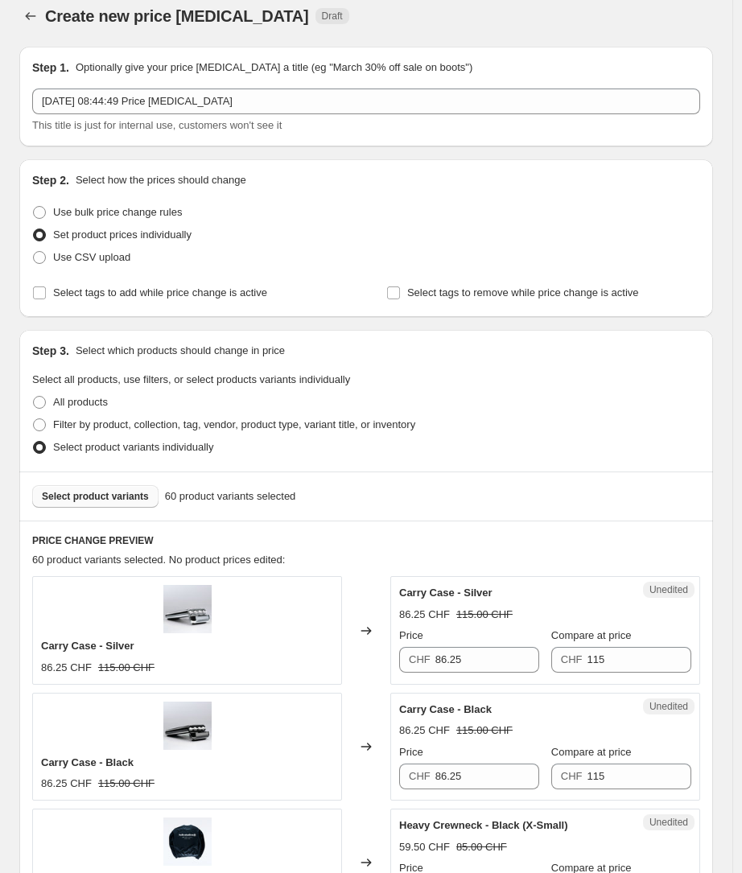
scroll to position [136, 0]
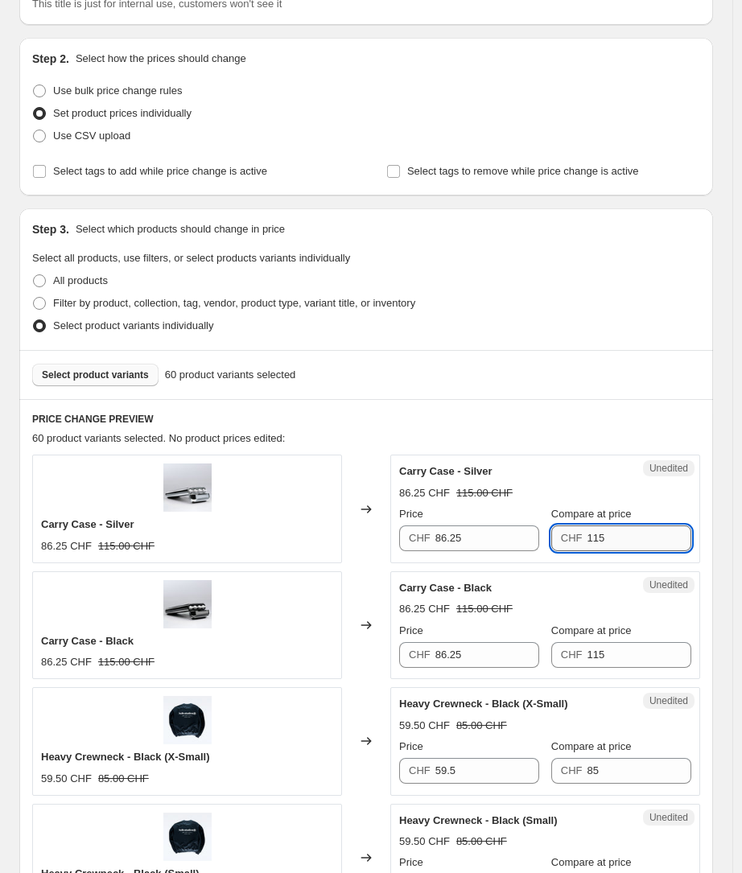
click at [631, 533] on input "115" at bounding box center [638, 538] width 105 height 26
click at [482, 549] on input "86.25" at bounding box center [487, 538] width 105 height 26
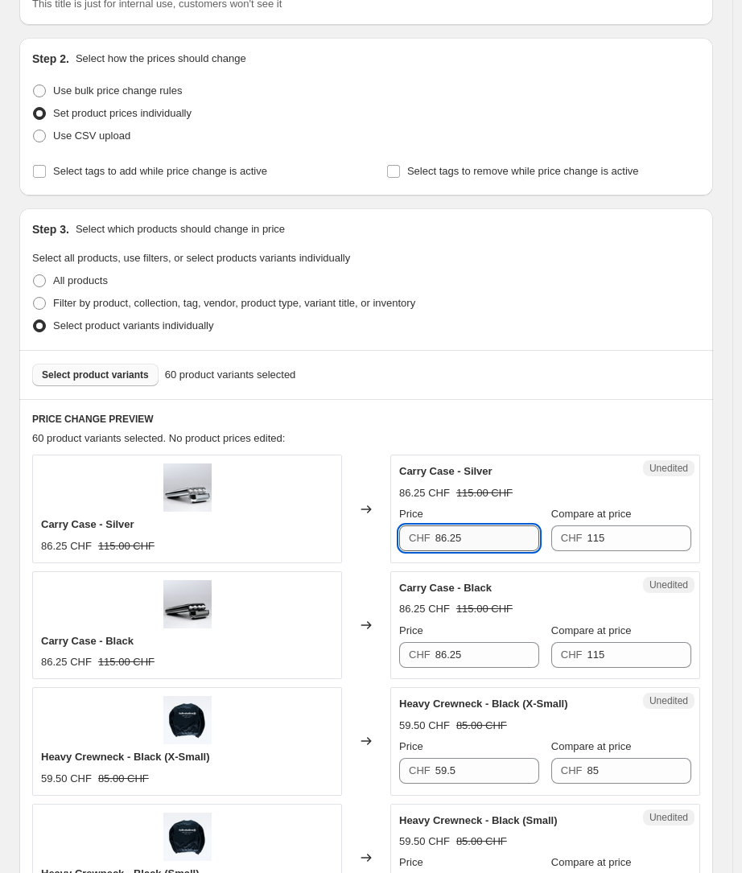
click at [482, 549] on input "86.25" at bounding box center [487, 538] width 105 height 26
click at [607, 652] on input "115" at bounding box center [638, 655] width 105 height 26
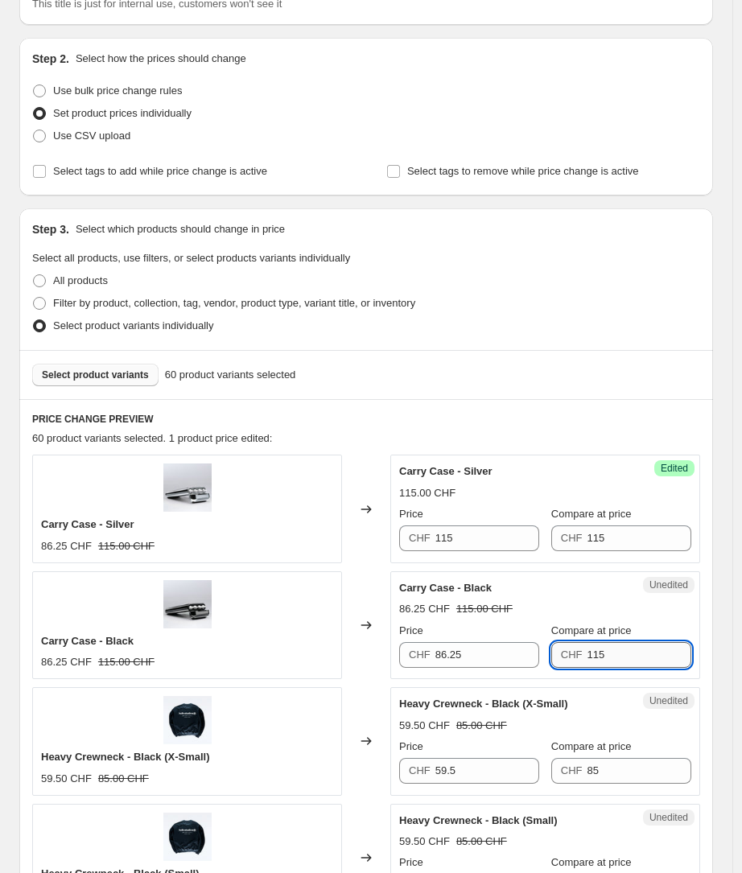
click at [607, 652] on input "115" at bounding box center [638, 655] width 105 height 26
click at [474, 656] on input "86.25" at bounding box center [487, 655] width 105 height 26
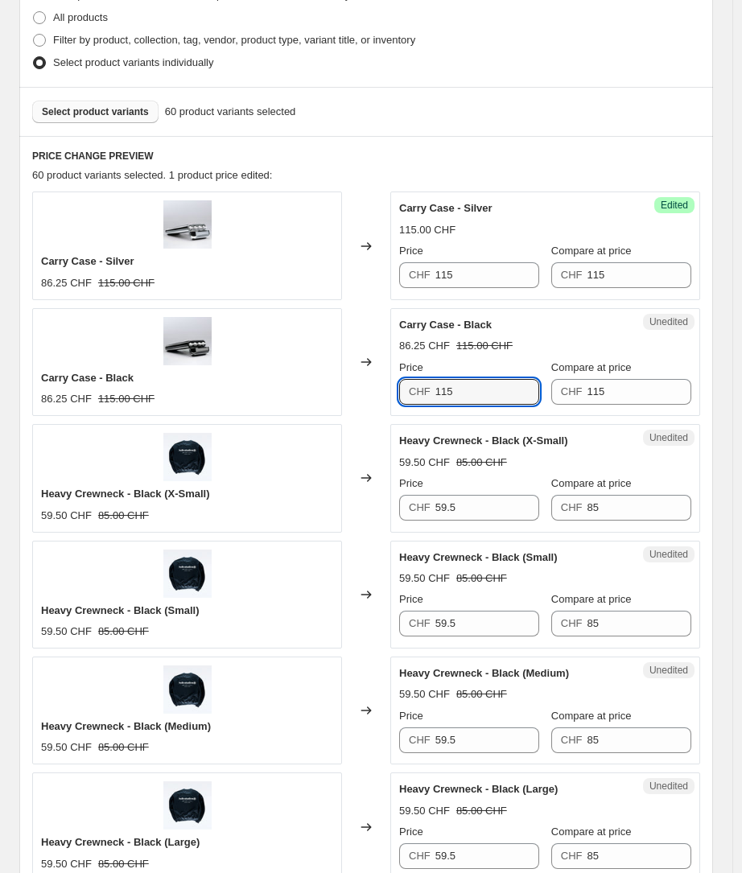
click at [582, 507] on span "CHF" at bounding box center [572, 507] width 22 height 12
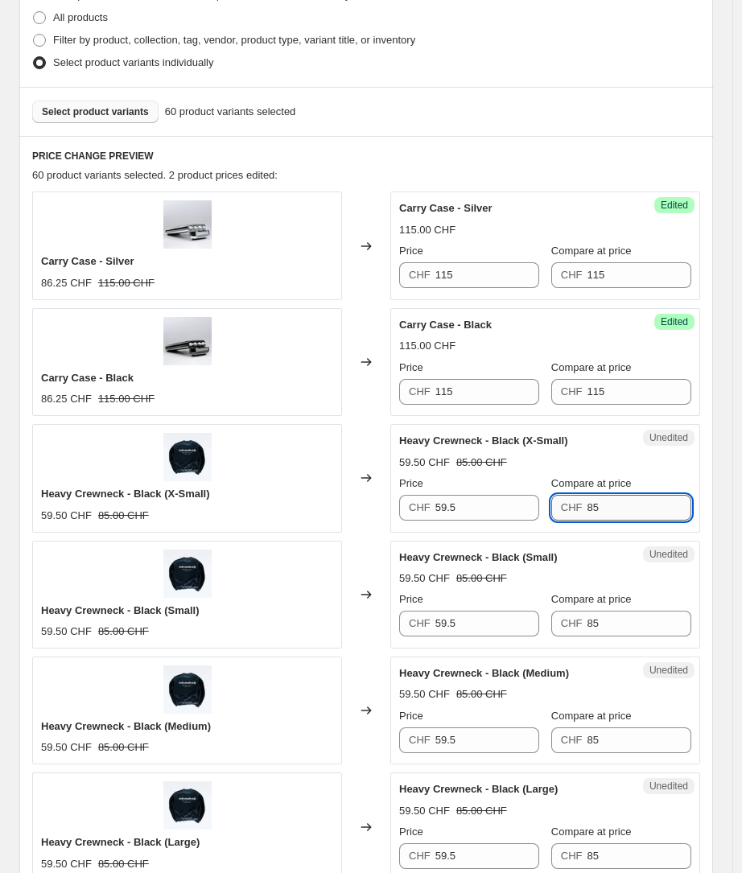
click at [595, 505] on input "85" at bounding box center [638, 508] width 105 height 26
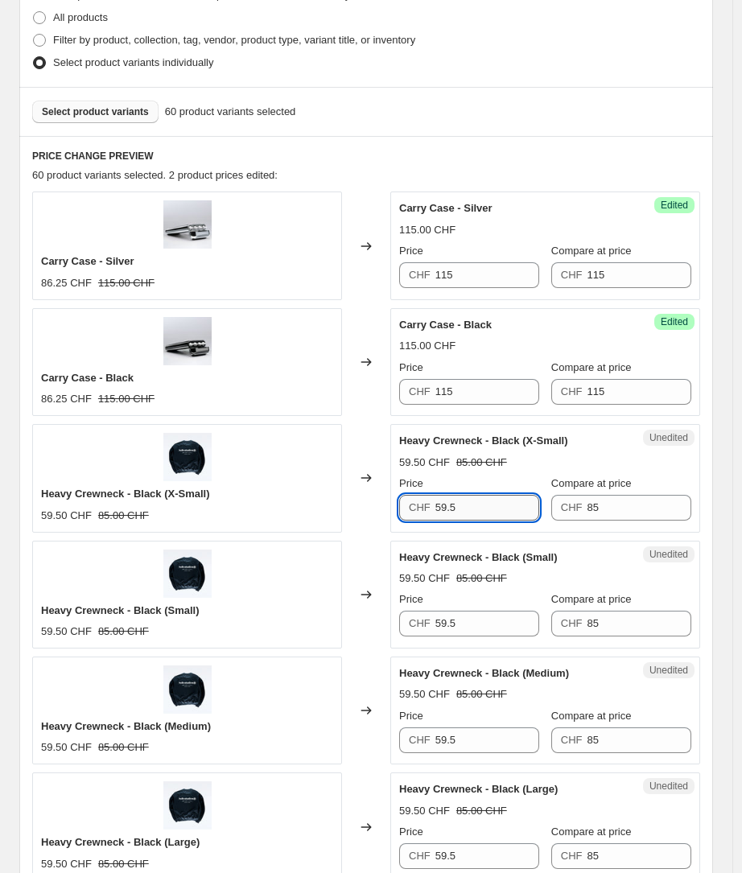
click at [492, 512] on input "59.5" at bounding box center [487, 508] width 105 height 26
click at [601, 624] on input "85" at bounding box center [638, 624] width 105 height 26
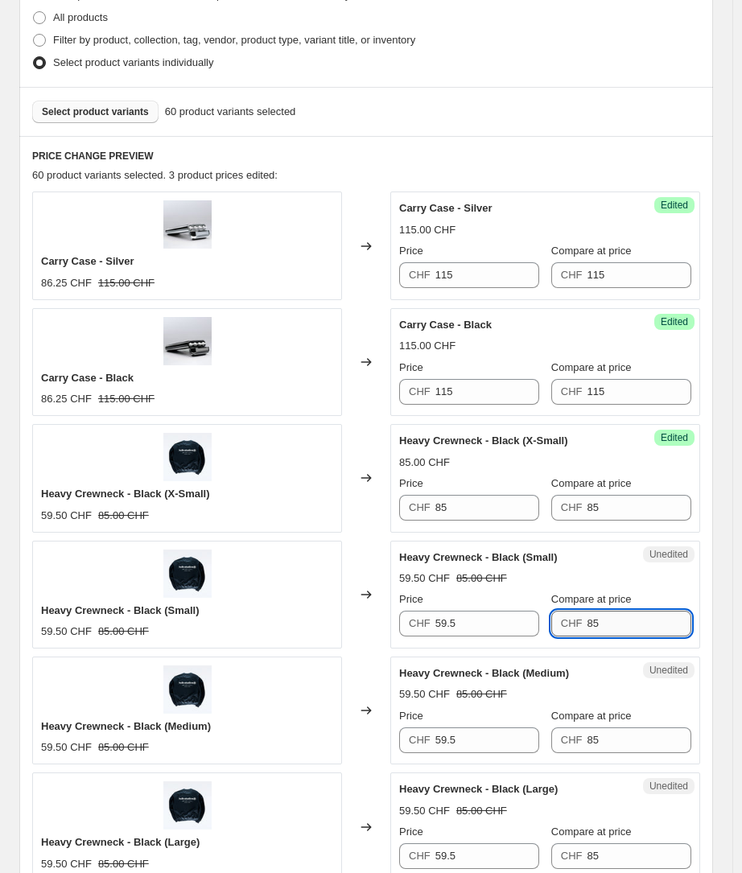
click at [601, 624] on input "85" at bounding box center [638, 624] width 105 height 26
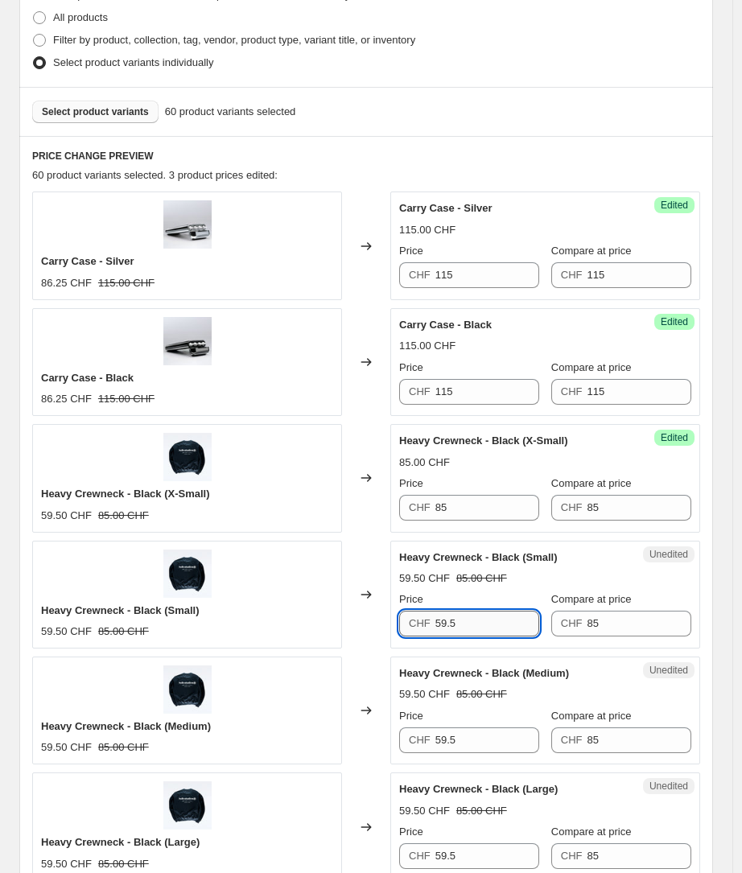
click at [483, 623] on input "59.5" at bounding box center [487, 624] width 105 height 26
click at [596, 625] on input "85" at bounding box center [638, 624] width 105 height 26
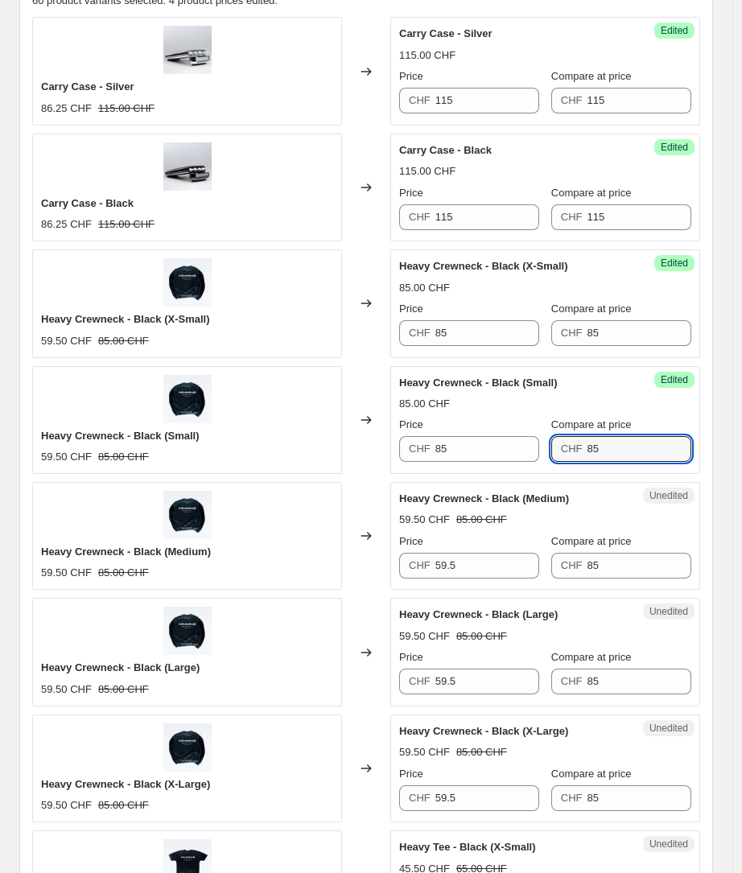
scroll to position [575, 0]
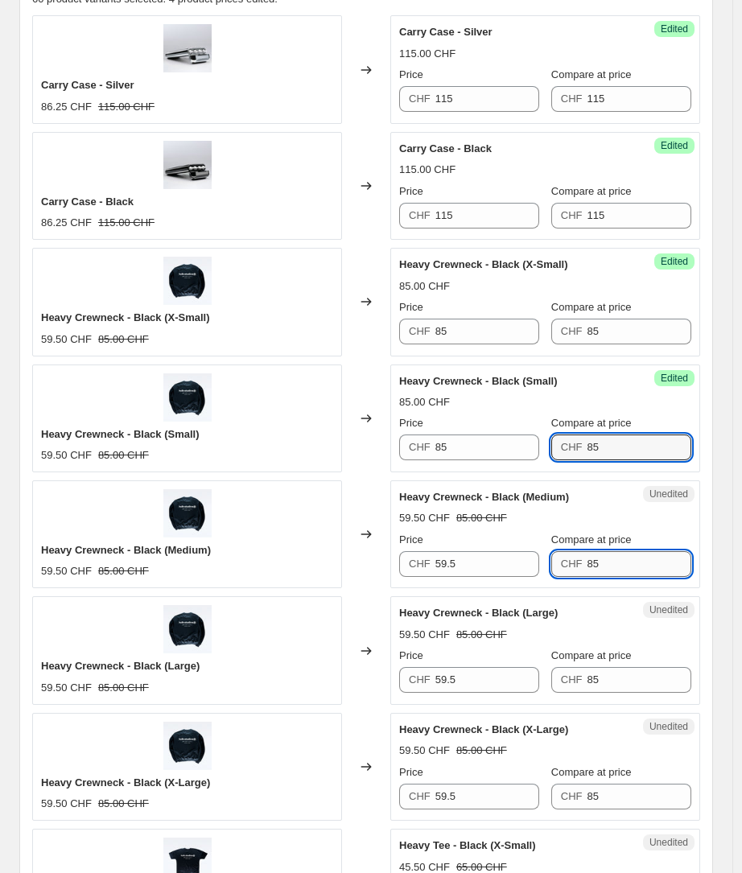
click at [596, 562] on input "85" at bounding box center [638, 564] width 105 height 26
click at [482, 566] on input "59.5" at bounding box center [487, 564] width 105 height 26
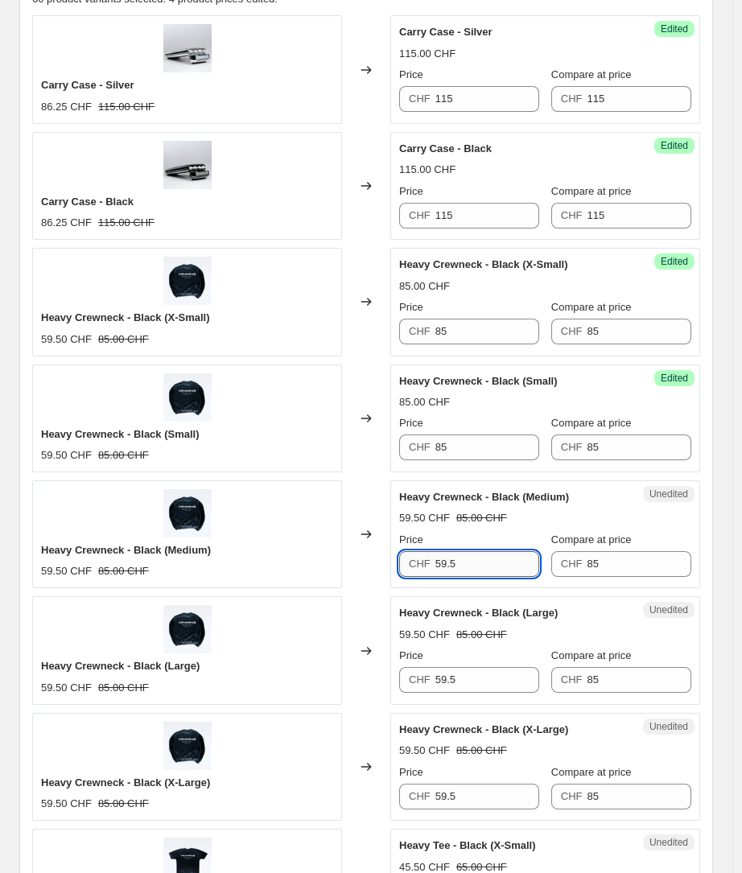
click at [482, 566] on input "59.5" at bounding box center [487, 564] width 105 height 26
click at [602, 685] on input "85" at bounding box center [638, 680] width 105 height 26
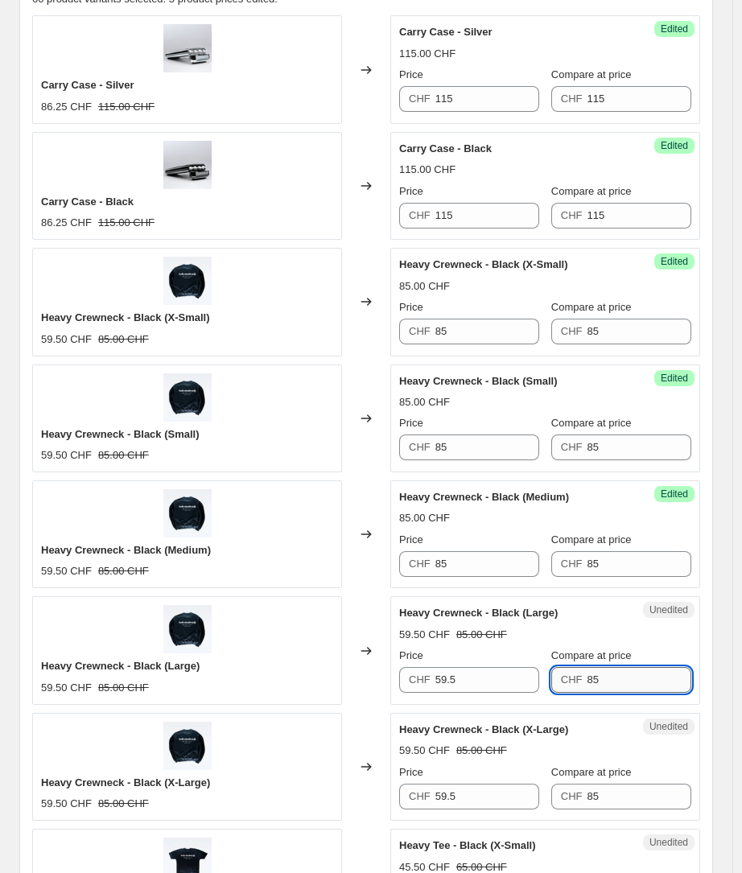
click at [602, 685] on input "85" at bounding box center [638, 680] width 105 height 26
click at [444, 679] on input "59.5" at bounding box center [487, 680] width 105 height 26
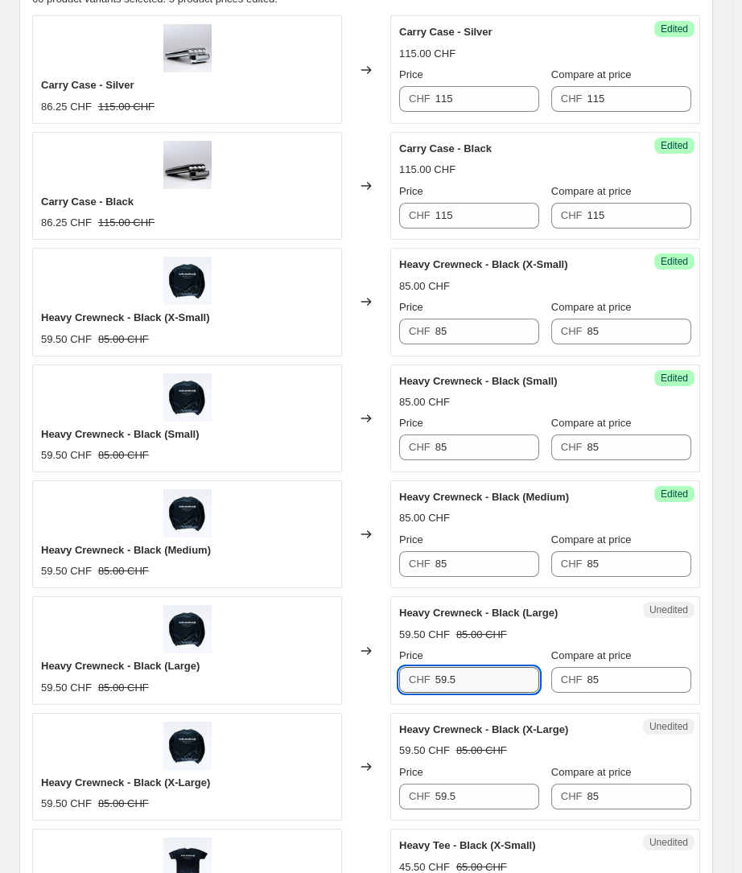
click at [444, 679] on input "59.5" at bounding box center [487, 680] width 105 height 26
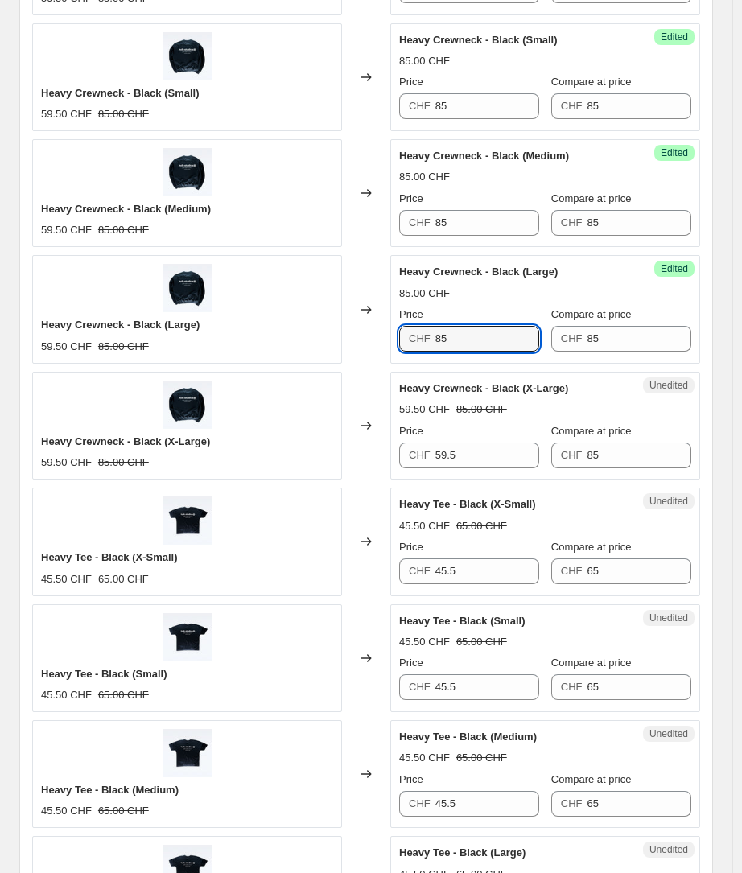
scroll to position [1072, 0]
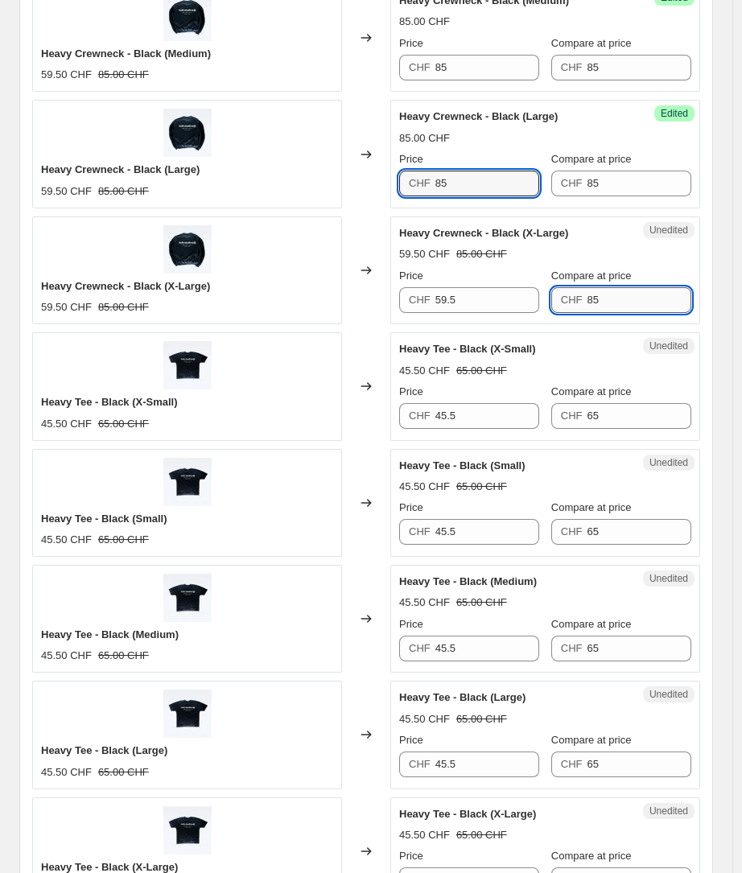
click at [601, 298] on input "85" at bounding box center [638, 300] width 105 height 26
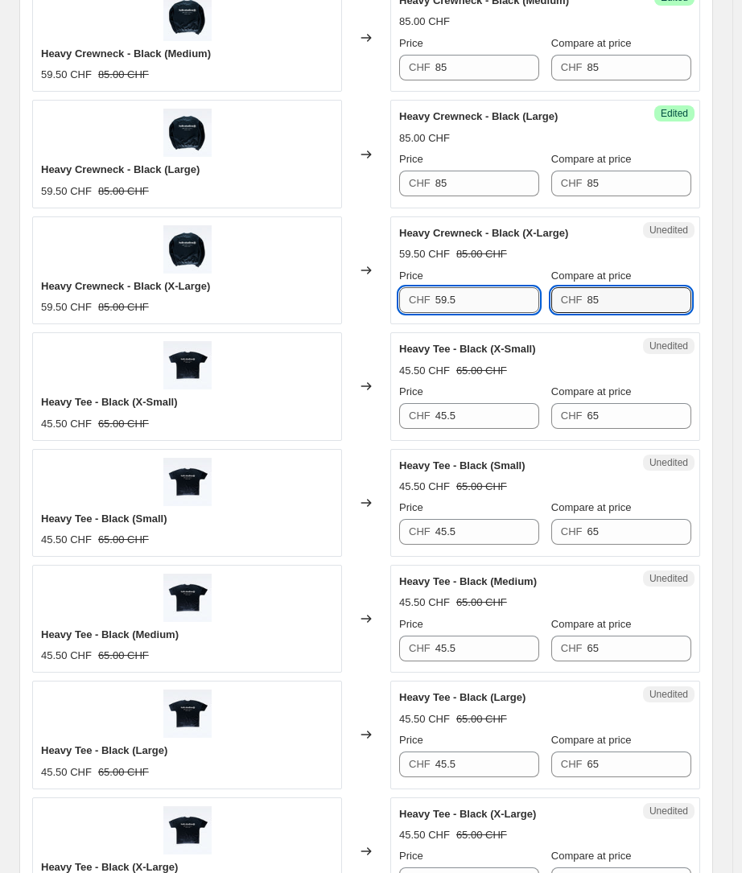
click at [514, 306] on input "59.5" at bounding box center [487, 300] width 105 height 26
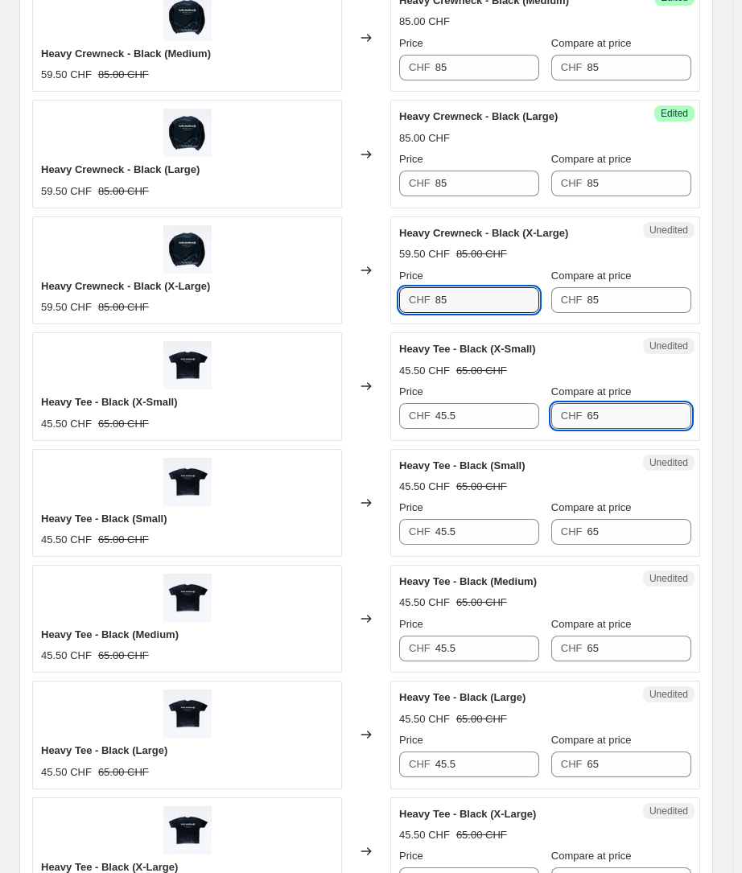
click at [599, 418] on input "65" at bounding box center [638, 416] width 105 height 26
drag, startPoint x: 599, startPoint y: 418, endPoint x: 579, endPoint y: 420, distance: 20.2
click at [599, 418] on input "65" at bounding box center [638, 416] width 105 height 26
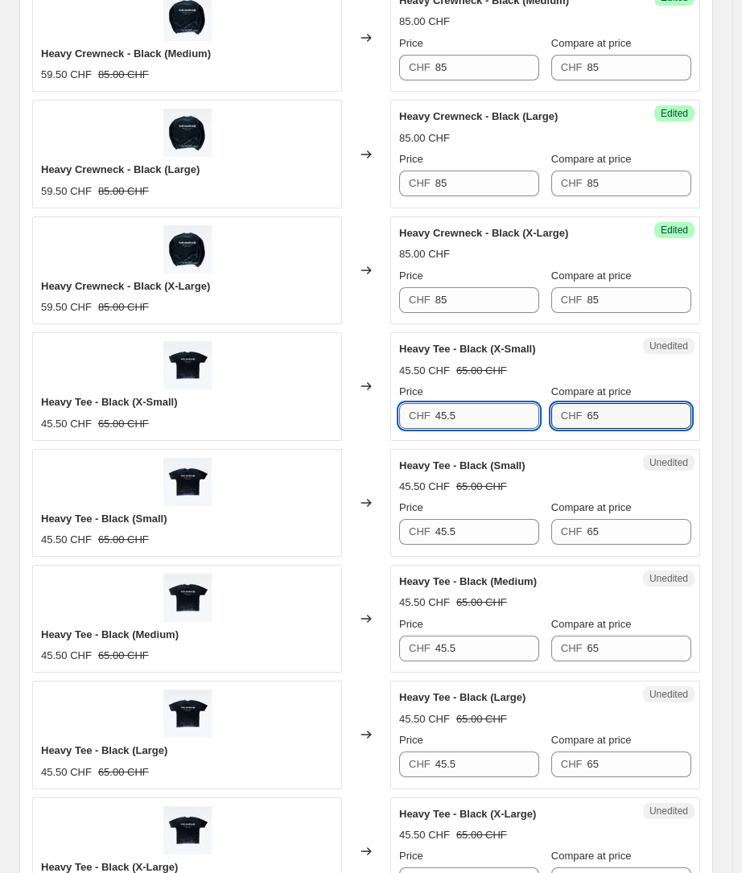
click at [494, 421] on input "45.5" at bounding box center [487, 416] width 105 height 26
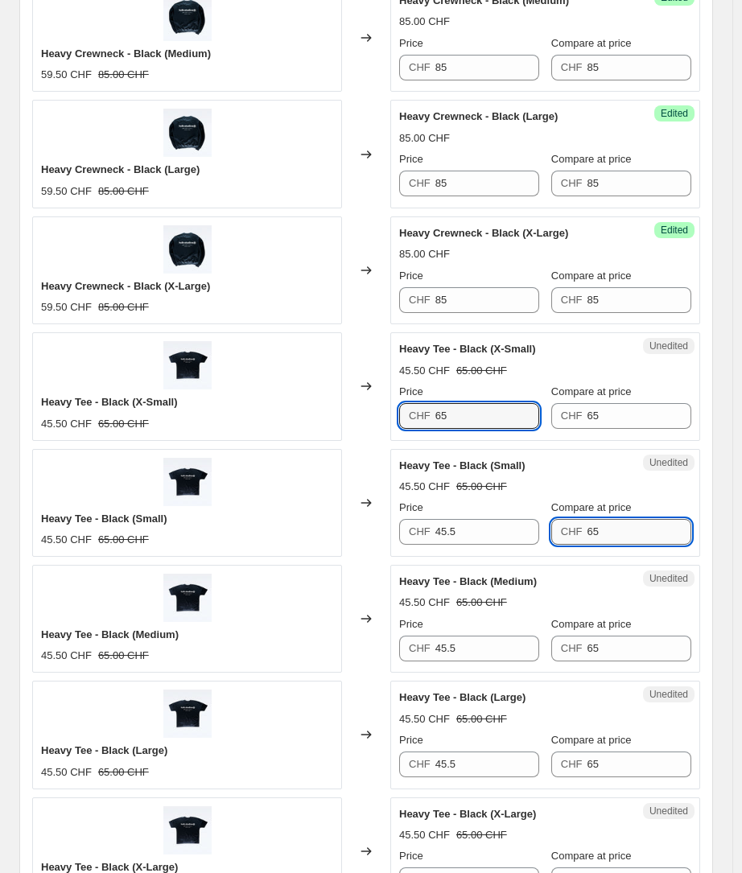
click at [596, 537] on input "65" at bounding box center [638, 532] width 105 height 26
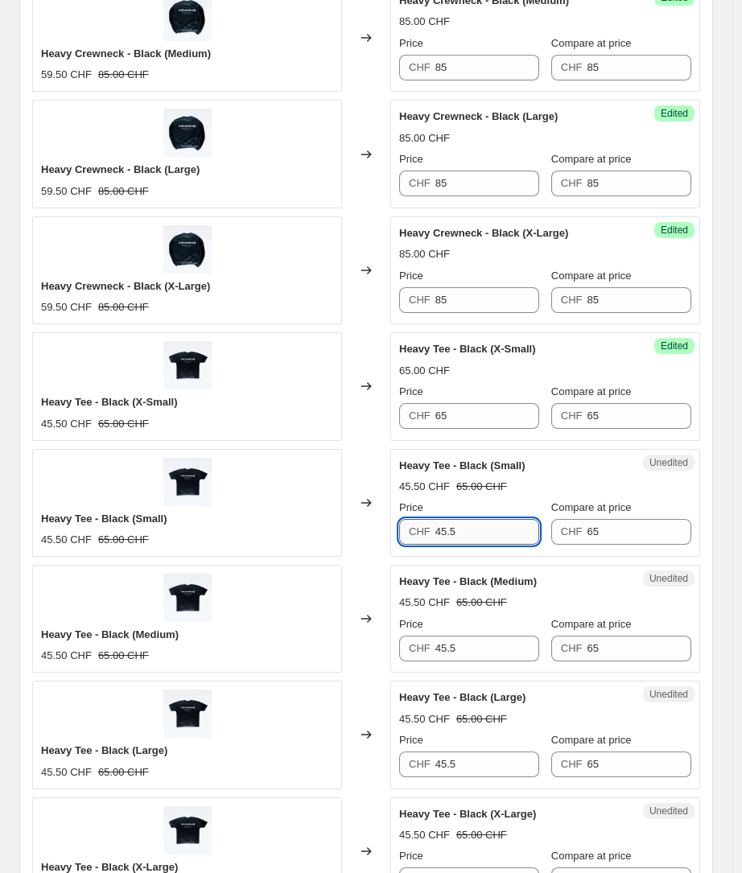
click at [496, 535] on input "45.5" at bounding box center [487, 532] width 105 height 26
click at [504, 658] on input "45.5" at bounding box center [487, 649] width 105 height 26
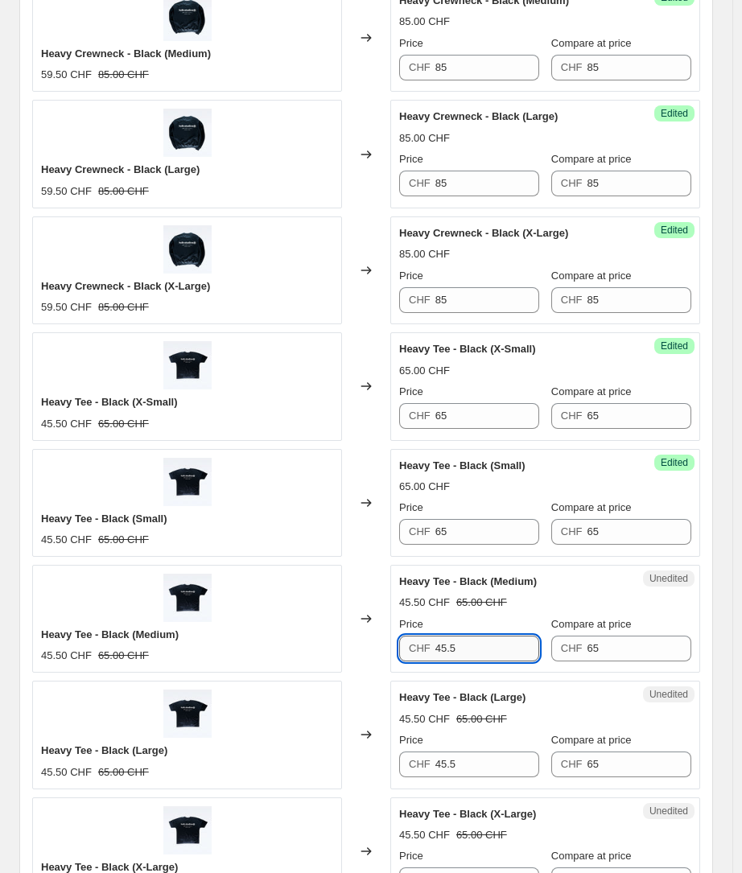
click at [504, 658] on input "45.5" at bounding box center [487, 649] width 105 height 26
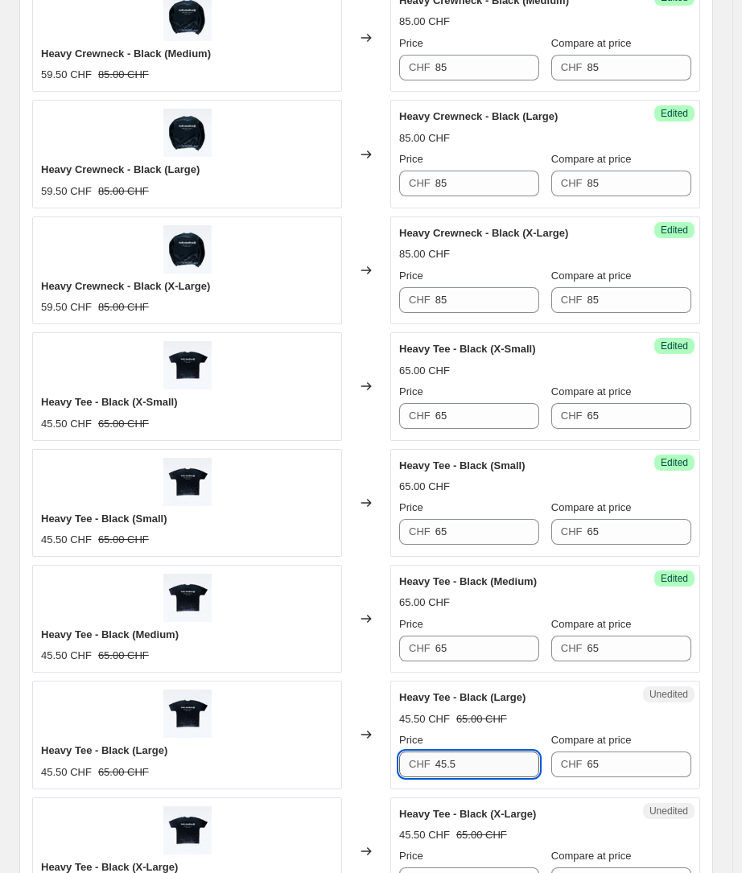
click at [496, 767] on input "45.5" at bounding box center [487, 764] width 105 height 26
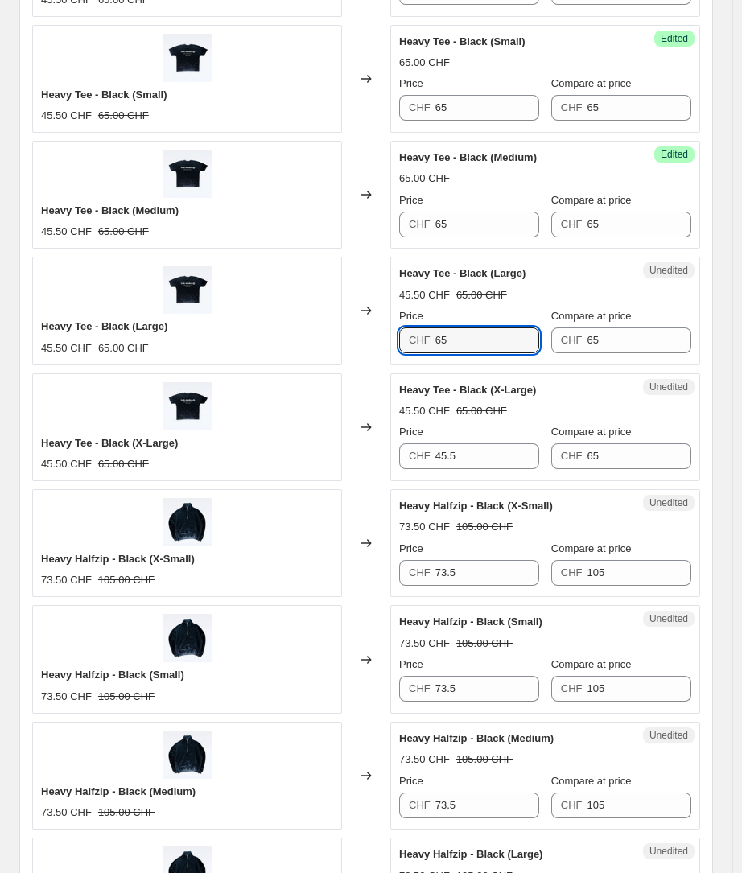
scroll to position [1573, 0]
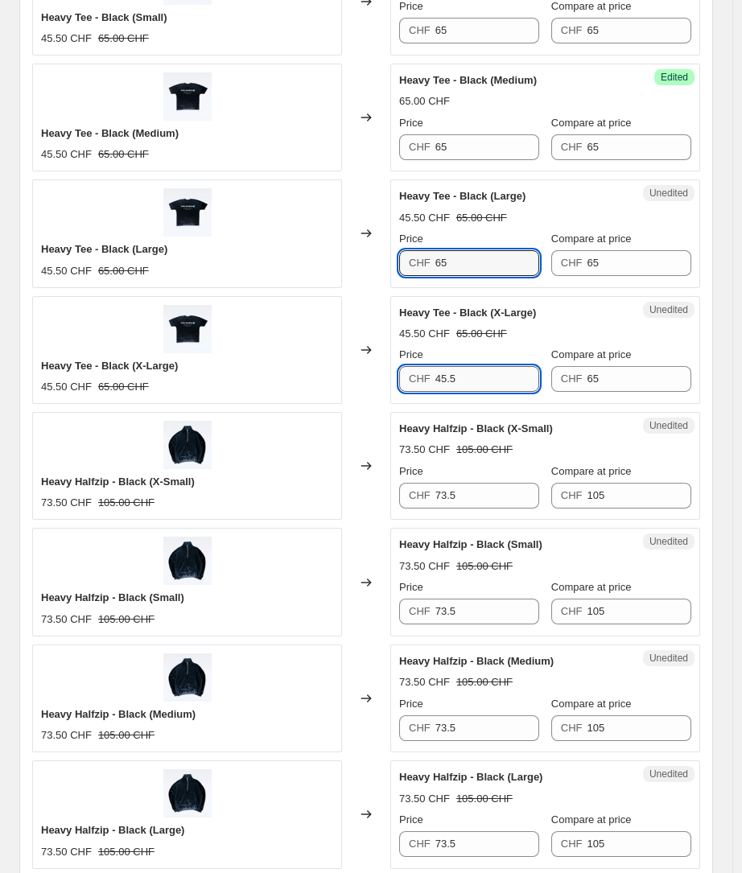
click at [471, 385] on input "45.5" at bounding box center [487, 379] width 105 height 26
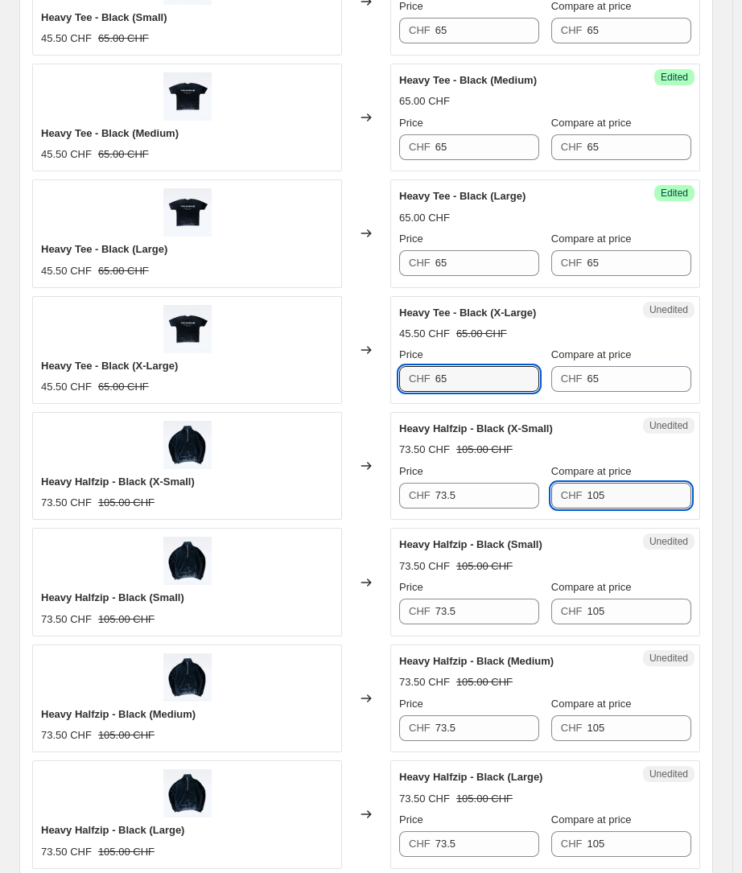
click at [623, 494] on input "105" at bounding box center [638, 496] width 105 height 26
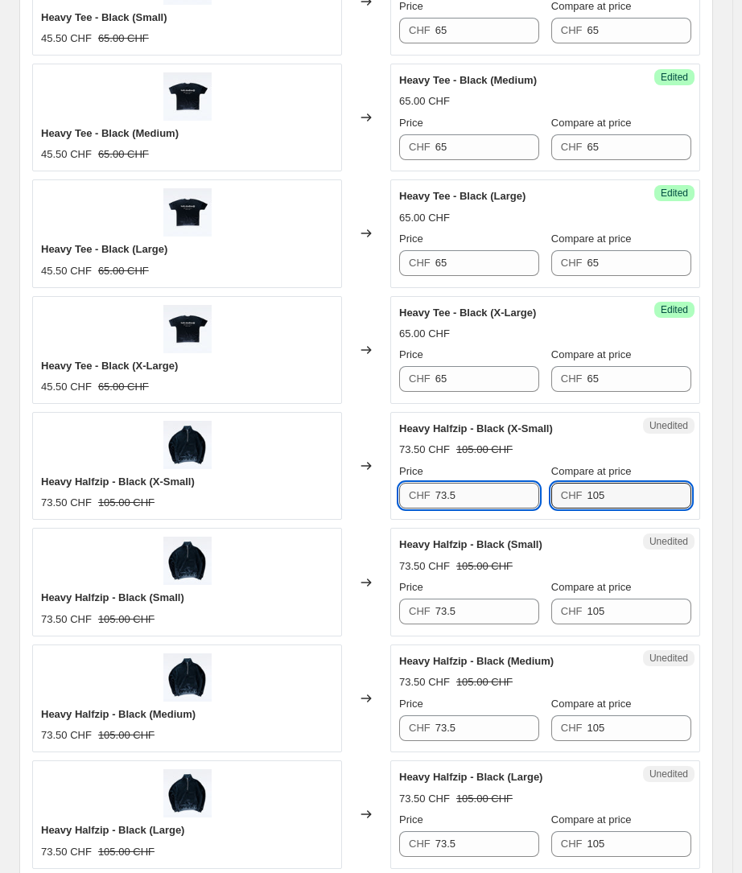
click at [497, 504] on input "73.5" at bounding box center [487, 496] width 105 height 26
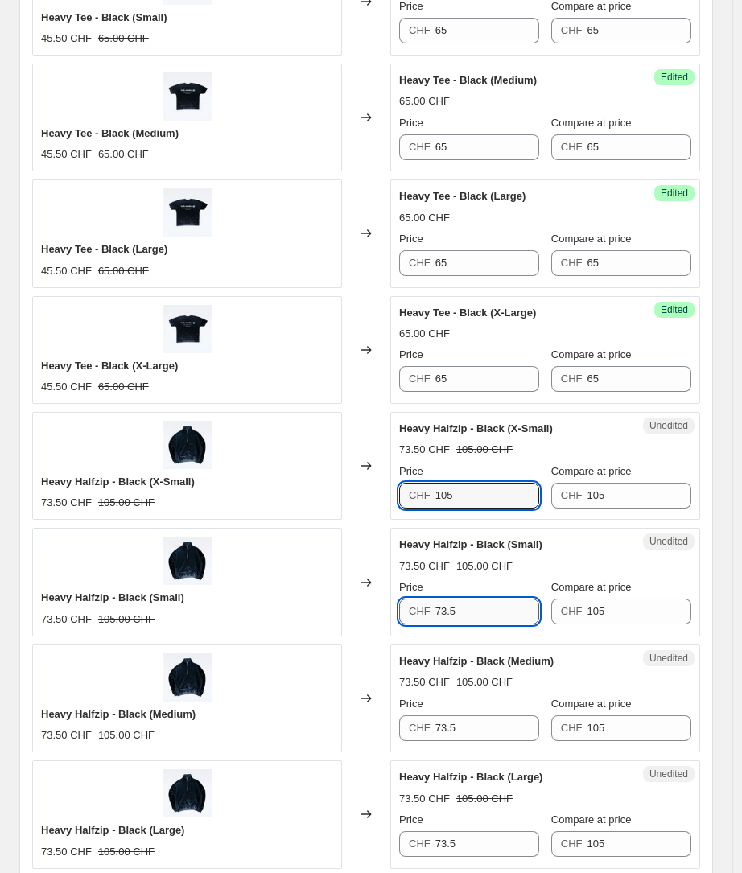
click at [488, 618] on input "73.5" at bounding box center [487, 612] width 105 height 26
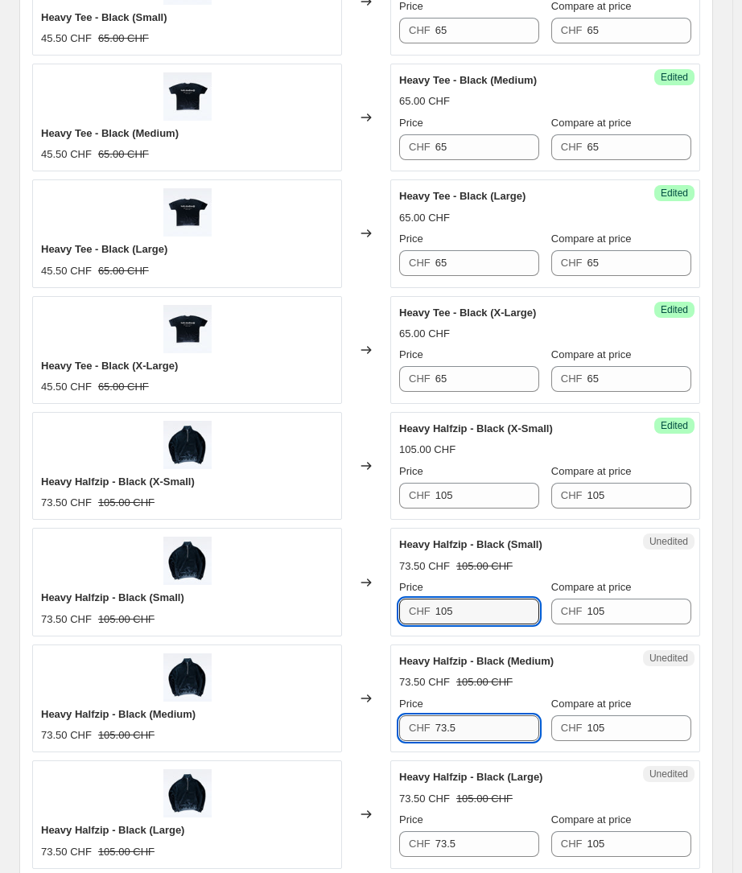
click at [492, 731] on input "73.5" at bounding box center [487, 728] width 105 height 26
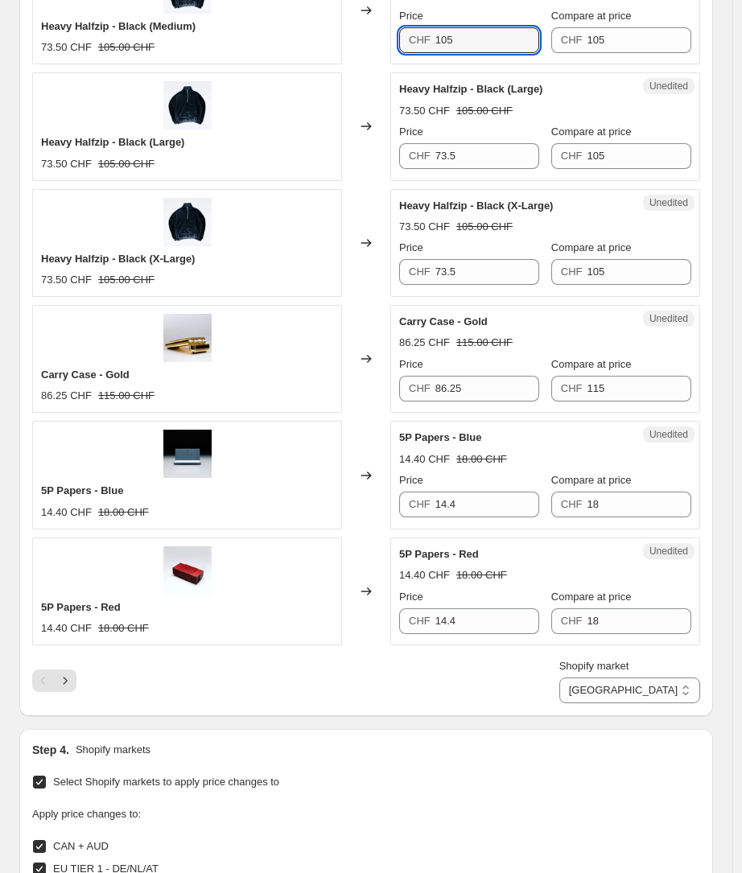
scroll to position [2002, 0]
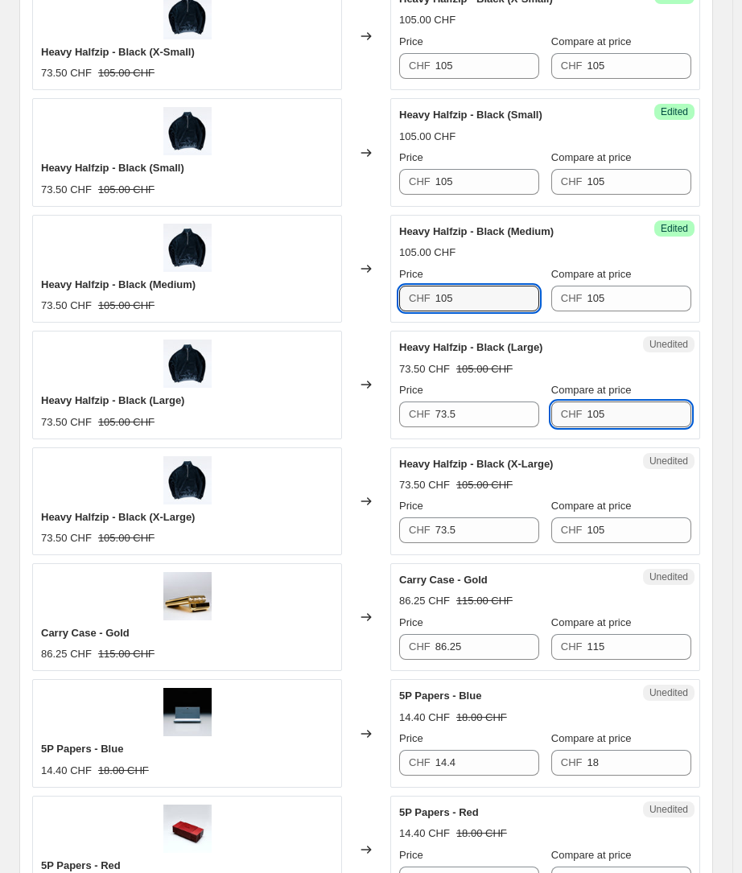
click at [644, 425] on input "105" at bounding box center [638, 414] width 105 height 26
click at [644, 424] on input "105" at bounding box center [638, 414] width 105 height 26
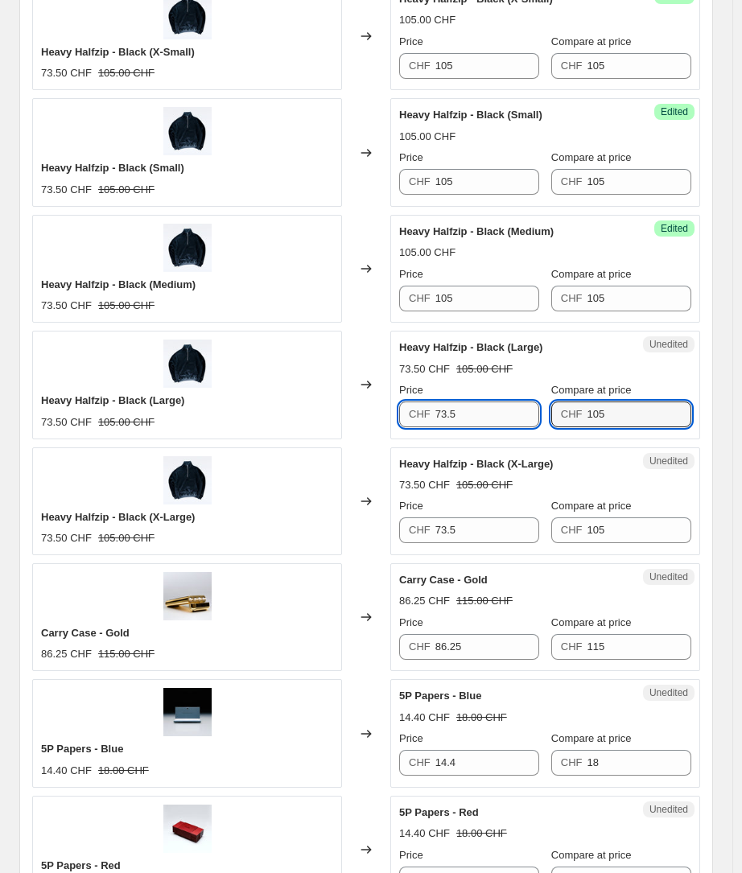
click at [469, 425] on input "73.5" at bounding box center [487, 414] width 105 height 26
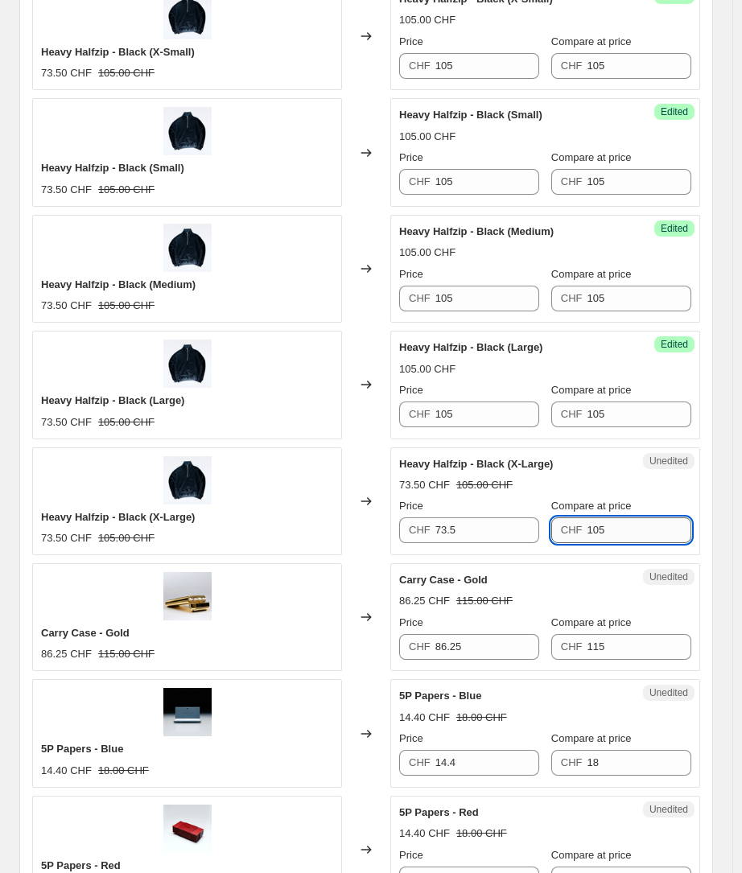
click at [632, 539] on input "105" at bounding box center [638, 530] width 105 height 26
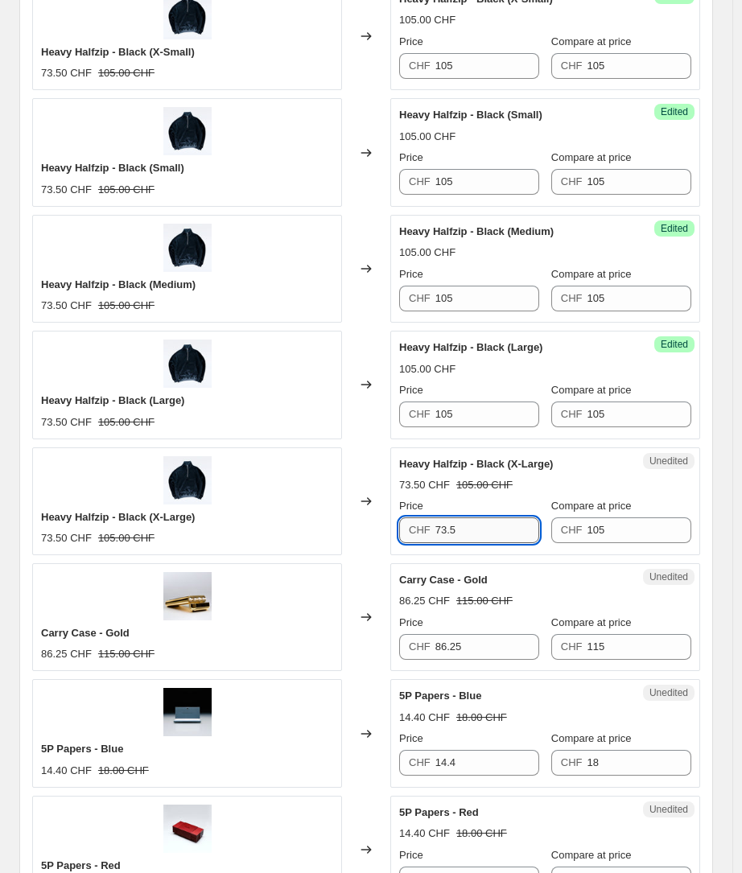
click at [497, 539] on input "73.5" at bounding box center [487, 530] width 105 height 26
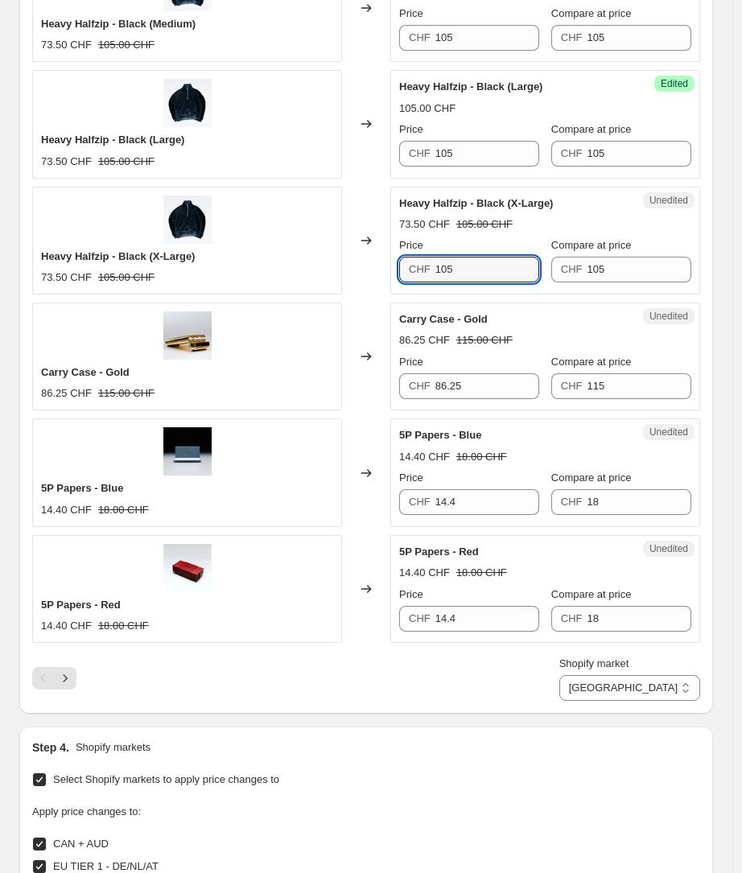
click at [591, 386] on div "CHF 115" at bounding box center [621, 386] width 140 height 26
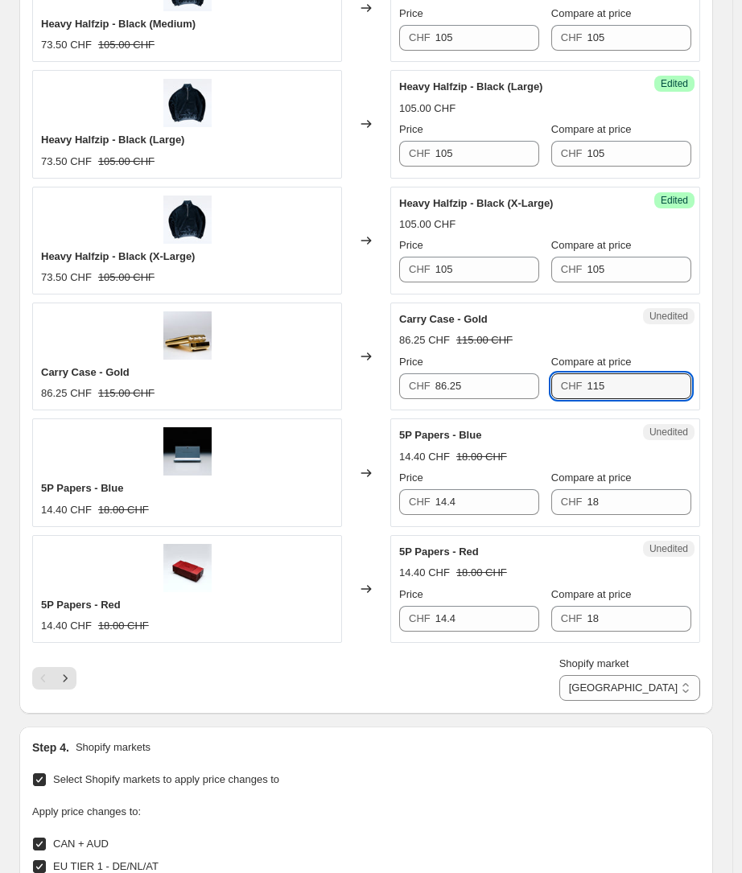
click at [591, 386] on div "CHF 115" at bounding box center [621, 386] width 140 height 26
click at [619, 380] on input "115" at bounding box center [638, 386] width 105 height 26
click at [607, 386] on input "115" at bounding box center [638, 386] width 105 height 26
click at [524, 388] on input "86.25" at bounding box center [487, 386] width 105 height 26
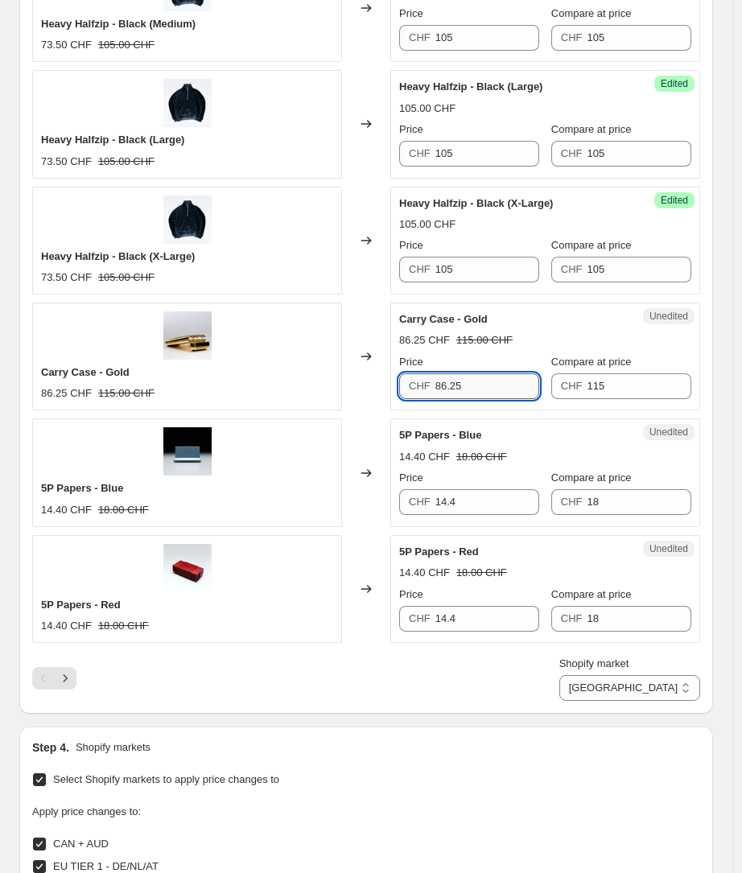
click at [524, 388] on input "86.25" at bounding box center [487, 386] width 105 height 26
click at [624, 381] on input "115" at bounding box center [638, 386] width 105 height 26
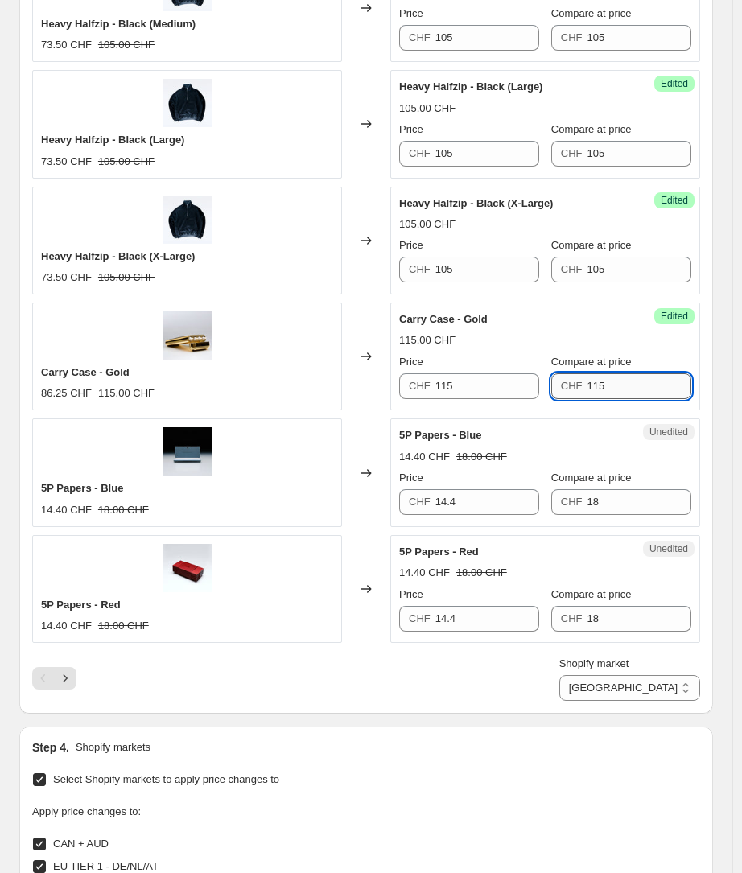
click at [624, 381] on input "115" at bounding box center [638, 386] width 105 height 26
click at [615, 508] on input "18" at bounding box center [638, 502] width 105 height 26
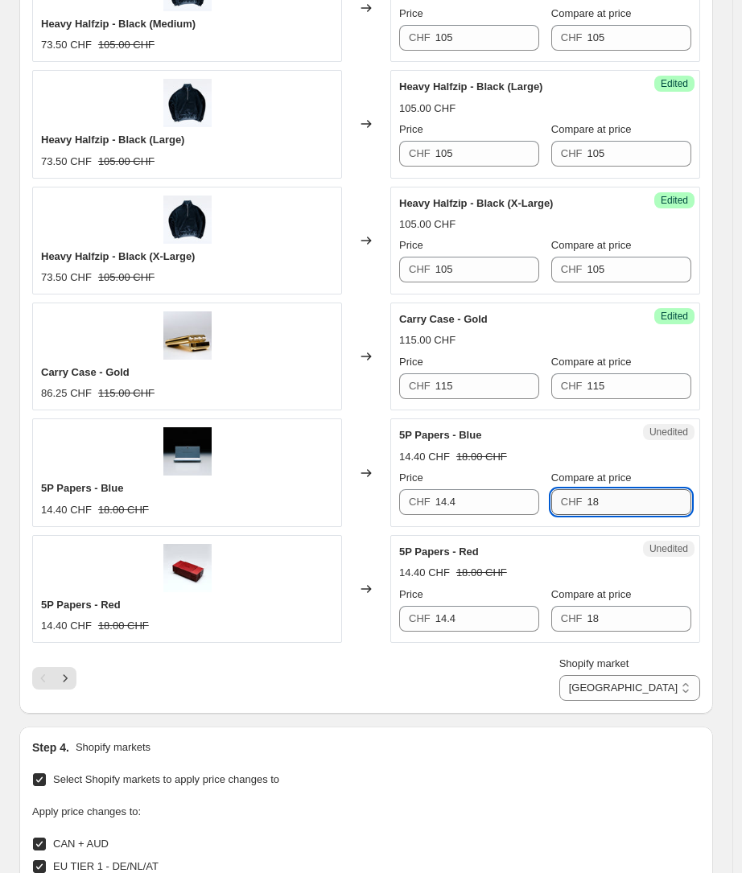
click at [615, 508] on input "18" at bounding box center [638, 502] width 105 height 26
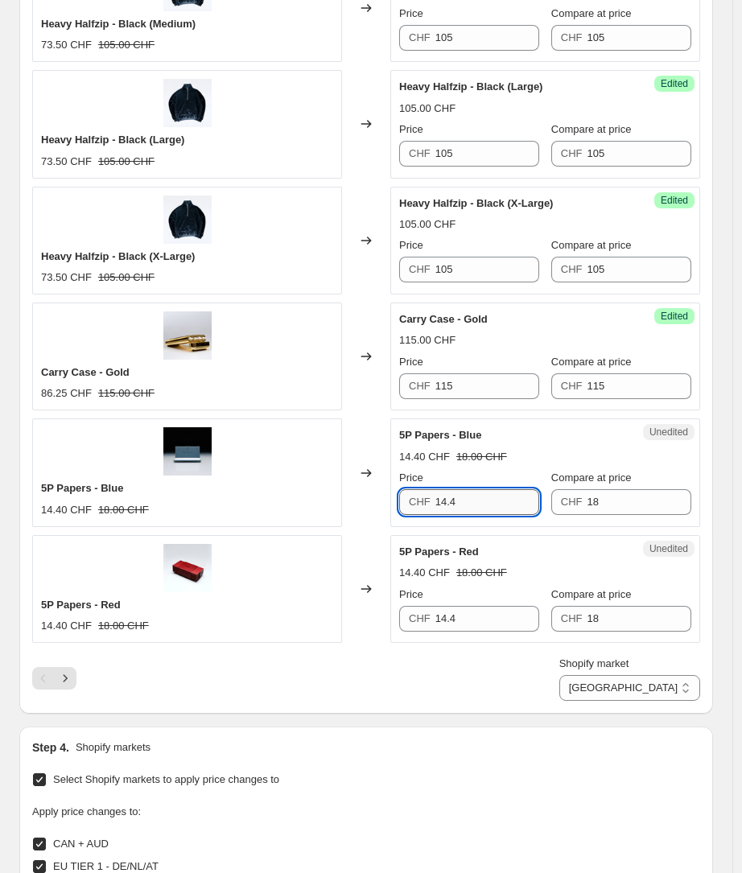
click at [480, 509] on input "14.4" at bounding box center [487, 502] width 105 height 26
click at [481, 492] on input "14.418" at bounding box center [487, 502] width 105 height 26
click at [446, 504] on input "14.418" at bounding box center [487, 502] width 105 height 26
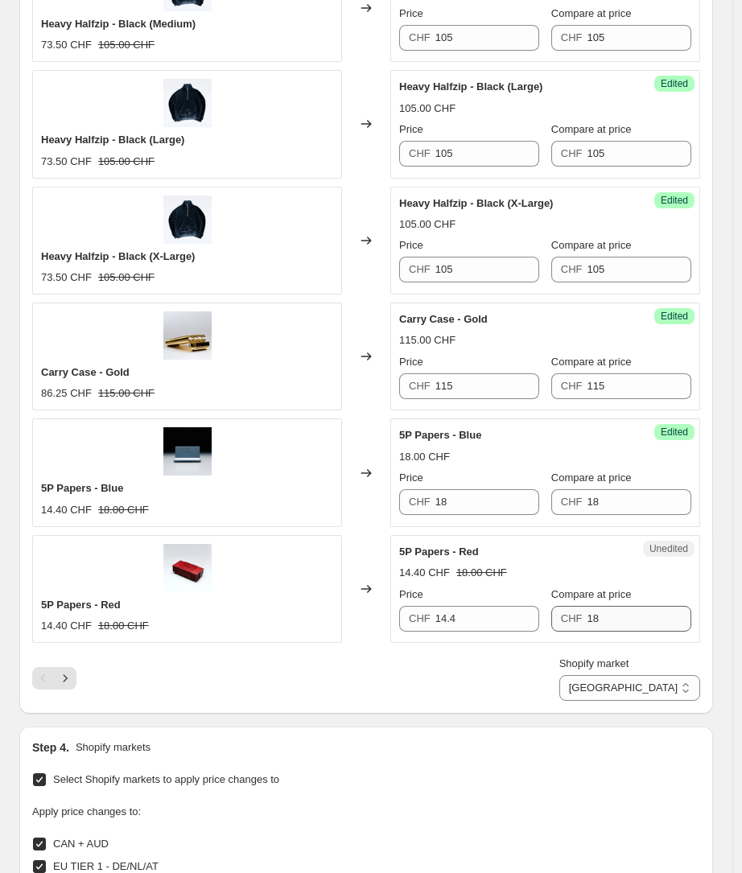
drag, startPoint x: 607, startPoint y: 633, endPoint x: 594, endPoint y: 625, distance: 15.9
click at [607, 633] on div "Unedited 5P Papers - Red 14.40 CHF 18.00 CHF Price CHF 14.4 Compare at price CH…" at bounding box center [545, 589] width 310 height 108
click at [595, 620] on input "18" at bounding box center [638, 619] width 105 height 26
click at [499, 621] on input "14.4" at bounding box center [487, 619] width 105 height 26
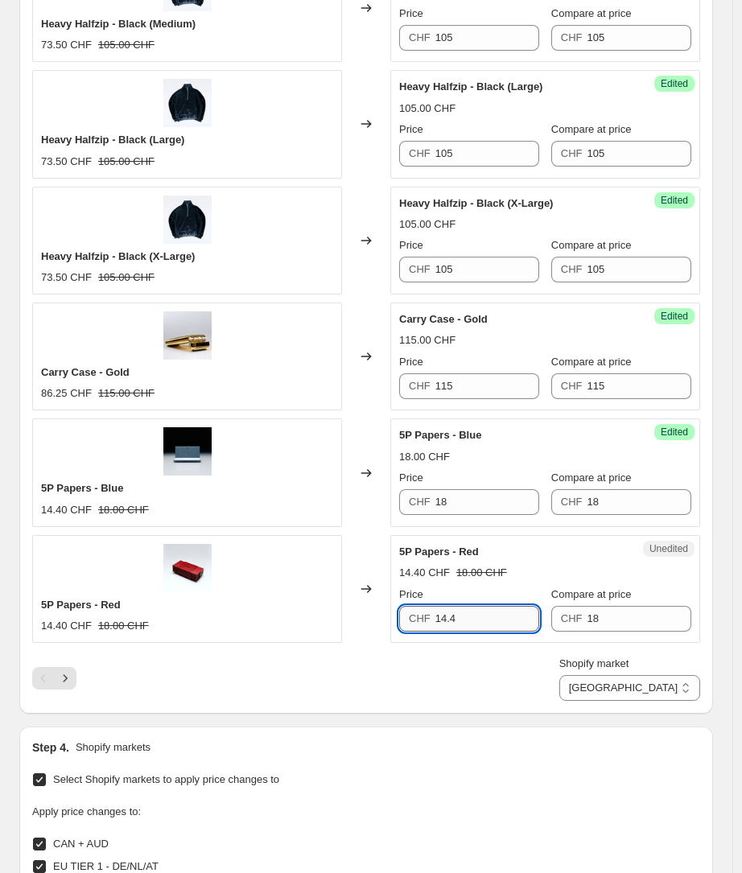
click at [499, 621] on input "14.4" at bounding box center [487, 619] width 105 height 26
click at [479, 677] on div "Shopify market CAN + AUD EU TIER 1 - DE/NL/AT EU TIER 2 - ES/IT/FR EU TIER 3 - …" at bounding box center [366, 678] width 668 height 45
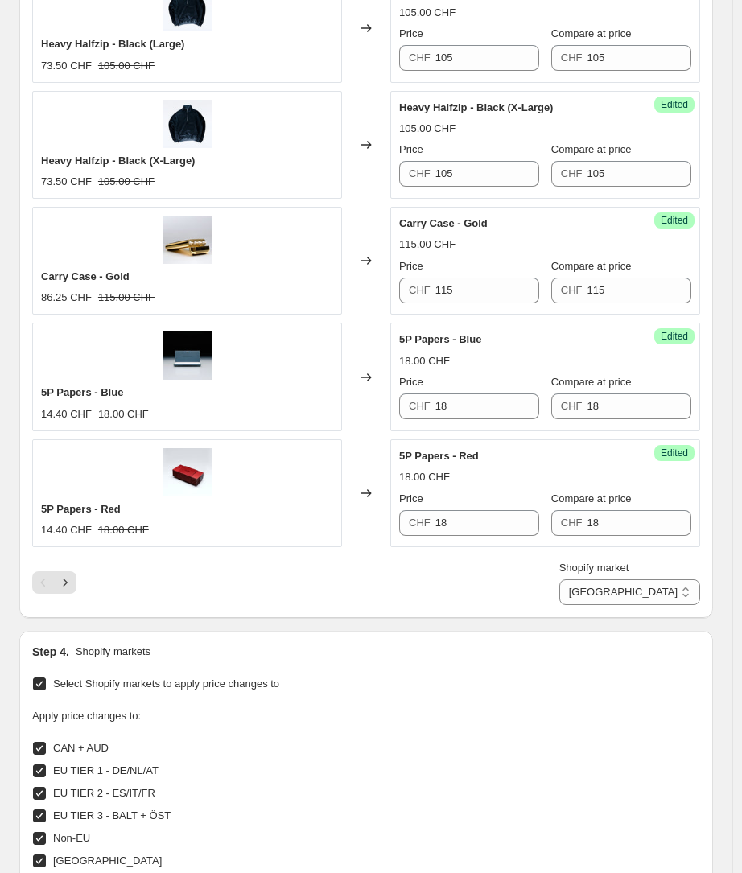
scroll to position [2543, 0]
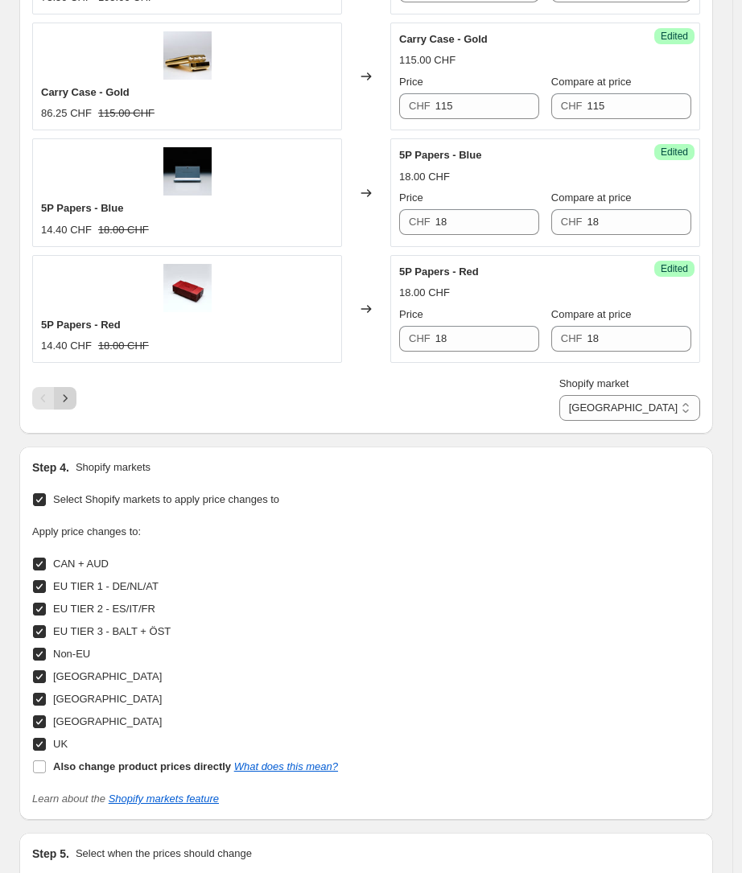
click at [66, 399] on icon "Next" at bounding box center [66, 397] width 4 height 7
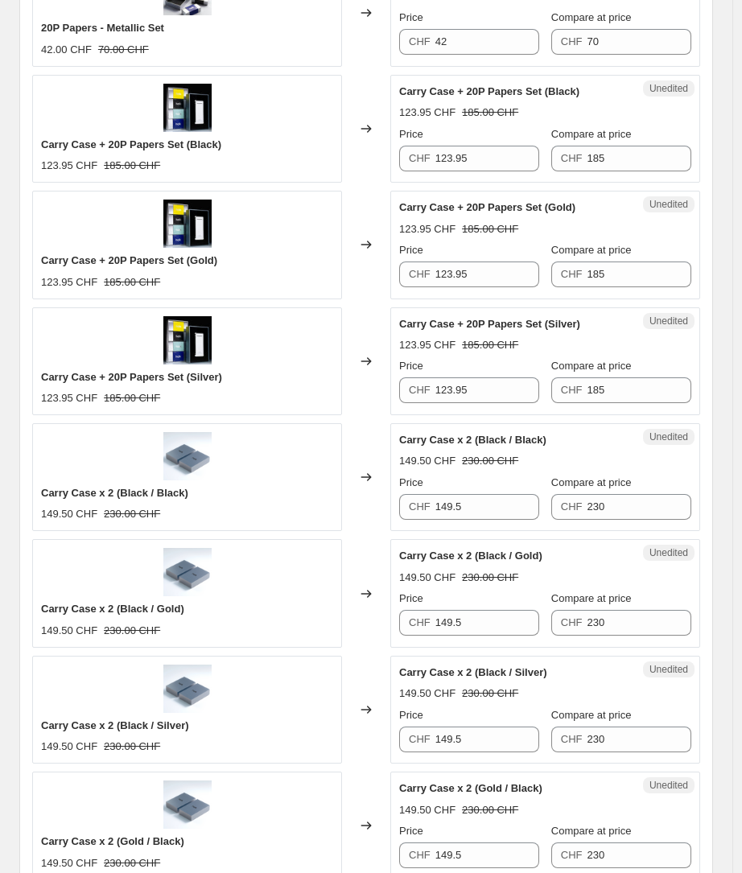
scroll to position [362, 0]
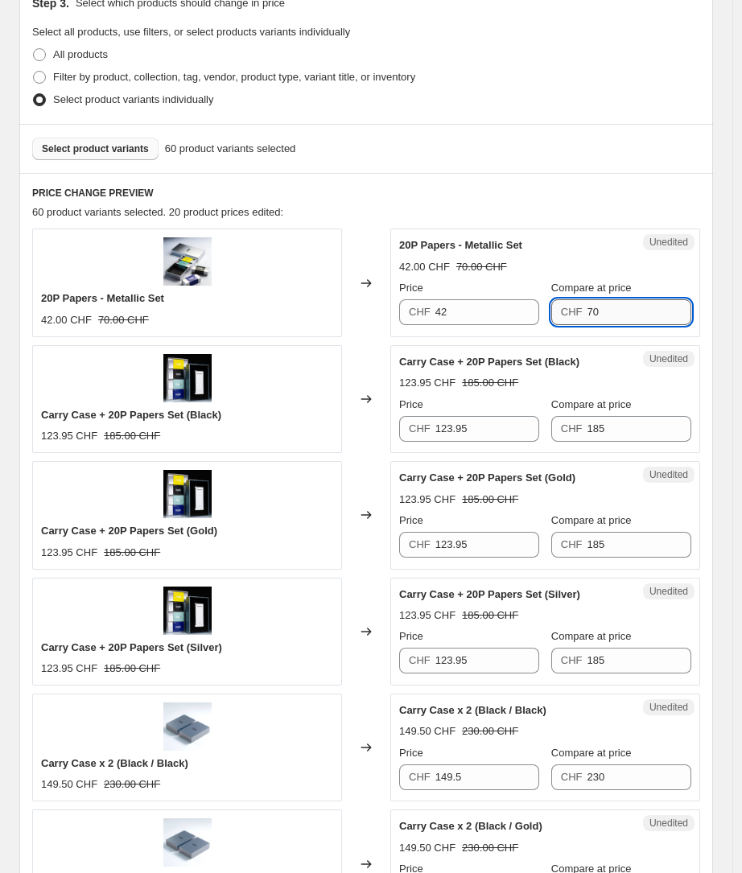
click at [640, 309] on input "70" at bounding box center [638, 312] width 105 height 26
click at [533, 312] on input "42" at bounding box center [487, 312] width 105 height 26
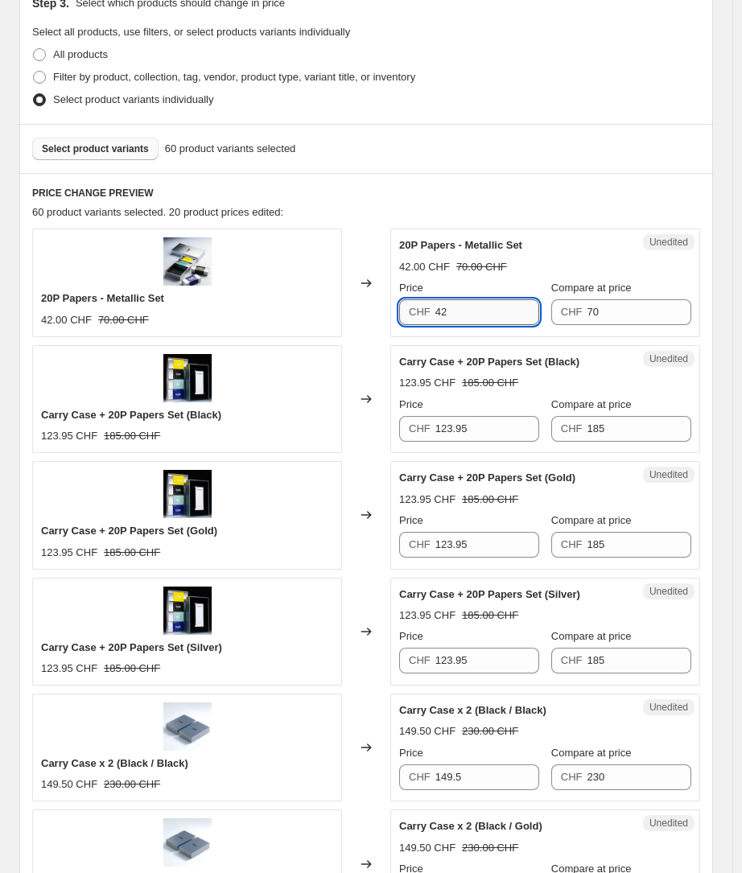
click at [533, 312] on input "42" at bounding box center [487, 312] width 105 height 26
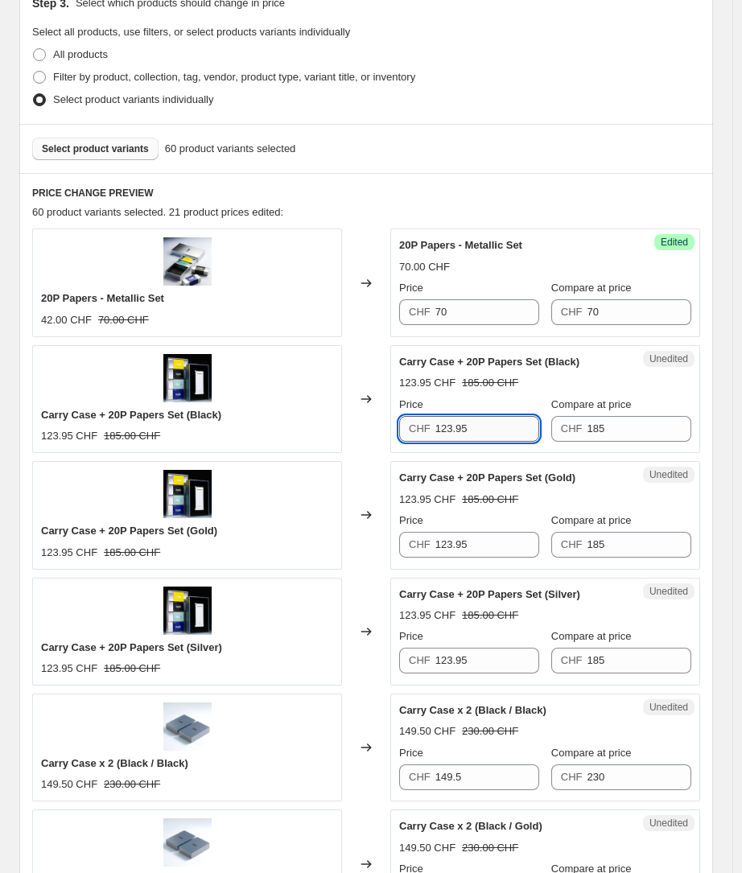
click at [472, 428] on input "123.95" at bounding box center [487, 429] width 105 height 26
click at [467, 540] on input "123.95" at bounding box center [487, 545] width 105 height 26
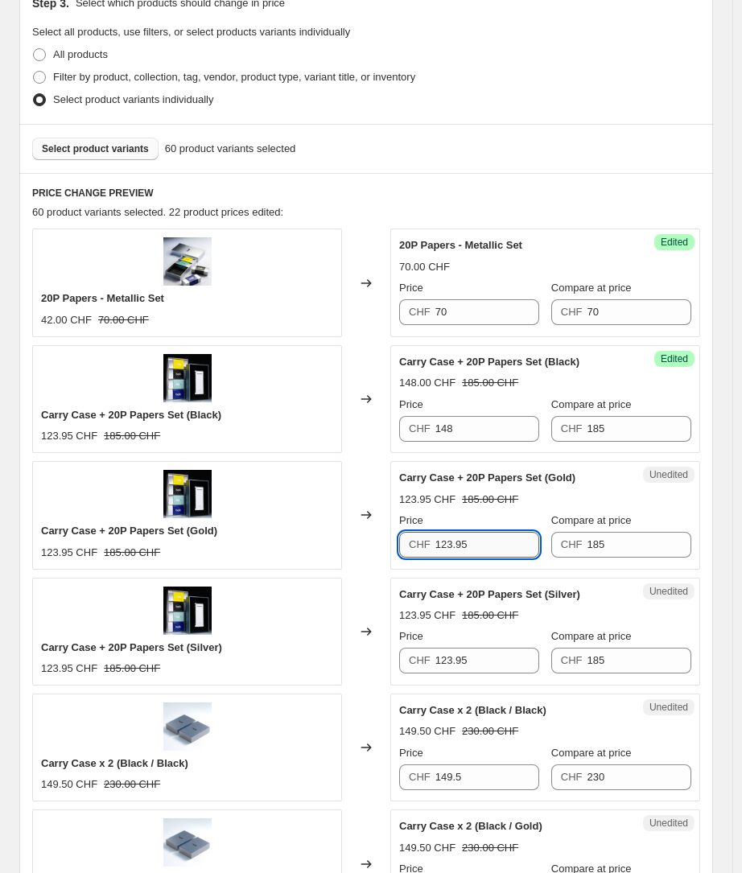
click at [467, 540] on input "123.95" at bounding box center [487, 545] width 105 height 26
click at [463, 659] on input "123.95" at bounding box center [487, 661] width 105 height 26
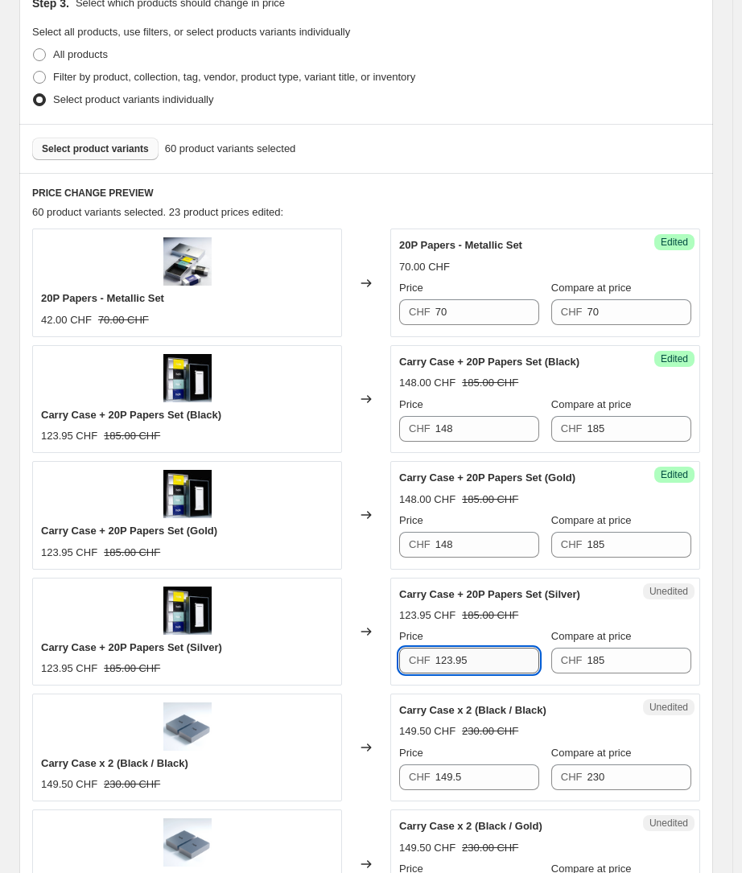
click at [463, 659] on input "123.95" at bounding box center [487, 661] width 105 height 26
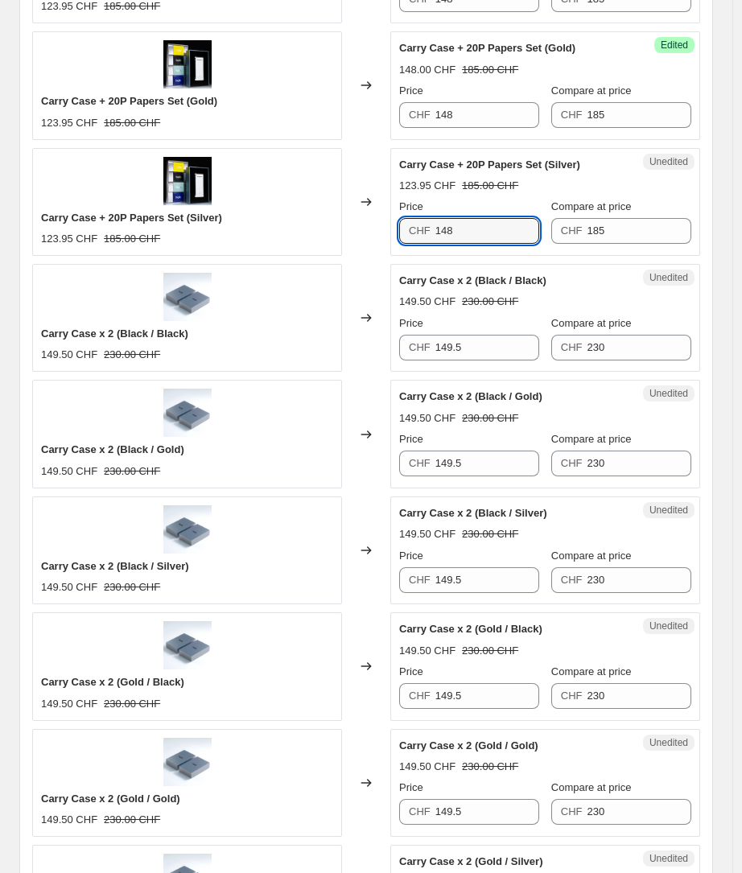
scroll to position [831, 0]
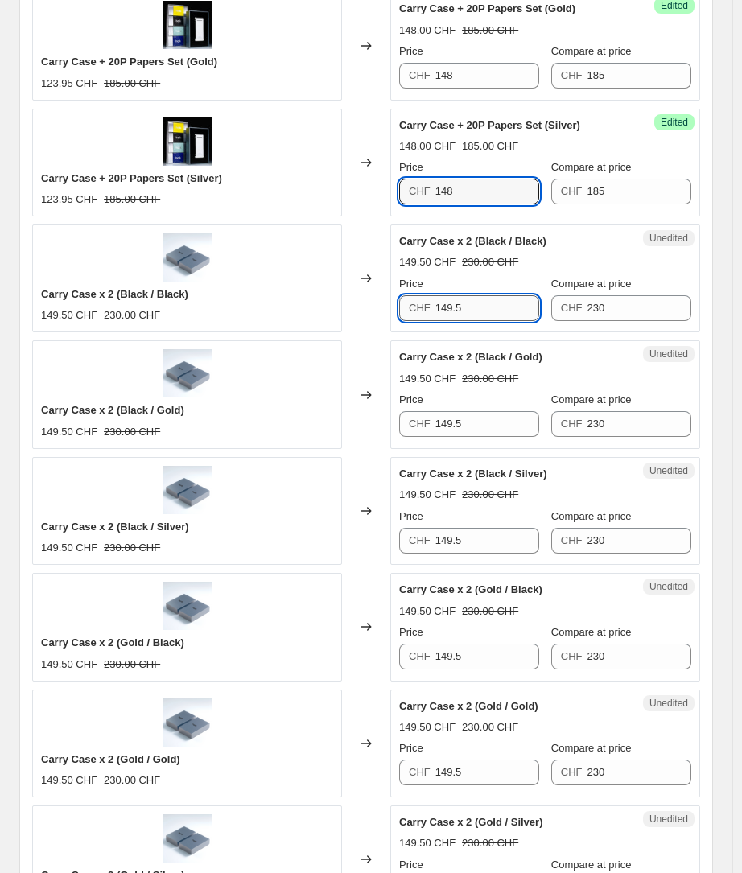
click at [446, 311] on input "149.5" at bounding box center [487, 308] width 105 height 26
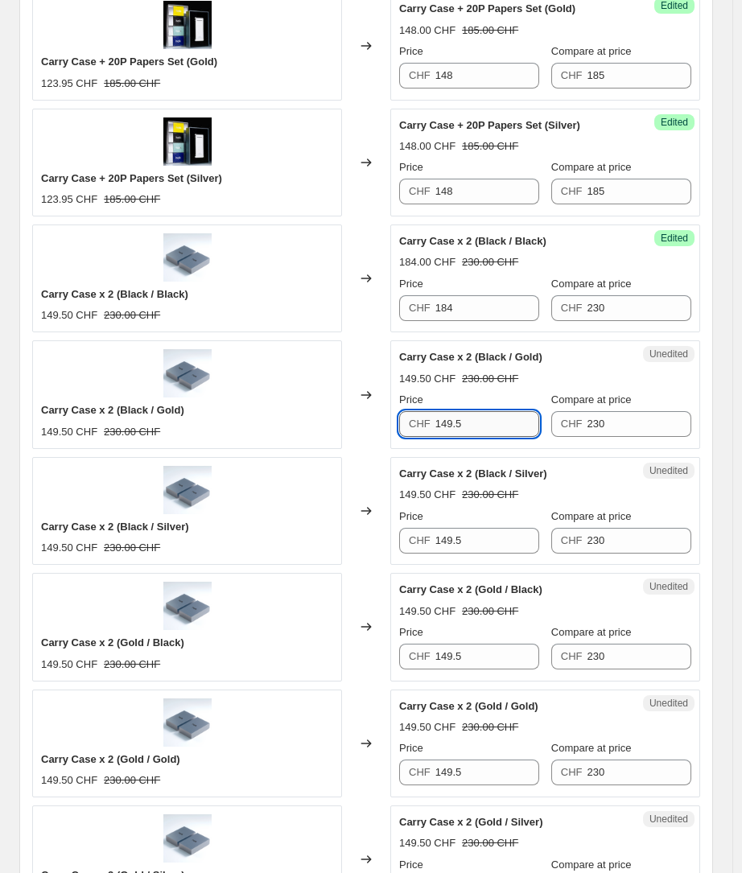
click at [471, 437] on input "149.5" at bounding box center [487, 424] width 105 height 26
click at [455, 423] on input "149.5" at bounding box center [487, 424] width 105 height 26
click at [455, 542] on input "149.5" at bounding box center [487, 541] width 105 height 26
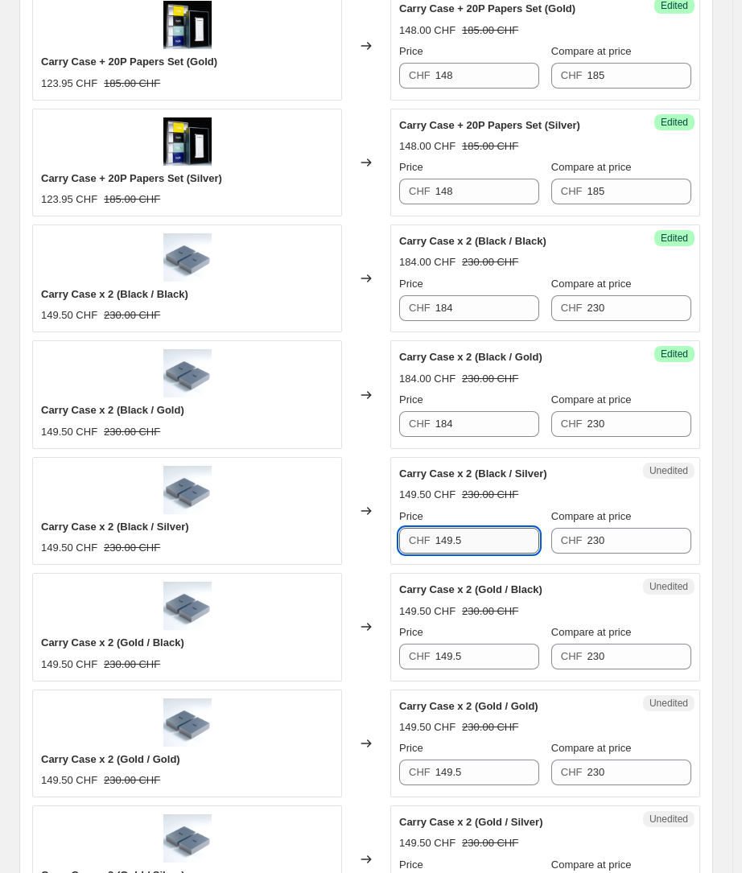
click at [455, 542] on input "149.5" at bounding box center [487, 541] width 105 height 26
click at [454, 663] on input "149.5" at bounding box center [487, 657] width 105 height 26
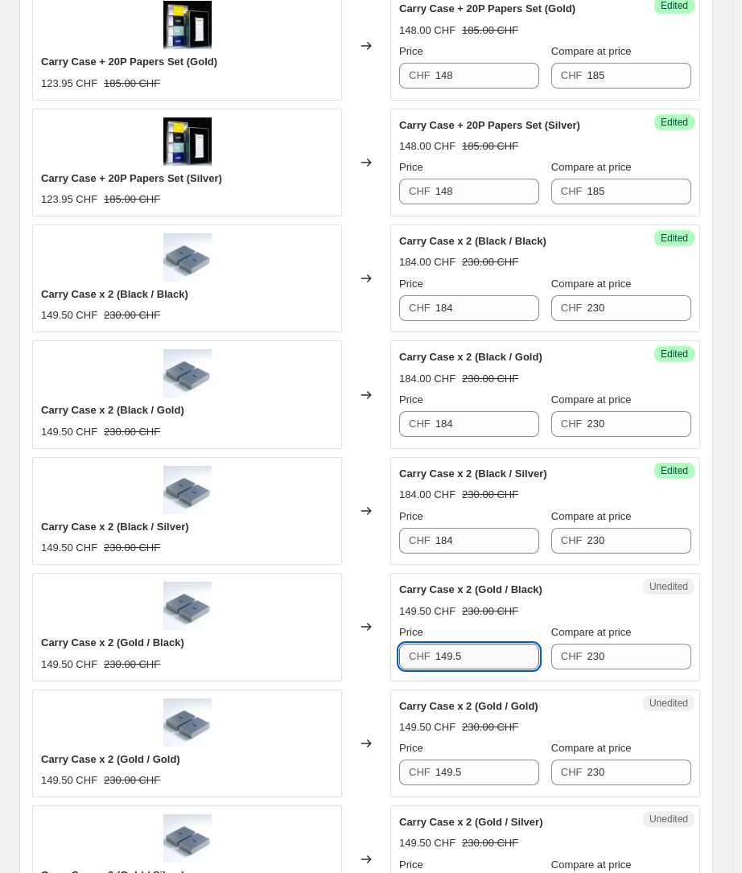
click at [454, 663] on input "149.5" at bounding box center [487, 657] width 105 height 26
click at [446, 774] on input "149.5" at bounding box center [487, 772] width 105 height 26
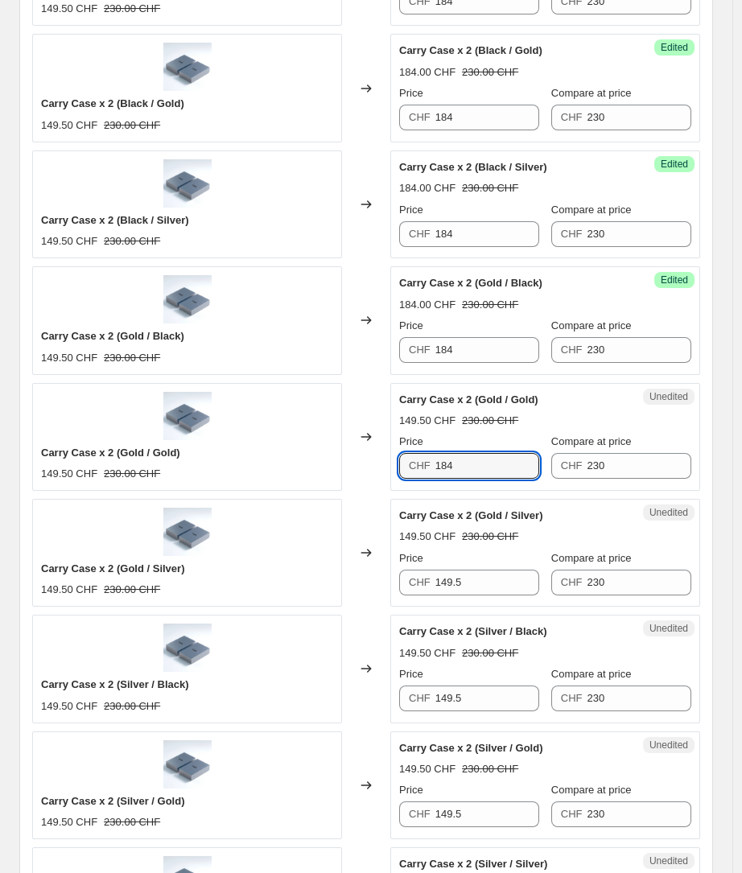
scroll to position [1297, 0]
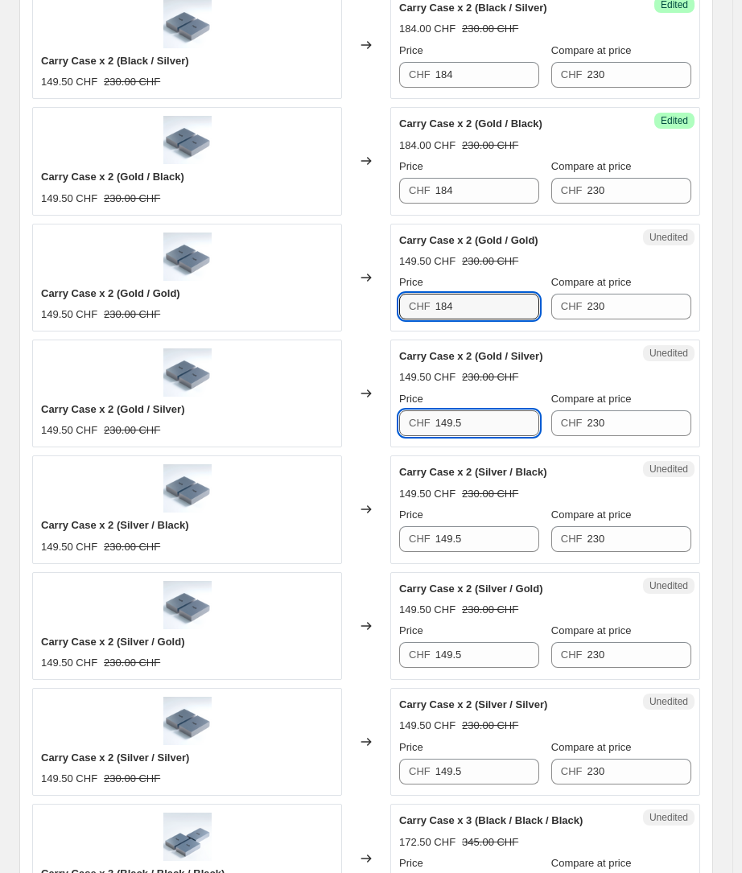
click at [447, 429] on input "149.5" at bounding box center [487, 423] width 105 height 26
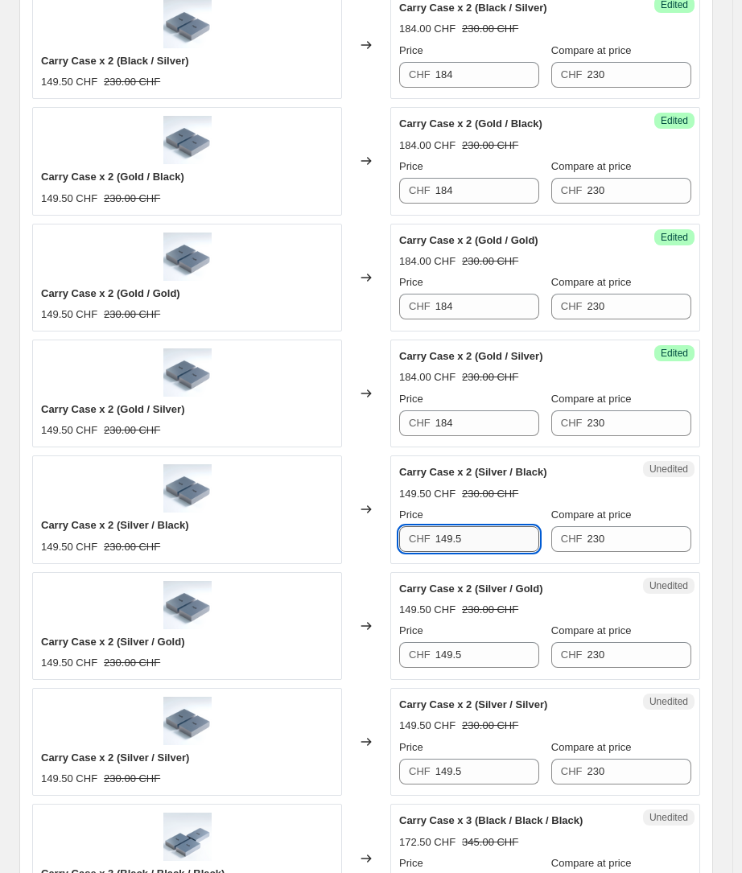
click at [451, 534] on input "149.5" at bounding box center [487, 539] width 105 height 26
click at [454, 653] on input "149.5" at bounding box center [487, 655] width 105 height 26
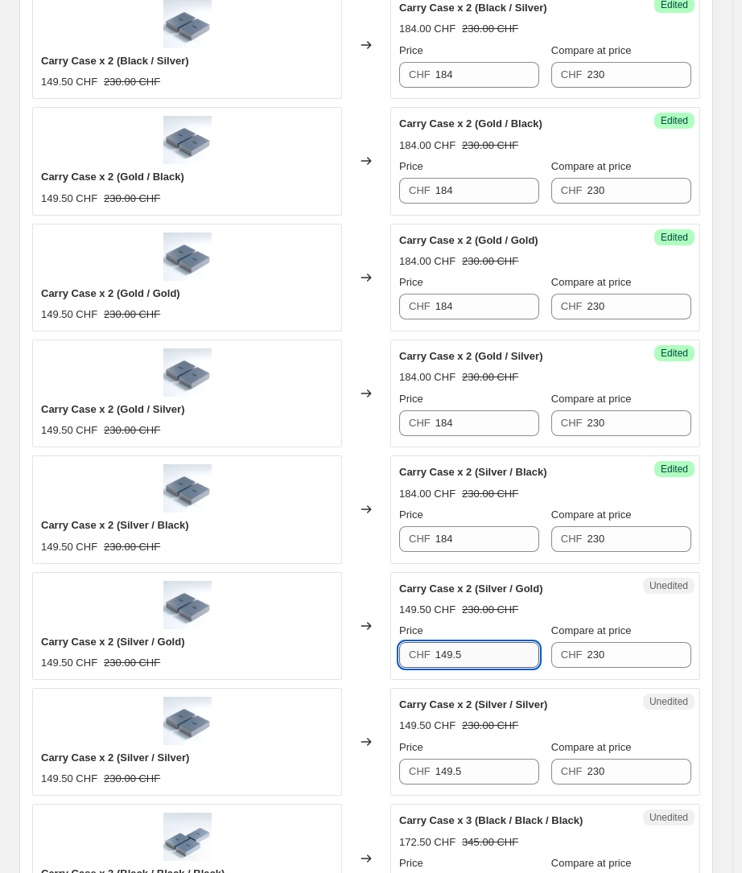
click at [454, 653] on input "149.5" at bounding box center [487, 655] width 105 height 26
click at [459, 748] on div "Price" at bounding box center [469, 747] width 140 height 16
click at [455, 768] on input "149.5" at bounding box center [487, 772] width 105 height 26
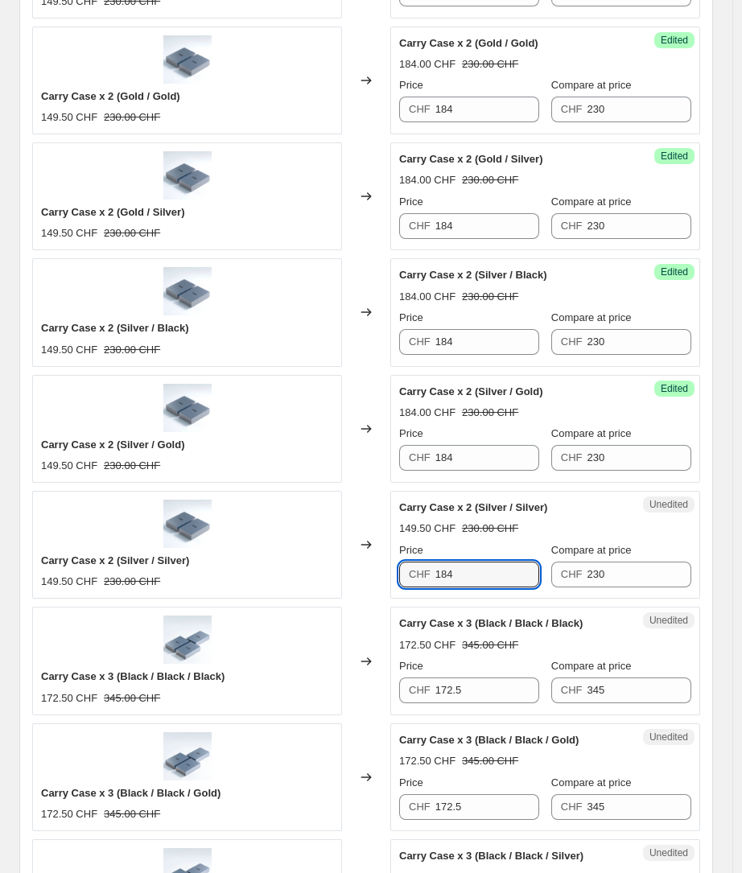
scroll to position [1496, 0]
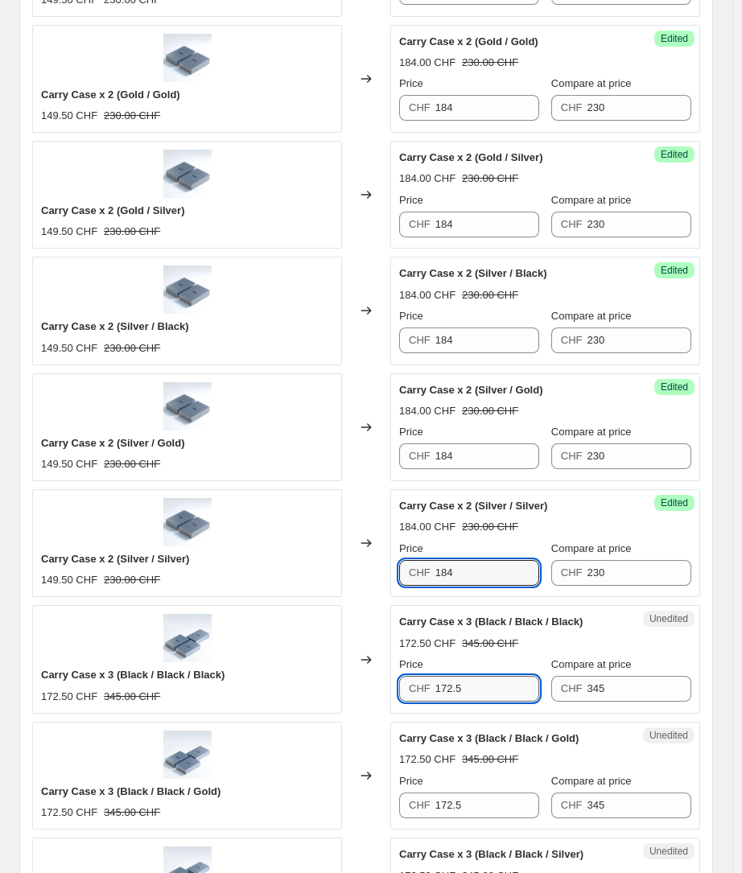
click at [443, 687] on input "172.5" at bounding box center [487, 689] width 105 height 26
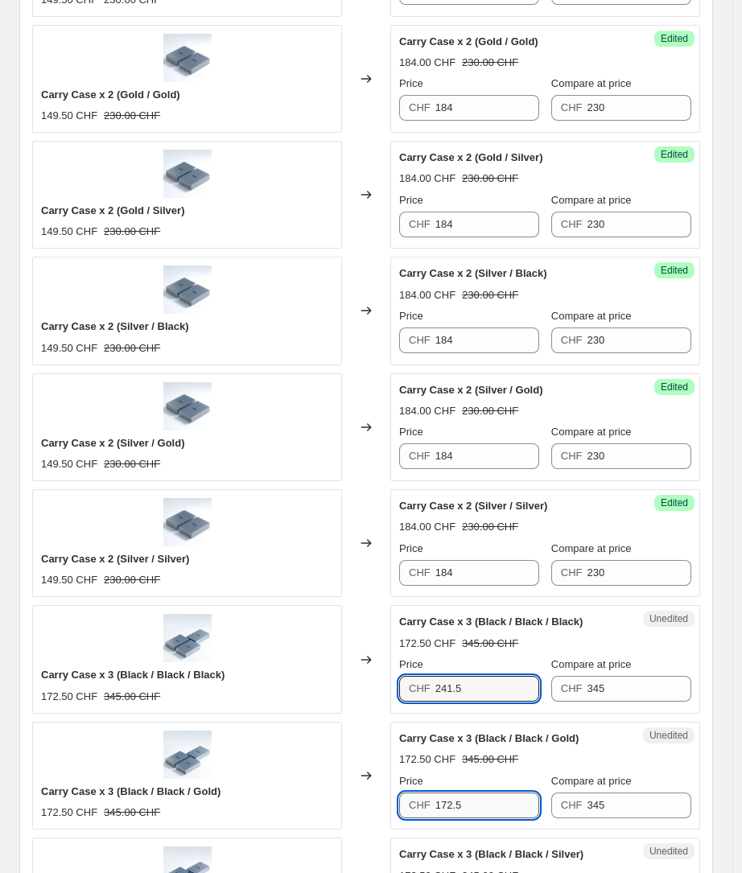
click at [448, 811] on input "172.5" at bounding box center [487, 805] width 105 height 26
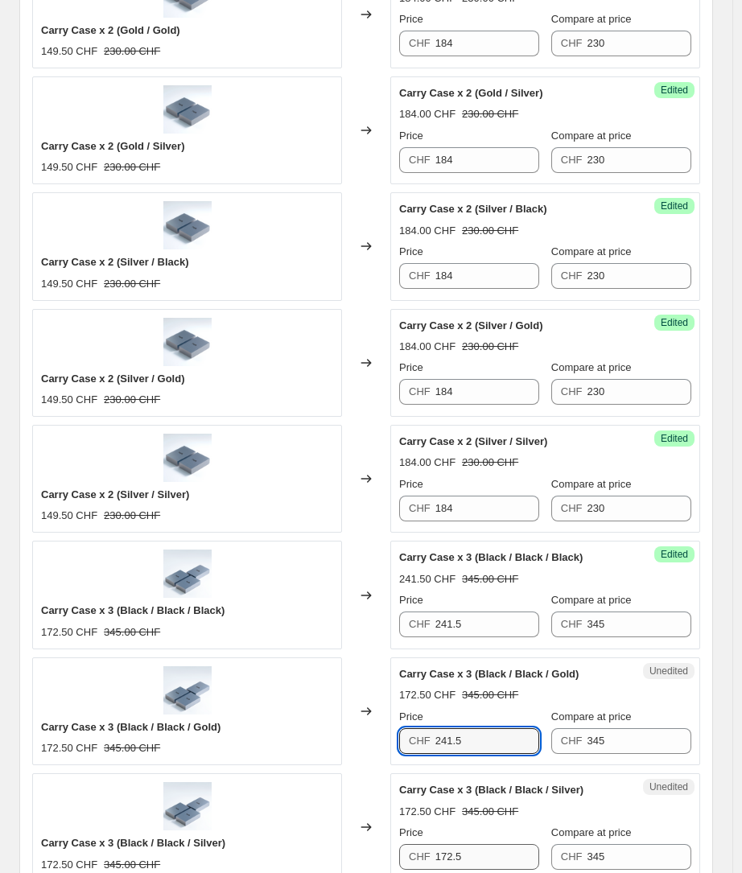
scroll to position [1722, 0]
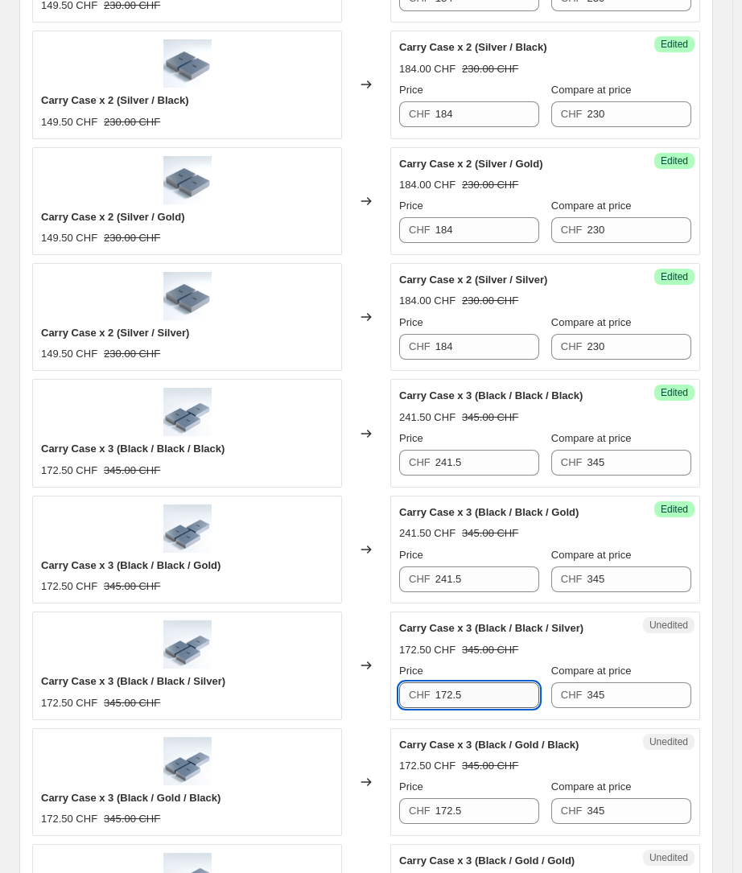
click at [452, 698] on input "172.5" at bounding box center [487, 695] width 105 height 26
click at [448, 809] on input "172.5" at bounding box center [487, 811] width 105 height 26
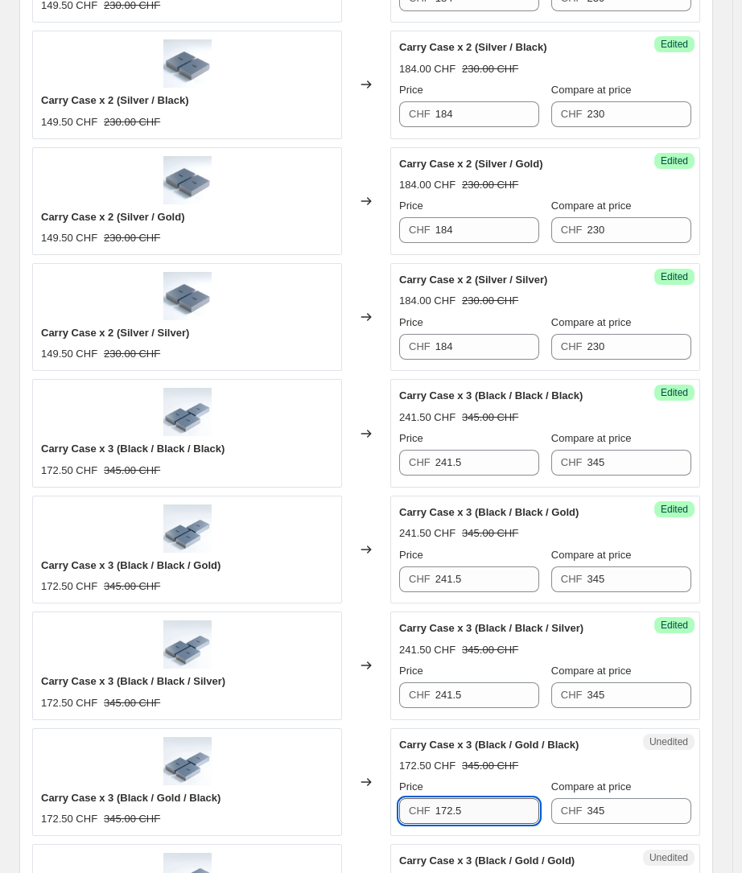
click at [448, 809] on input "172.5" at bounding box center [487, 811] width 105 height 26
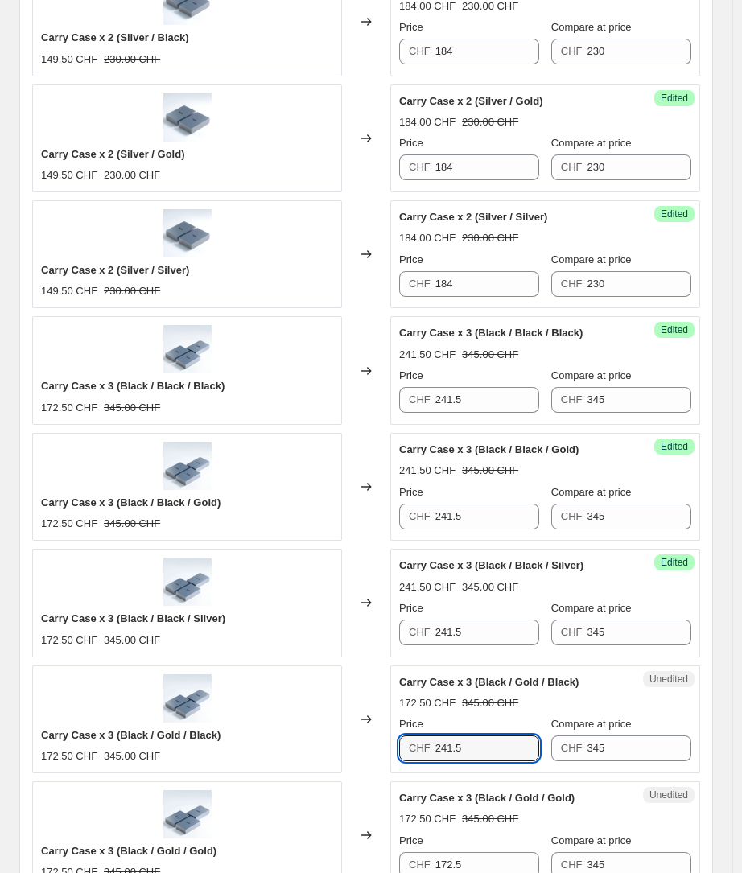
scroll to position [1869, 0]
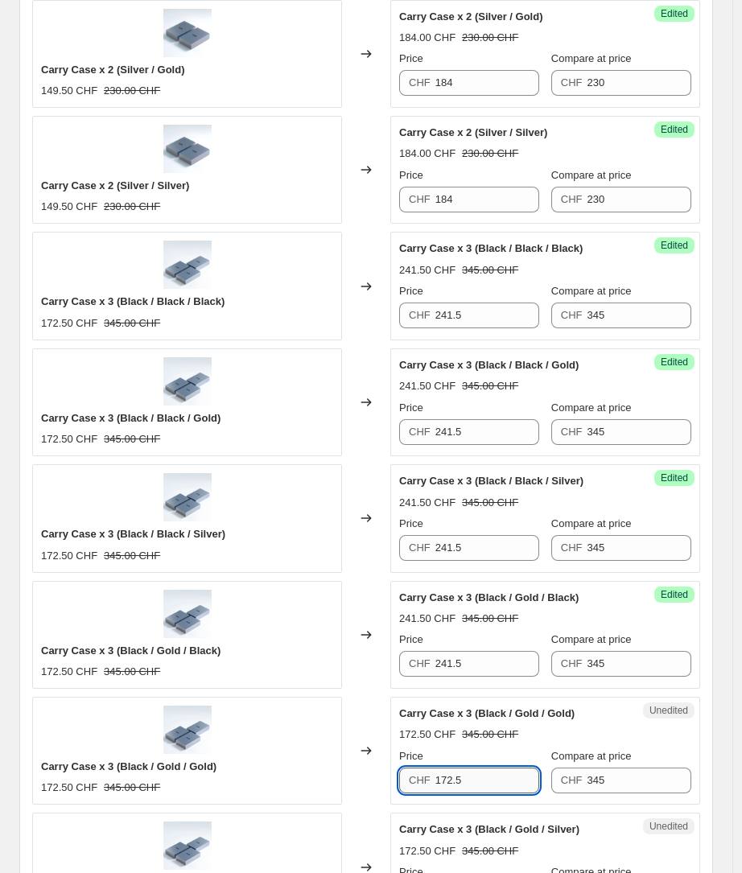
click at [459, 787] on input "172.5" at bounding box center [487, 780] width 105 height 26
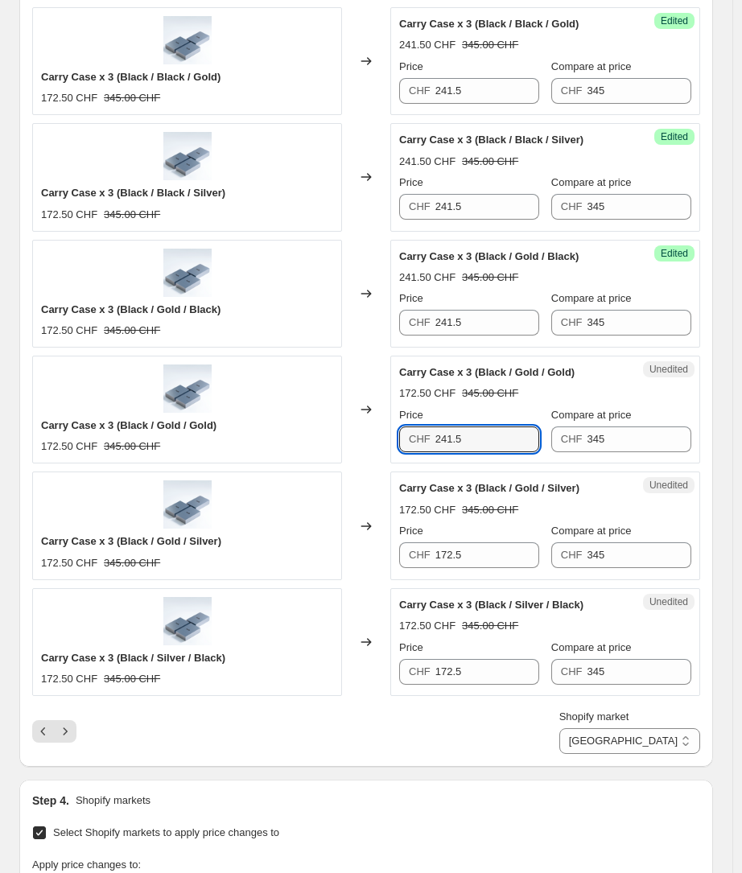
scroll to position [2376, 0]
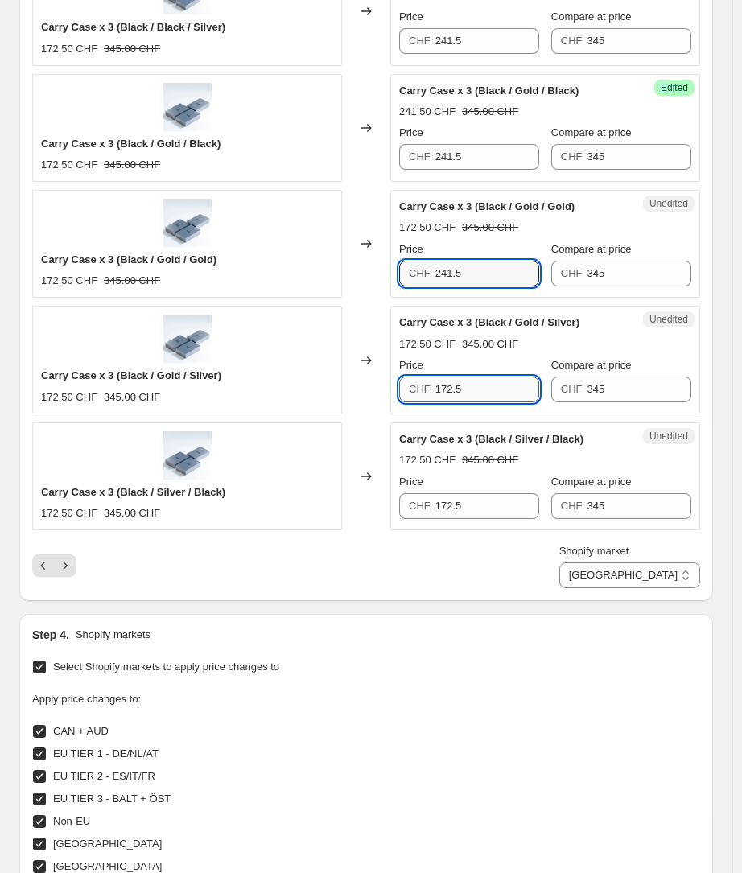
click at [453, 385] on input "172.5" at bounding box center [487, 389] width 105 height 26
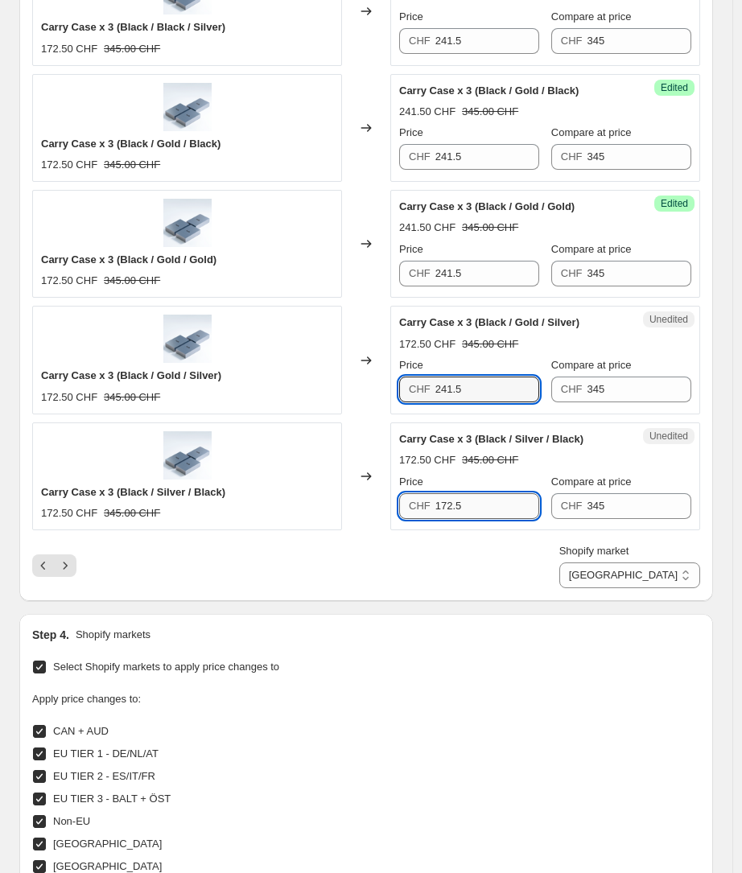
click at [450, 504] on input "172.5" at bounding box center [487, 506] width 105 height 26
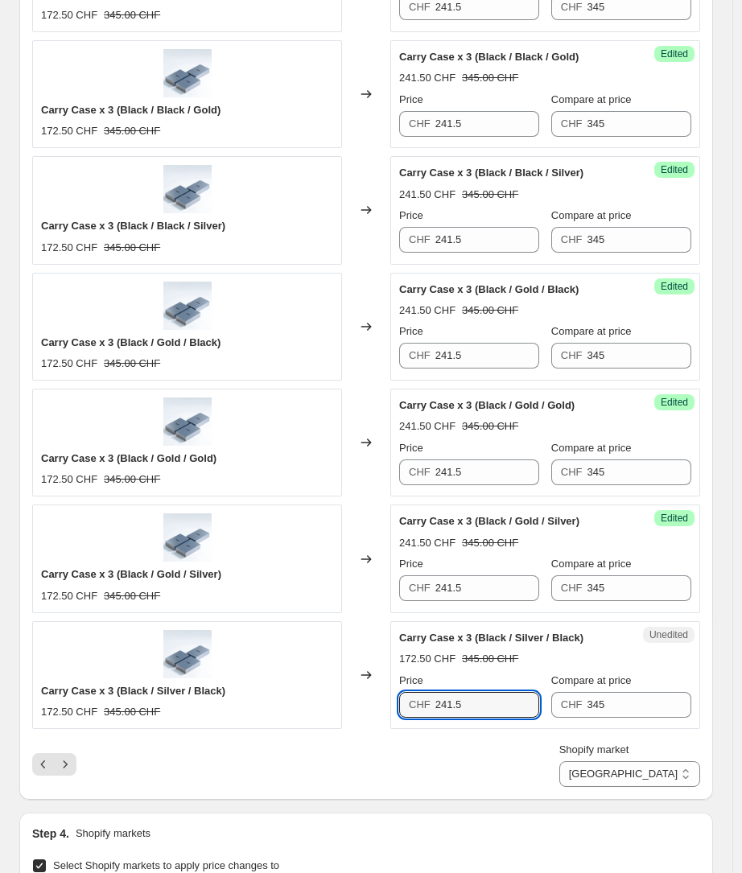
scroll to position [2277, 0]
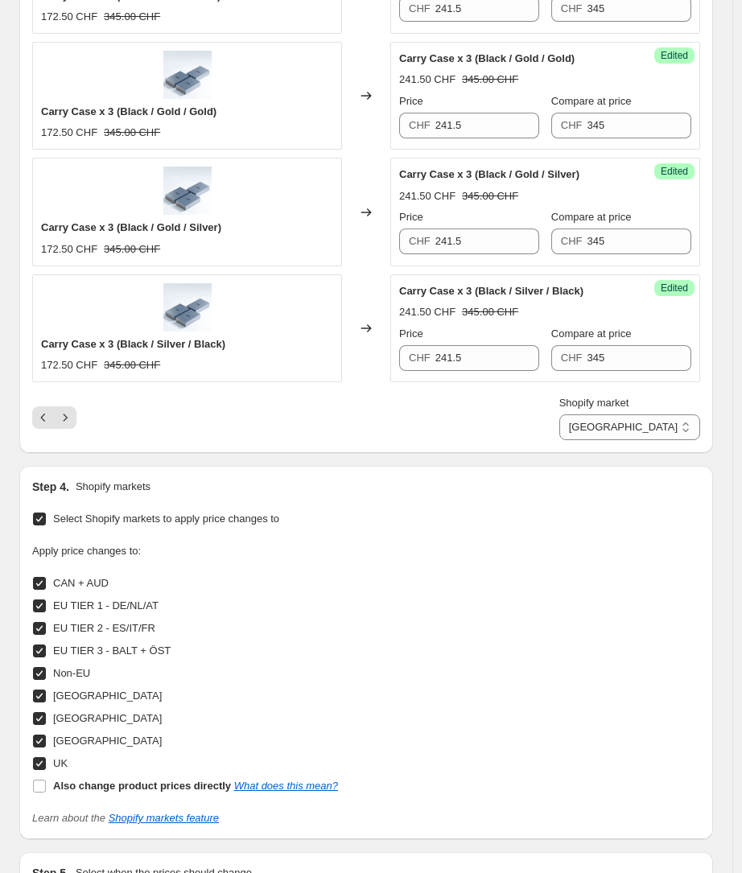
scroll to position [2771, 0]
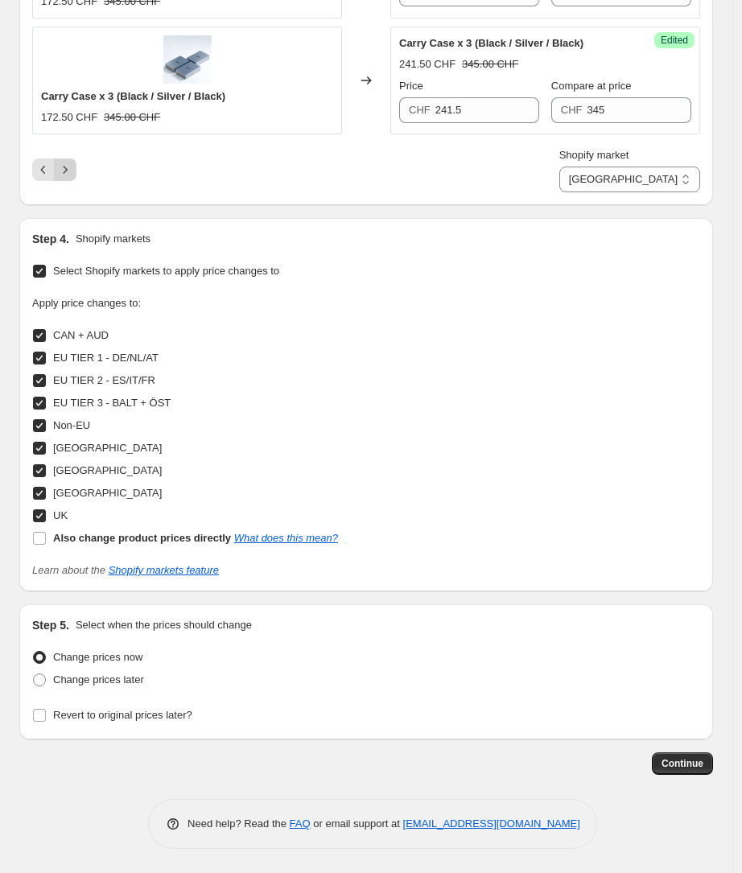
click at [75, 171] on button "Next" at bounding box center [65, 169] width 23 height 23
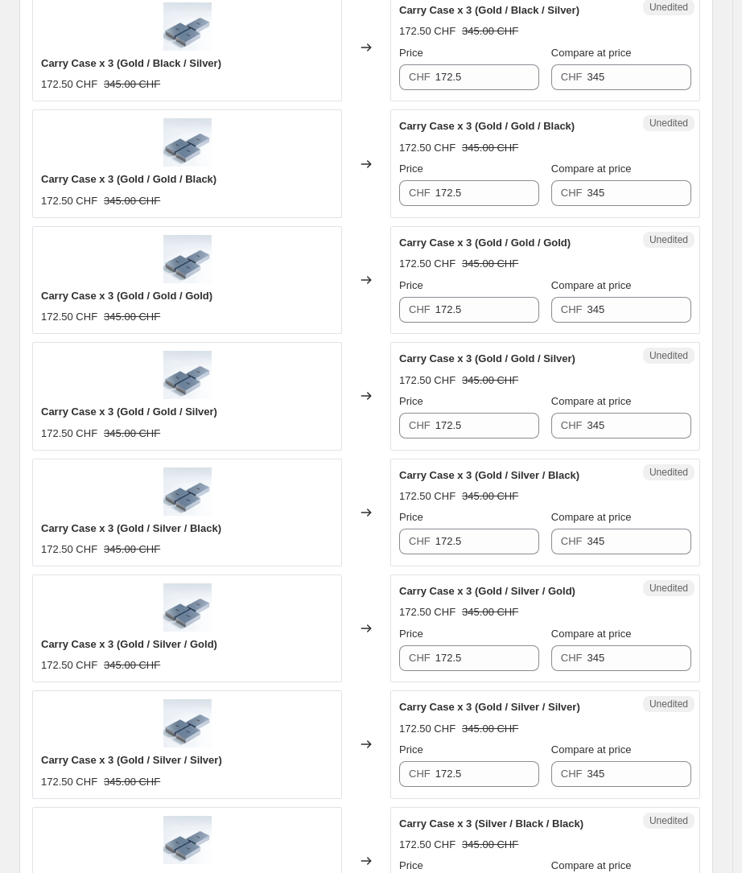
scroll to position [512, 0]
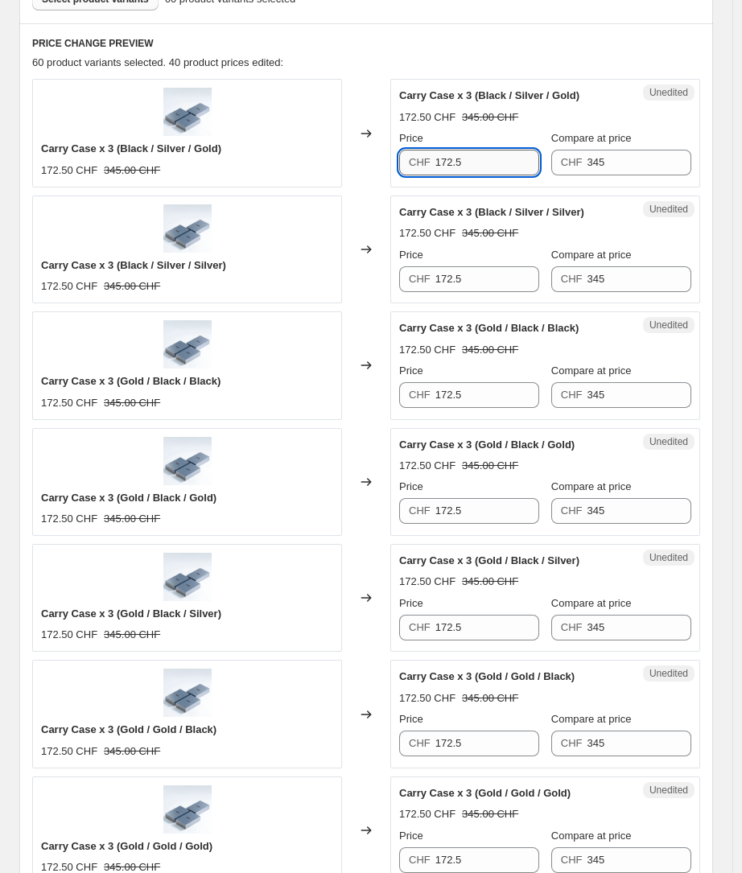
click at [462, 153] on input "172.5" at bounding box center [487, 163] width 105 height 26
click at [451, 278] on input "172.5" at bounding box center [487, 279] width 105 height 26
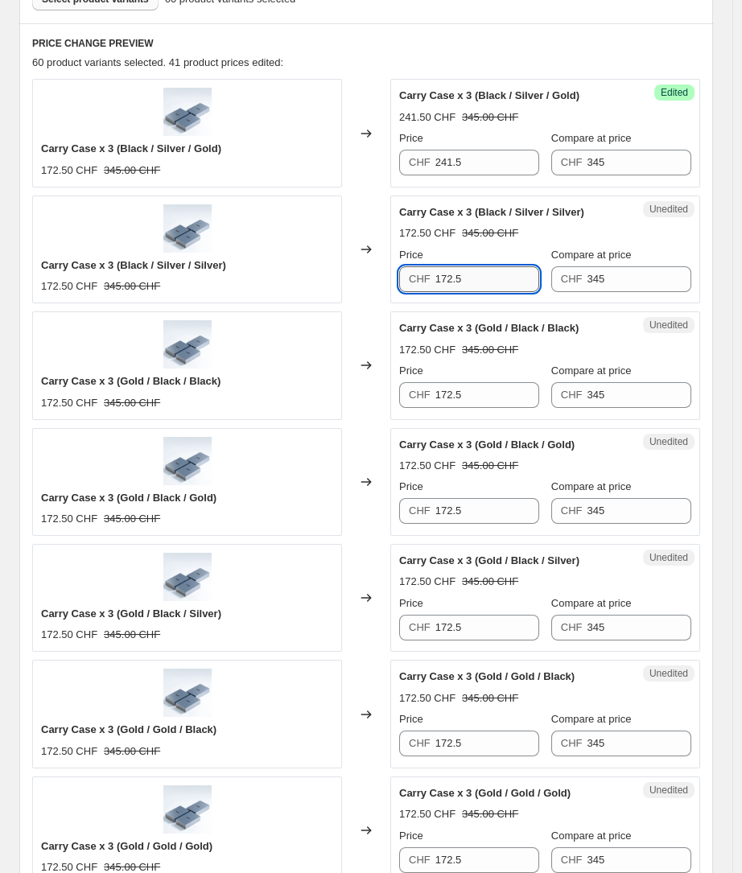
click at [451, 278] on input "172.5" at bounding box center [487, 279] width 105 height 26
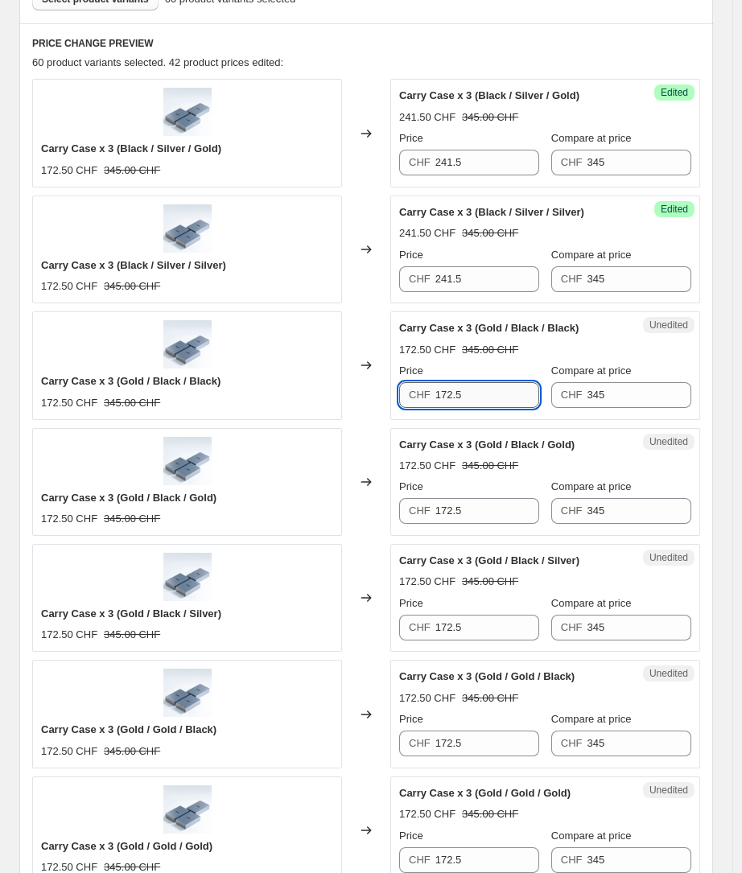
click at [443, 393] on input "172.5" at bounding box center [487, 395] width 105 height 26
click at [450, 504] on input "172.5" at bounding box center [487, 511] width 105 height 26
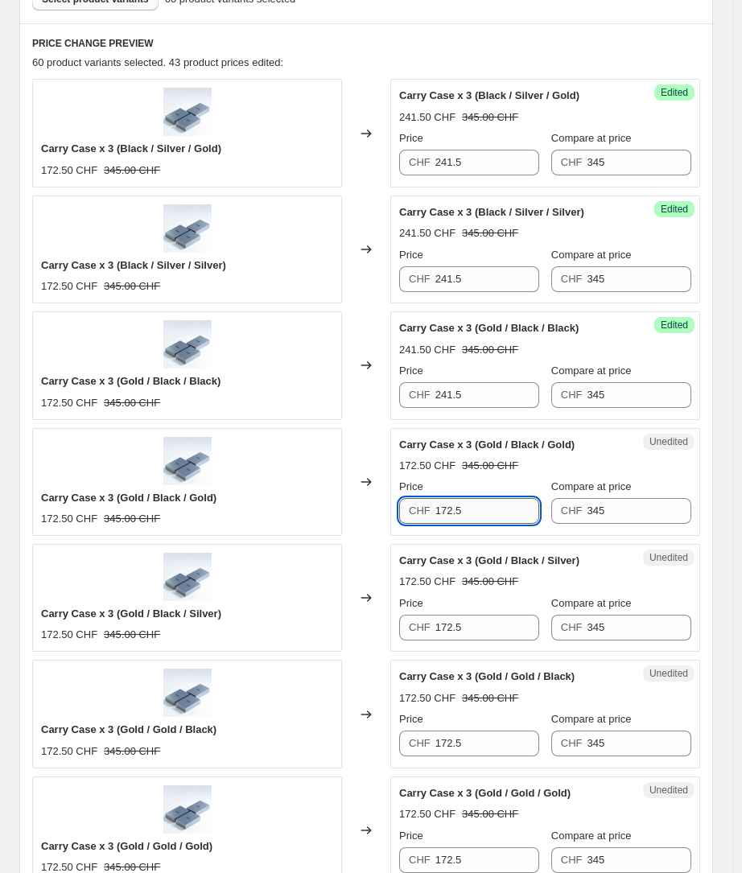
click at [450, 504] on input "172.5" at bounding box center [487, 511] width 105 height 26
click at [438, 618] on div "CHF 172.5" at bounding box center [469, 628] width 140 height 26
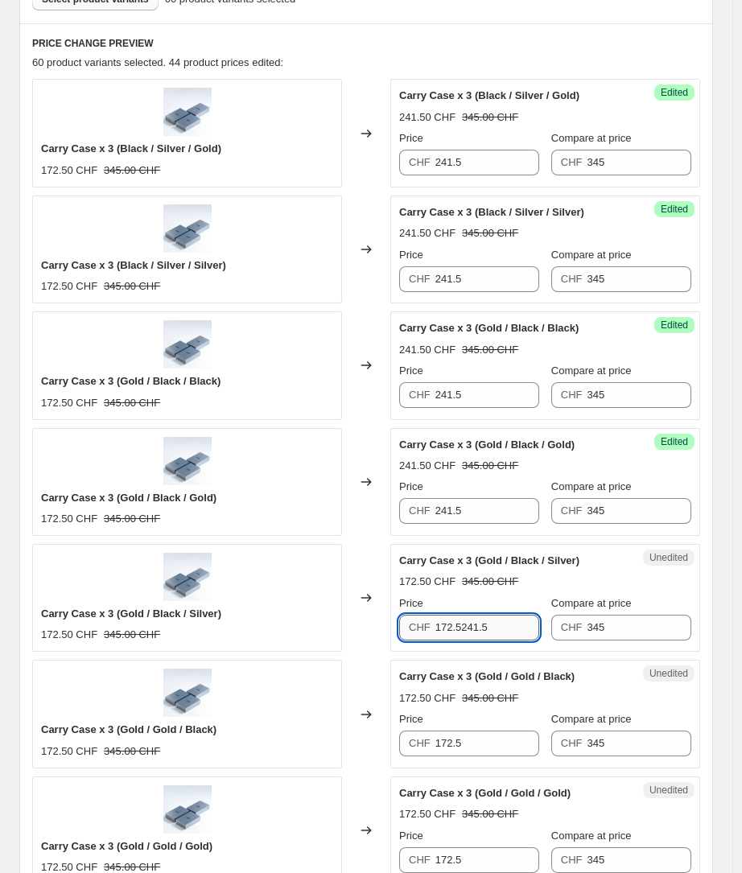
click at [444, 628] on input "172.5241.5" at bounding box center [487, 628] width 105 height 26
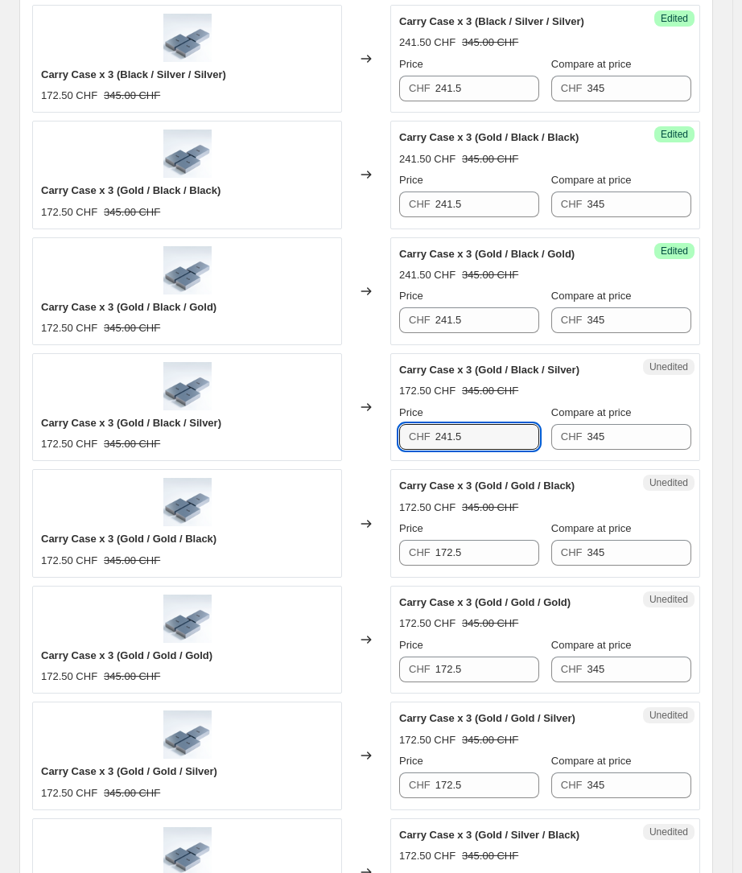
scroll to position [707, 0]
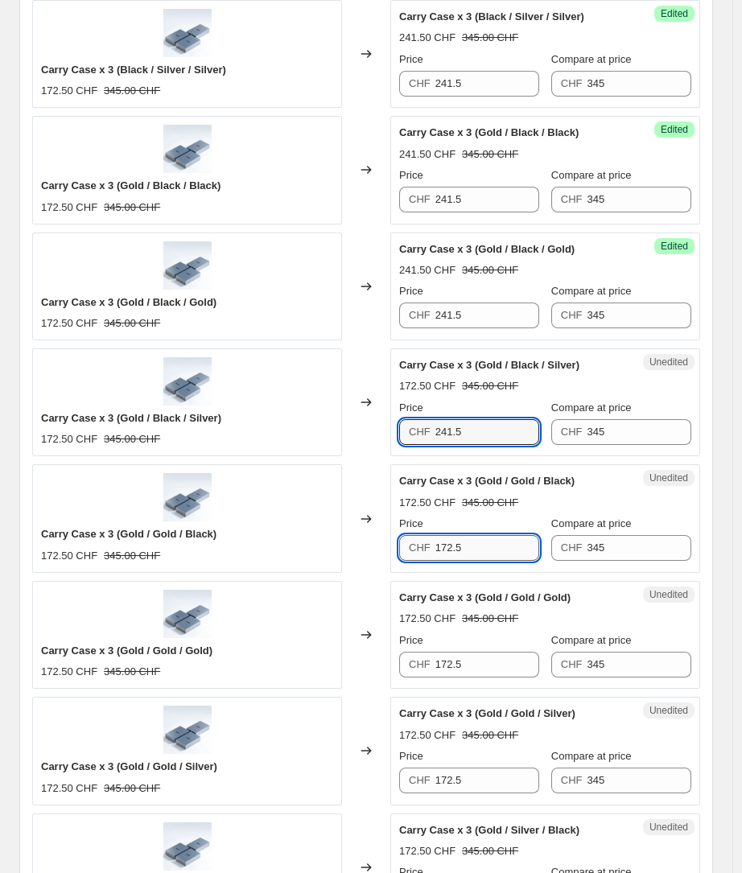
click at [450, 549] on input "172.5" at bounding box center [487, 548] width 105 height 26
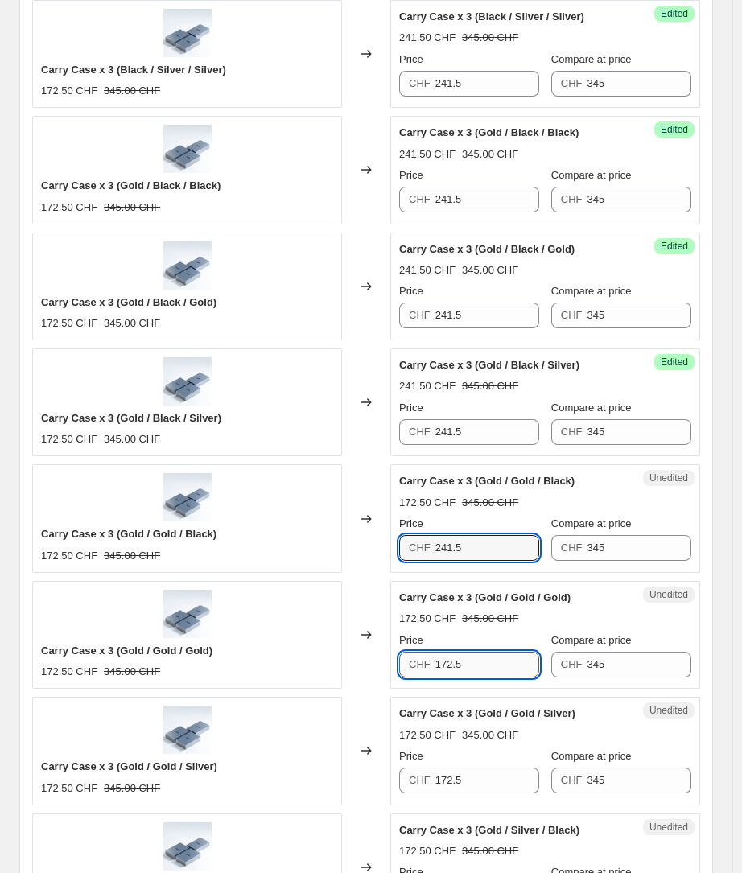
click at [457, 660] on input "172.5" at bounding box center [487, 665] width 105 height 26
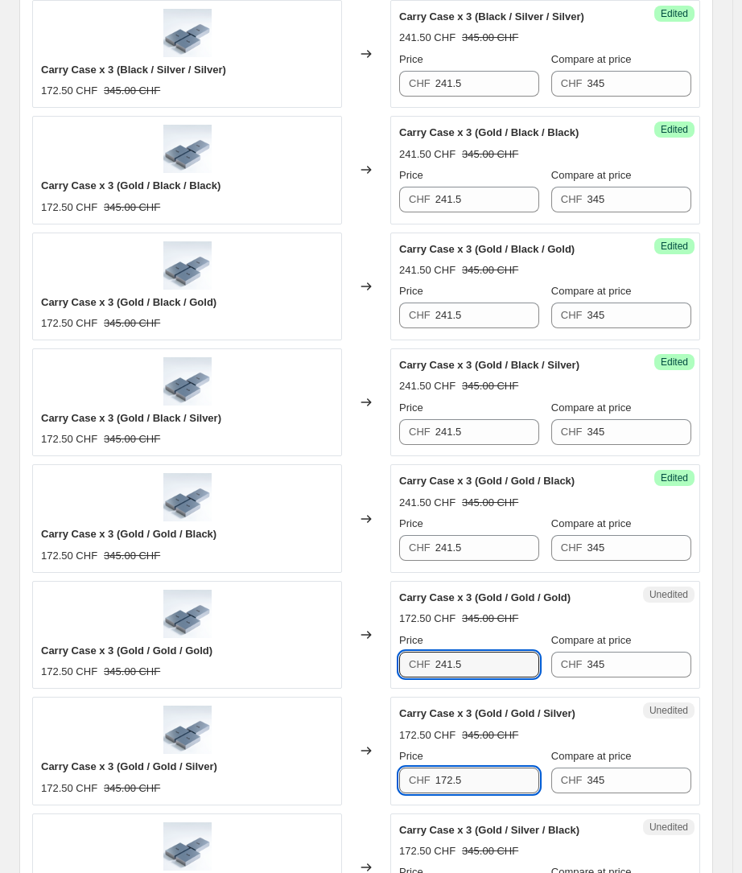
click at [454, 776] on input "172.5" at bounding box center [487, 780] width 105 height 26
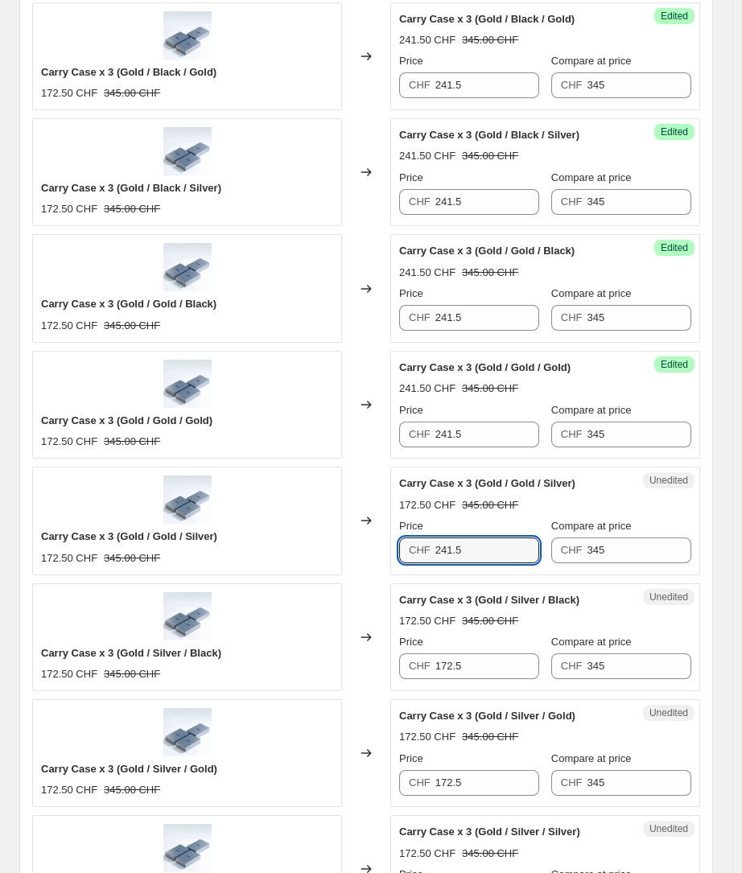
scroll to position [939, 0]
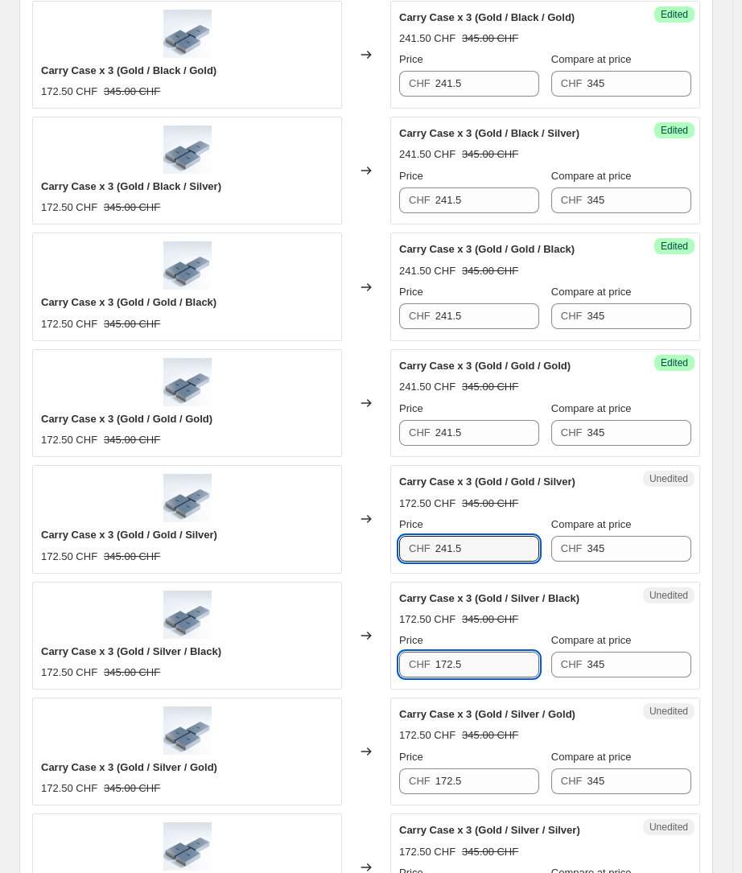
click at [451, 671] on input "172.5" at bounding box center [487, 665] width 105 height 26
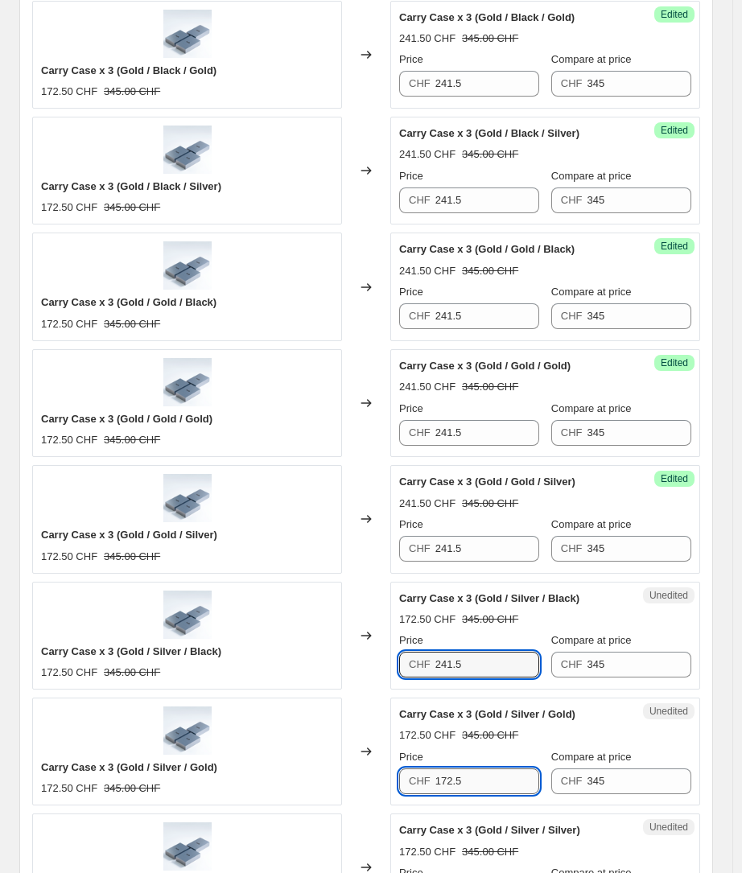
click at [448, 782] on input "172.5" at bounding box center [487, 781] width 105 height 26
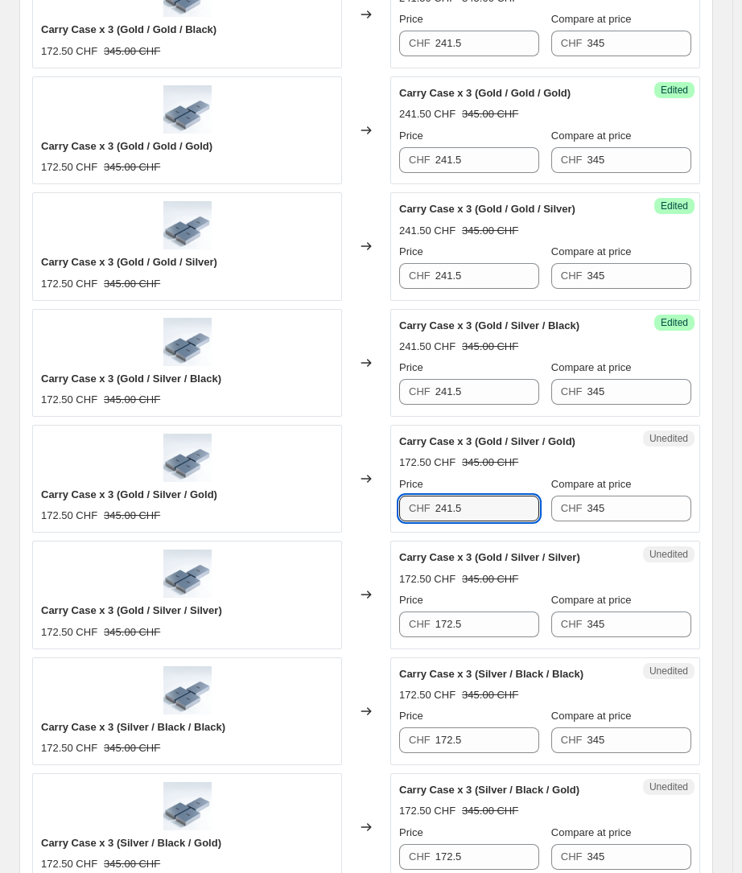
scroll to position [1257, 0]
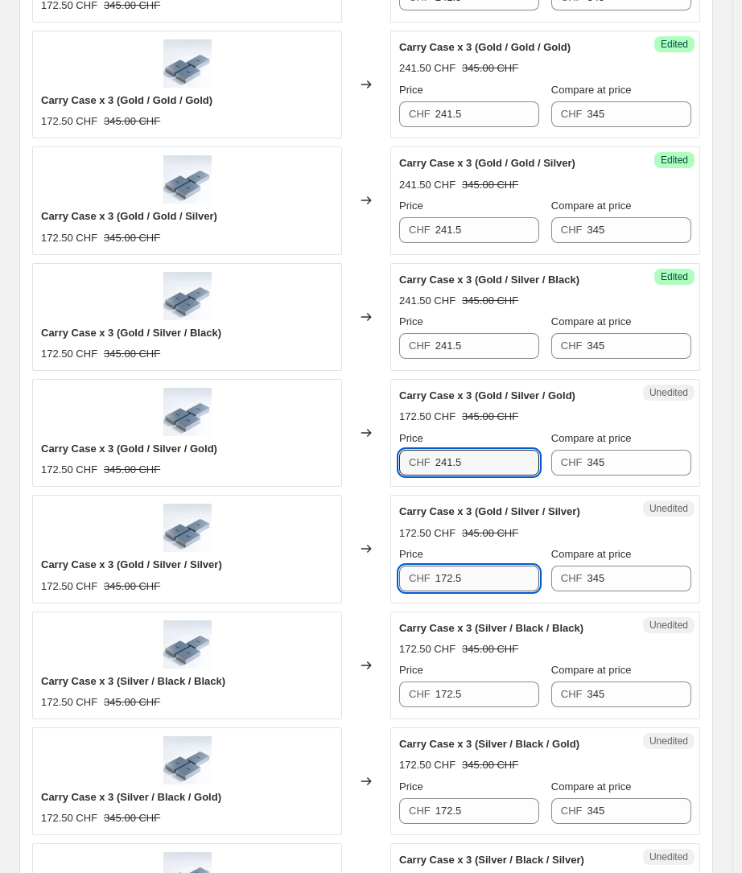
click at [448, 578] on input "172.5" at bounding box center [487, 579] width 105 height 26
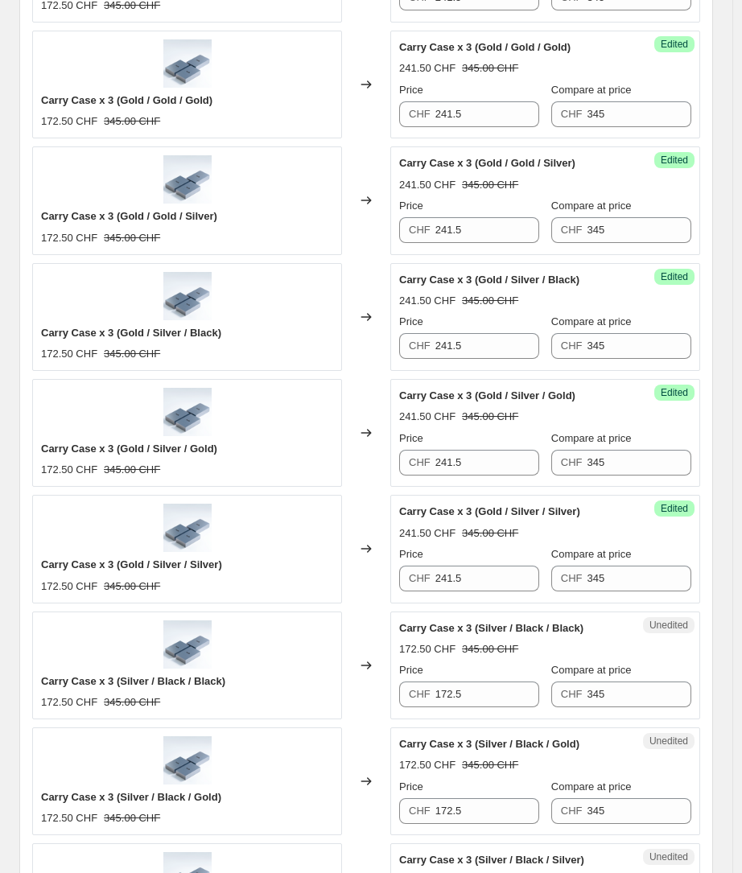
click at [434, 683] on div "CHF 172.5" at bounding box center [469, 694] width 140 height 26
click at [449, 704] on input "172.5241.5" at bounding box center [487, 694] width 105 height 26
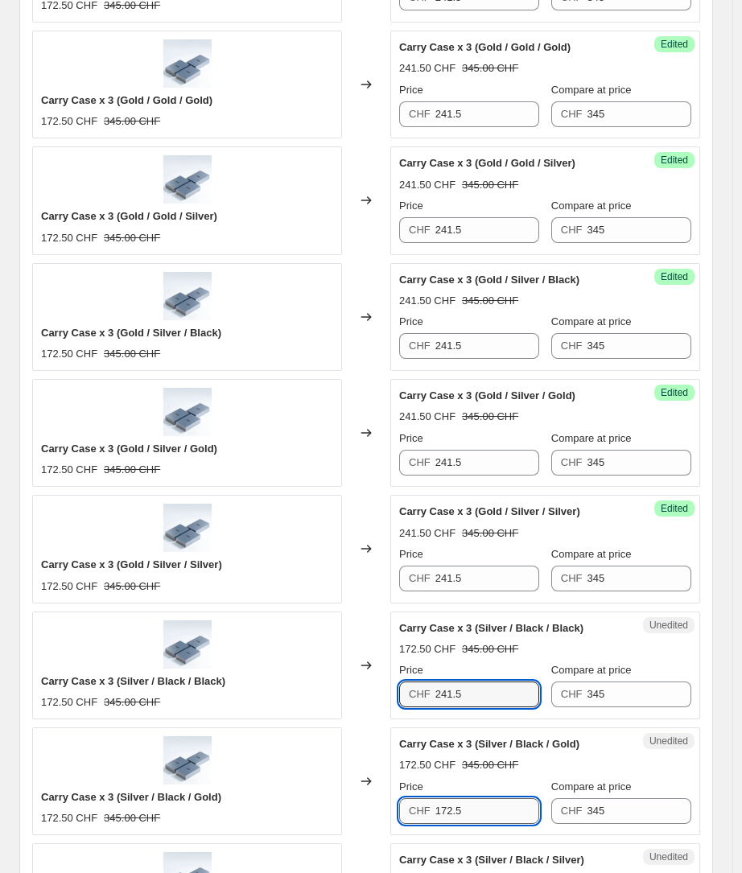
click at [448, 812] on input "172.5" at bounding box center [487, 811] width 105 height 26
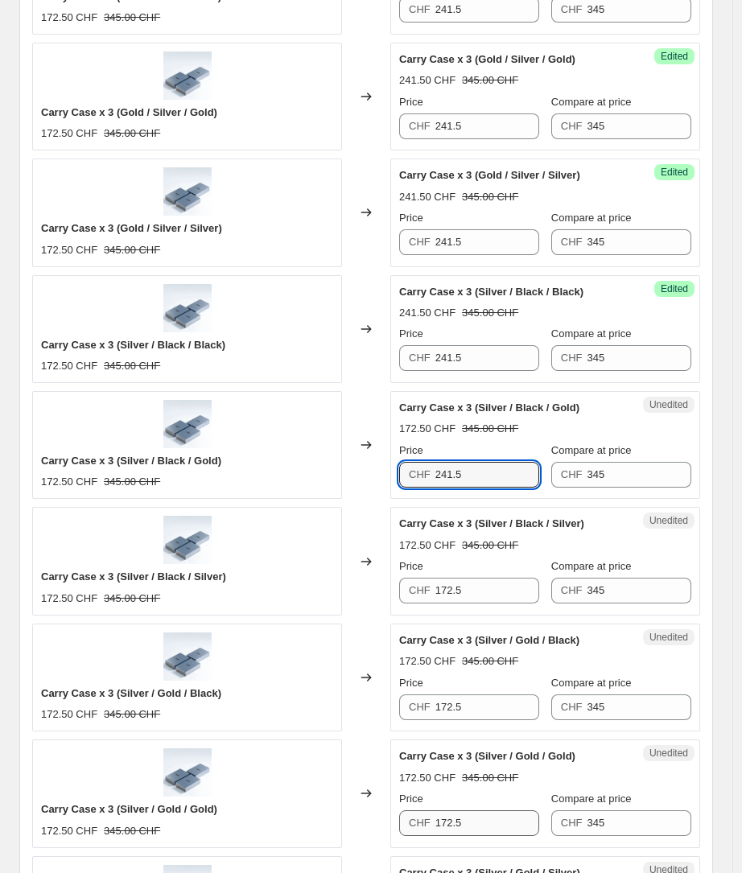
scroll to position [1704, 0]
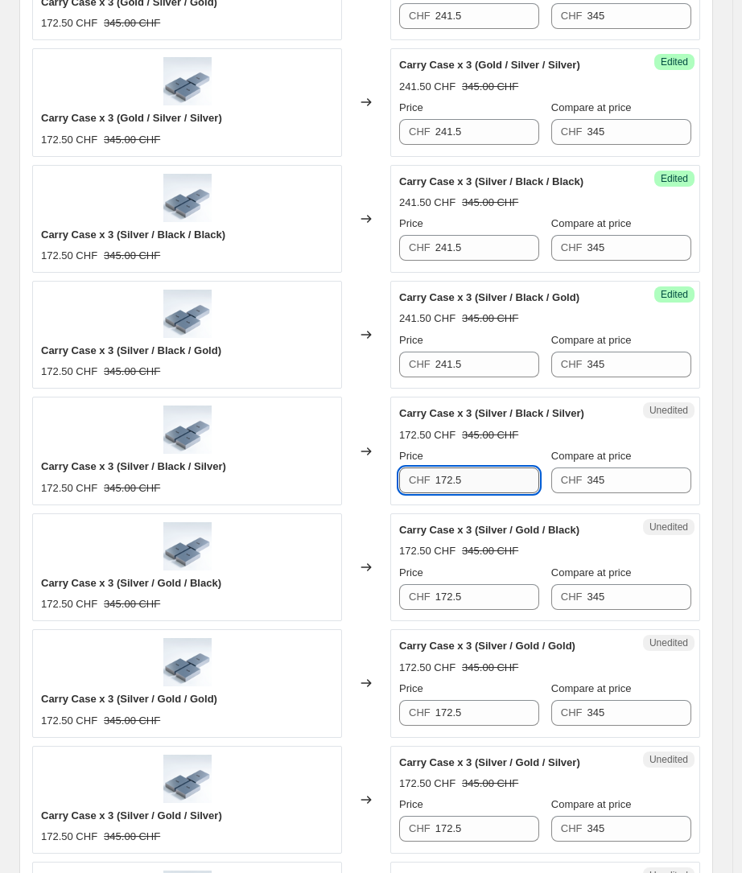
click at [451, 480] on input "172.5" at bounding box center [487, 480] width 105 height 26
click at [448, 605] on input "172.5" at bounding box center [487, 597] width 105 height 26
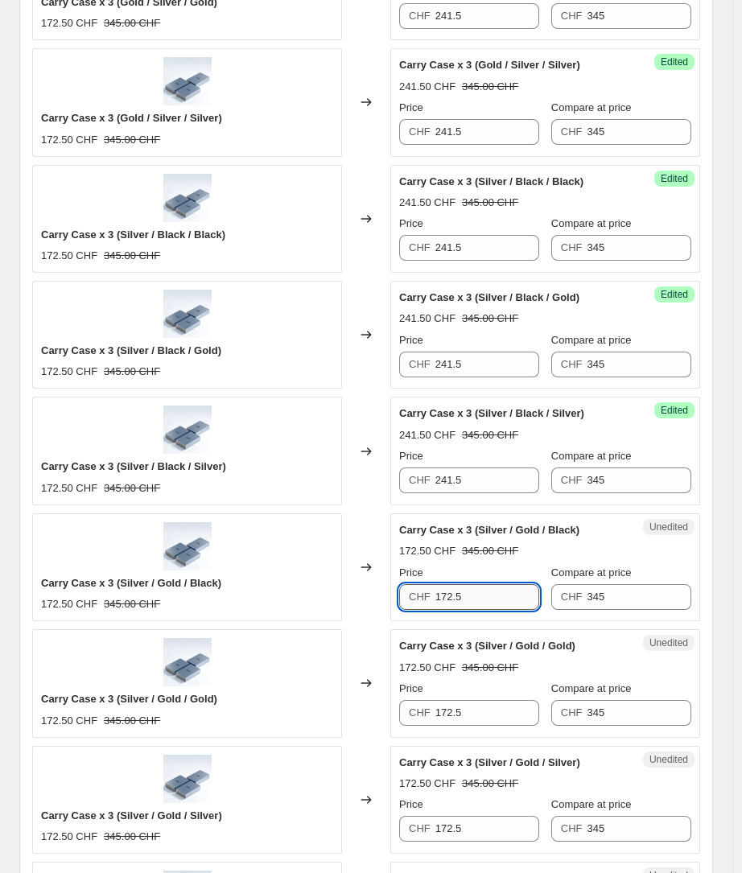
click at [448, 605] on input "172.5" at bounding box center [487, 597] width 105 height 26
click at [453, 702] on input "172.5" at bounding box center [487, 713] width 105 height 26
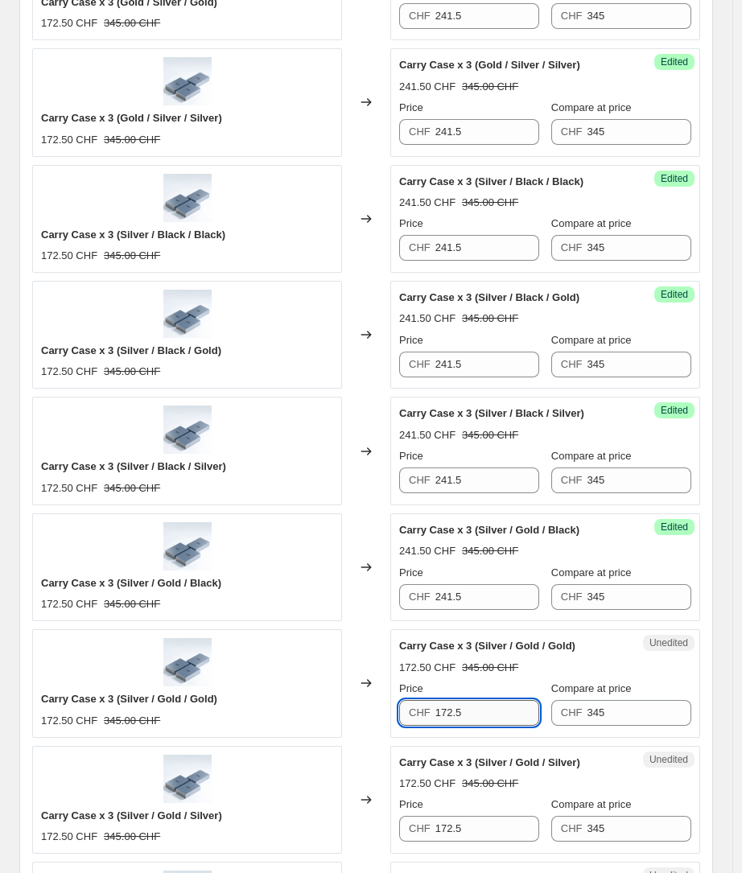
click at [453, 702] on input "172.5" at bounding box center [487, 713] width 105 height 26
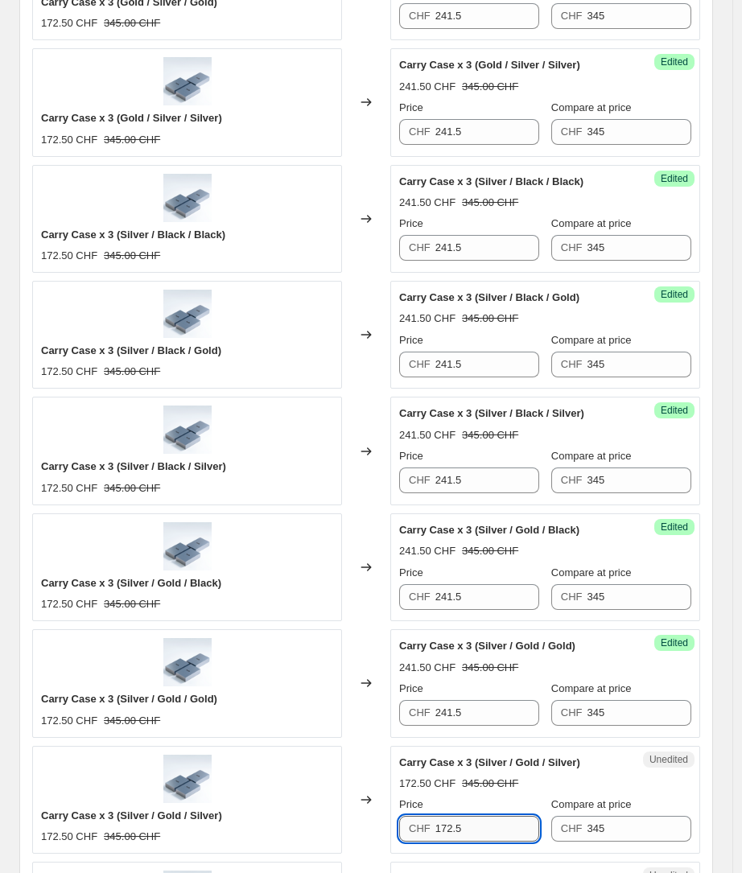
click at [458, 828] on input "172.5" at bounding box center [487, 829] width 105 height 26
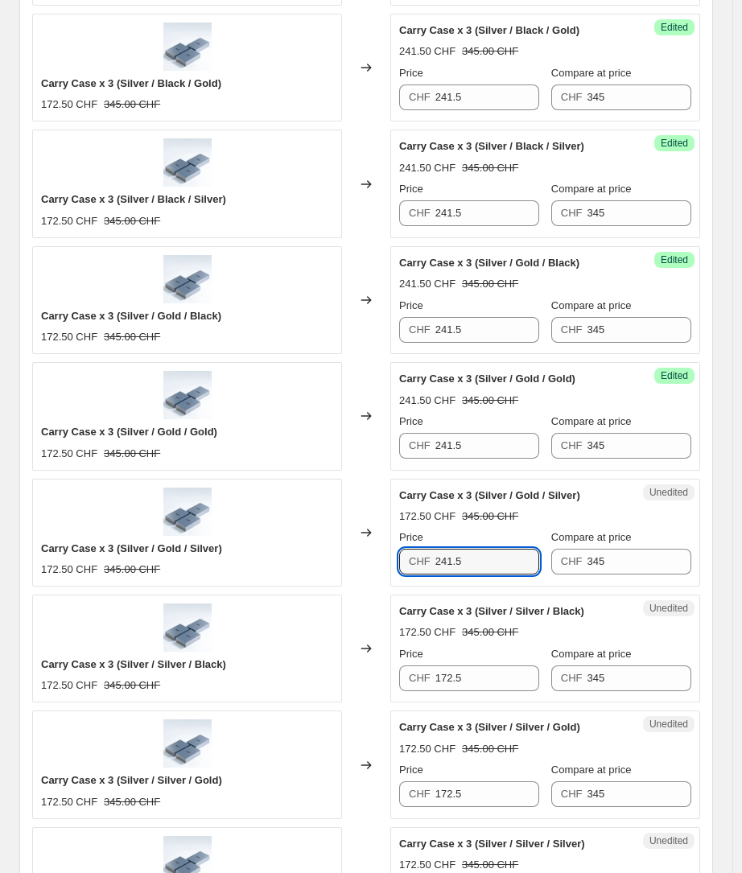
scroll to position [2101, 0]
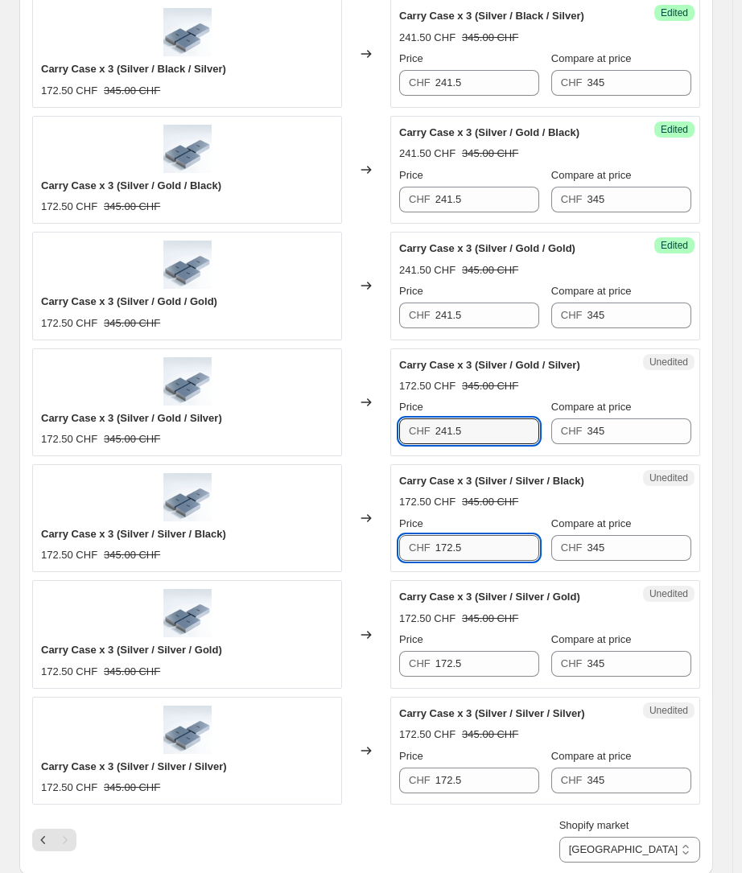
click at [447, 541] on input "172.5" at bounding box center [487, 548] width 105 height 26
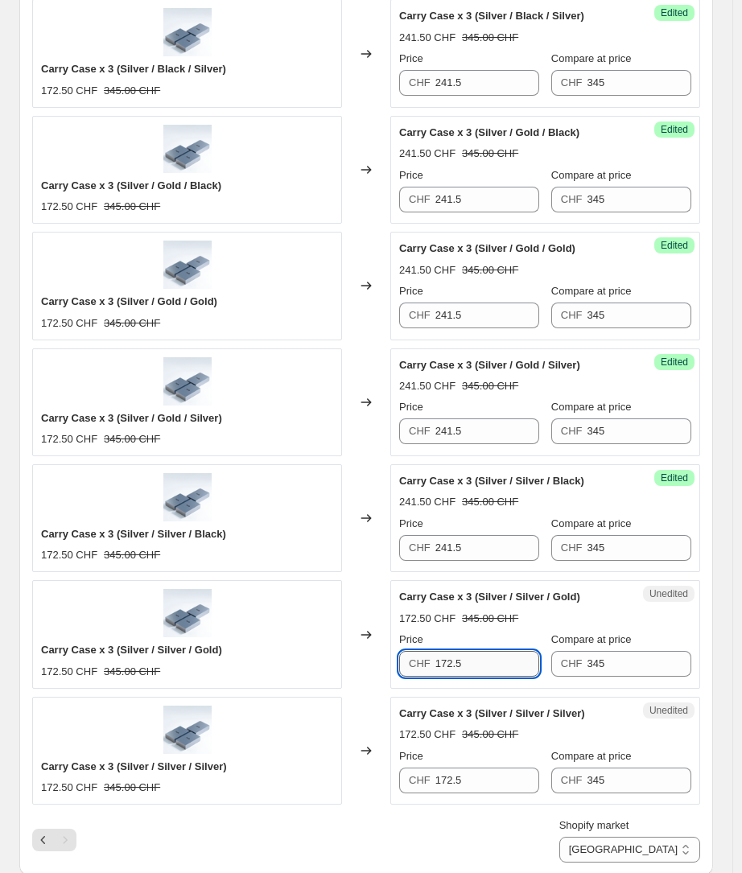
click at [446, 669] on input "172.5" at bounding box center [487, 664] width 105 height 26
click at [452, 776] on input "172.5" at bounding box center [487, 780] width 105 height 26
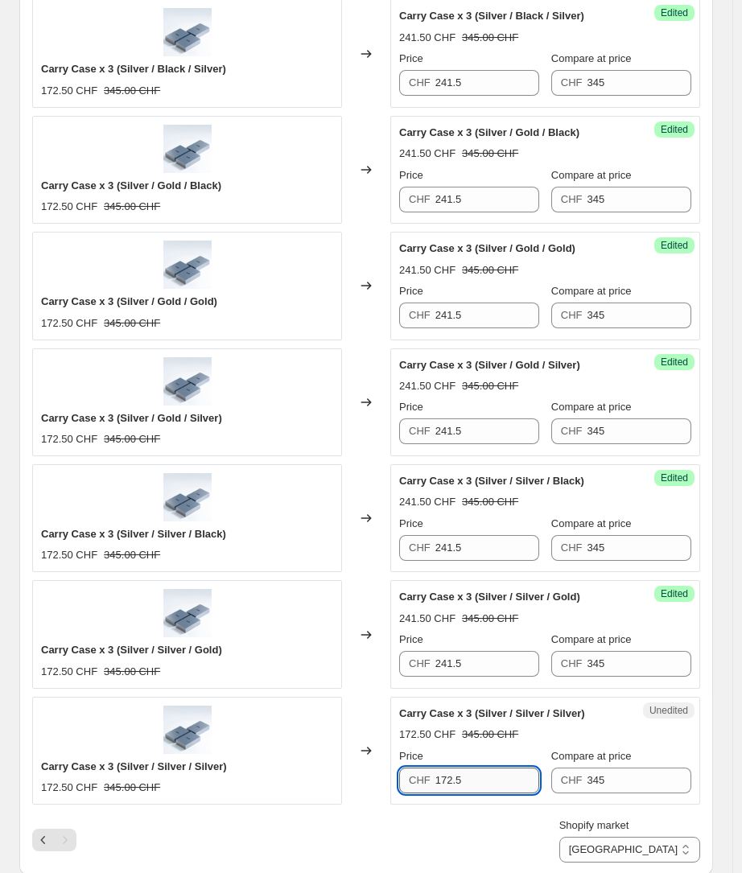
click at [452, 776] on input "172.5" at bounding box center [487, 780] width 105 height 26
click at [438, 848] on div "Shopify market CAN + AUD EU TIER 1 - DE/NL/AT EU TIER 2 - ES/IT/FR EU TIER 3 - …" at bounding box center [366, 839] width 668 height 45
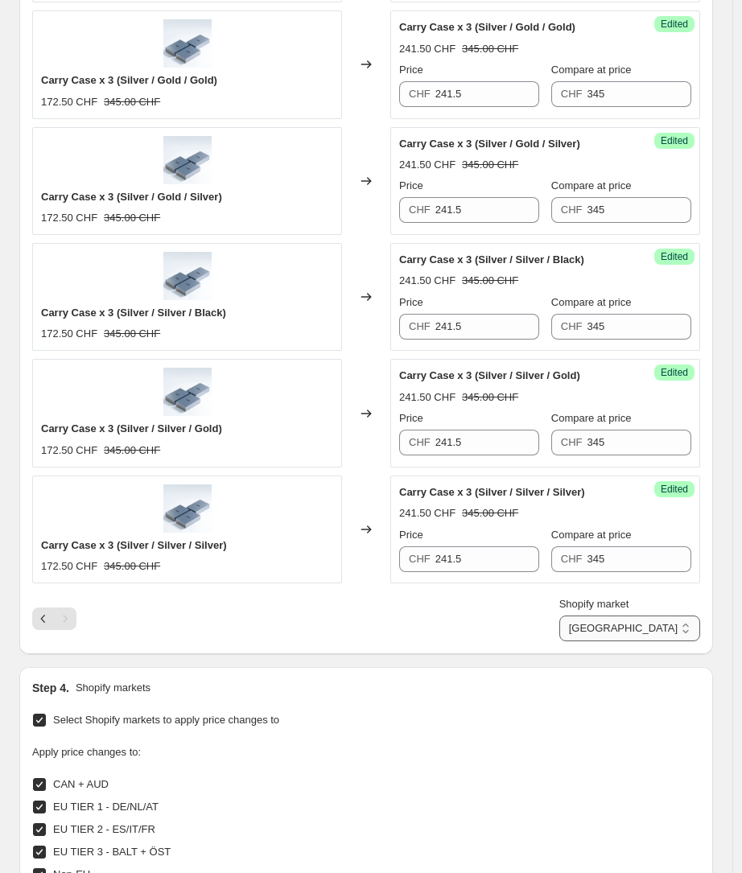
click at [685, 628] on select "CAN + AUD EU TIER 1 - DE/NL/AT EU TIER 2 - ES/IT/FR EU TIER 3 - BALT + ÖST Non-…" at bounding box center [629, 628] width 141 height 26
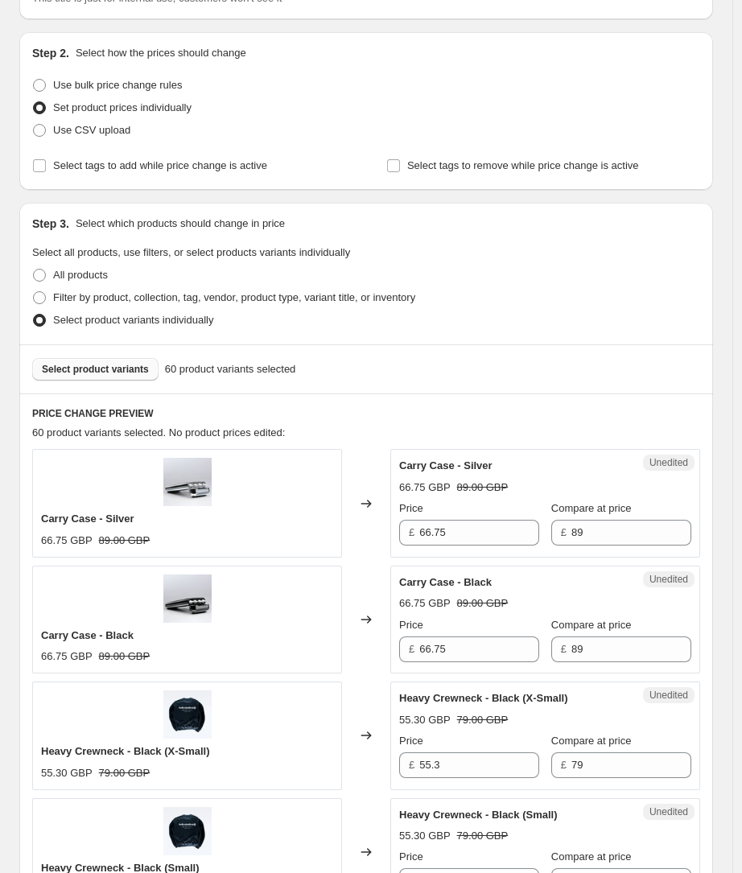
scroll to position [262, 0]
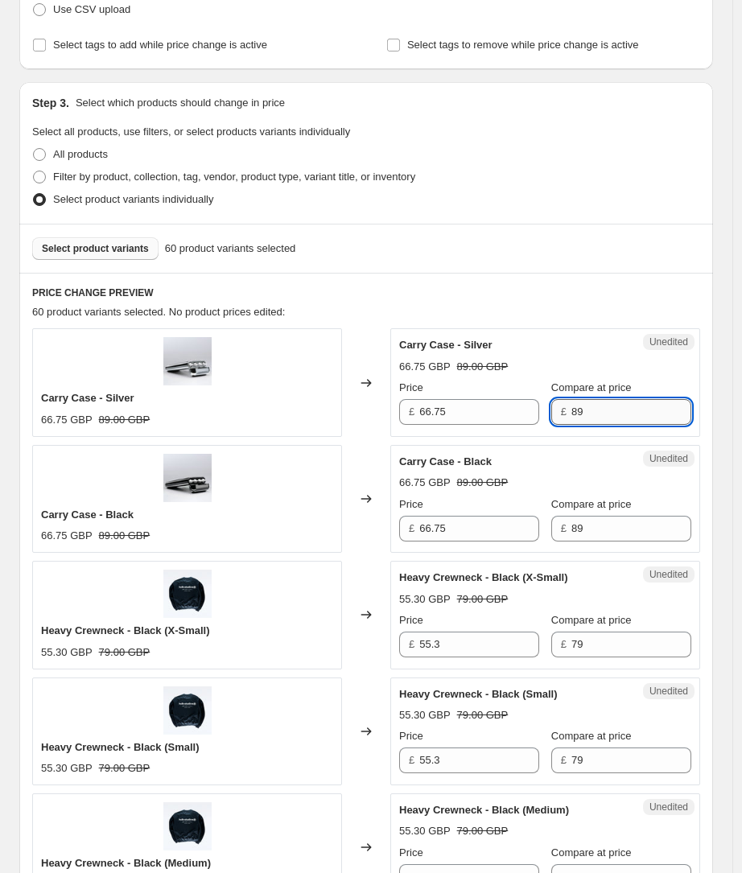
click at [600, 406] on input "89" at bounding box center [631, 412] width 120 height 26
click
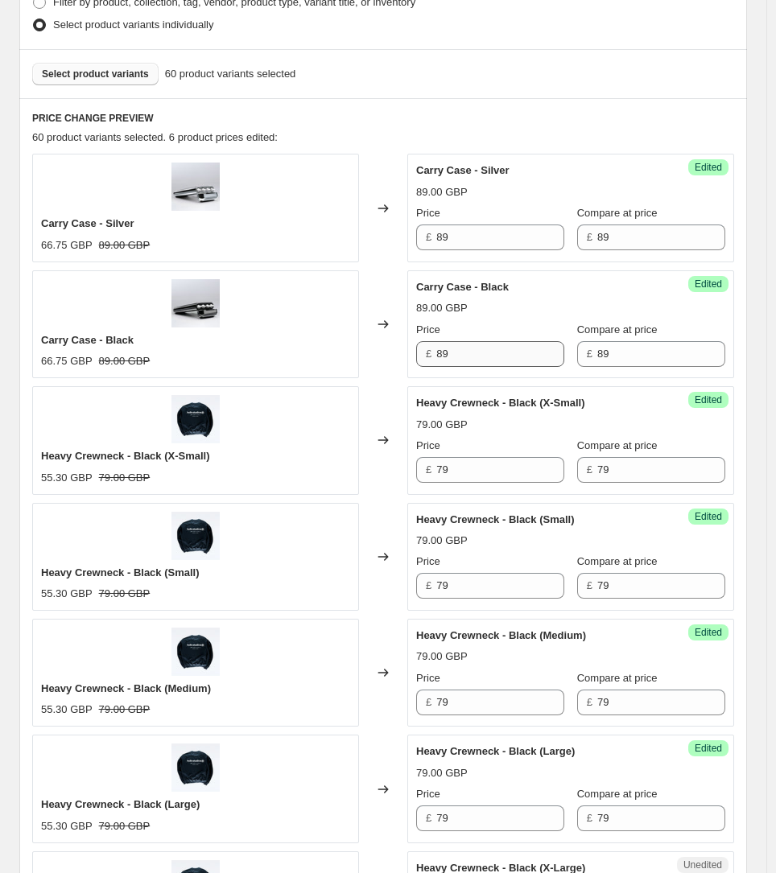
scroll to position [405, 0]
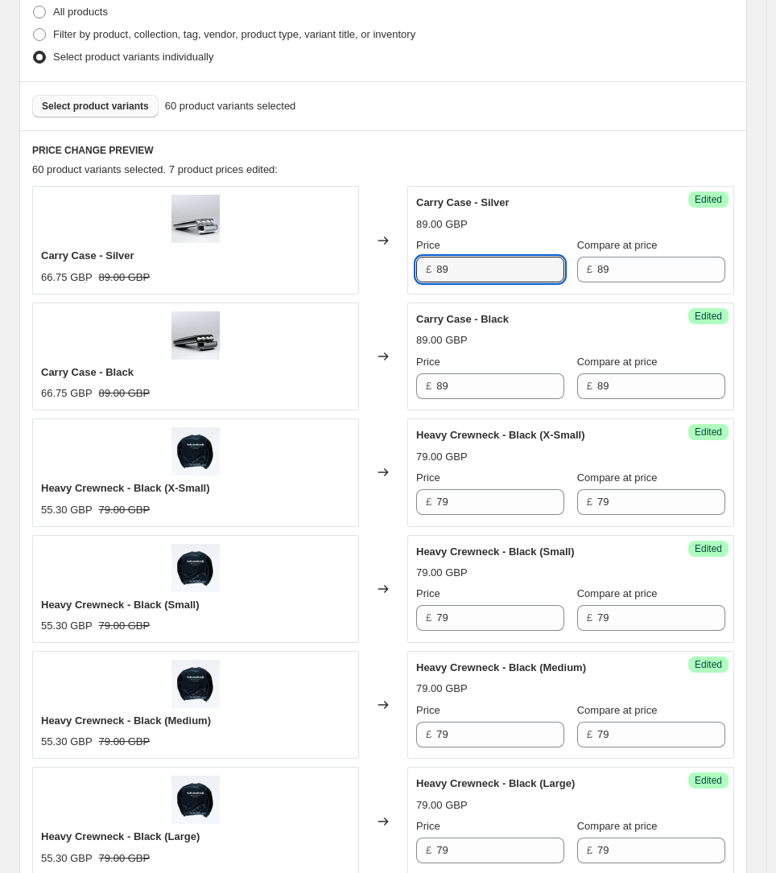
drag, startPoint x: 464, startPoint y: 265, endPoint x: 376, endPoint y: 254, distance: 88.4
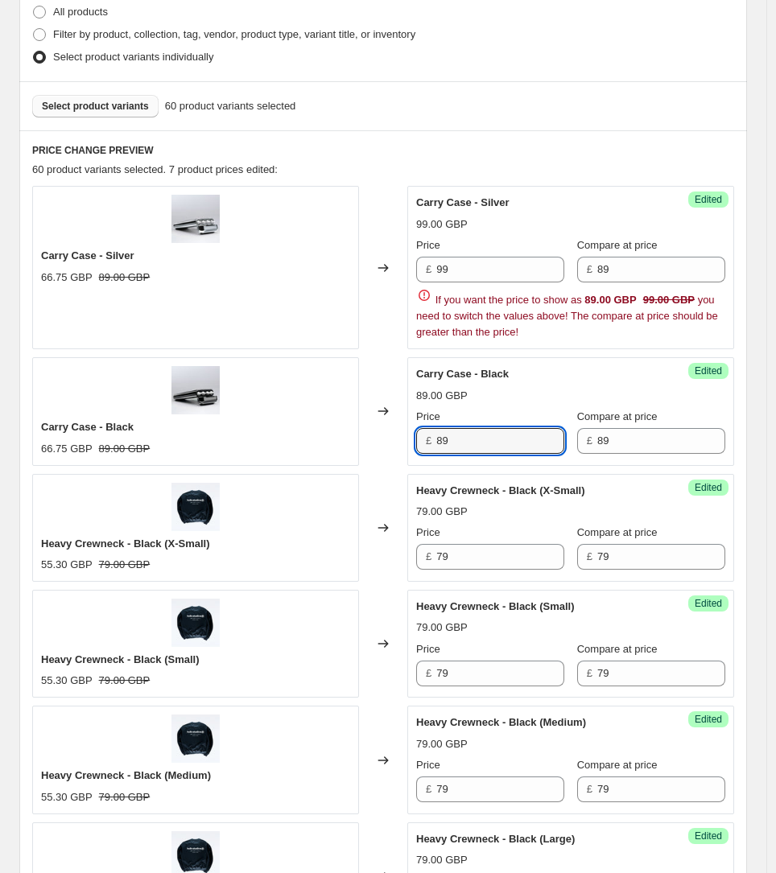
drag, startPoint x: 468, startPoint y: 381, endPoint x: 389, endPoint y: 381, distance: 79.6
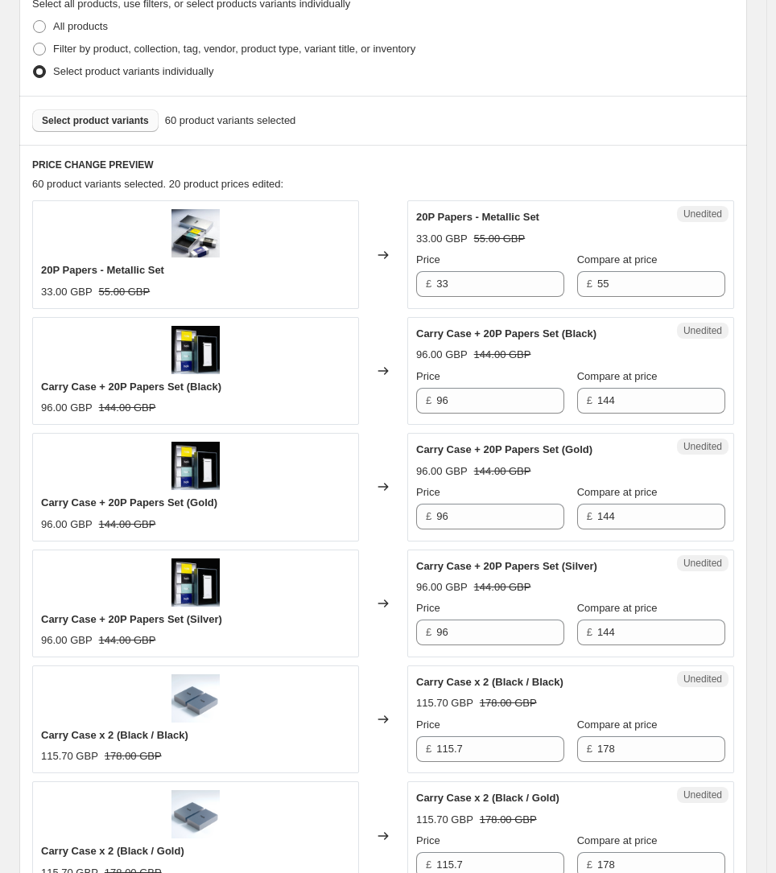
scroll to position [269, 0]
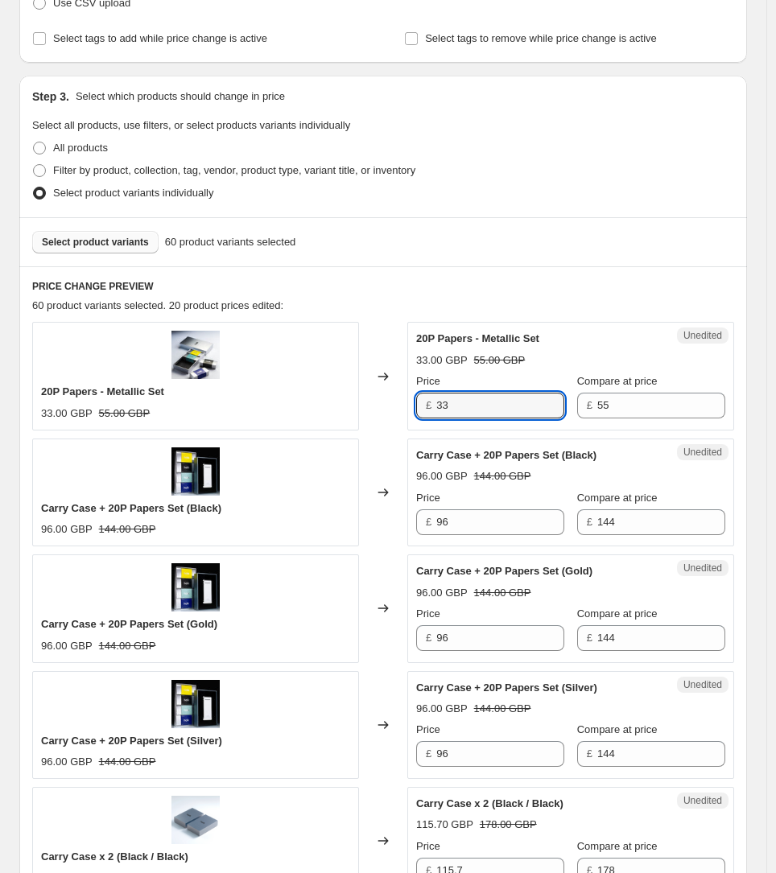
drag, startPoint x: 446, startPoint y: 412, endPoint x: 352, endPoint y: 409, distance: 94.2
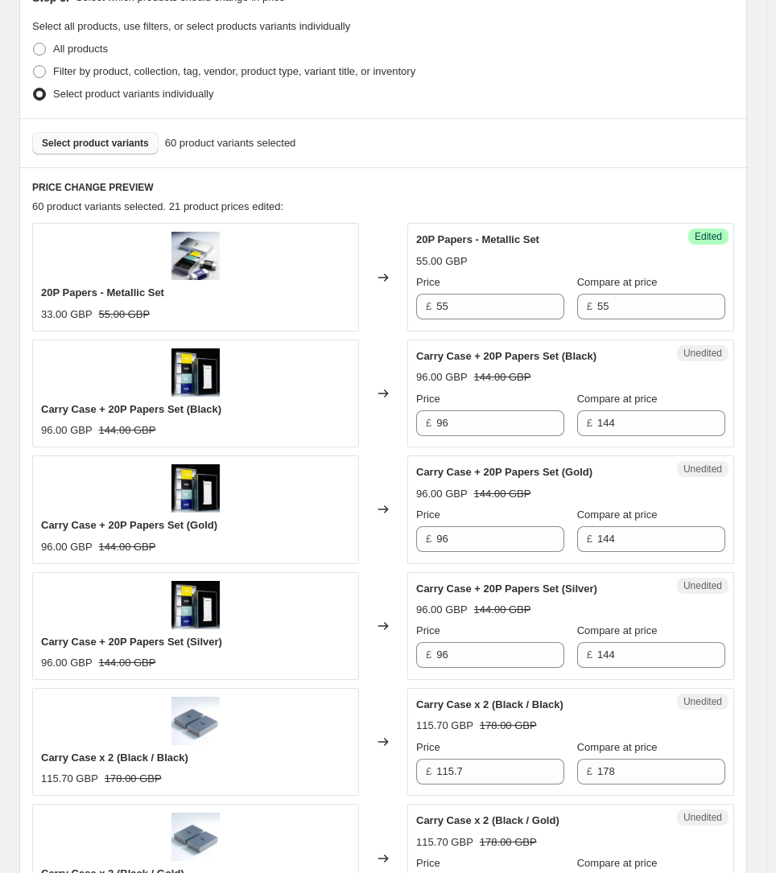
scroll to position [528, 0]
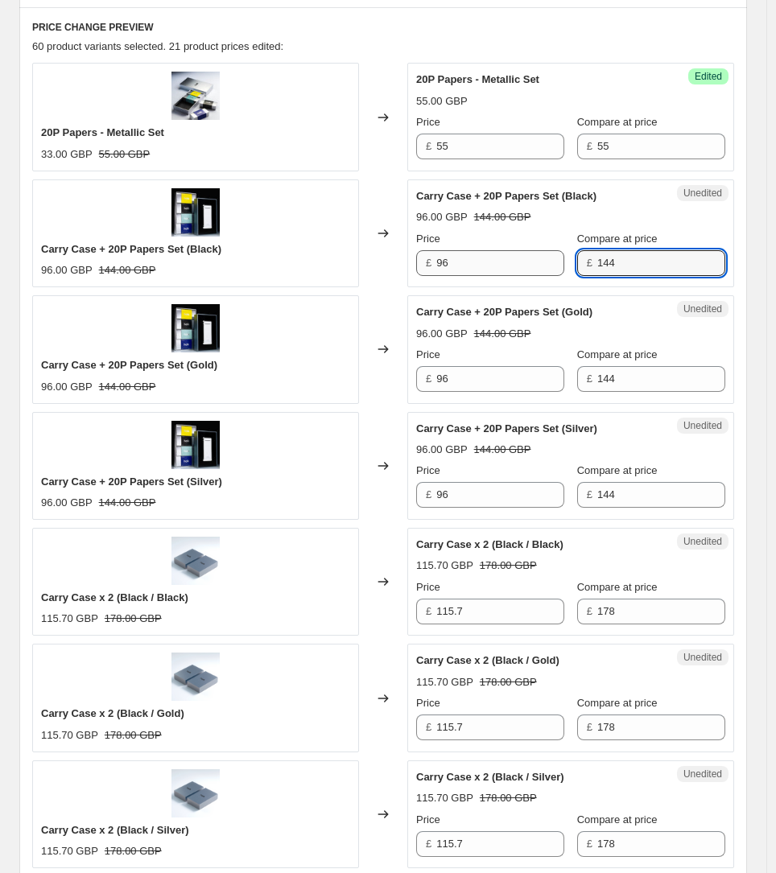
drag, startPoint x: 656, startPoint y: 259, endPoint x: 537, endPoint y: 259, distance: 119.1
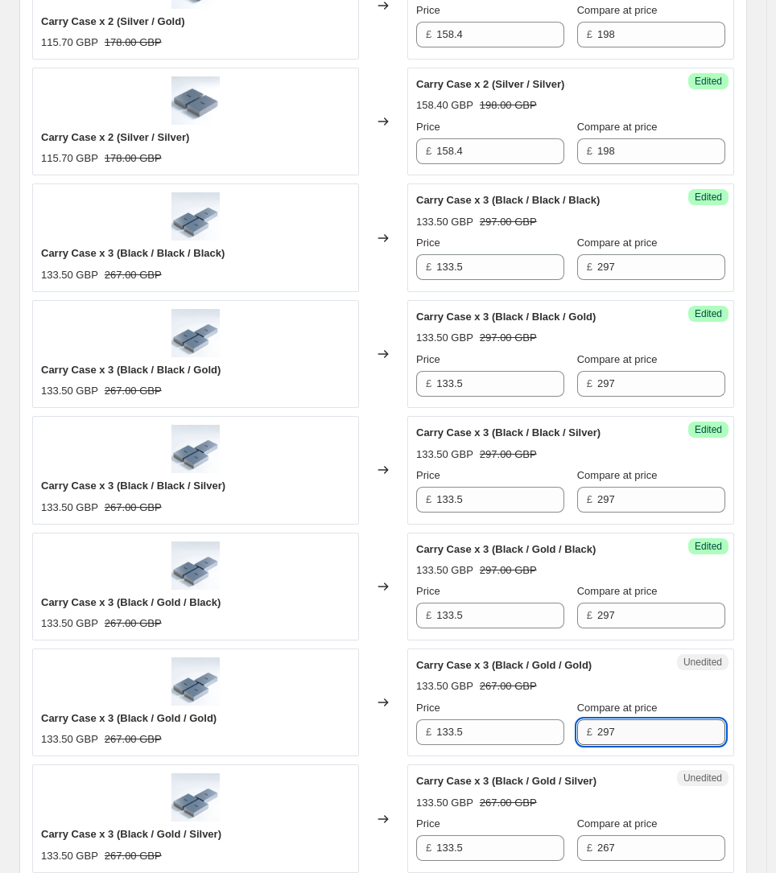
scroll to position [2088, 0]
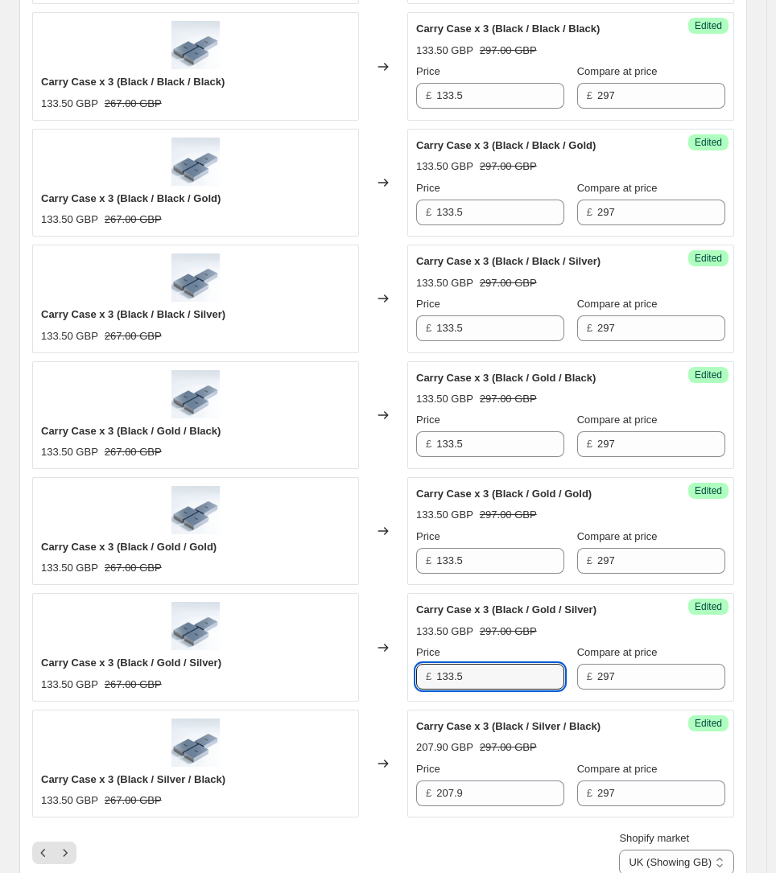
drag, startPoint x: 482, startPoint y: 680, endPoint x: 483, endPoint y: 651, distance: 29.0
drag, startPoint x: 483, startPoint y: 457, endPoint x: 483, endPoint y: 446, distance: 11.3
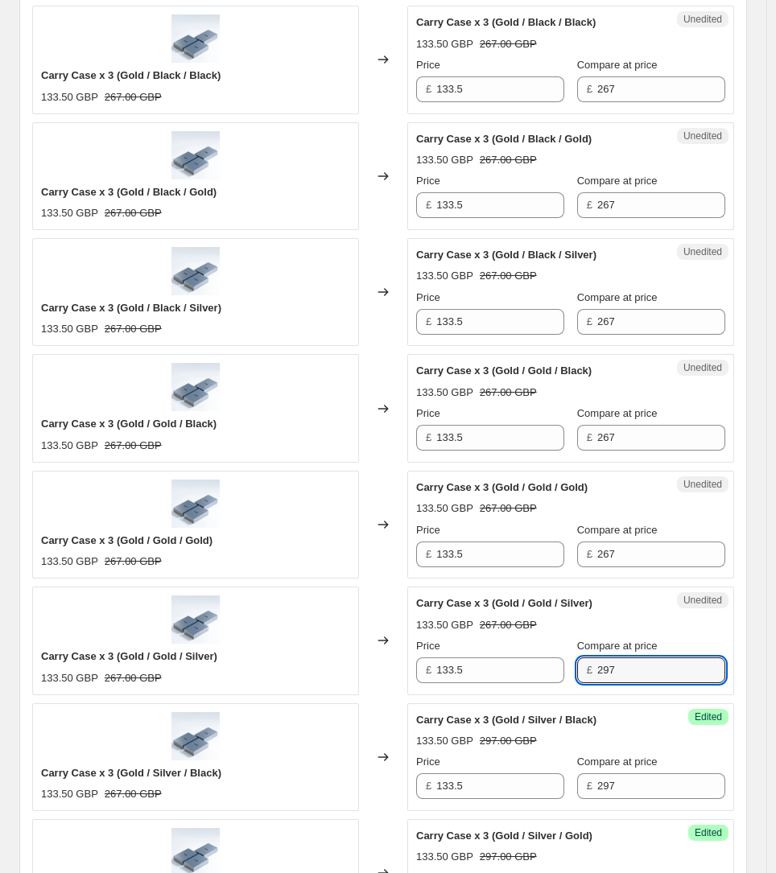
scroll to position [827, 0]
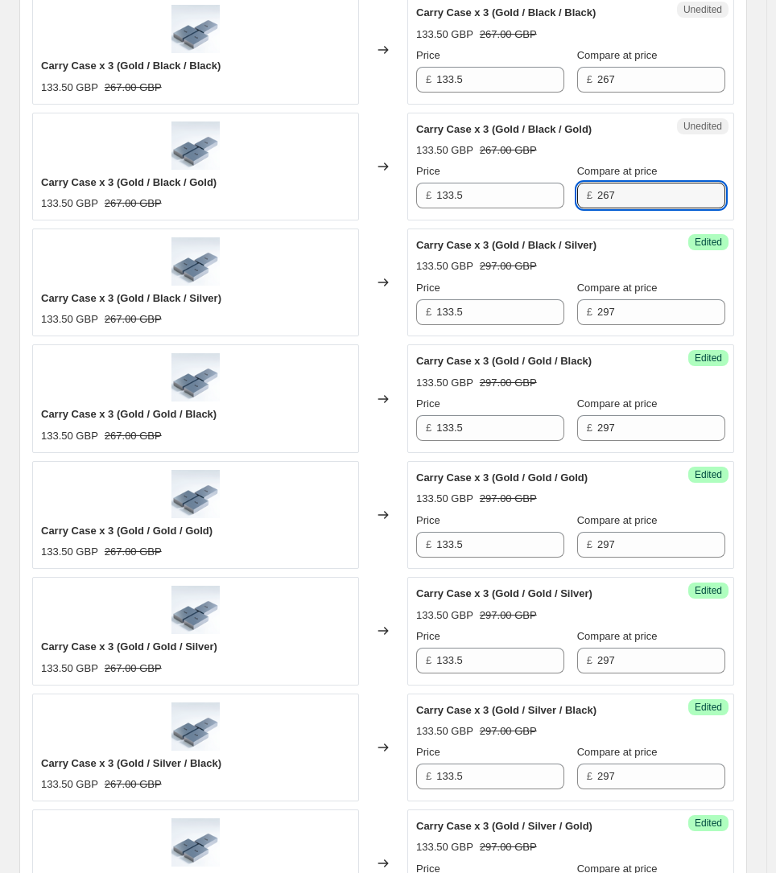
drag, startPoint x: 648, startPoint y: 194, endPoint x: 648, endPoint y: 182, distance: 12.1
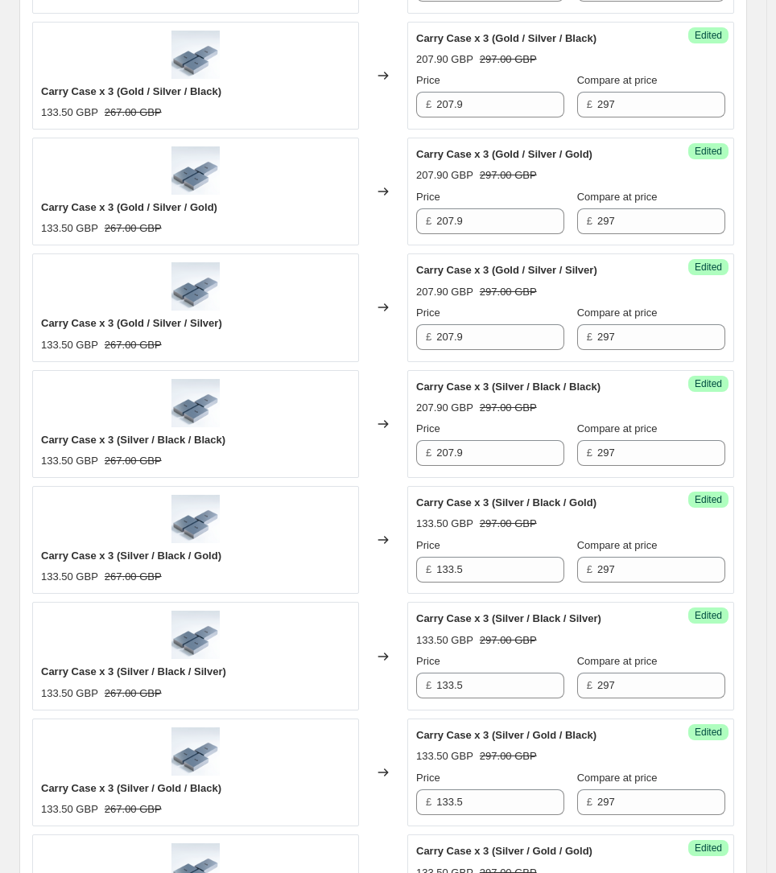
scroll to position [1526, 0]
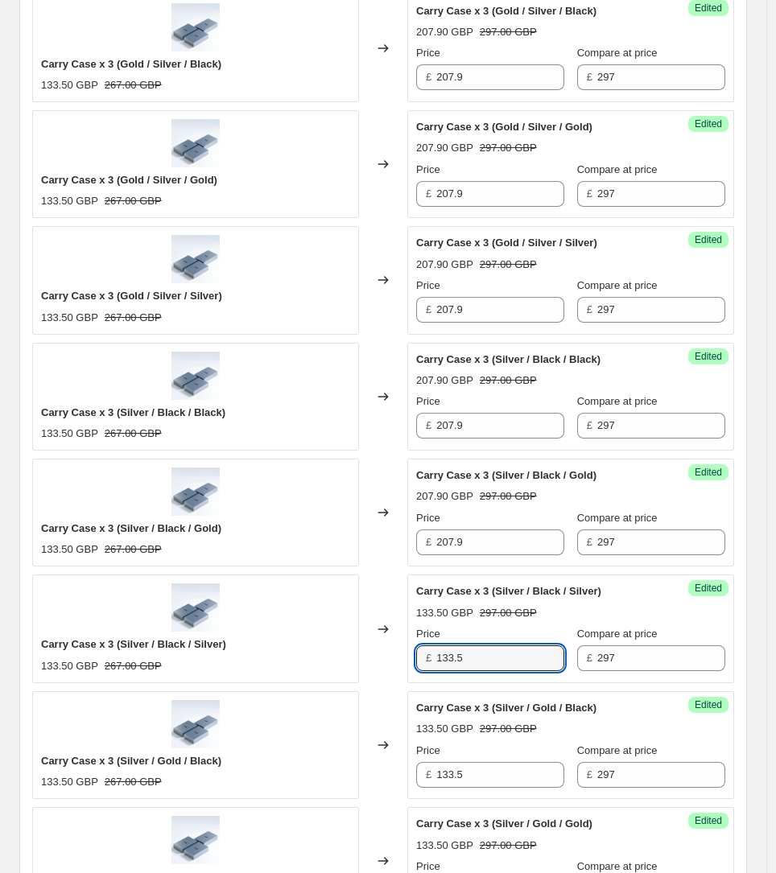
drag, startPoint x: 493, startPoint y: 667, endPoint x: 496, endPoint y: 675, distance: 8.4
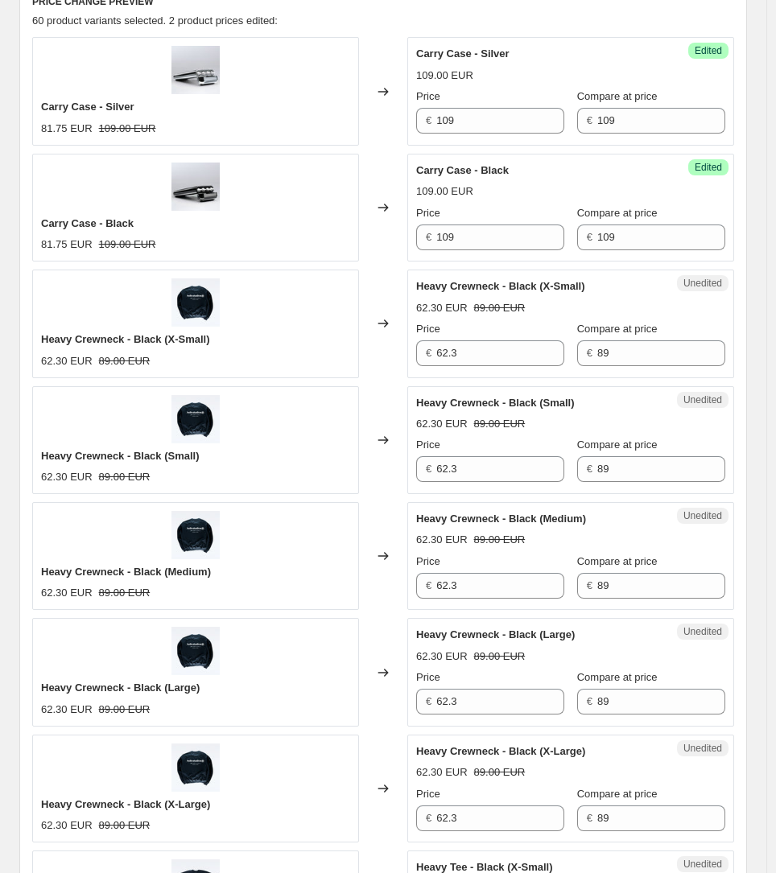
scroll to position [0, 0]
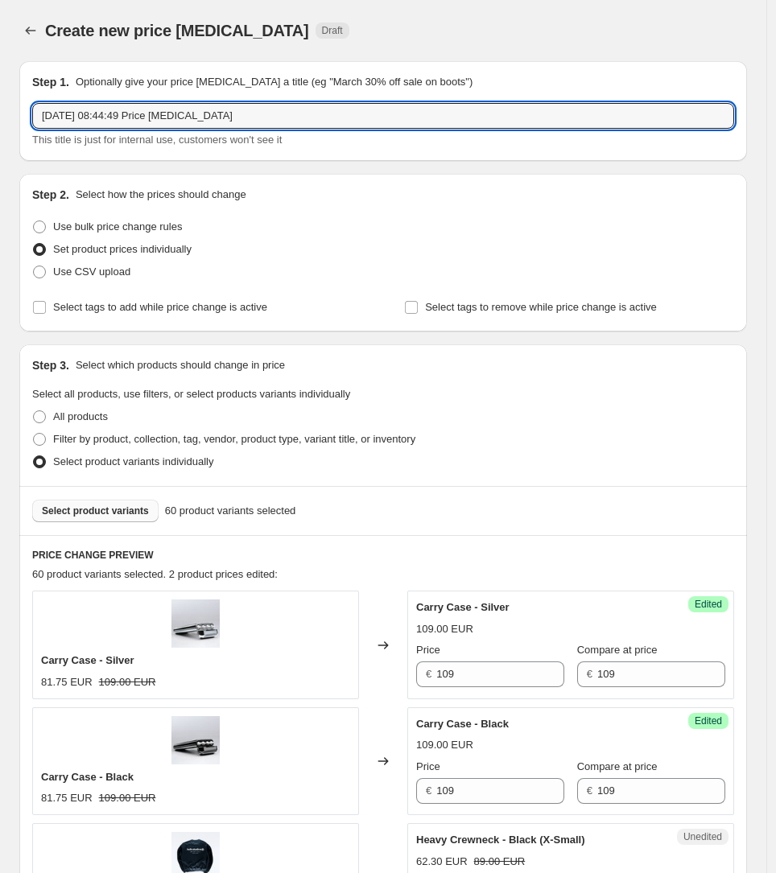
drag, startPoint x: 265, startPoint y: 117, endPoint x: -10, endPoint y: 116, distance: 275.1
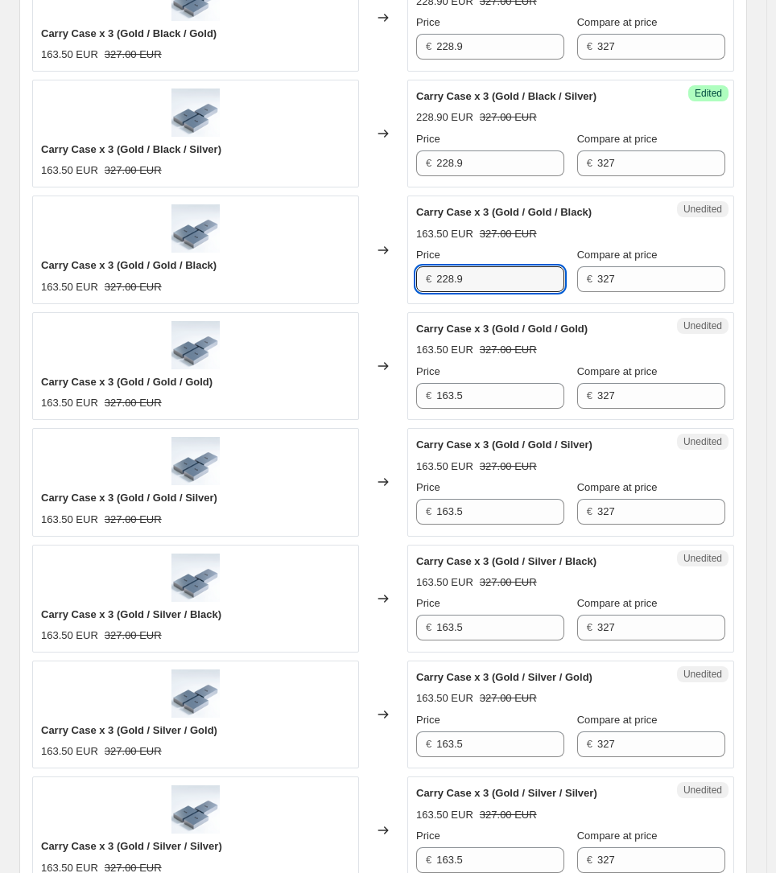
scroll to position [1060, 0]
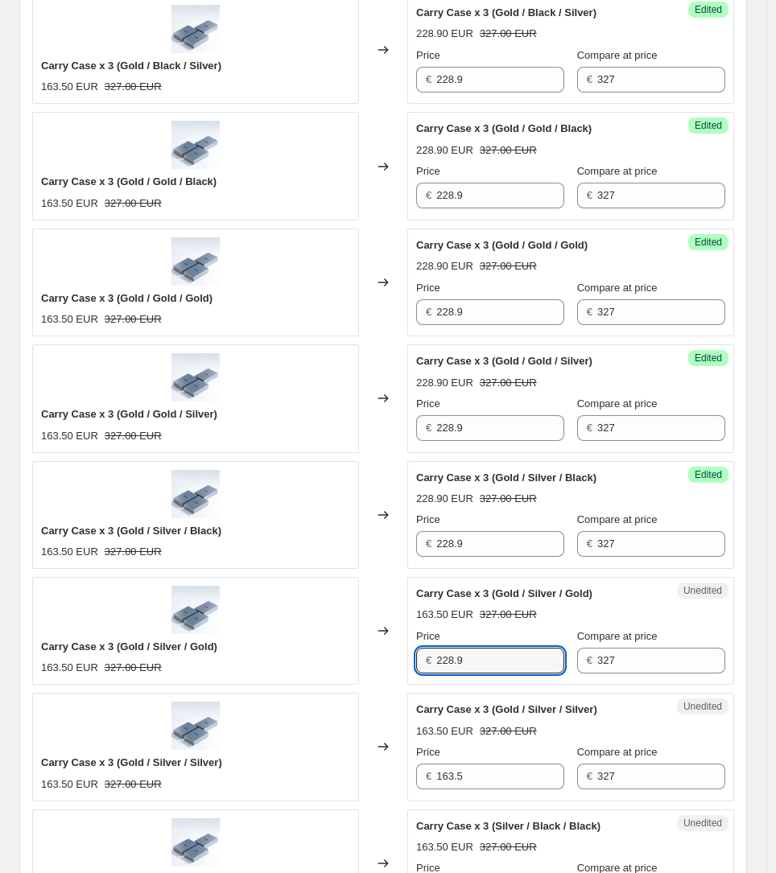
drag, startPoint x: 468, startPoint y: 813, endPoint x: 471, endPoint y: 790, distance: 22.8
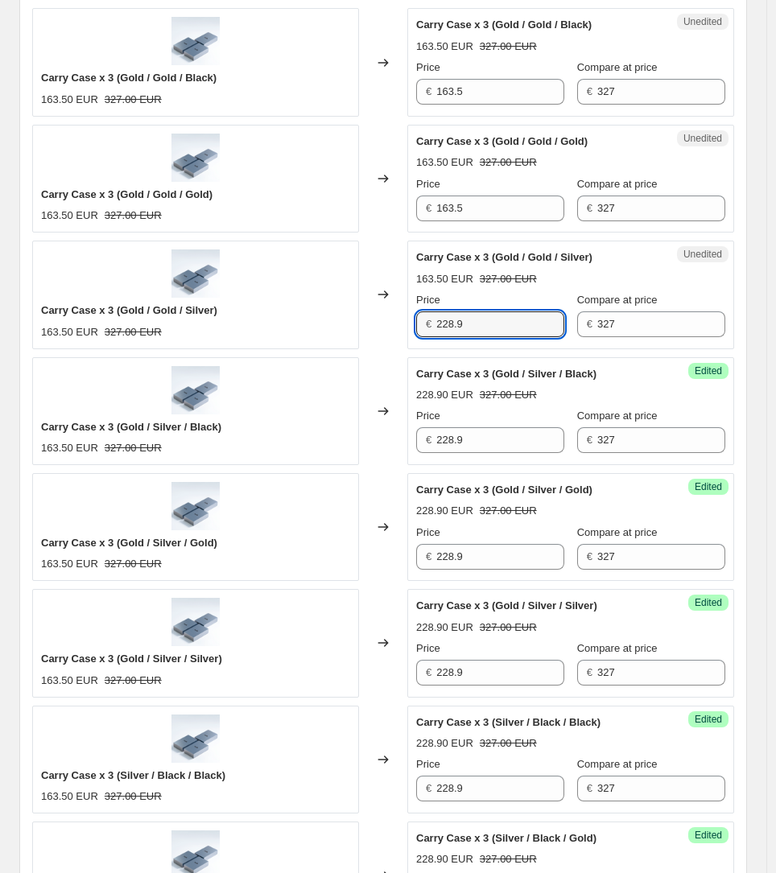
scroll to position [979, 0]
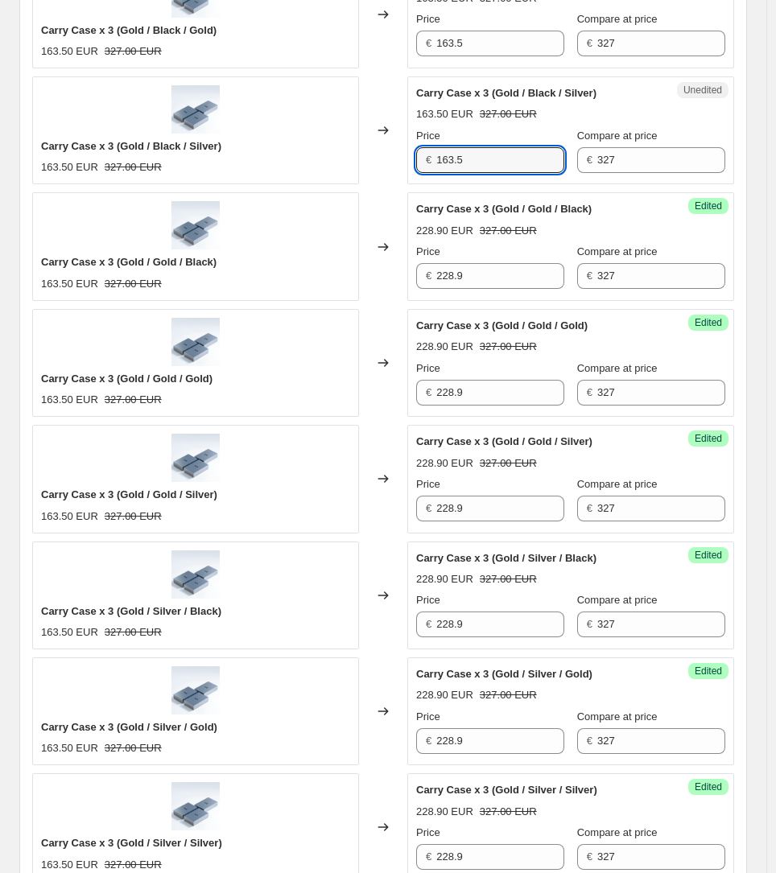
drag, startPoint x: 445, startPoint y: 158, endPoint x: 453, endPoint y: 106, distance: 52.9
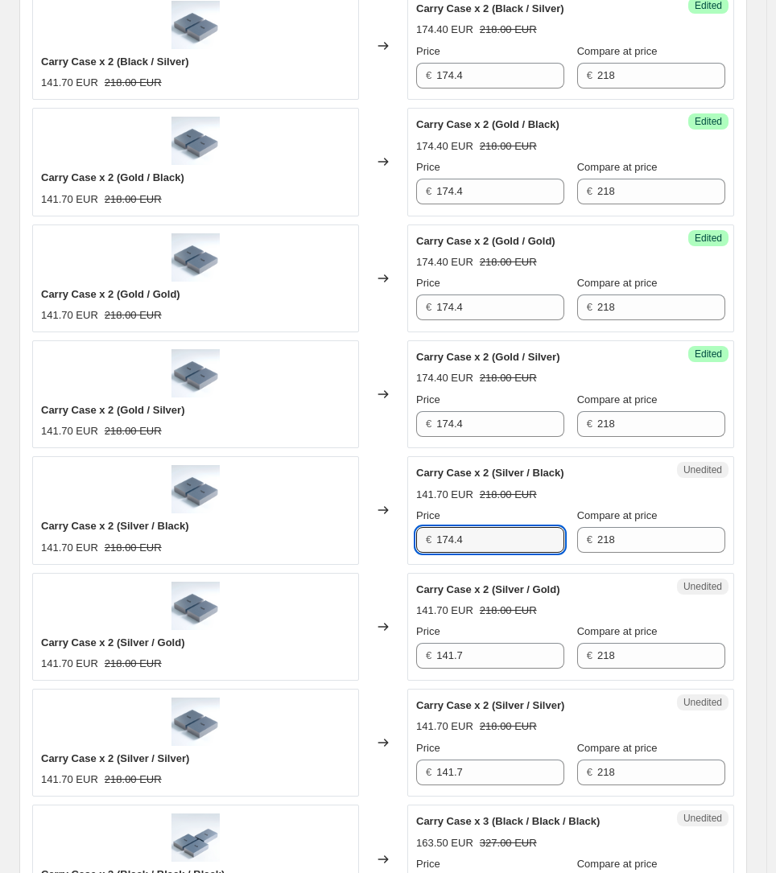
scroll to position [1297, 0]
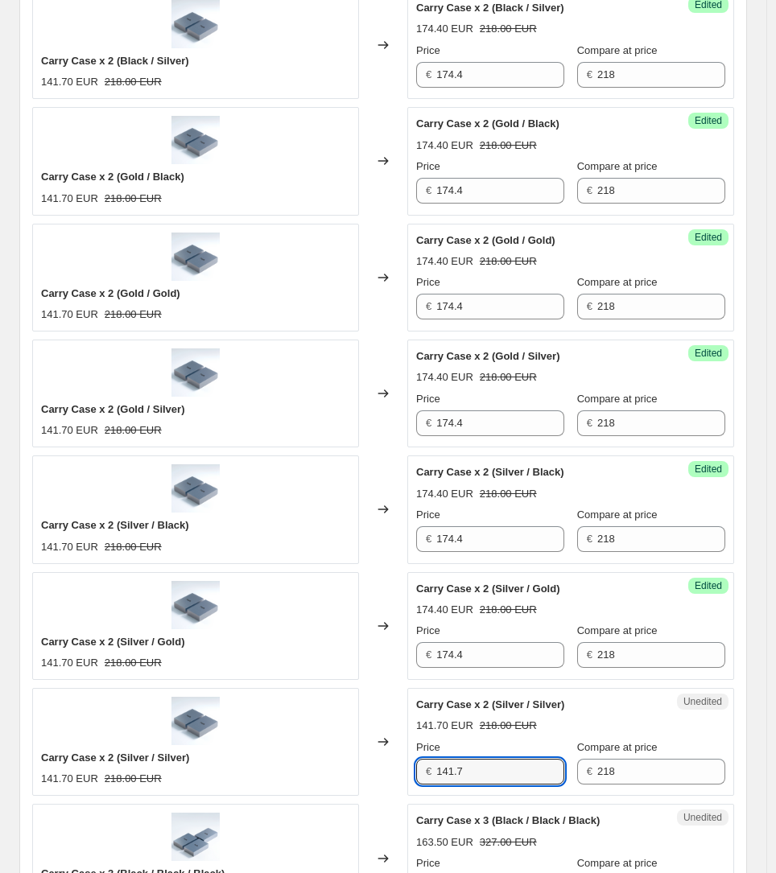
drag, startPoint x: 494, startPoint y: 762, endPoint x: 493, endPoint y: 747, distance: 14.5
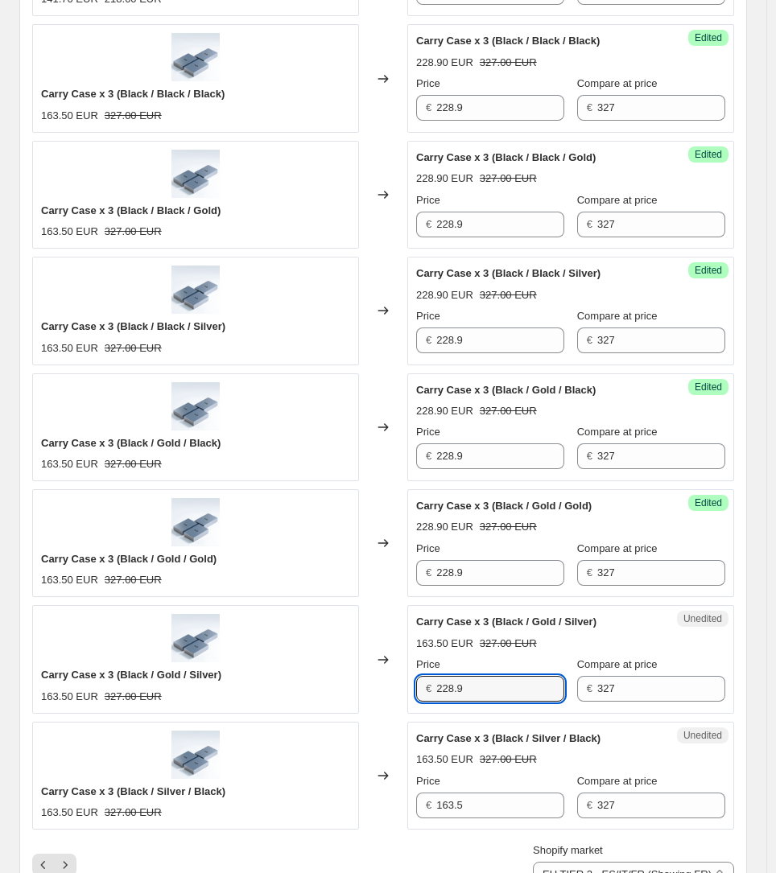
scroll to position [2245, 0]
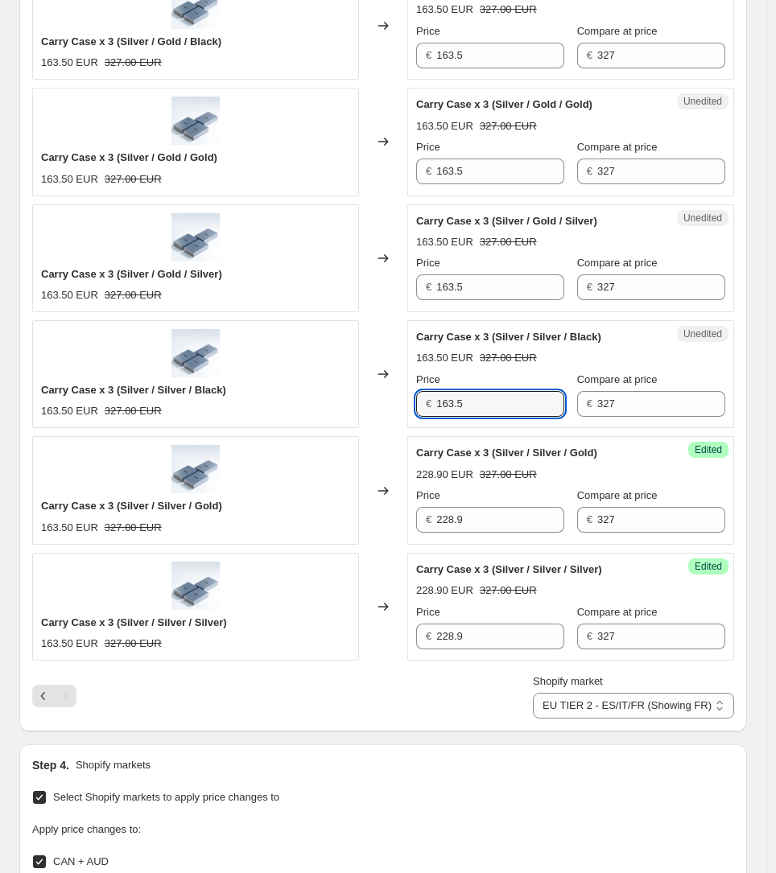
drag, startPoint x: 481, startPoint y: 408, endPoint x: 476, endPoint y: 375, distance: 33.3
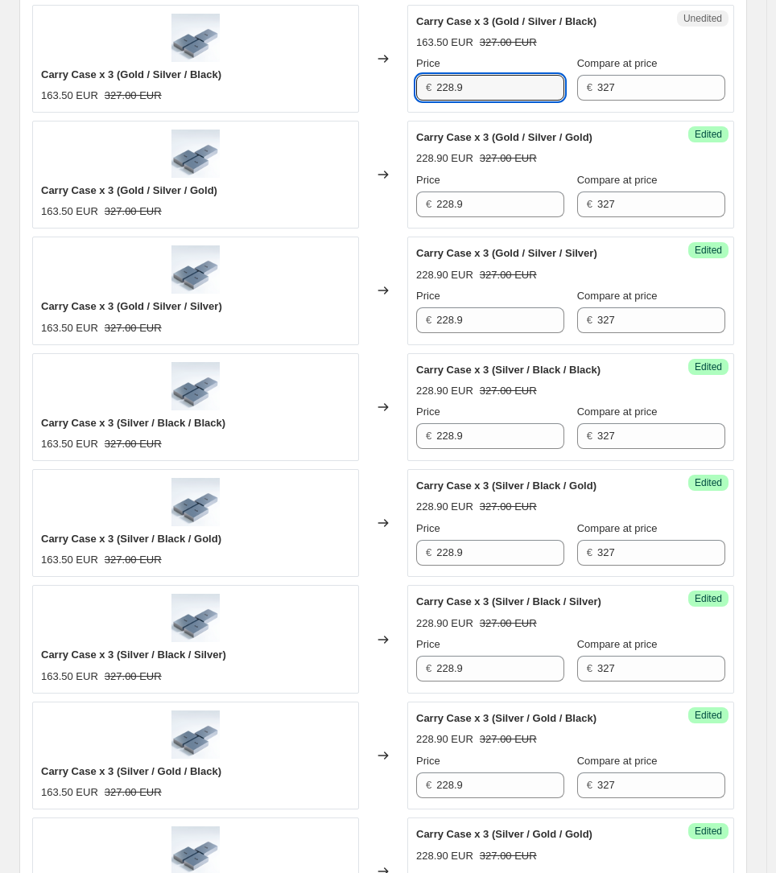
scroll to position [1063, 0]
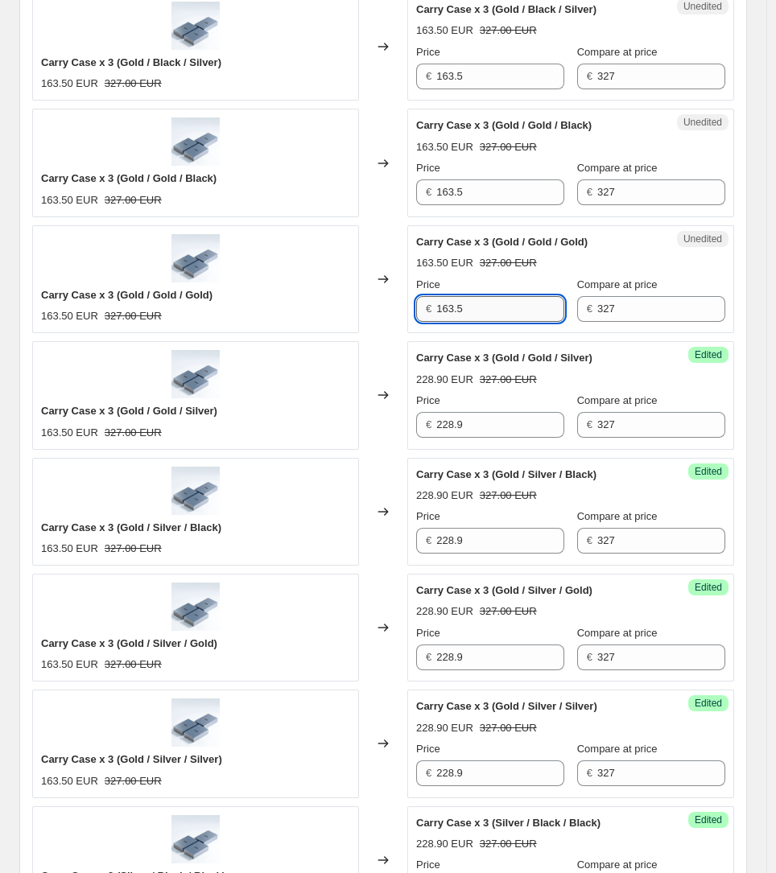
drag, startPoint x: 462, startPoint y: 314, endPoint x: 461, endPoint y: 304, distance: 9.7
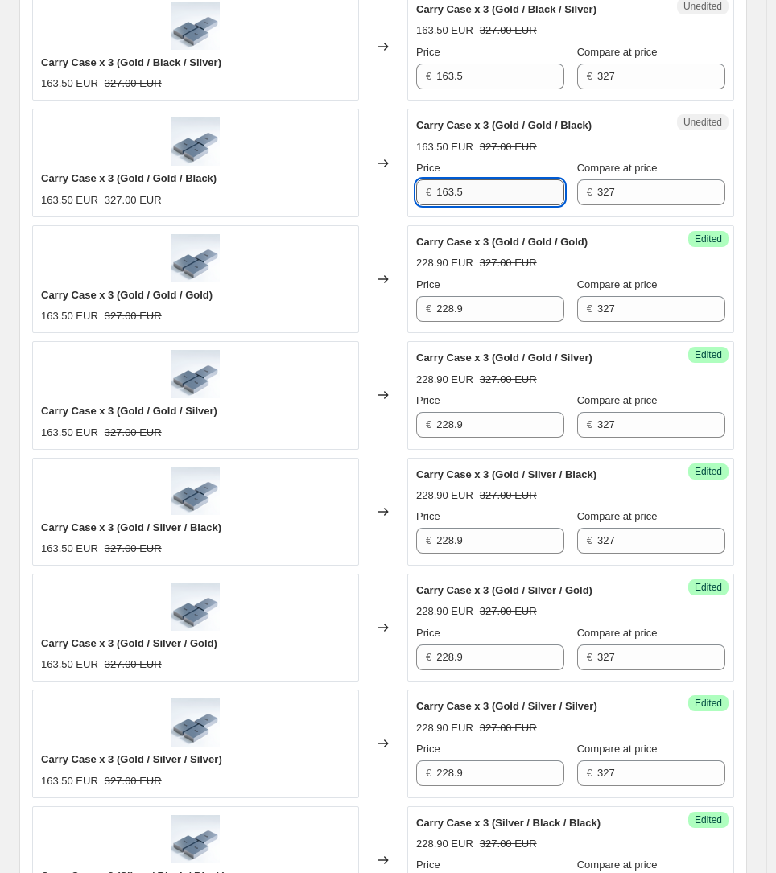
drag, startPoint x: 451, startPoint y: 197, endPoint x: 452, endPoint y: 185, distance: 12.1
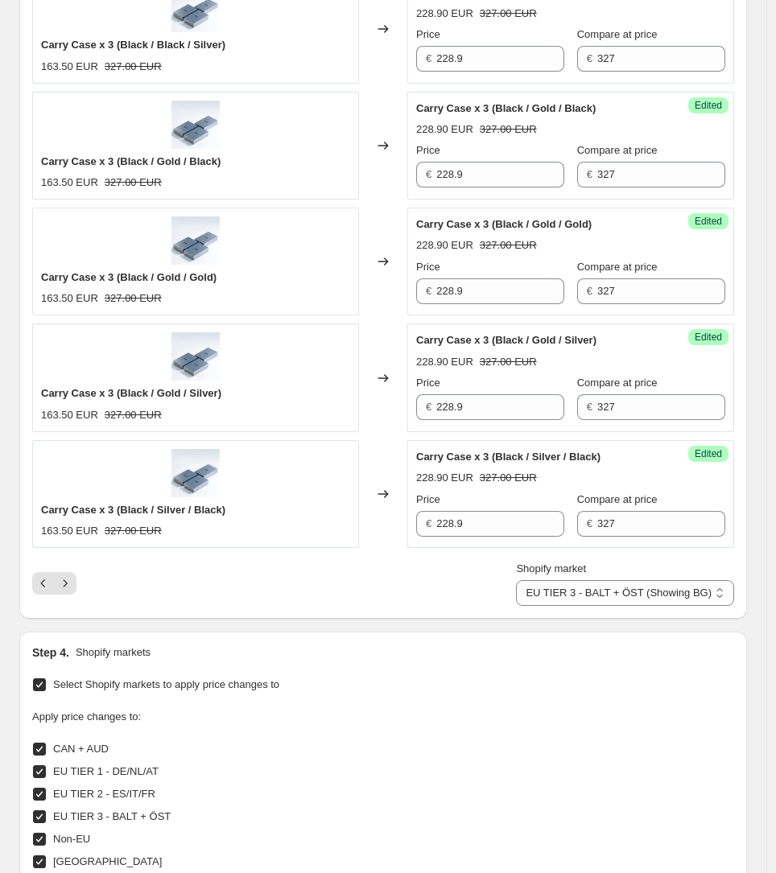
scroll to position [2390, 0]
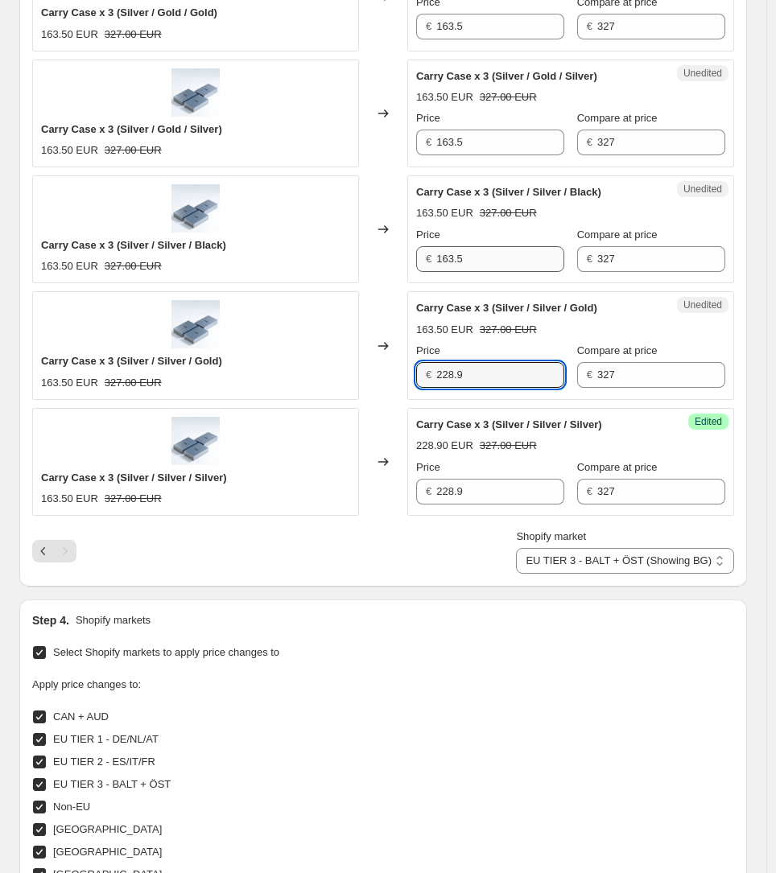
drag, startPoint x: 455, startPoint y: 279, endPoint x: 456, endPoint y: 261, distance: 18.5
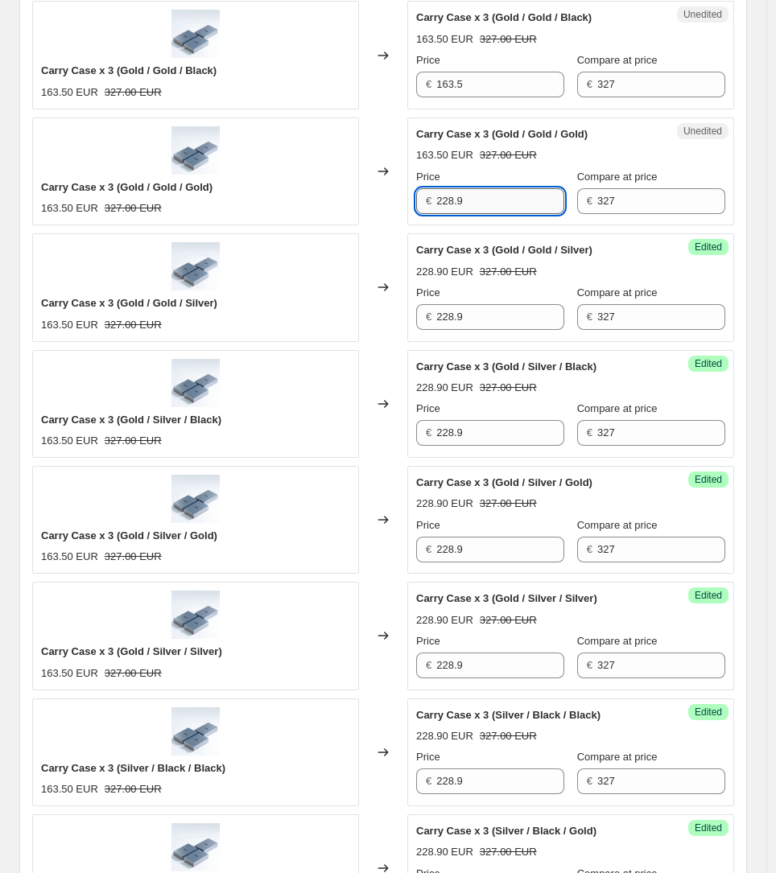
scroll to position [959, 0]
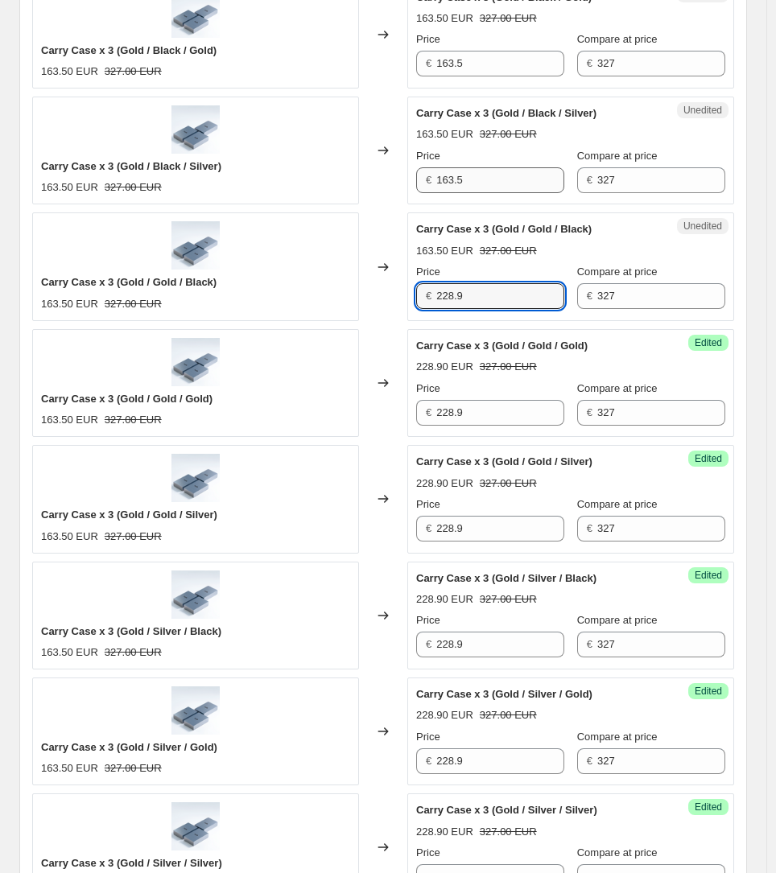
drag, startPoint x: 459, startPoint y: 196, endPoint x: 455, endPoint y: 179, distance: 18.1
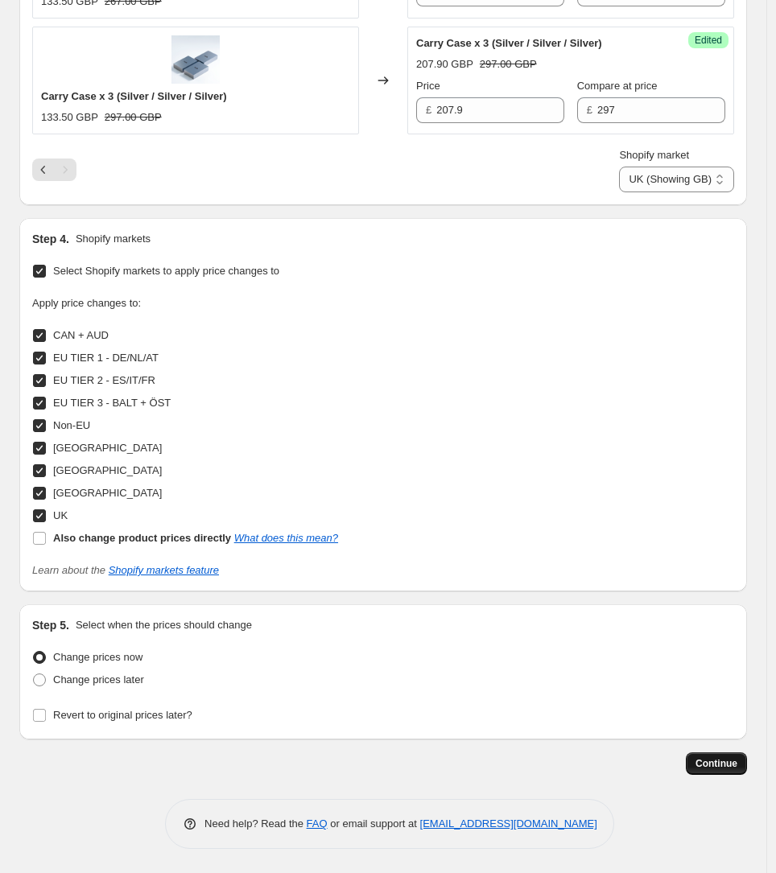
scroll to position [0, 0]
